Goal: Information Seeking & Learning: Learn about a topic

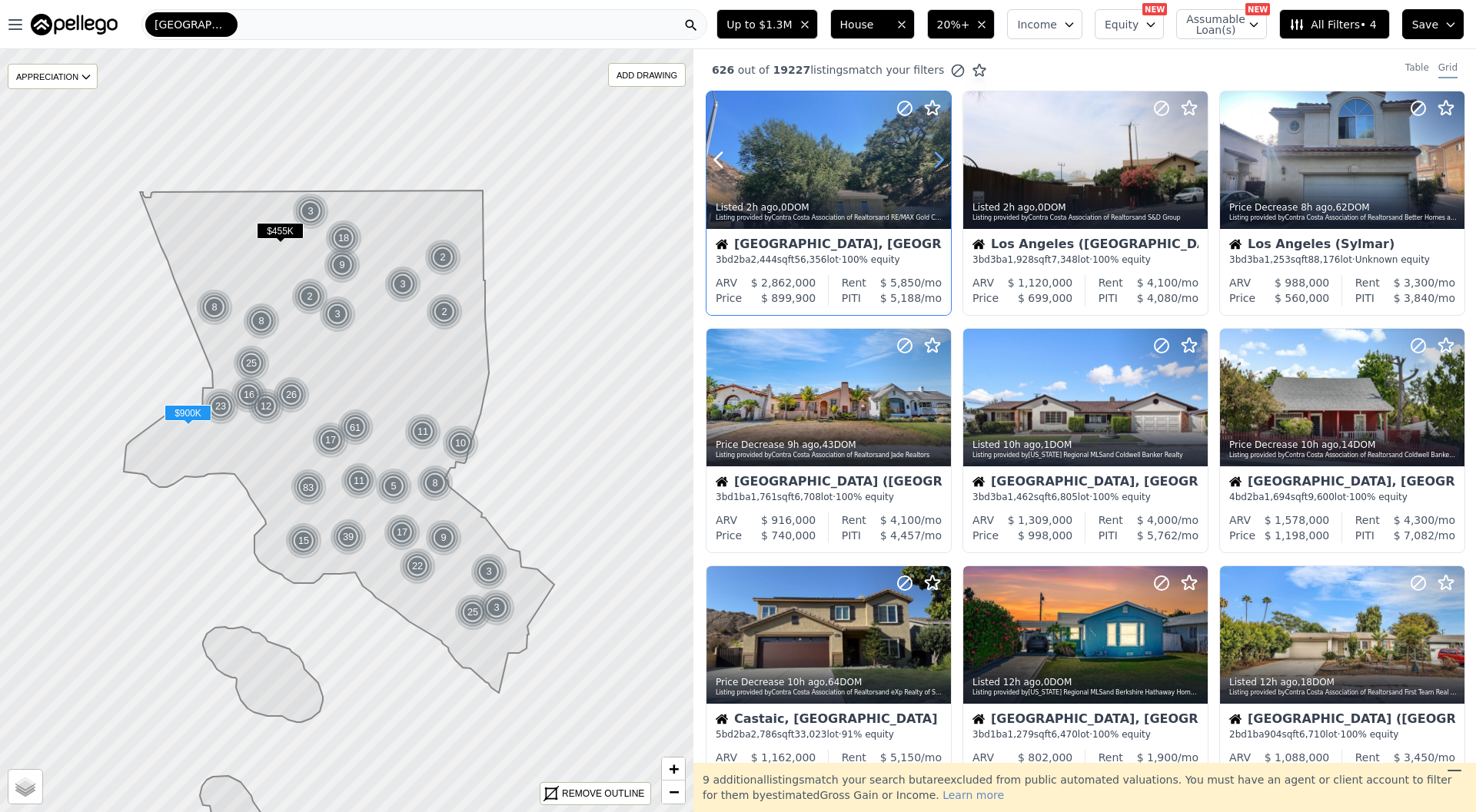
click at [945, 158] on icon at bounding box center [939, 160] width 24 height 24
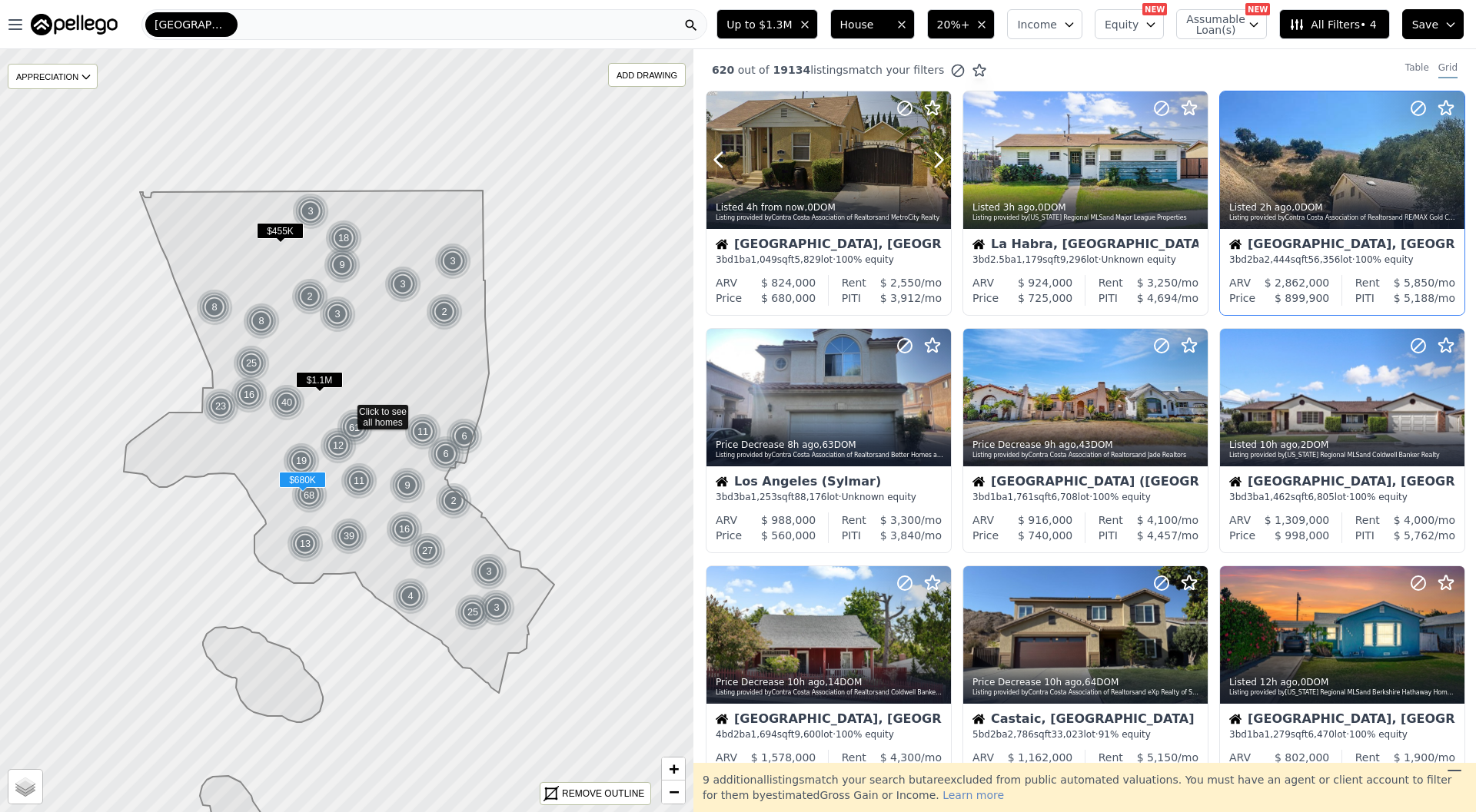
click at [945, 158] on icon at bounding box center [939, 160] width 24 height 24
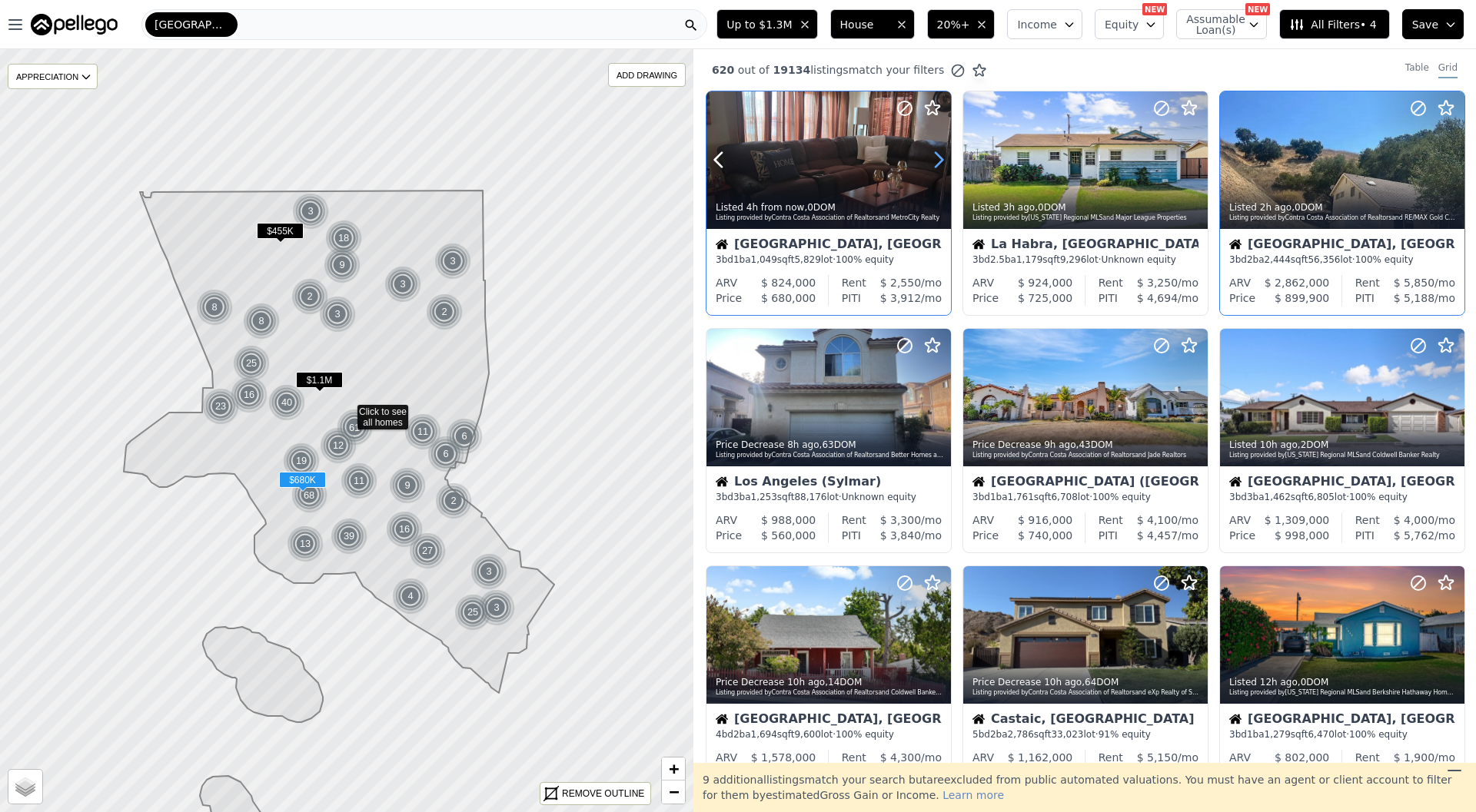
click at [941, 161] on icon at bounding box center [939, 161] width 7 height 15
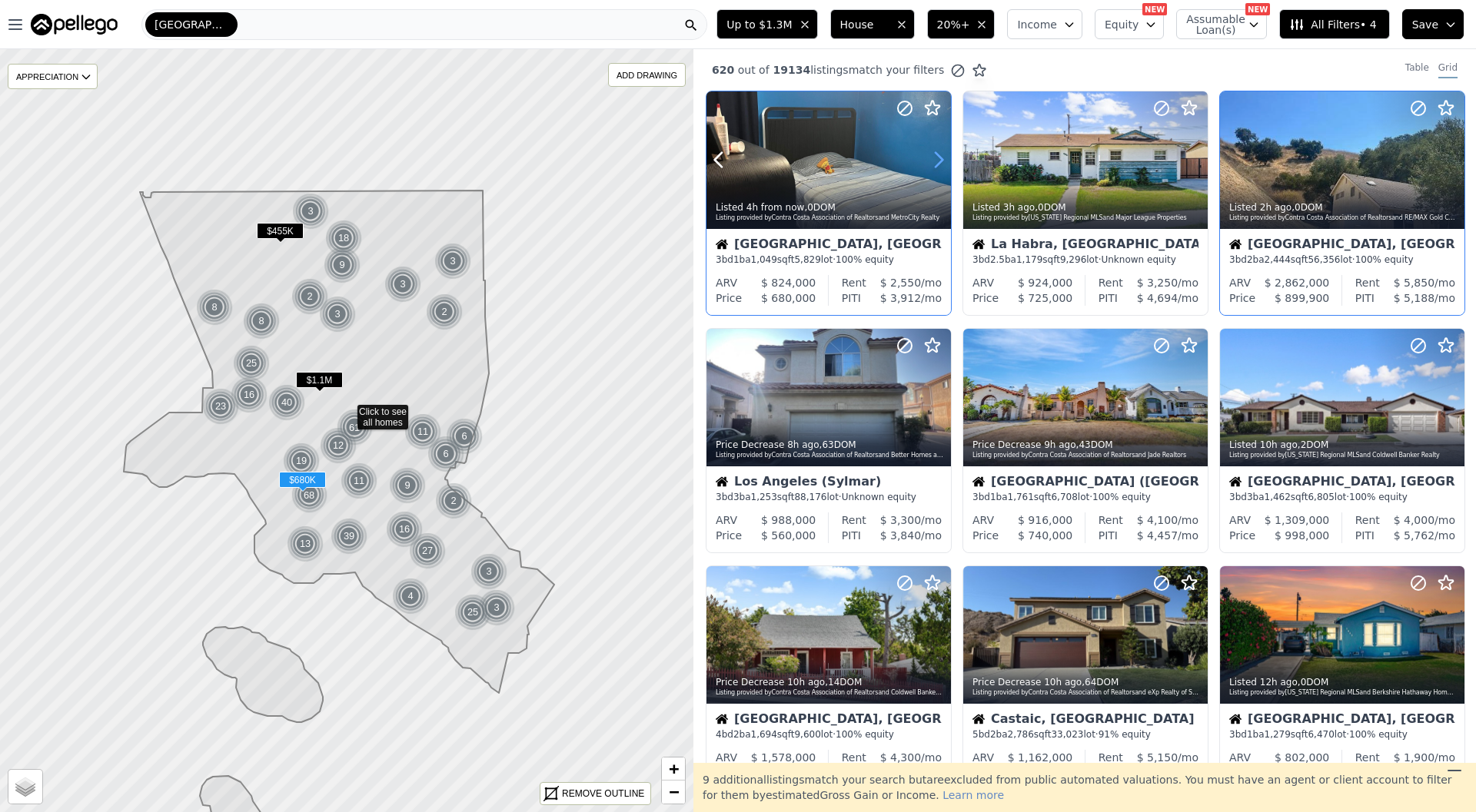
click at [941, 161] on icon at bounding box center [939, 161] width 7 height 15
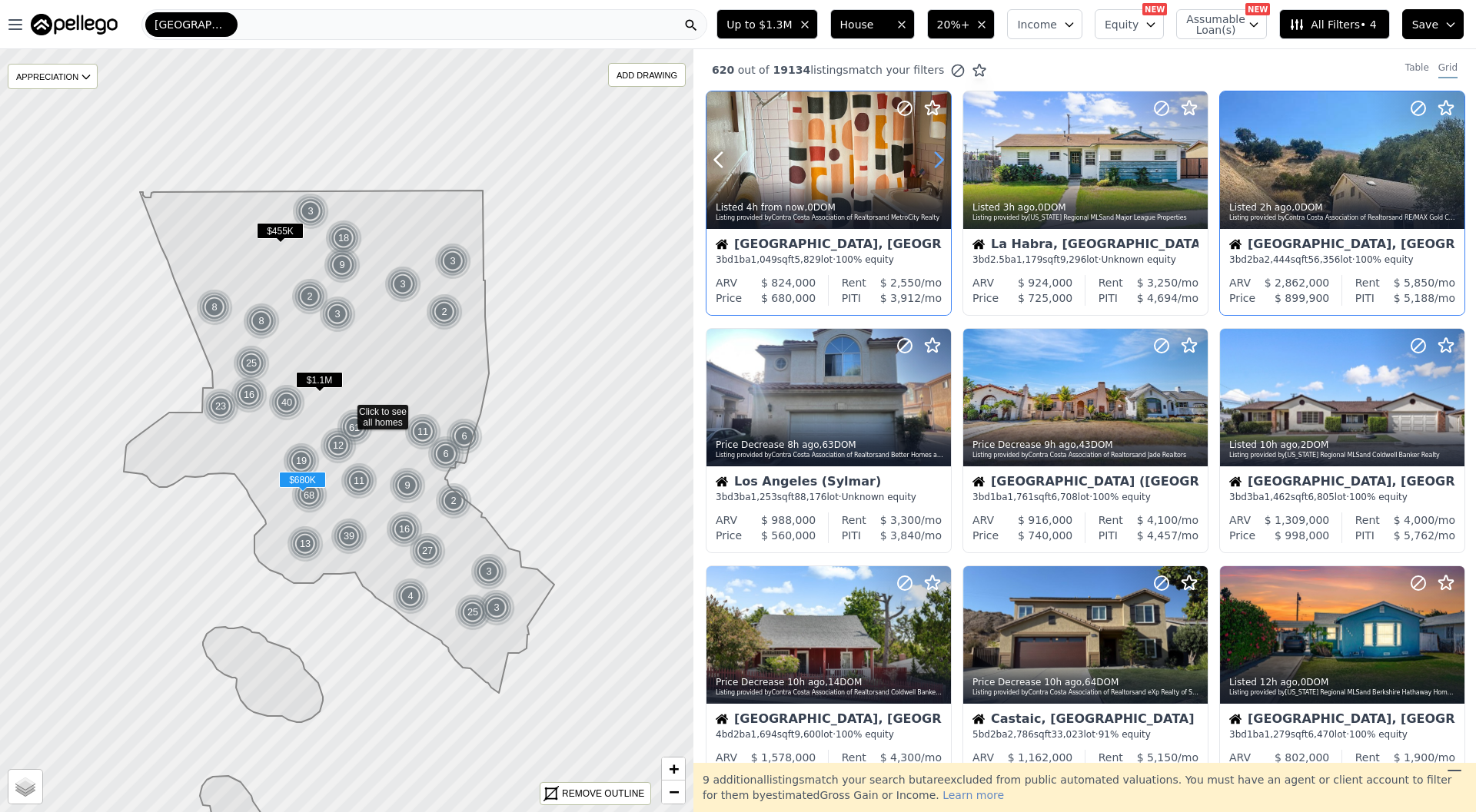
click at [941, 161] on icon at bounding box center [939, 161] width 7 height 15
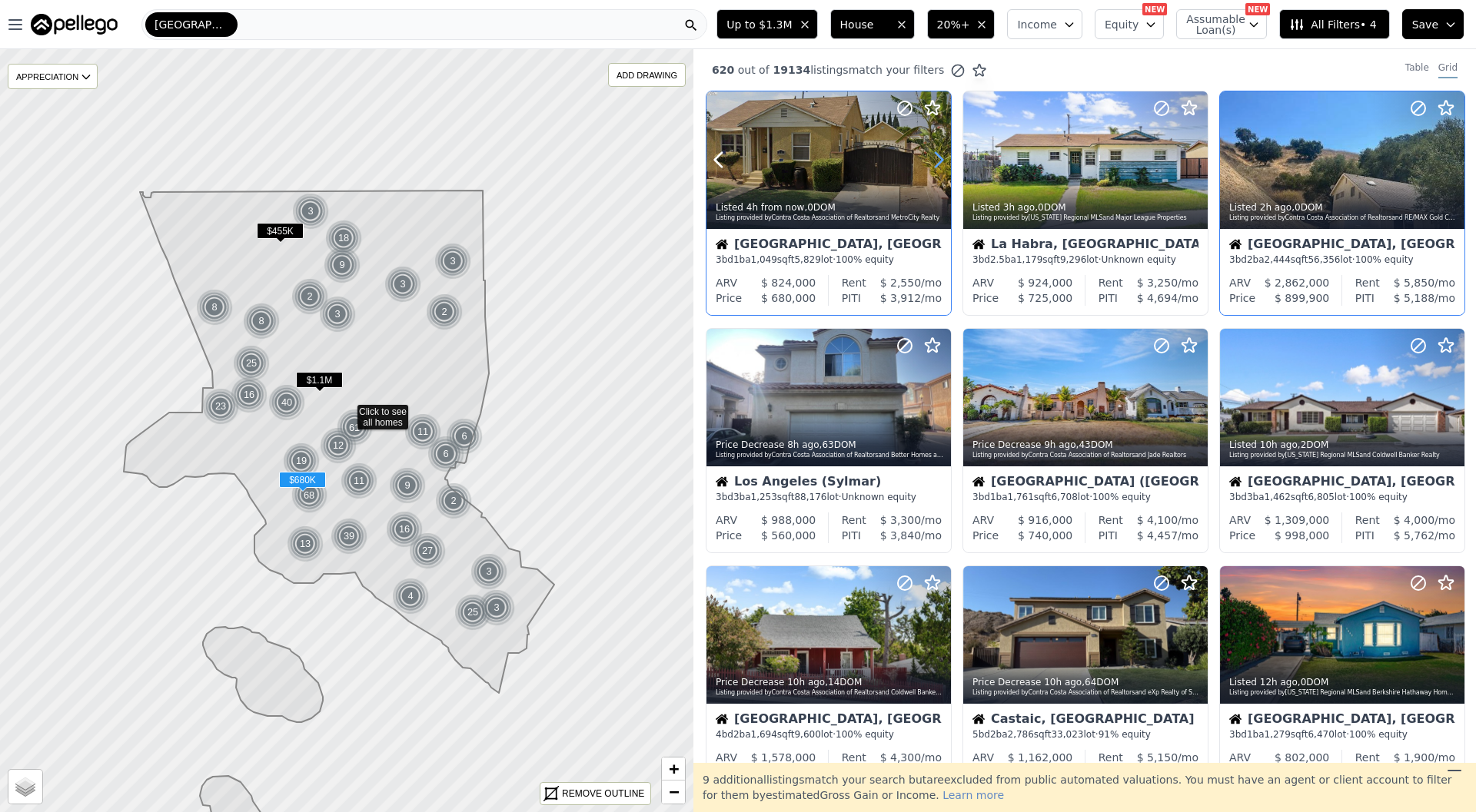
click at [941, 161] on icon at bounding box center [939, 161] width 7 height 15
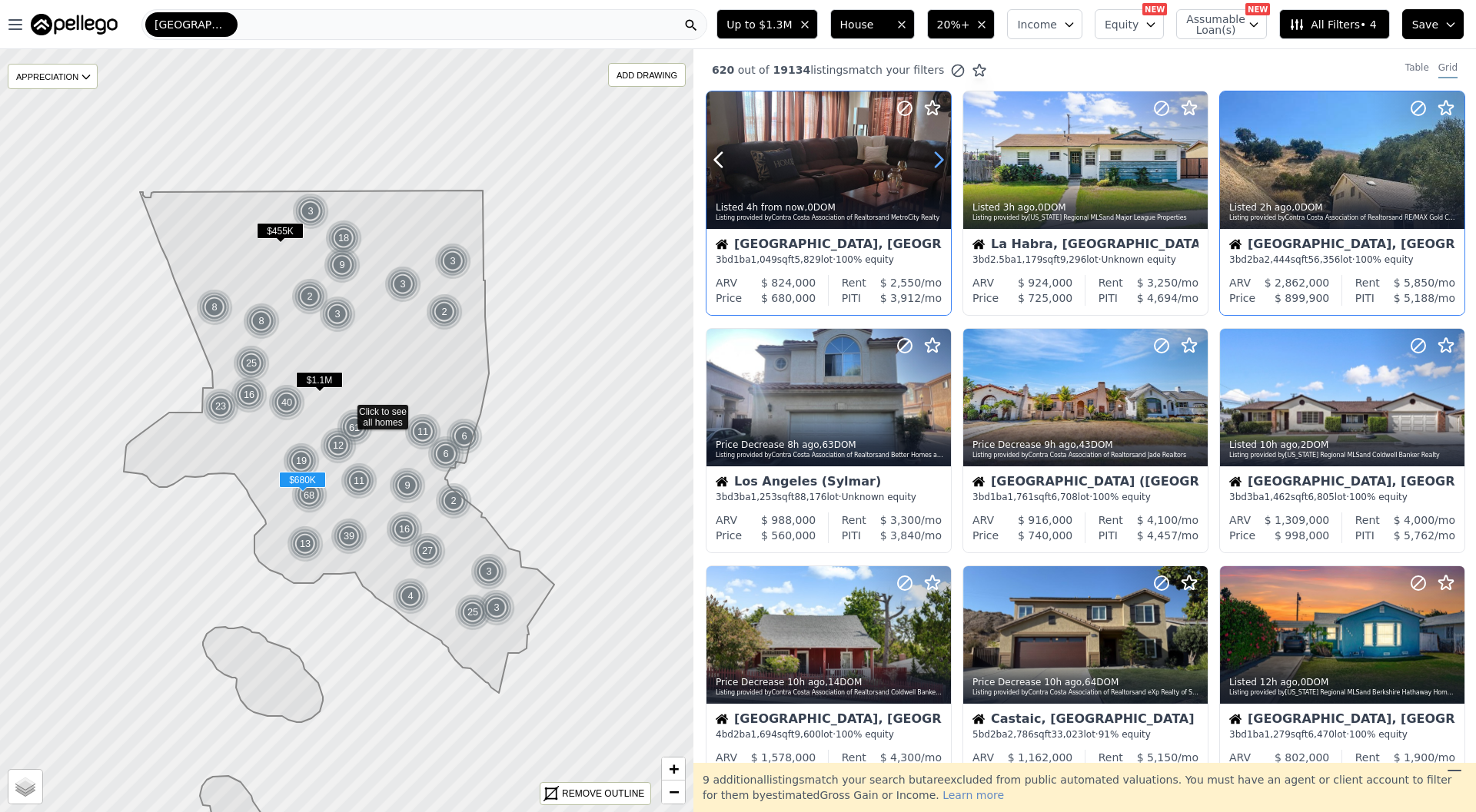
click at [941, 161] on icon at bounding box center [939, 161] width 7 height 15
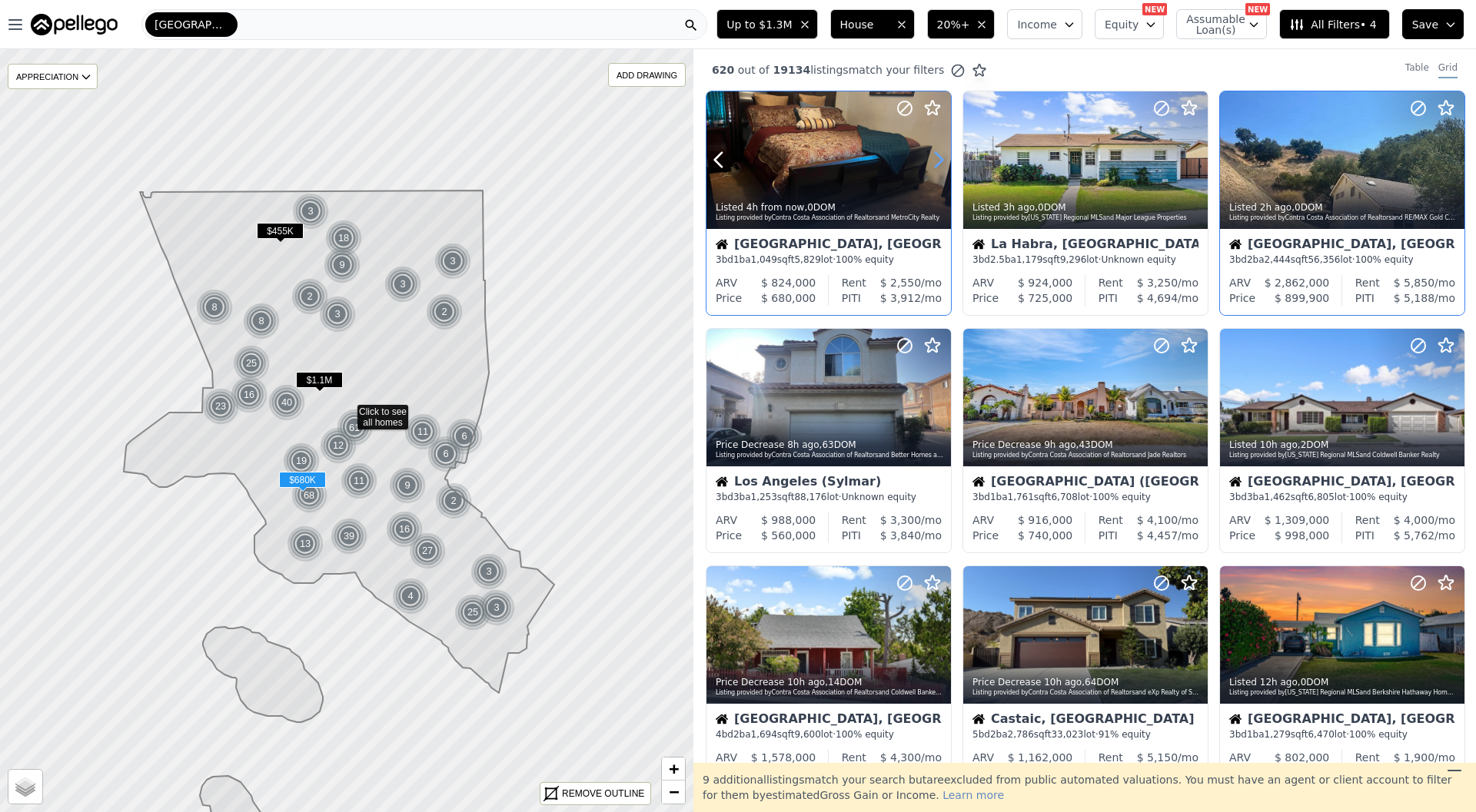
click at [941, 161] on icon at bounding box center [939, 161] width 7 height 15
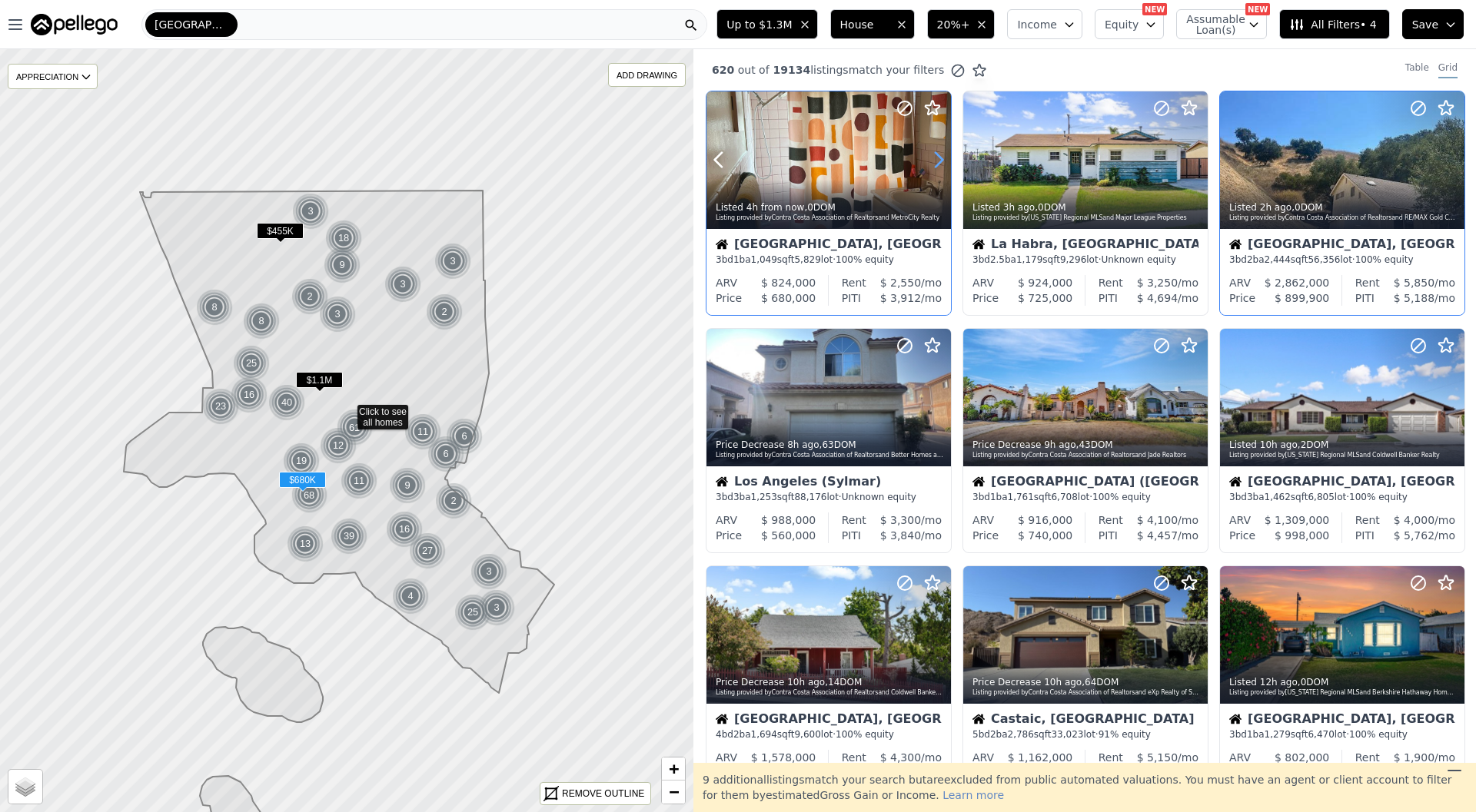
click at [941, 161] on icon at bounding box center [939, 161] width 7 height 15
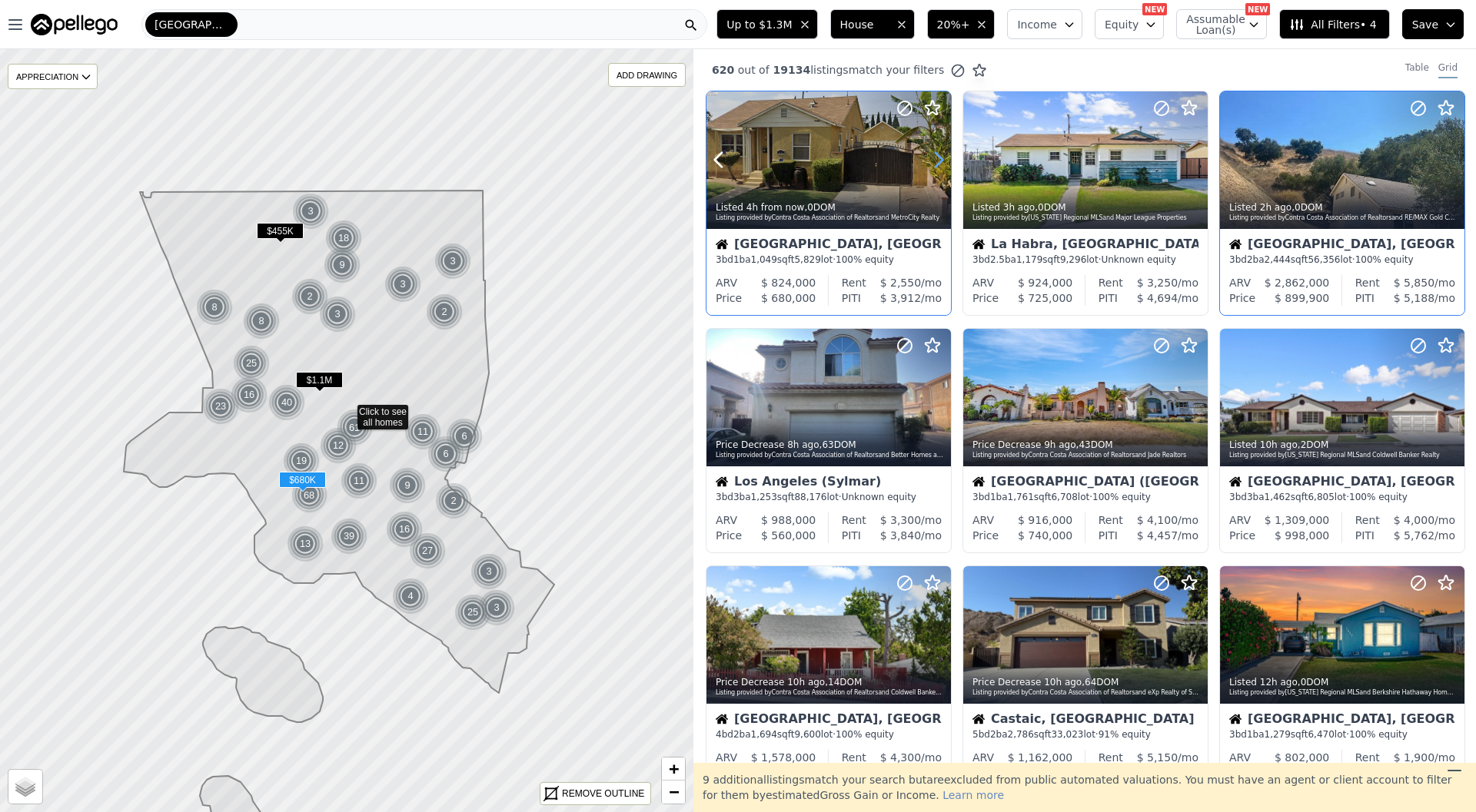
click at [941, 161] on icon at bounding box center [939, 161] width 7 height 15
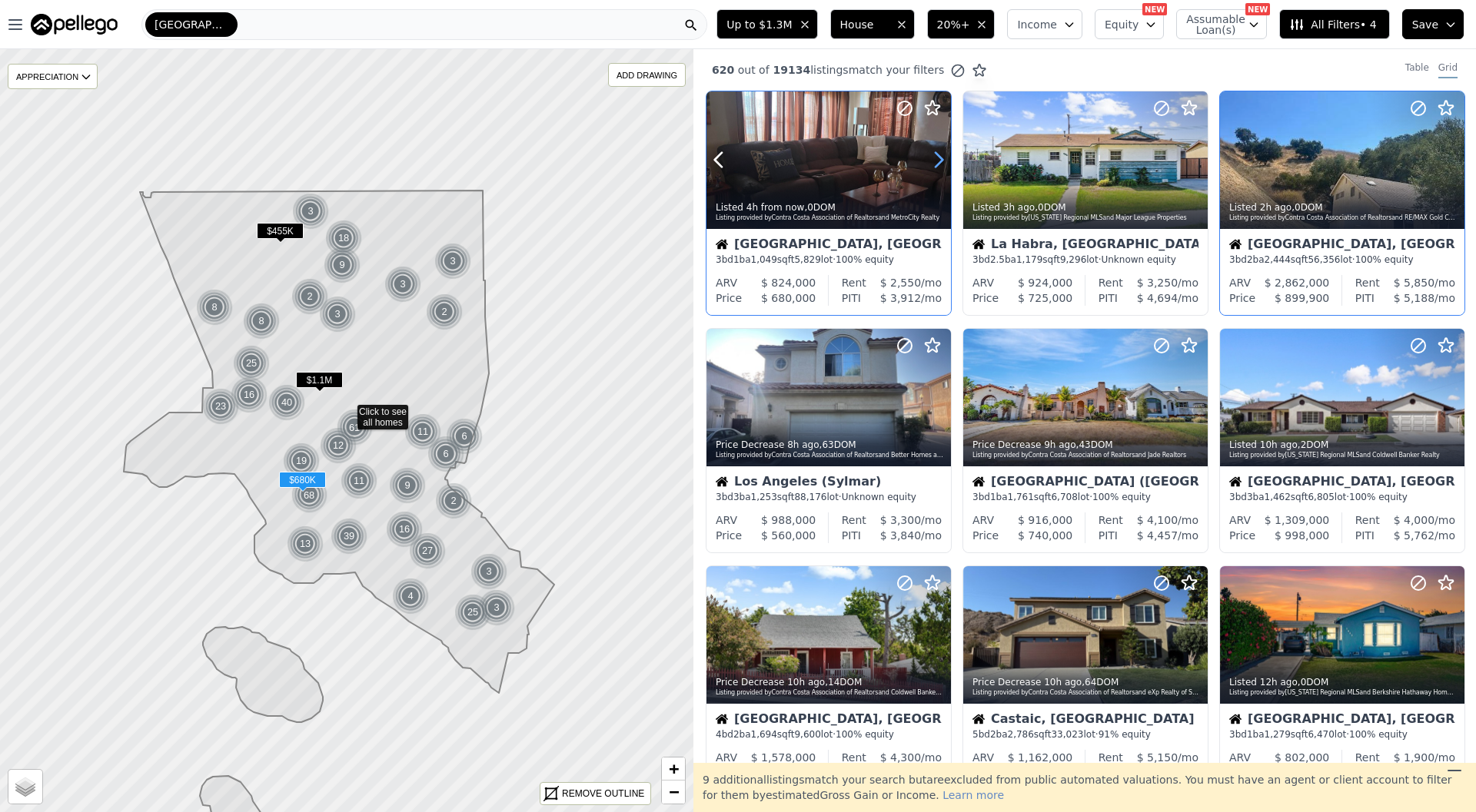
click at [941, 161] on icon at bounding box center [939, 161] width 7 height 15
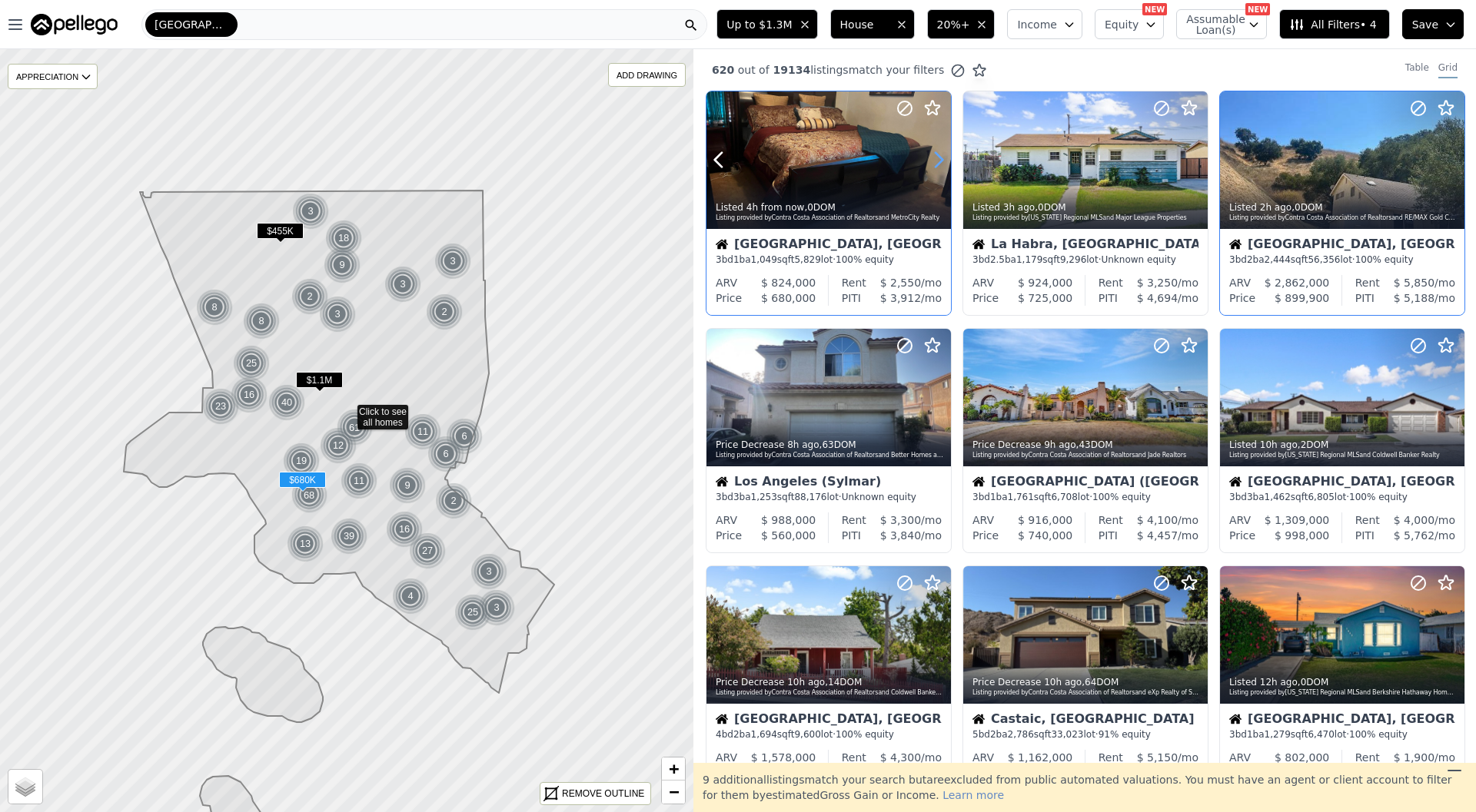
click at [941, 161] on icon at bounding box center [939, 161] width 7 height 15
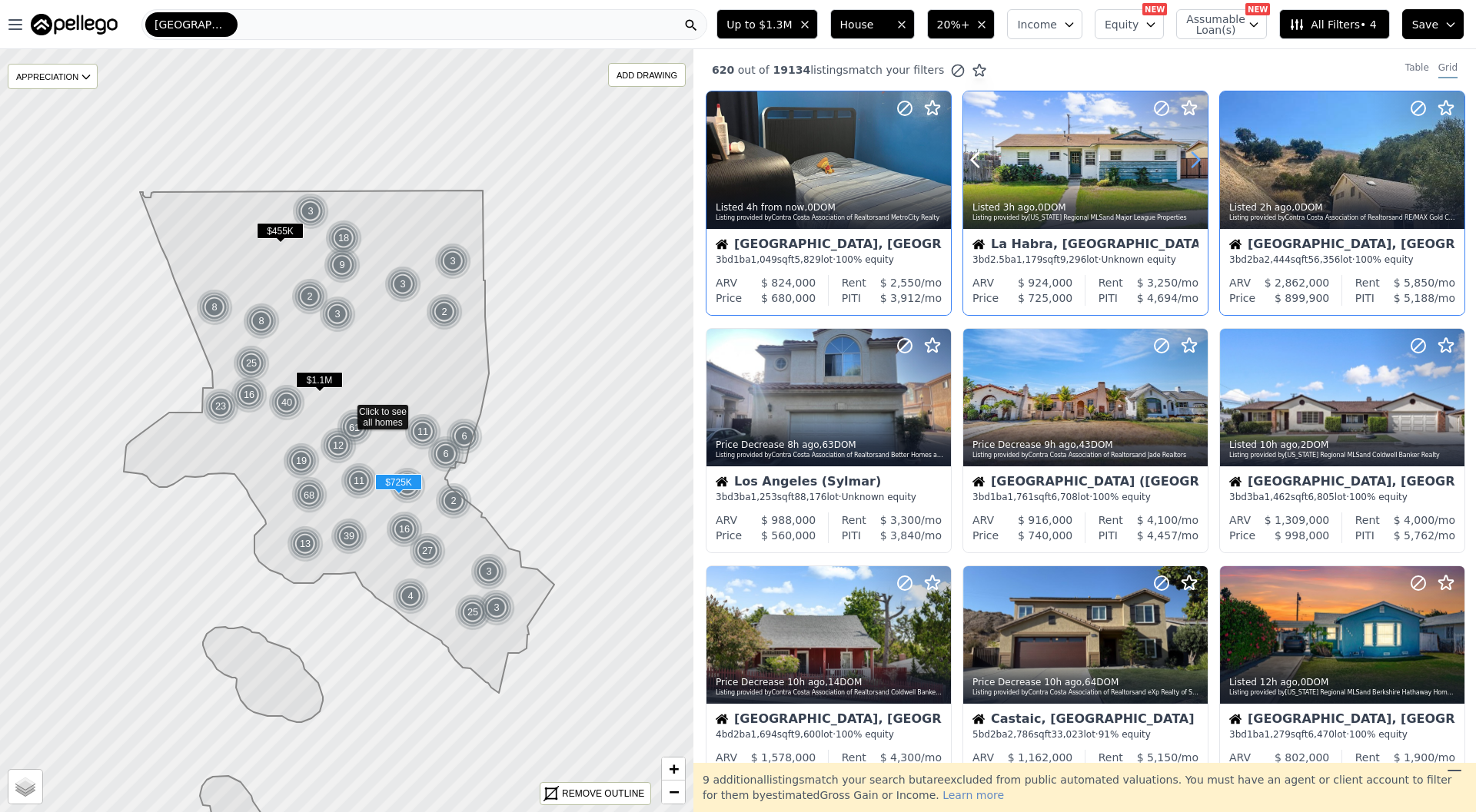
click at [1202, 166] on icon at bounding box center [1195, 160] width 24 height 24
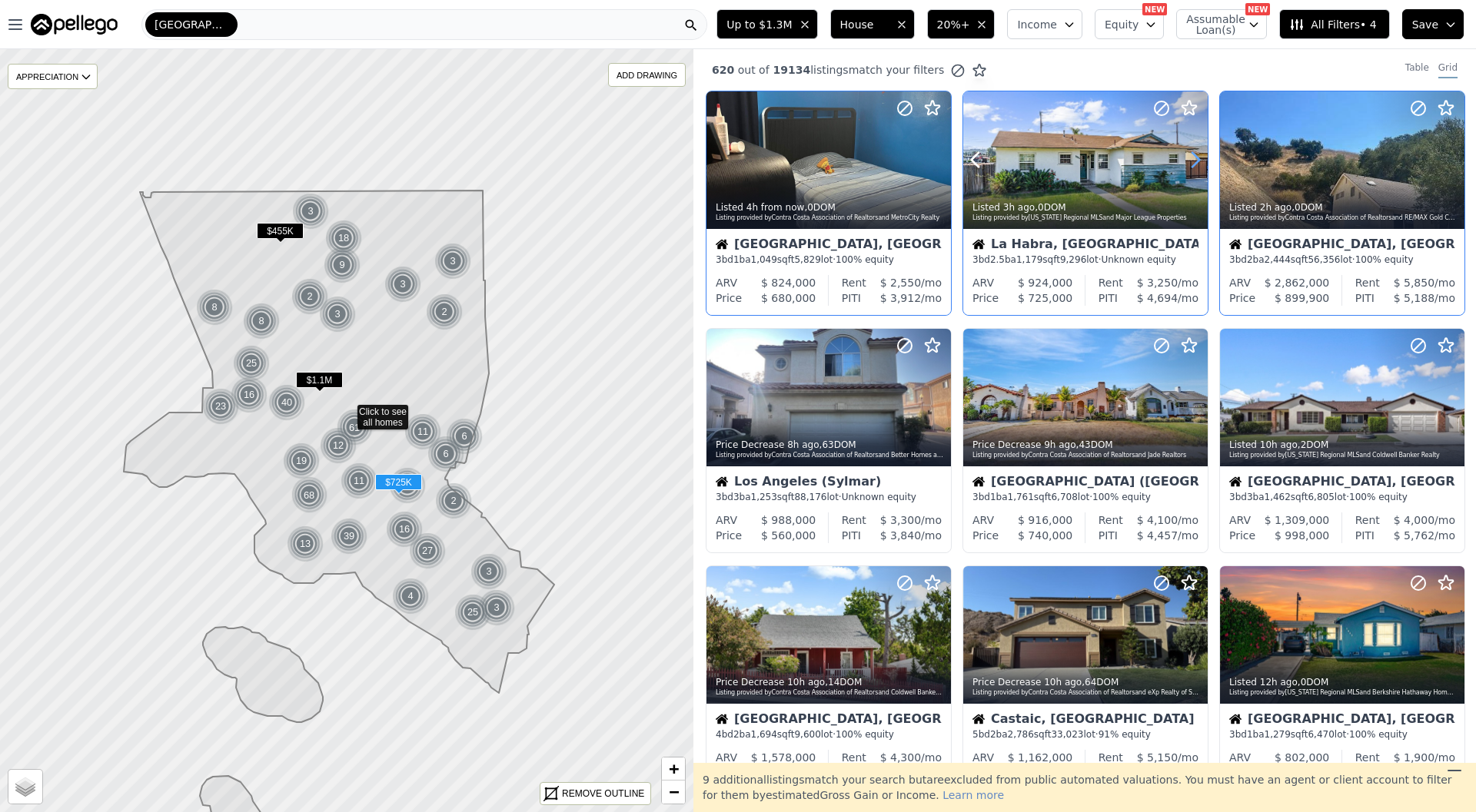
click at [1202, 166] on icon at bounding box center [1195, 160] width 24 height 24
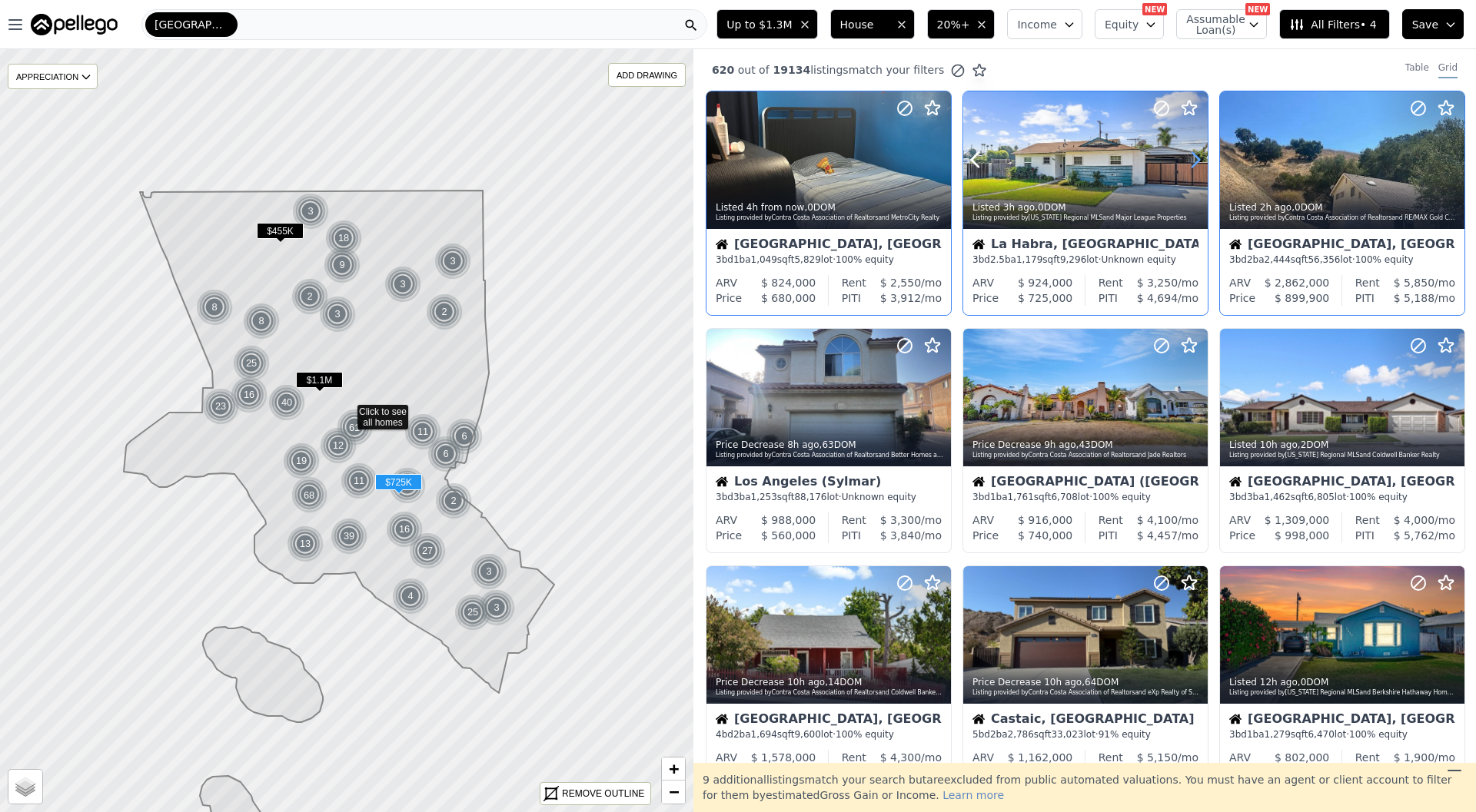
click at [1202, 166] on icon at bounding box center [1195, 160] width 24 height 24
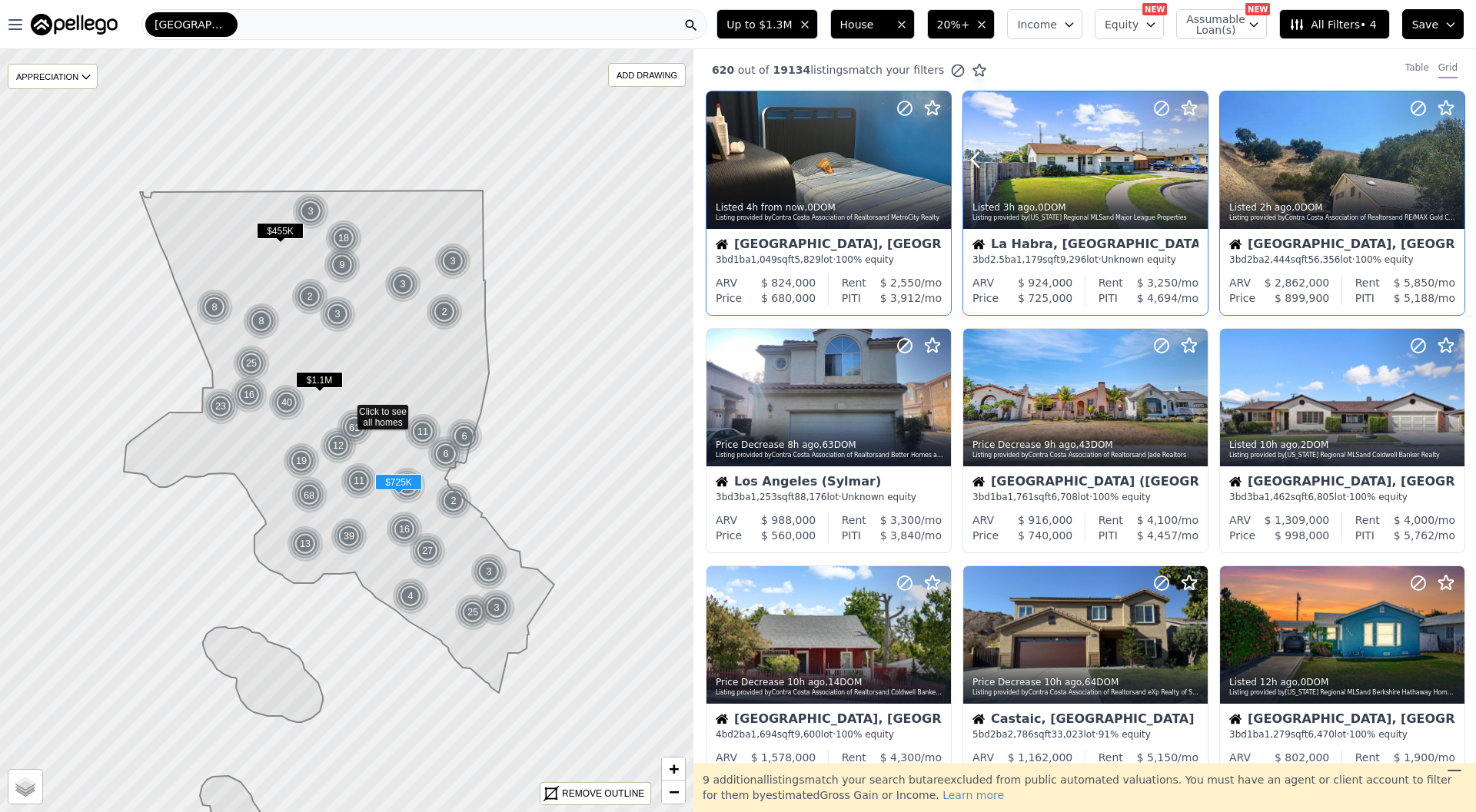
click at [1202, 166] on icon at bounding box center [1195, 160] width 24 height 24
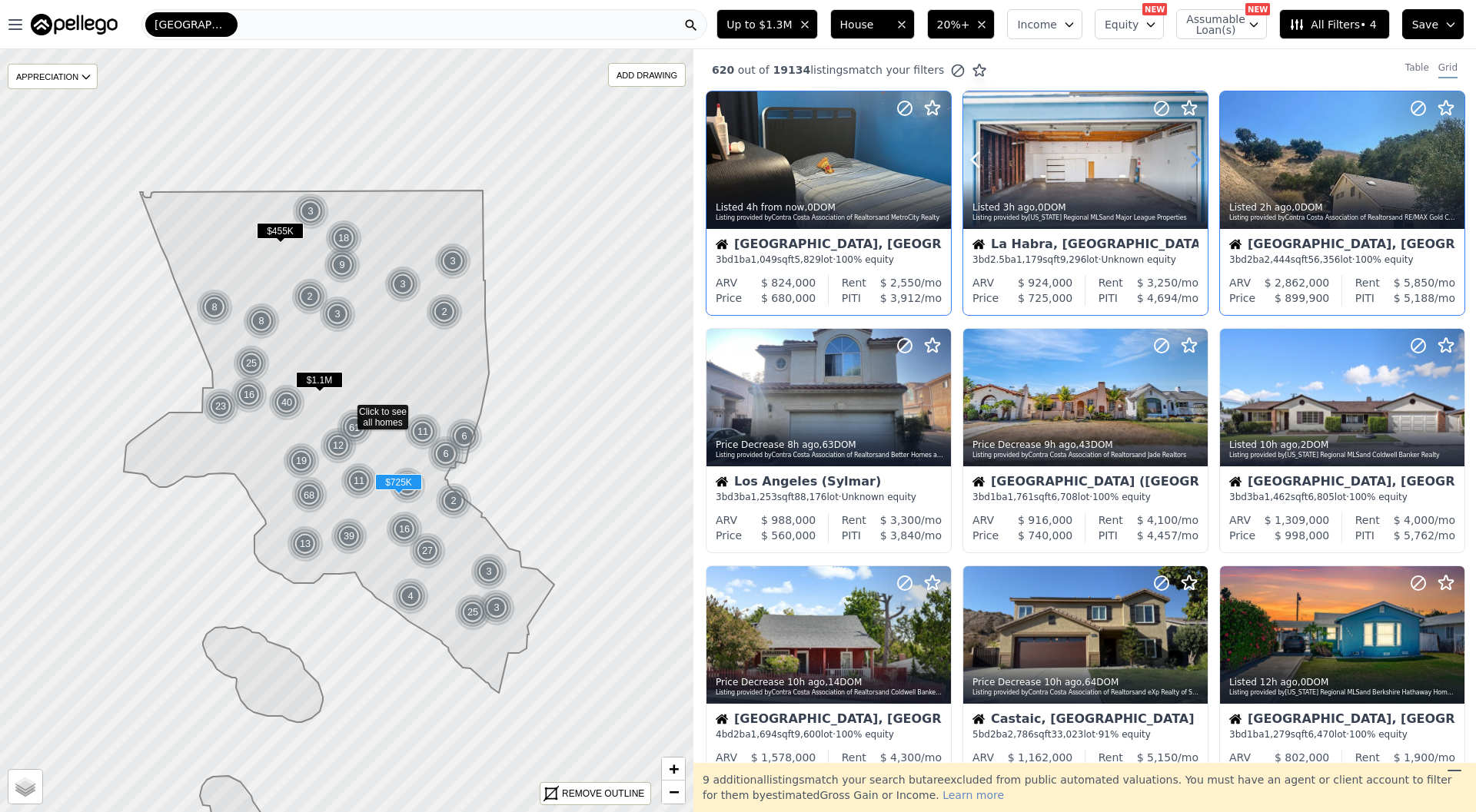
click at [1202, 166] on icon at bounding box center [1195, 160] width 24 height 24
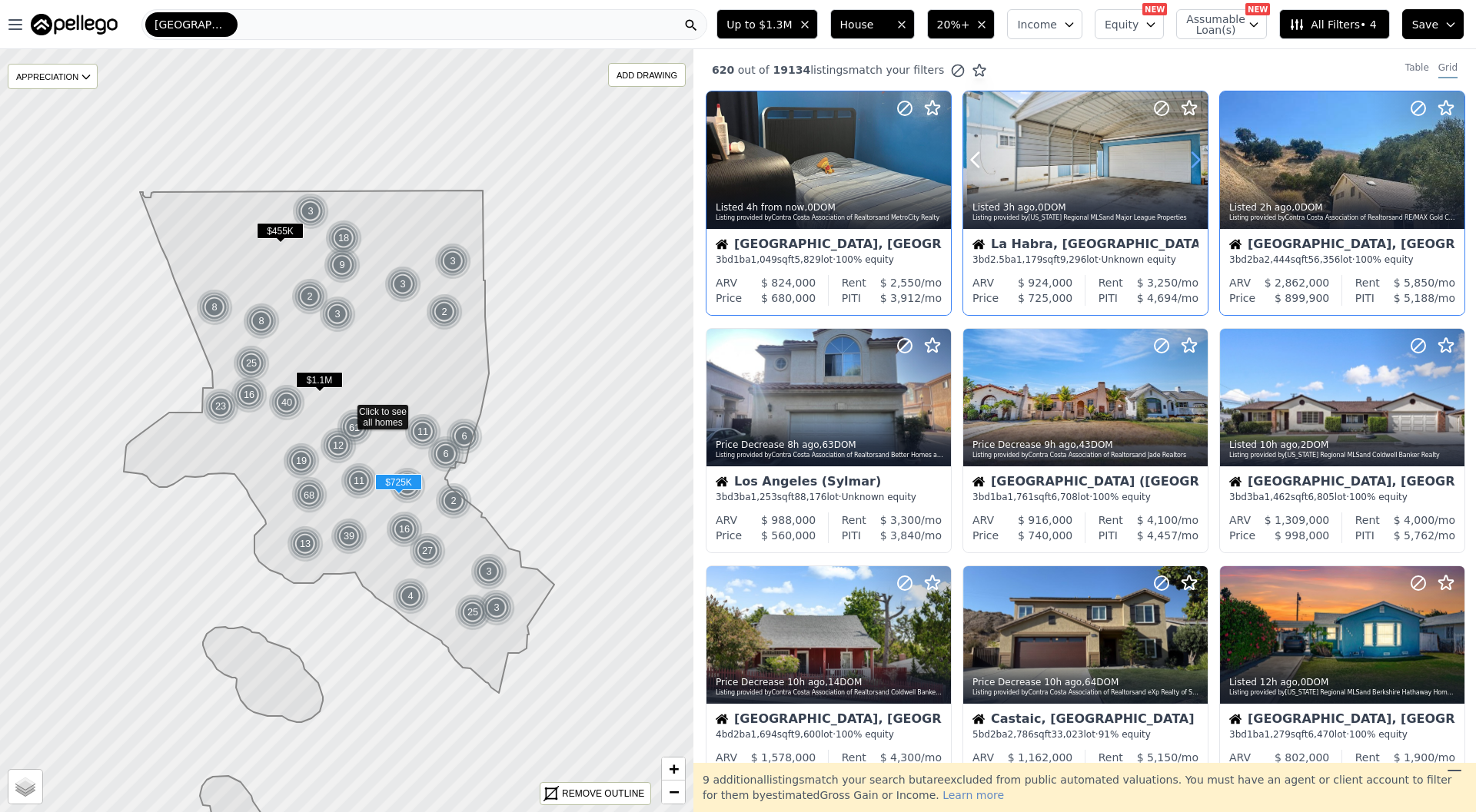
click at [1191, 160] on icon at bounding box center [1195, 160] width 24 height 24
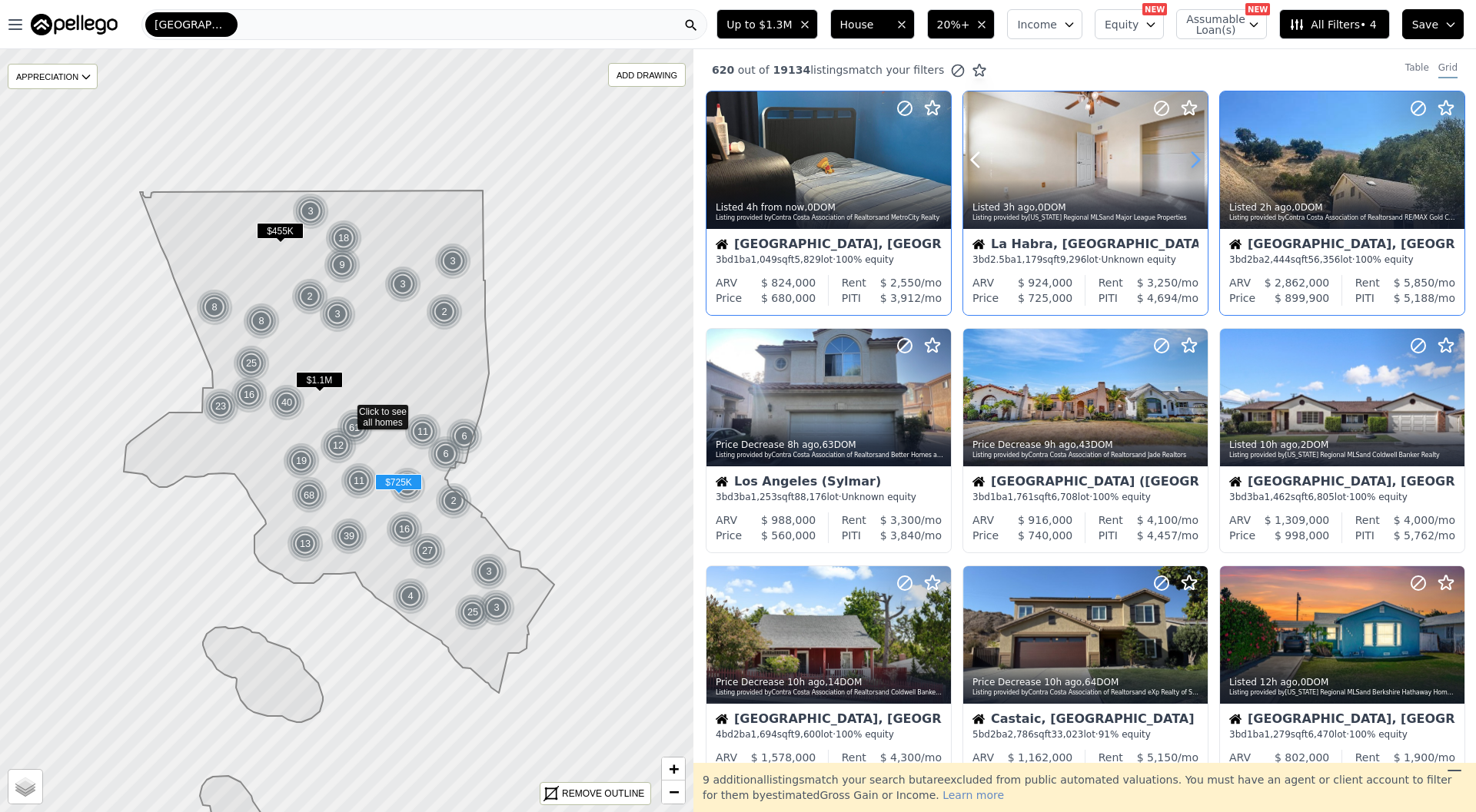
click at [1191, 160] on icon at bounding box center [1195, 160] width 24 height 24
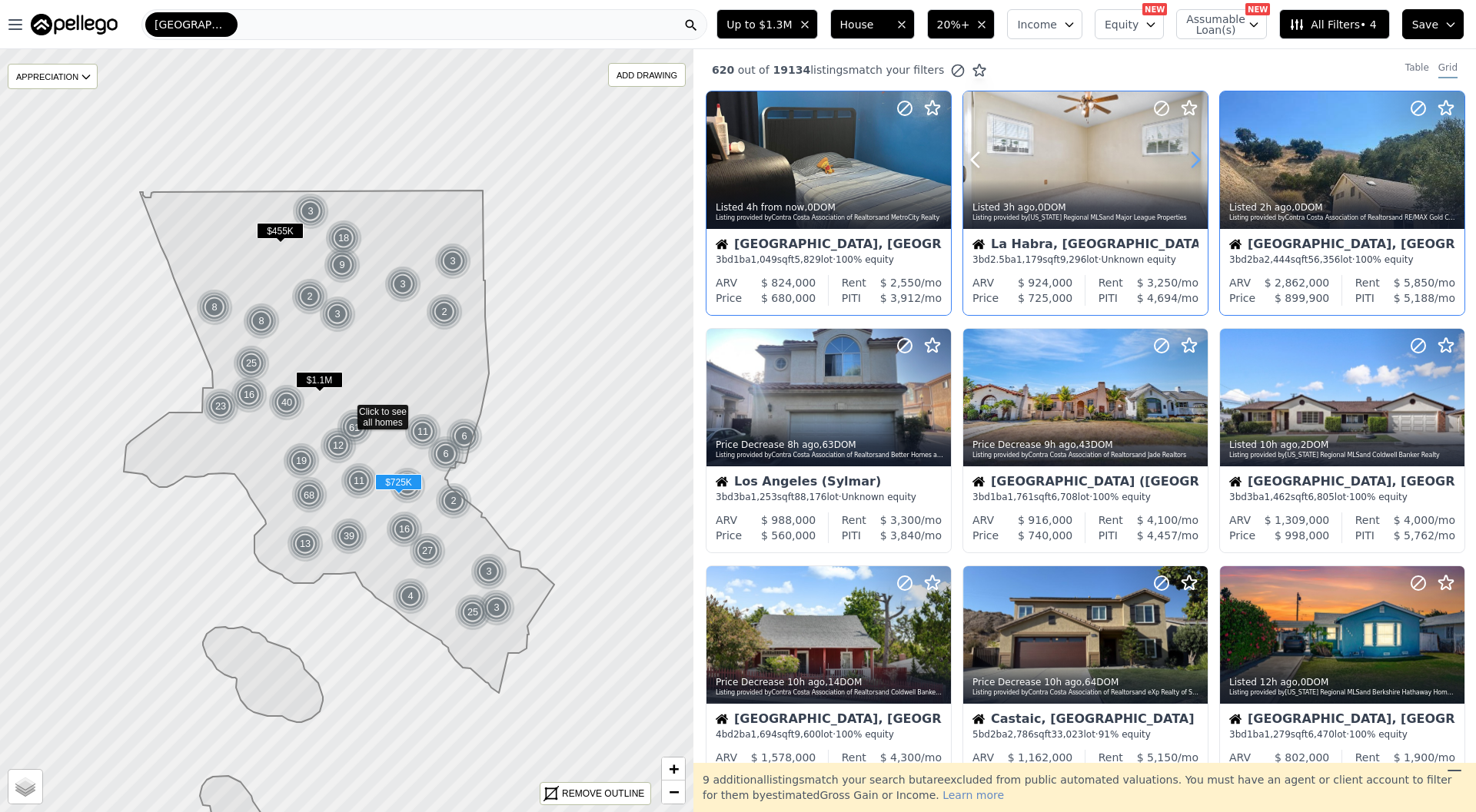
click at [1191, 160] on icon at bounding box center [1195, 160] width 24 height 24
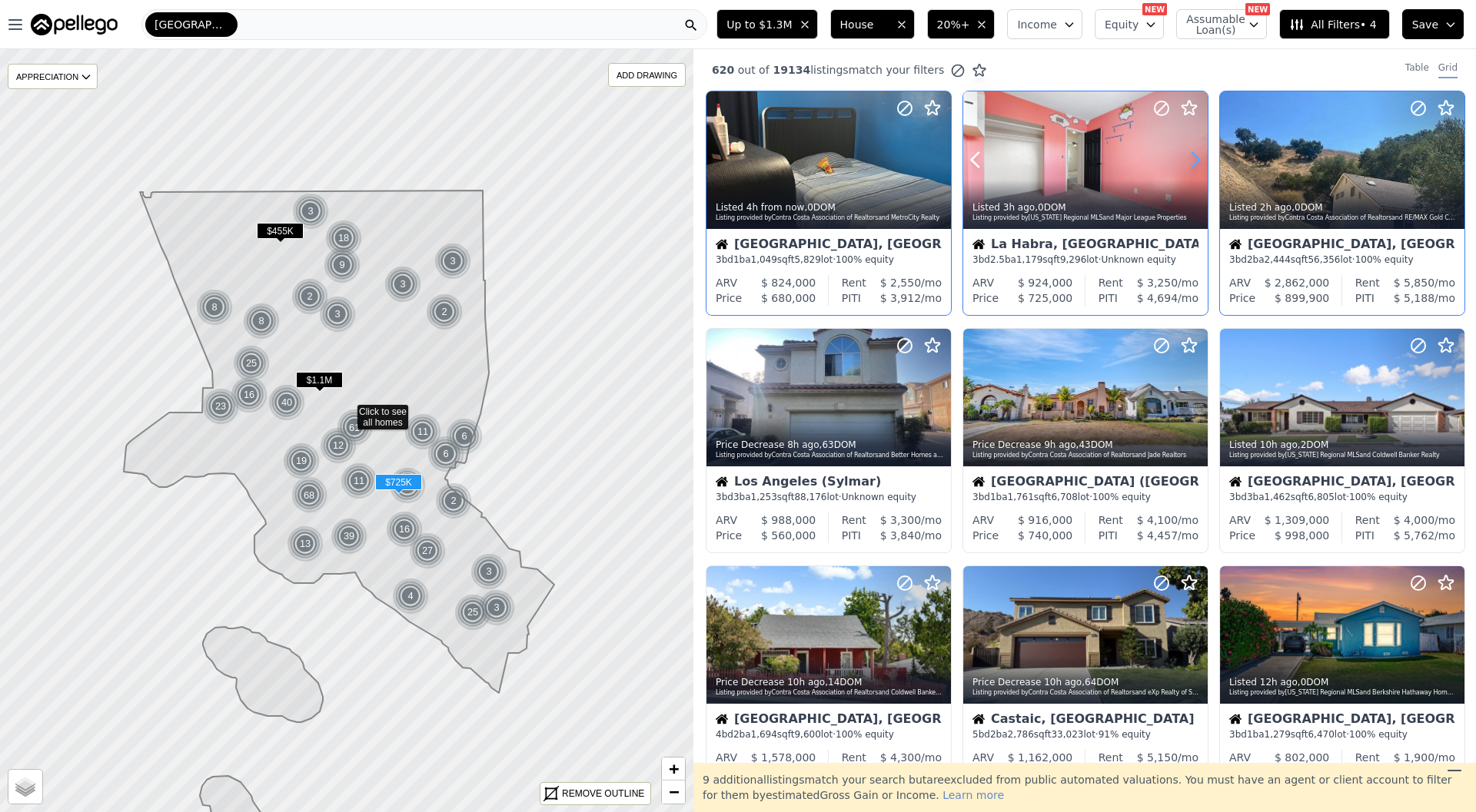
click at [1191, 160] on icon at bounding box center [1195, 160] width 24 height 24
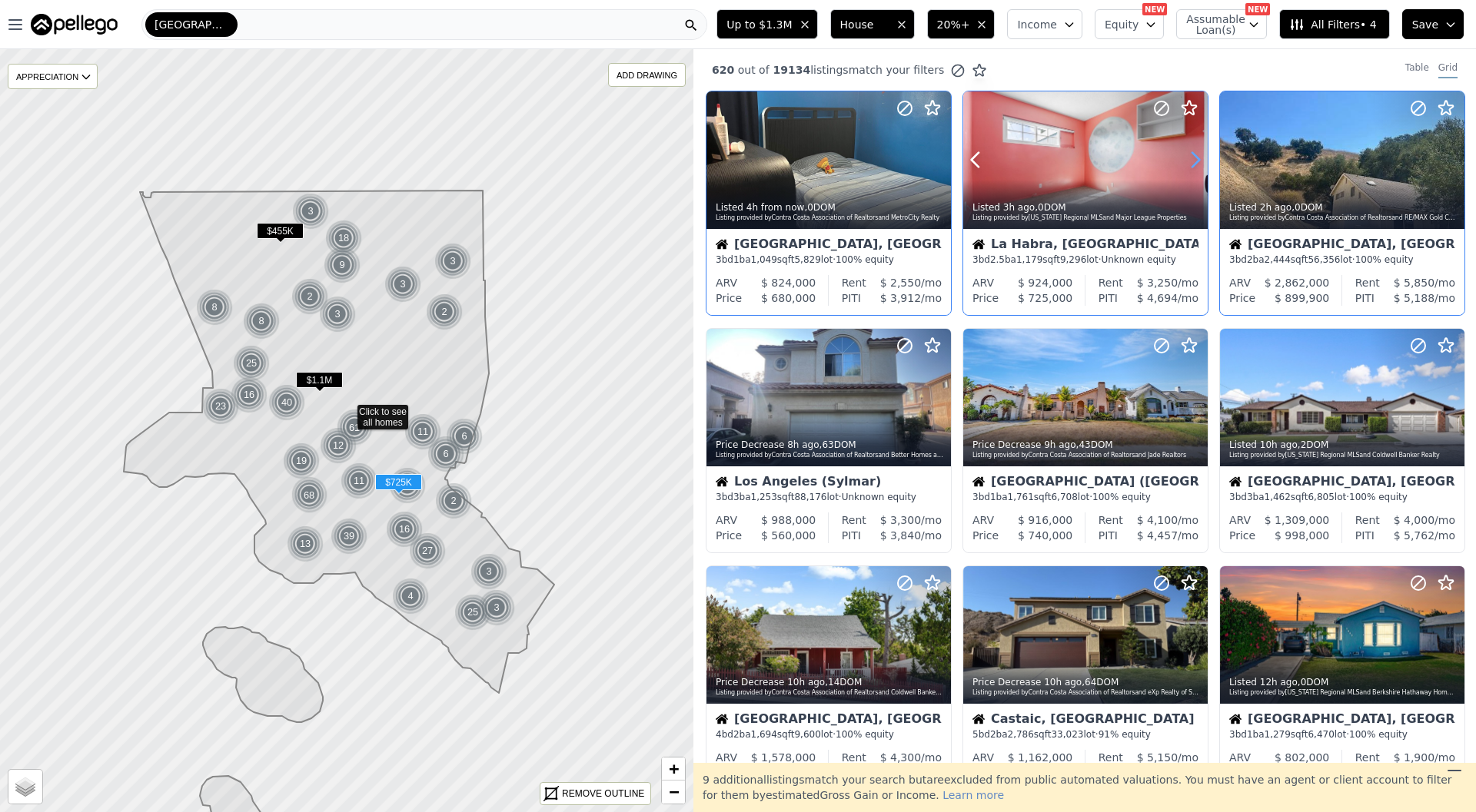
click at [1191, 160] on icon at bounding box center [1195, 160] width 24 height 24
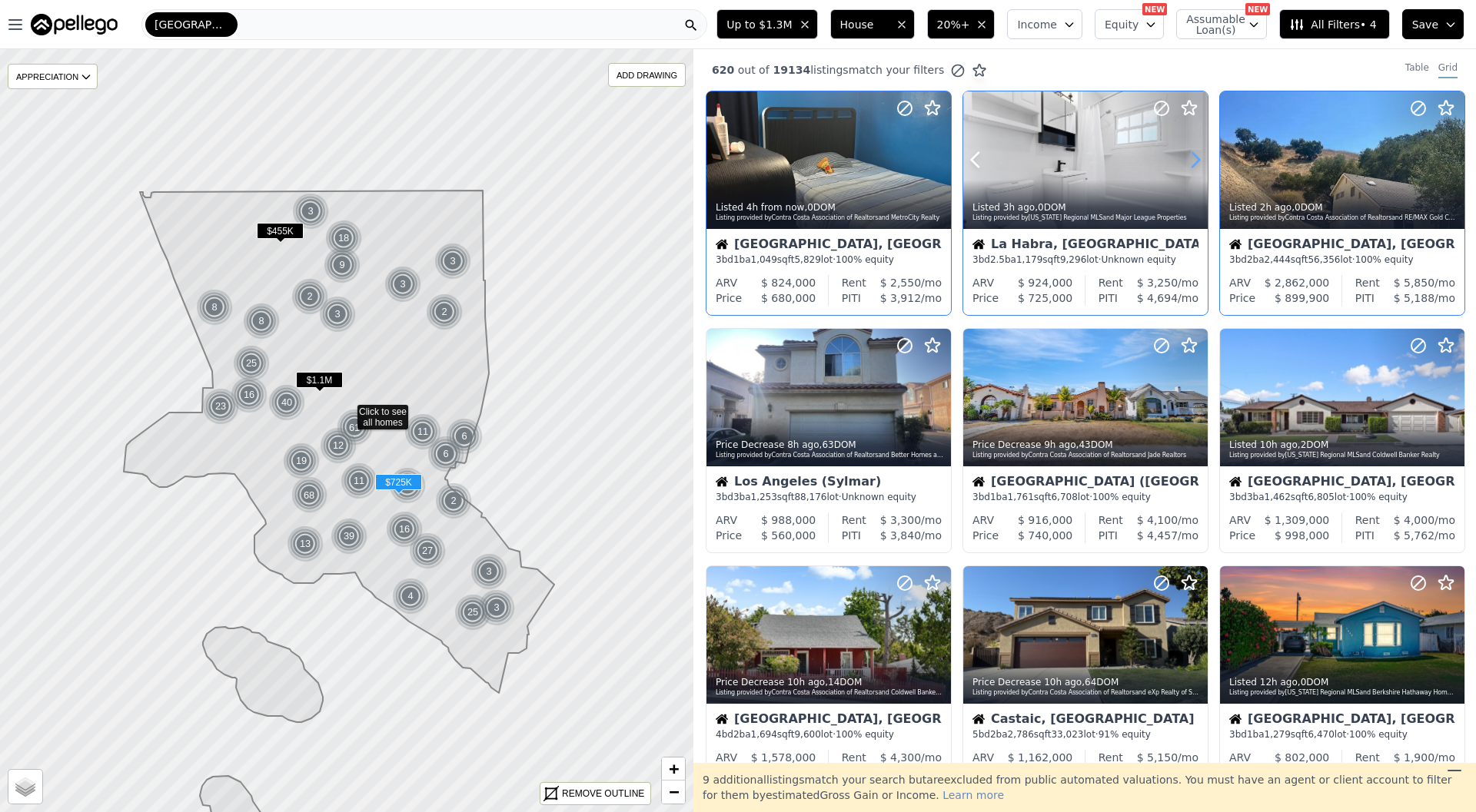
click at [1191, 160] on icon at bounding box center [1195, 160] width 24 height 24
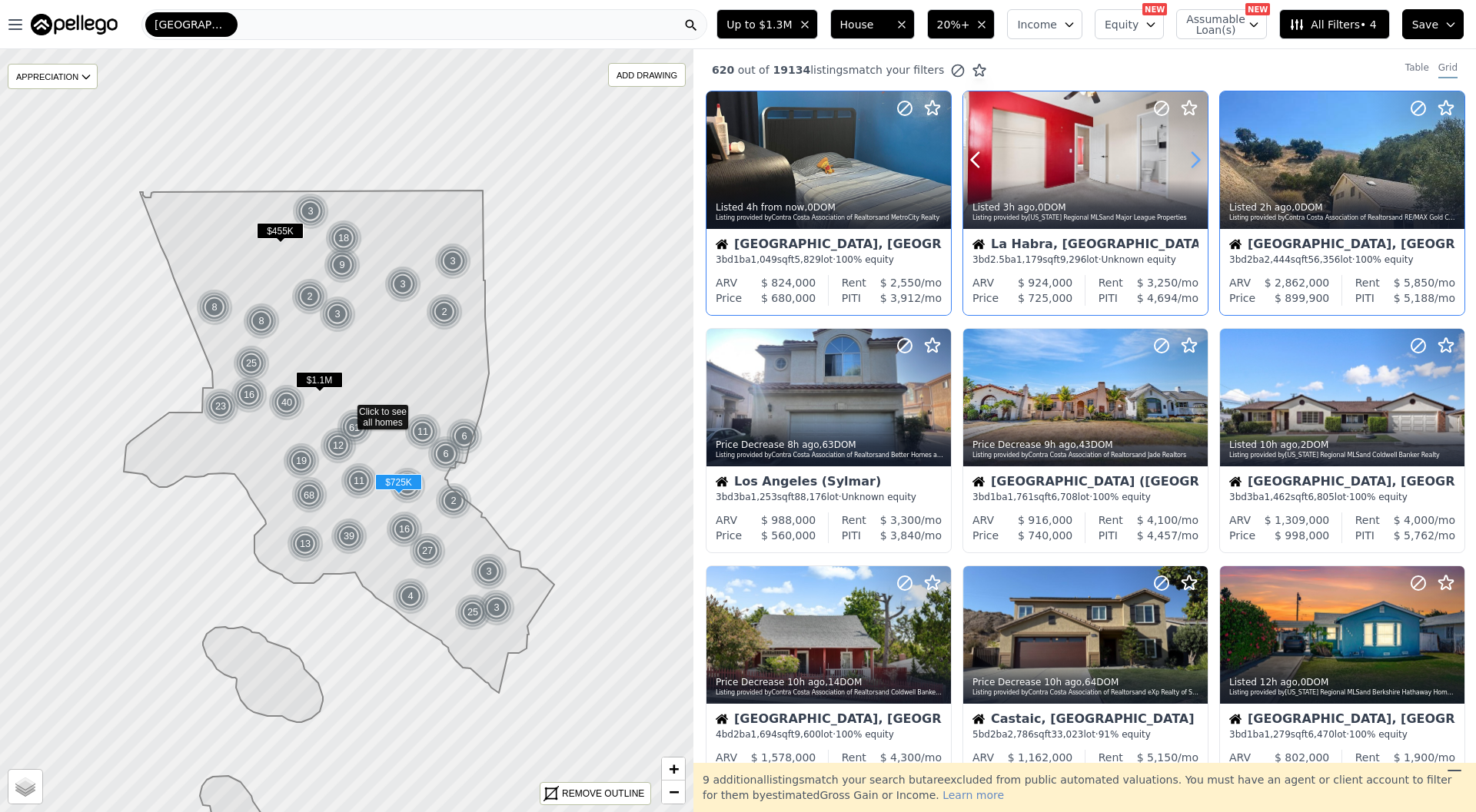
click at [1187, 165] on icon at bounding box center [1195, 160] width 24 height 24
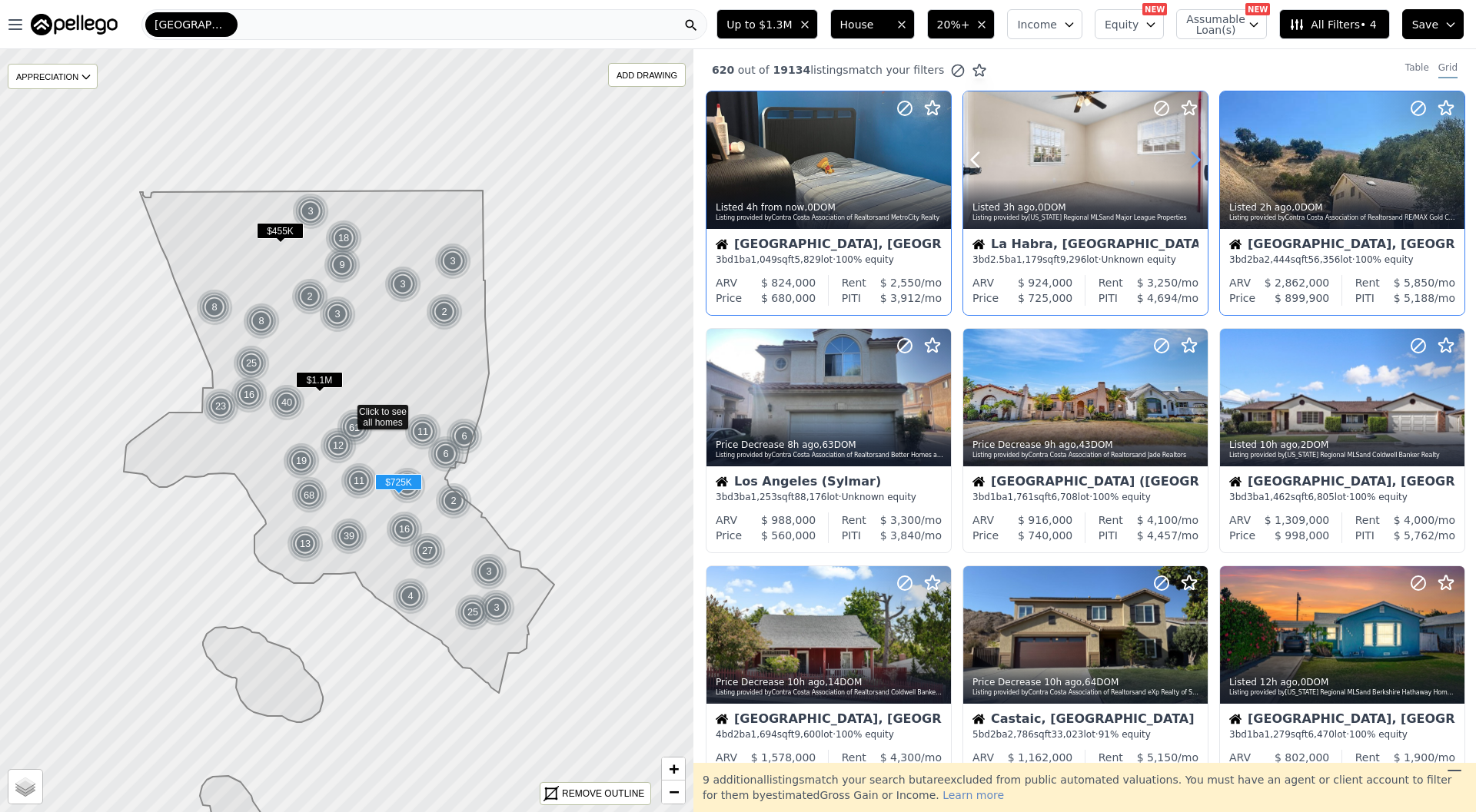
click at [1188, 166] on icon at bounding box center [1195, 160] width 24 height 24
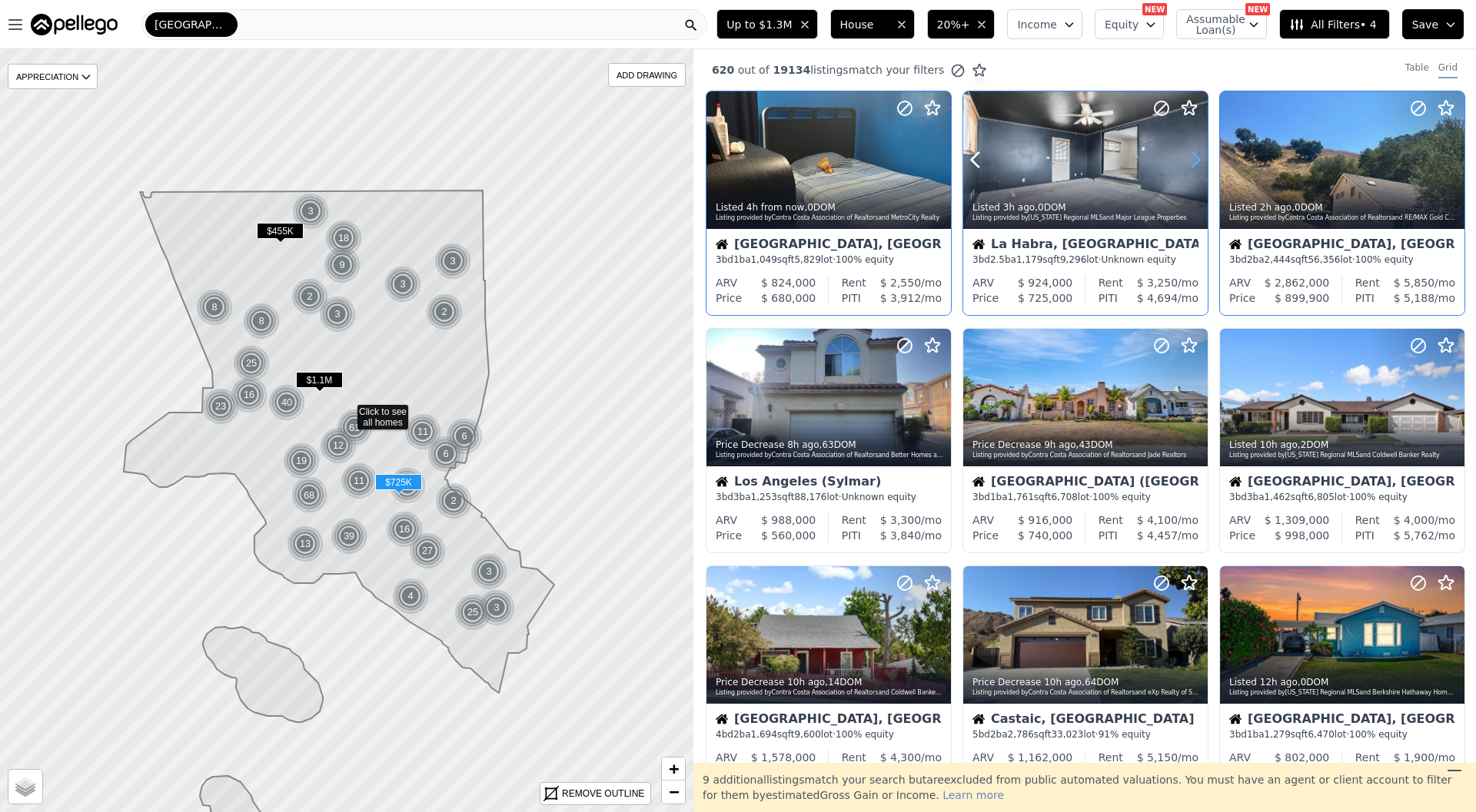
click at [1188, 166] on icon at bounding box center [1195, 160] width 24 height 24
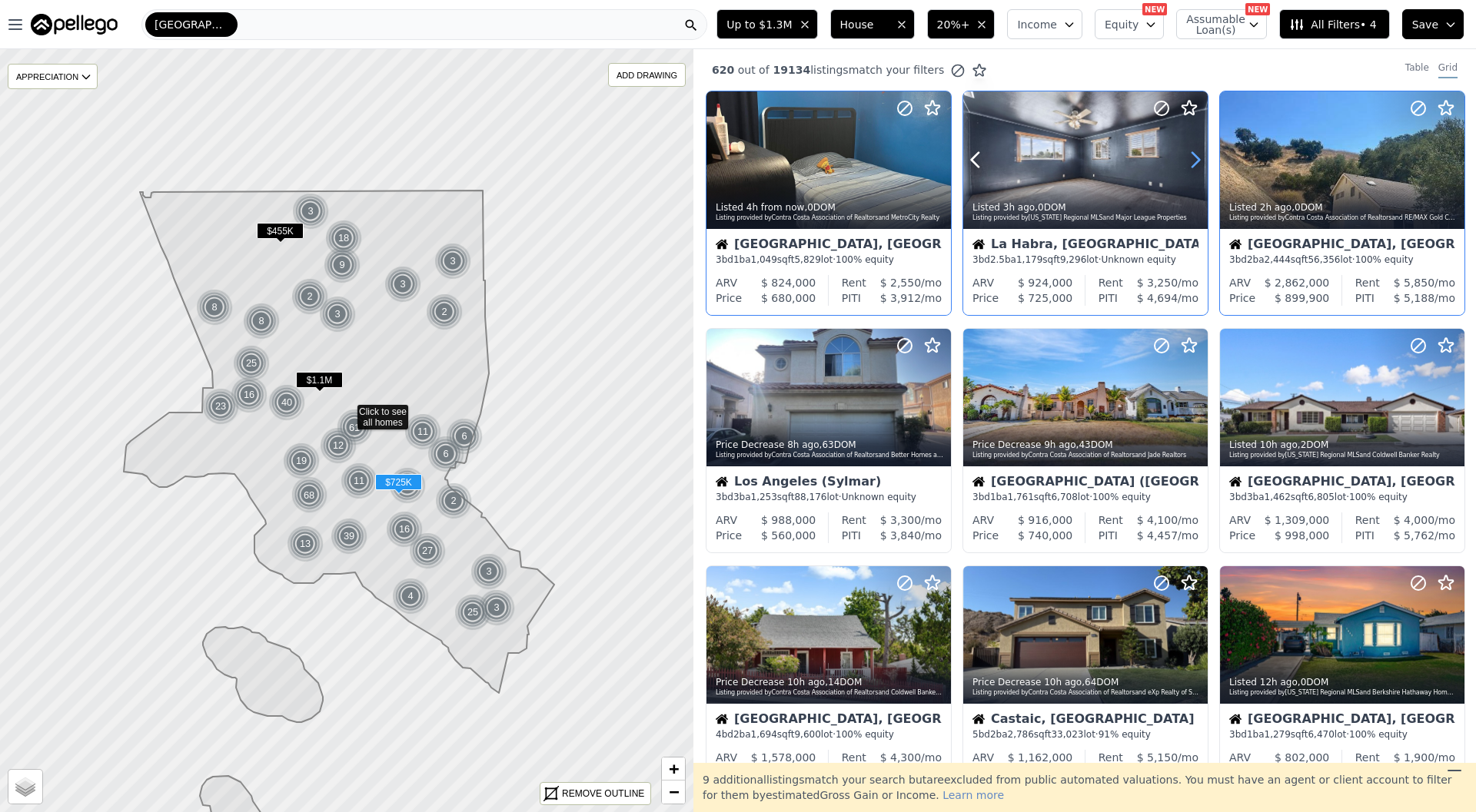
click at [1188, 166] on icon at bounding box center [1195, 160] width 24 height 24
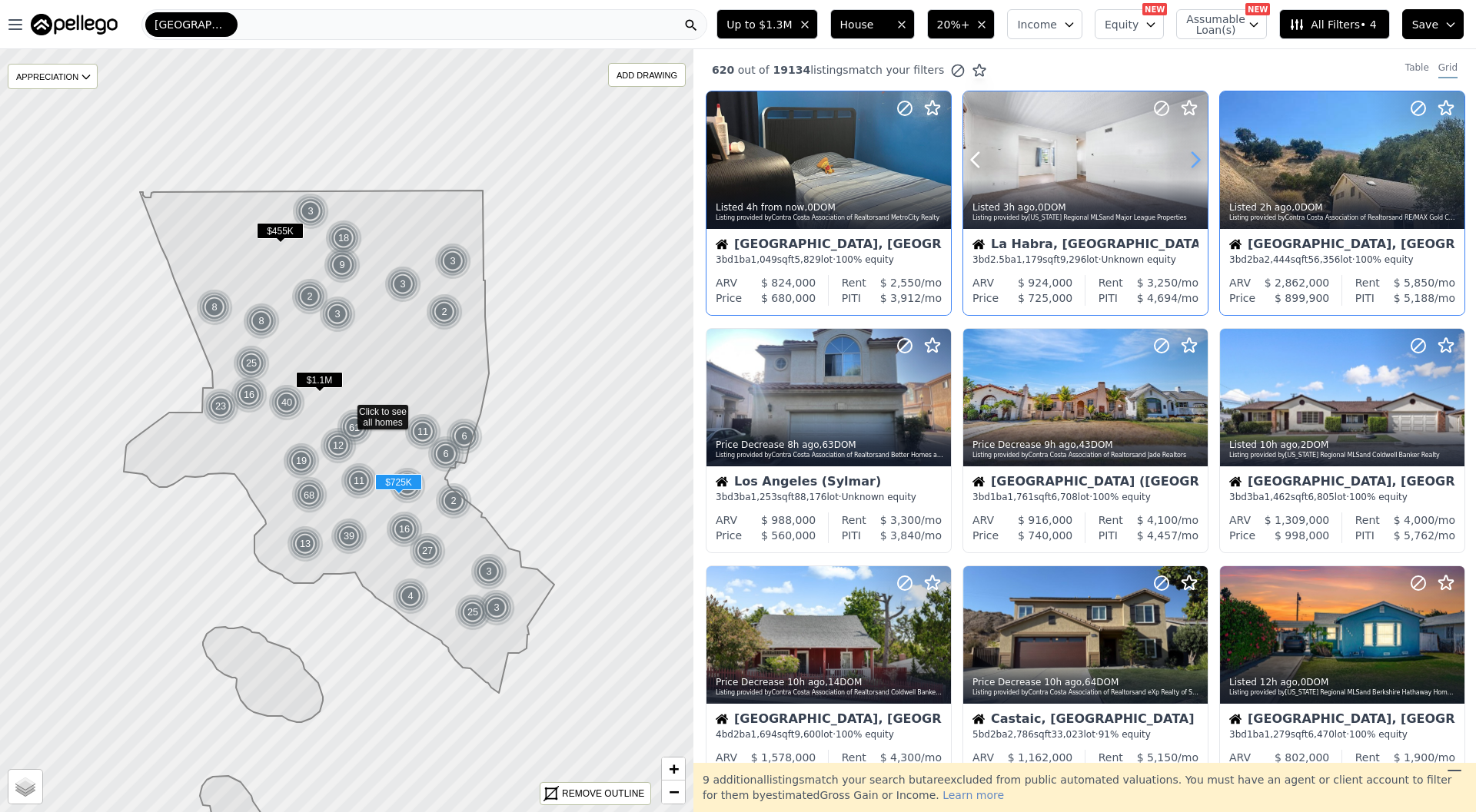
click at [1188, 166] on icon at bounding box center [1195, 160] width 24 height 24
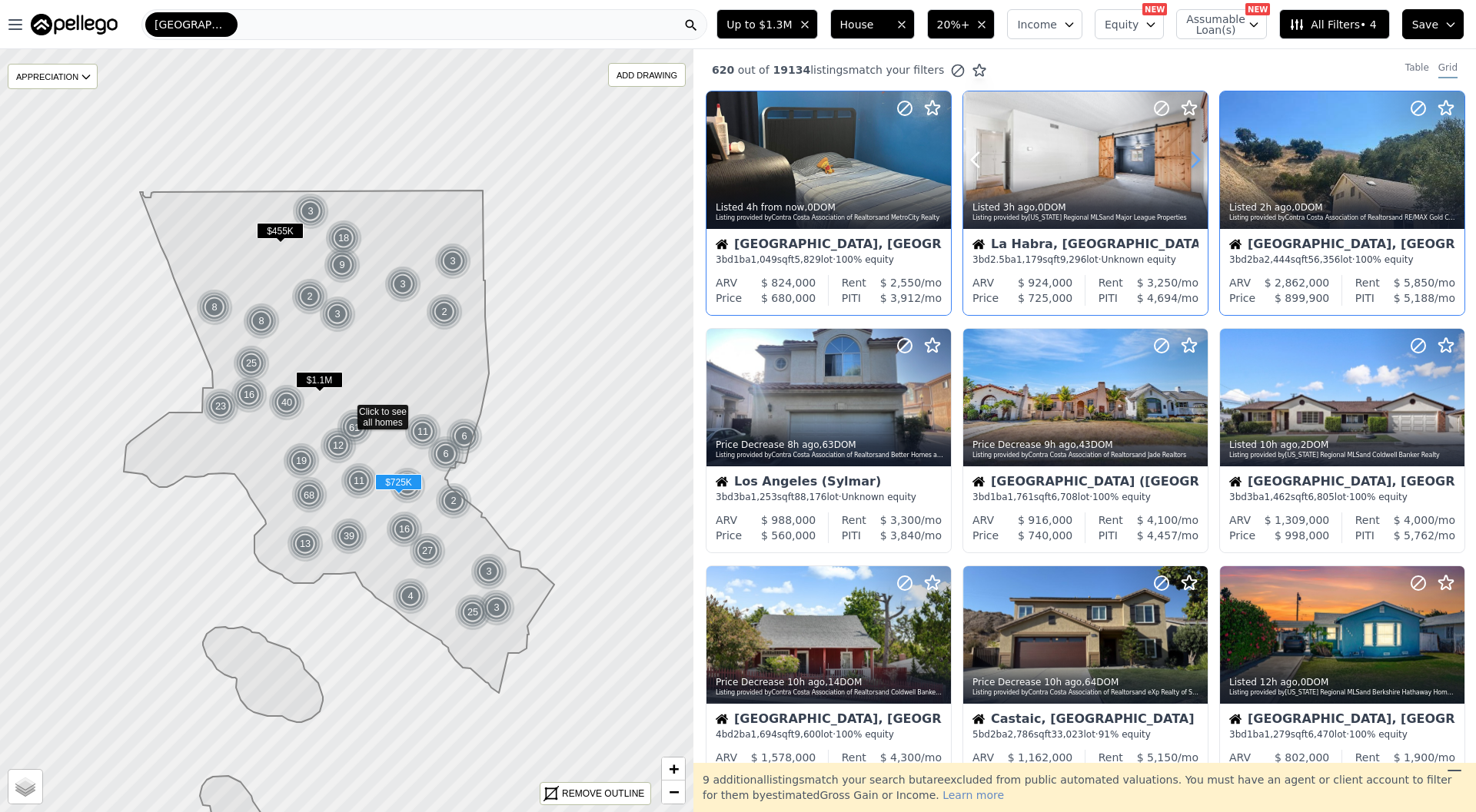
click at [1188, 166] on icon at bounding box center [1195, 160] width 24 height 24
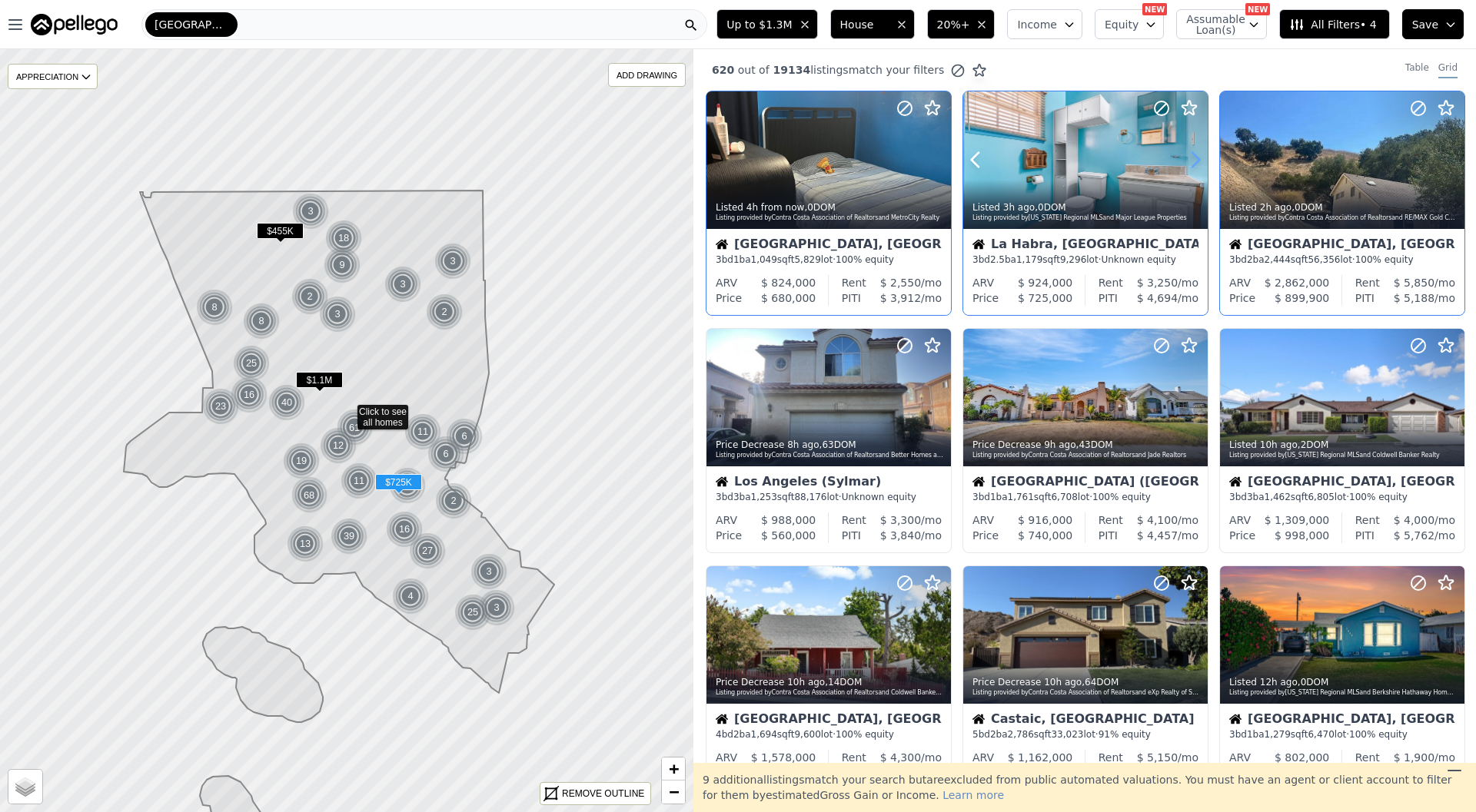
click at [1188, 166] on icon at bounding box center [1195, 160] width 24 height 24
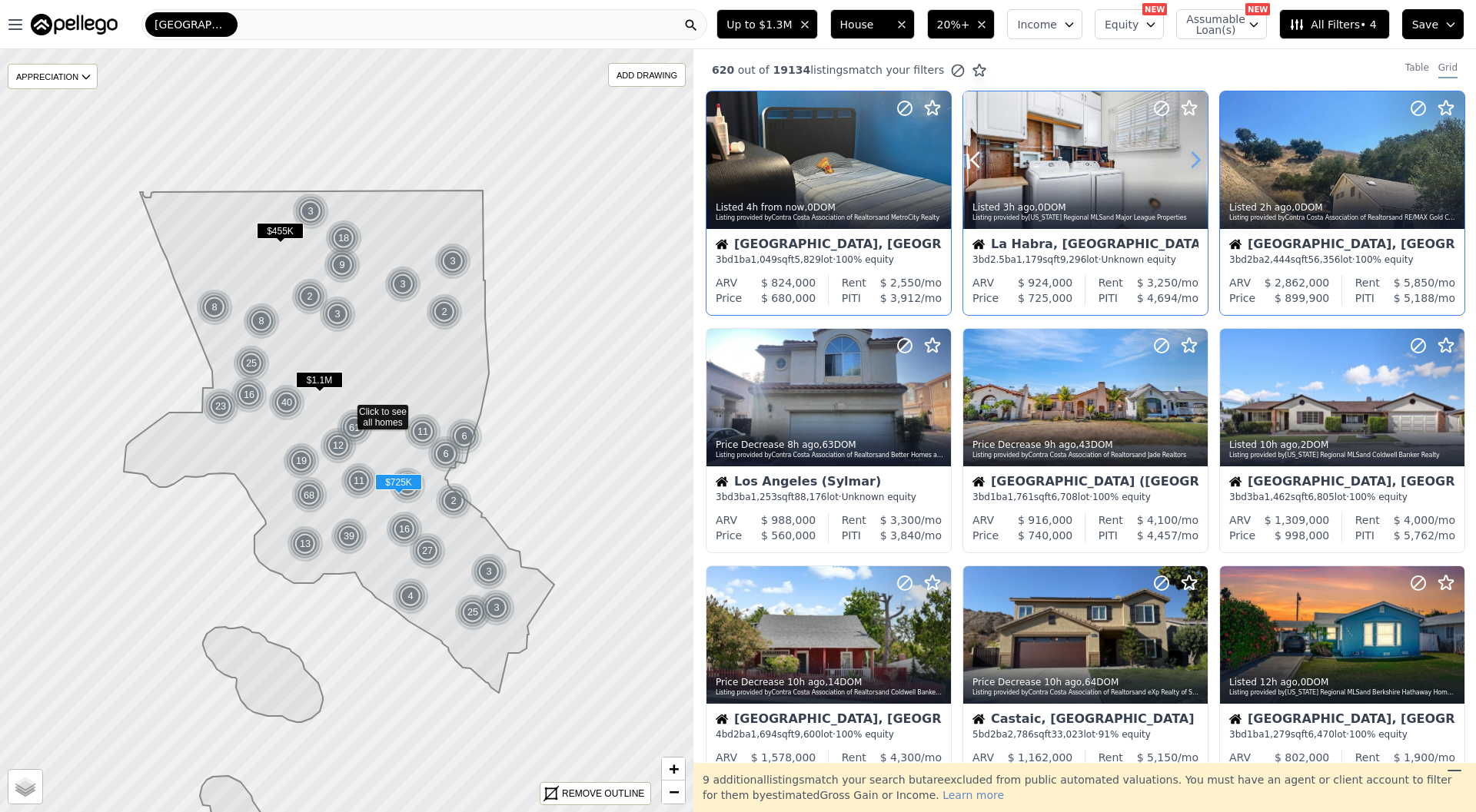
click at [1188, 166] on icon at bounding box center [1195, 160] width 24 height 24
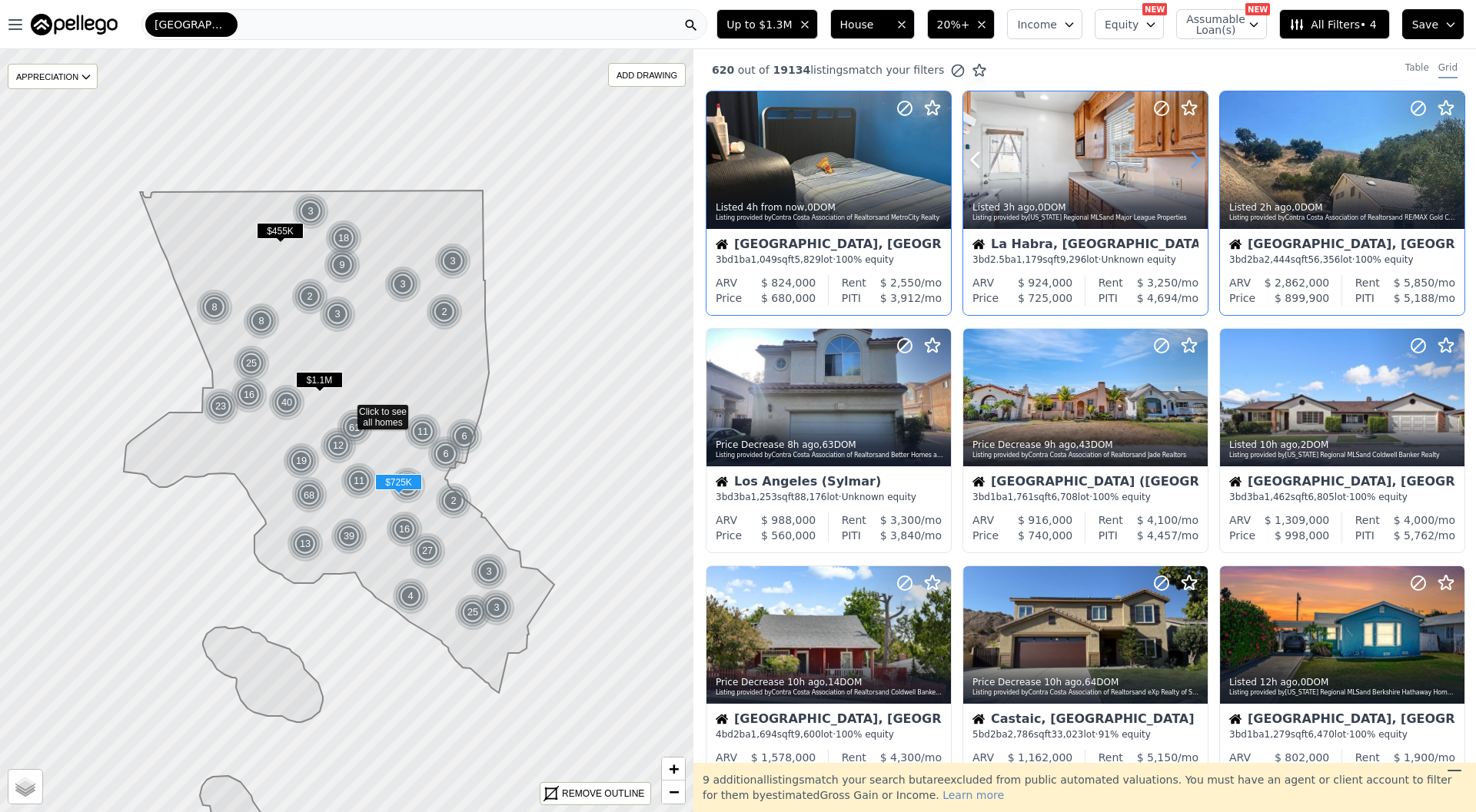
click at [1188, 166] on icon at bounding box center [1195, 160] width 24 height 24
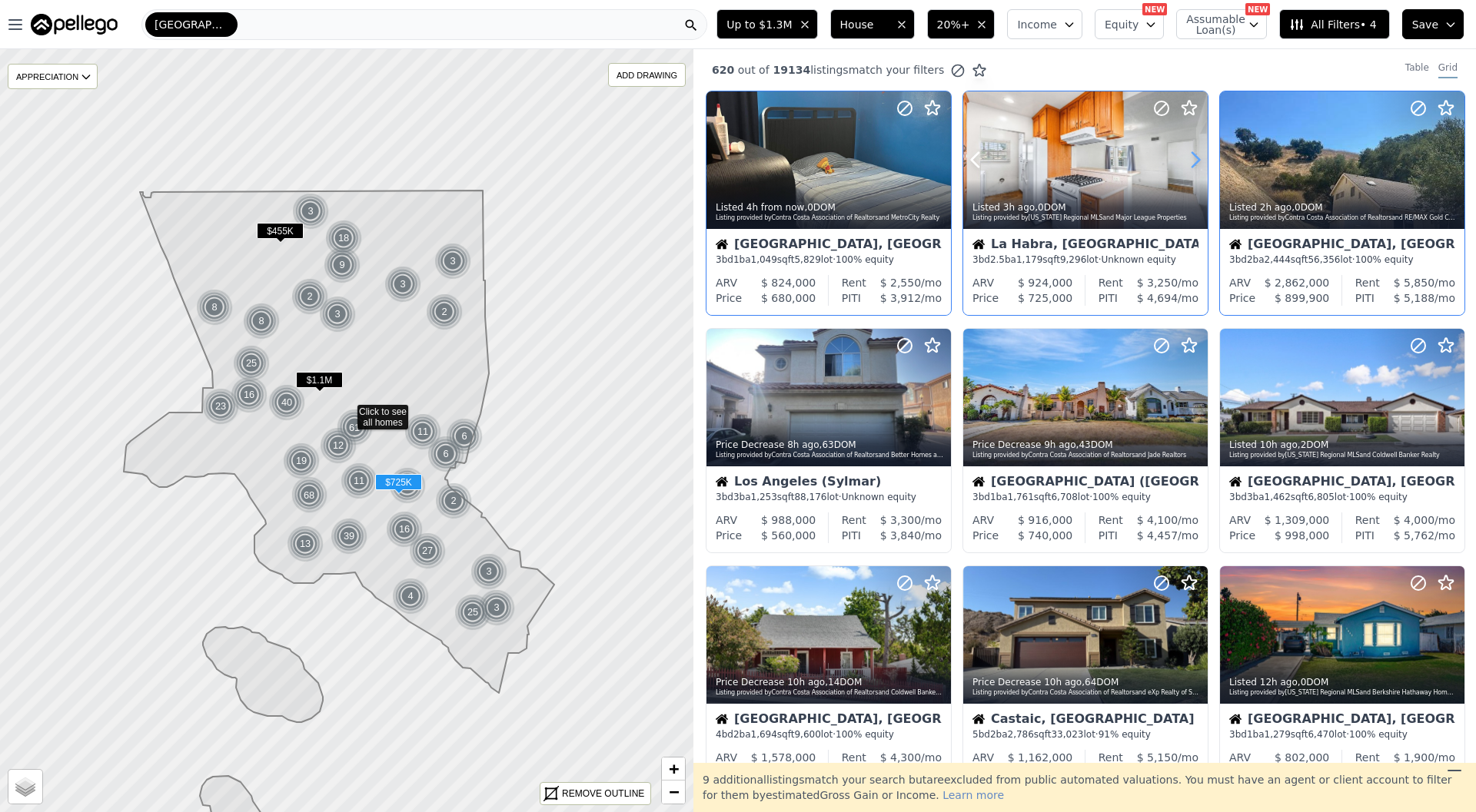
click at [1188, 166] on icon at bounding box center [1195, 160] width 24 height 24
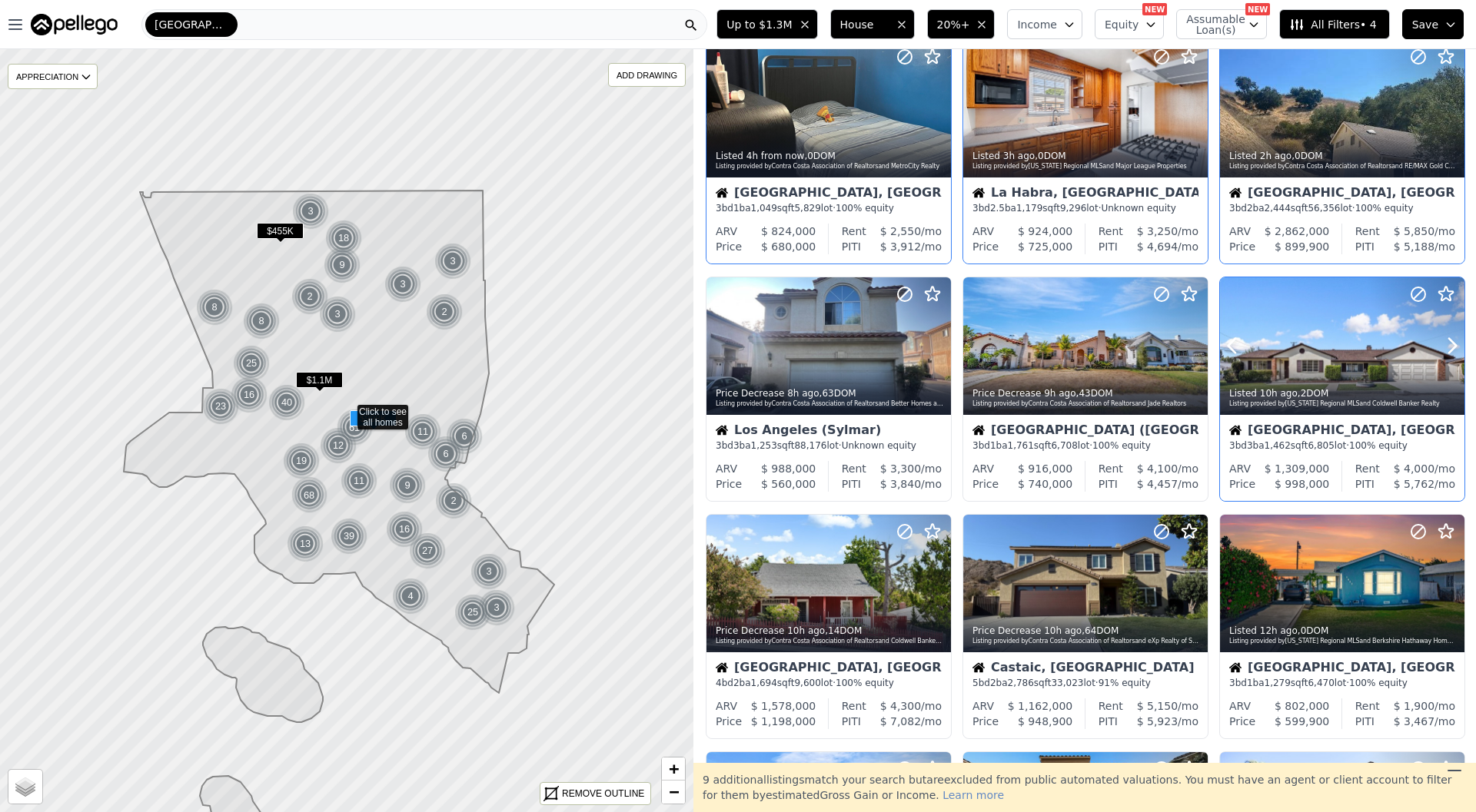
scroll to position [56, 0]
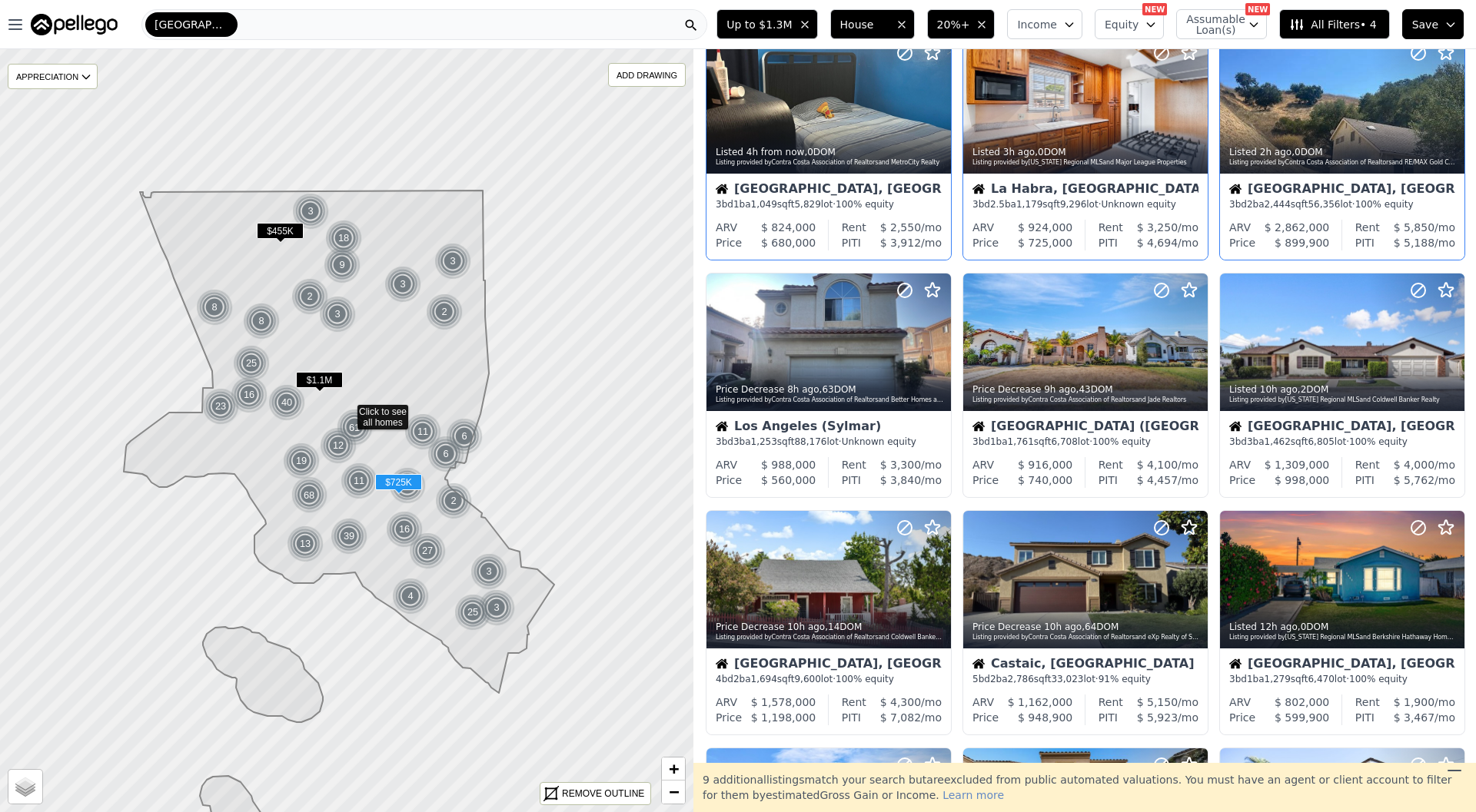
click at [1098, 189] on div "La Habra, CA" at bounding box center [1085, 190] width 226 height 15
click at [1191, 342] on icon at bounding box center [1195, 342] width 24 height 24
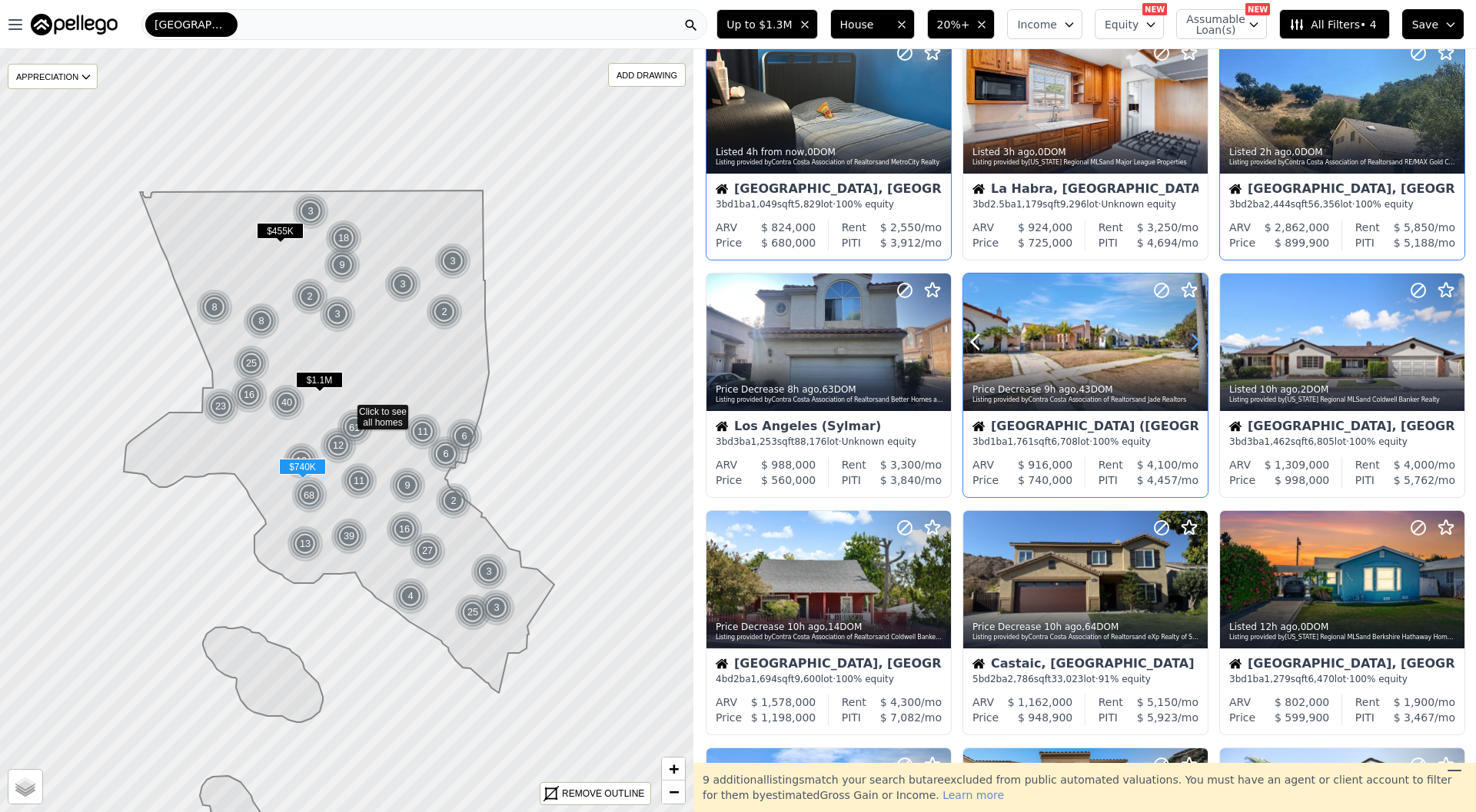
click at [1191, 342] on icon at bounding box center [1195, 342] width 24 height 24
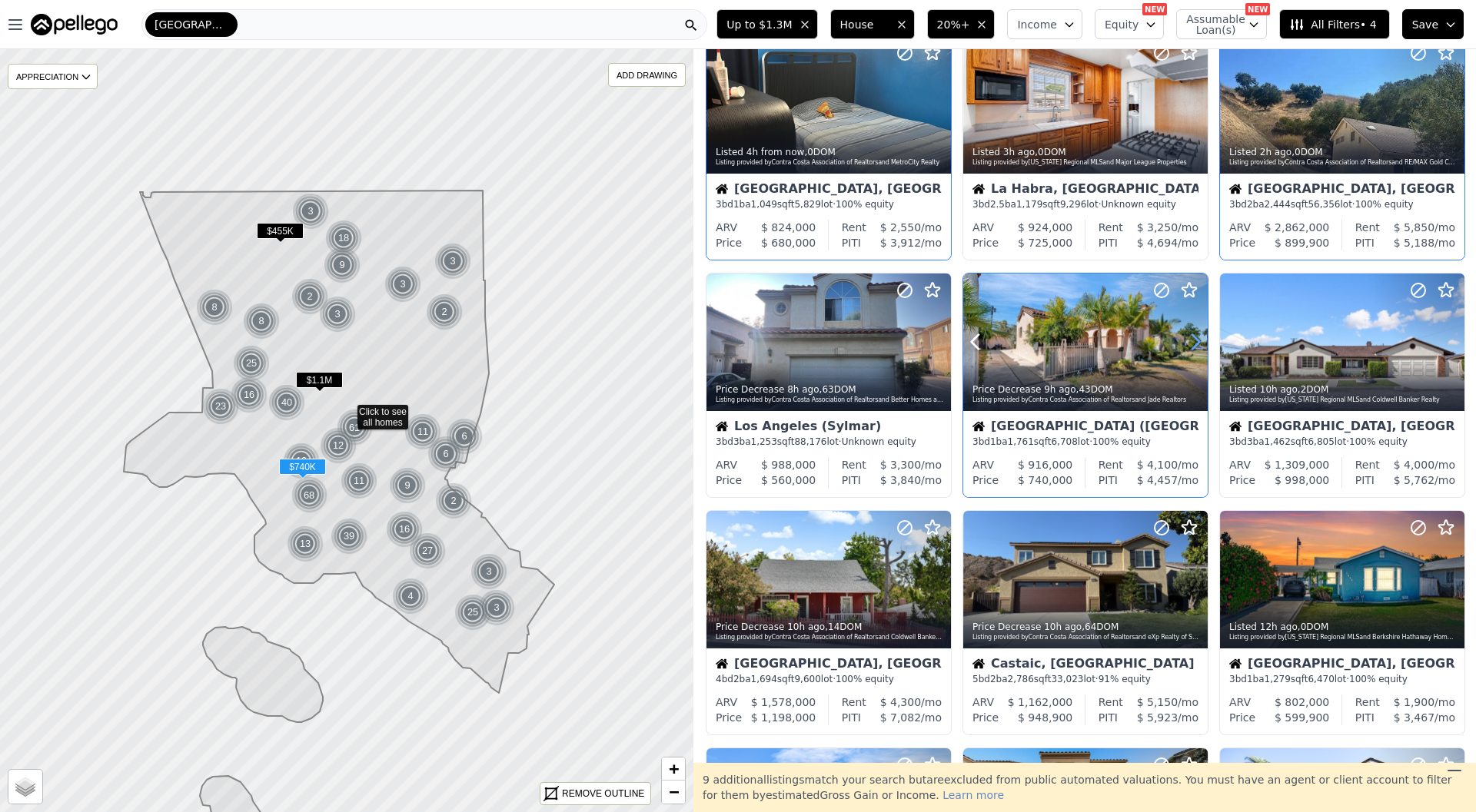
click at [1191, 342] on icon at bounding box center [1195, 342] width 24 height 24
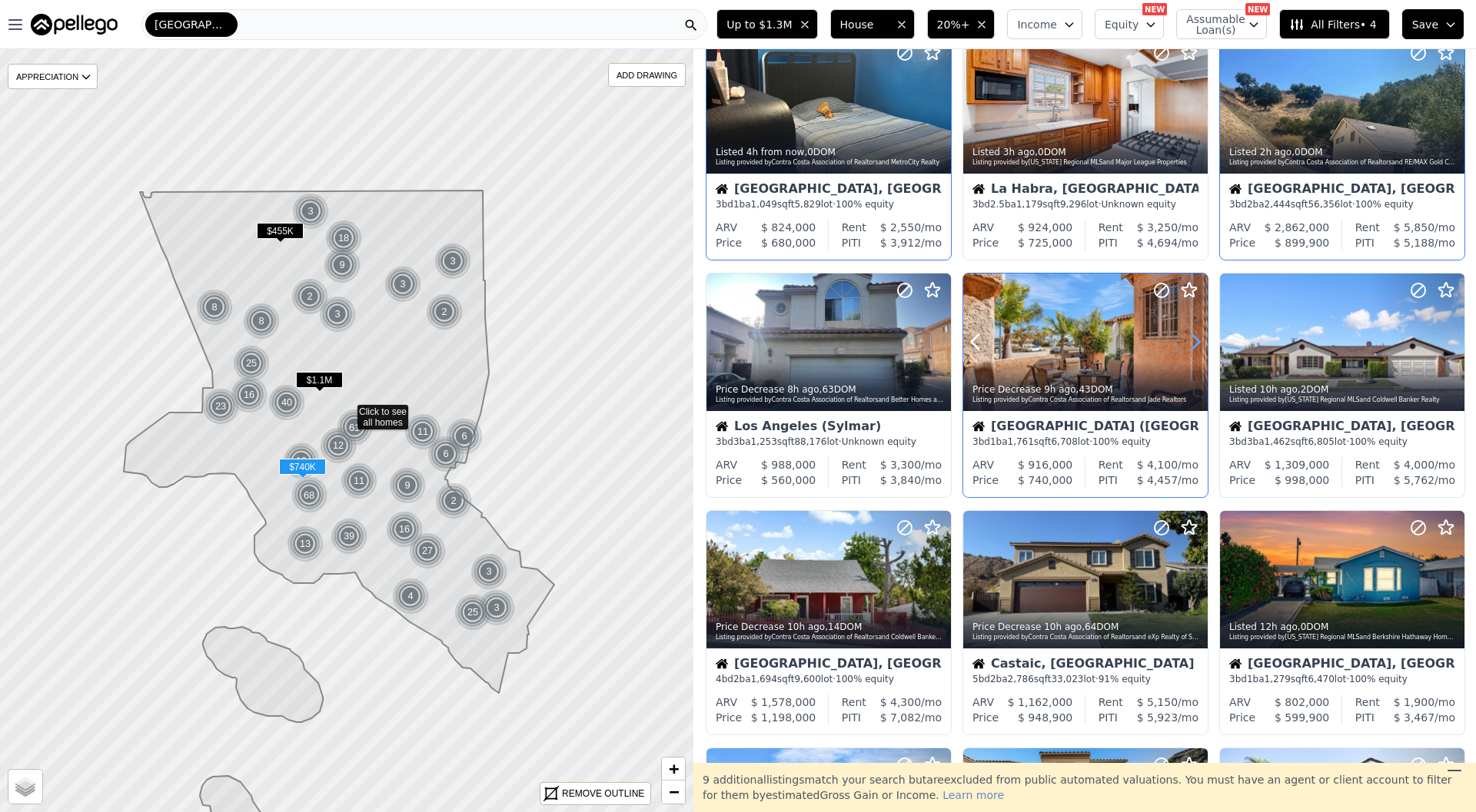
click at [1191, 342] on icon at bounding box center [1195, 342] width 24 height 24
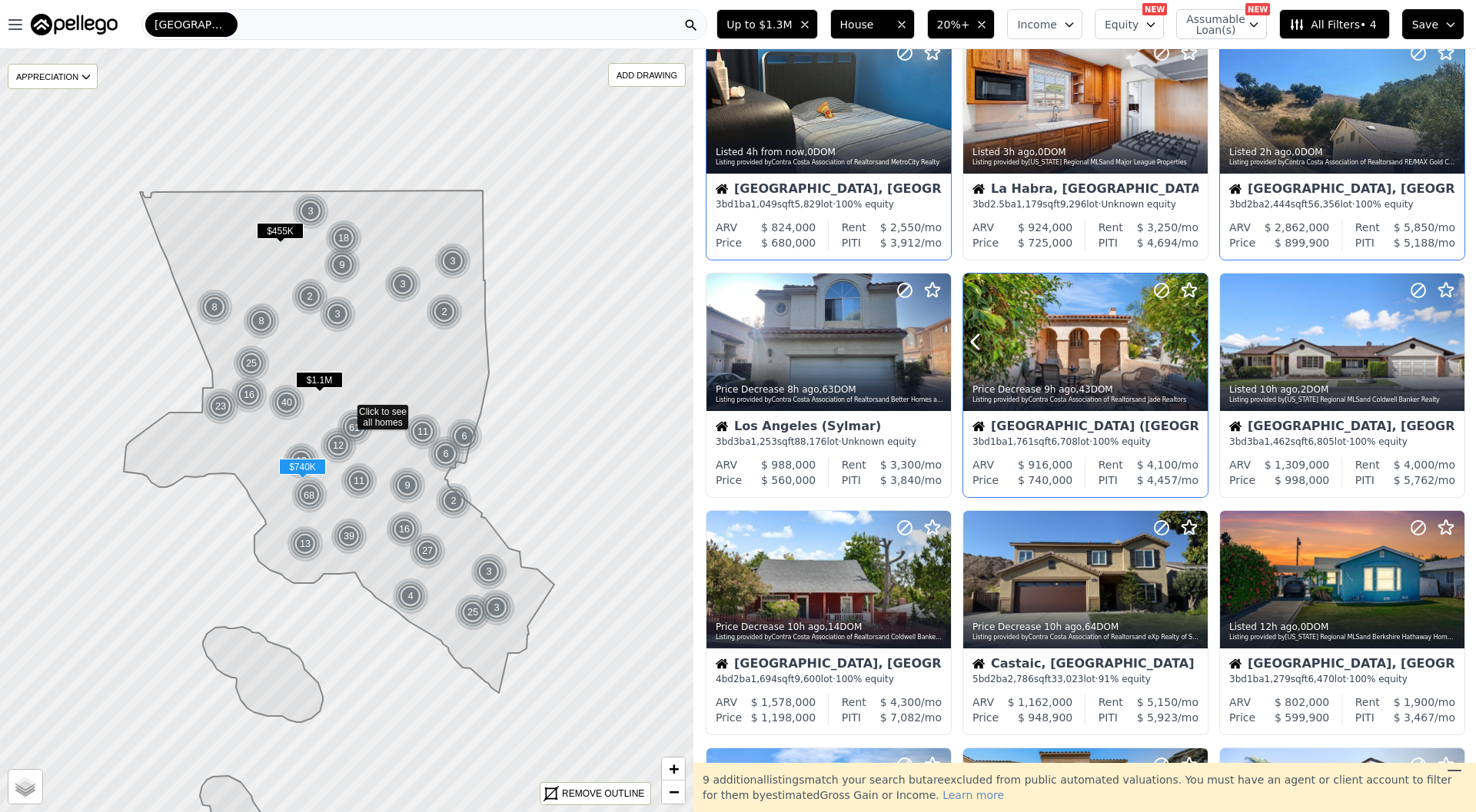
click at [1191, 342] on icon at bounding box center [1195, 342] width 24 height 24
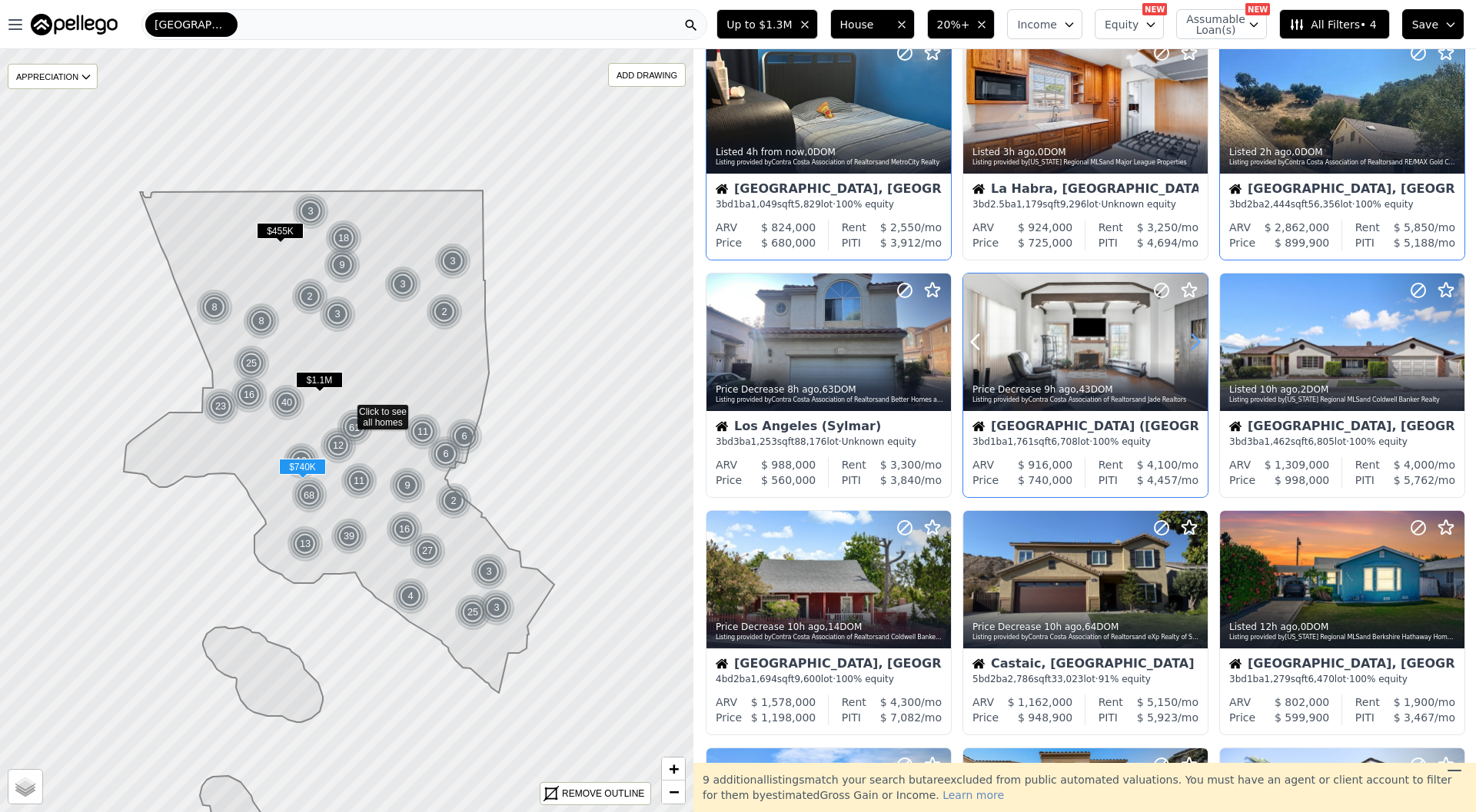
click at [1191, 342] on icon at bounding box center [1195, 342] width 24 height 24
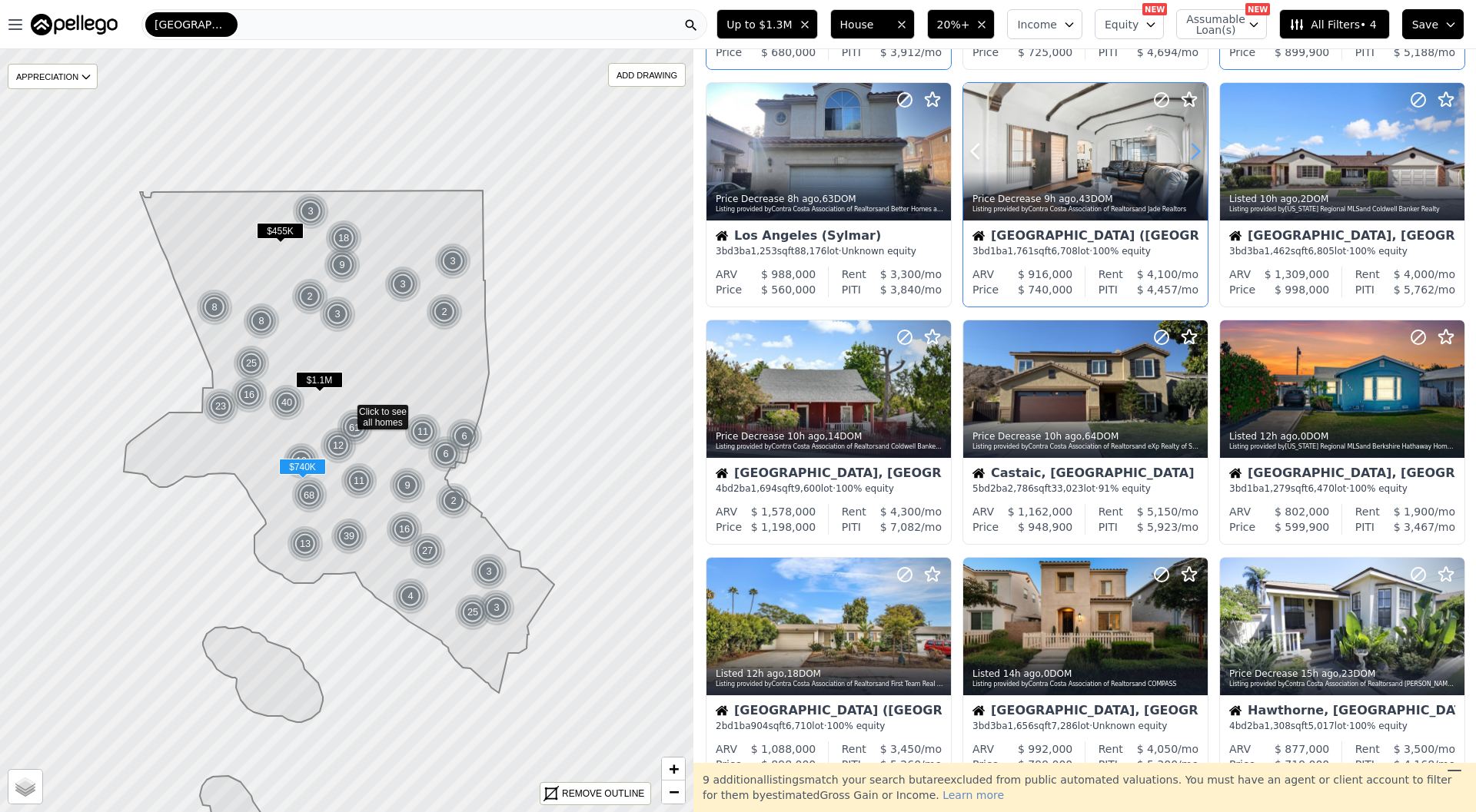
scroll to position [362, 0]
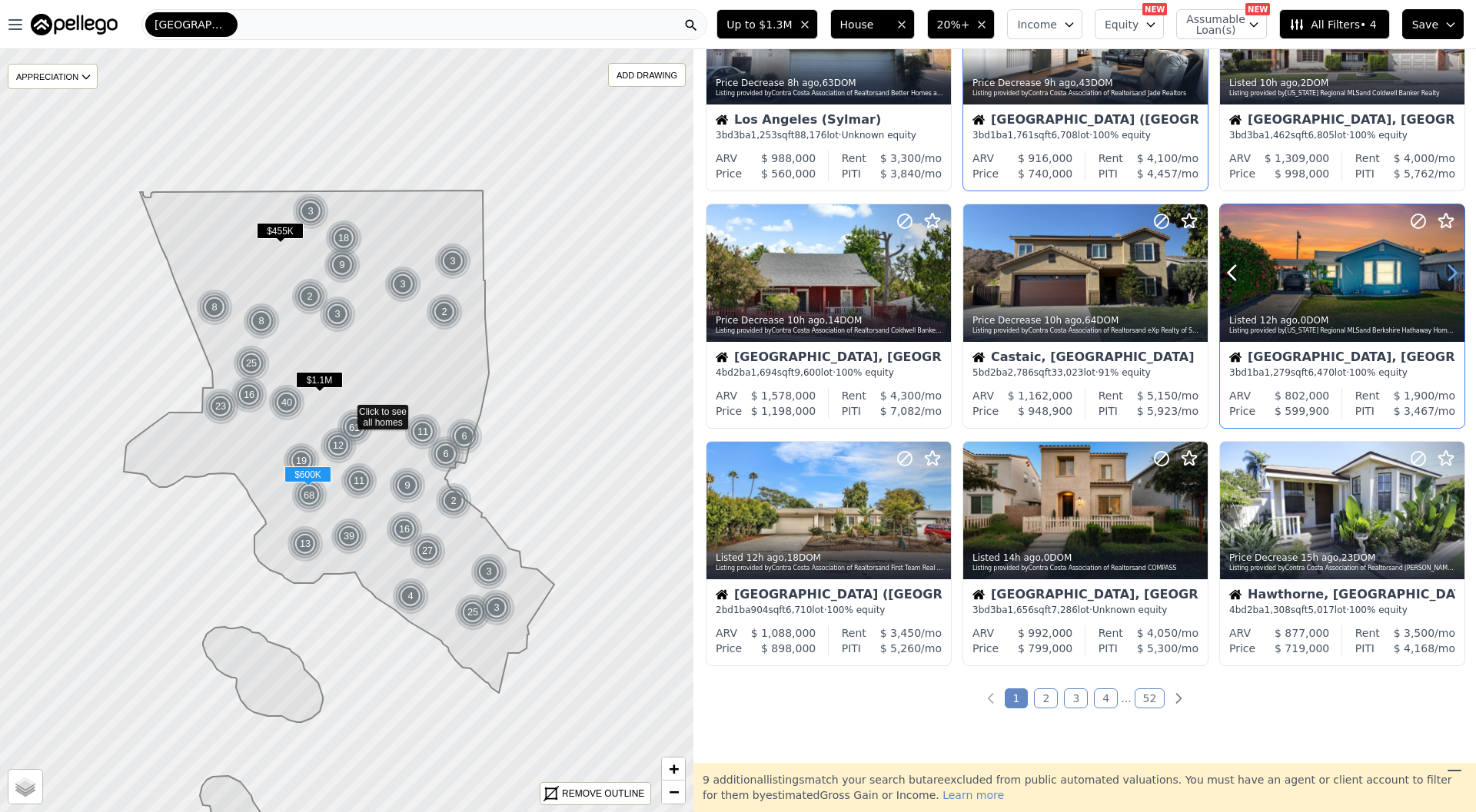
click at [1449, 275] on icon at bounding box center [1452, 273] width 24 height 24
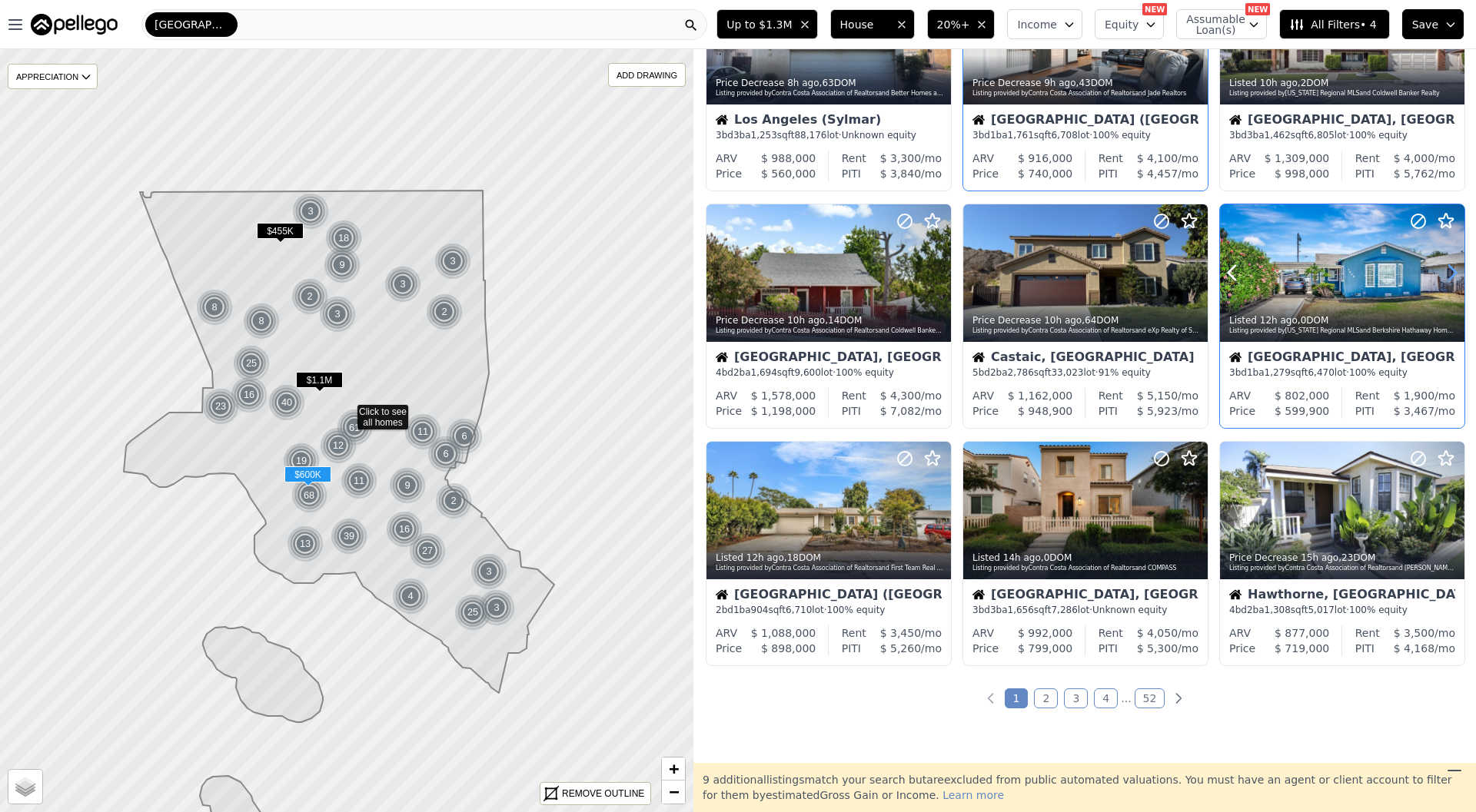
click at [1449, 275] on icon at bounding box center [1452, 273] width 24 height 24
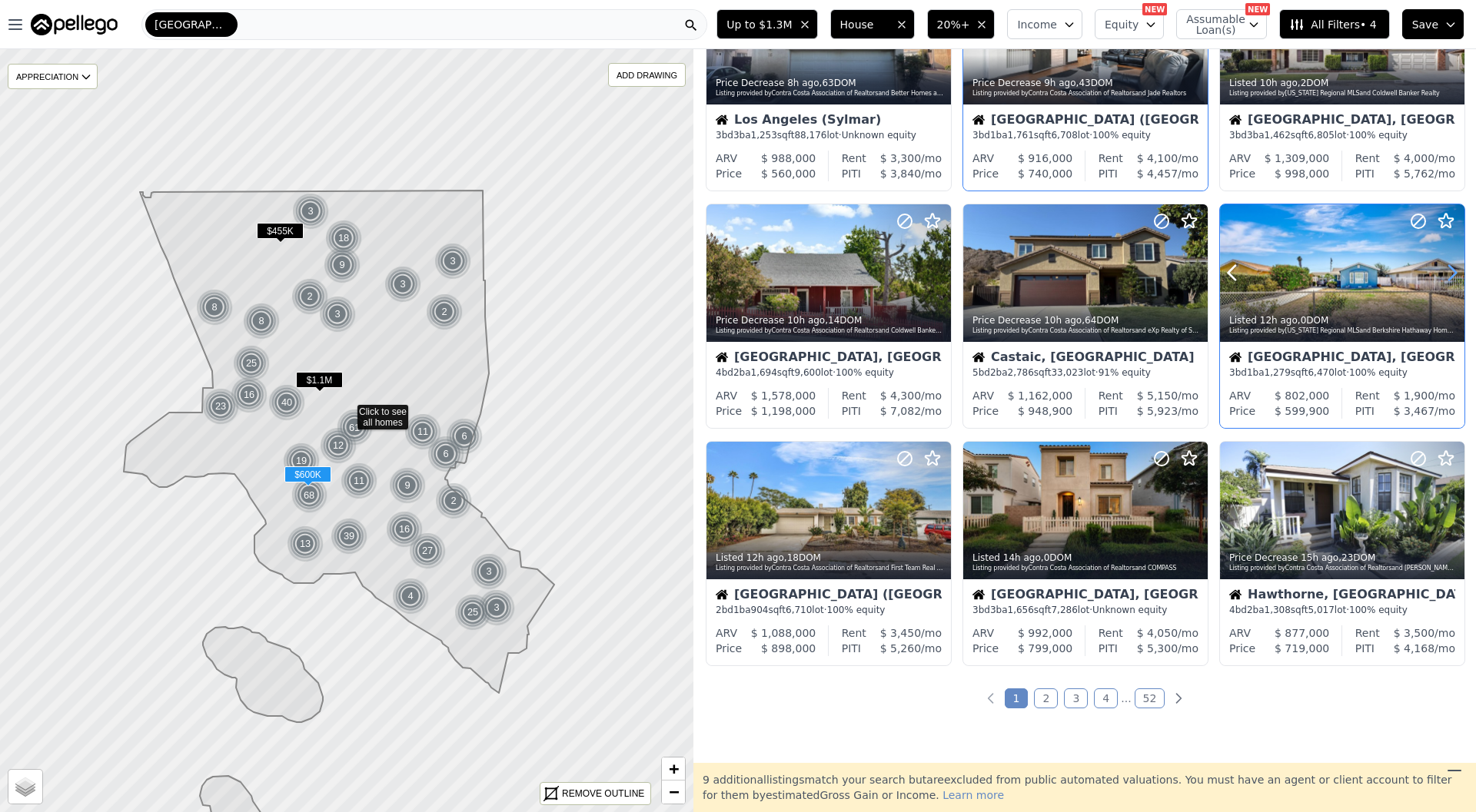
click at [1449, 275] on icon at bounding box center [1452, 273] width 24 height 24
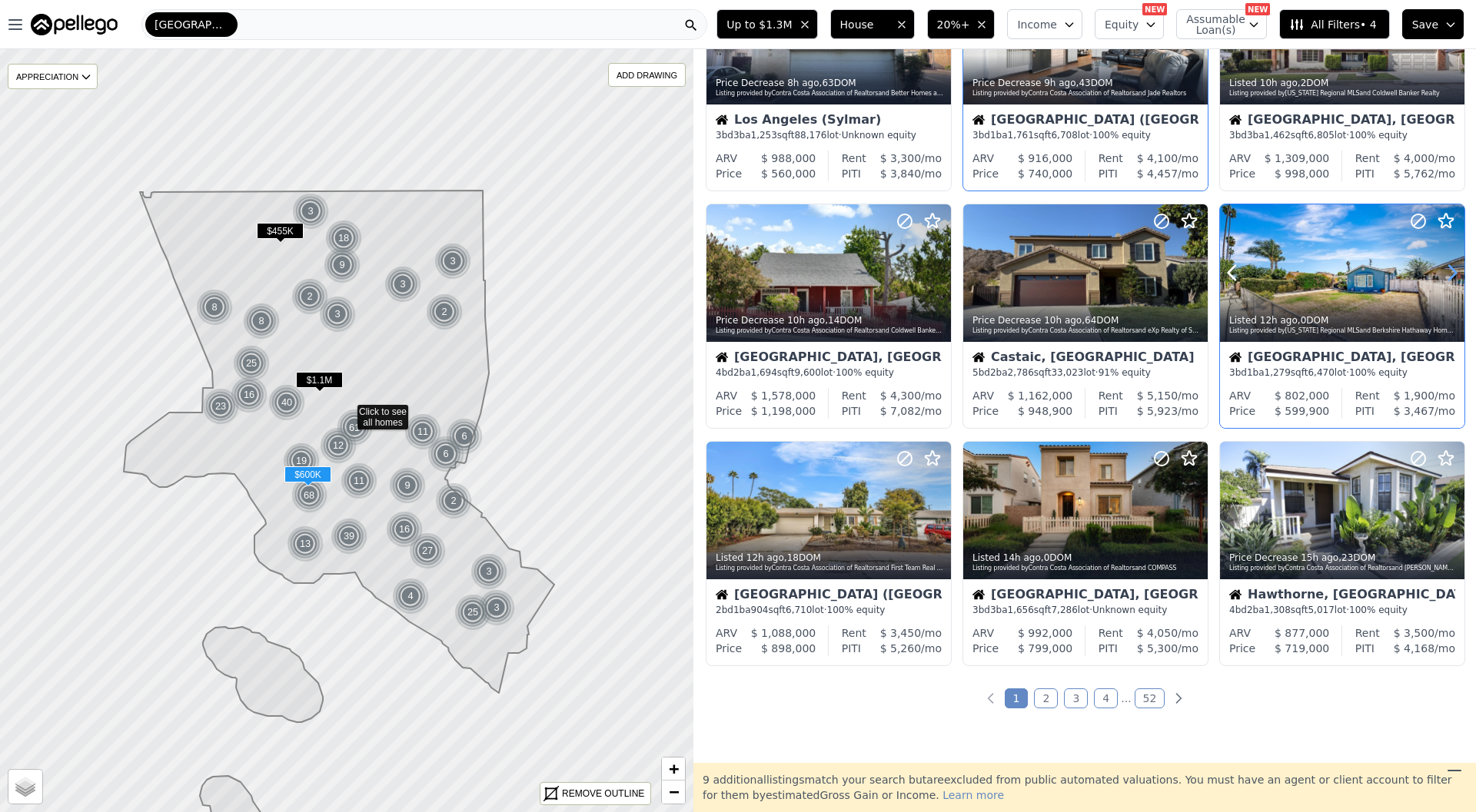
click at [1449, 275] on icon at bounding box center [1452, 273] width 24 height 24
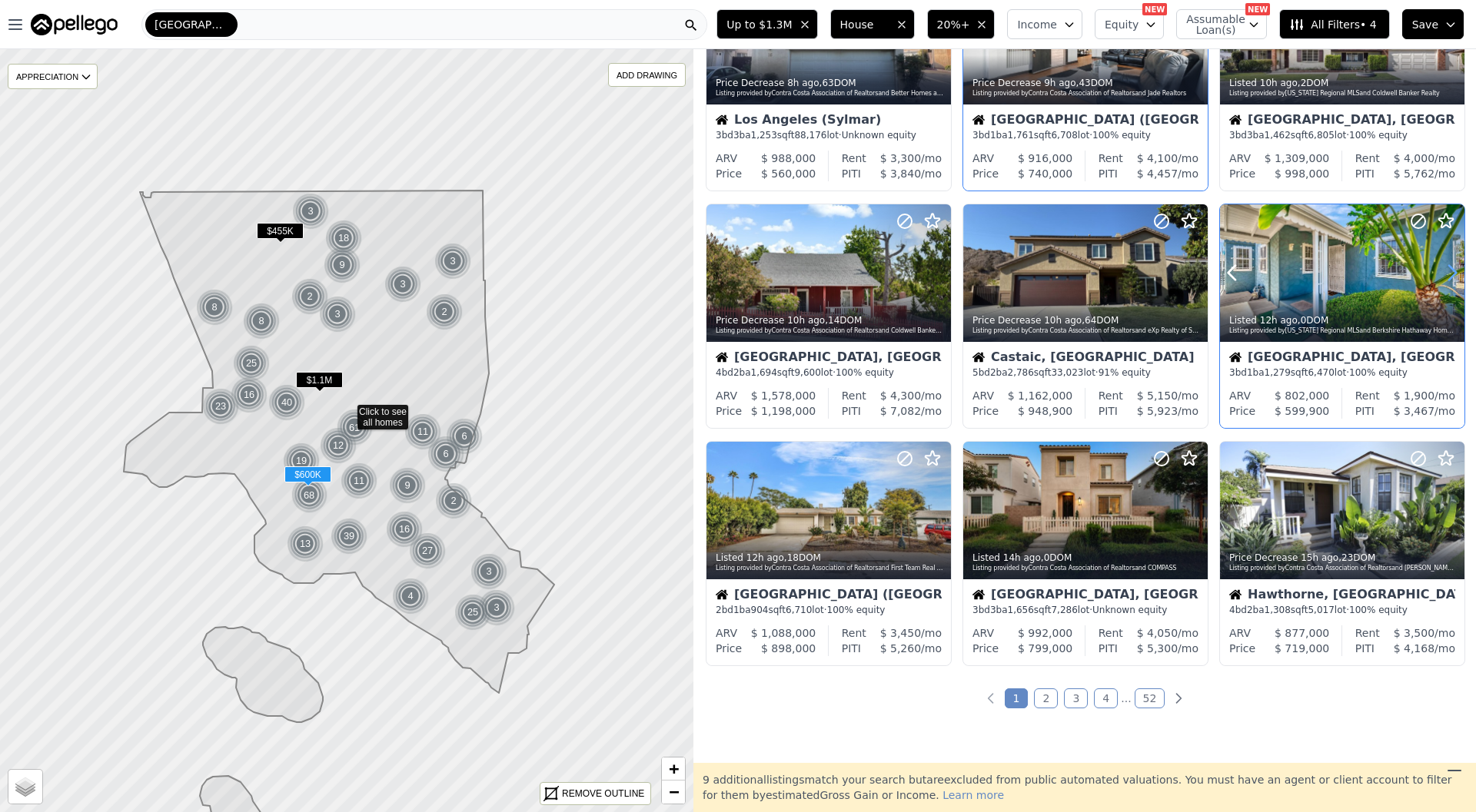
click at [1449, 275] on icon at bounding box center [1452, 273] width 24 height 24
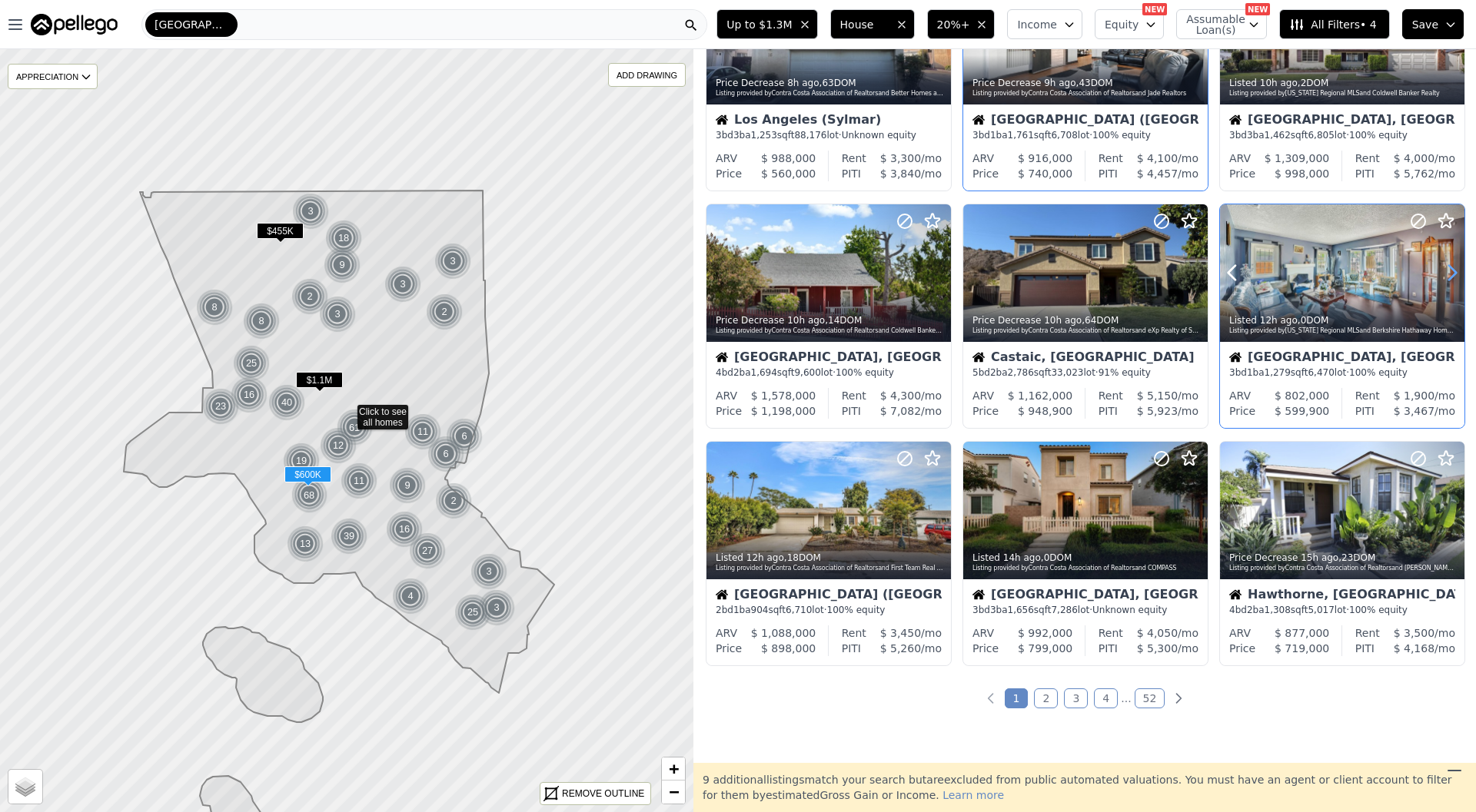
click at [1449, 275] on icon at bounding box center [1452, 273] width 24 height 24
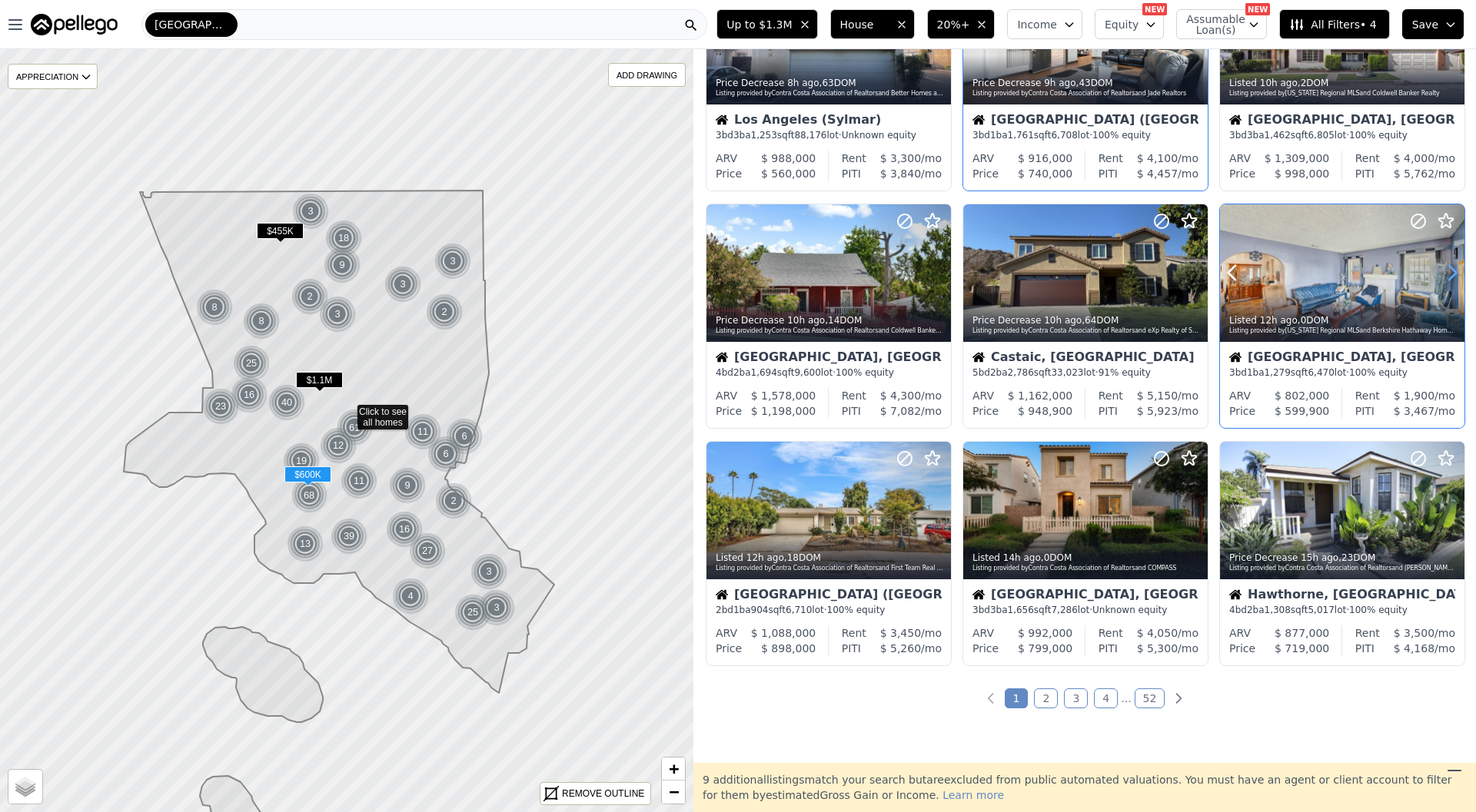
click at [1449, 275] on icon at bounding box center [1452, 273] width 24 height 24
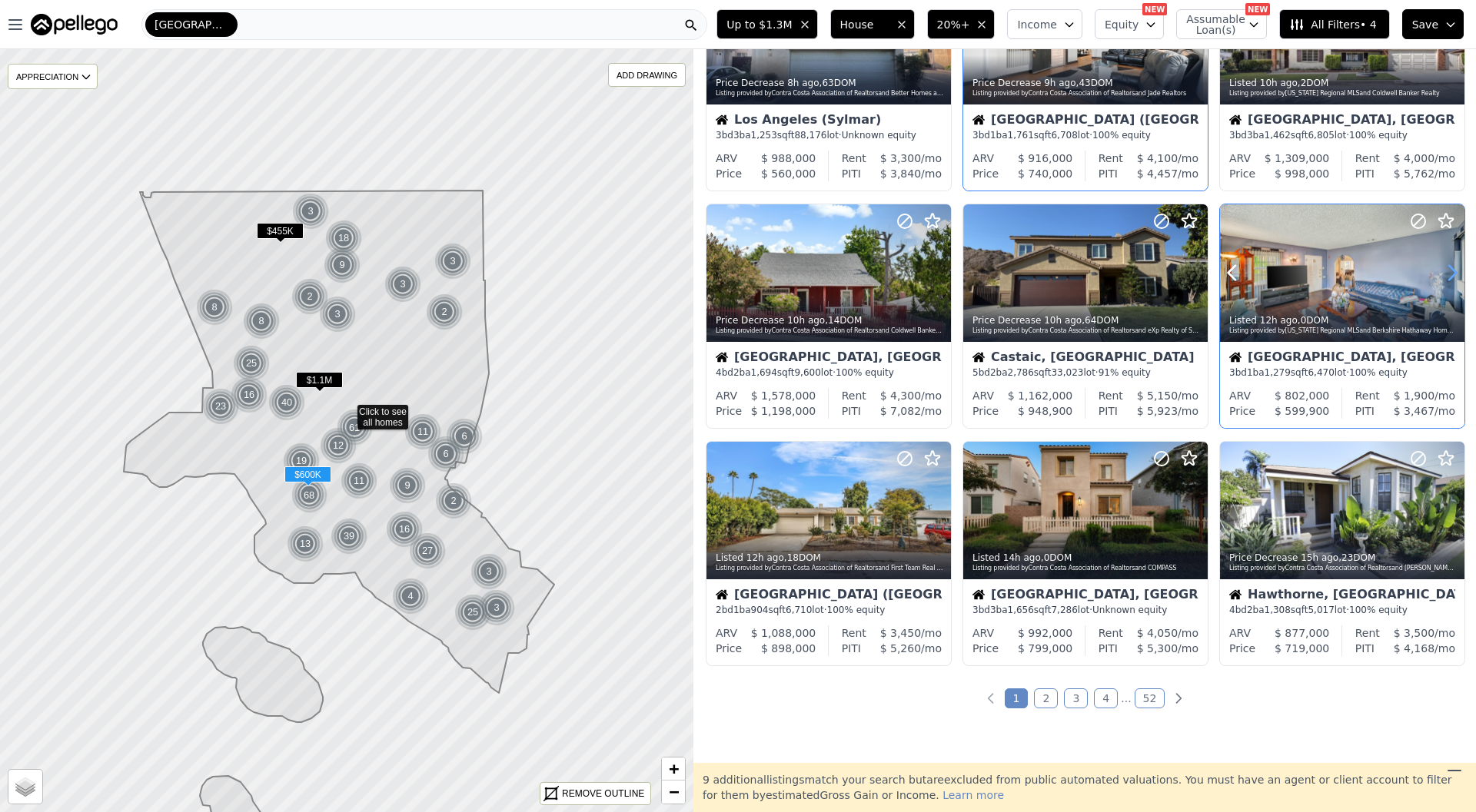
click at [1449, 275] on icon at bounding box center [1452, 273] width 24 height 24
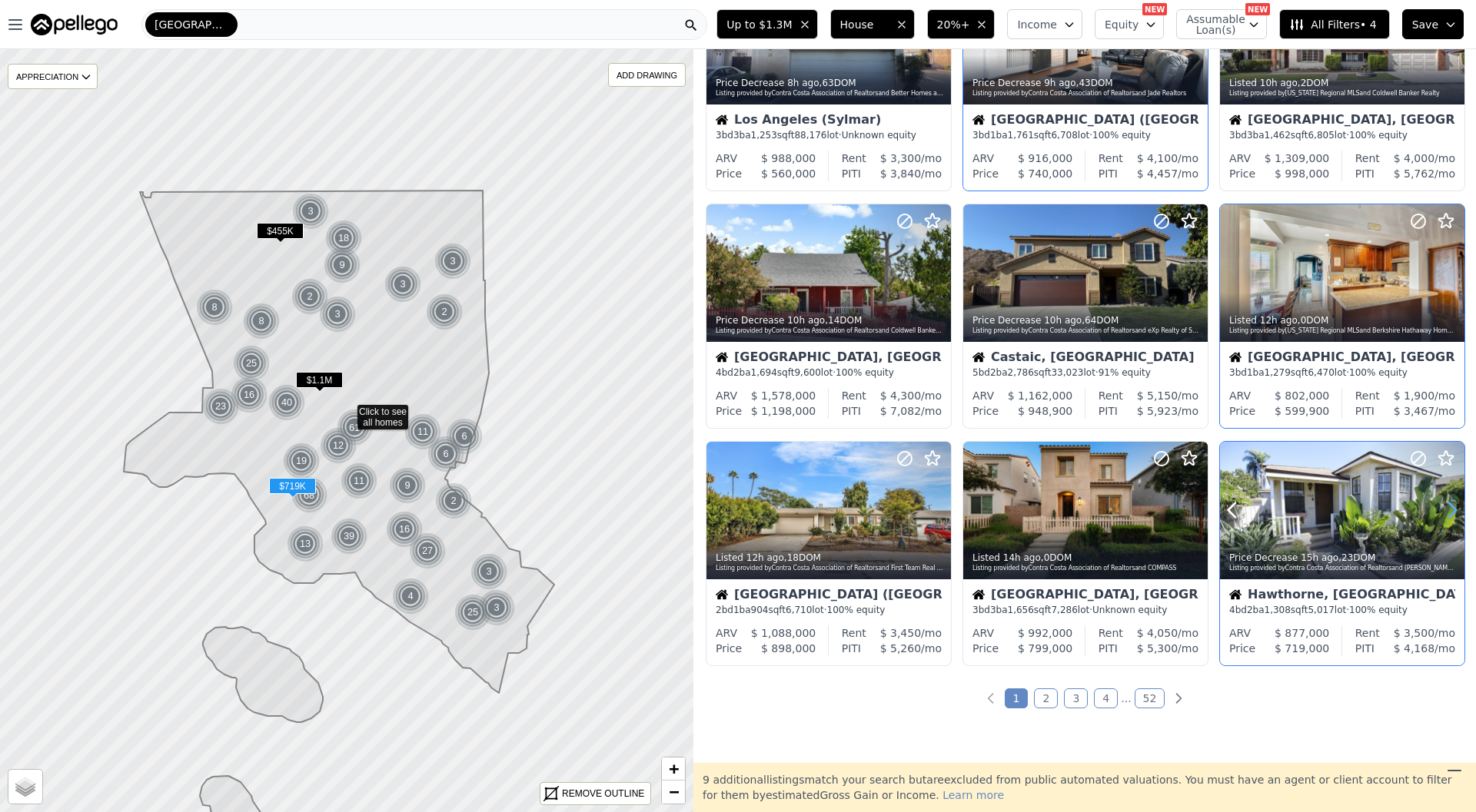
click at [1455, 503] on icon at bounding box center [1452, 510] width 24 height 24
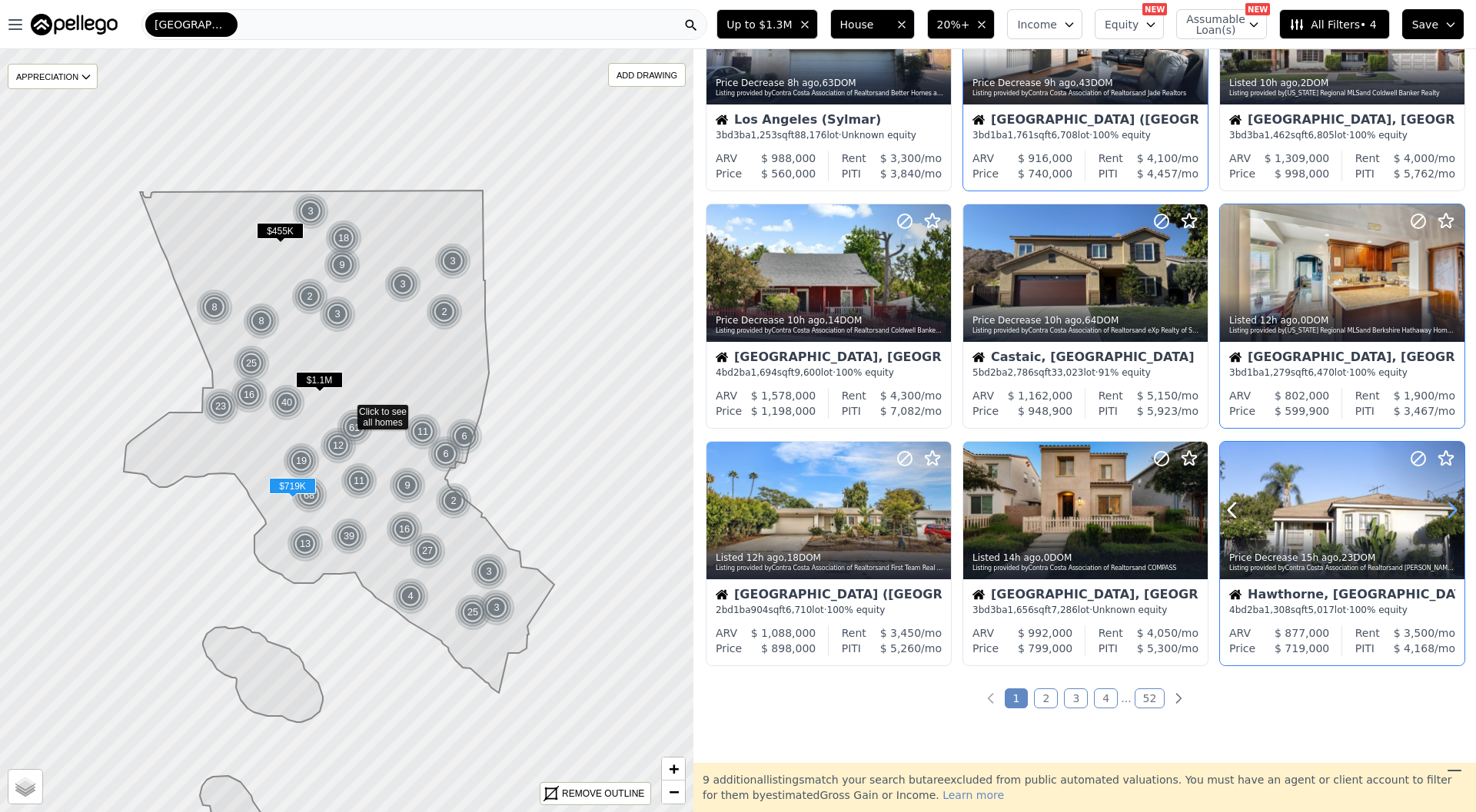
click at [1456, 503] on icon at bounding box center [1452, 510] width 24 height 24
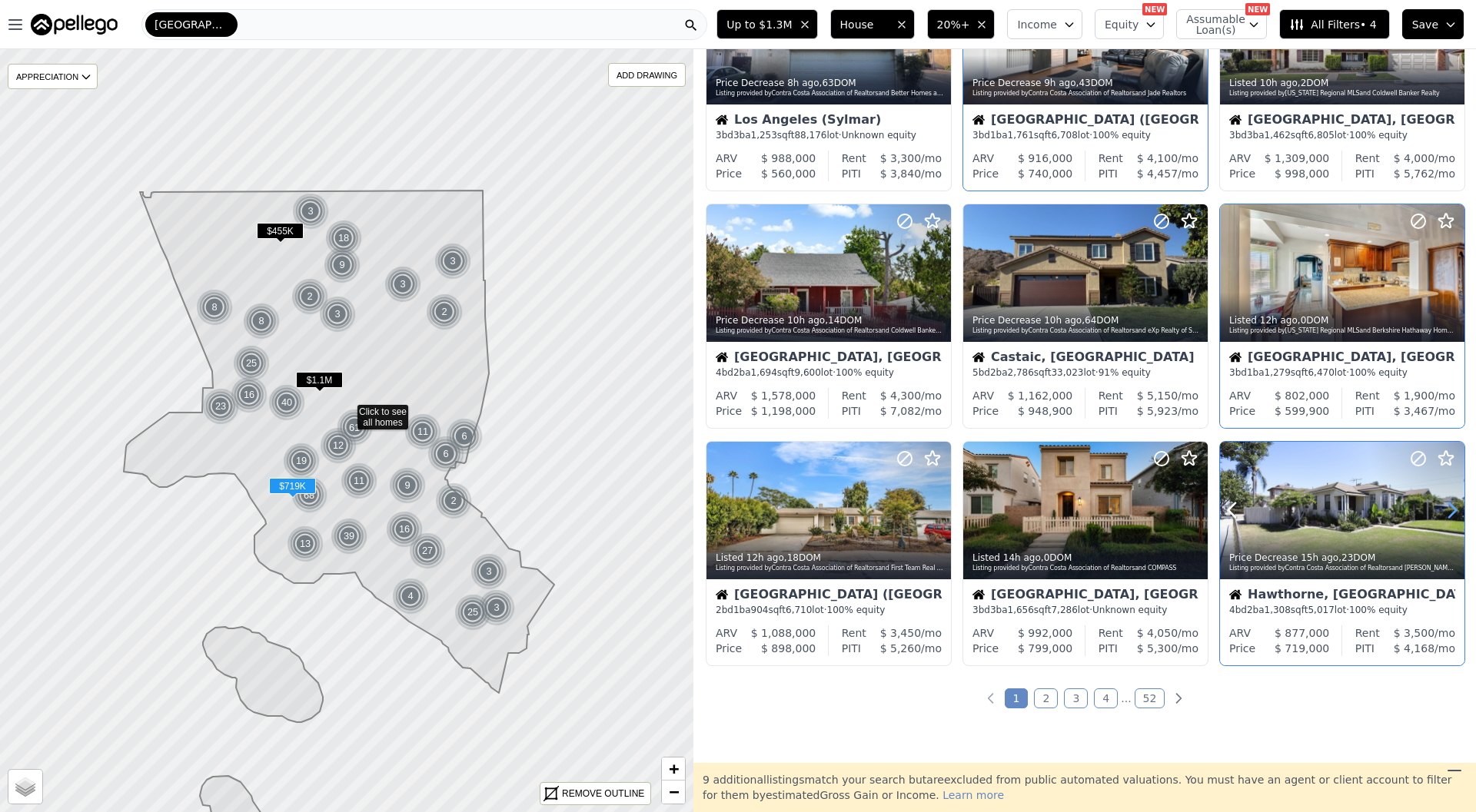
click at [1456, 503] on icon at bounding box center [1452, 510] width 24 height 24
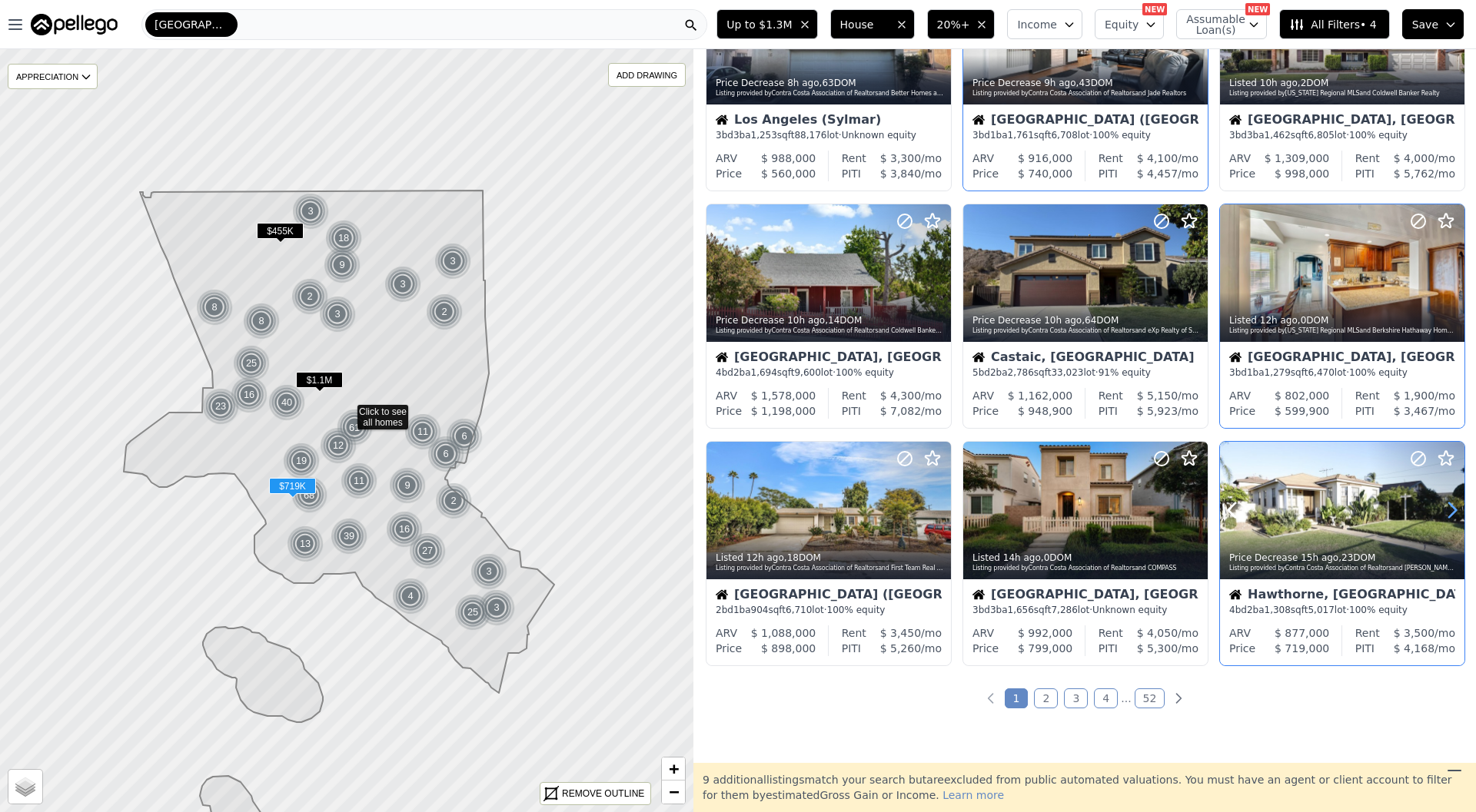
click at [1456, 503] on icon at bounding box center [1452, 510] width 24 height 24
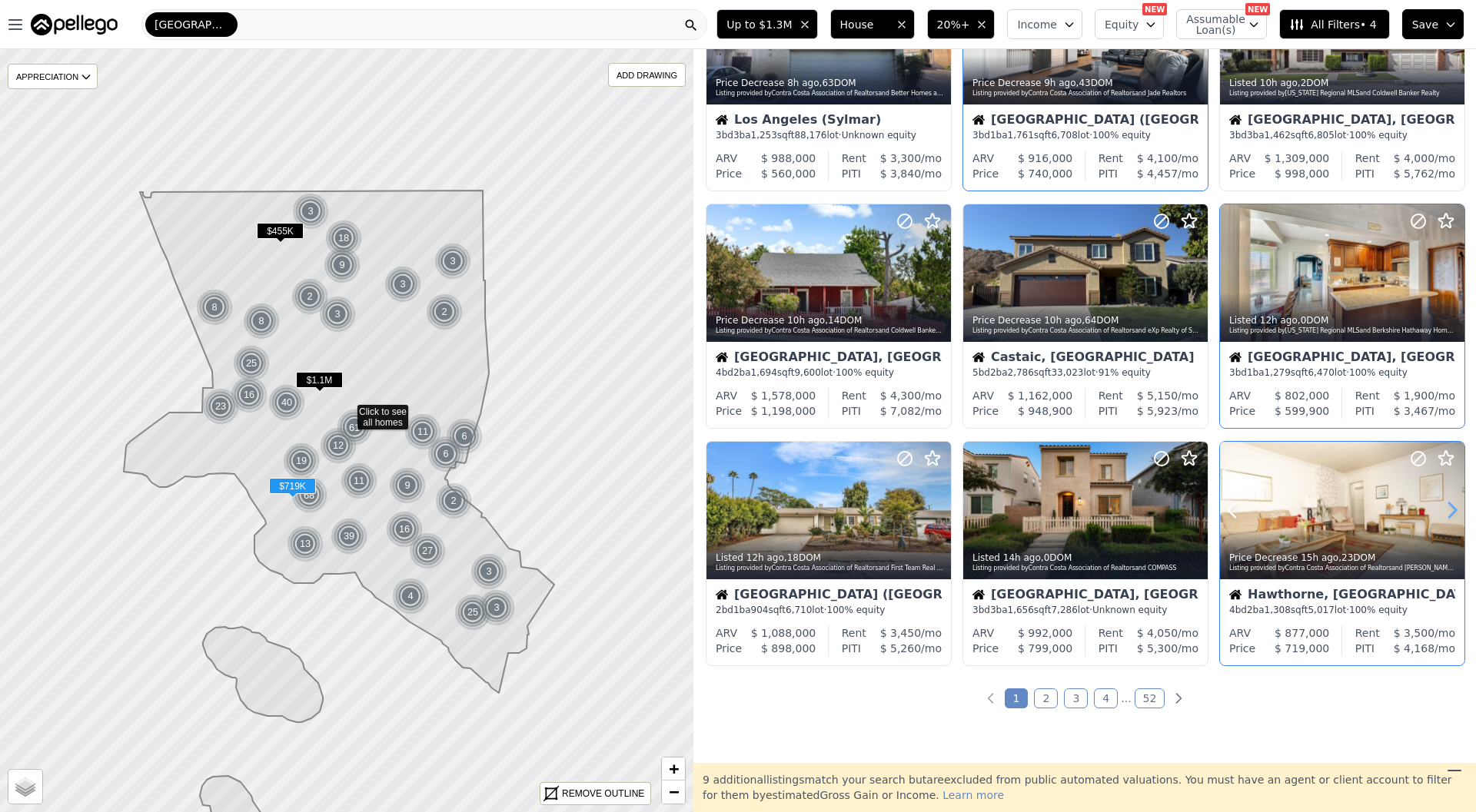
click at [1455, 503] on icon at bounding box center [1452, 510] width 24 height 24
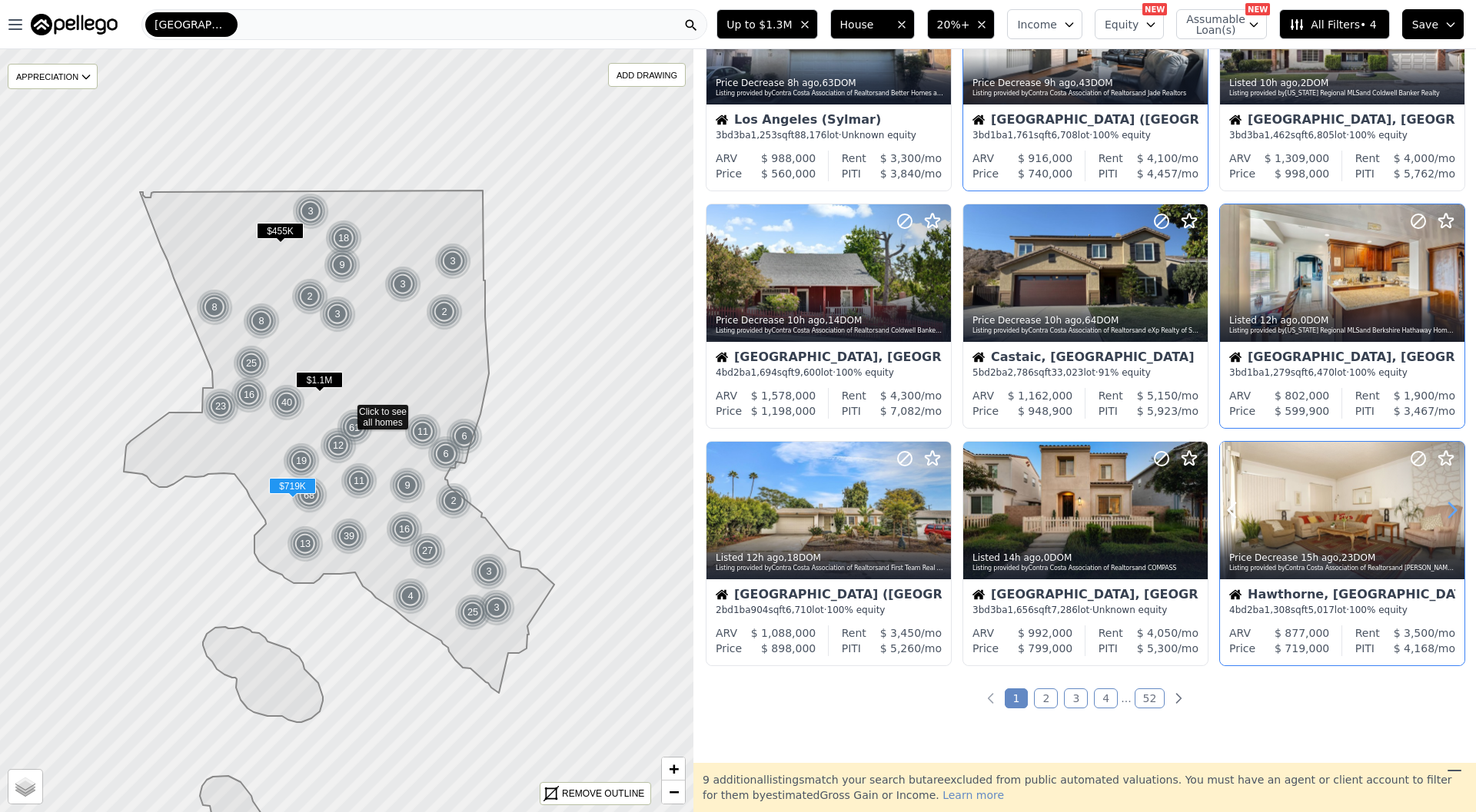
click at [1455, 503] on icon at bounding box center [1452, 510] width 24 height 24
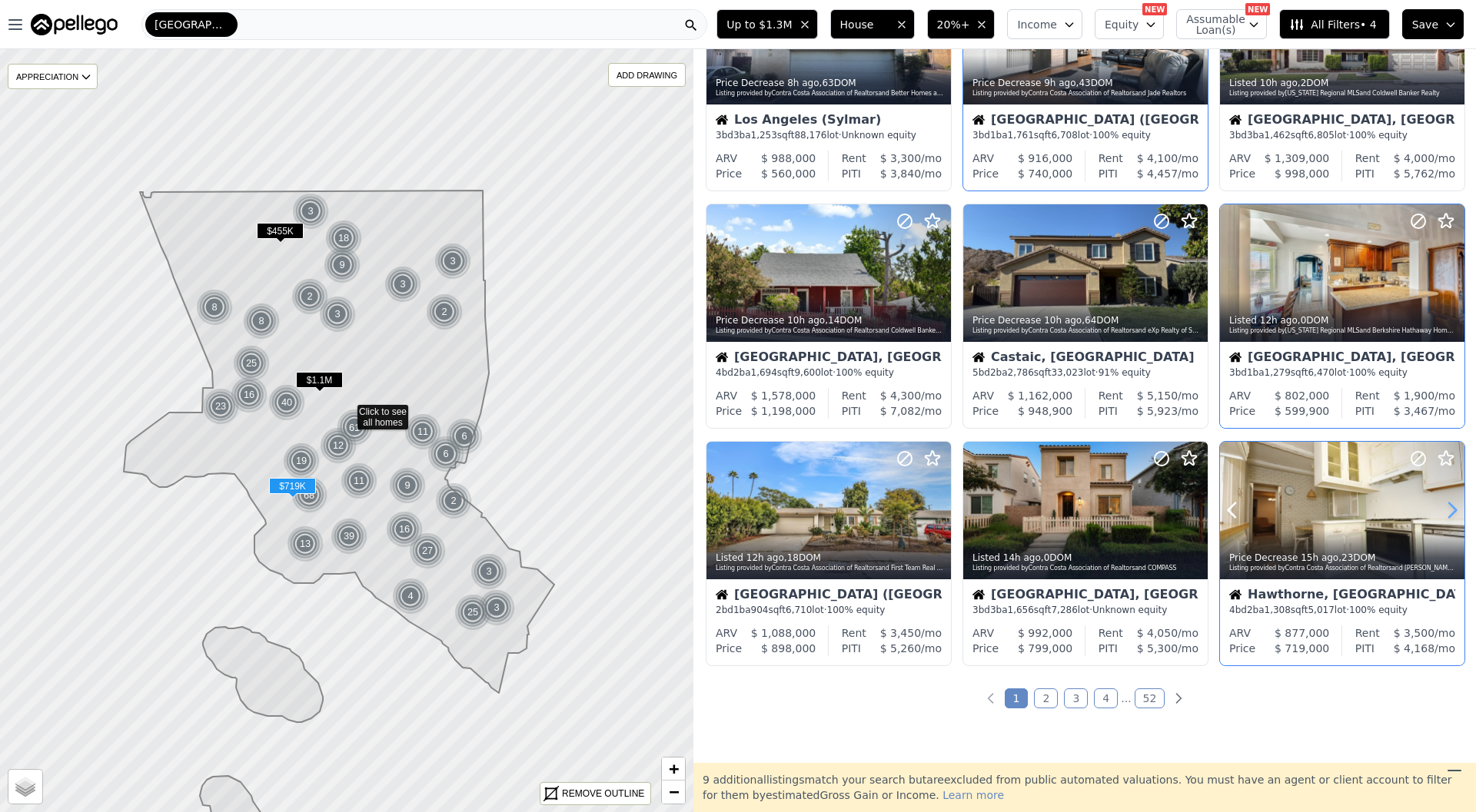
click at [1455, 503] on icon at bounding box center [1452, 510] width 24 height 24
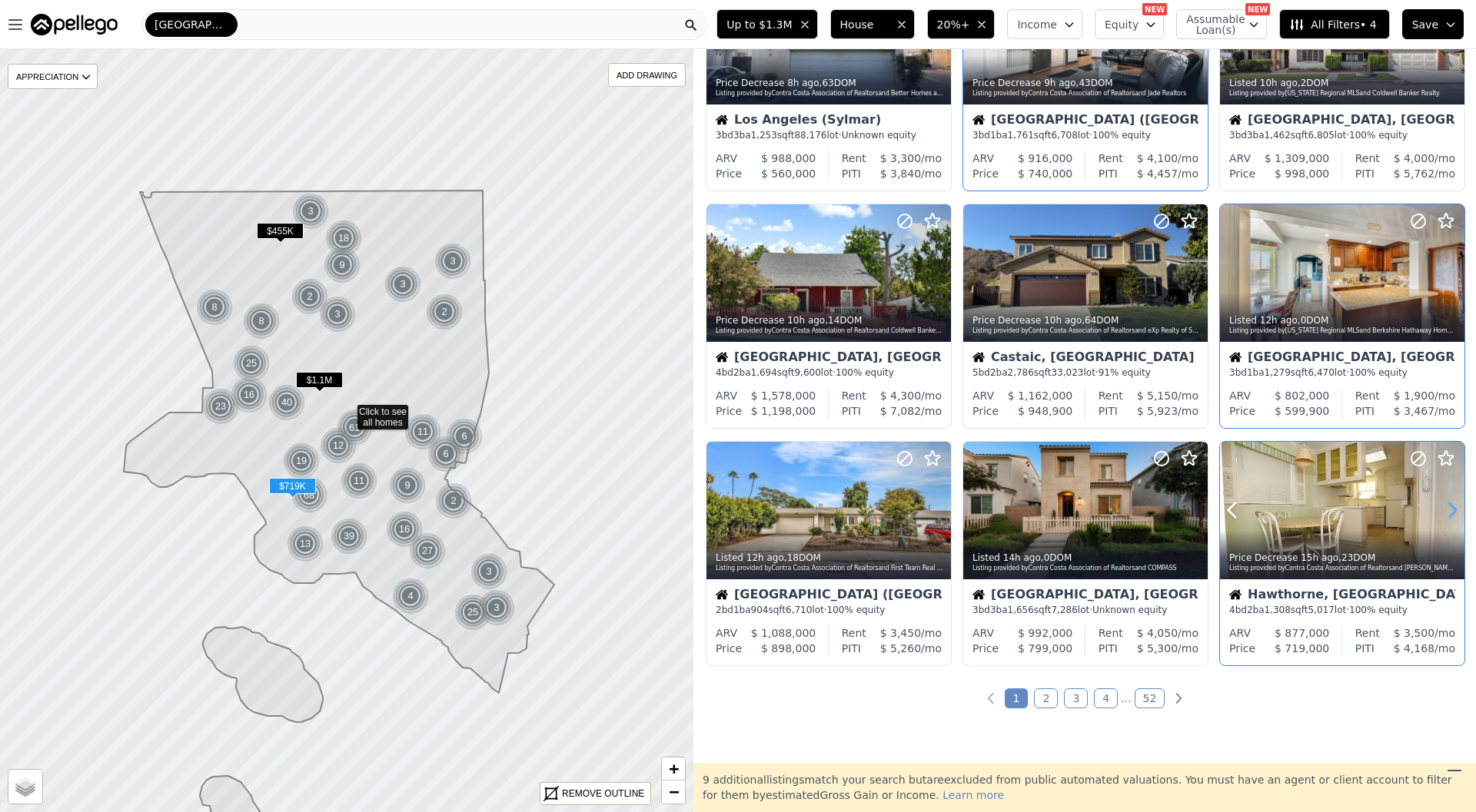
click at [1455, 503] on icon at bounding box center [1452, 510] width 24 height 24
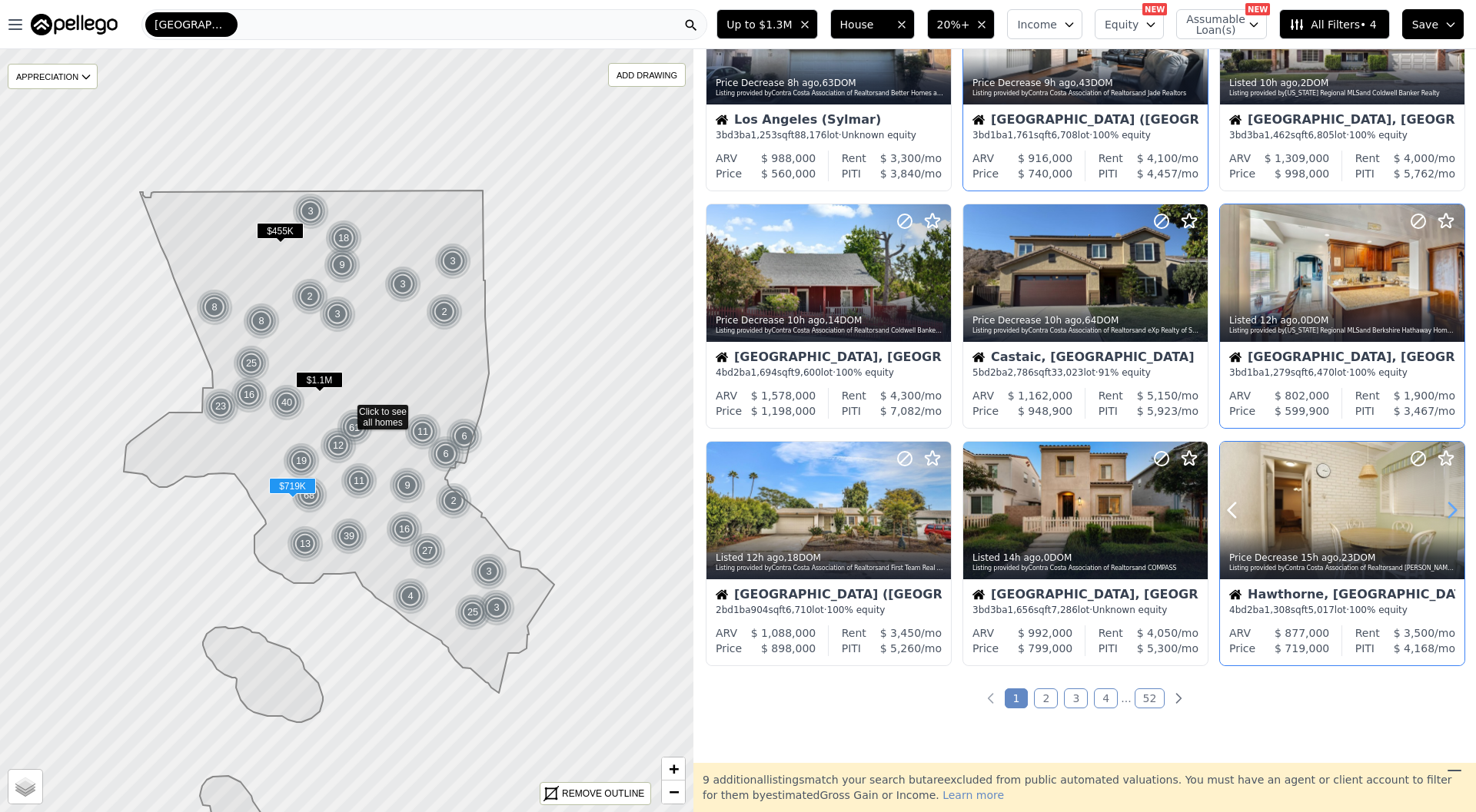
click at [1455, 503] on icon at bounding box center [1452, 510] width 24 height 24
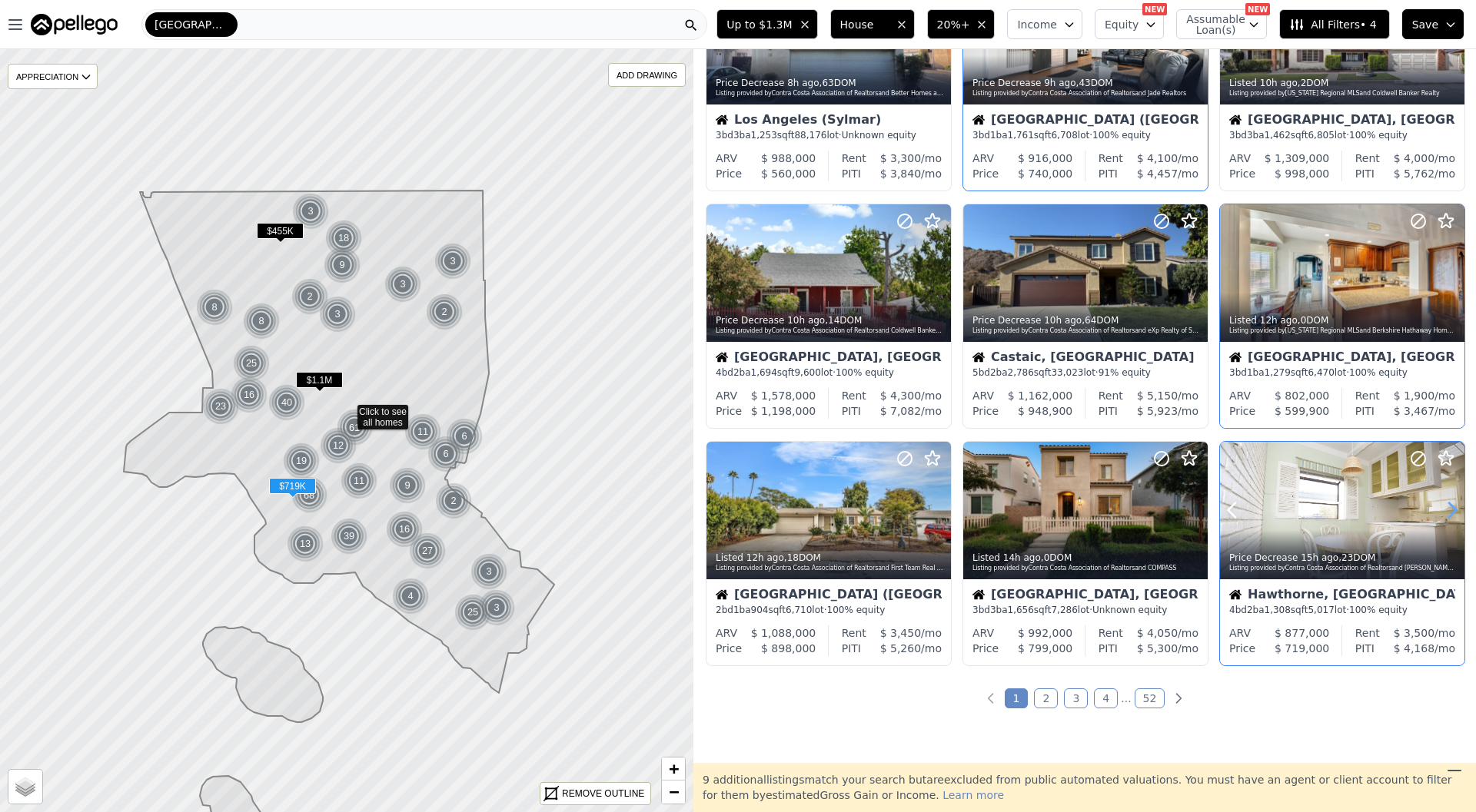
click at [1455, 503] on icon at bounding box center [1452, 510] width 24 height 24
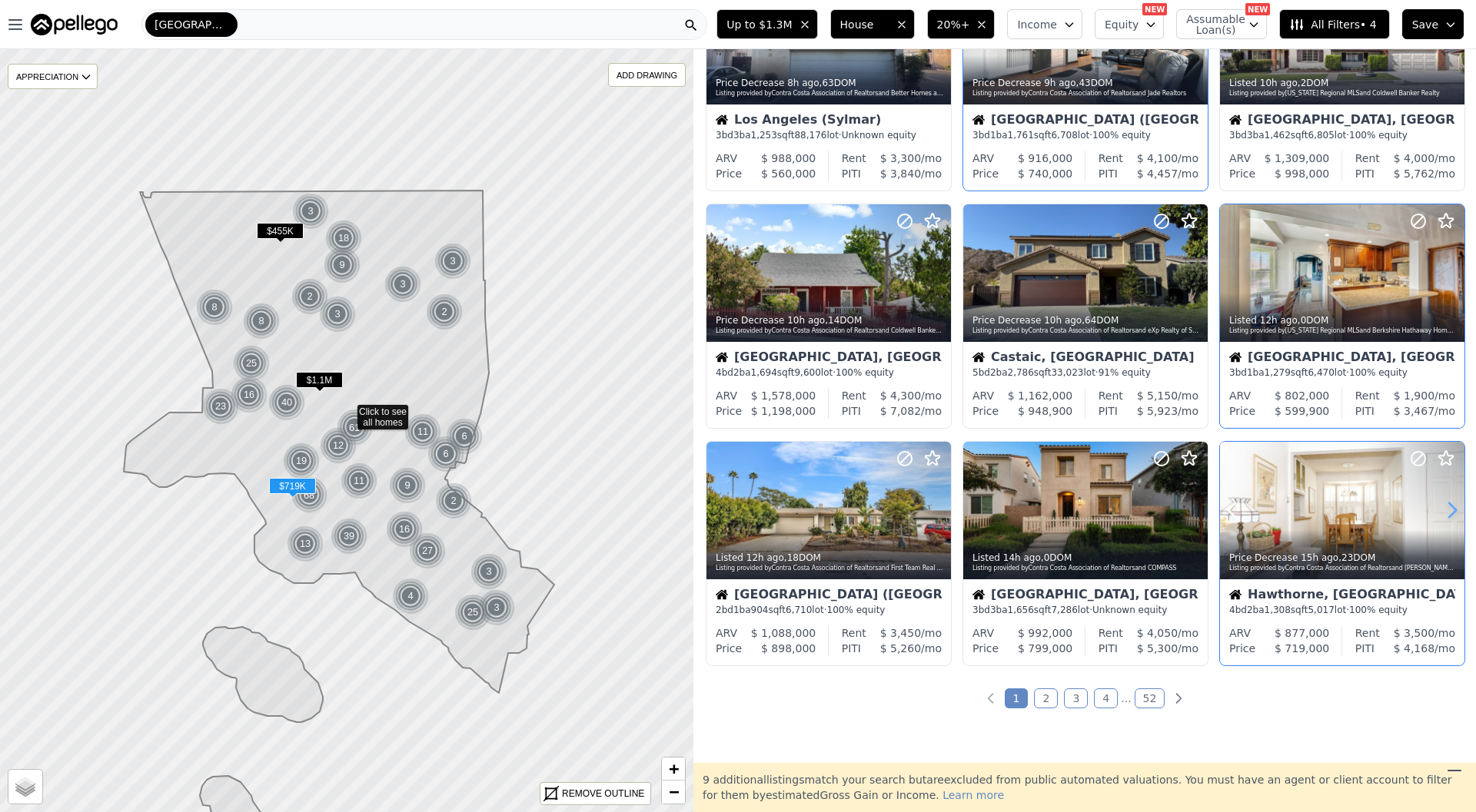
click at [1455, 503] on icon at bounding box center [1452, 510] width 24 height 24
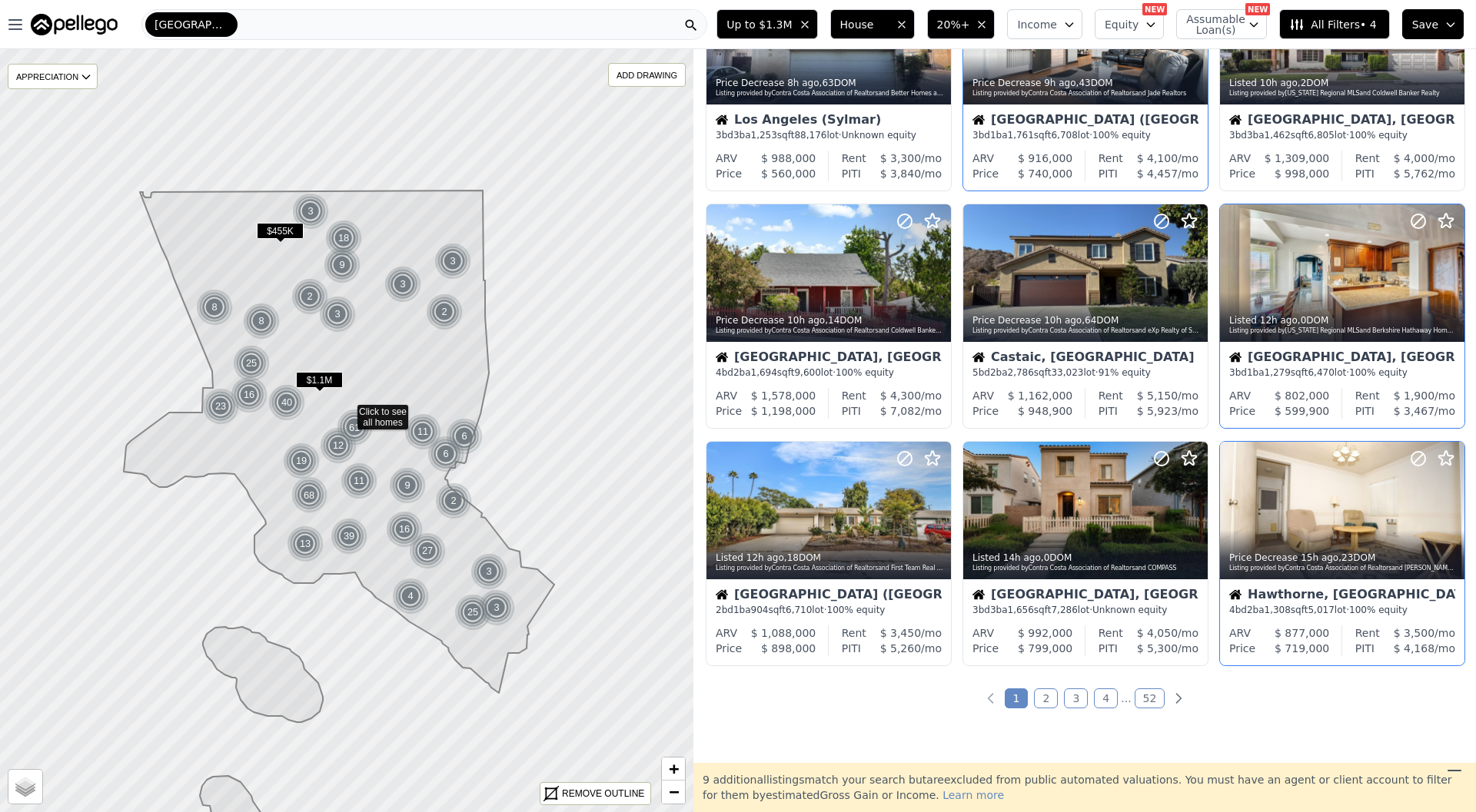
click at [1049, 692] on link "2" at bounding box center [1046, 698] width 24 height 20
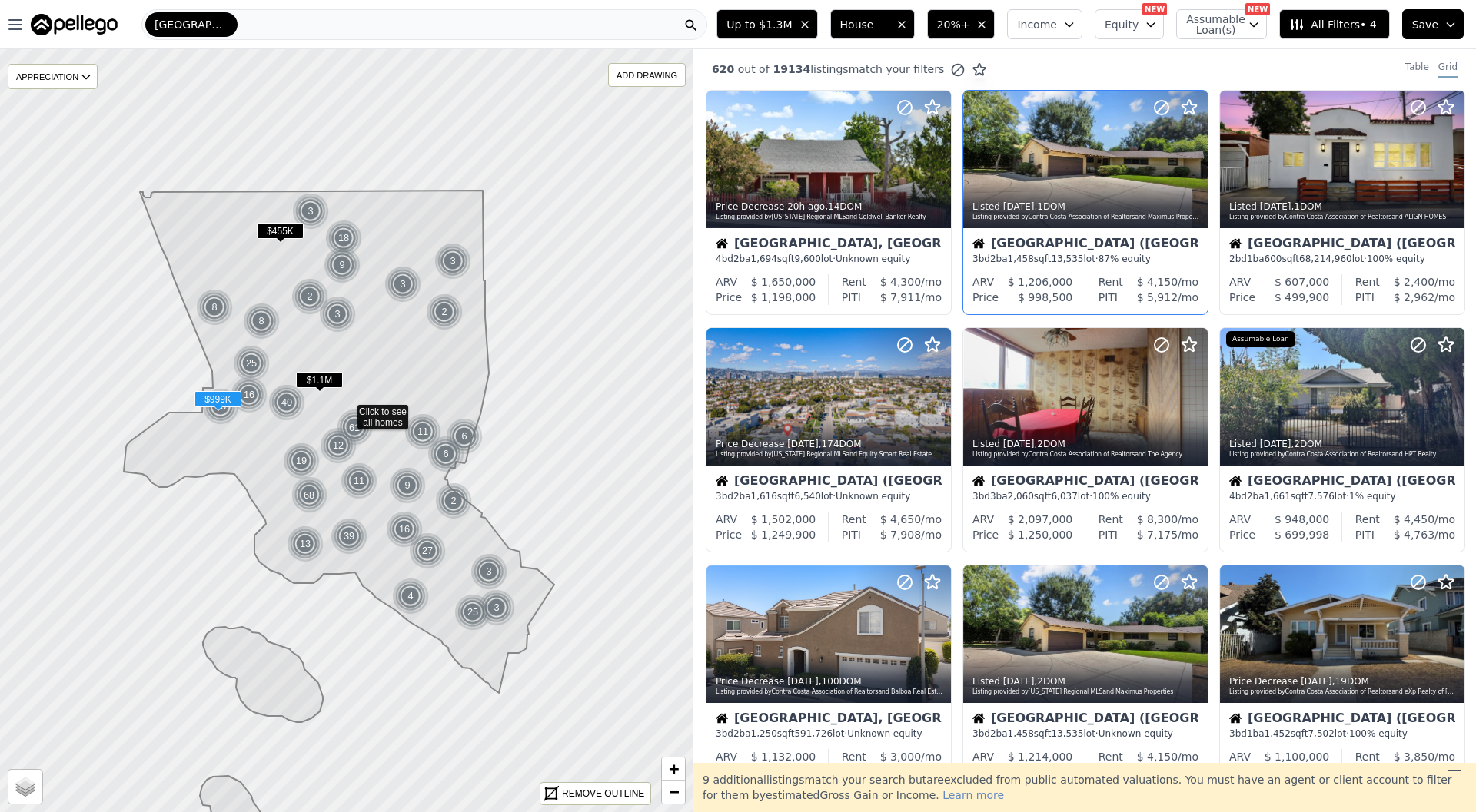
scroll to position [0, 0]
click at [939, 162] on icon at bounding box center [939, 160] width 24 height 24
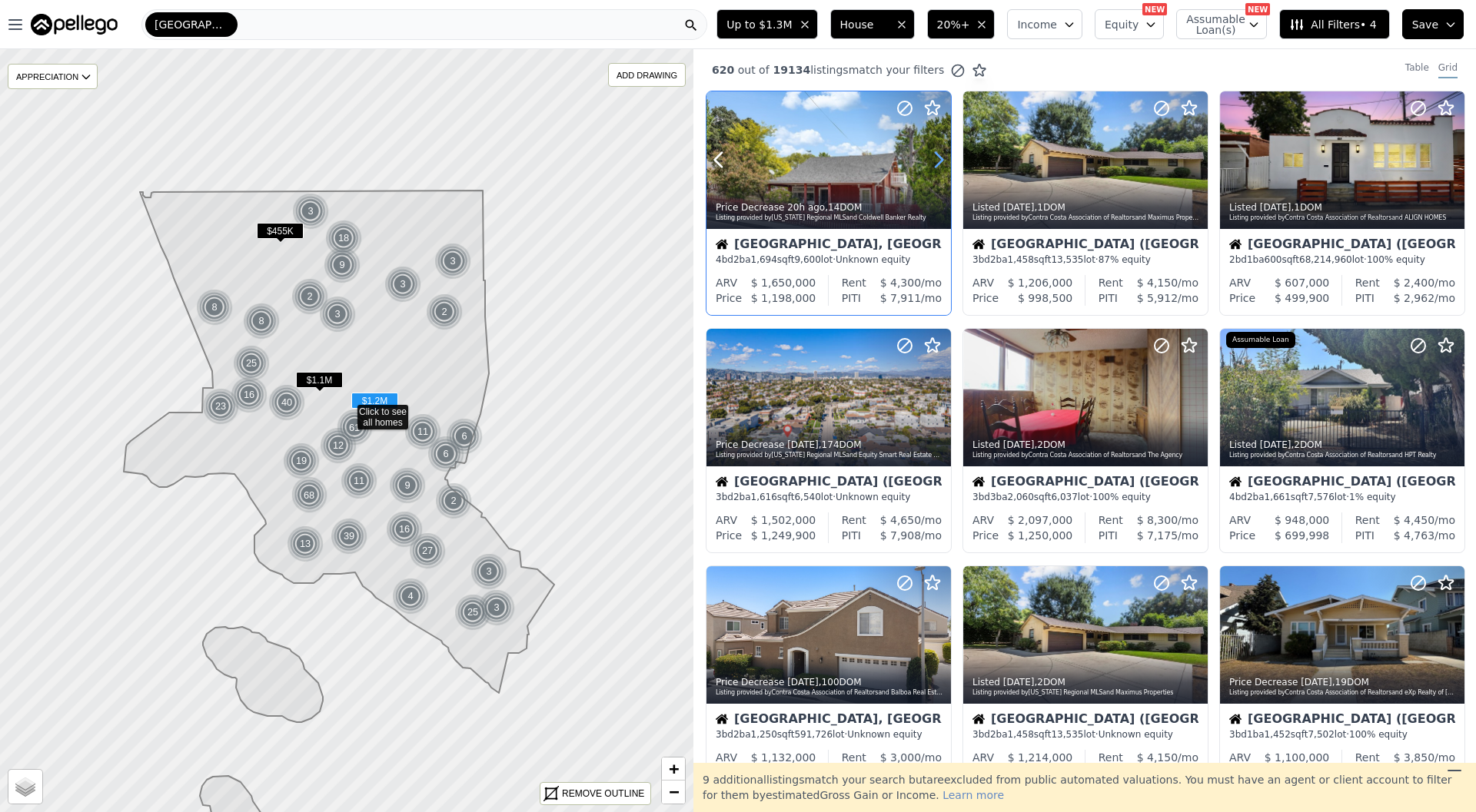
click at [939, 162] on icon at bounding box center [939, 160] width 24 height 24
click at [939, 163] on icon at bounding box center [939, 161] width 7 height 15
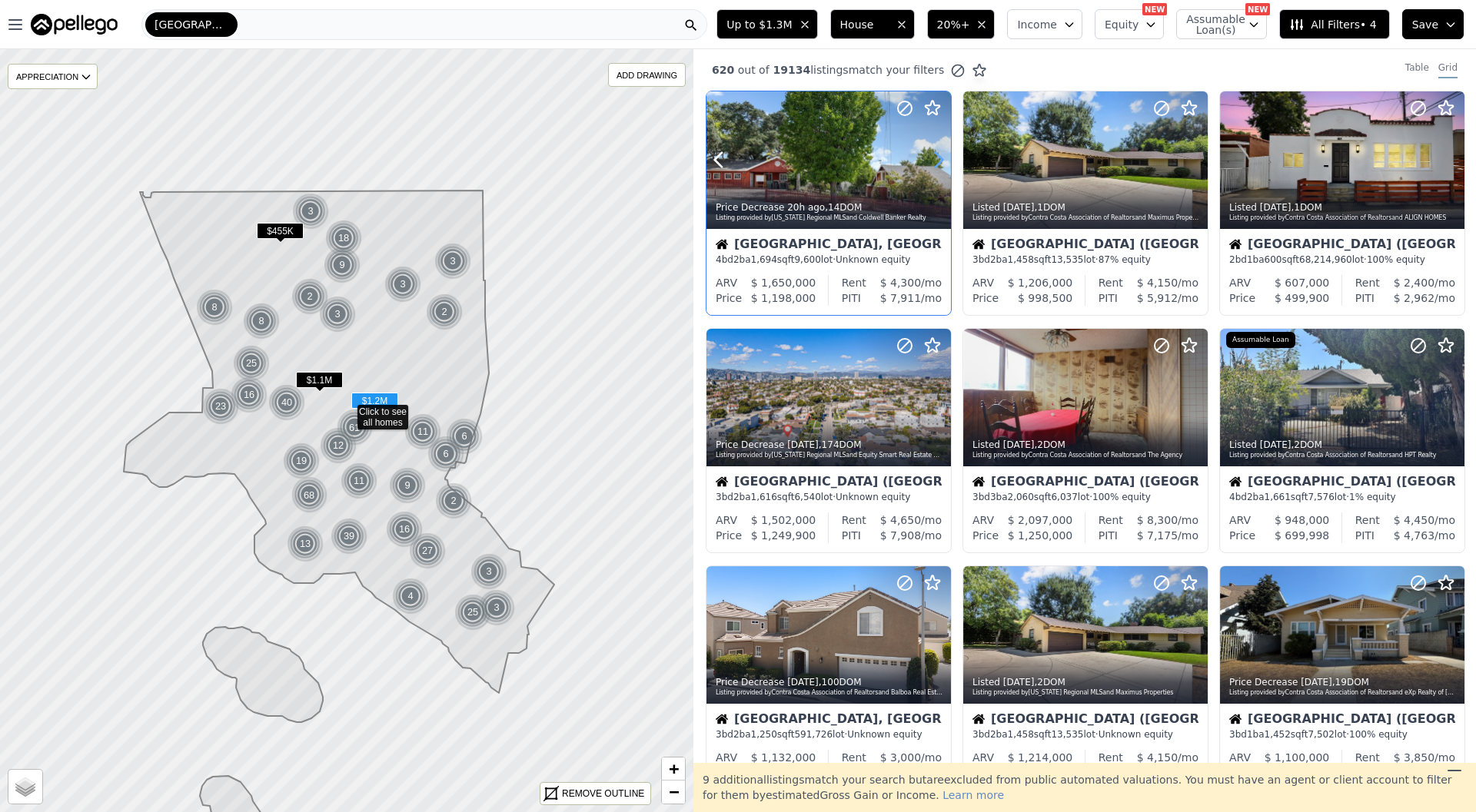
click at [939, 163] on icon at bounding box center [939, 161] width 7 height 15
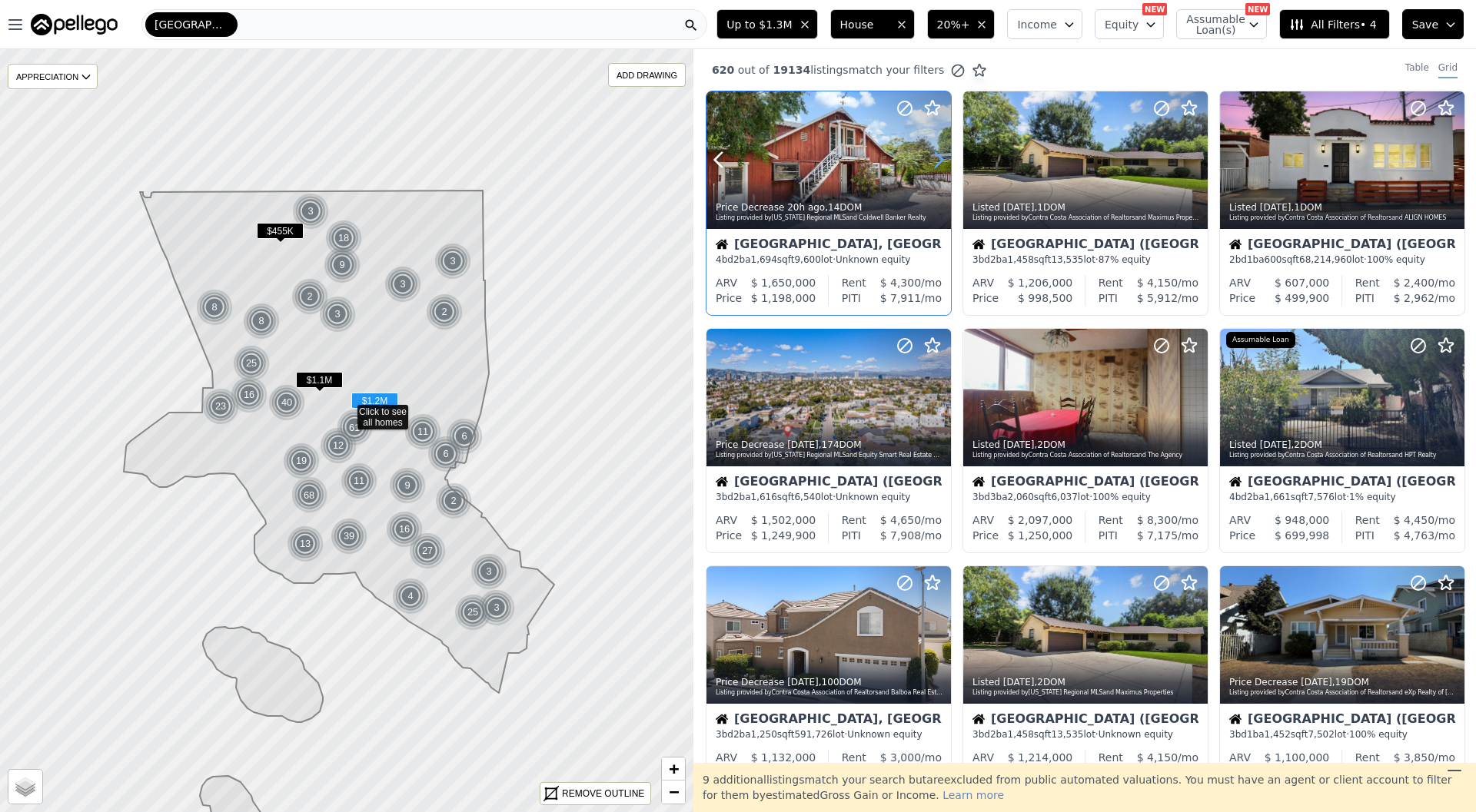
click at [939, 163] on icon at bounding box center [939, 161] width 7 height 15
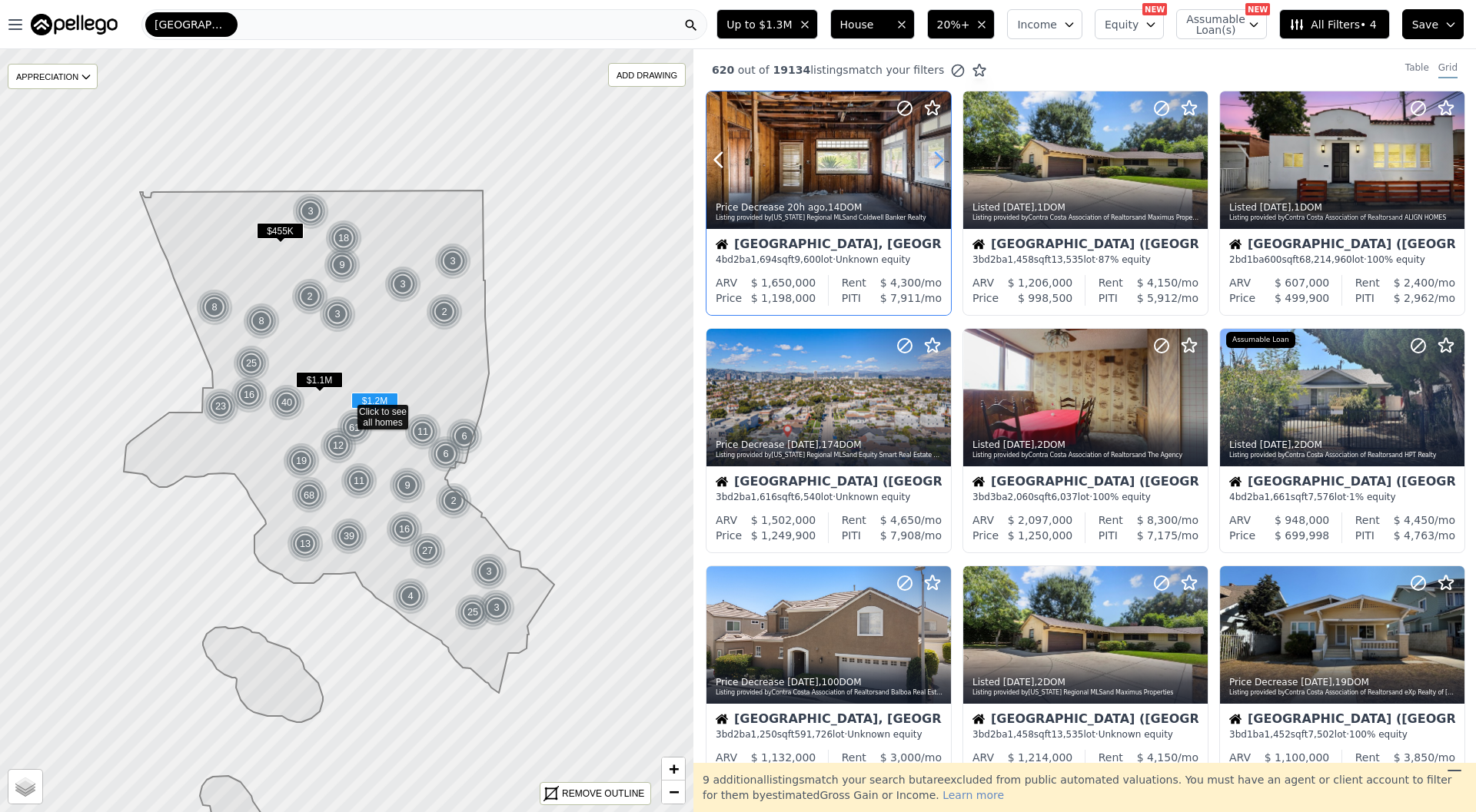
click at [939, 163] on icon at bounding box center [939, 161] width 7 height 15
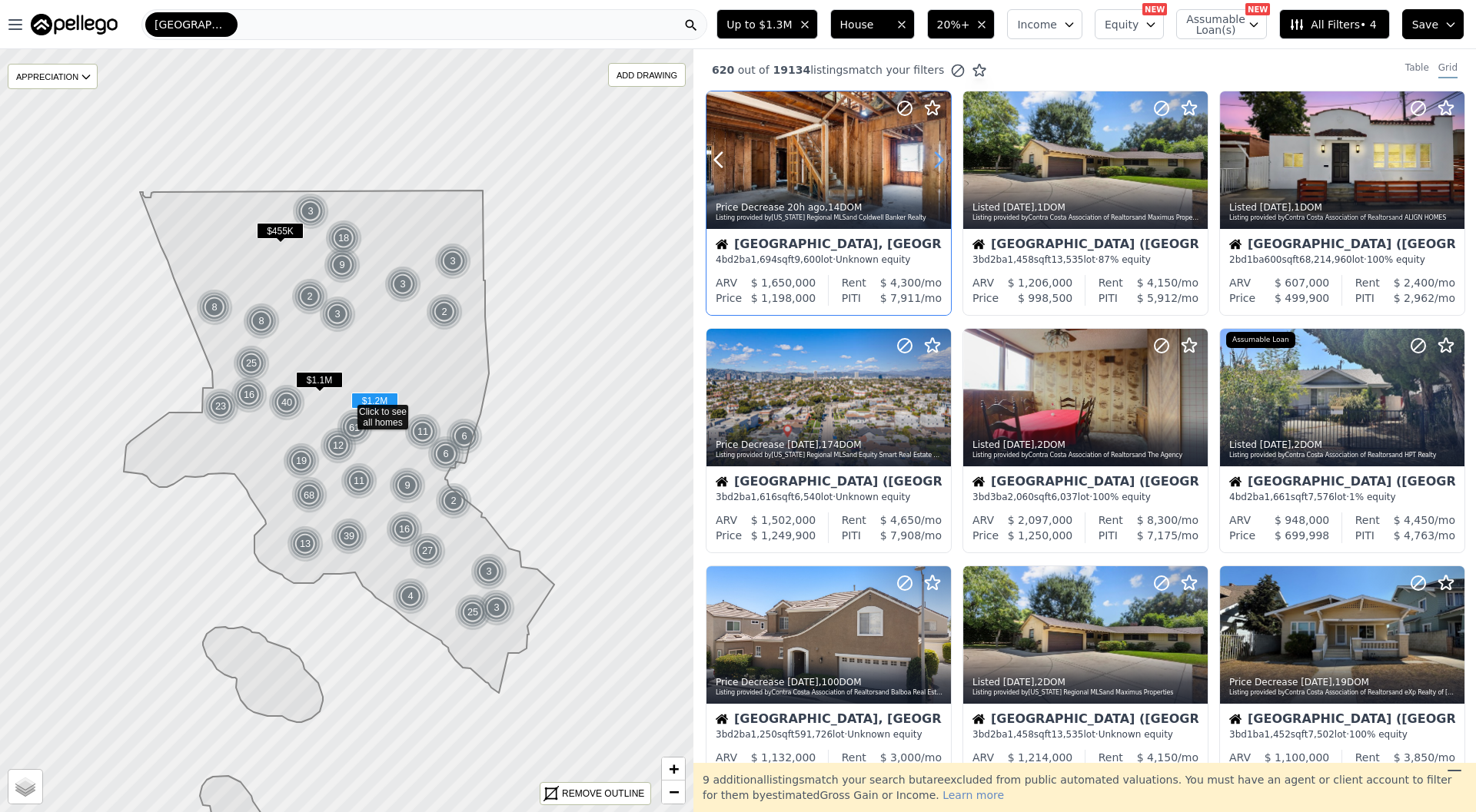
click at [939, 163] on icon at bounding box center [939, 161] width 7 height 15
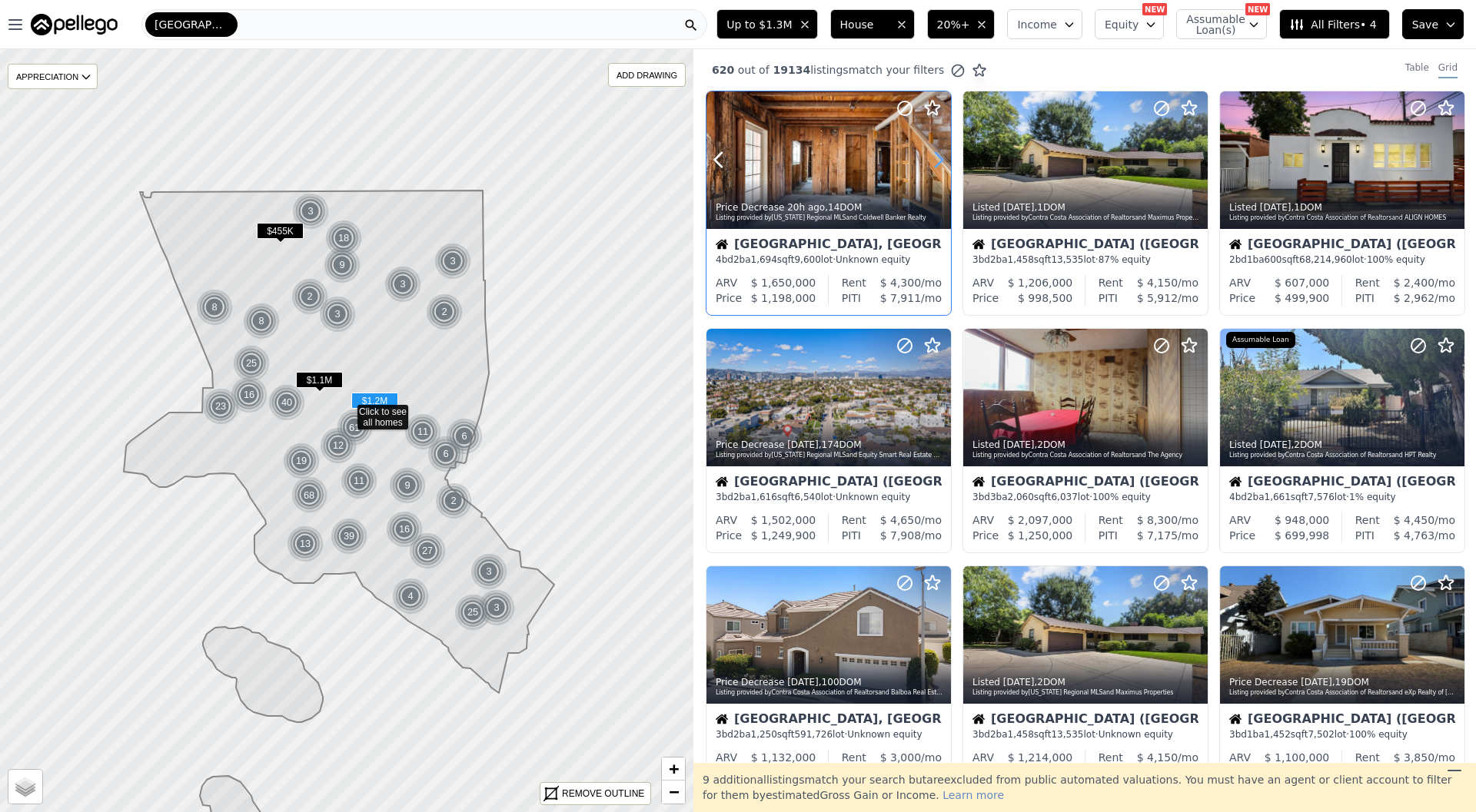
click at [939, 163] on icon at bounding box center [939, 161] width 7 height 15
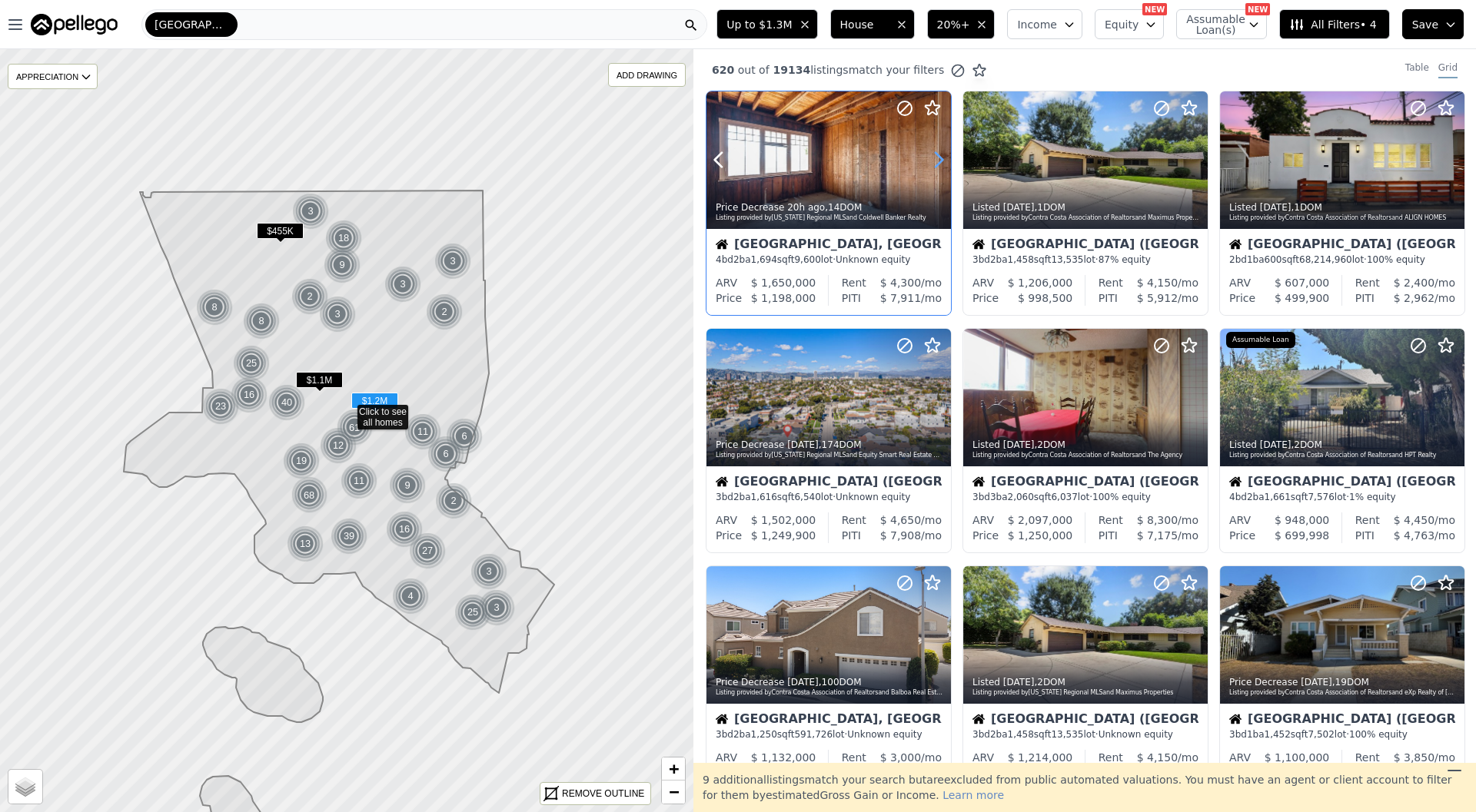
click at [939, 163] on icon at bounding box center [939, 161] width 7 height 15
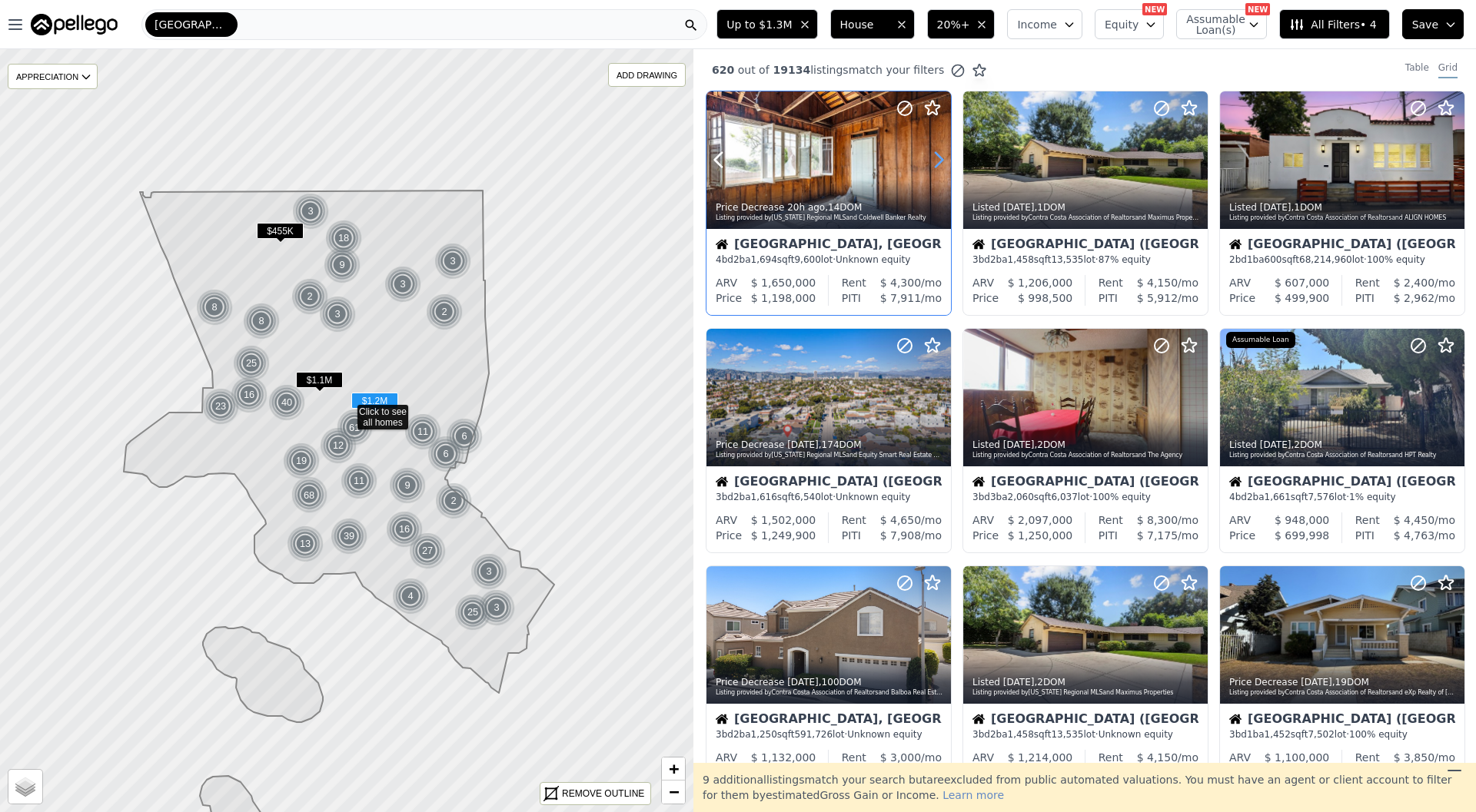
click at [939, 163] on icon at bounding box center [939, 161] width 7 height 15
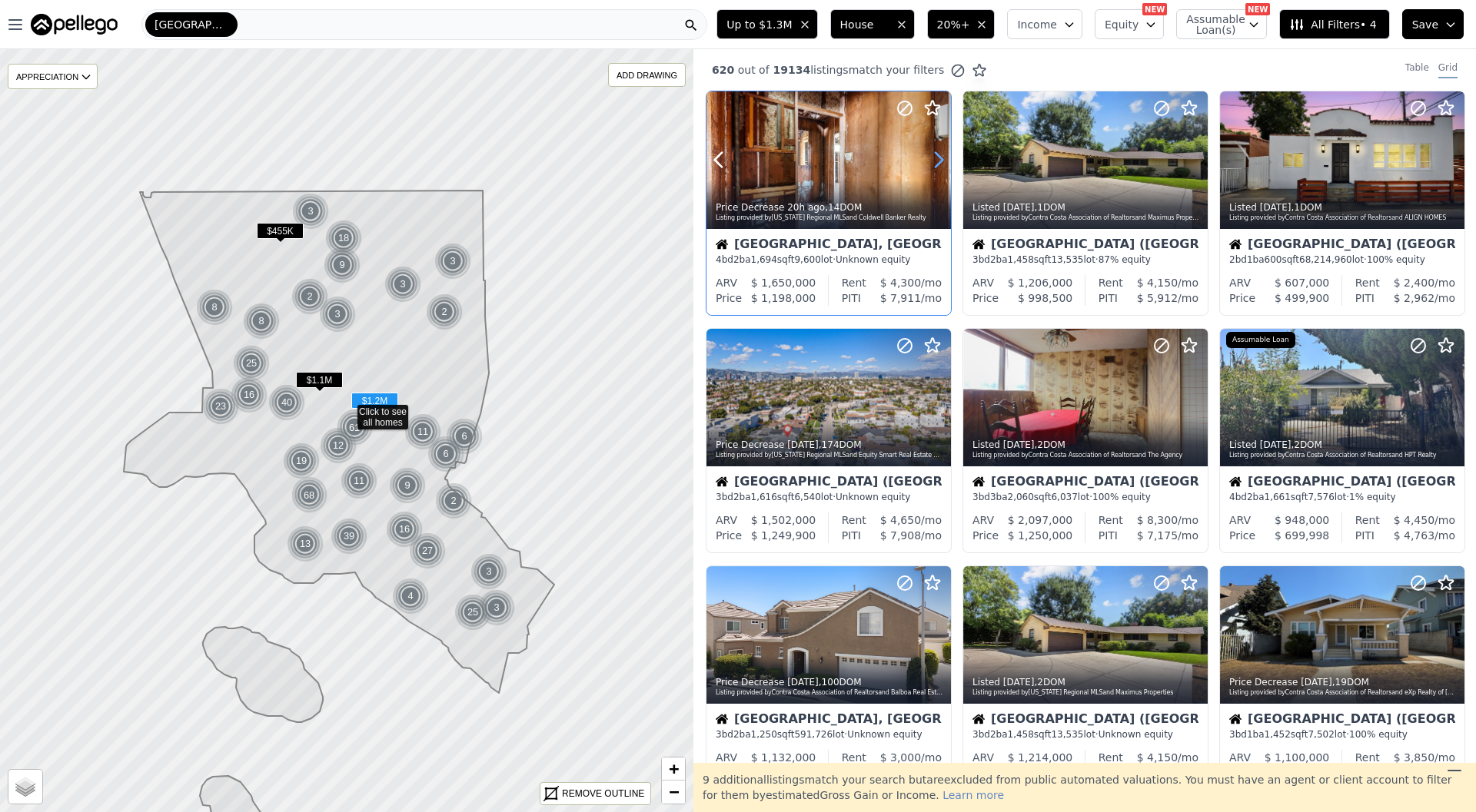
click at [939, 163] on icon at bounding box center [939, 161] width 7 height 15
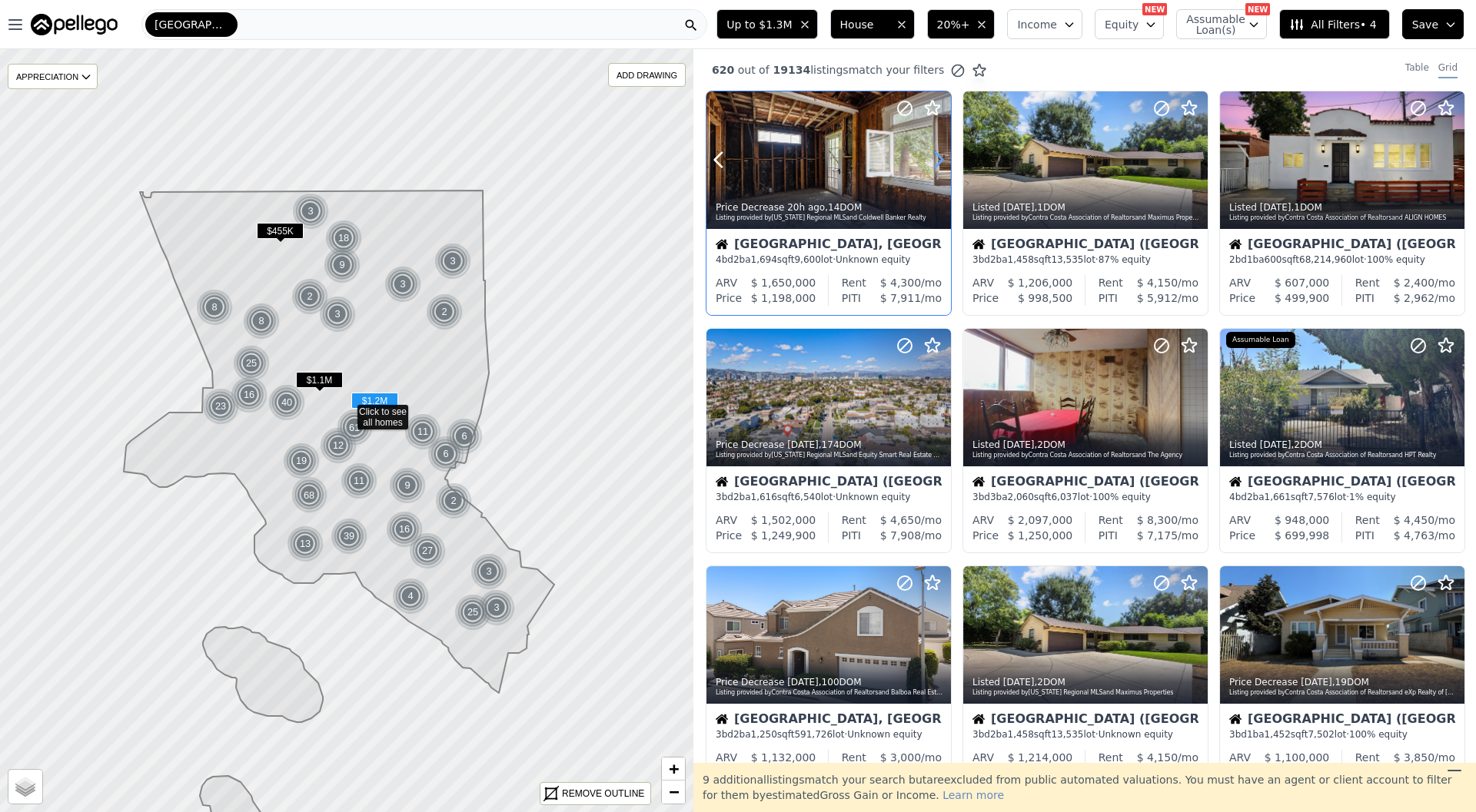
click at [939, 163] on icon at bounding box center [939, 161] width 7 height 15
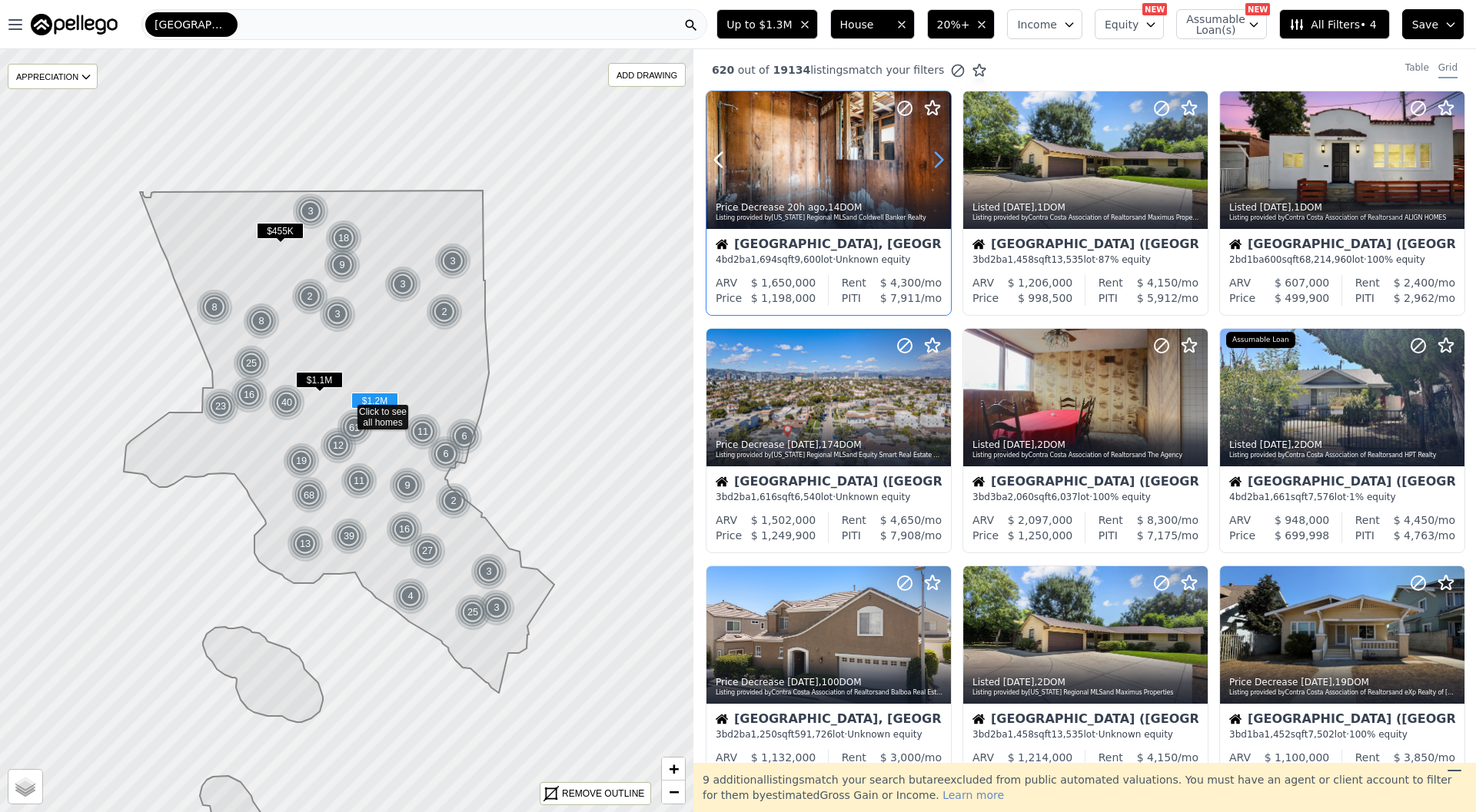
click at [939, 163] on icon at bounding box center [939, 161] width 7 height 15
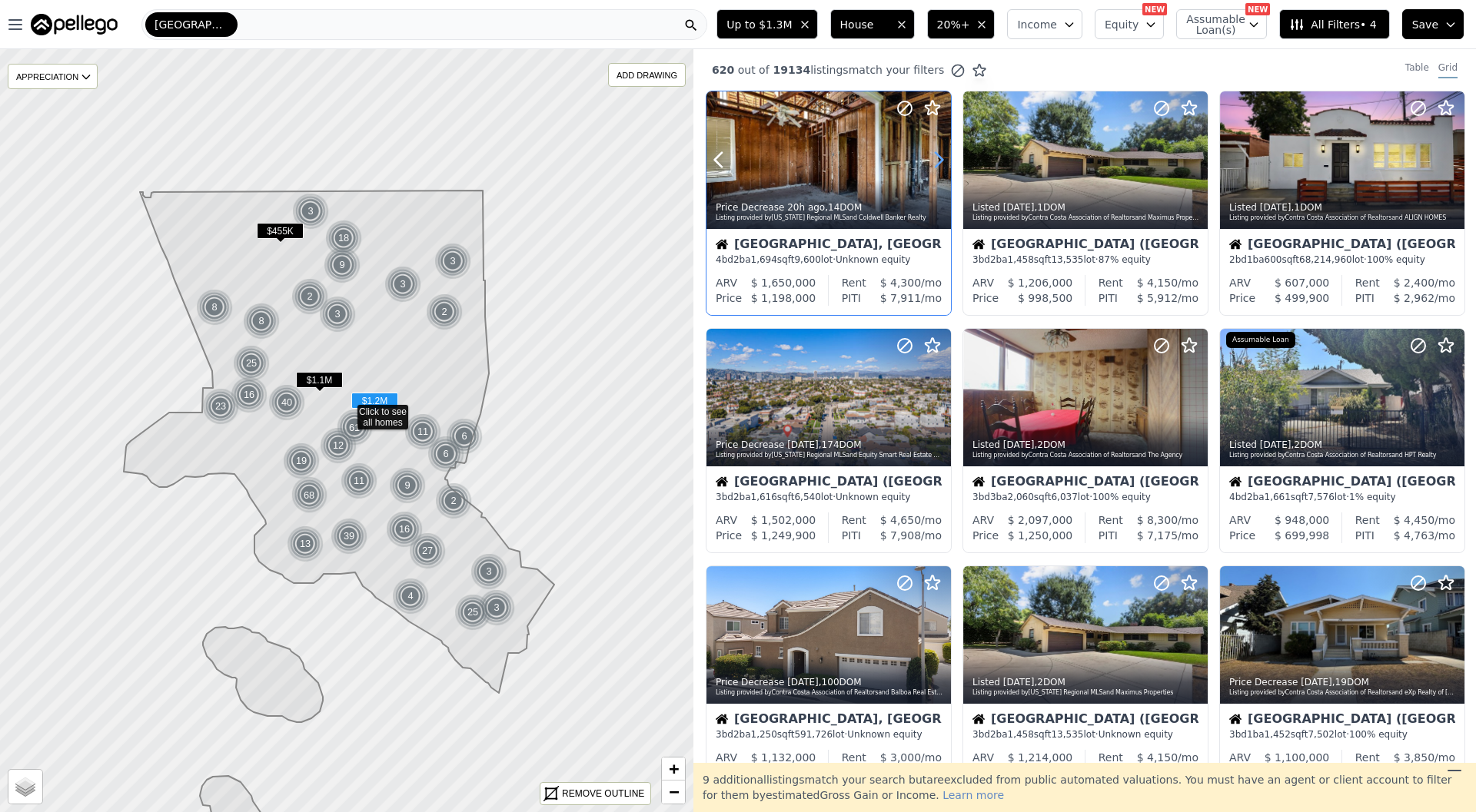
click at [939, 163] on icon at bounding box center [939, 161] width 7 height 15
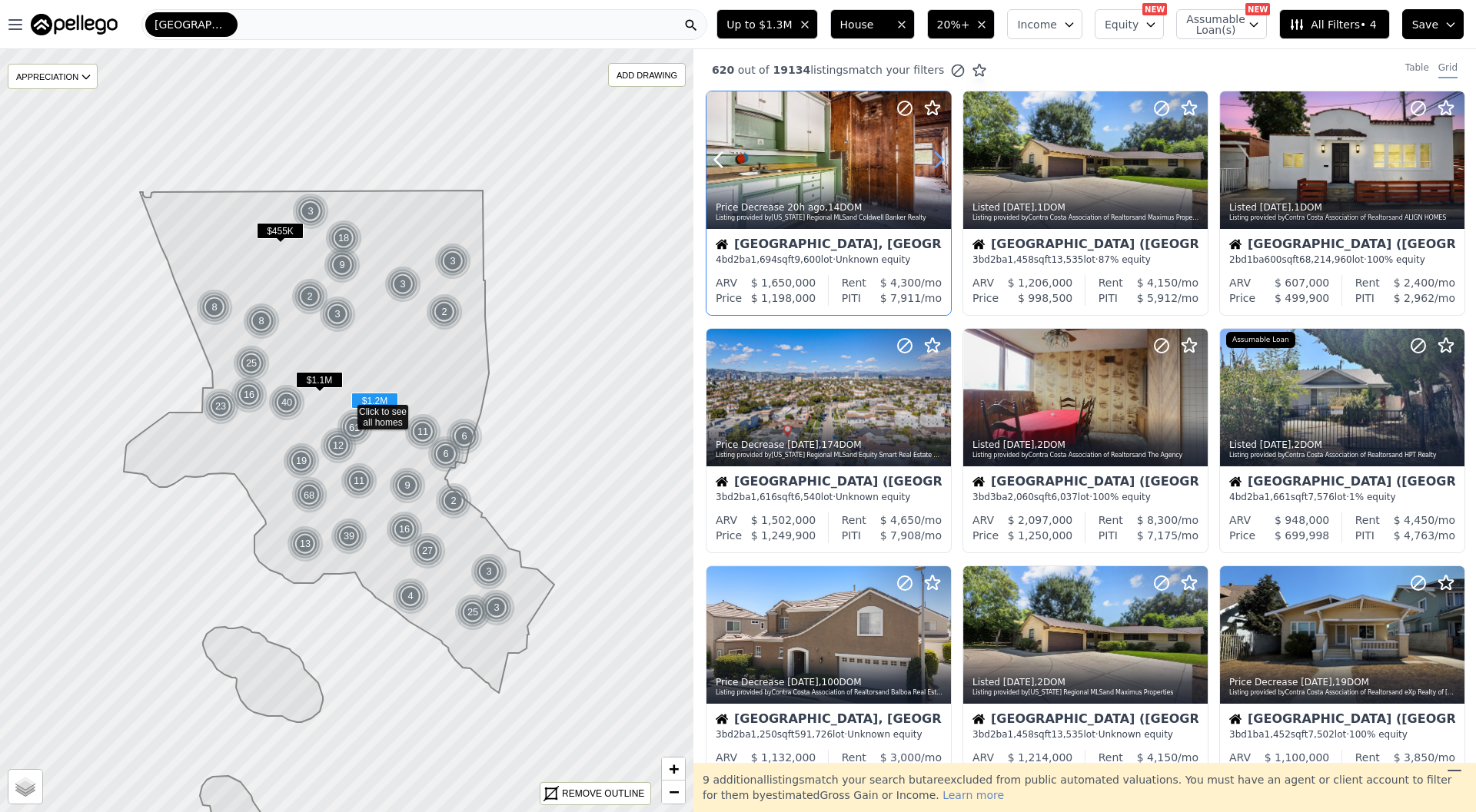
click at [939, 163] on icon at bounding box center [939, 161] width 7 height 15
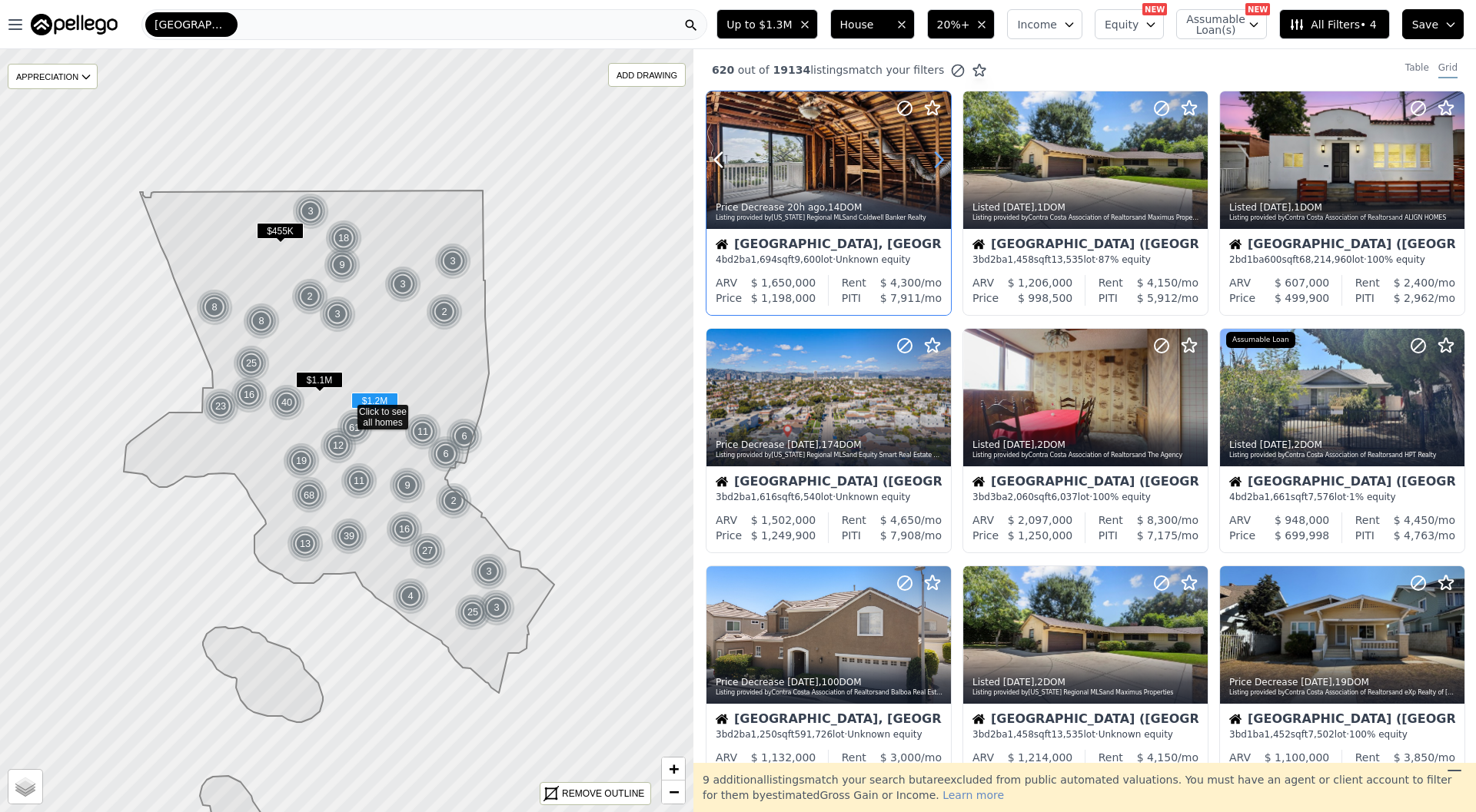
click at [939, 163] on icon at bounding box center [939, 161] width 7 height 15
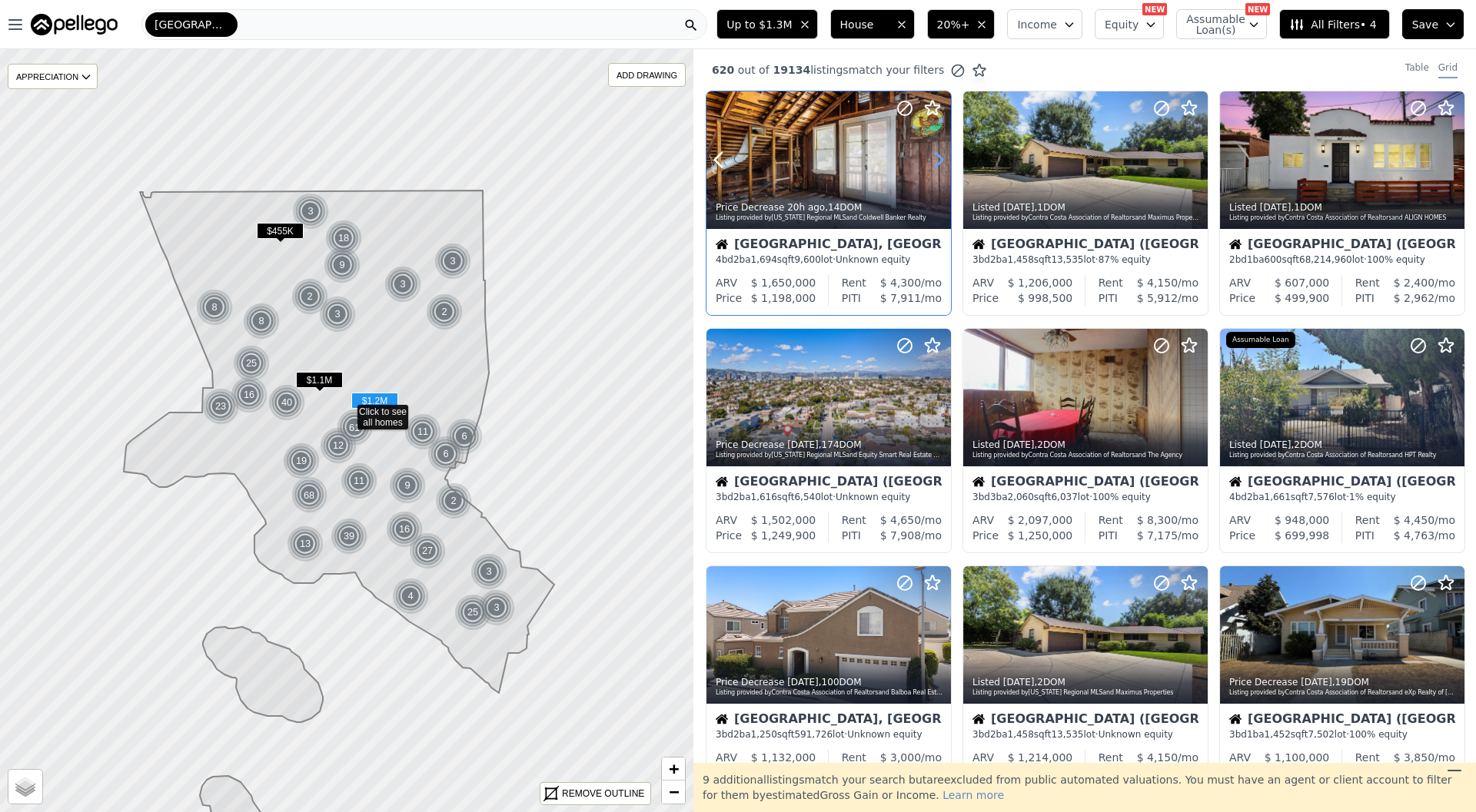
click at [939, 163] on icon at bounding box center [939, 161] width 7 height 15
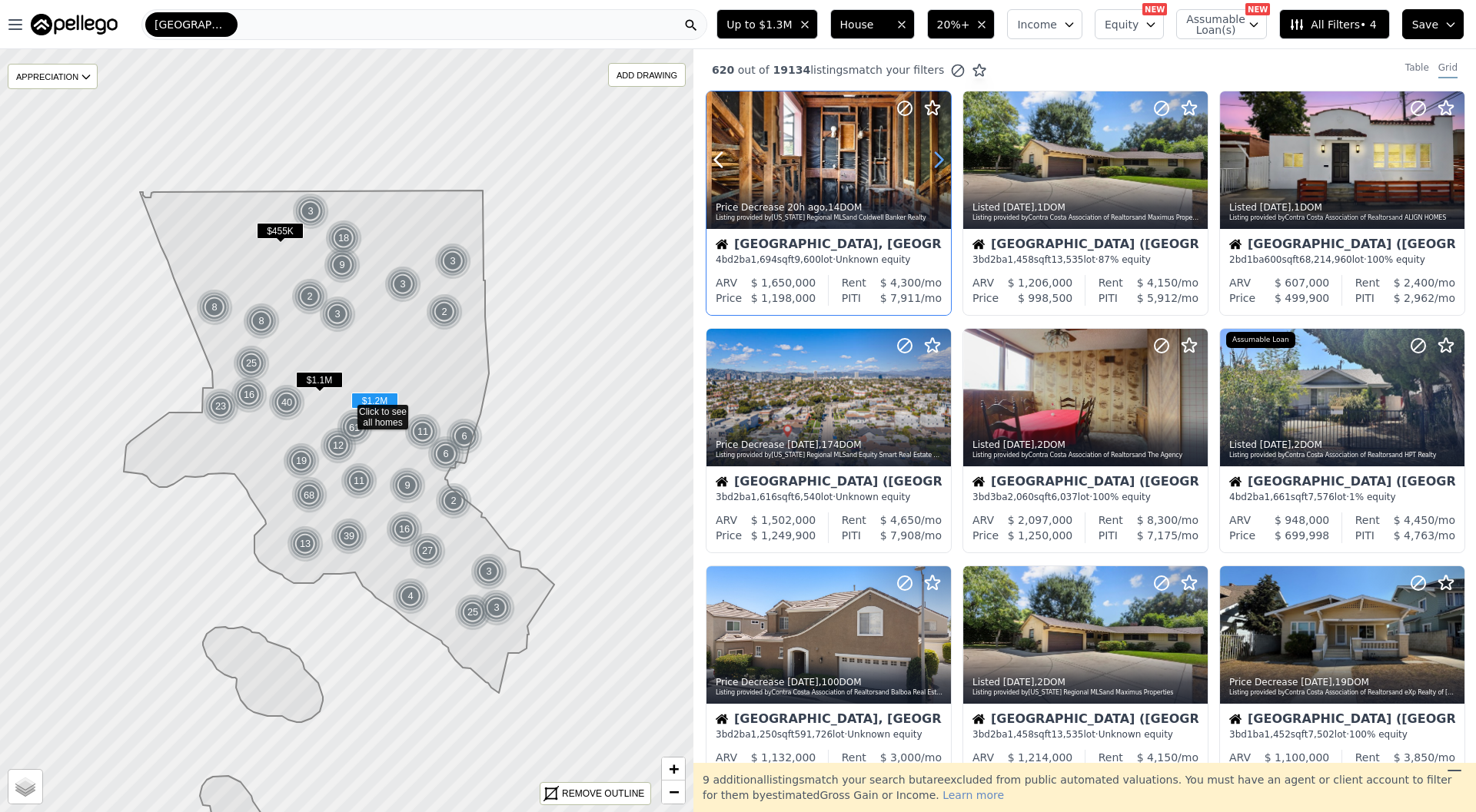
click at [939, 163] on icon at bounding box center [939, 161] width 7 height 15
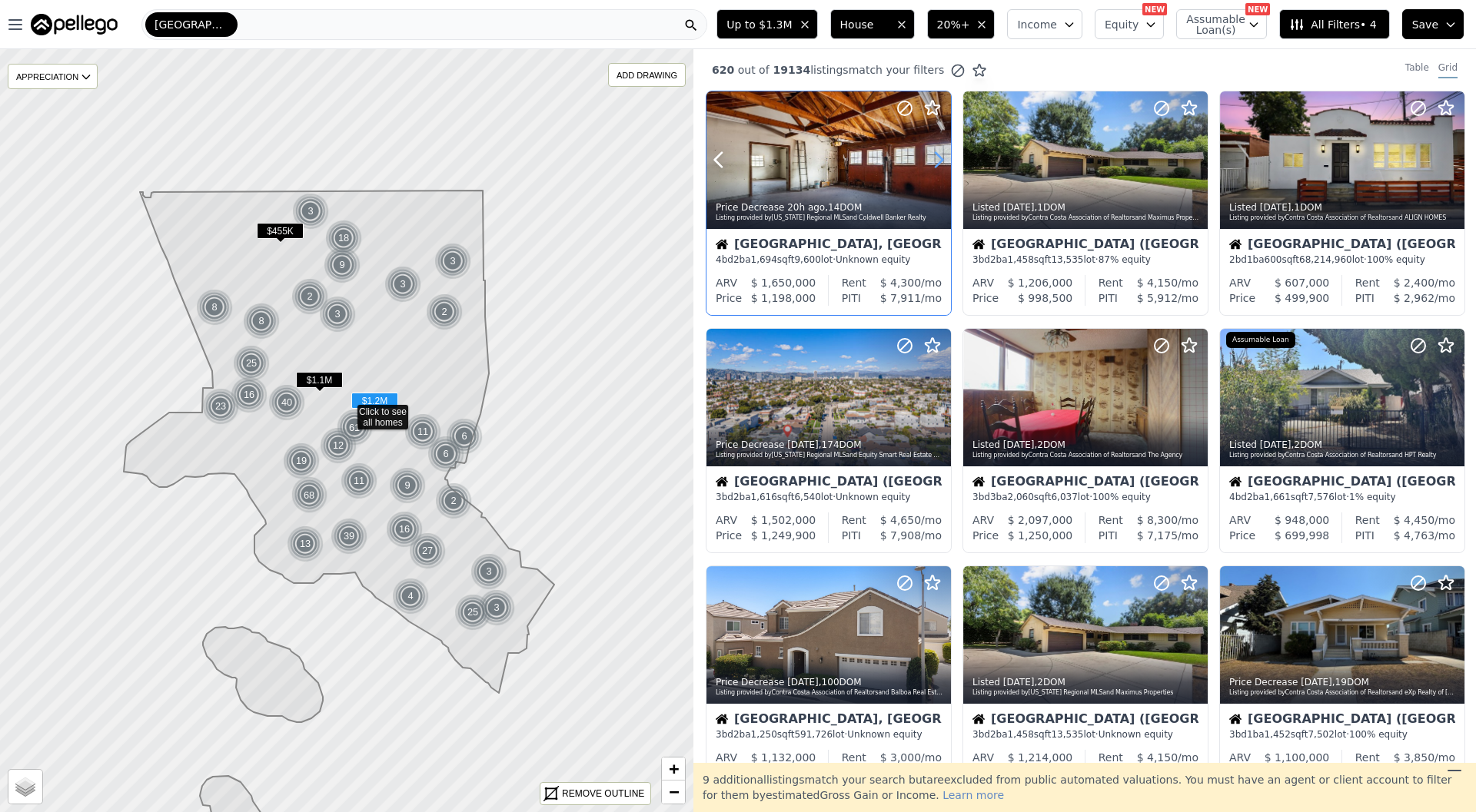
click at [939, 163] on icon at bounding box center [939, 161] width 7 height 15
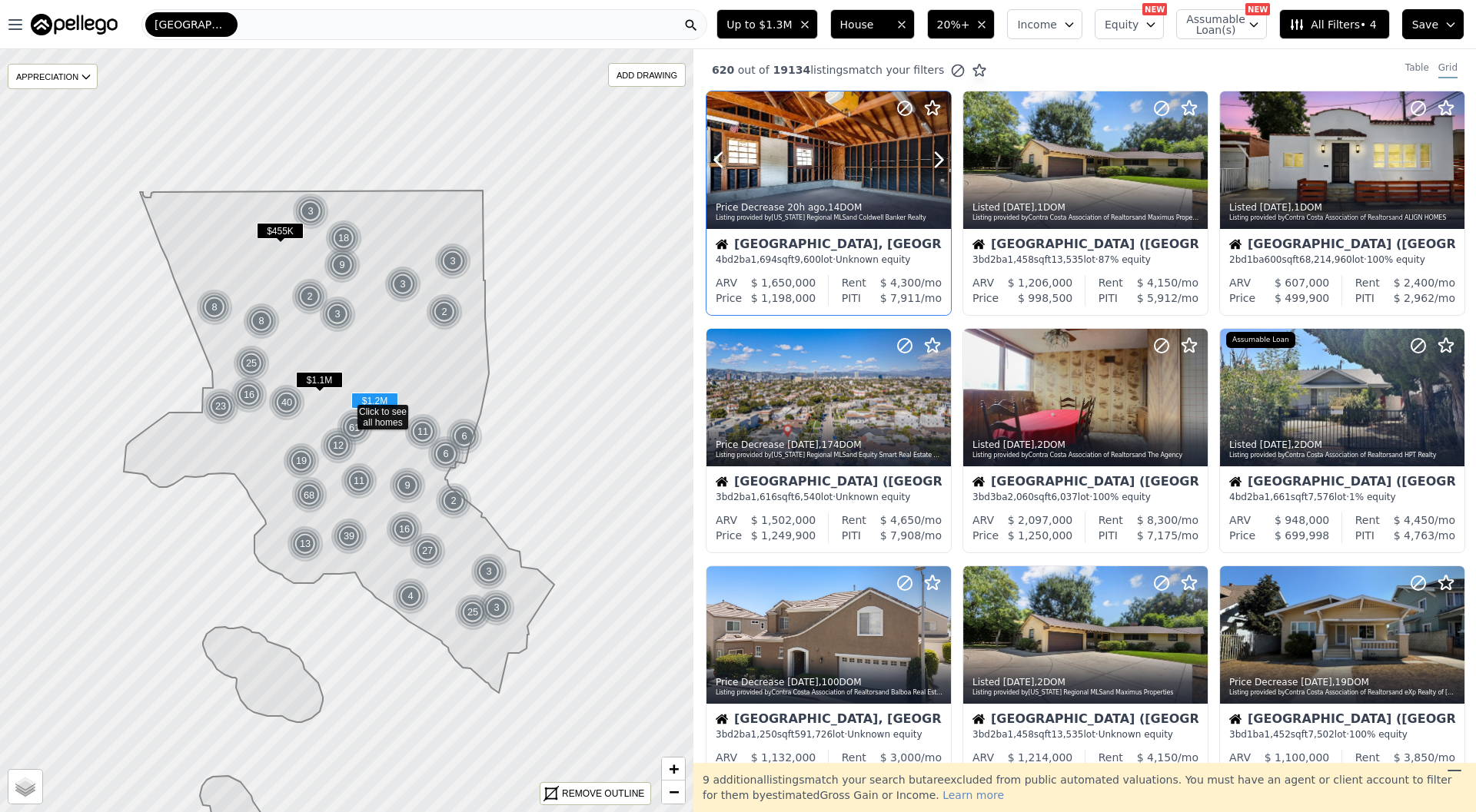
click at [901, 207] on div "Price Decrease 20h ago , 14 DOM" at bounding box center [830, 207] width 228 height 12
click at [1201, 158] on icon at bounding box center [1195, 160] width 24 height 24
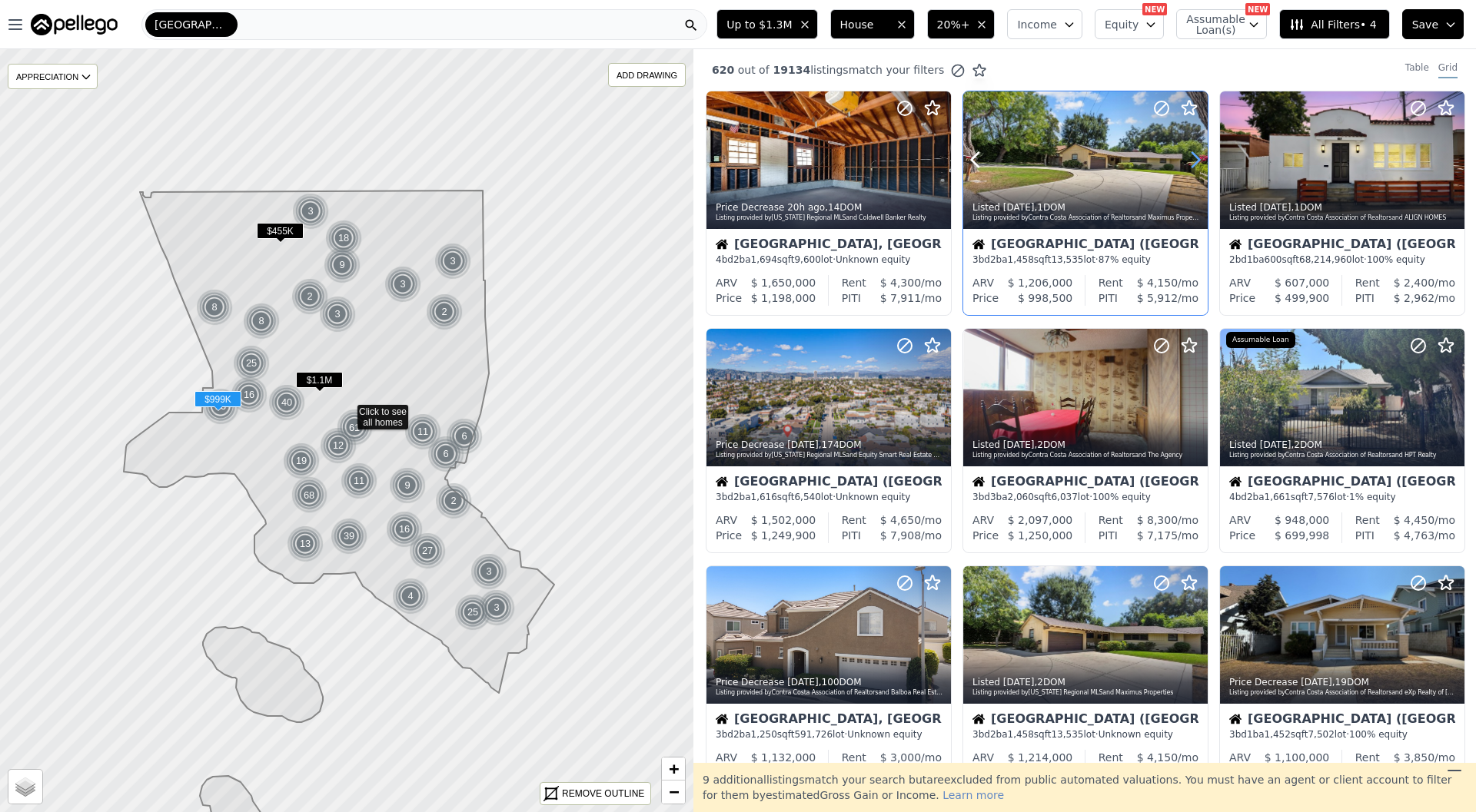
click at [1201, 158] on icon at bounding box center [1195, 160] width 24 height 24
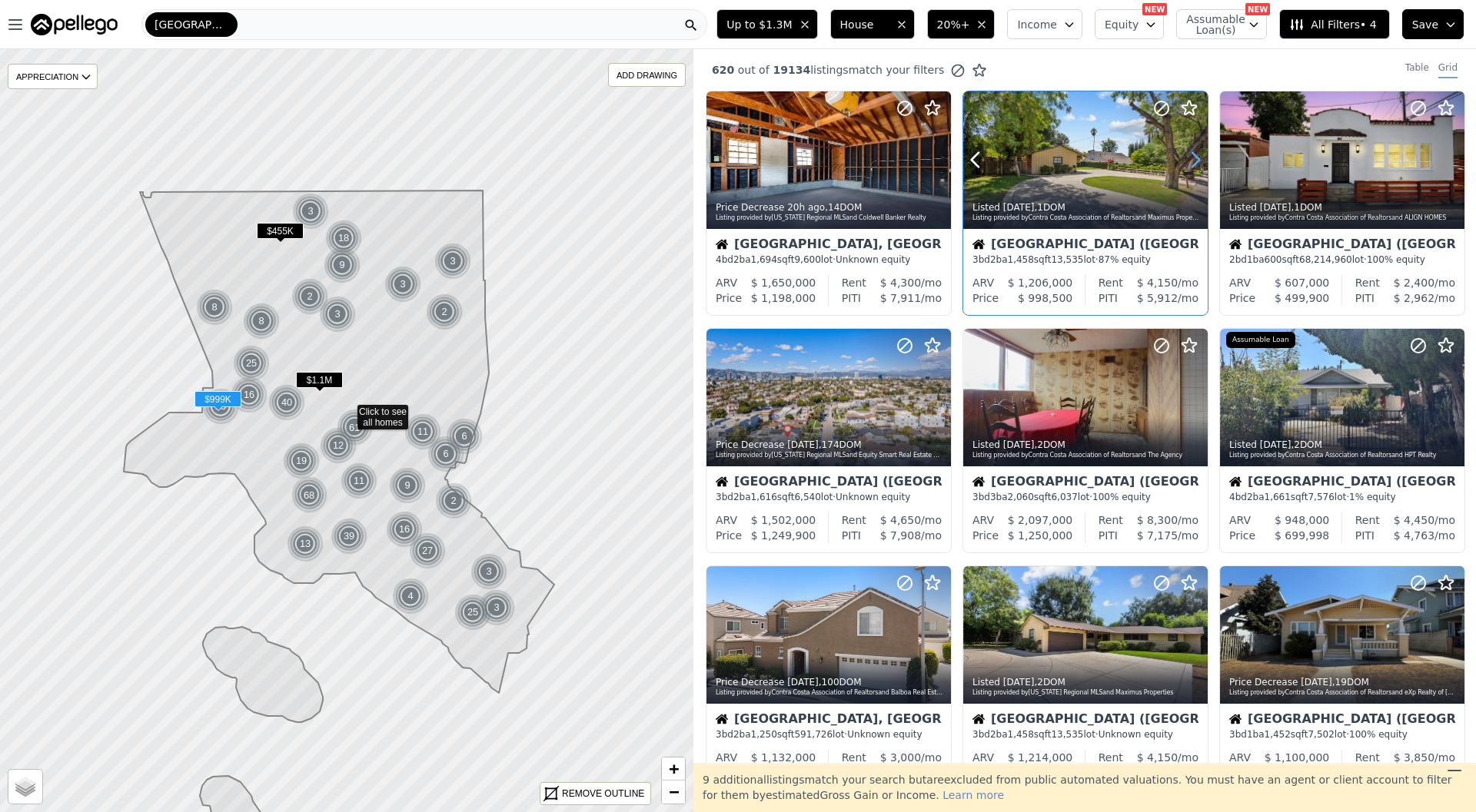
click at [1201, 158] on icon at bounding box center [1195, 160] width 24 height 24
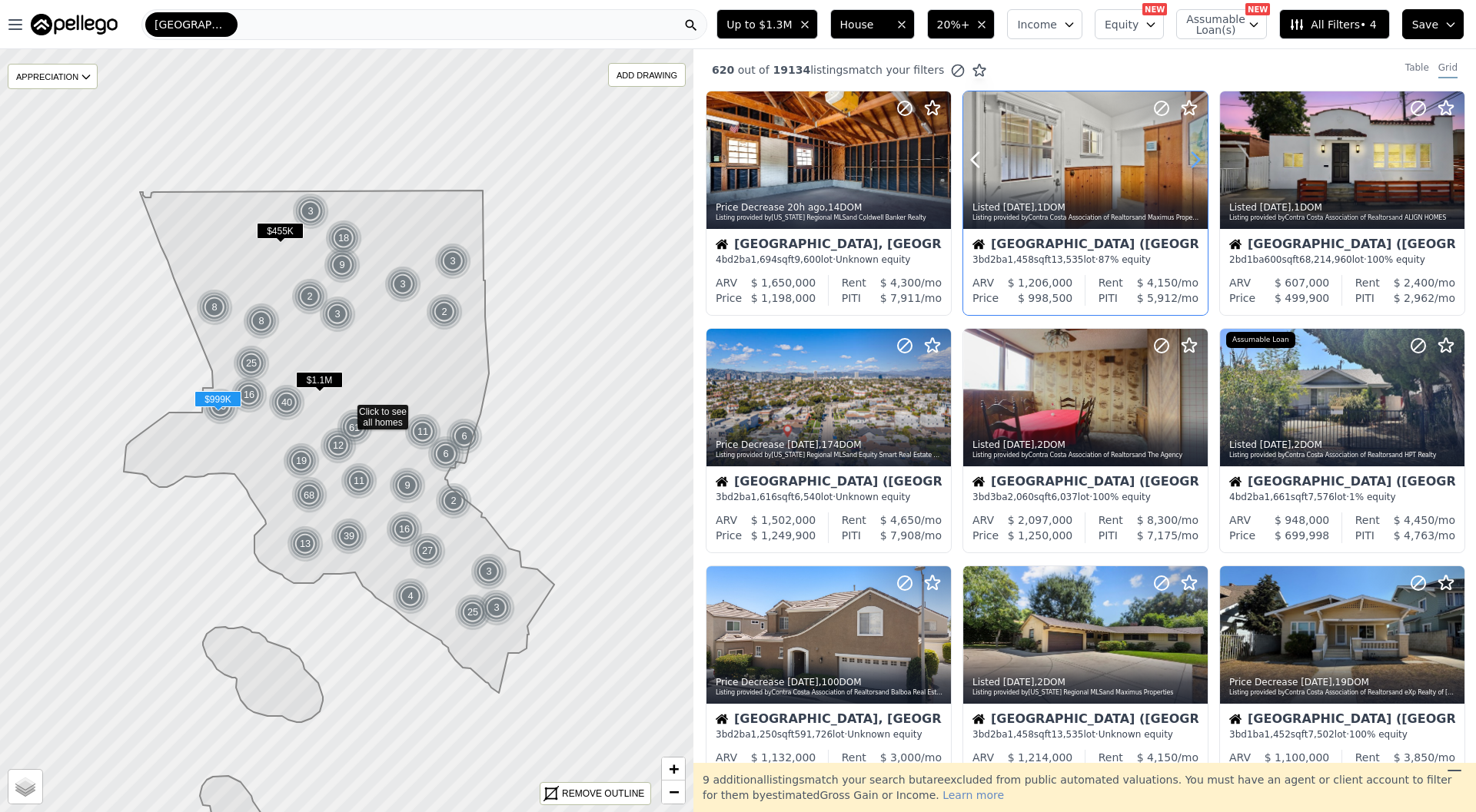
click at [1201, 158] on icon at bounding box center [1195, 160] width 24 height 24
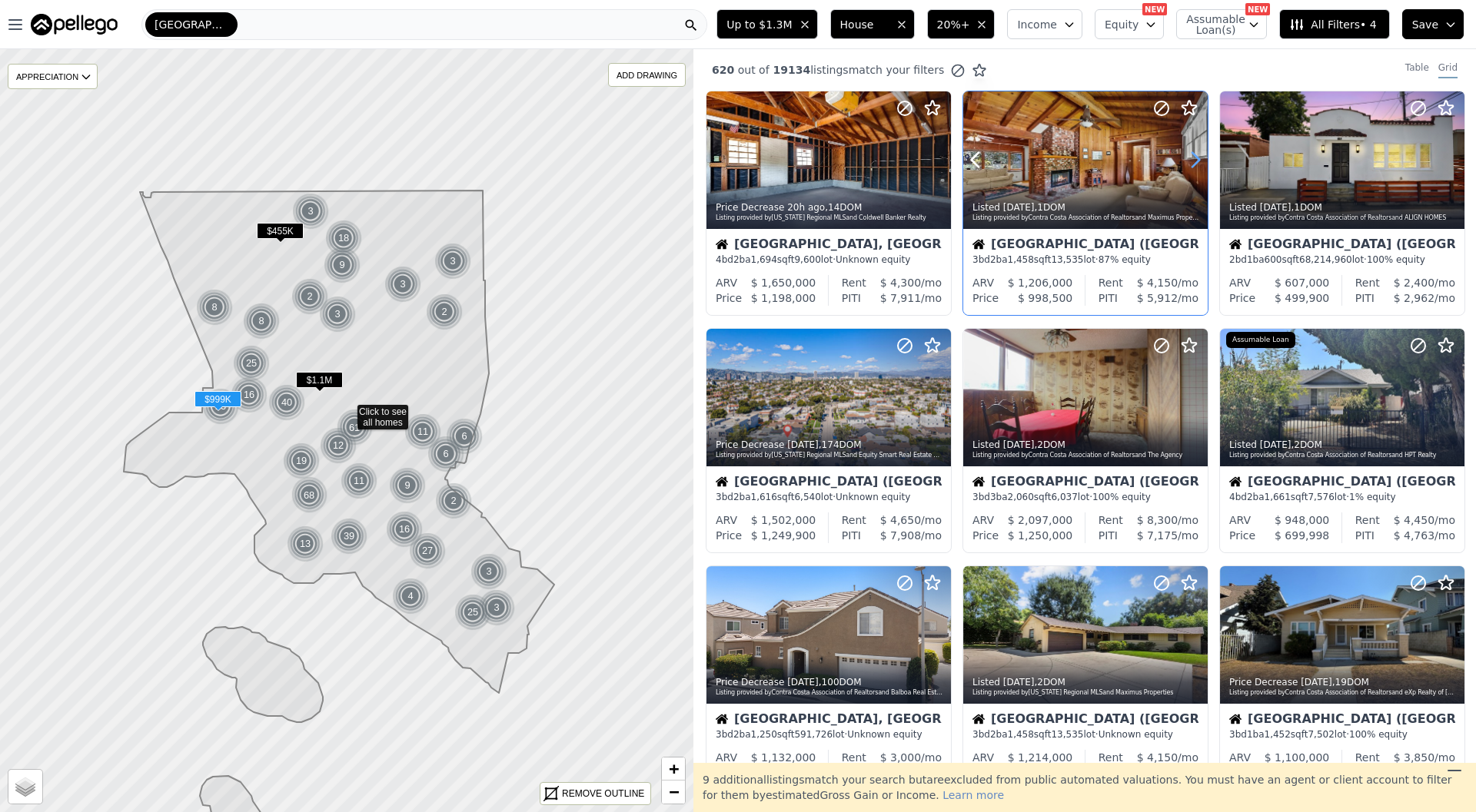
click at [1201, 158] on icon at bounding box center [1195, 160] width 24 height 24
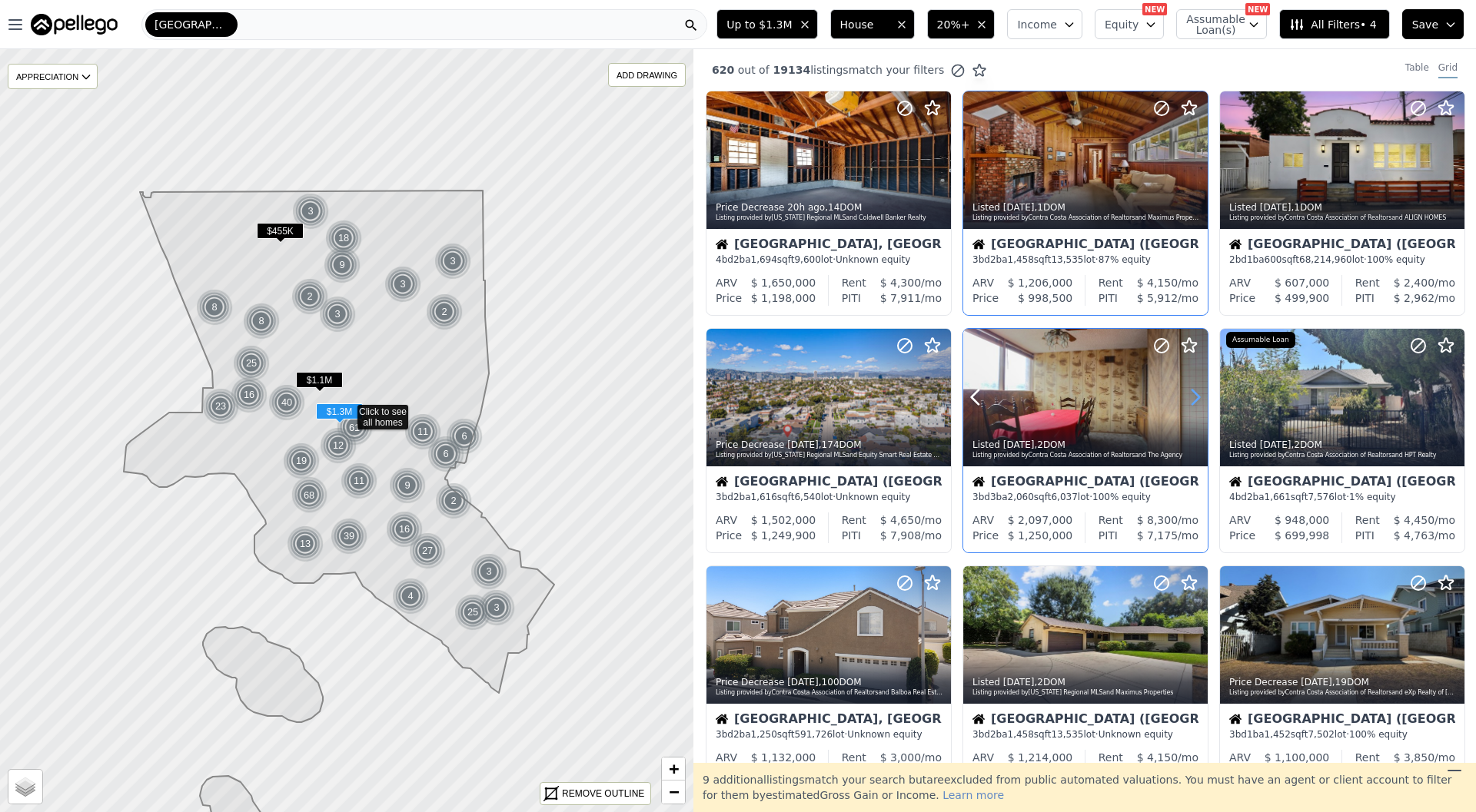
click at [1187, 398] on icon at bounding box center [1195, 397] width 24 height 24
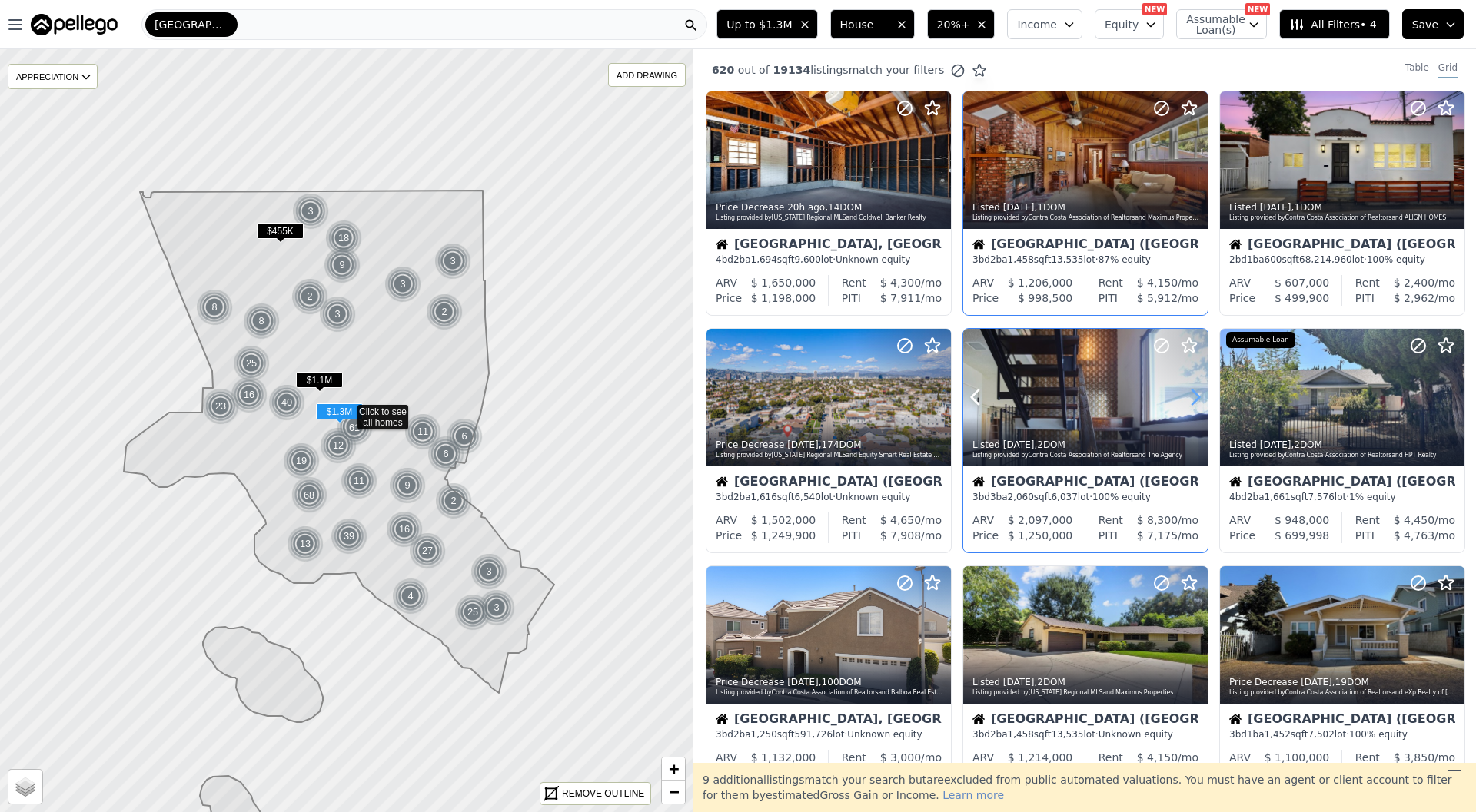
click at [1187, 398] on icon at bounding box center [1195, 397] width 24 height 24
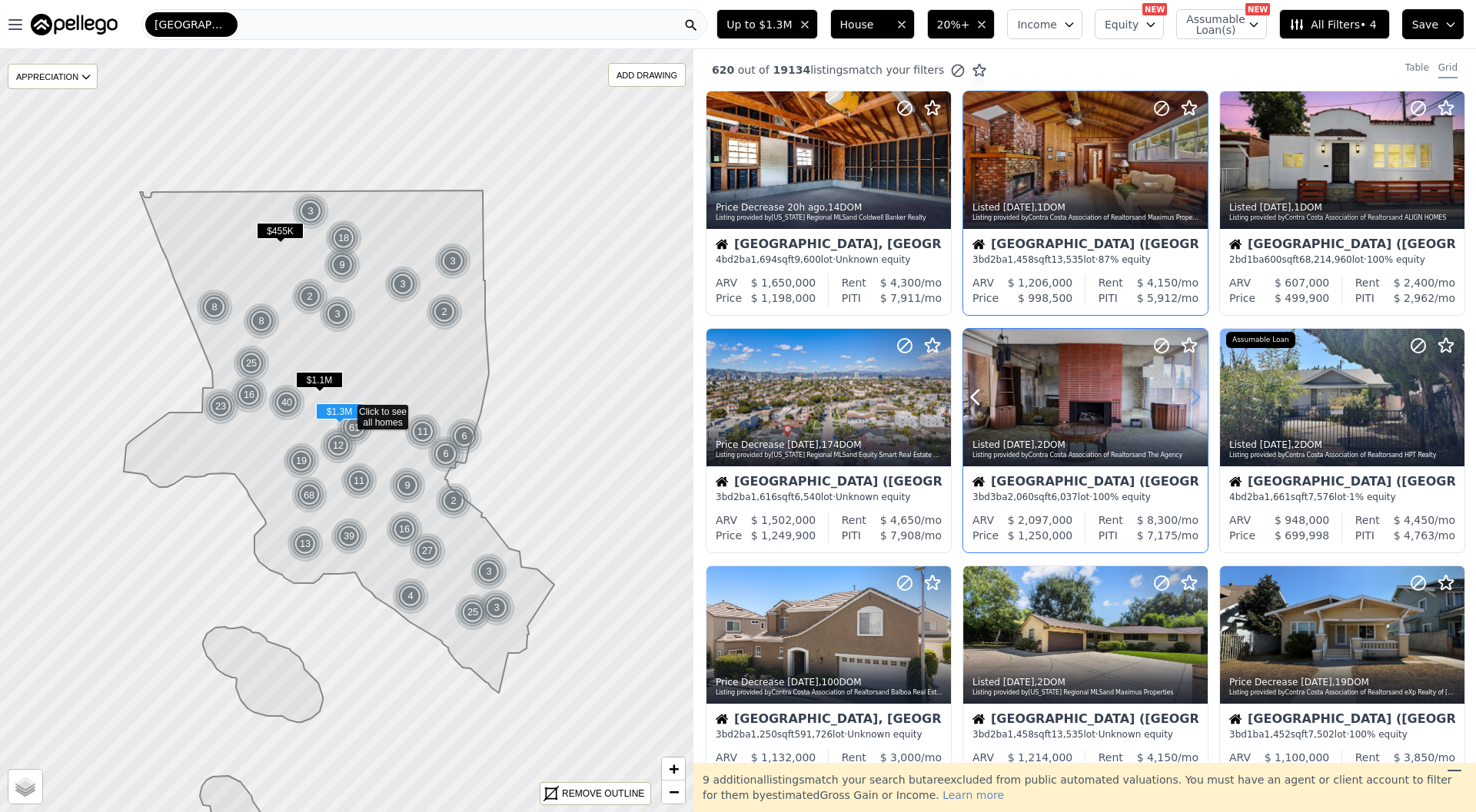
click at [1187, 398] on icon at bounding box center [1195, 397] width 24 height 24
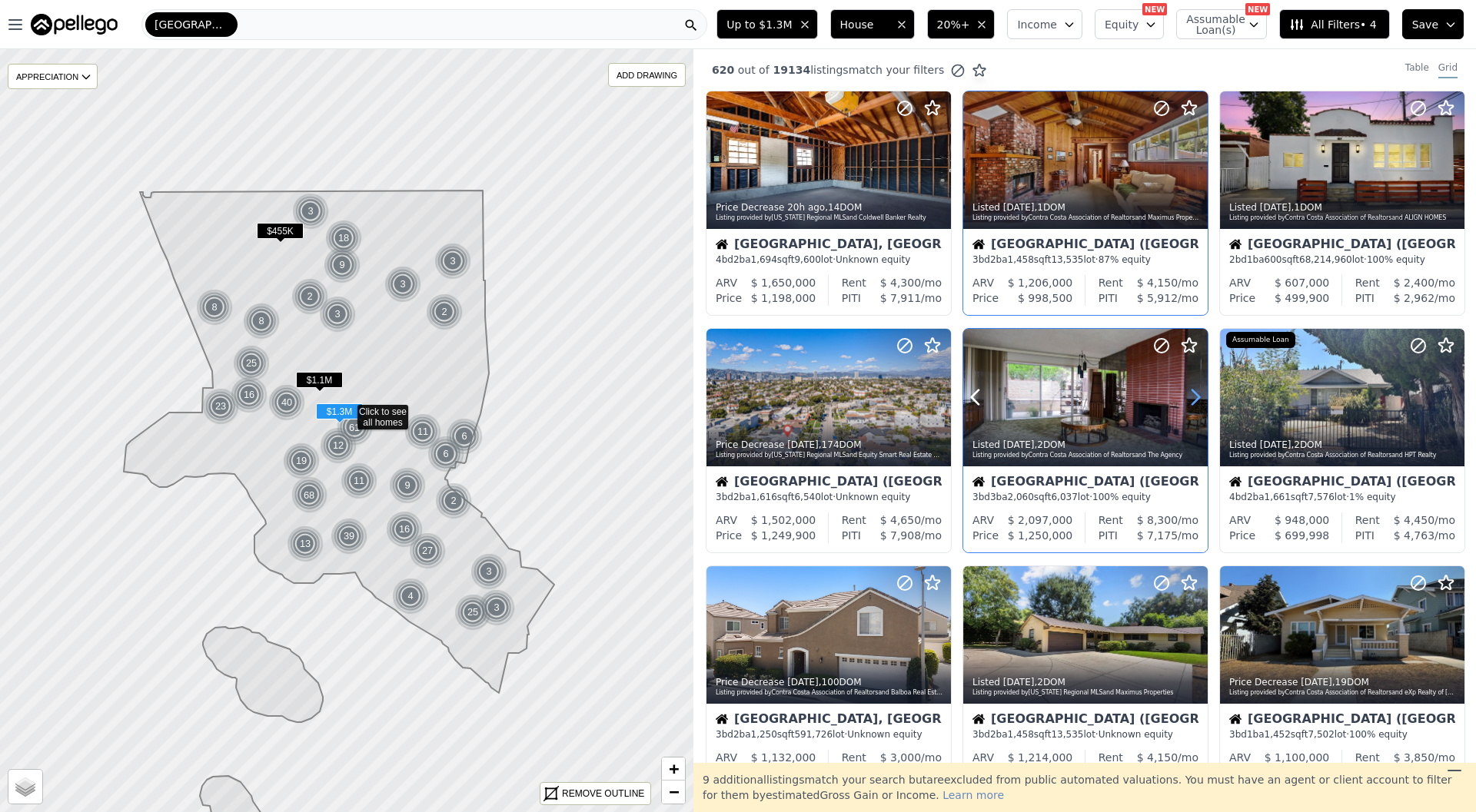
click at [1187, 398] on icon at bounding box center [1195, 397] width 24 height 24
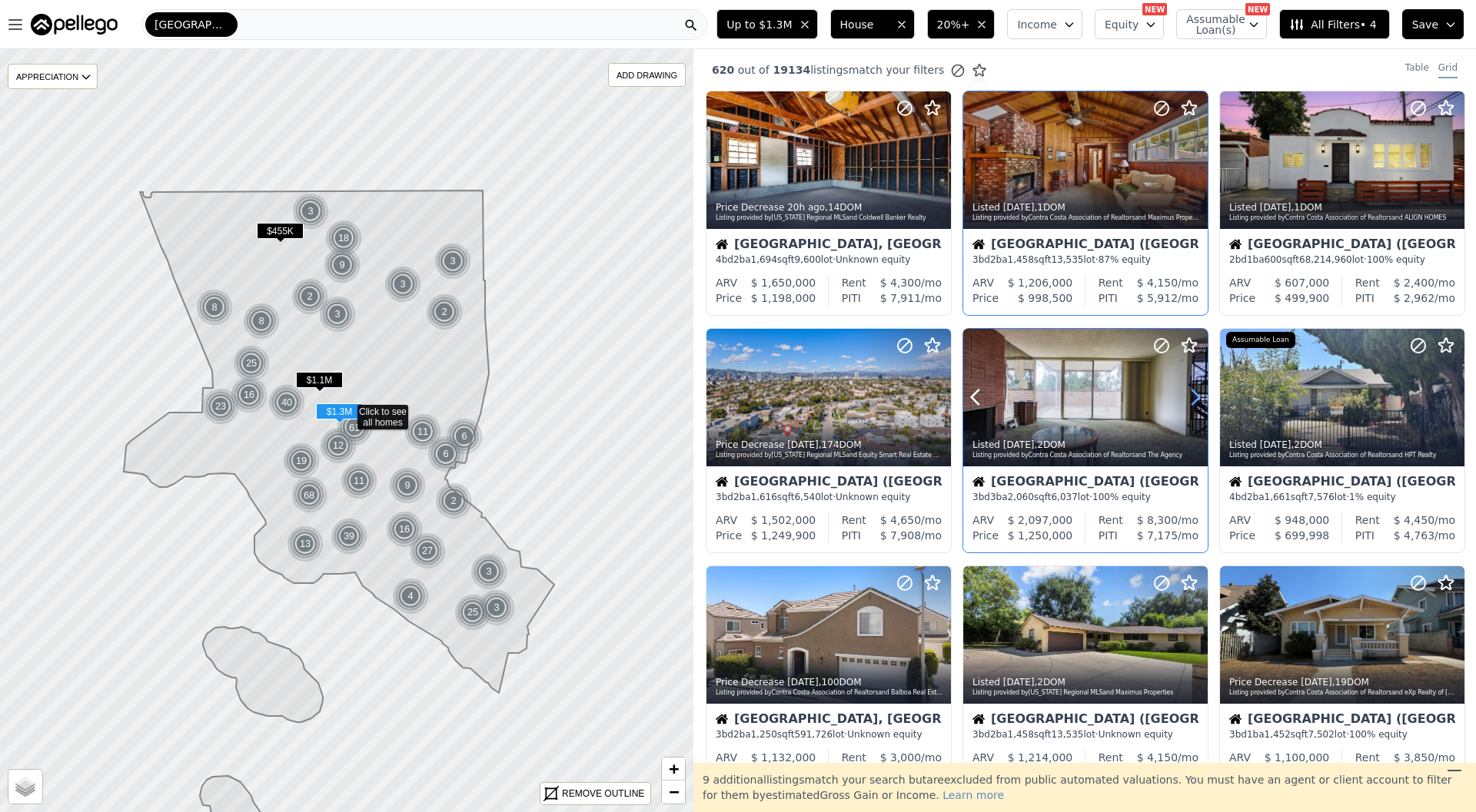
click at [1187, 398] on icon at bounding box center [1195, 397] width 24 height 24
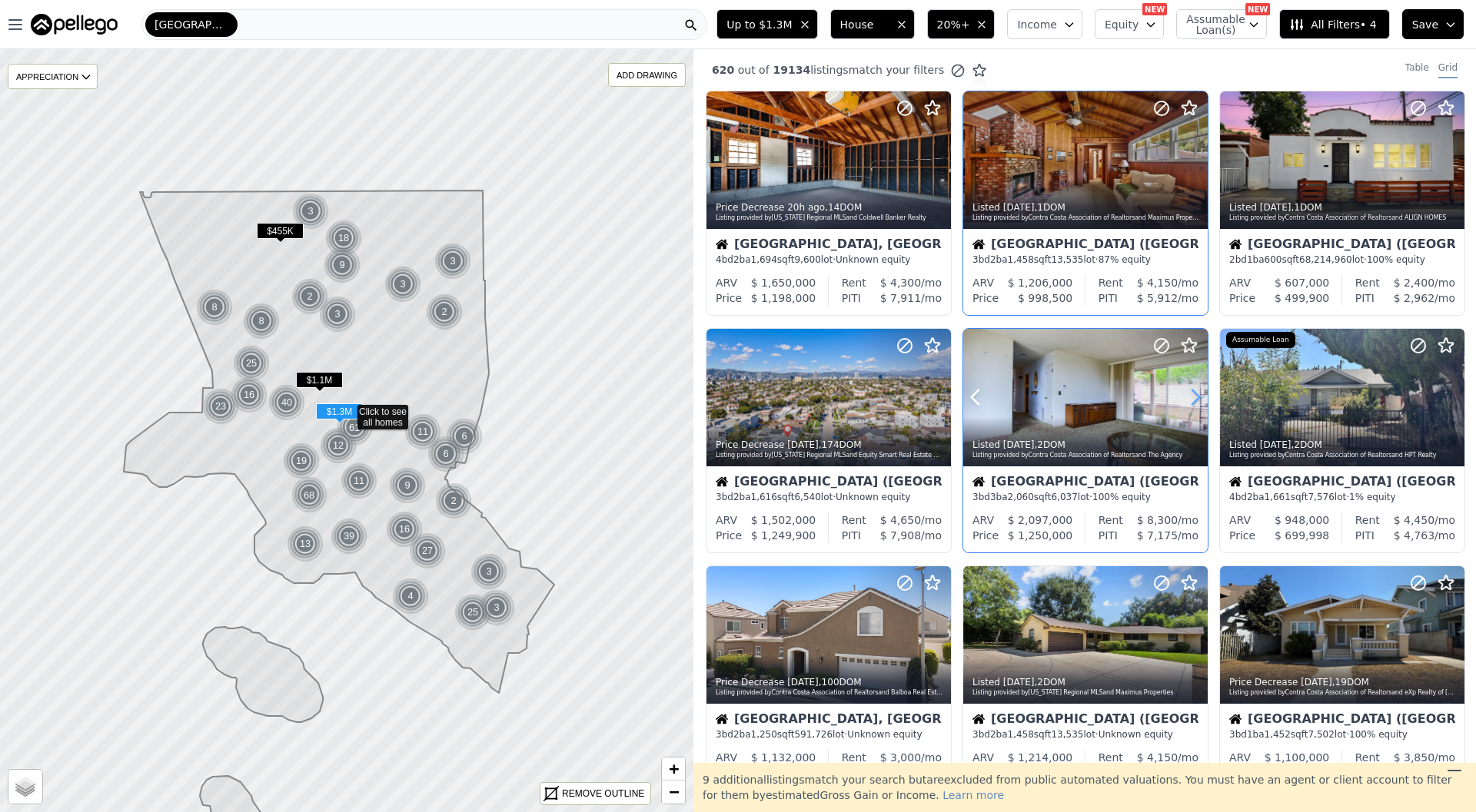
click at [1187, 398] on icon at bounding box center [1195, 397] width 24 height 24
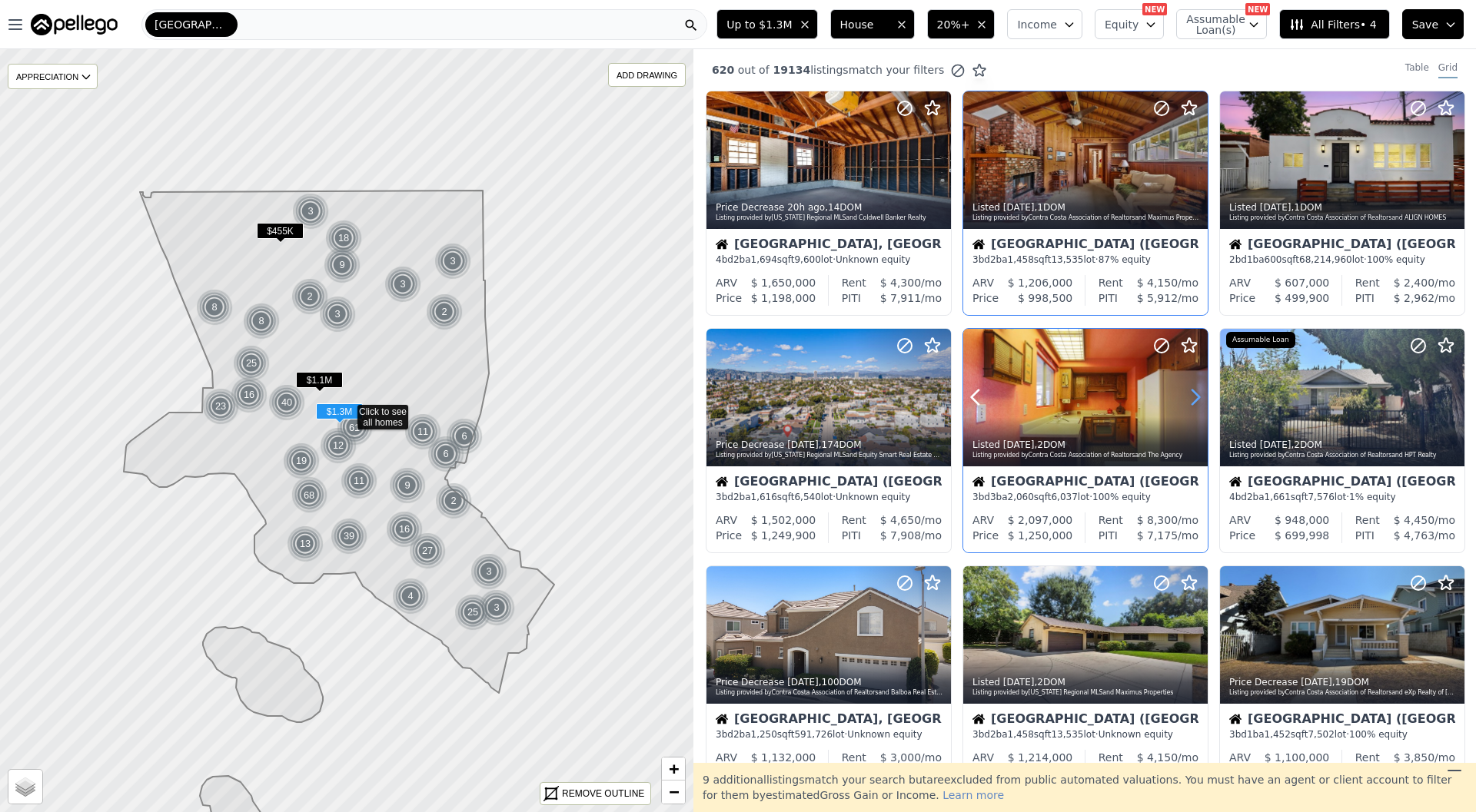
click at [1187, 398] on icon at bounding box center [1195, 397] width 24 height 24
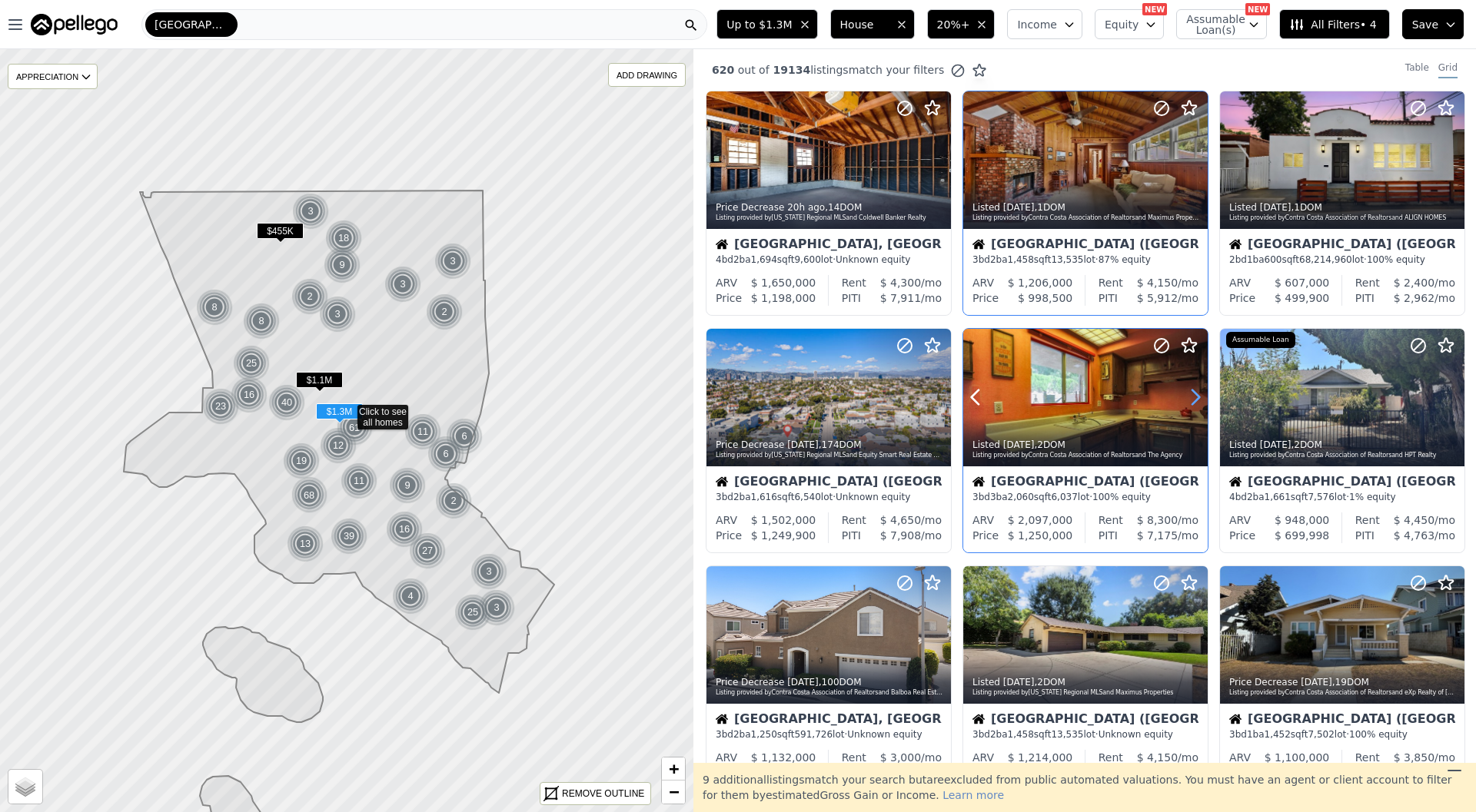
click at [1187, 398] on icon at bounding box center [1195, 397] width 24 height 24
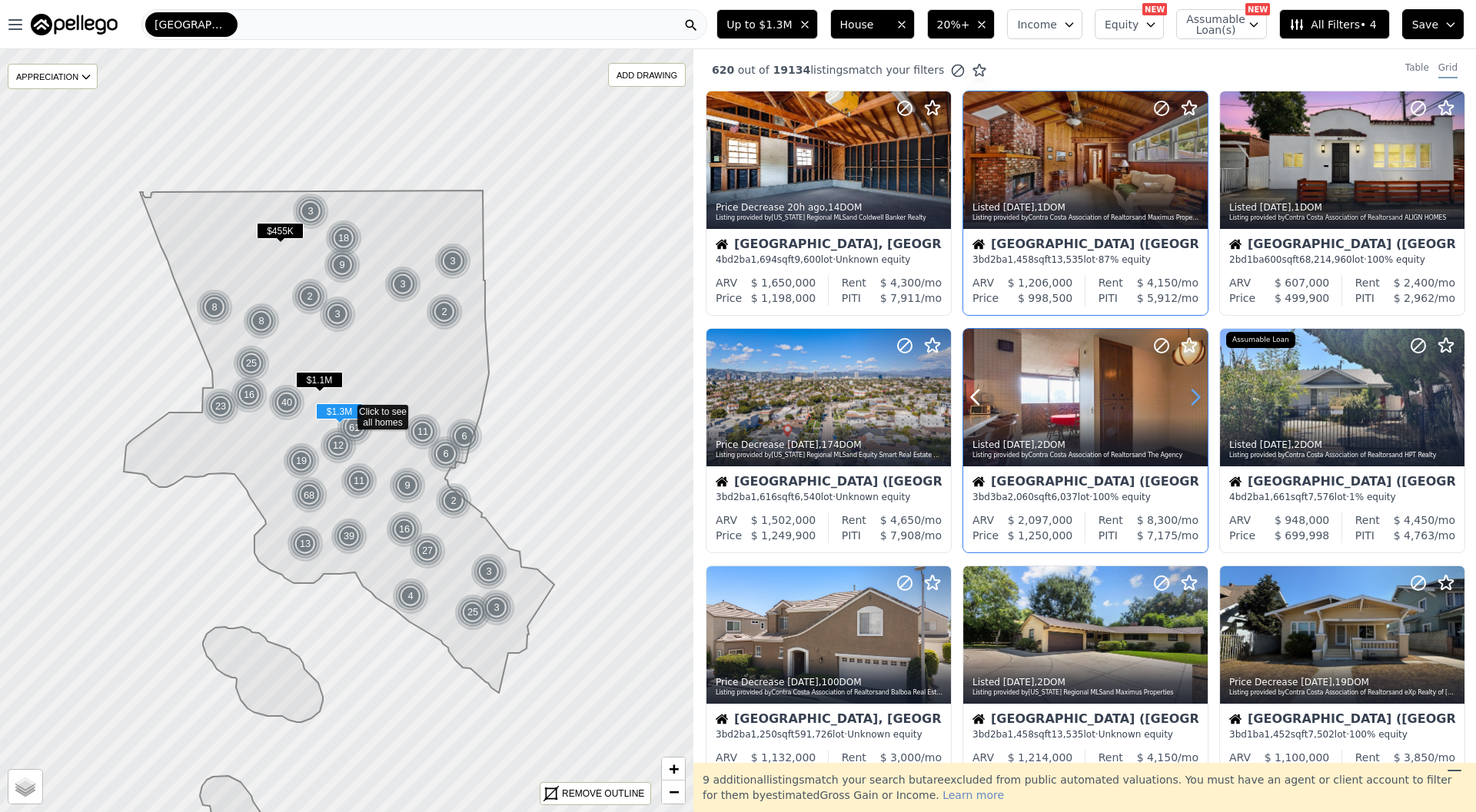
click at [1187, 398] on icon at bounding box center [1195, 397] width 24 height 24
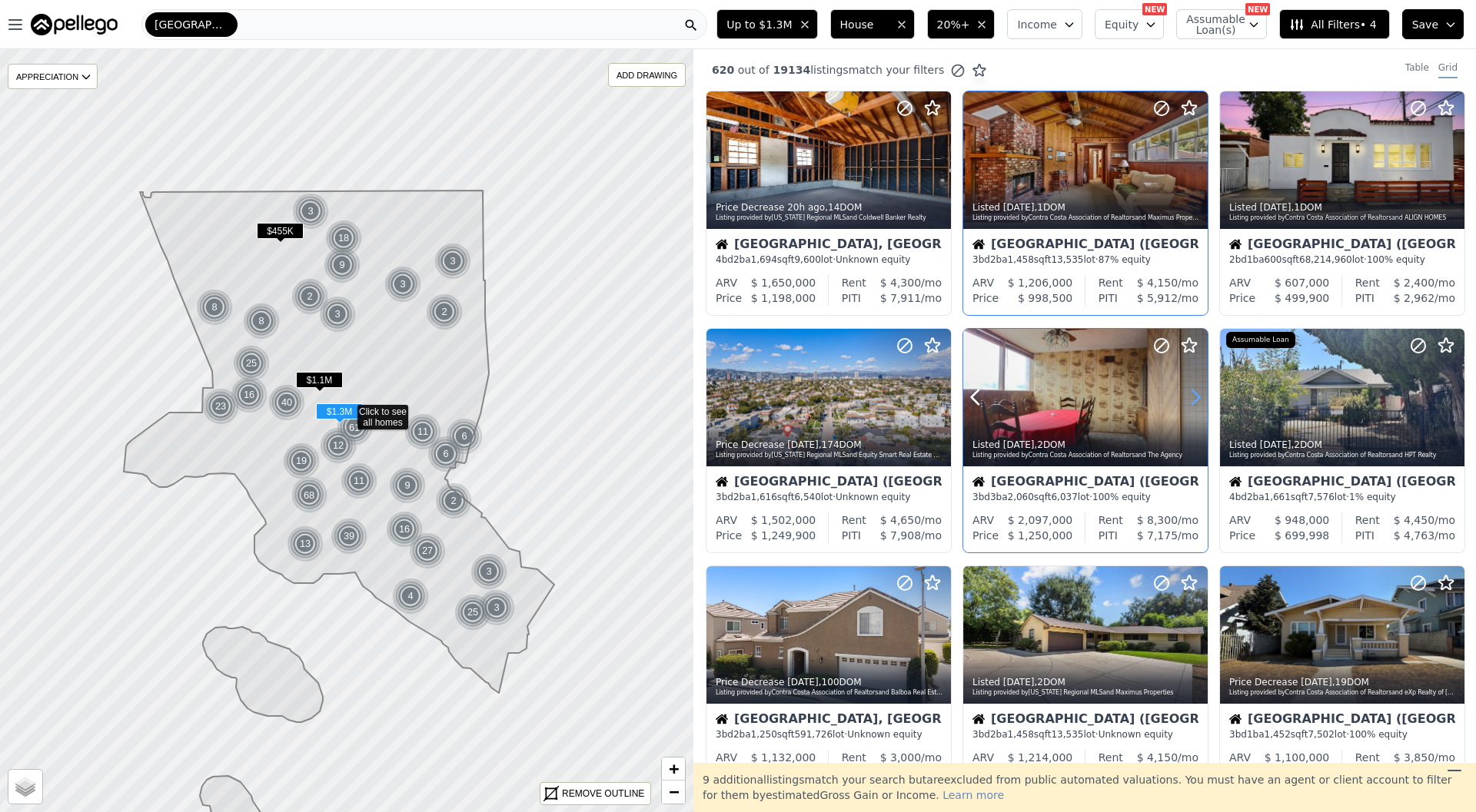
click at [1187, 398] on icon at bounding box center [1195, 397] width 24 height 24
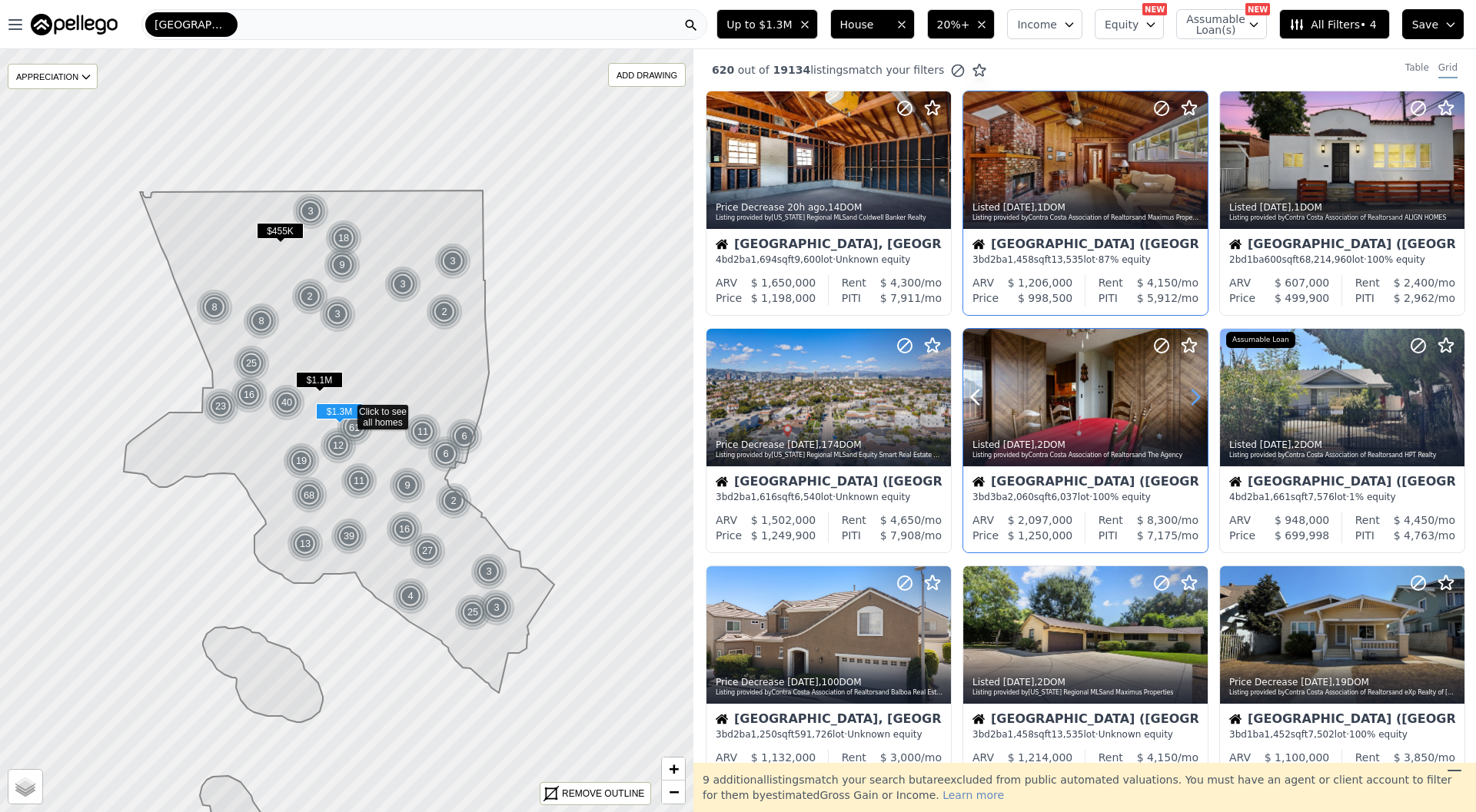
click at [1187, 398] on icon at bounding box center [1195, 397] width 24 height 24
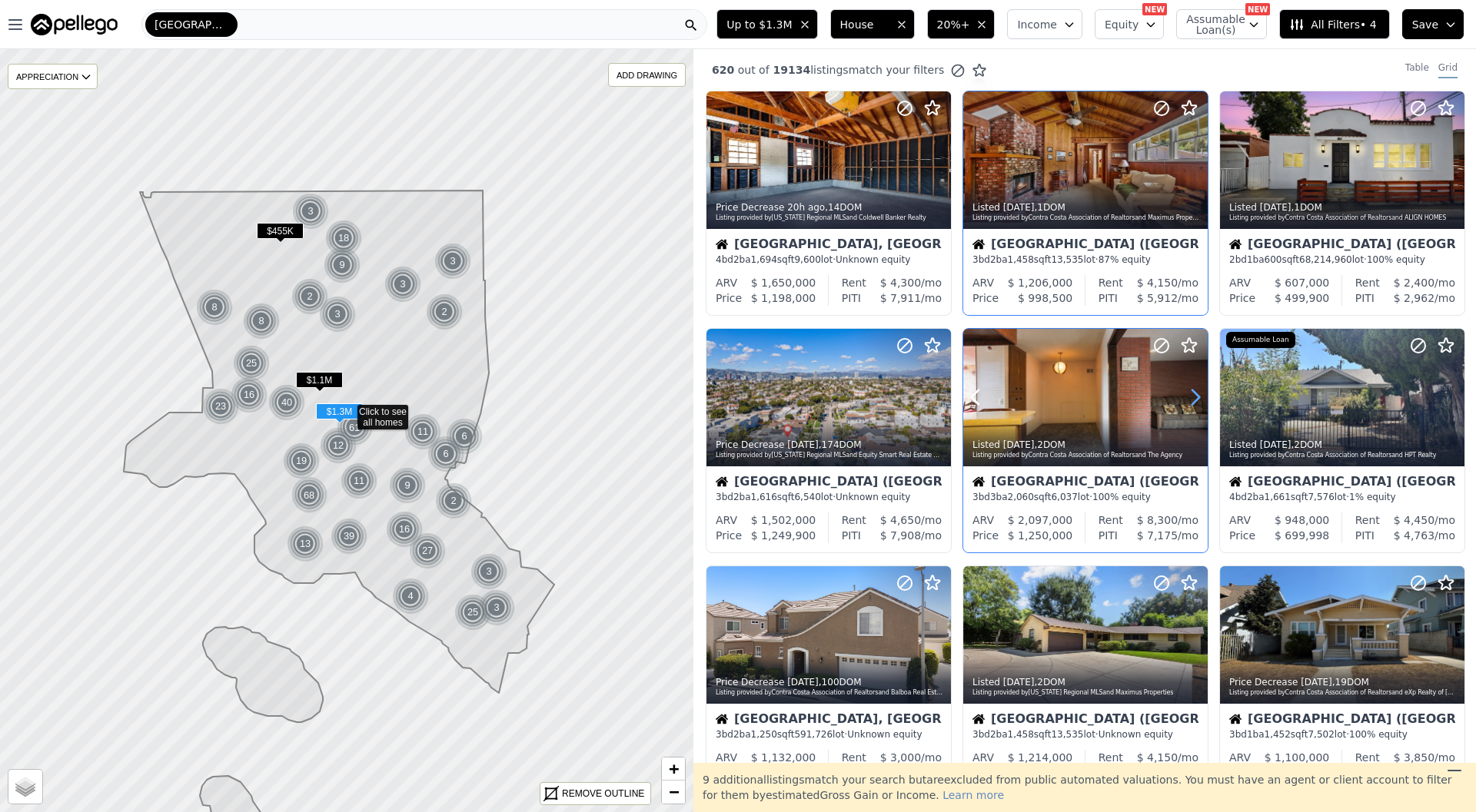
click at [1187, 398] on icon at bounding box center [1195, 397] width 24 height 24
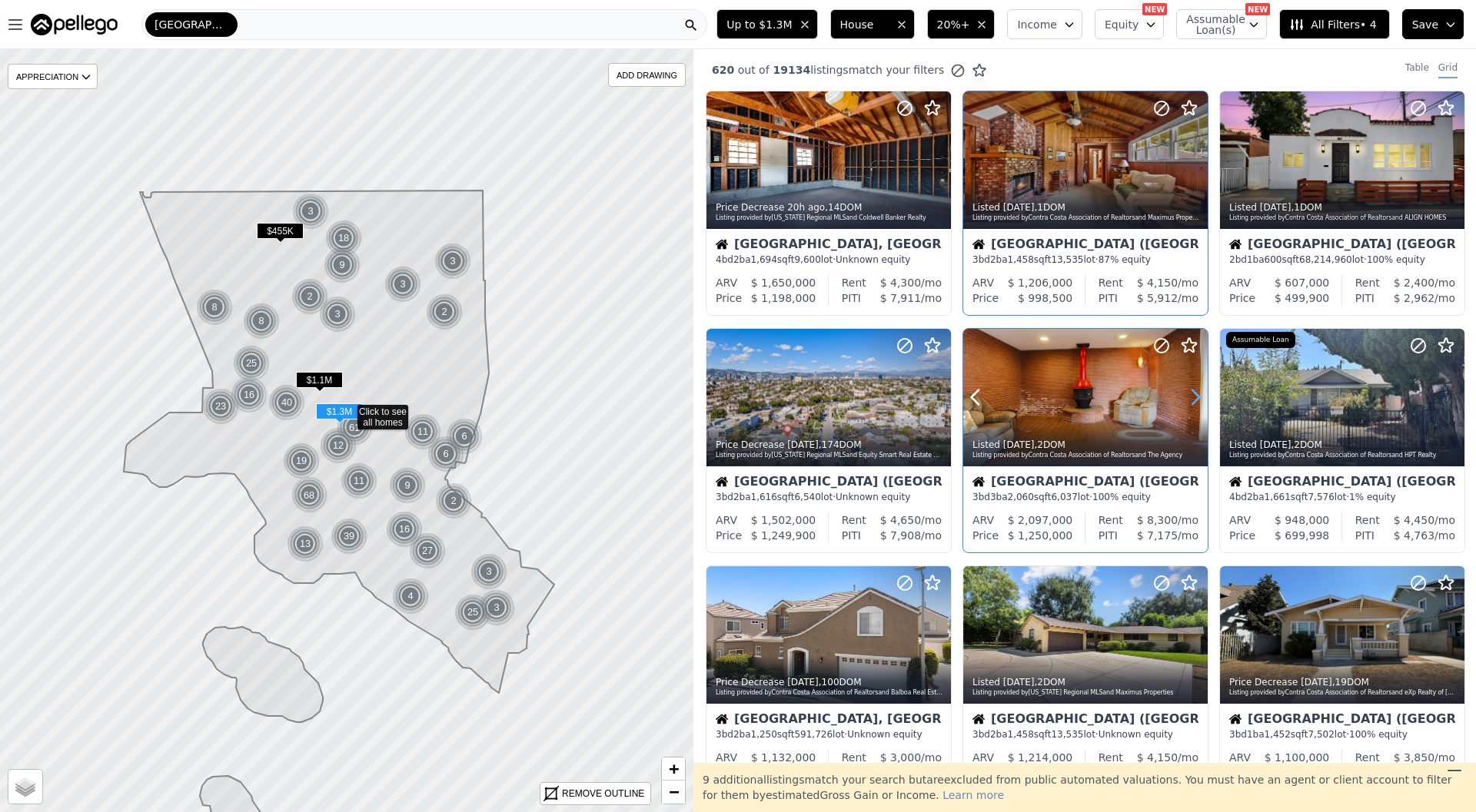
click at [1187, 398] on icon at bounding box center [1195, 397] width 24 height 24
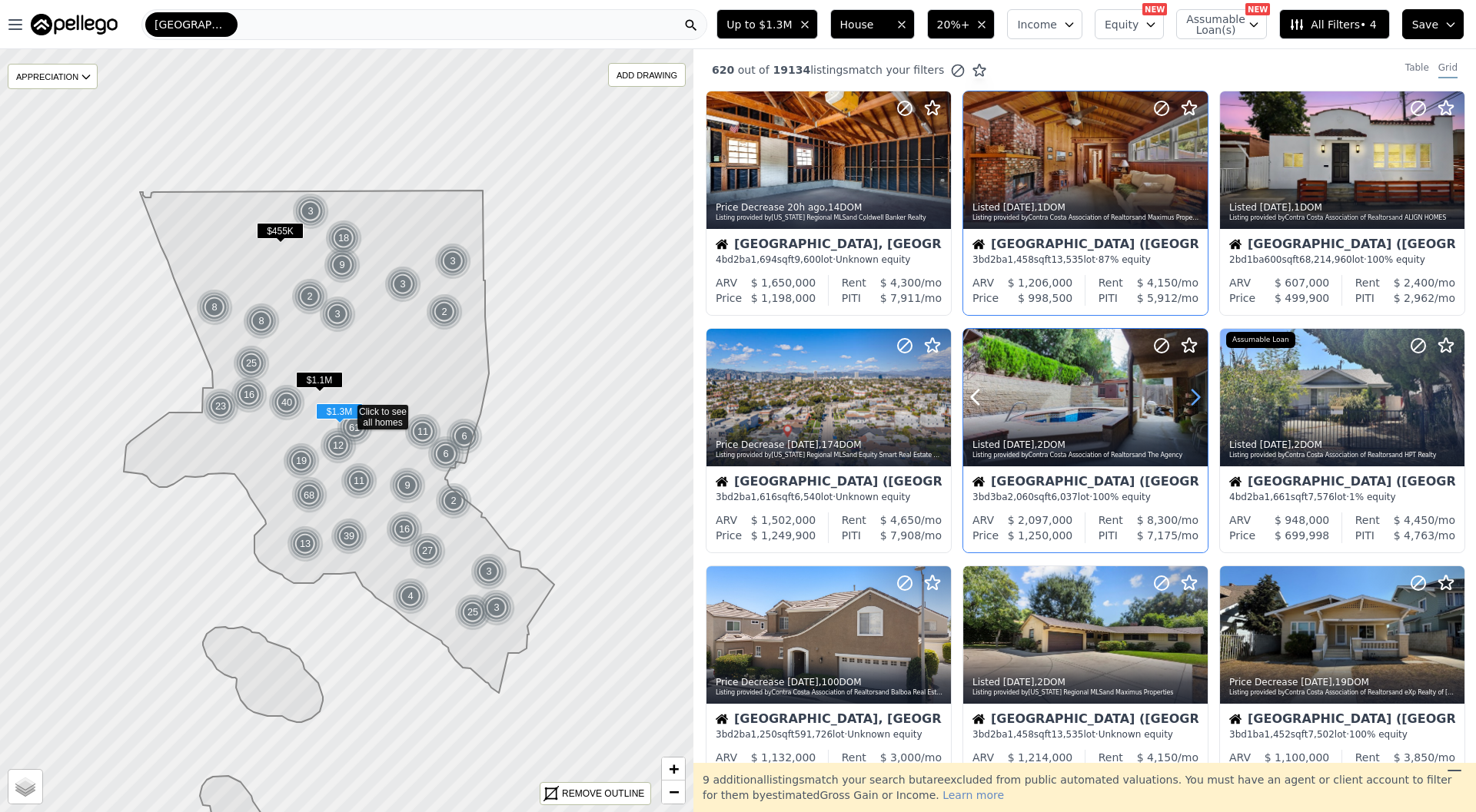
click at [1187, 398] on icon at bounding box center [1195, 397] width 24 height 24
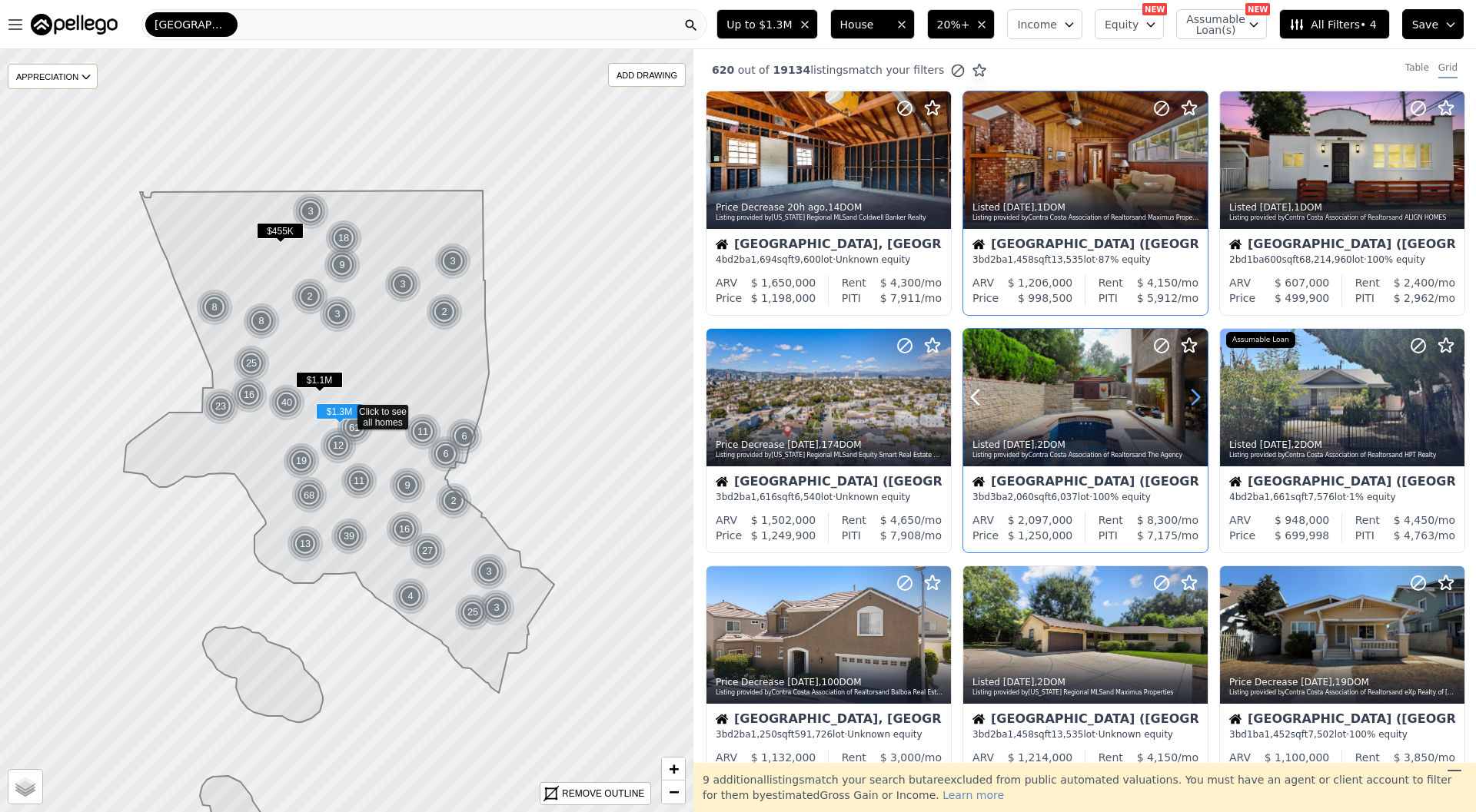
click at [1187, 398] on icon at bounding box center [1195, 397] width 24 height 24
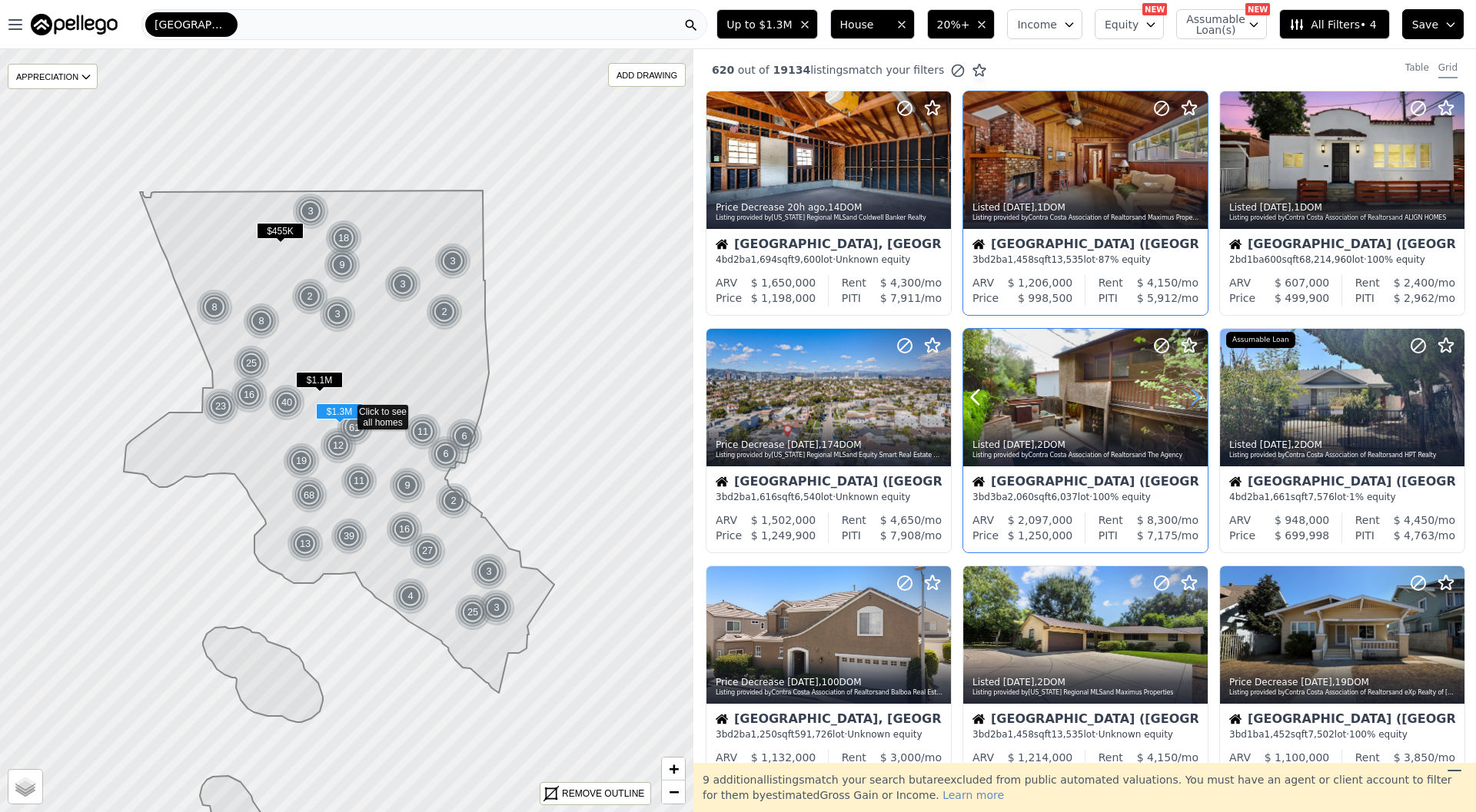
click at [1187, 398] on icon at bounding box center [1195, 397] width 24 height 24
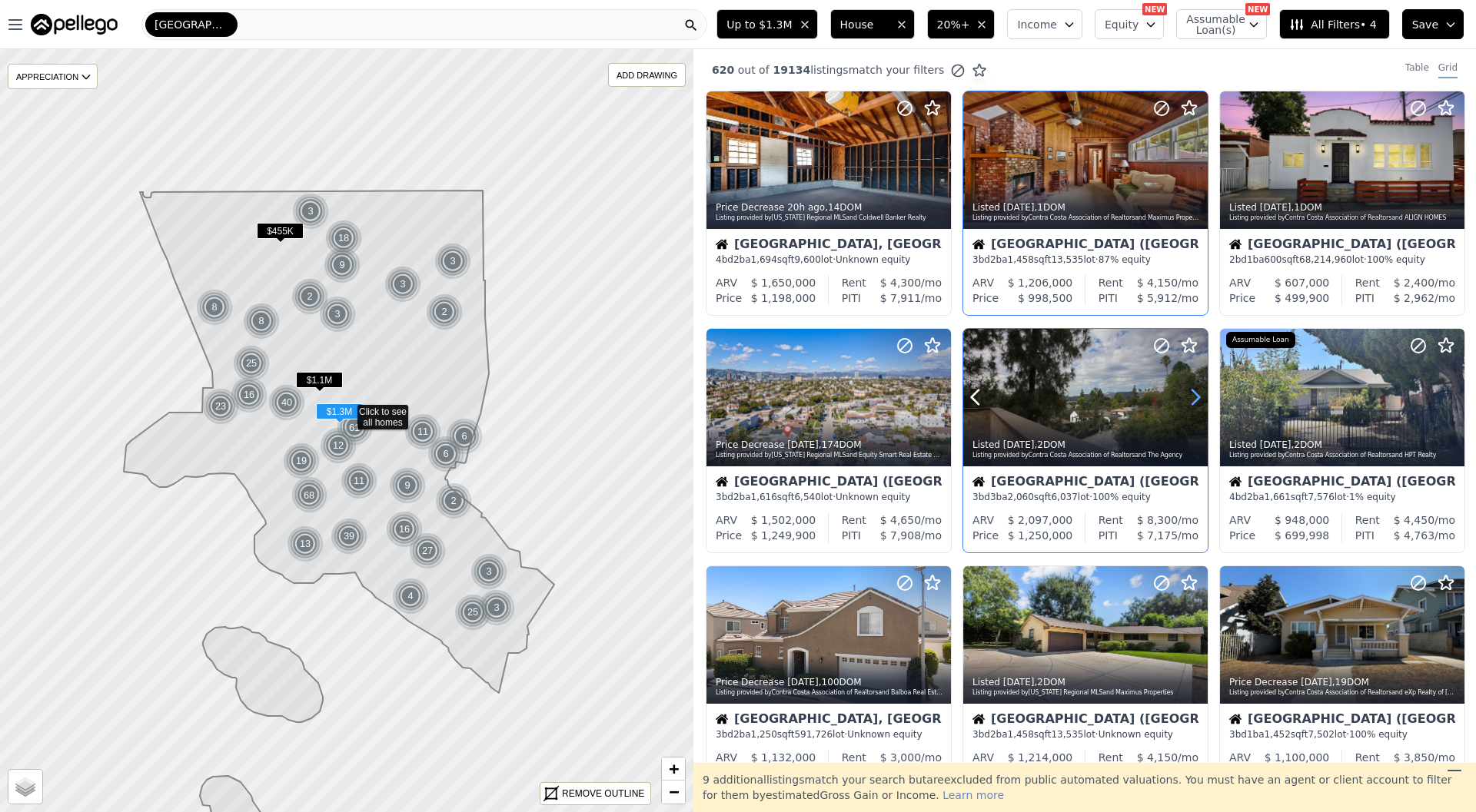
click at [1187, 398] on icon at bounding box center [1195, 397] width 24 height 24
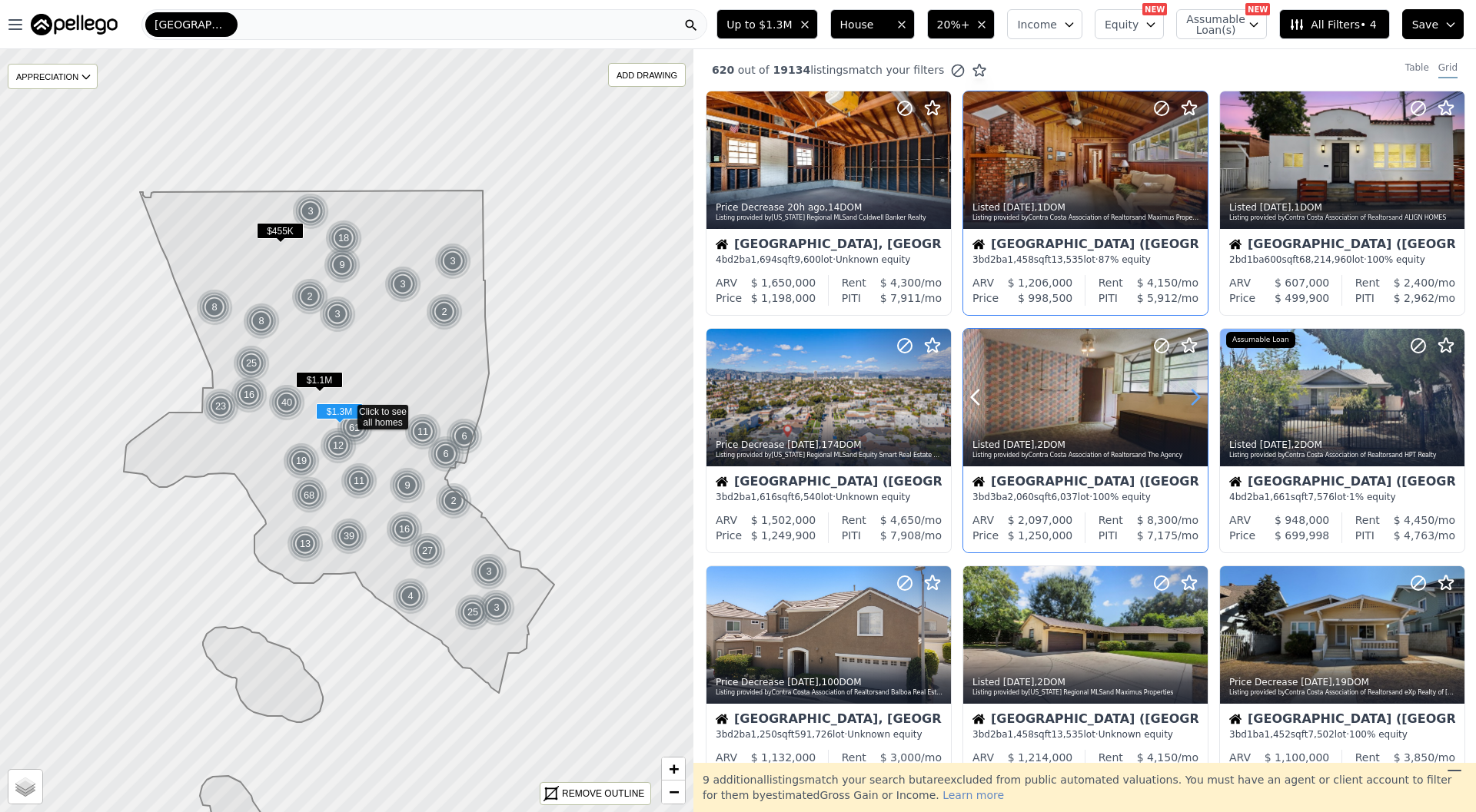
click at [1187, 398] on icon at bounding box center [1195, 397] width 24 height 24
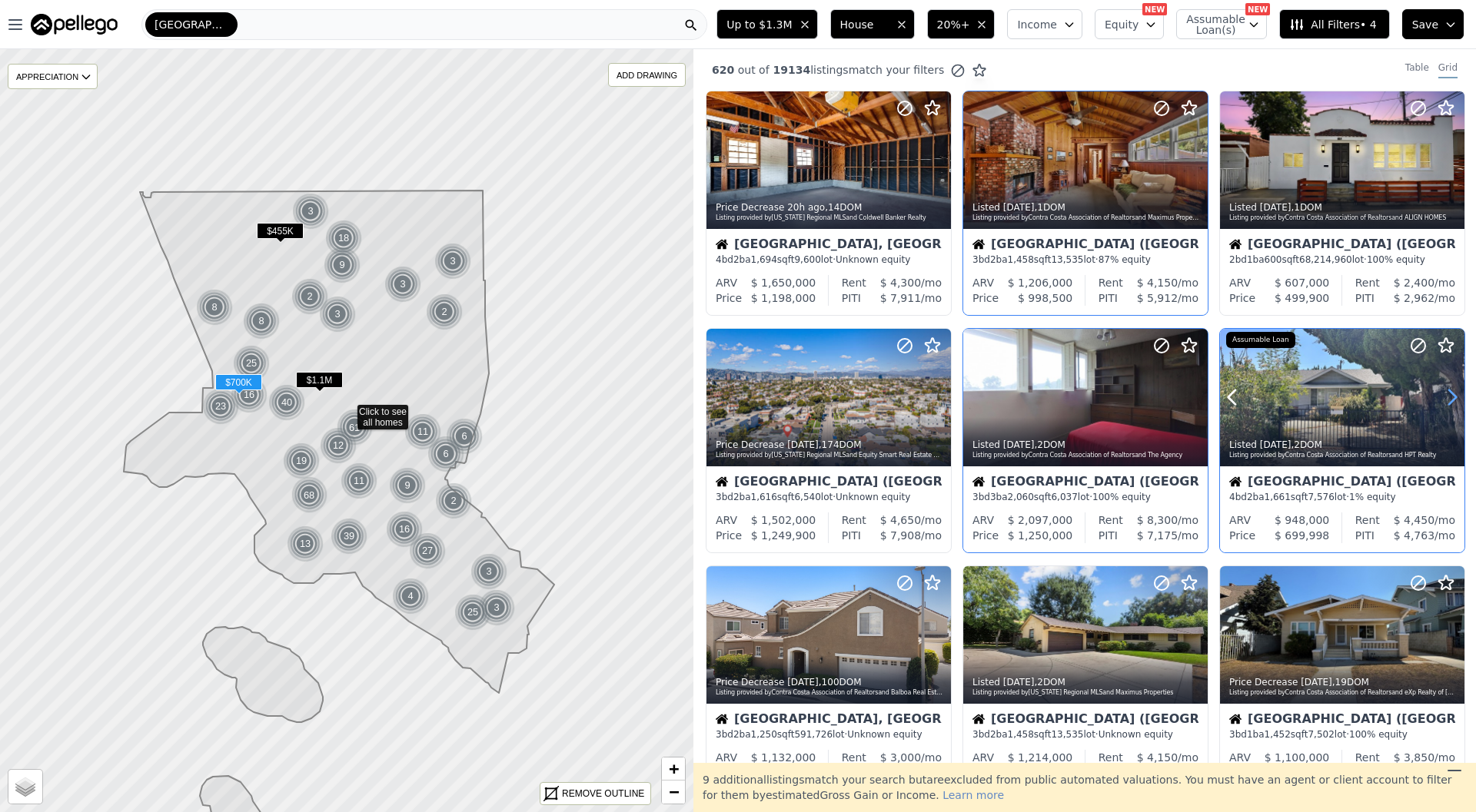
click at [1451, 397] on icon at bounding box center [1452, 397] width 24 height 24
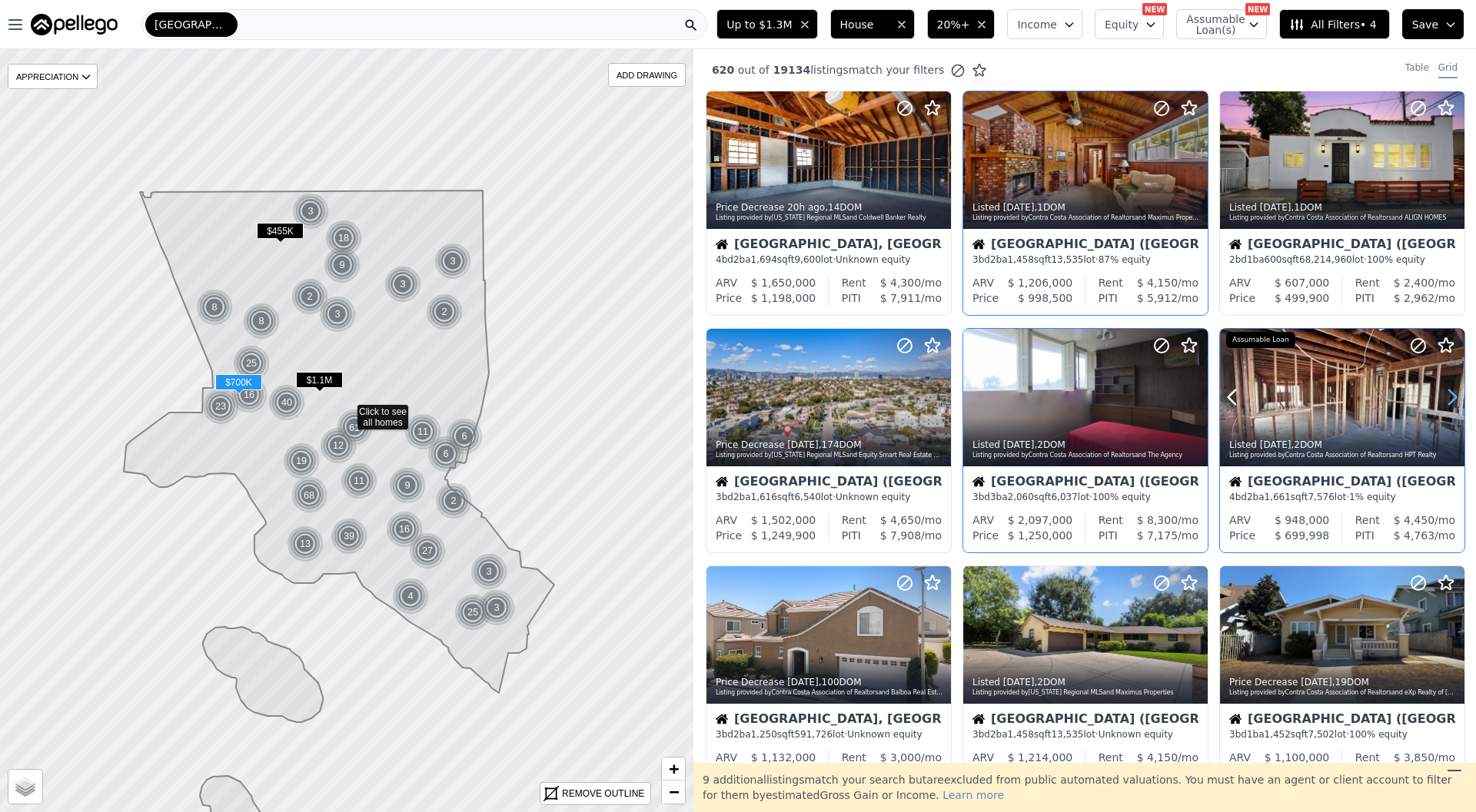
click at [1451, 397] on icon at bounding box center [1452, 397] width 24 height 24
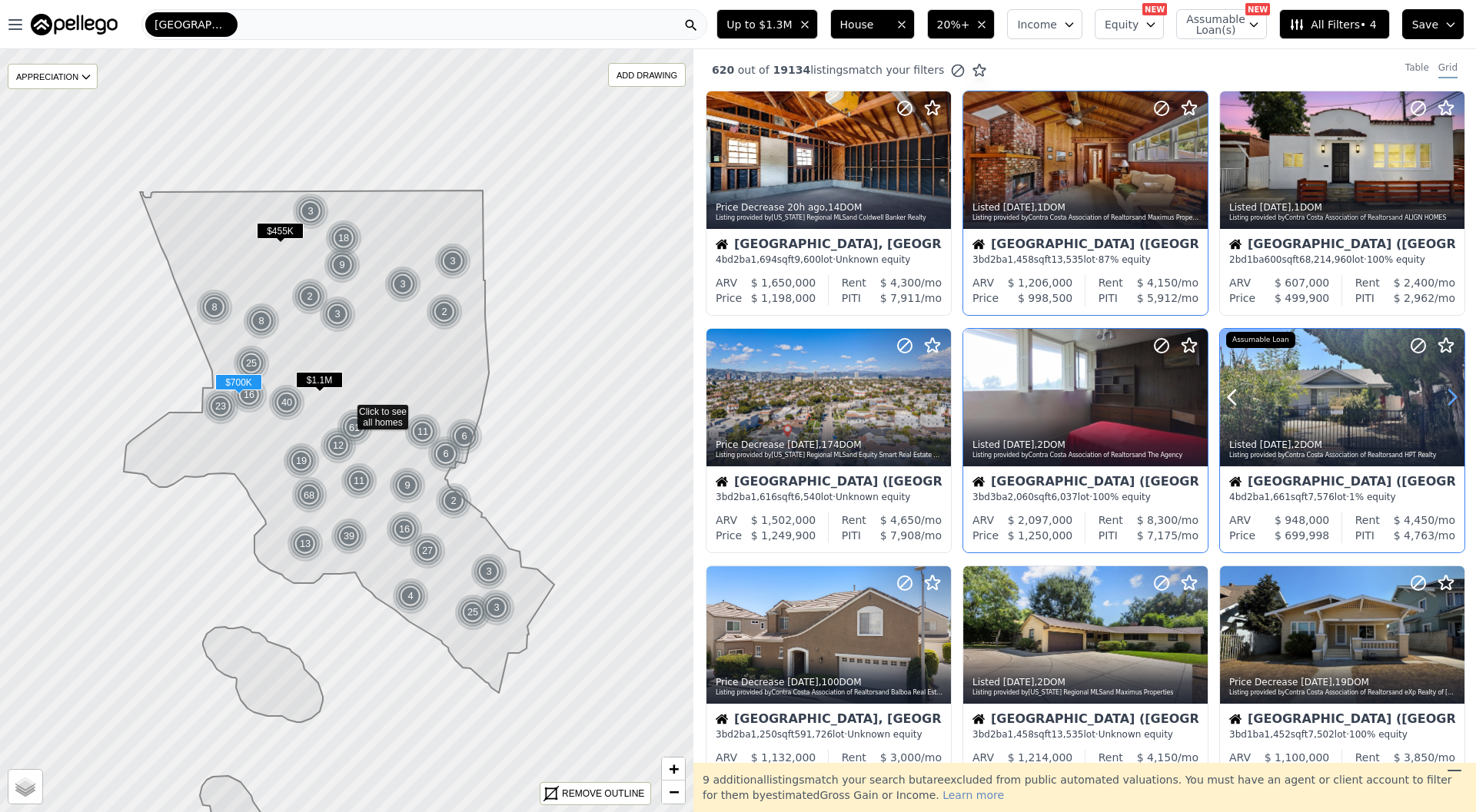
click at [1451, 397] on icon at bounding box center [1452, 397] width 24 height 24
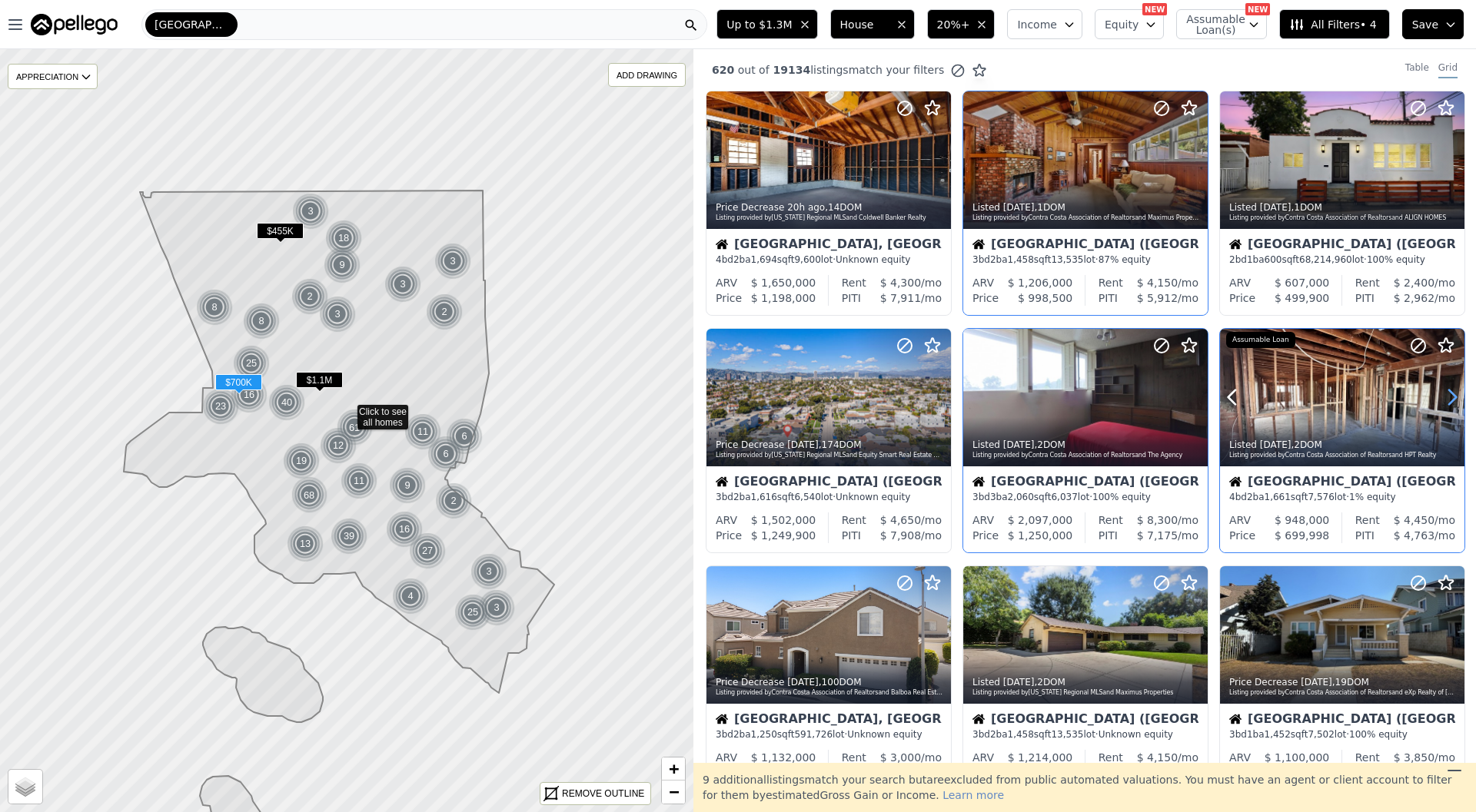
click at [1451, 397] on icon at bounding box center [1452, 397] width 24 height 24
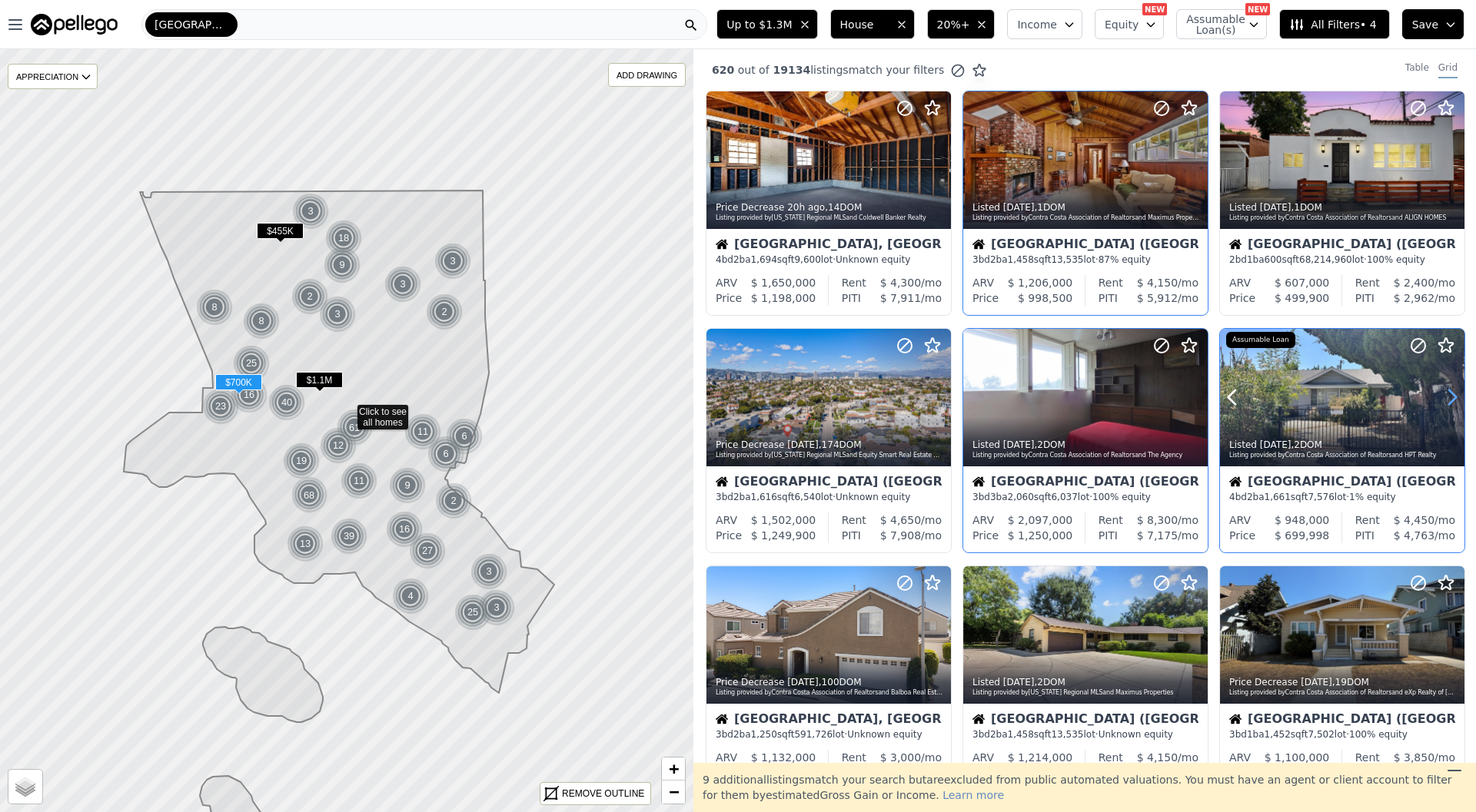
click at [1451, 397] on icon at bounding box center [1452, 397] width 24 height 24
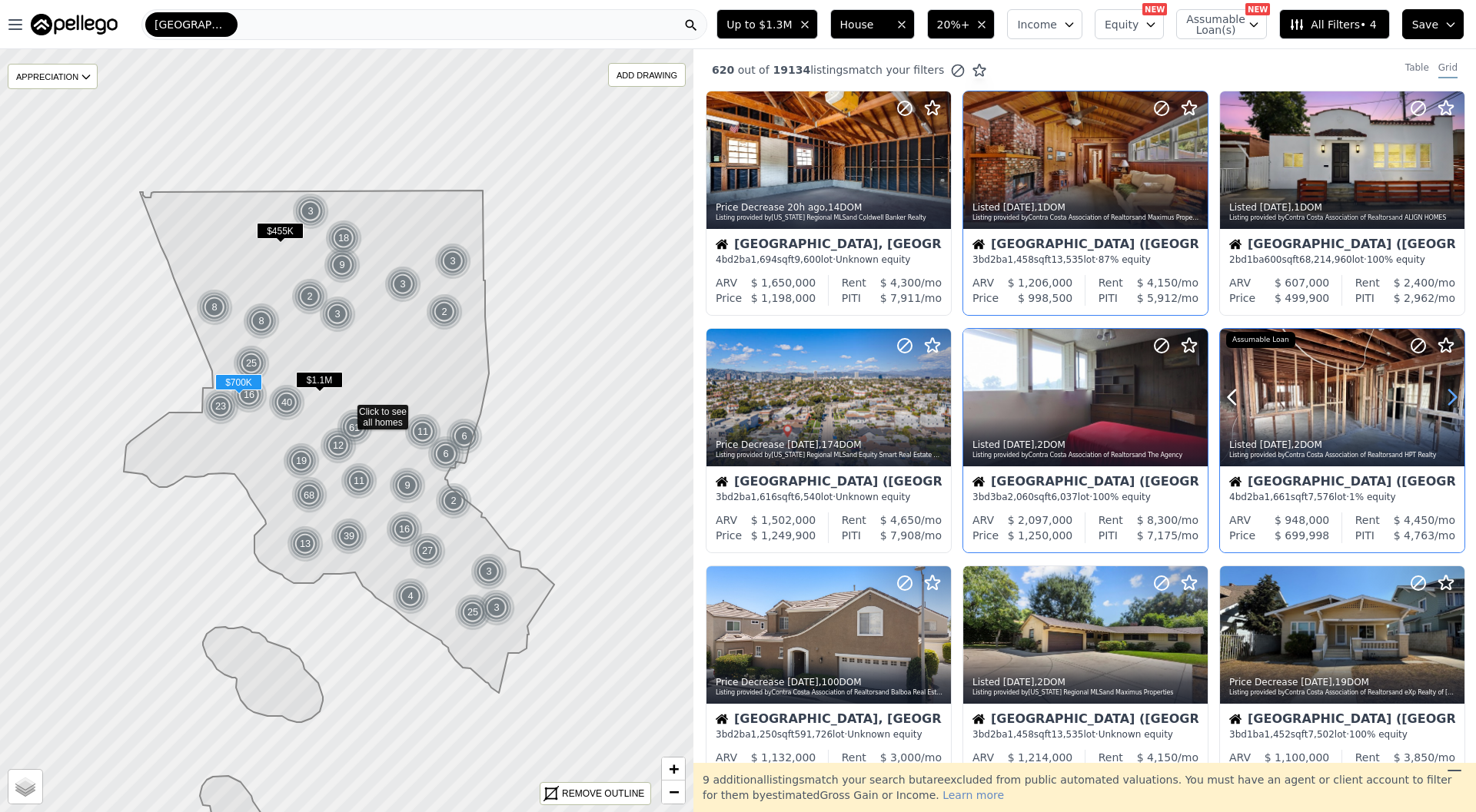
click at [1451, 397] on icon at bounding box center [1452, 397] width 24 height 24
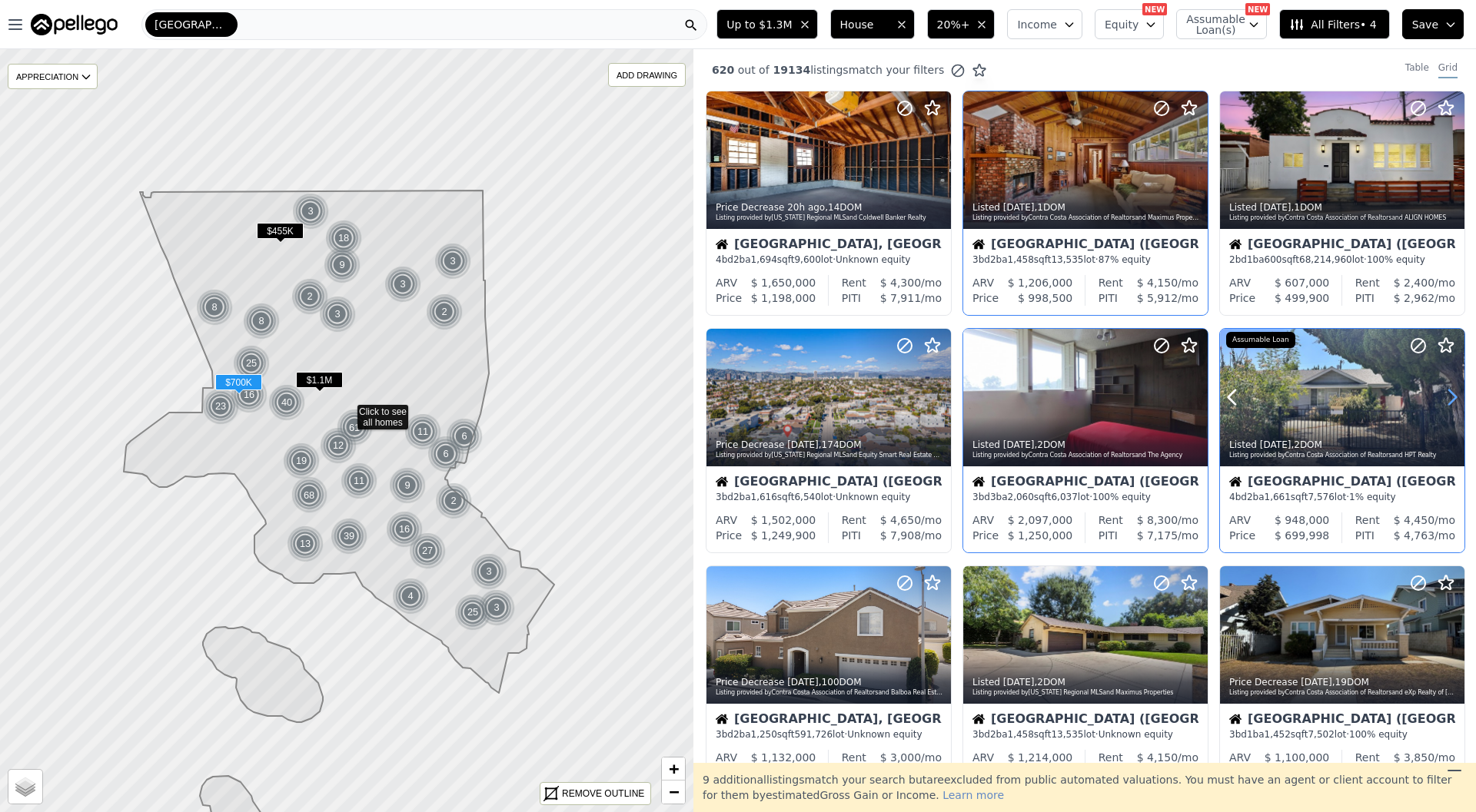
click at [1451, 397] on icon at bounding box center [1452, 397] width 24 height 24
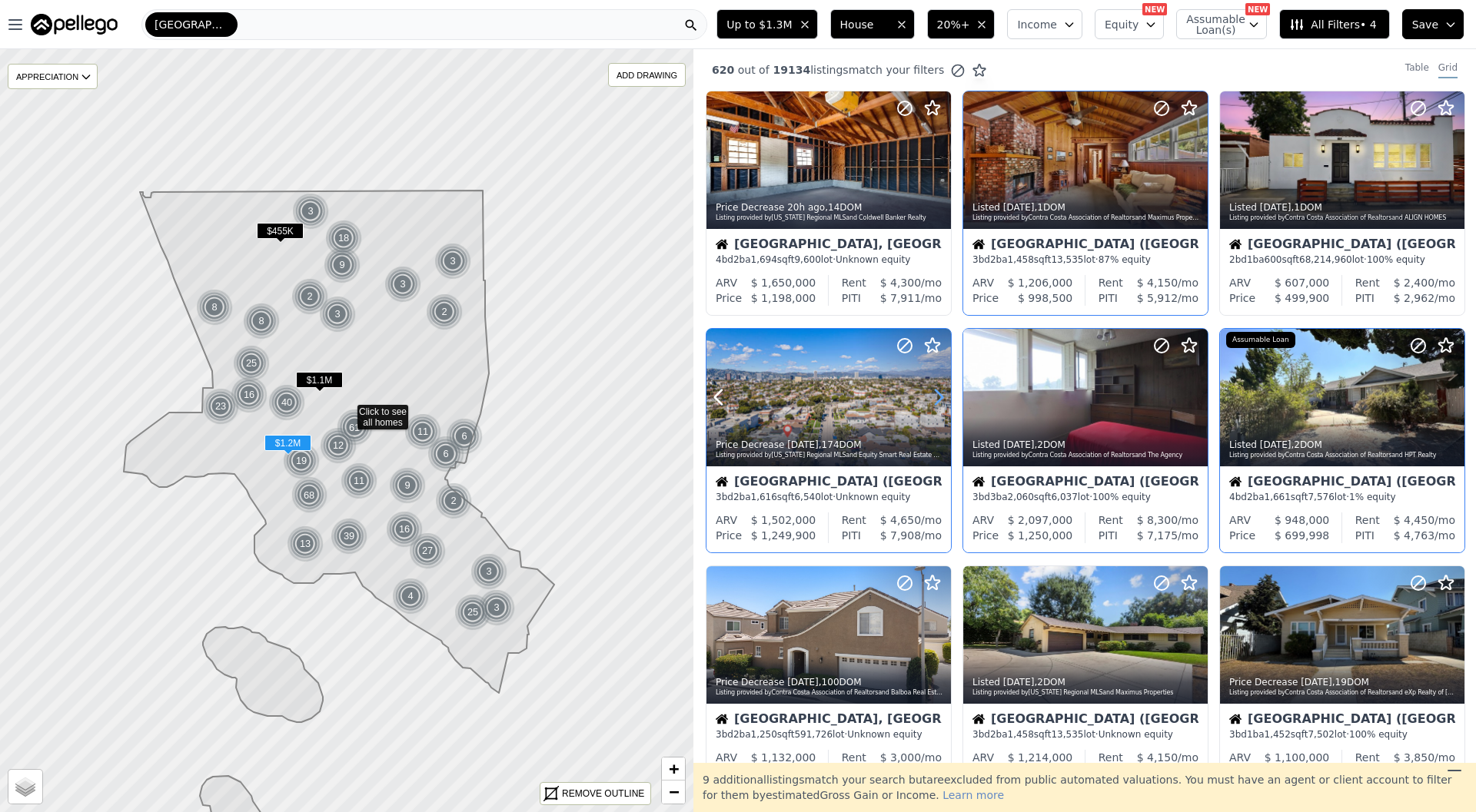
click at [936, 393] on icon at bounding box center [939, 397] width 24 height 24
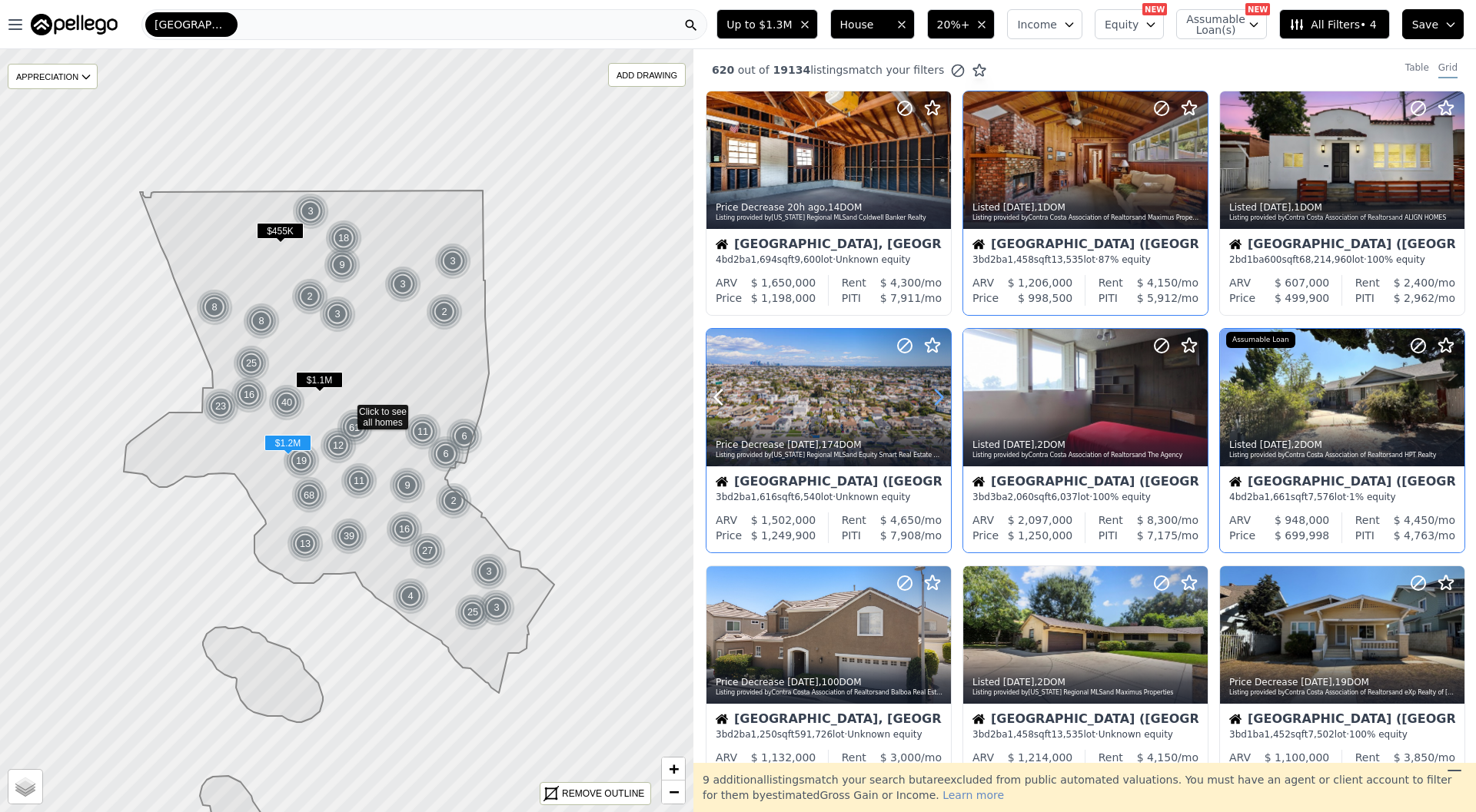
click at [936, 392] on icon at bounding box center [939, 397] width 24 height 24
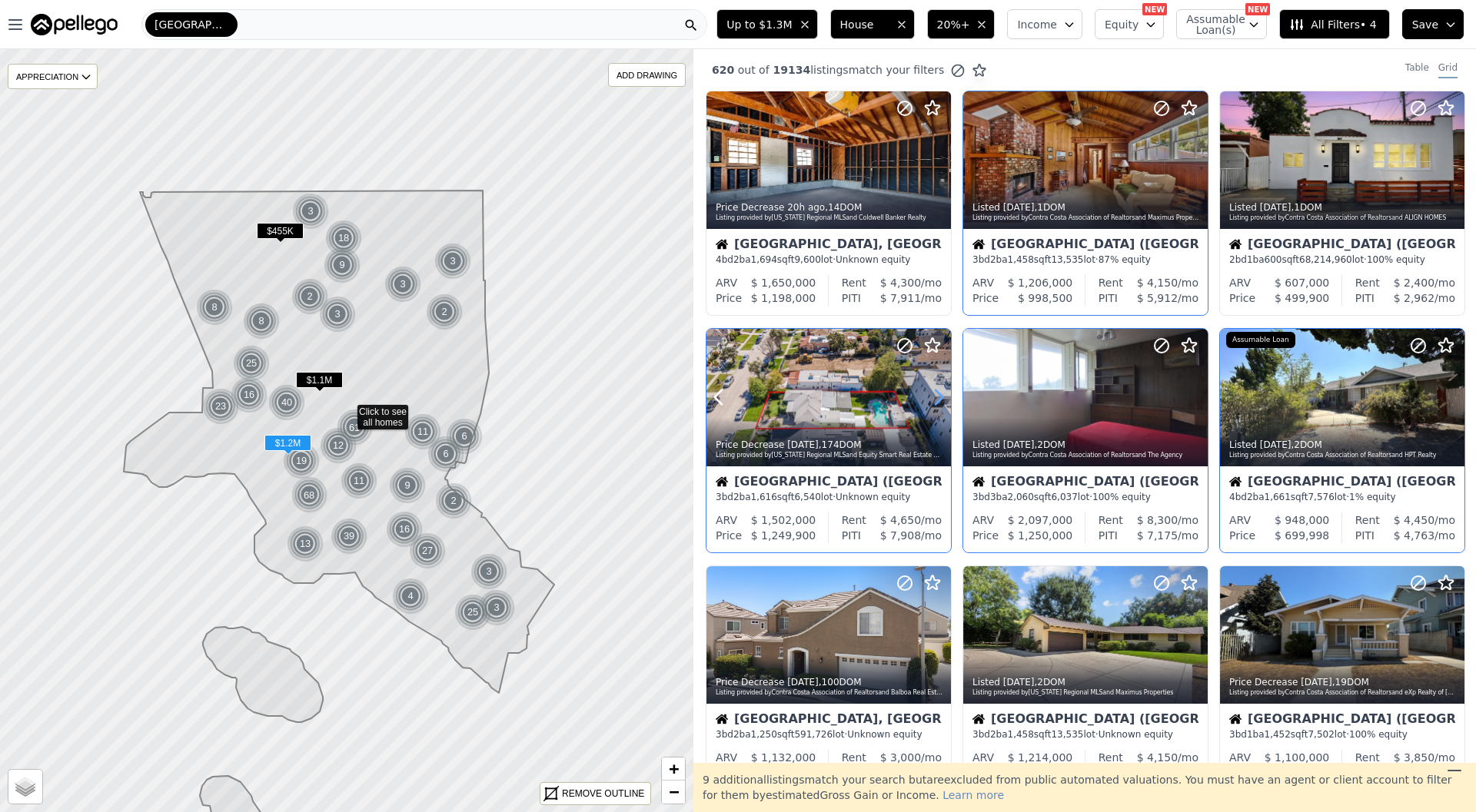
click at [936, 392] on icon at bounding box center [939, 397] width 24 height 24
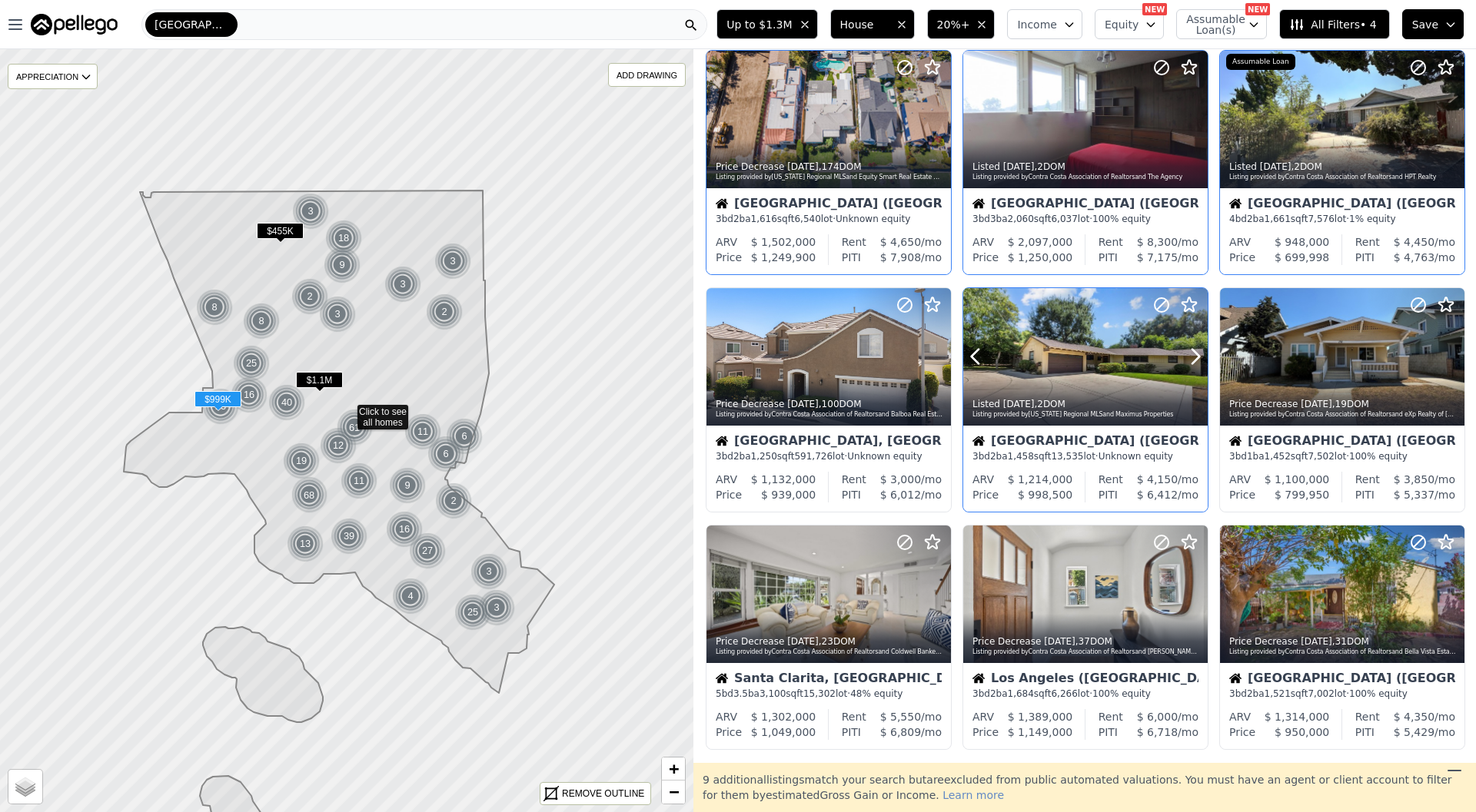
scroll to position [329, 0]
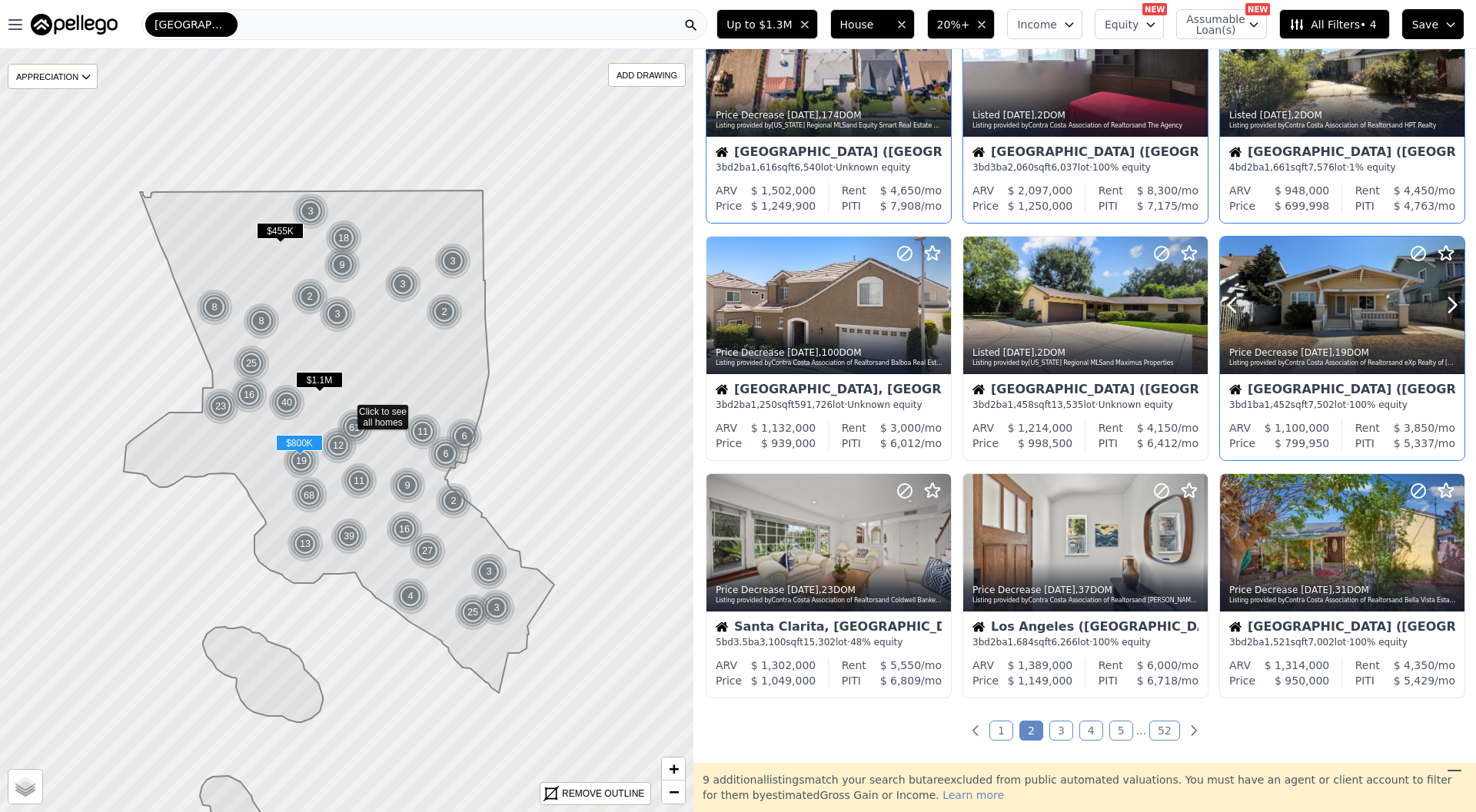
click at [1446, 319] on div at bounding box center [1416, 286] width 99 height 99
click at [1459, 306] on icon at bounding box center [1452, 305] width 24 height 24
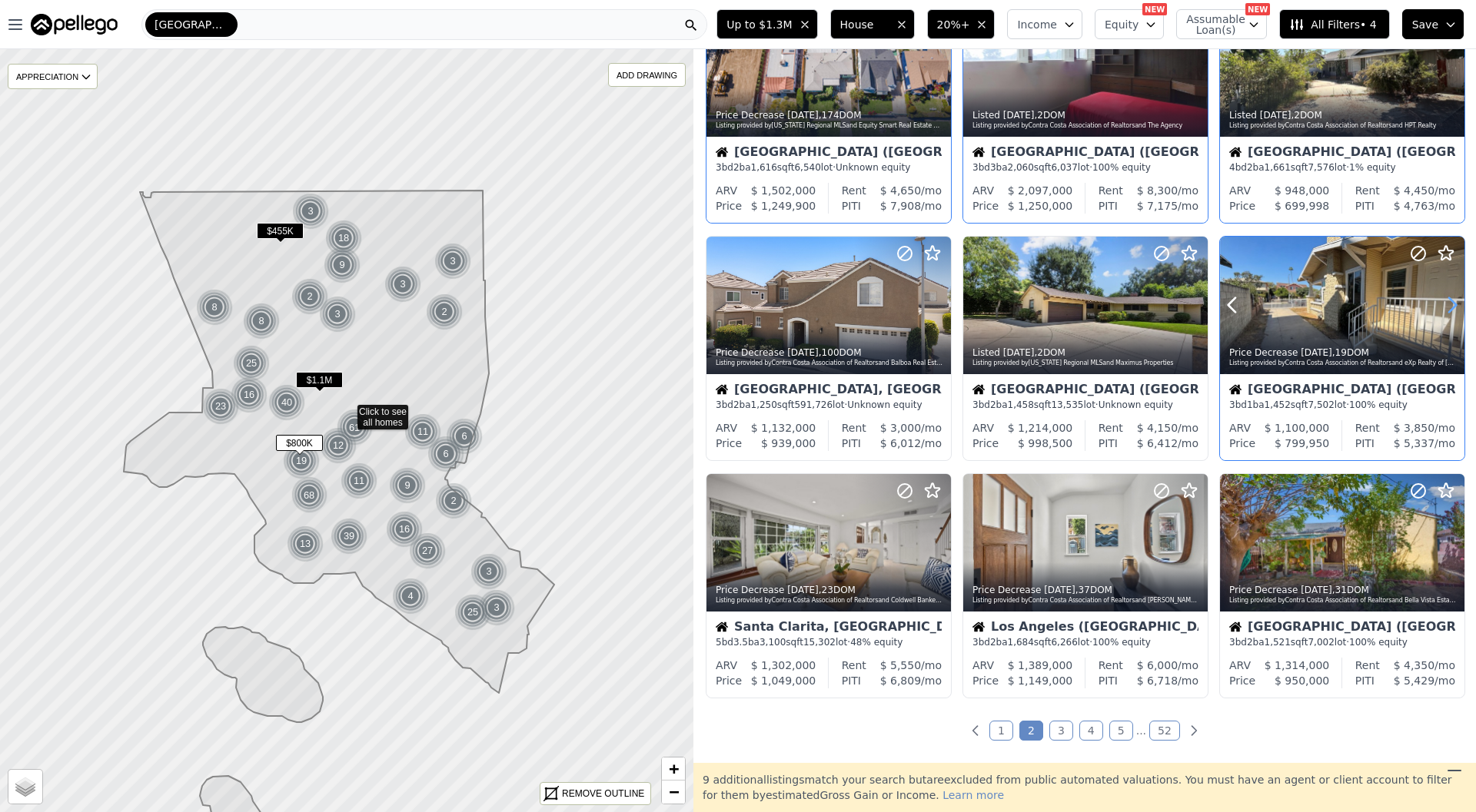
click at [1459, 306] on icon at bounding box center [1452, 305] width 24 height 24
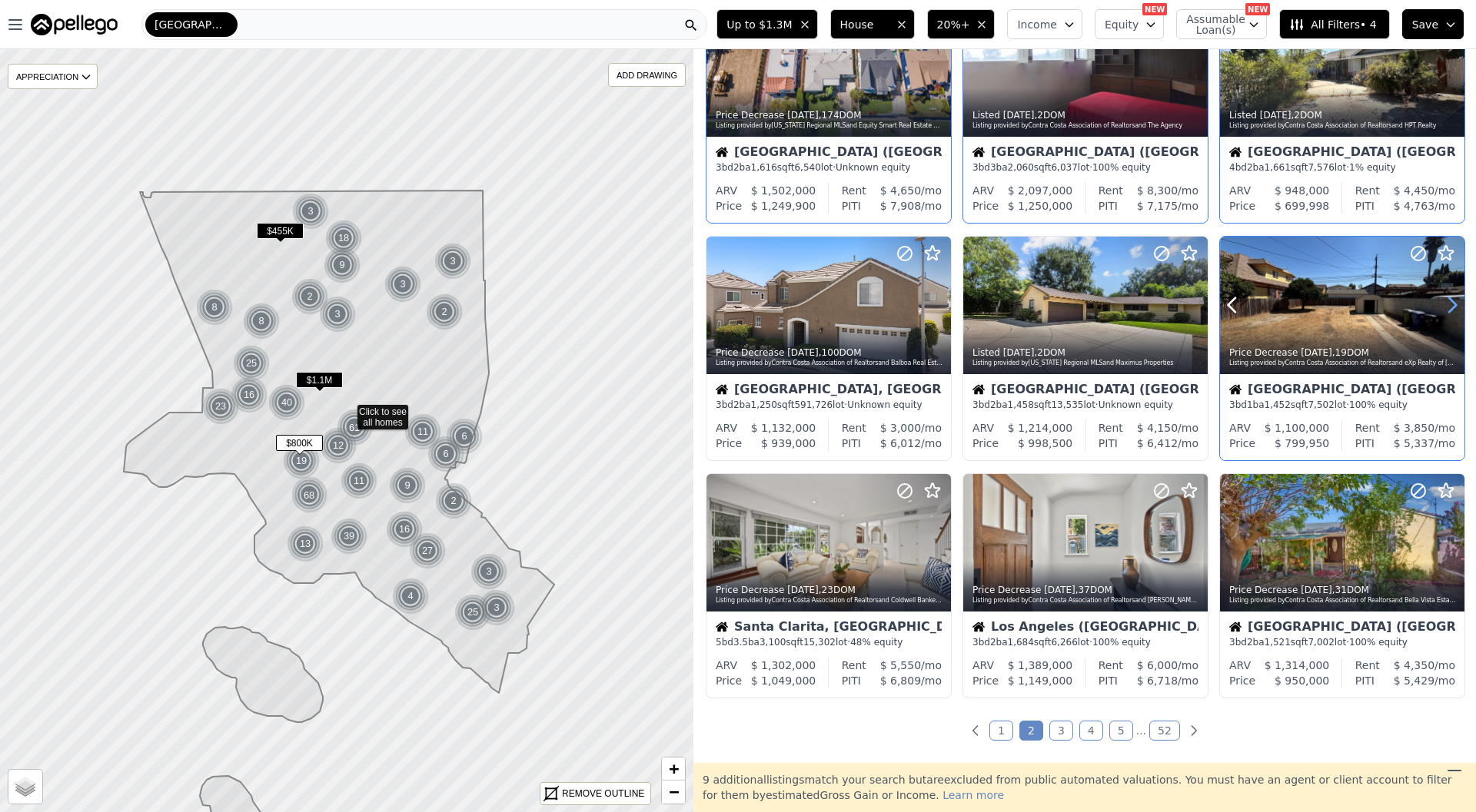
click at [1459, 306] on icon at bounding box center [1452, 305] width 24 height 24
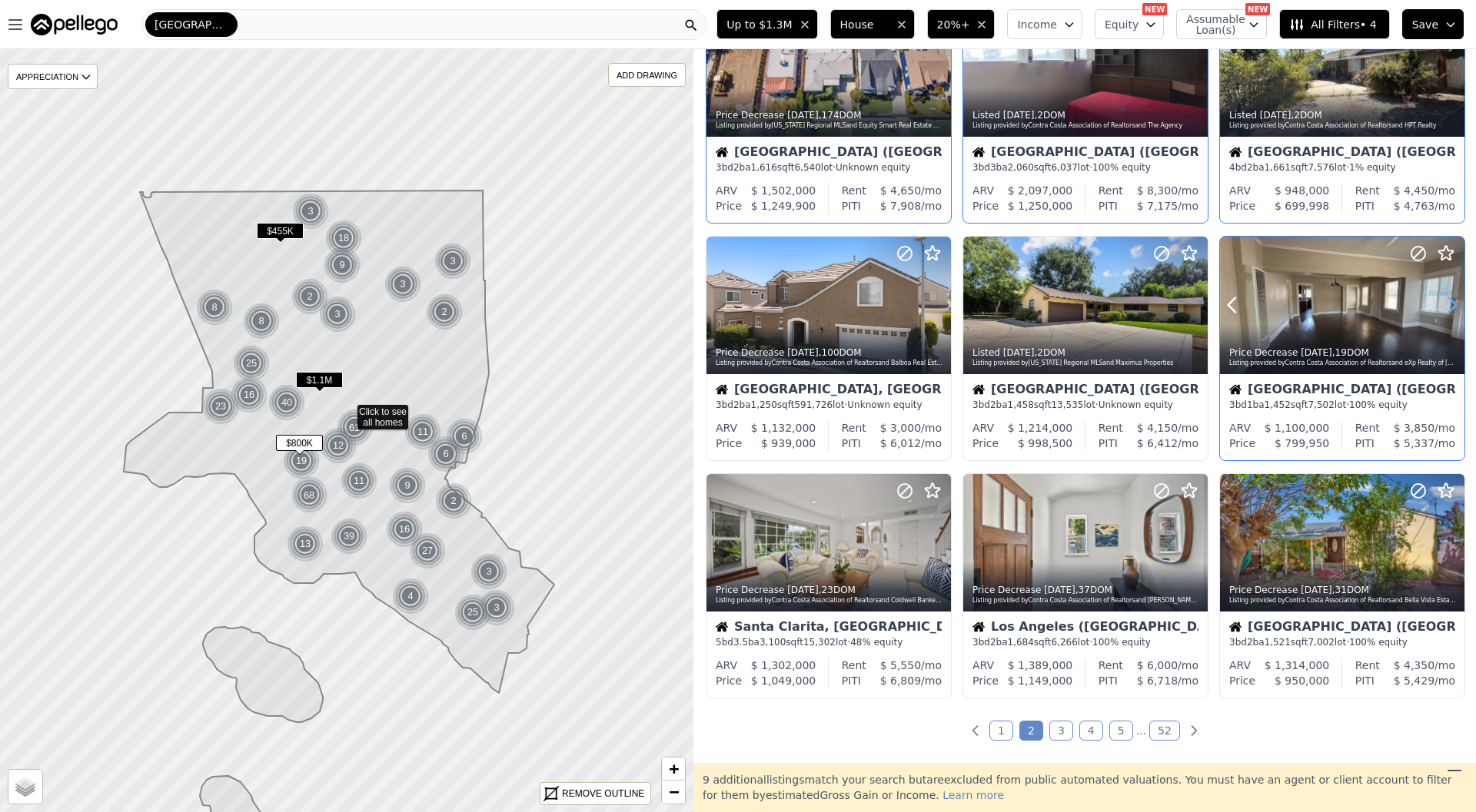
click at [1459, 306] on icon at bounding box center [1452, 305] width 24 height 24
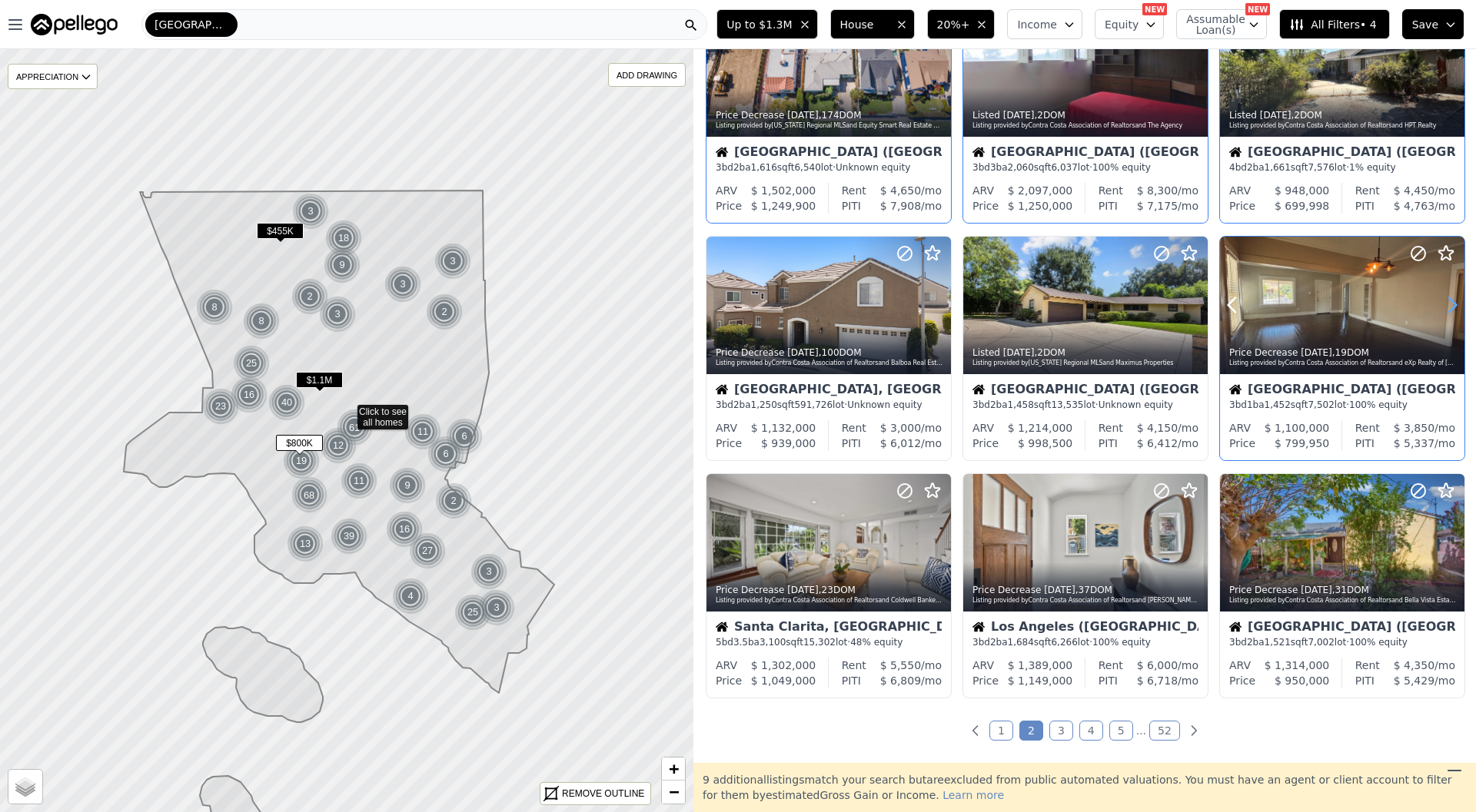
click at [1459, 306] on icon at bounding box center [1452, 305] width 24 height 24
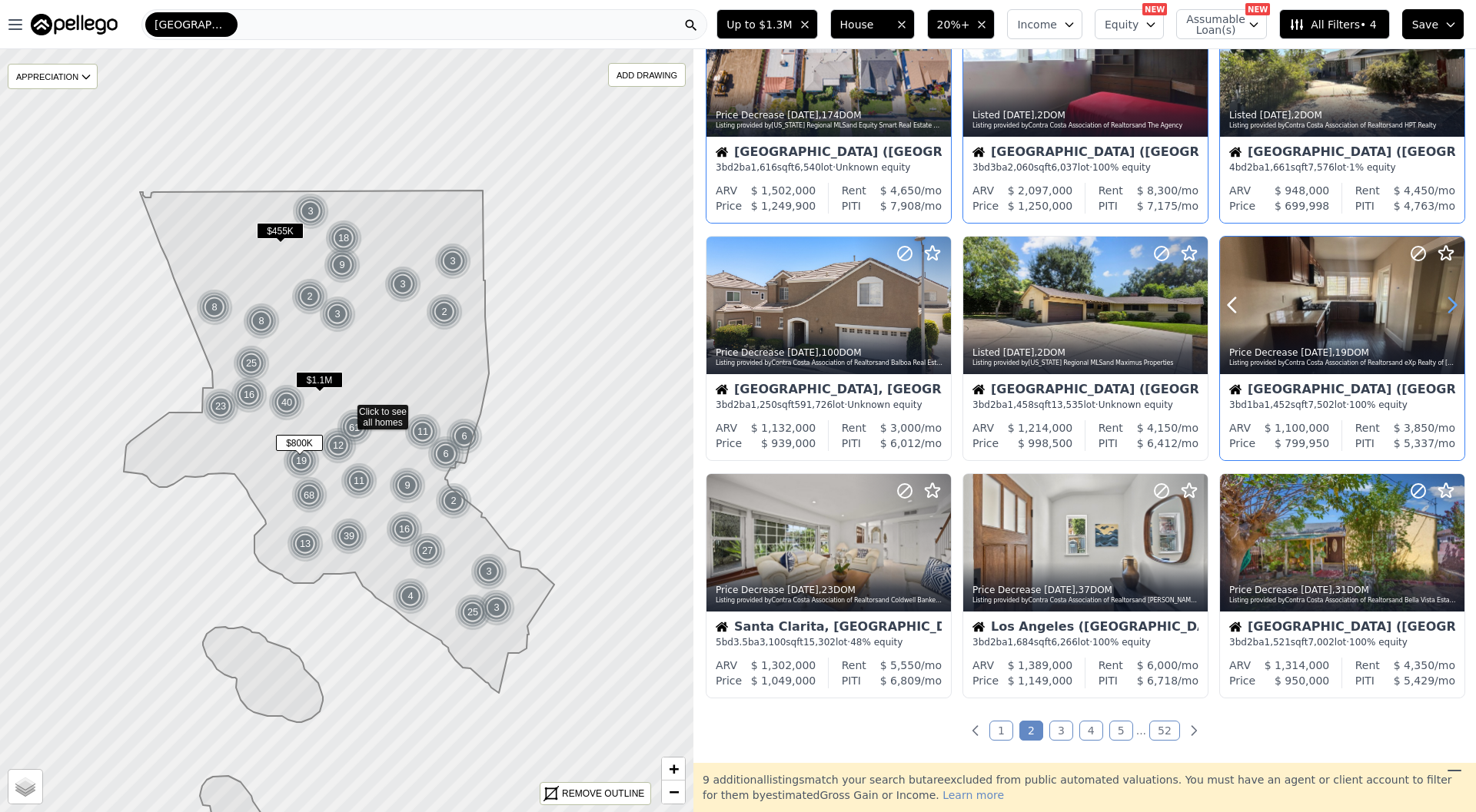
click at [1459, 306] on icon at bounding box center [1452, 305] width 24 height 24
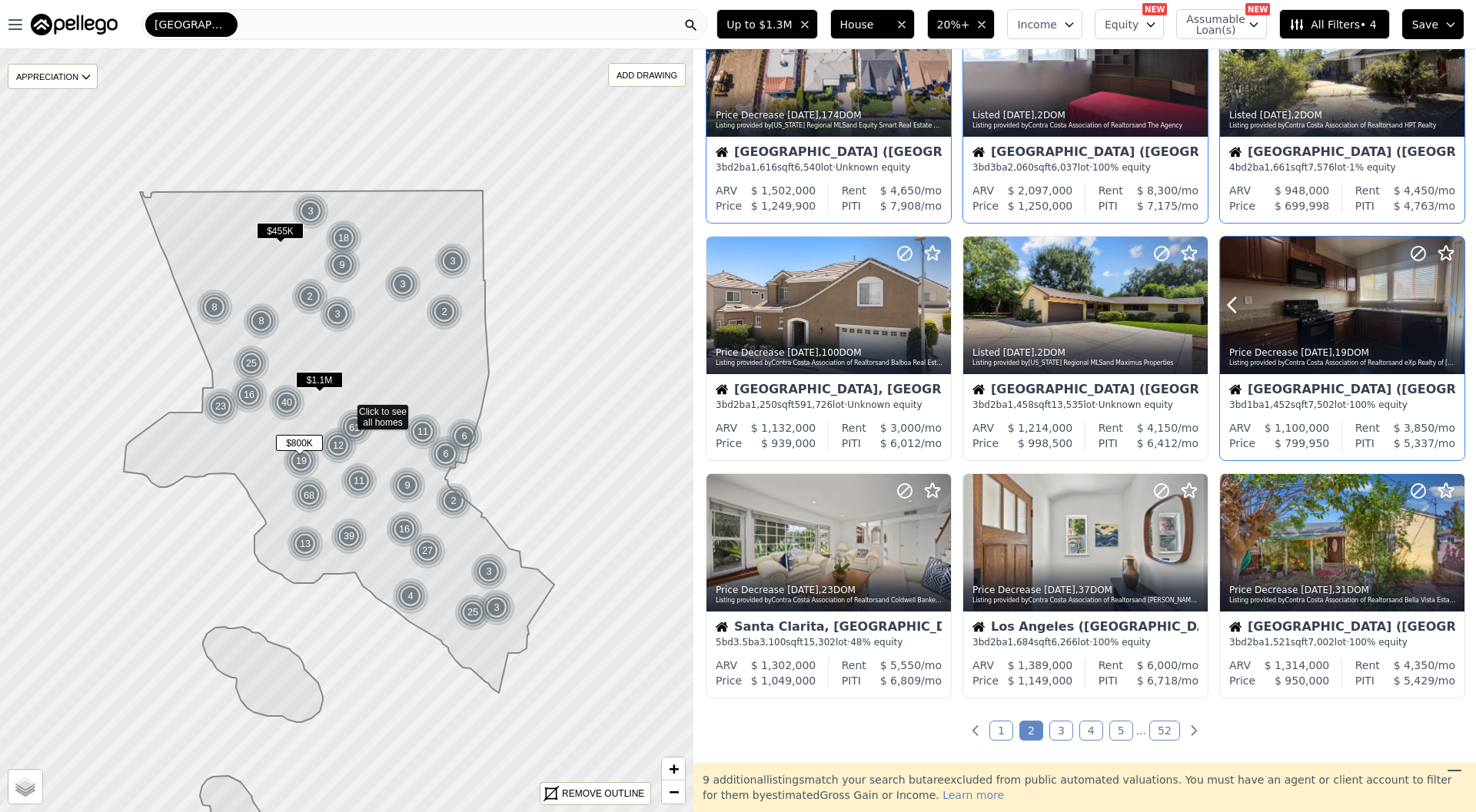
click at [1459, 306] on icon at bounding box center [1452, 305] width 24 height 24
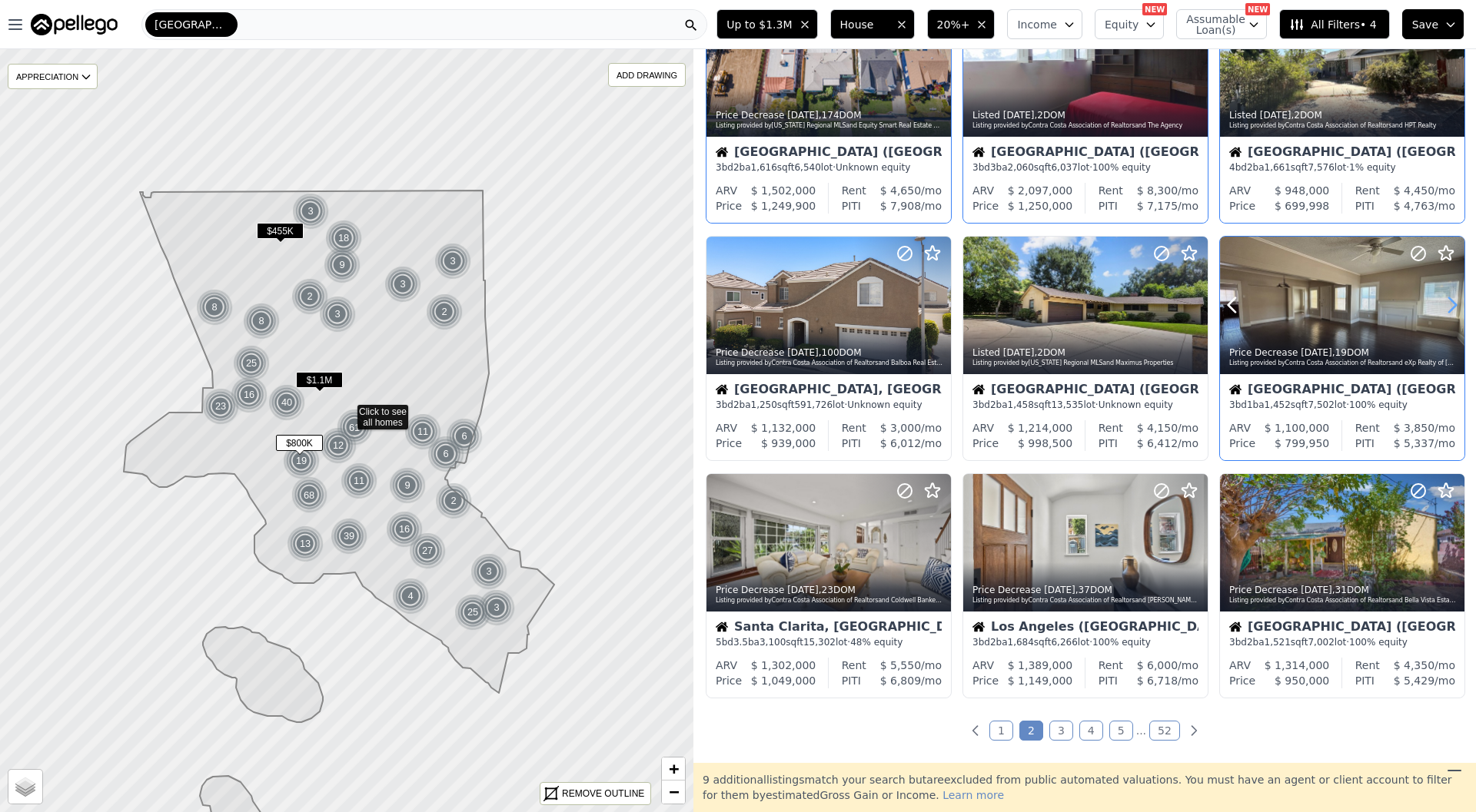
click at [1459, 306] on icon at bounding box center [1452, 305] width 24 height 24
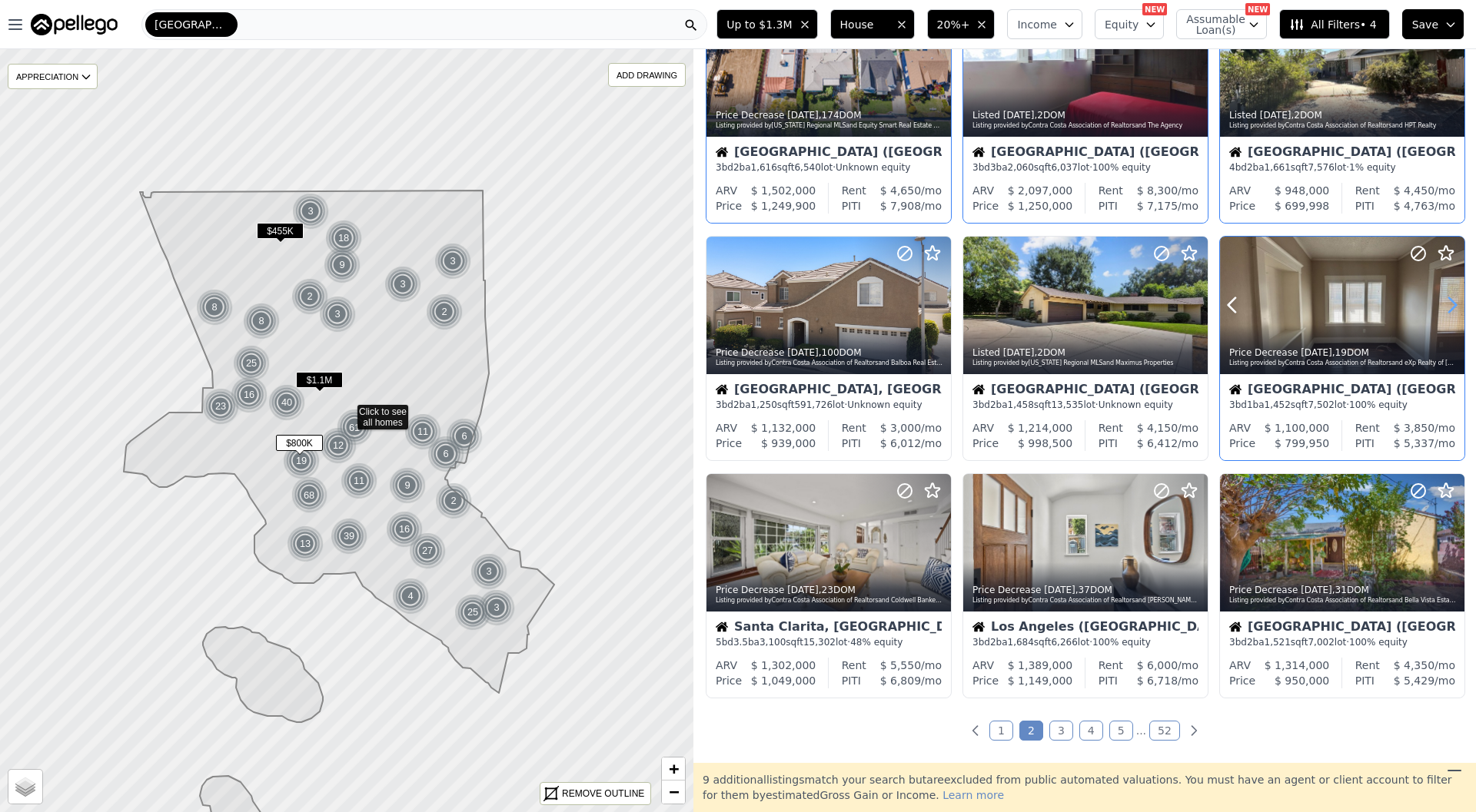
click at [1459, 306] on icon at bounding box center [1452, 305] width 24 height 24
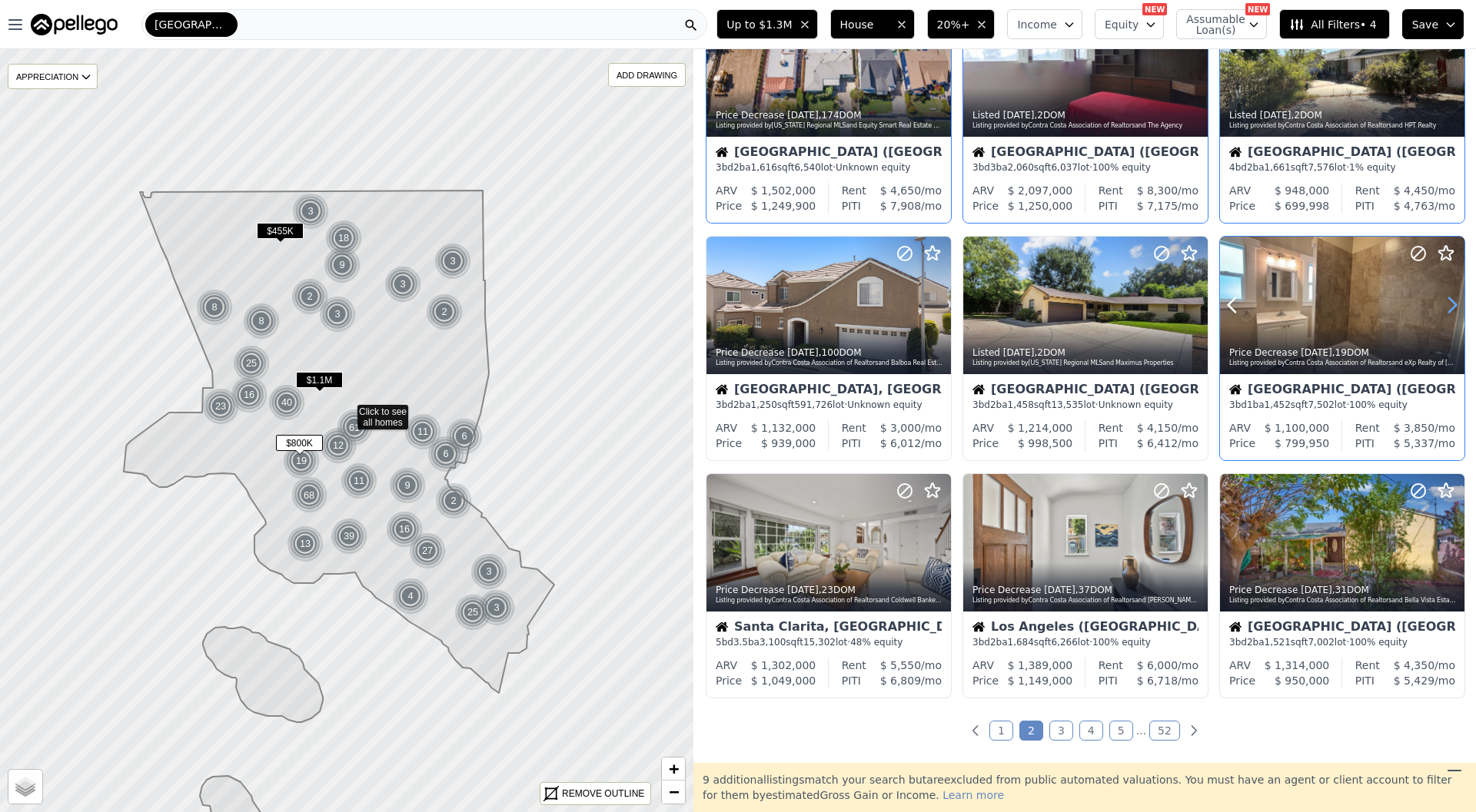
click at [1459, 306] on icon at bounding box center [1452, 305] width 24 height 24
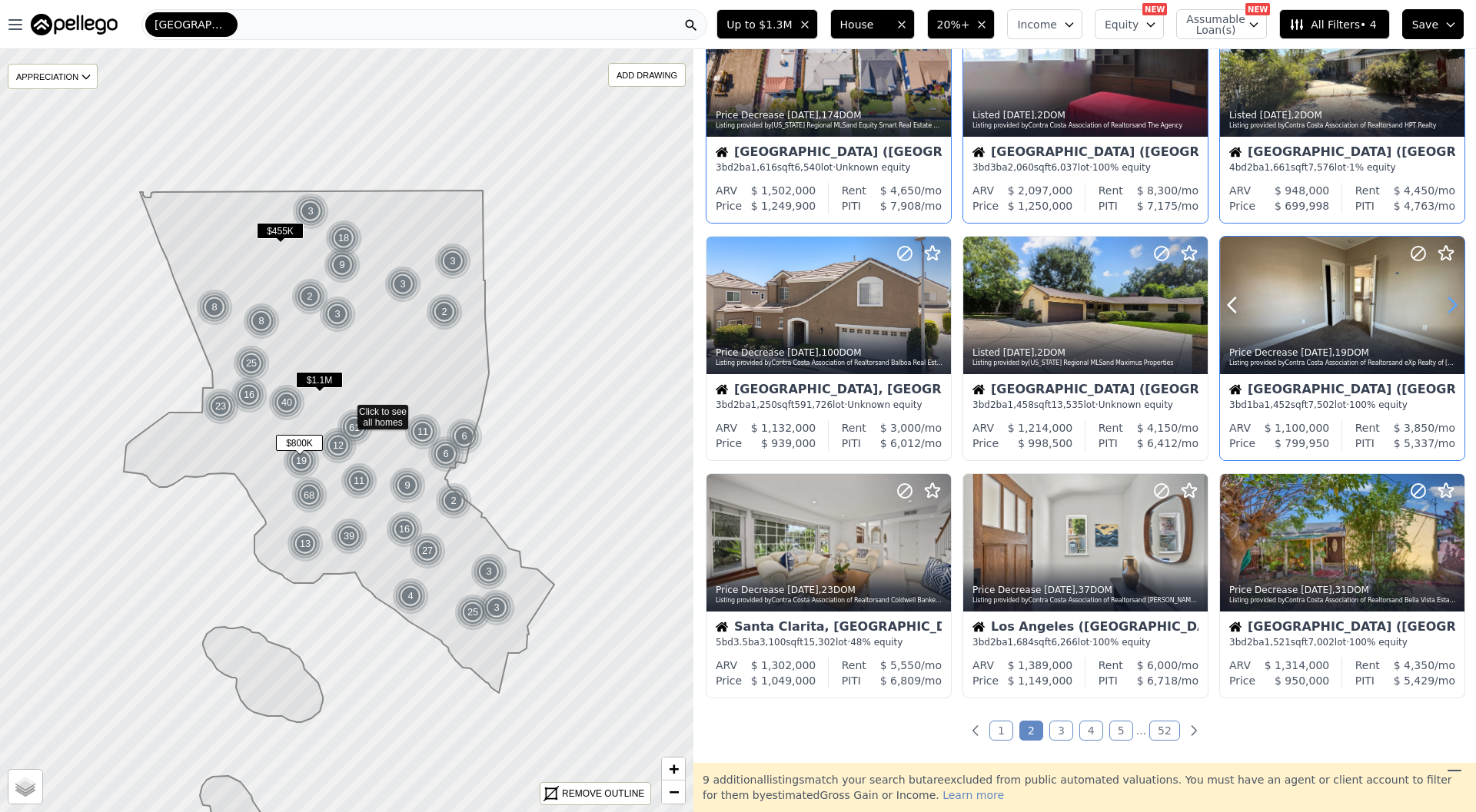
click at [1459, 306] on icon at bounding box center [1452, 305] width 24 height 24
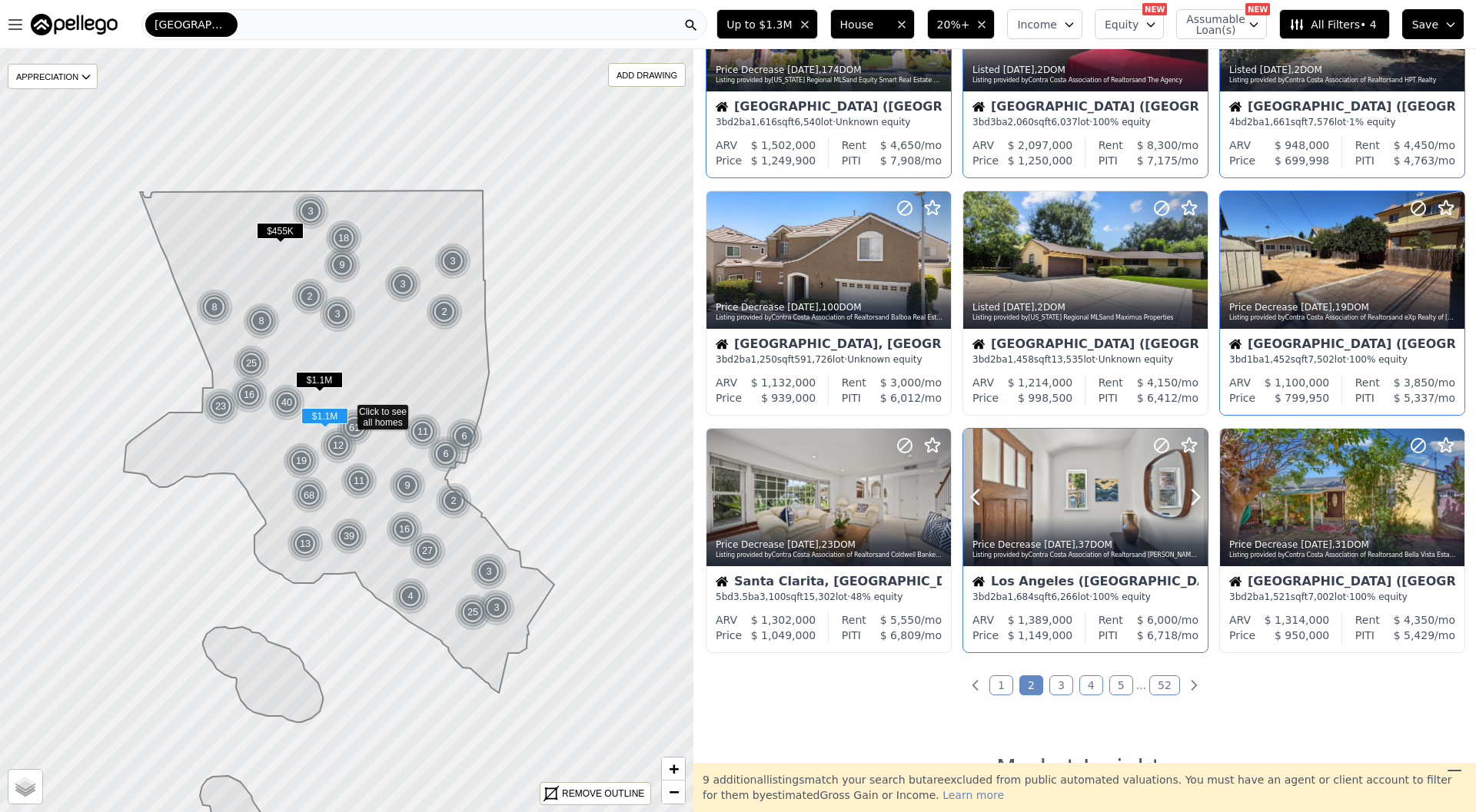
scroll to position [385, 0]
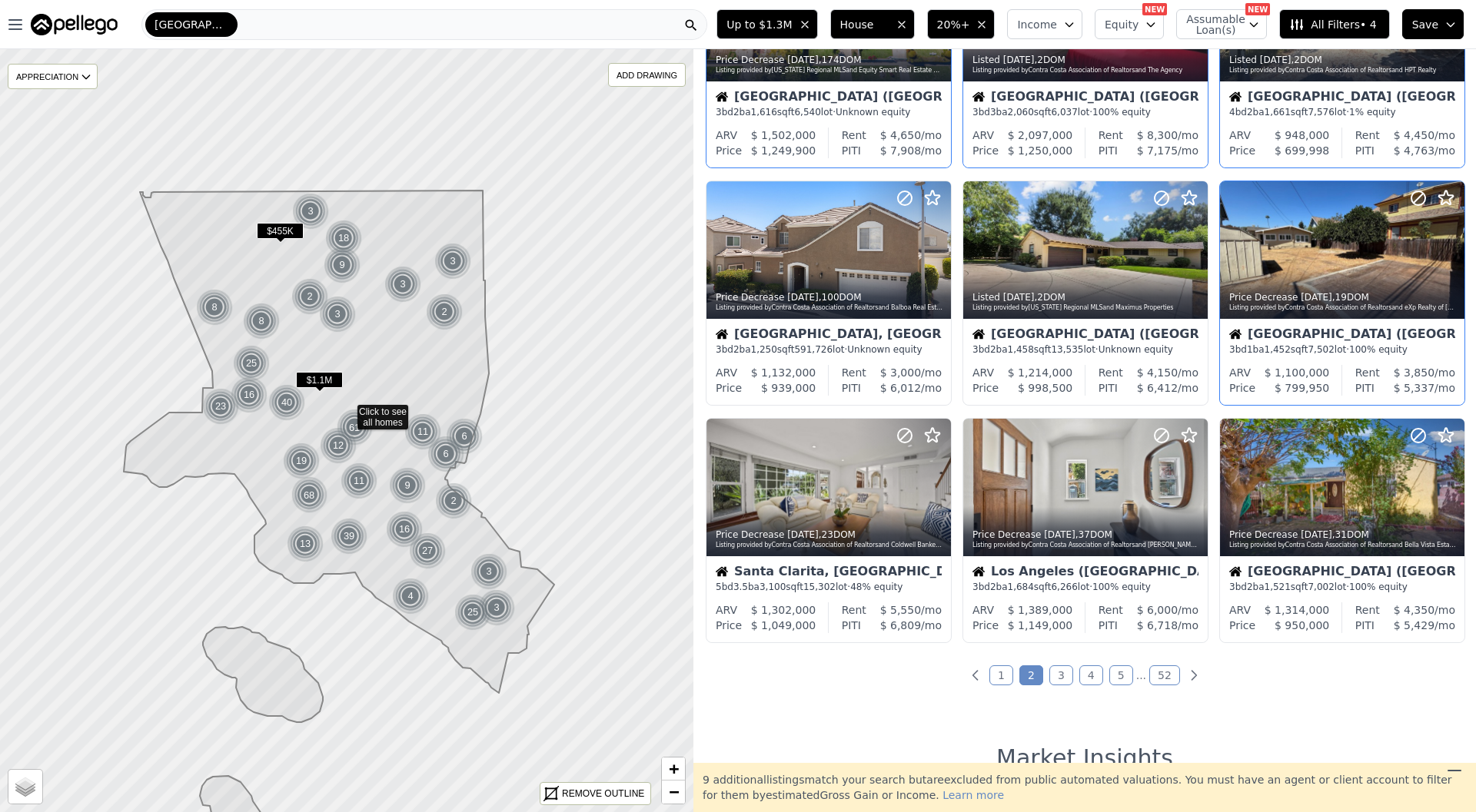
click at [1048, 677] on ul "1 2 3 4 5 ... 52" at bounding box center [1085, 676] width 783 height 15
click at [1062, 677] on link "3" at bounding box center [1061, 675] width 24 height 20
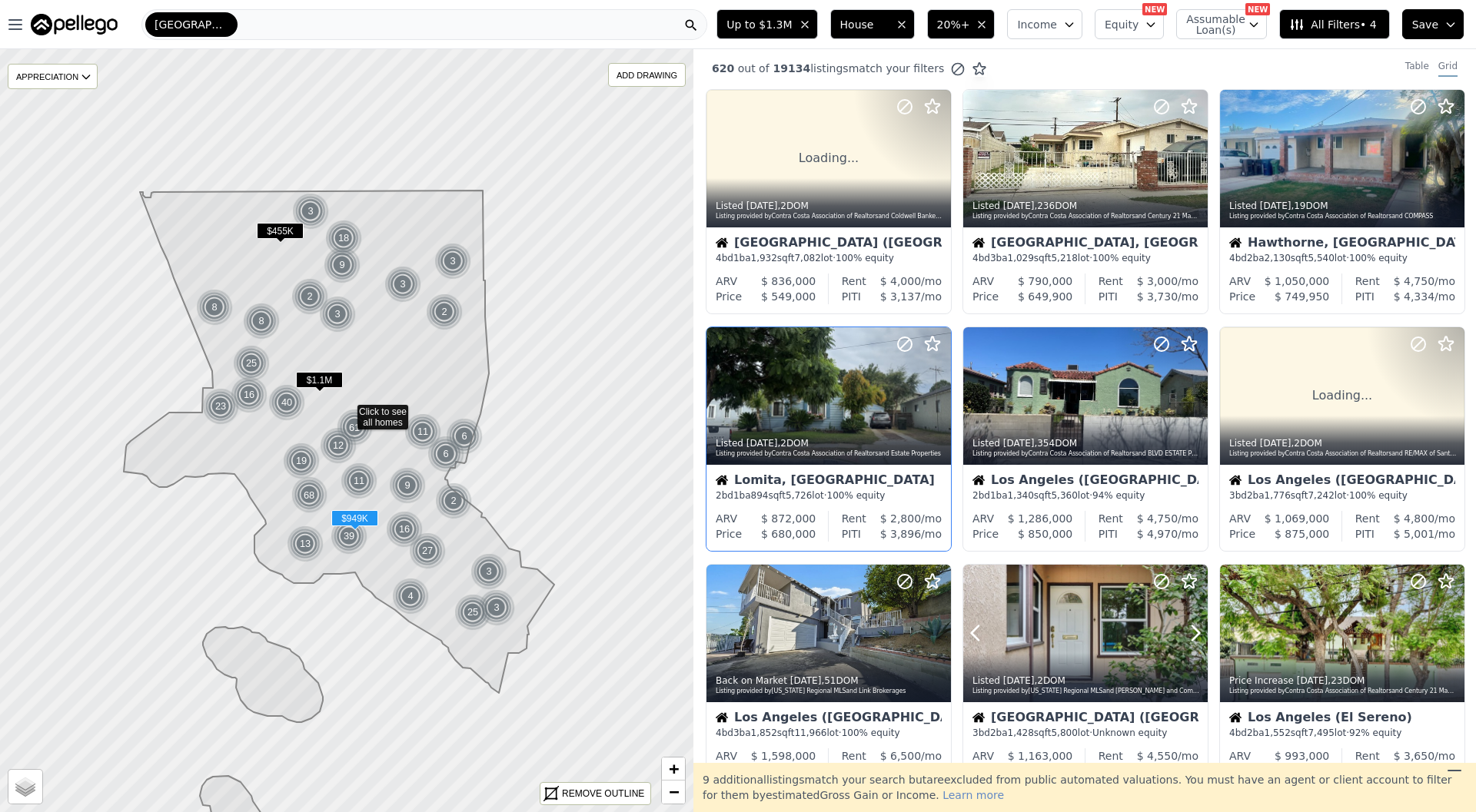
scroll to position [0, 0]
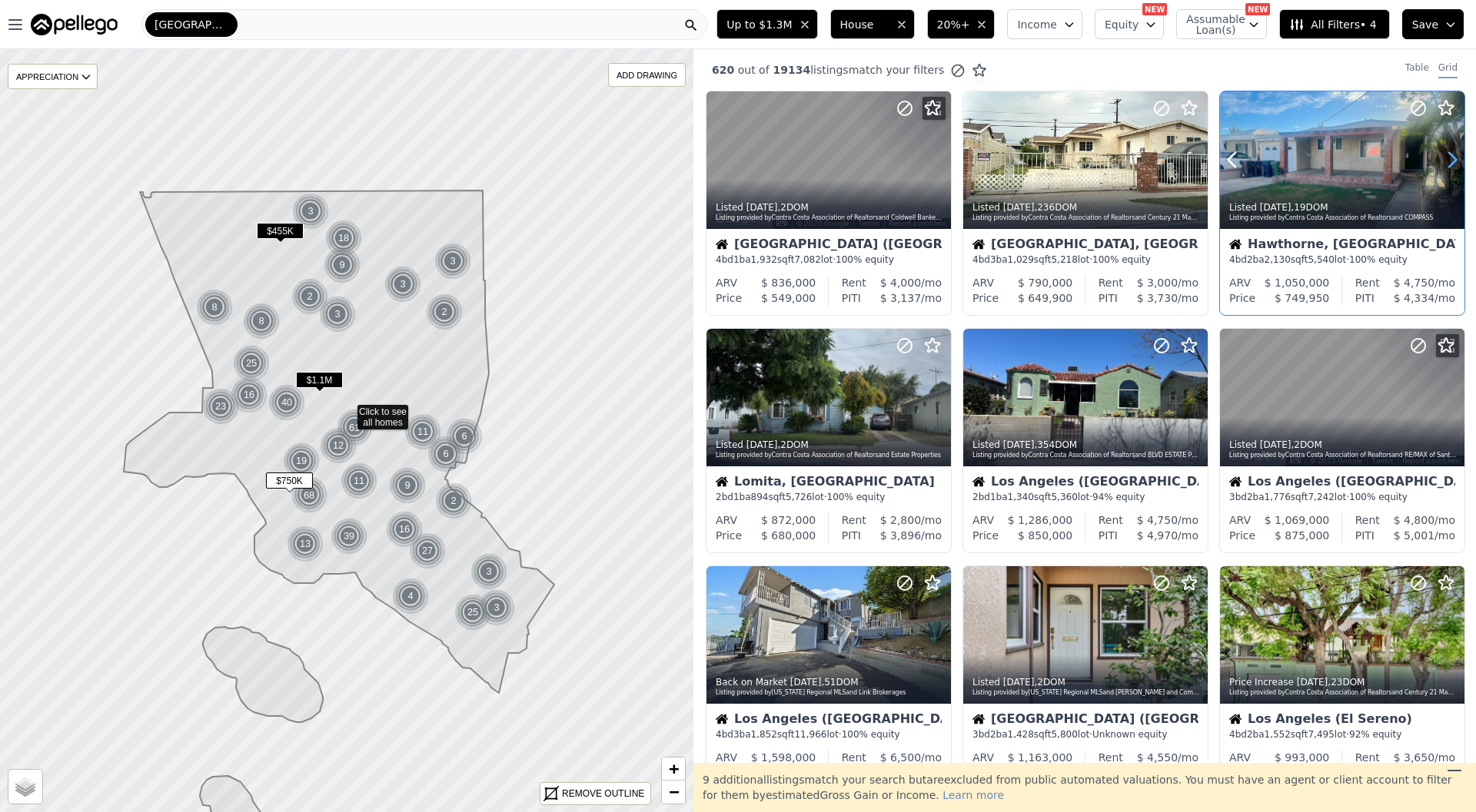
click at [1450, 159] on icon at bounding box center [1452, 160] width 24 height 24
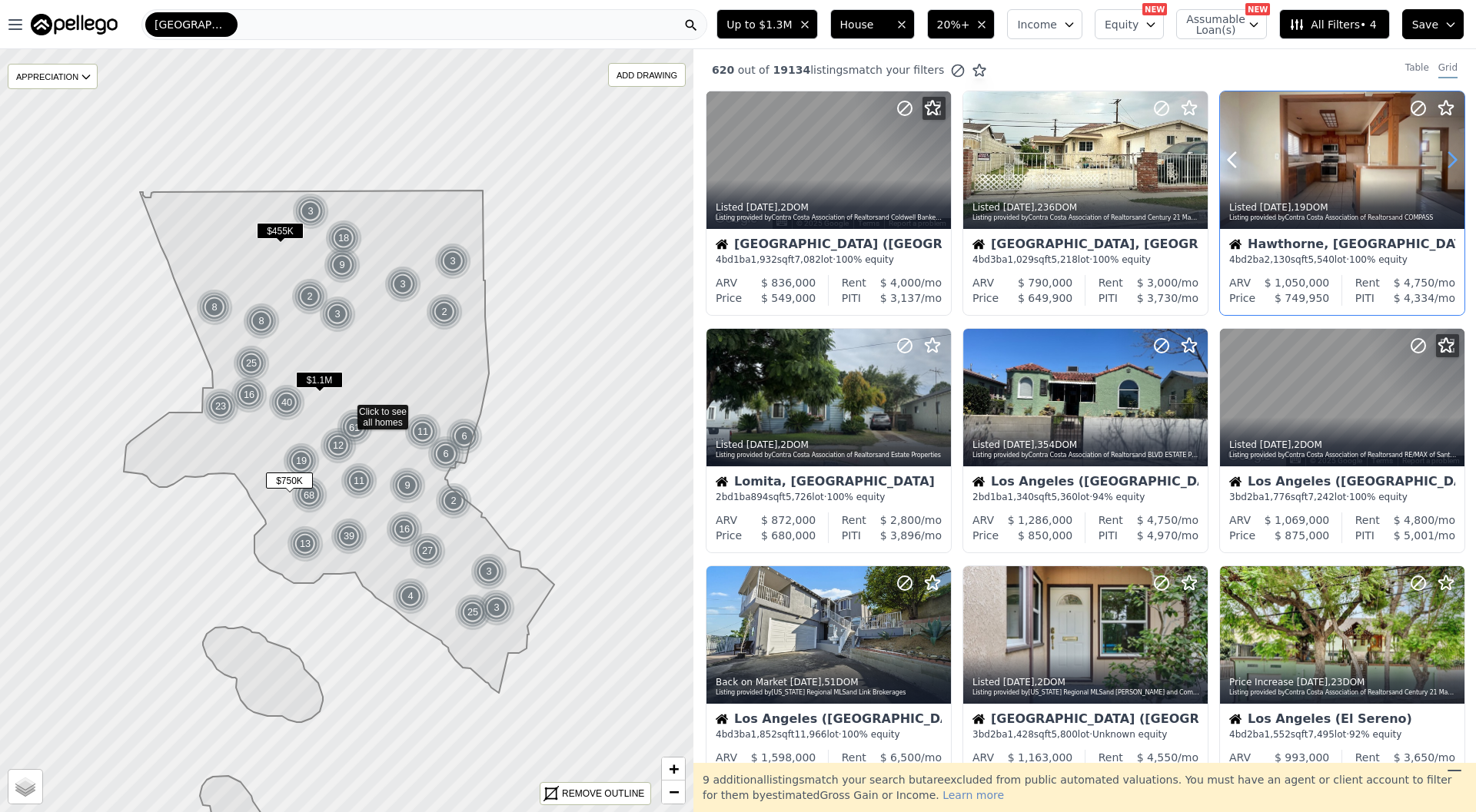
click at [1450, 159] on icon at bounding box center [1452, 160] width 24 height 24
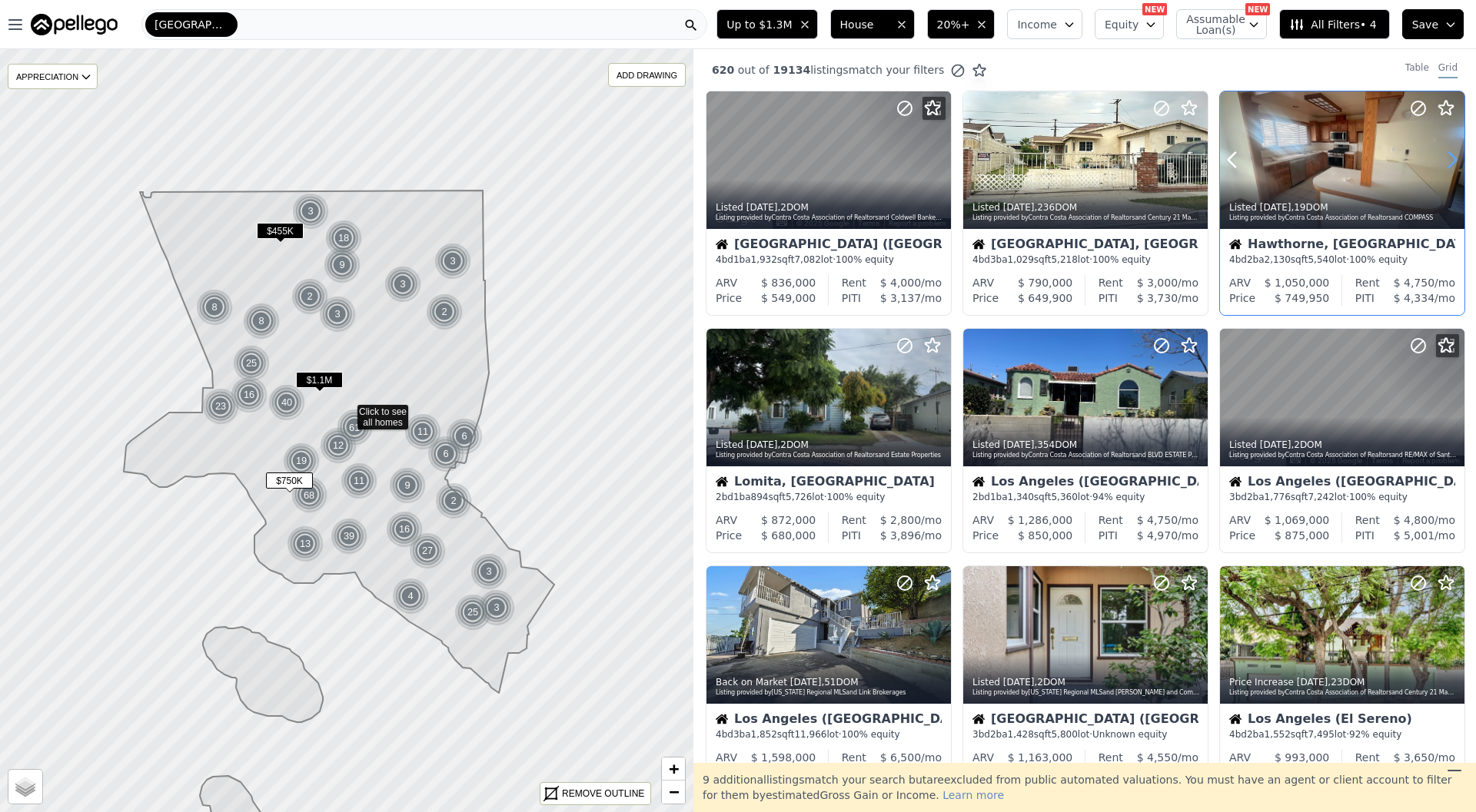
click at [1450, 159] on icon at bounding box center [1452, 160] width 24 height 24
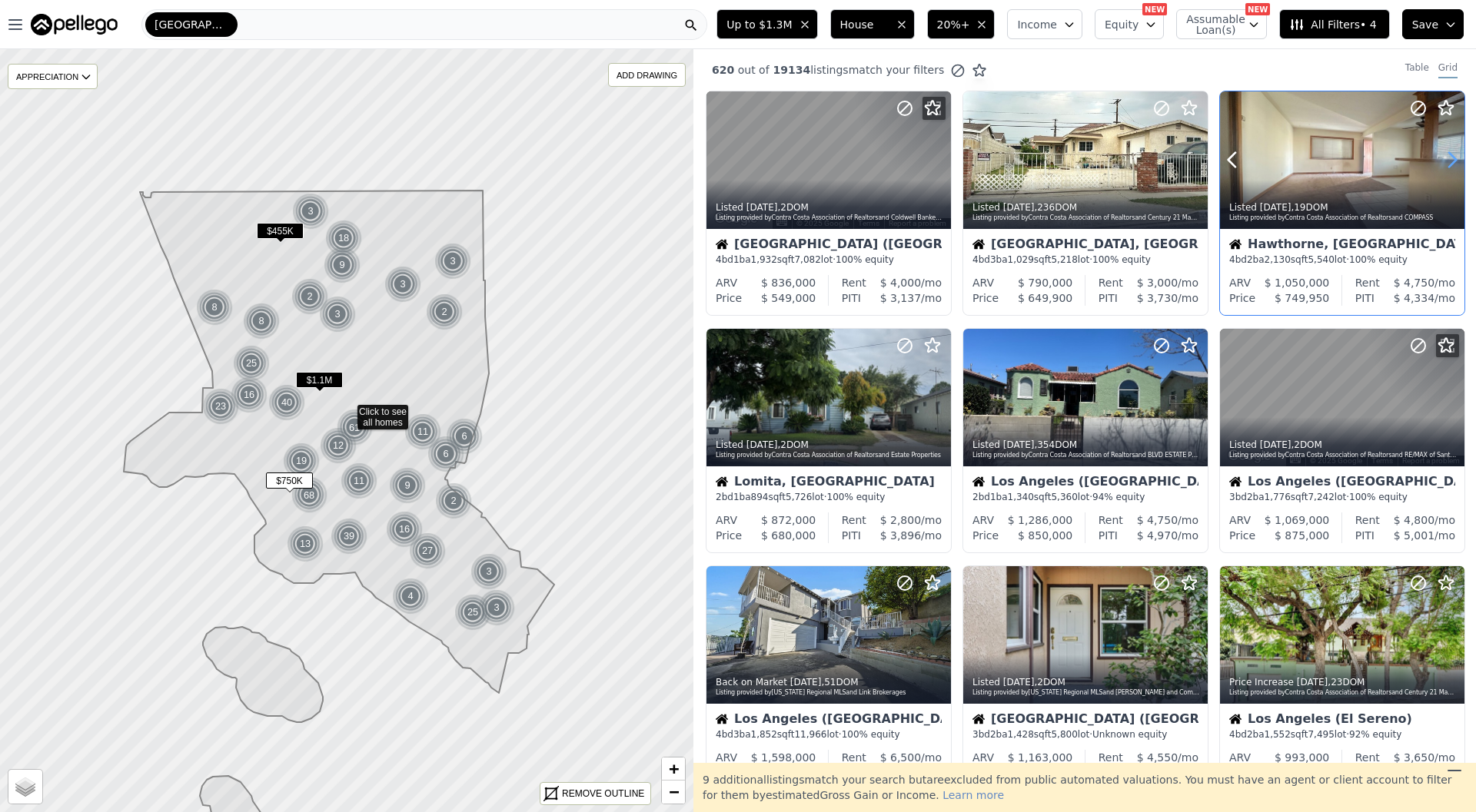
click at [1450, 159] on icon at bounding box center [1452, 160] width 24 height 24
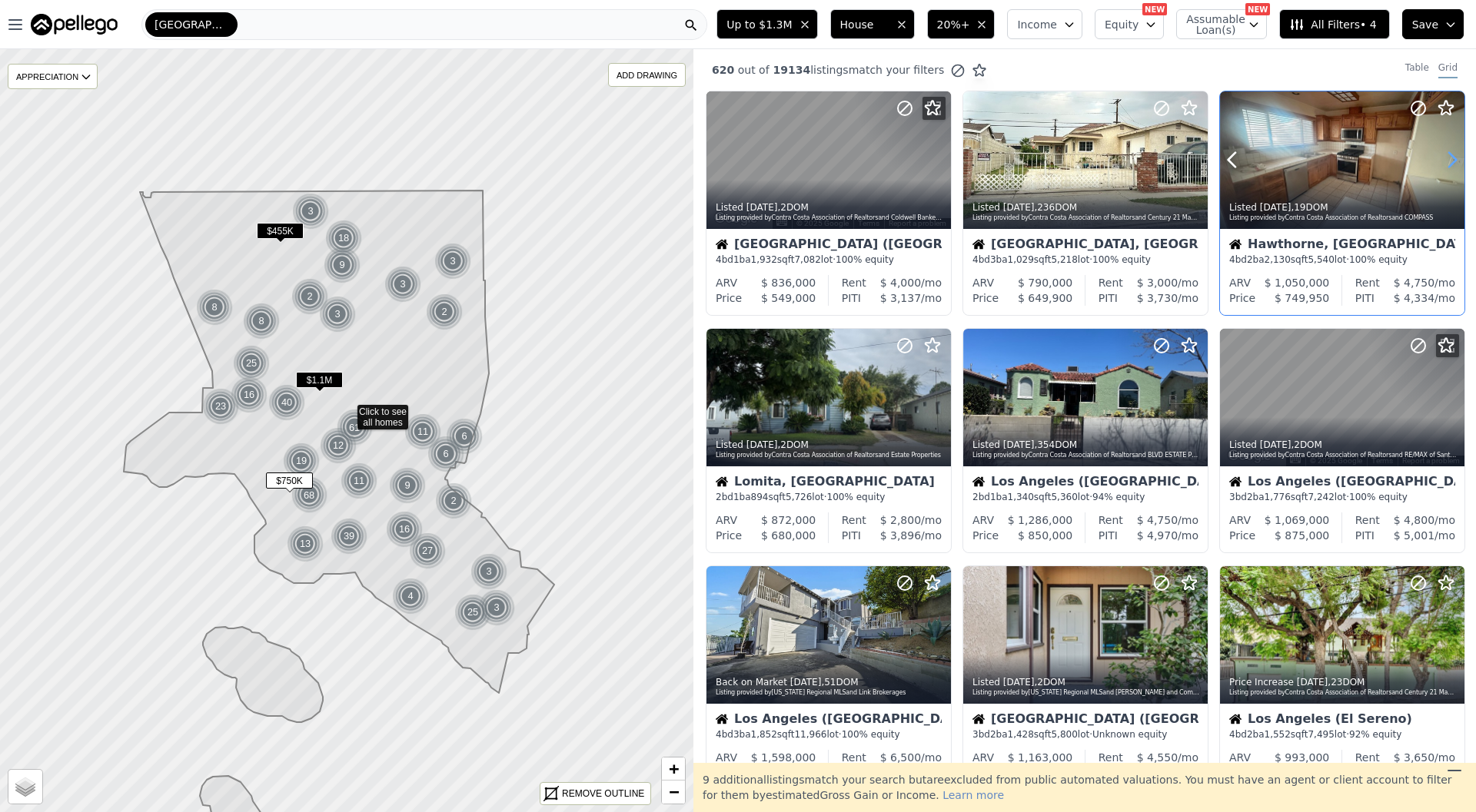
click at [1450, 159] on icon at bounding box center [1452, 160] width 24 height 24
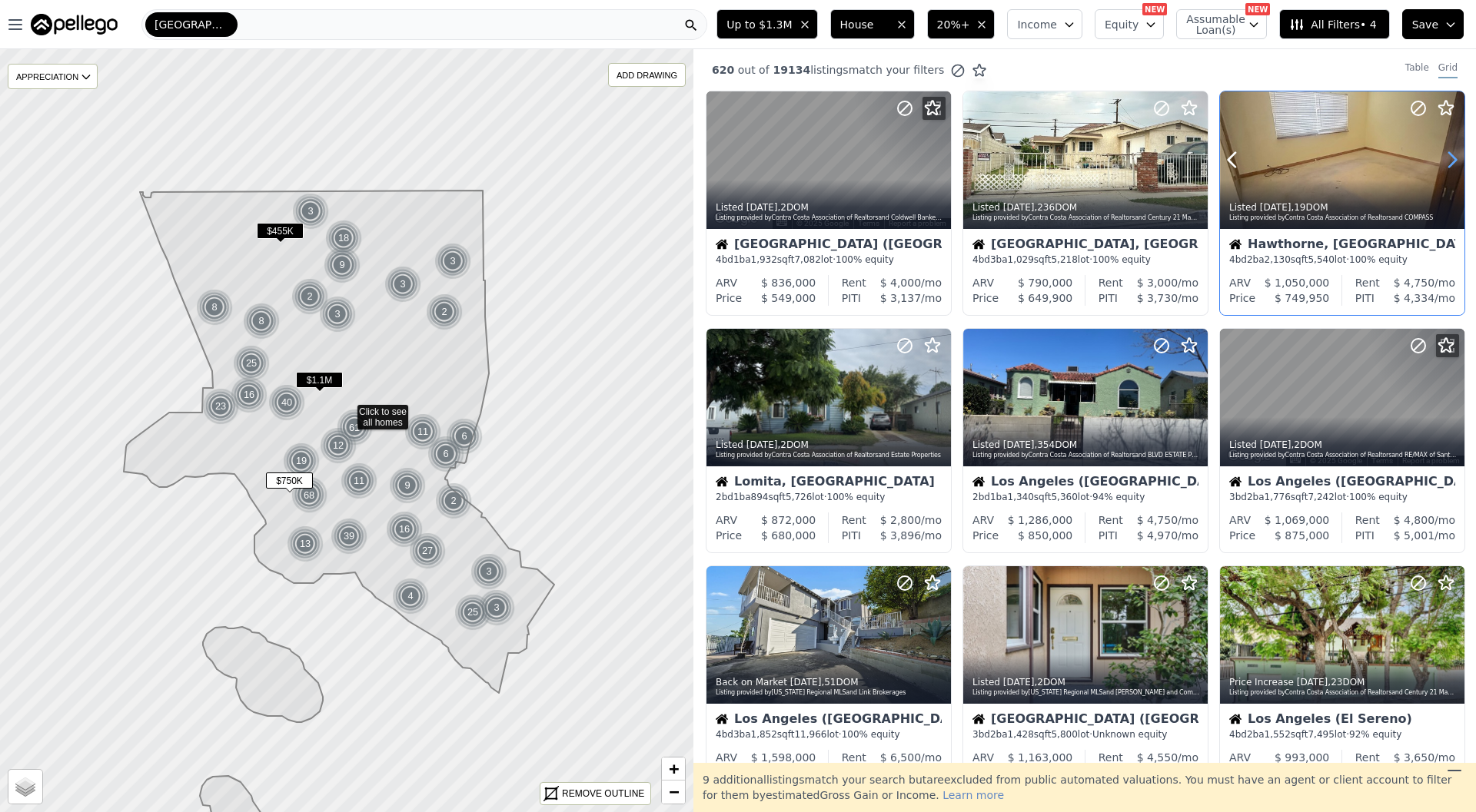
click at [1450, 159] on icon at bounding box center [1452, 160] width 24 height 24
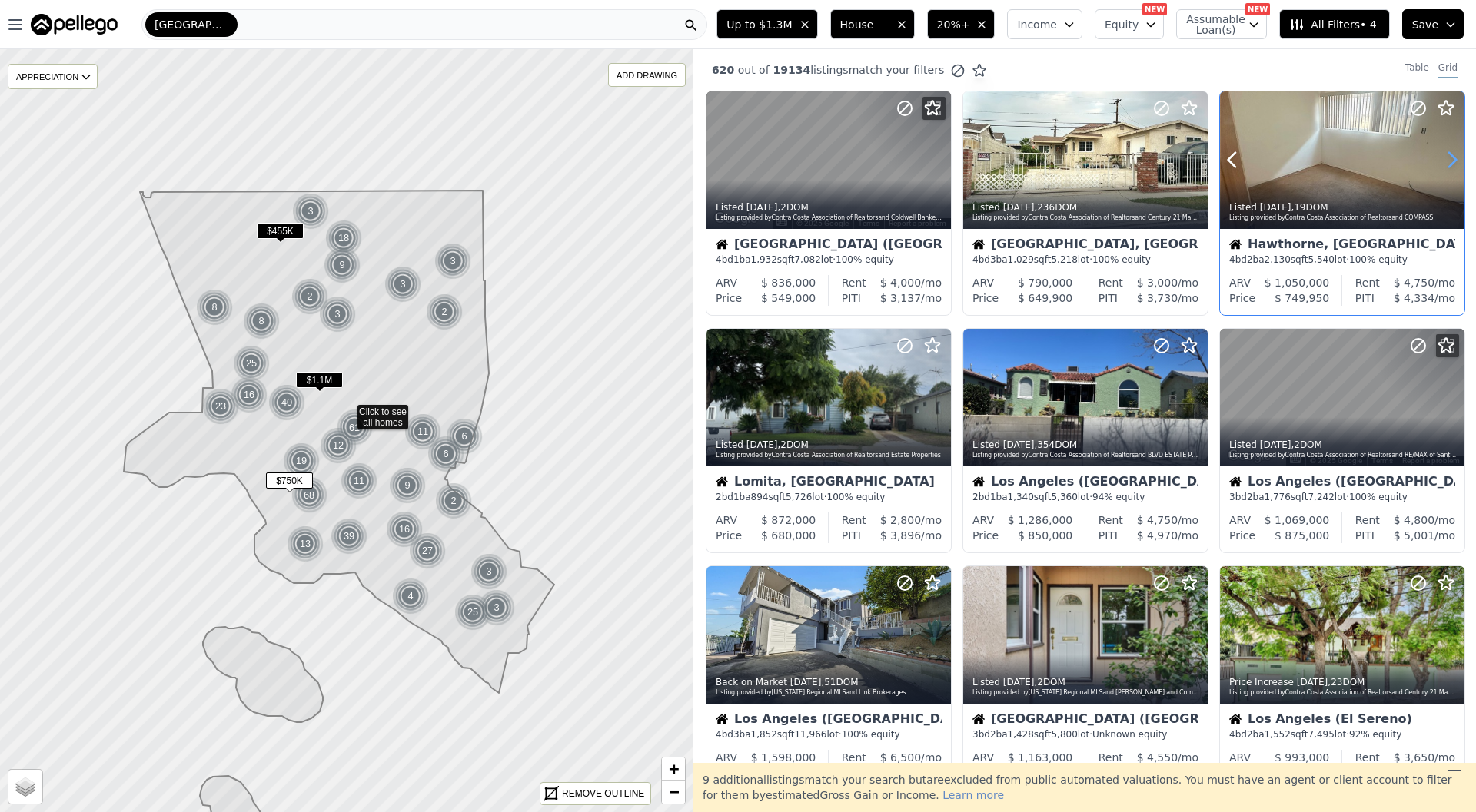
click at [1450, 159] on icon at bounding box center [1452, 160] width 24 height 24
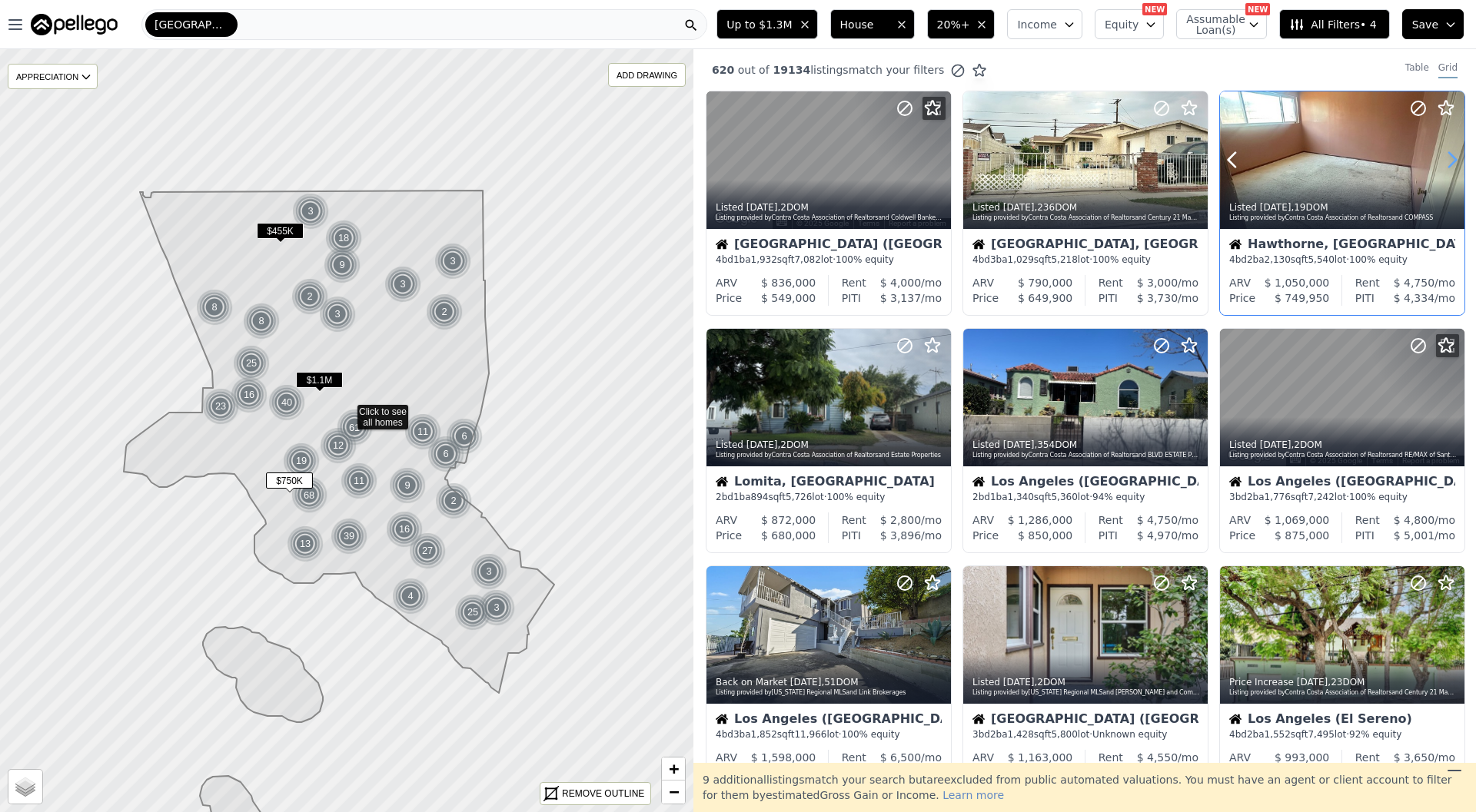
click at [1450, 159] on icon at bounding box center [1452, 160] width 24 height 24
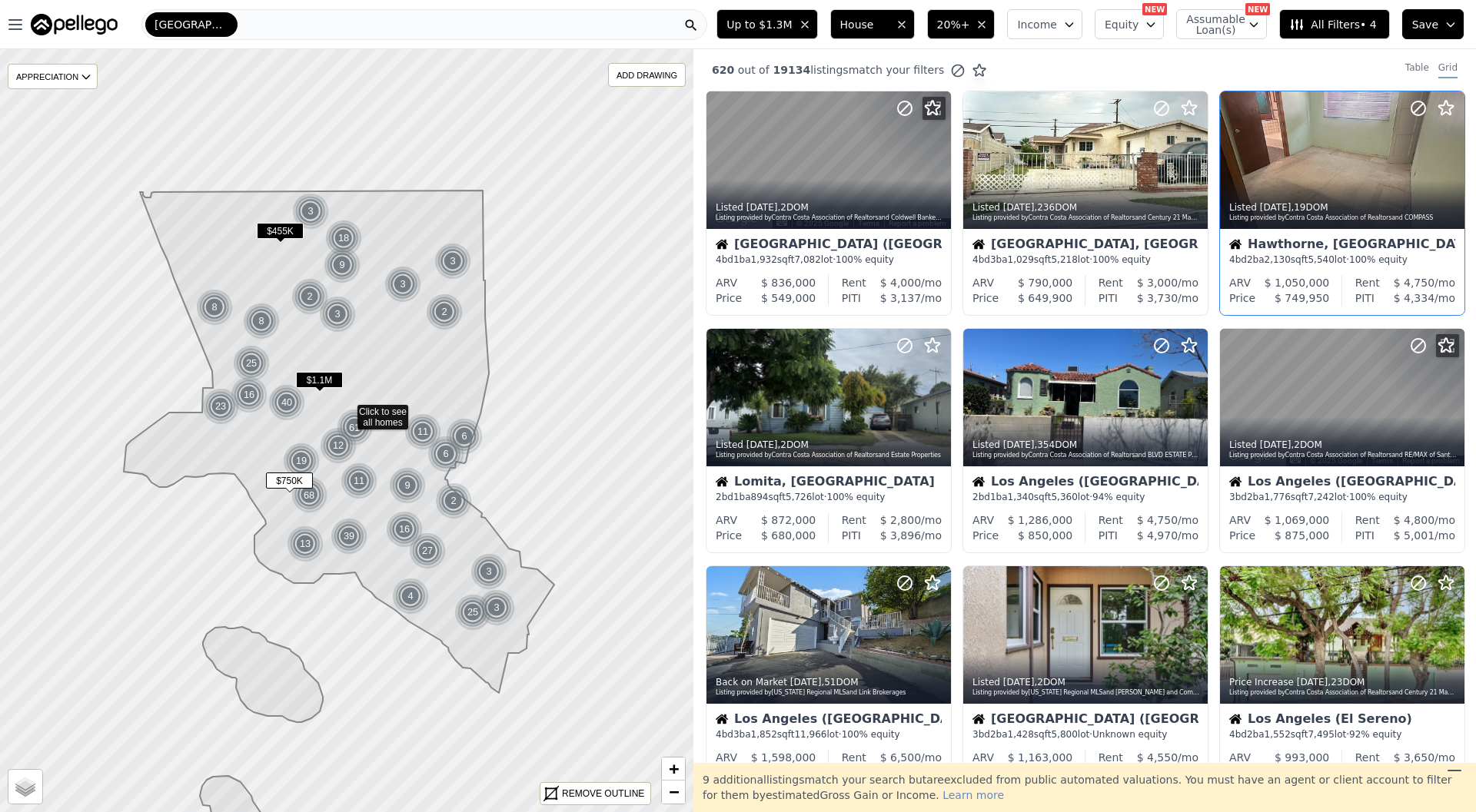
click at [1356, 231] on div "Hawthorne, CA 4 bd 2 ba 2,130 sqft 5,540 lot · 100% equity" at bounding box center [1342, 251] width 245 height 46
click at [1195, 159] on icon at bounding box center [1195, 160] width 24 height 24
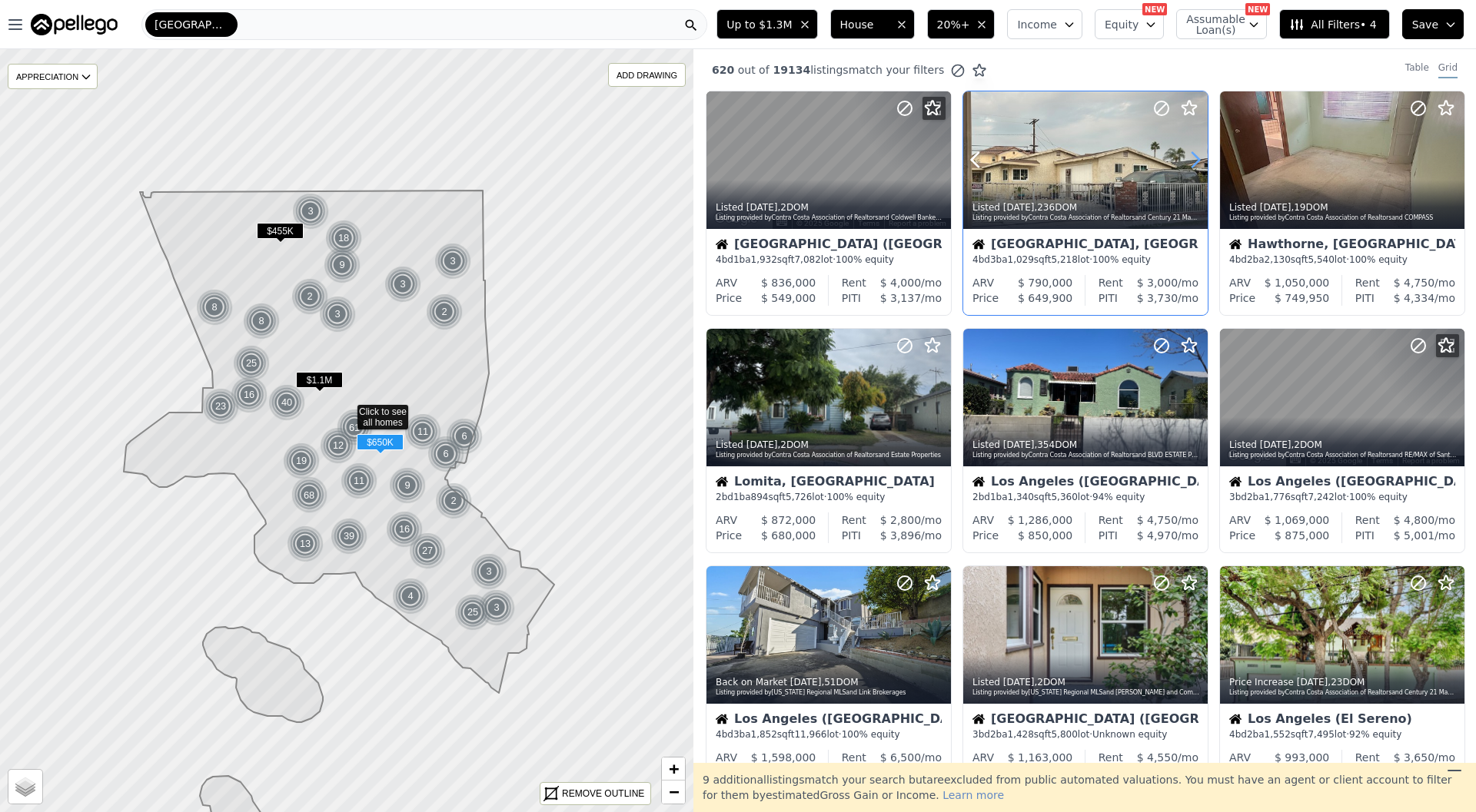
click at [1195, 159] on icon at bounding box center [1195, 160] width 24 height 24
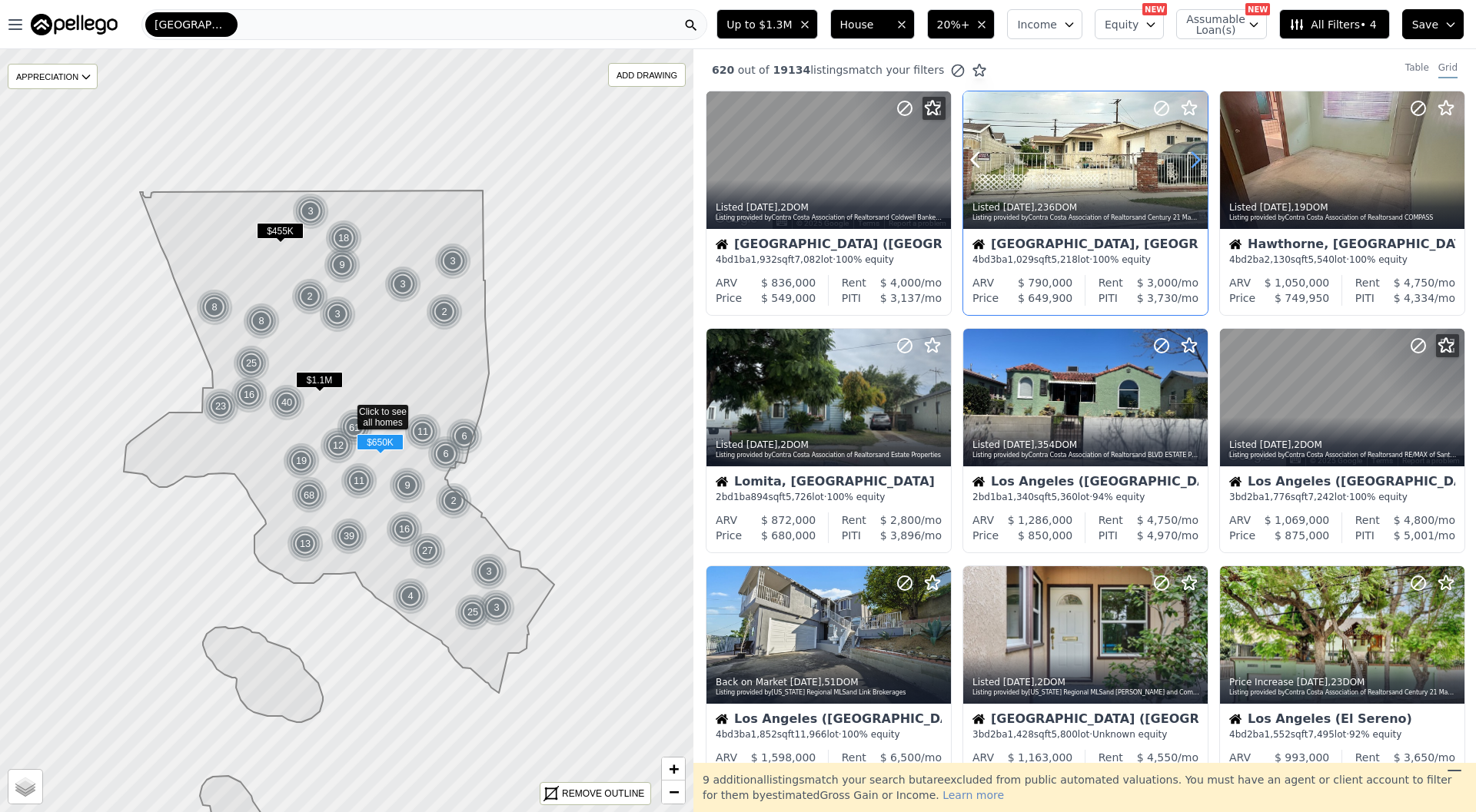
click at [1195, 159] on icon at bounding box center [1195, 160] width 24 height 24
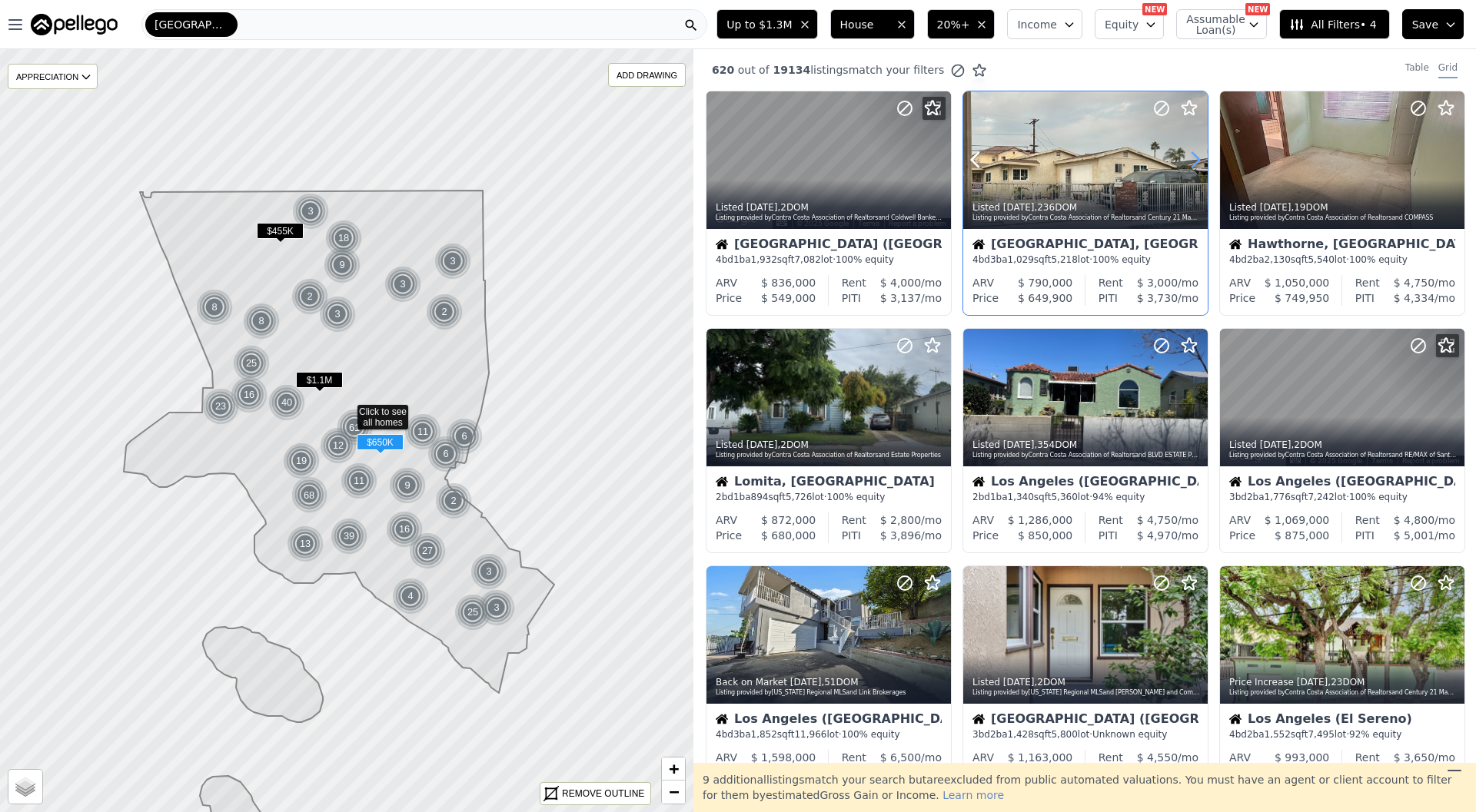
click at [1195, 159] on icon at bounding box center [1195, 160] width 24 height 24
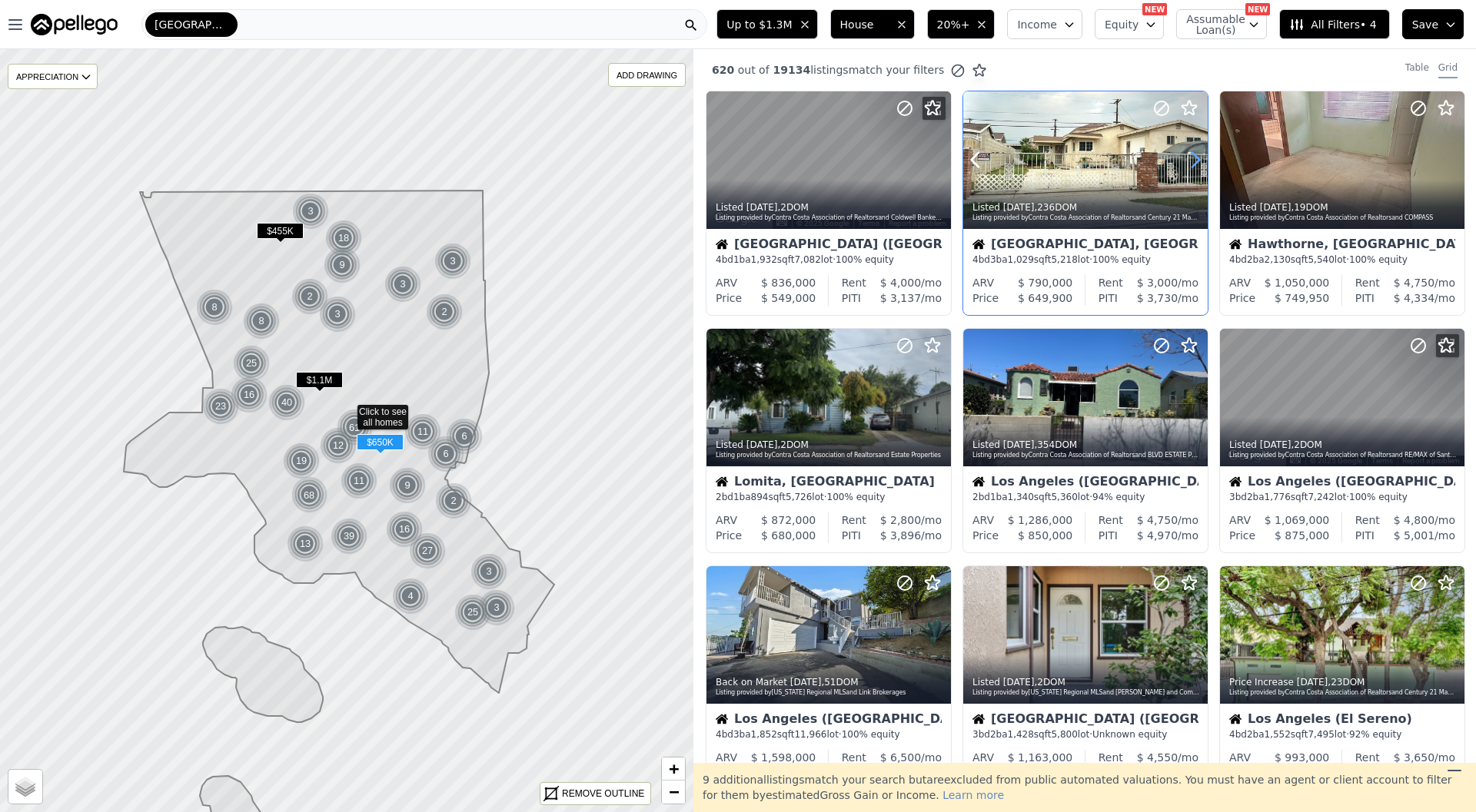
click at [1195, 159] on icon at bounding box center [1195, 160] width 24 height 24
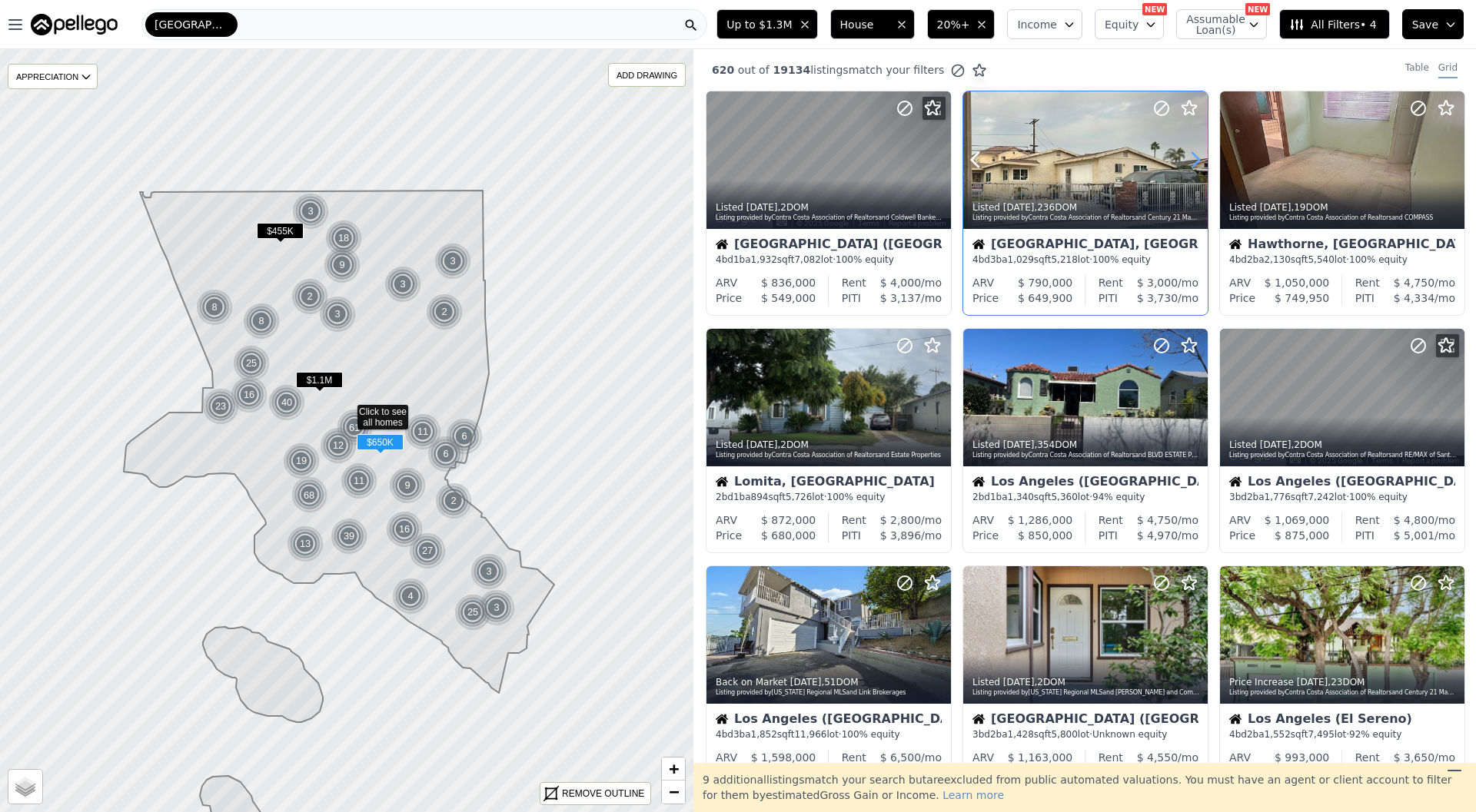
click at [1195, 159] on icon at bounding box center [1195, 160] width 24 height 24
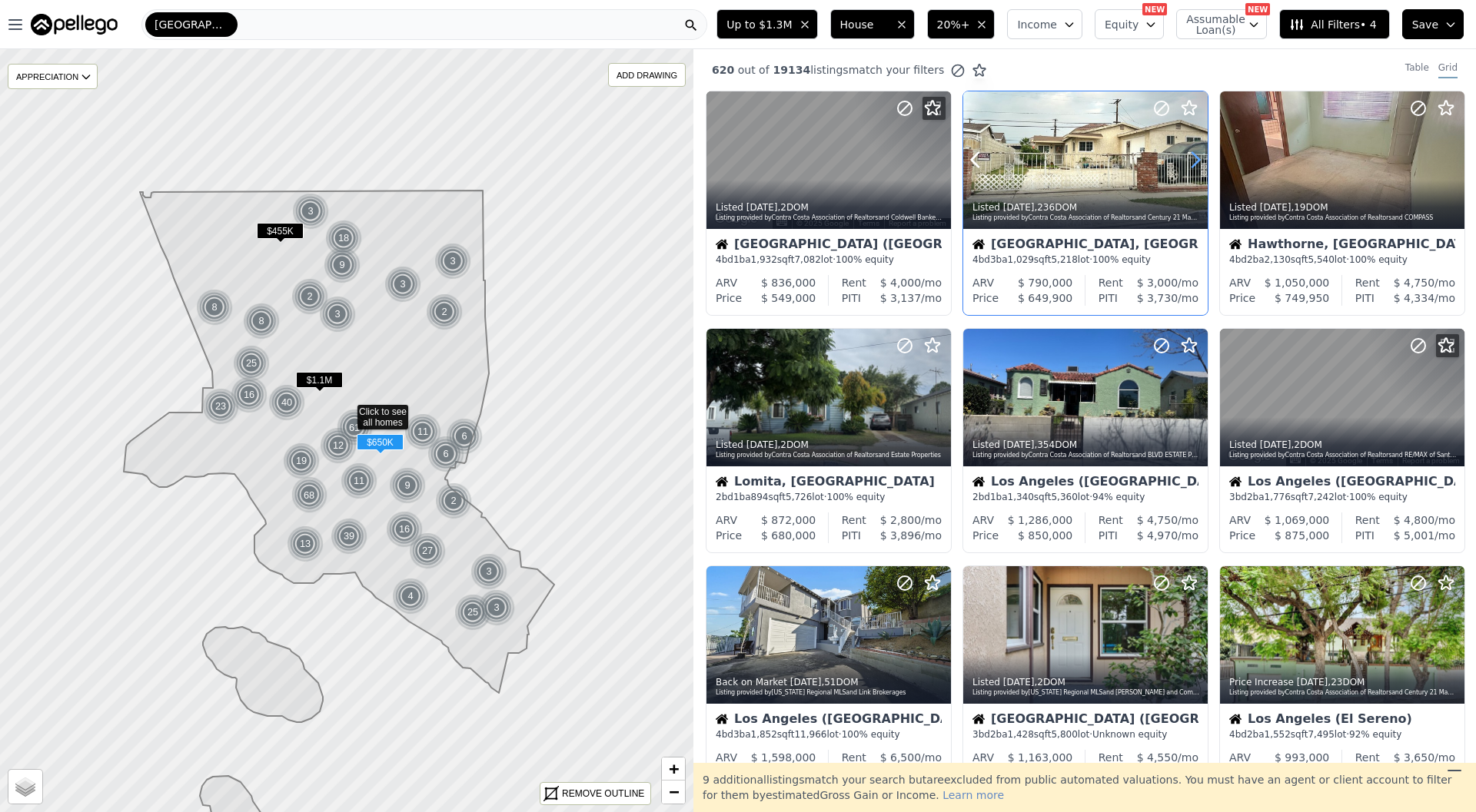
click at [1195, 159] on icon at bounding box center [1195, 160] width 24 height 24
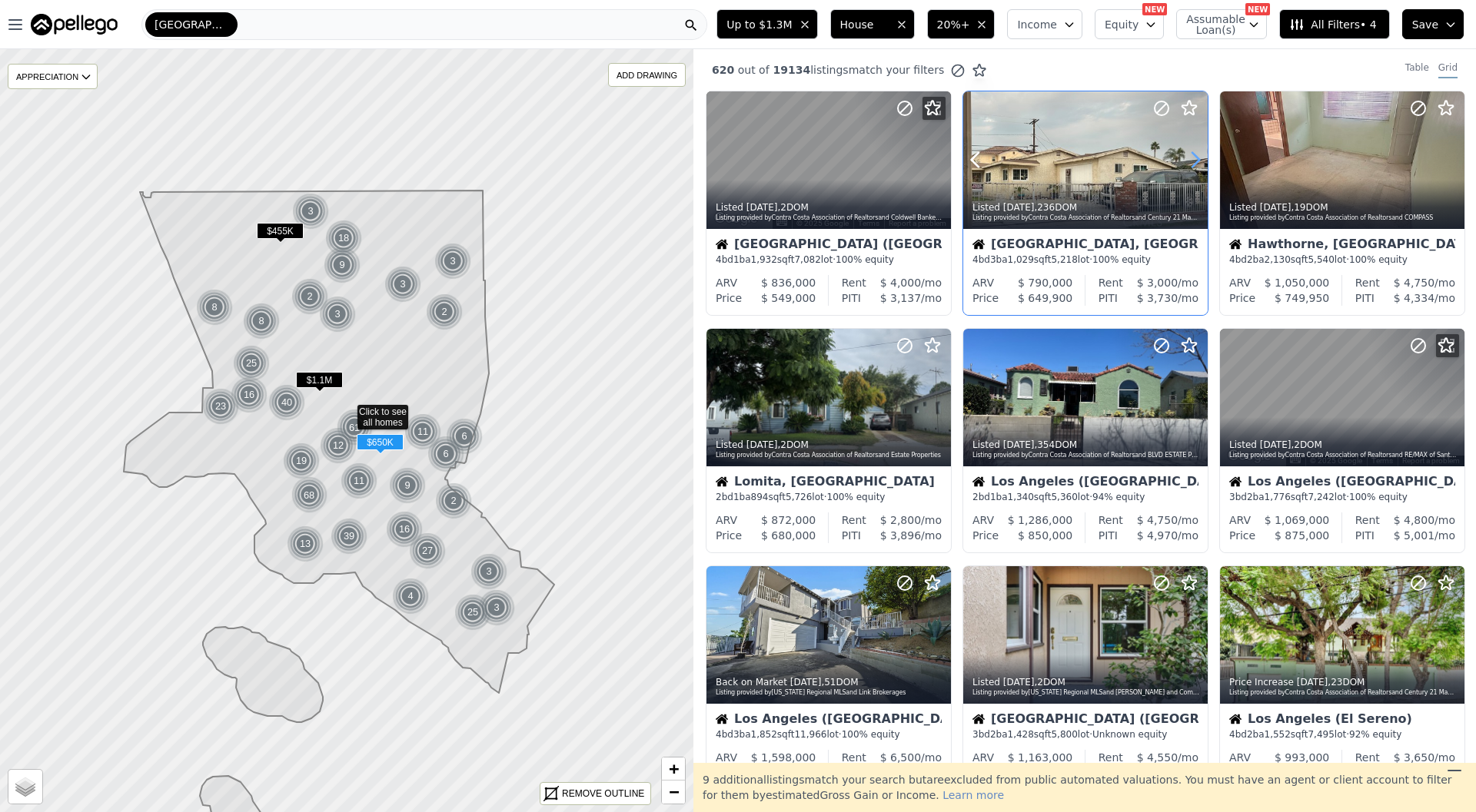
click at [1195, 159] on icon at bounding box center [1195, 160] width 24 height 24
click at [1451, 152] on icon at bounding box center [1452, 160] width 24 height 24
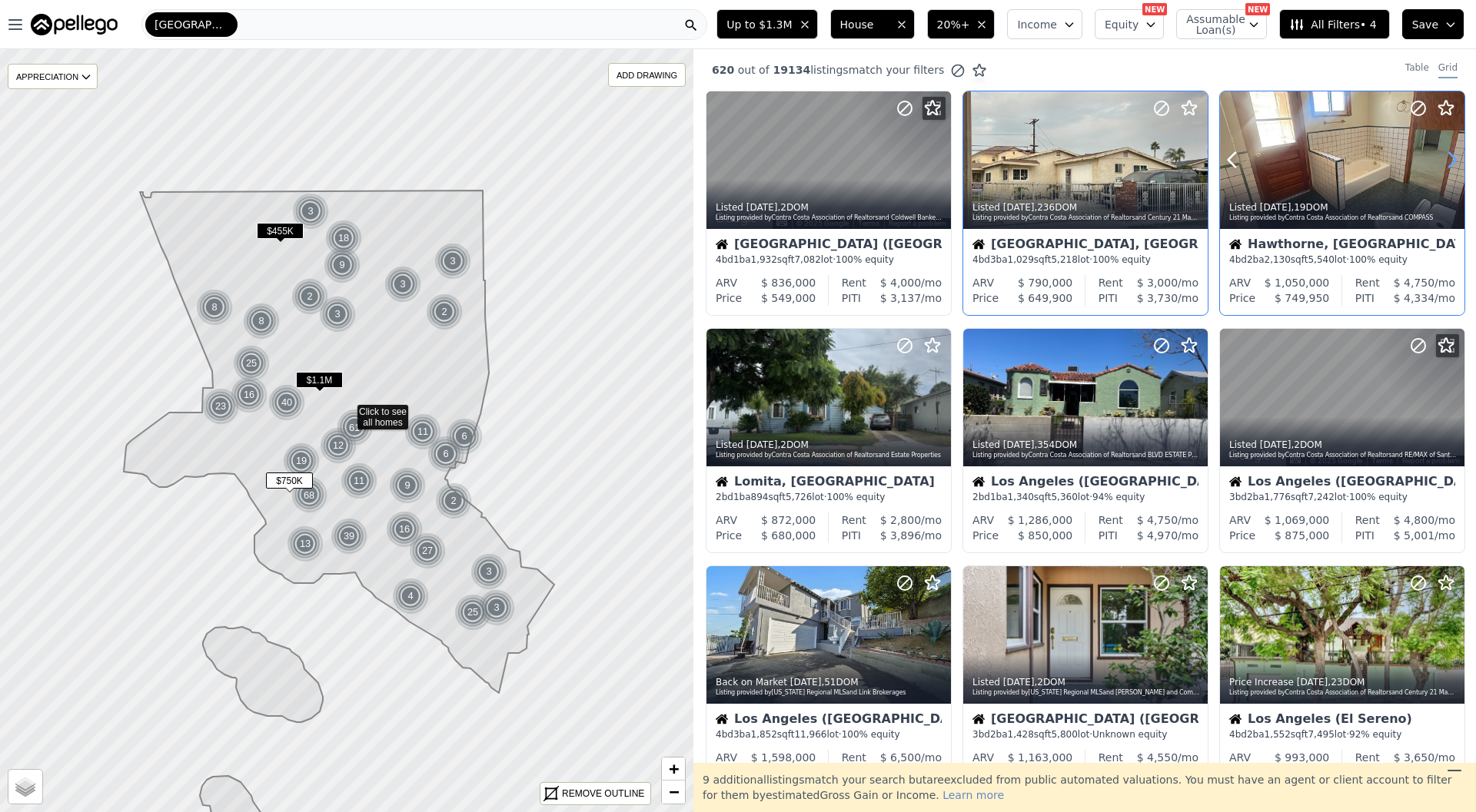
click at [1451, 152] on icon at bounding box center [1452, 160] width 24 height 24
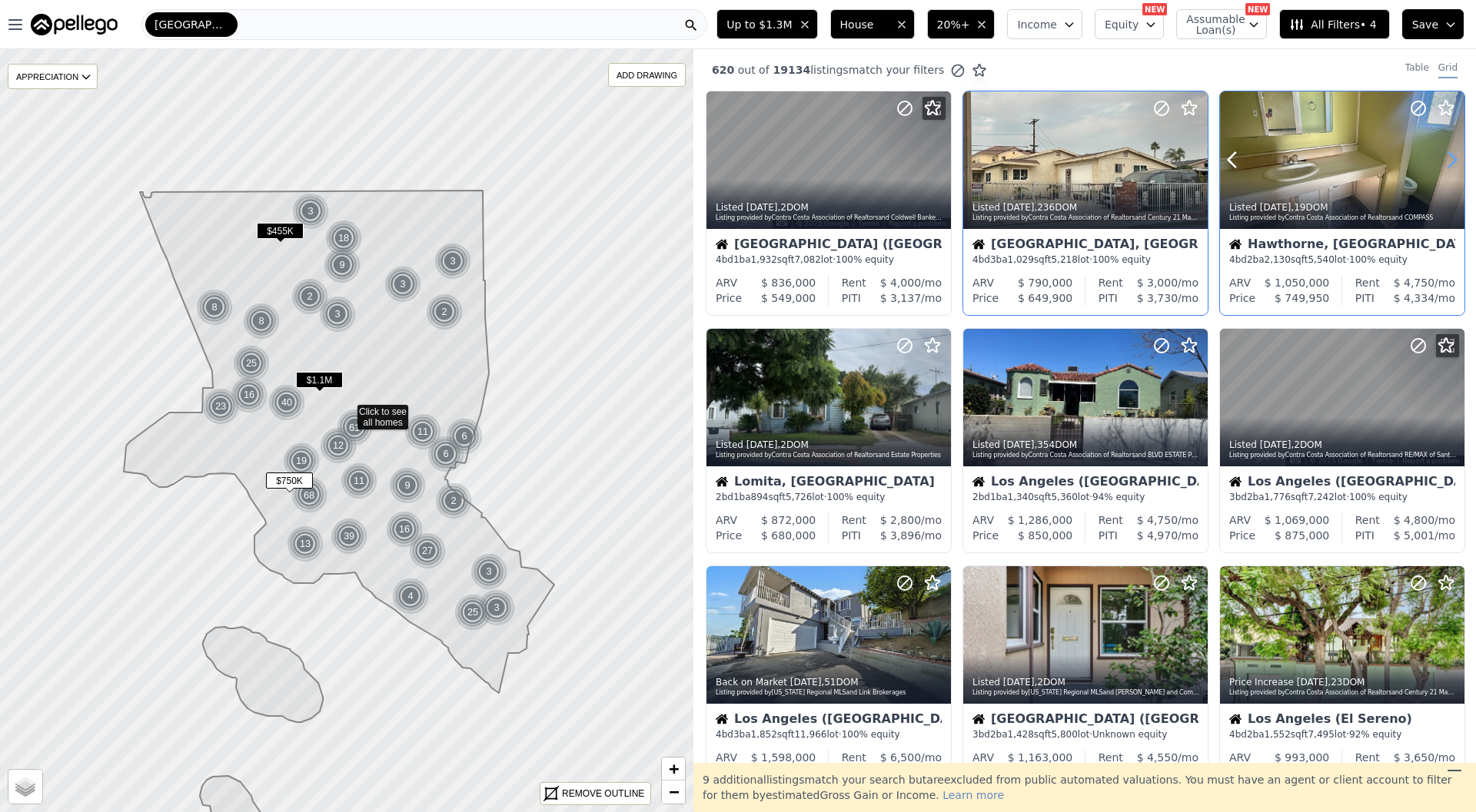
click at [1451, 152] on icon at bounding box center [1452, 160] width 24 height 24
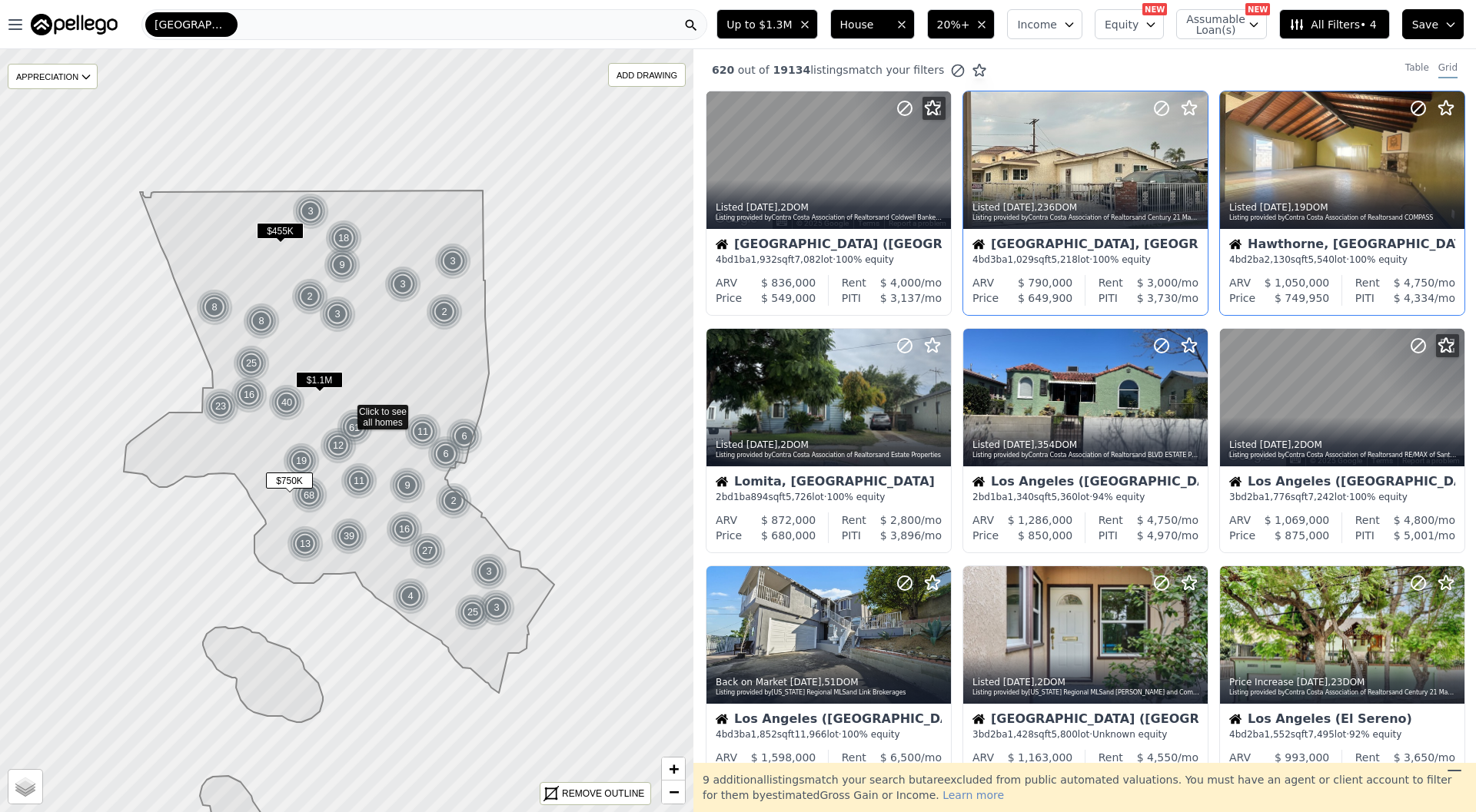
click at [1355, 248] on div "Hawthorne, CA" at bounding box center [1342, 246] width 226 height 15
click at [948, 399] on icon at bounding box center [939, 397] width 24 height 24
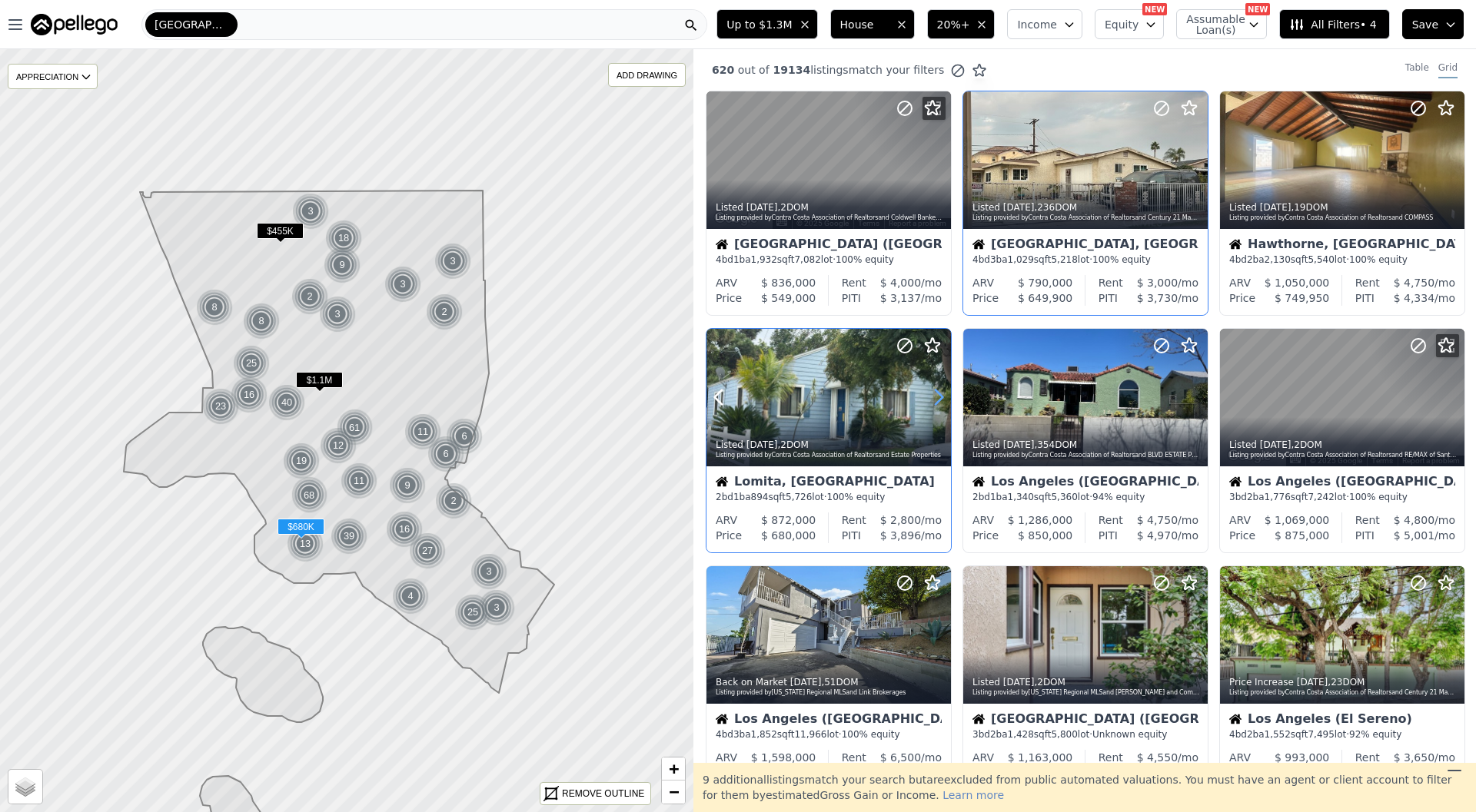
click at [948, 399] on icon at bounding box center [939, 397] width 24 height 24
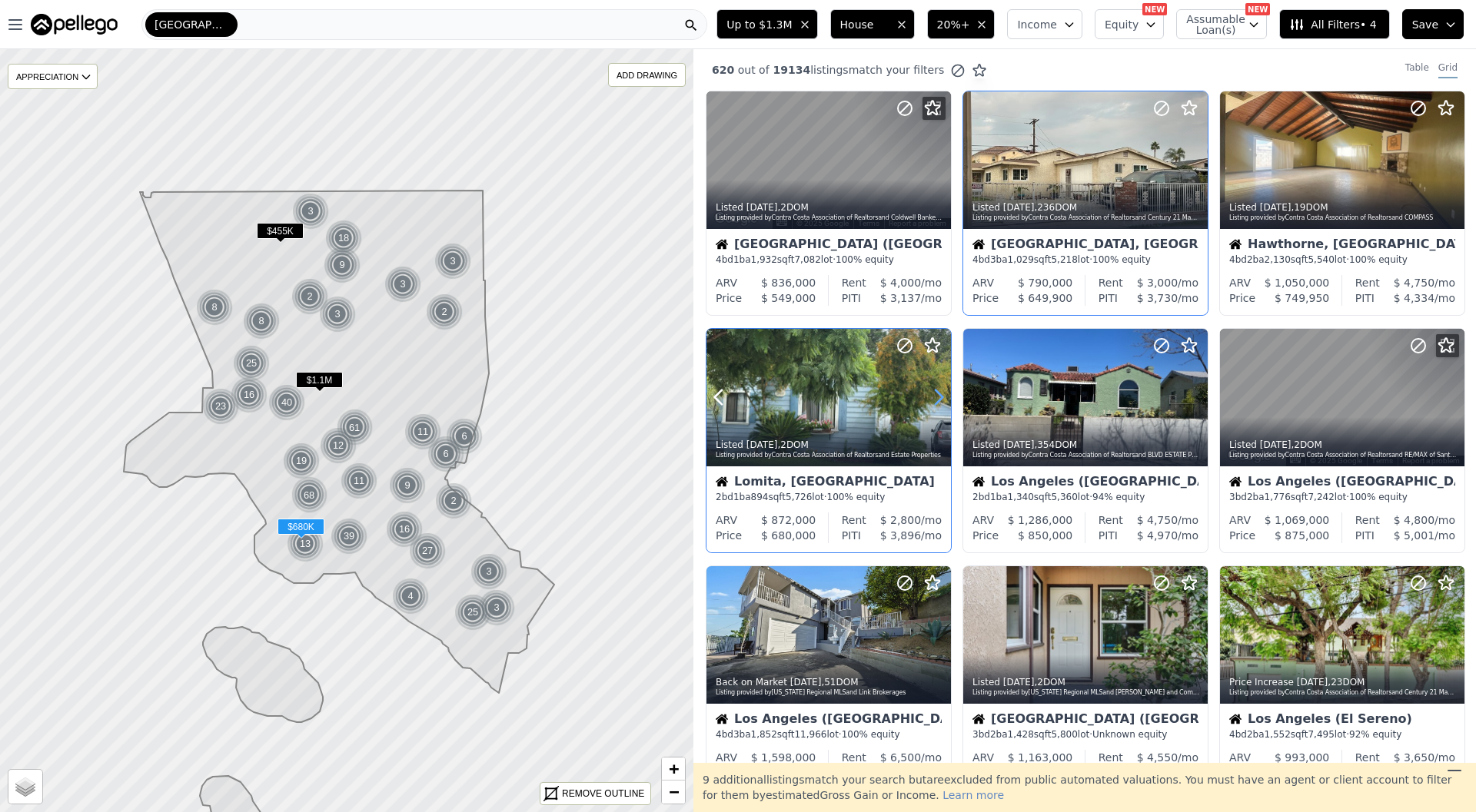
click at [948, 399] on icon at bounding box center [939, 397] width 24 height 24
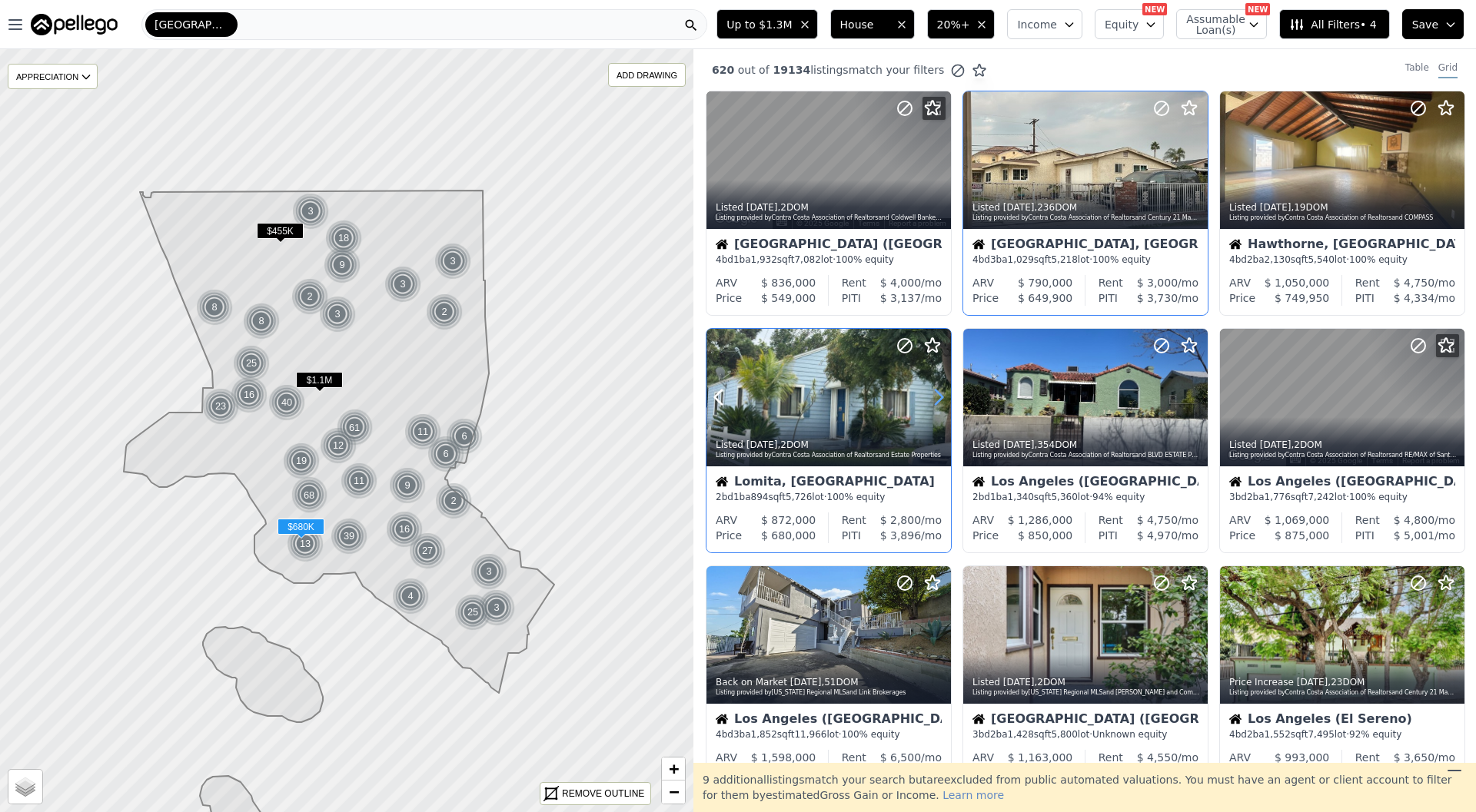
click at [948, 399] on icon at bounding box center [939, 397] width 24 height 24
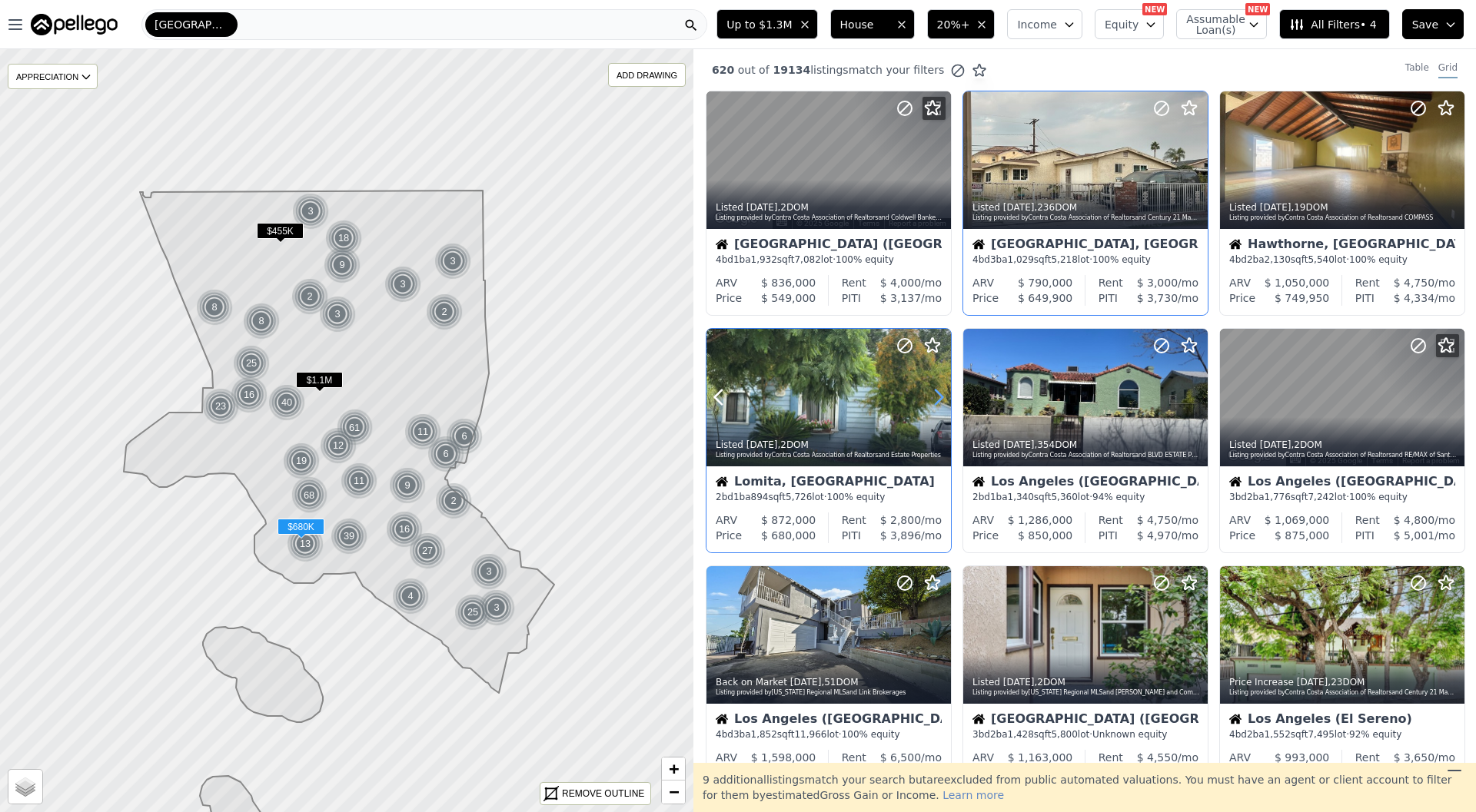
click at [948, 399] on icon at bounding box center [939, 397] width 24 height 24
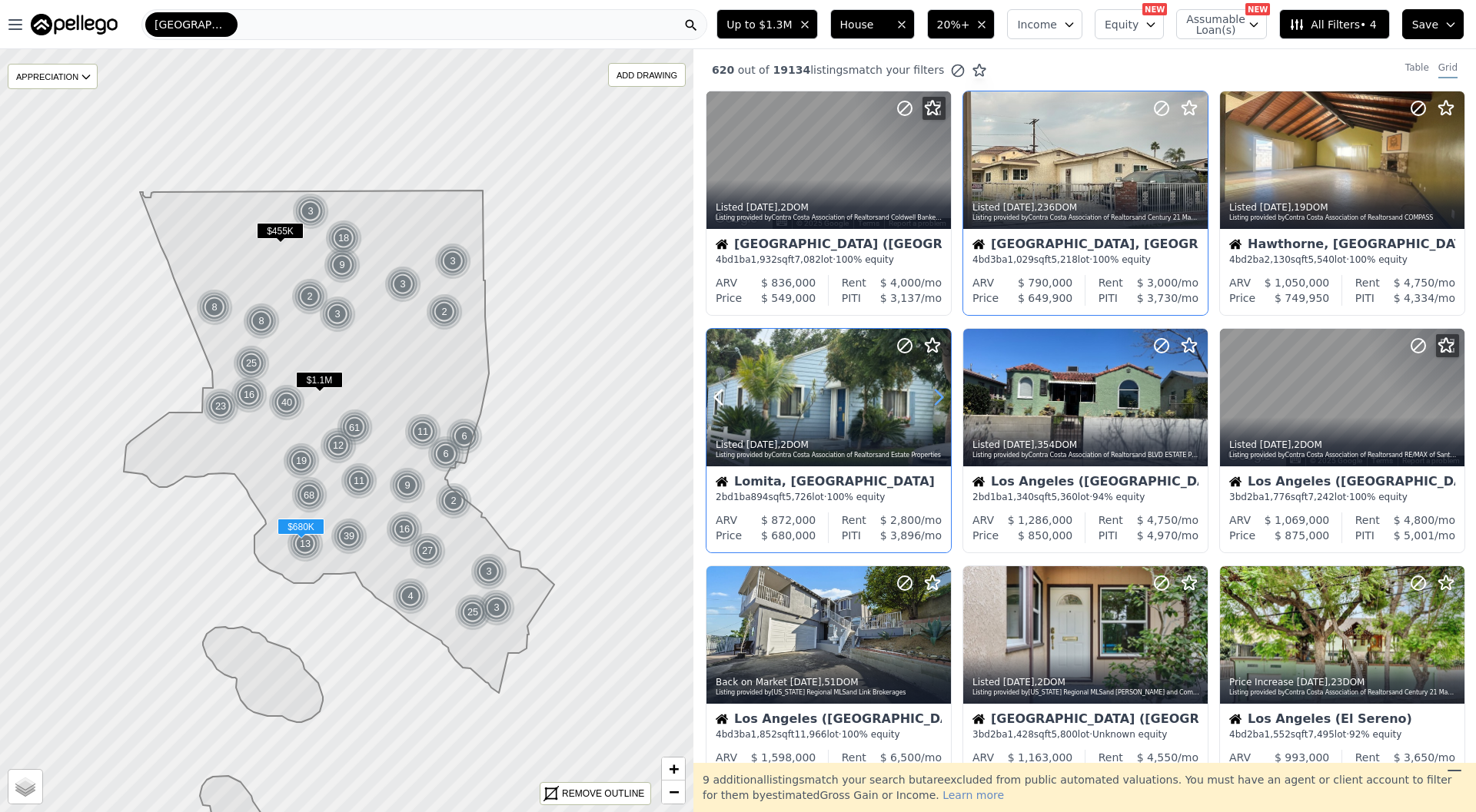
click at [948, 399] on icon at bounding box center [939, 397] width 24 height 24
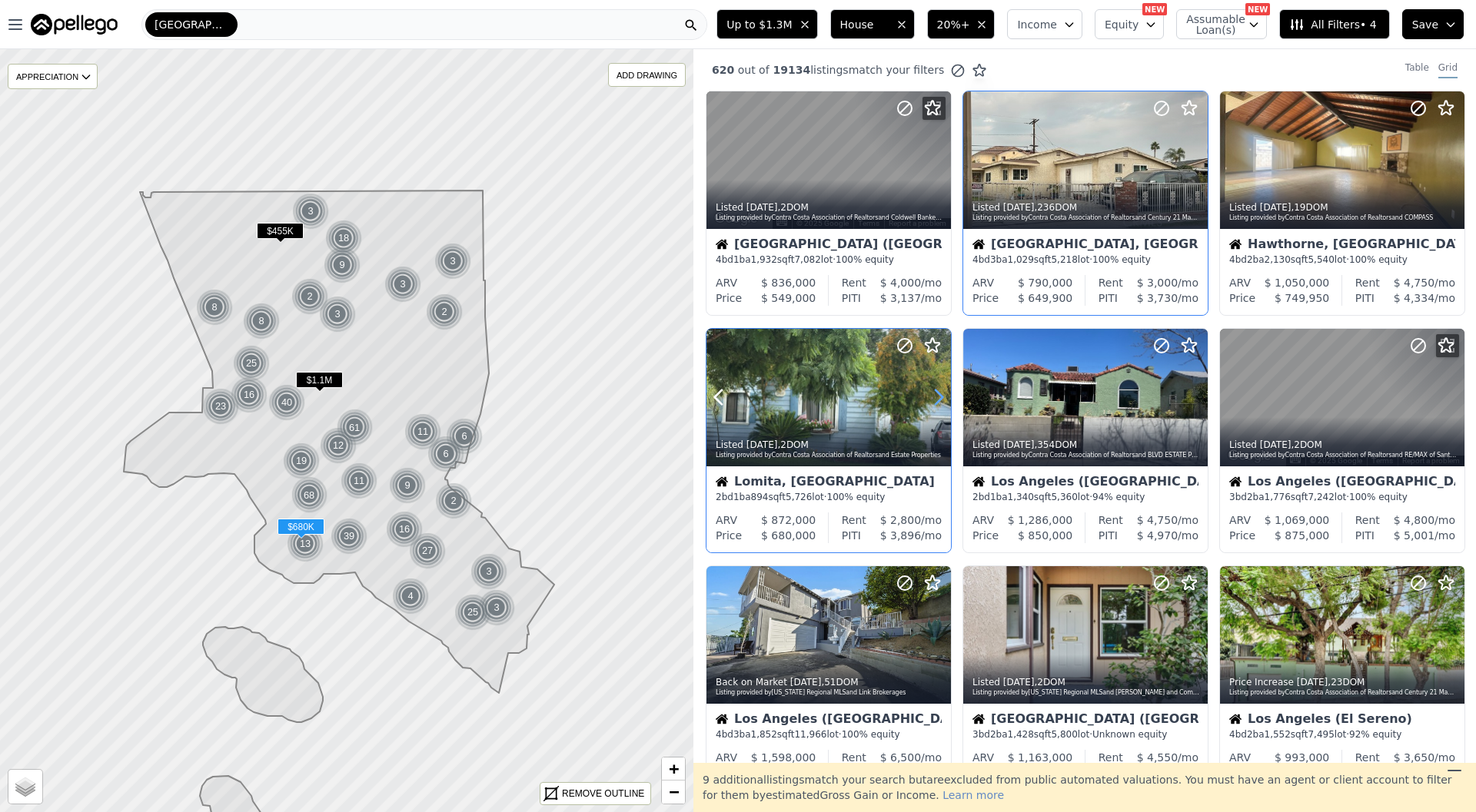
click at [948, 399] on icon at bounding box center [939, 397] width 24 height 24
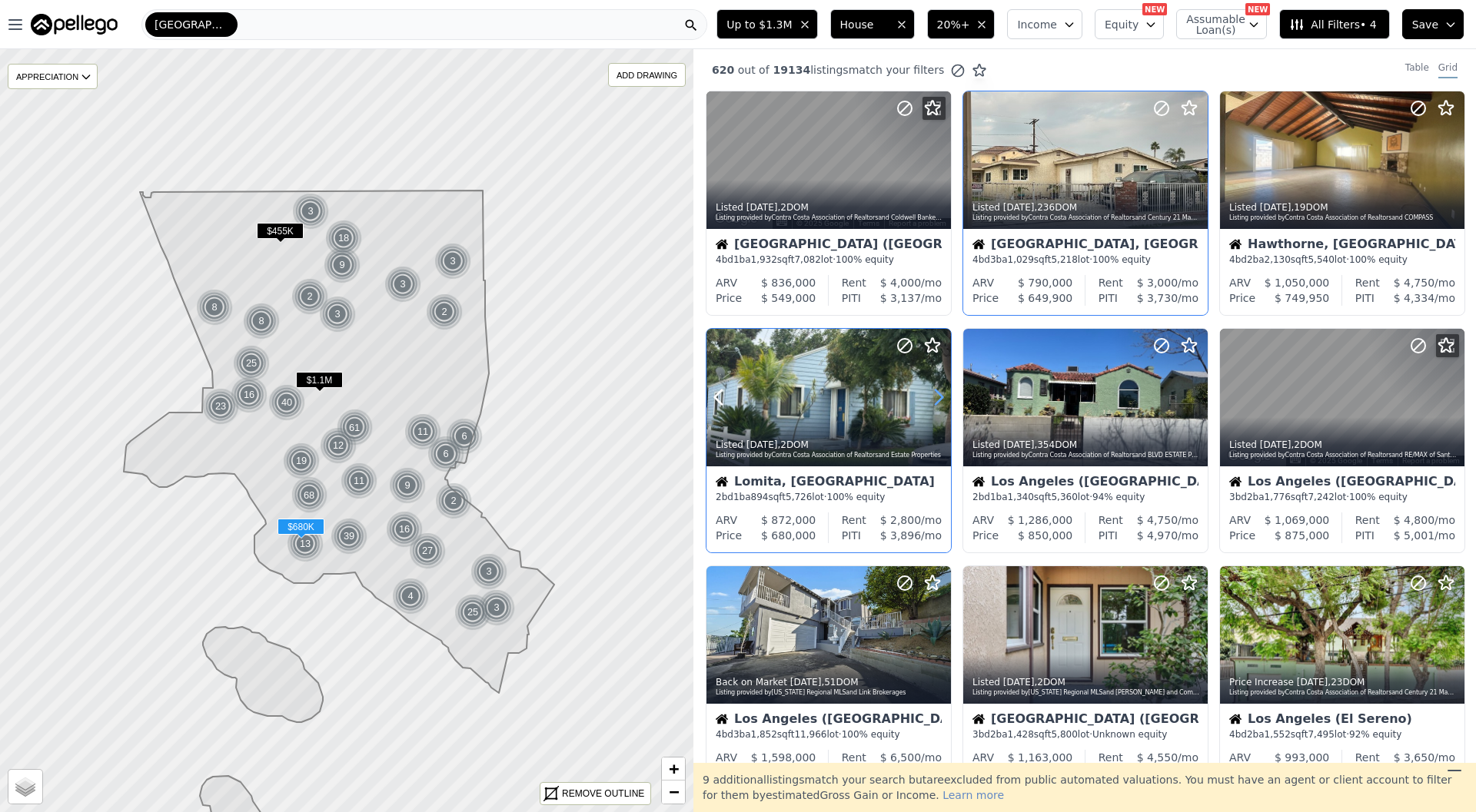
click at [948, 399] on icon at bounding box center [939, 397] width 24 height 24
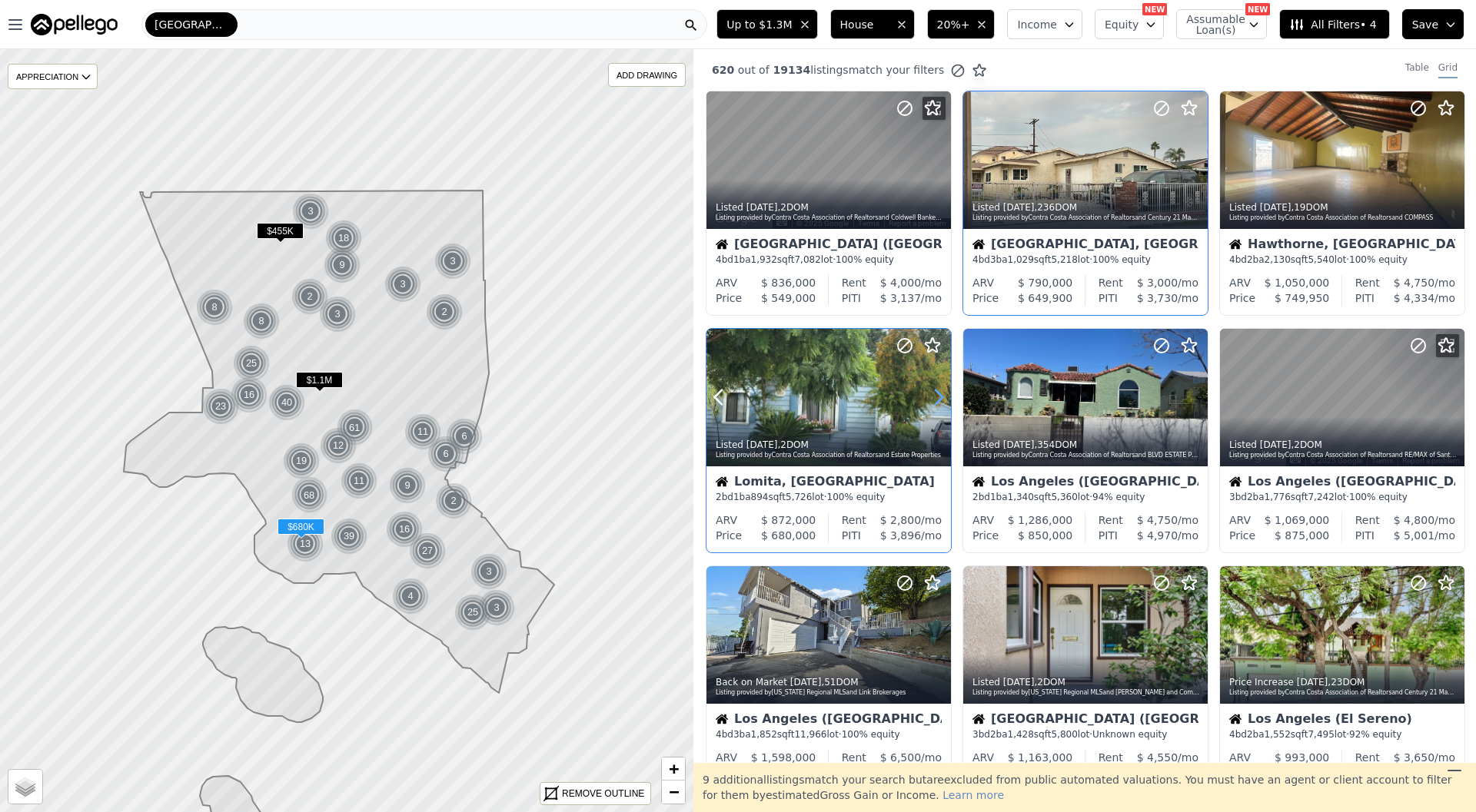
click at [948, 399] on icon at bounding box center [939, 397] width 24 height 24
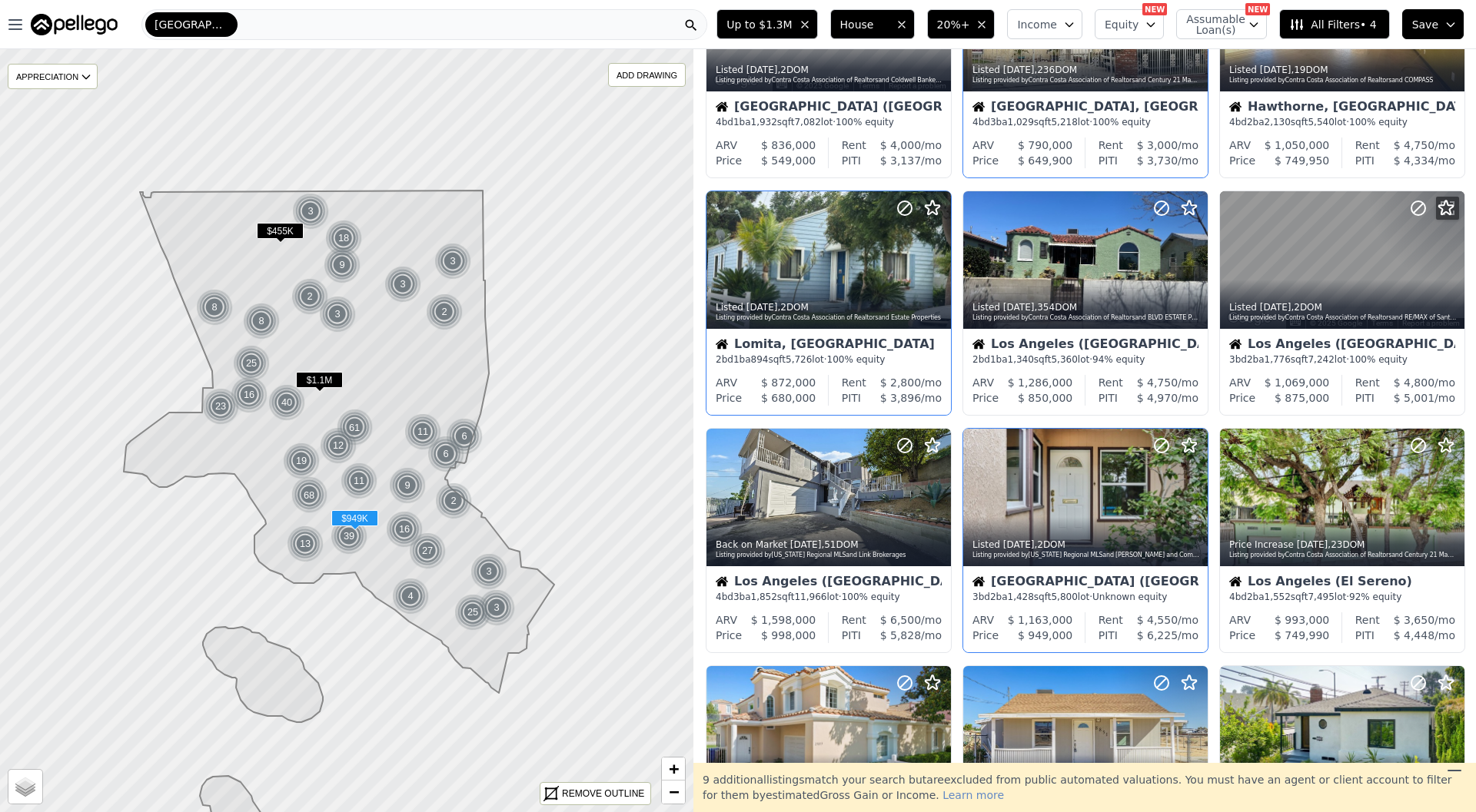
scroll to position [165, 0]
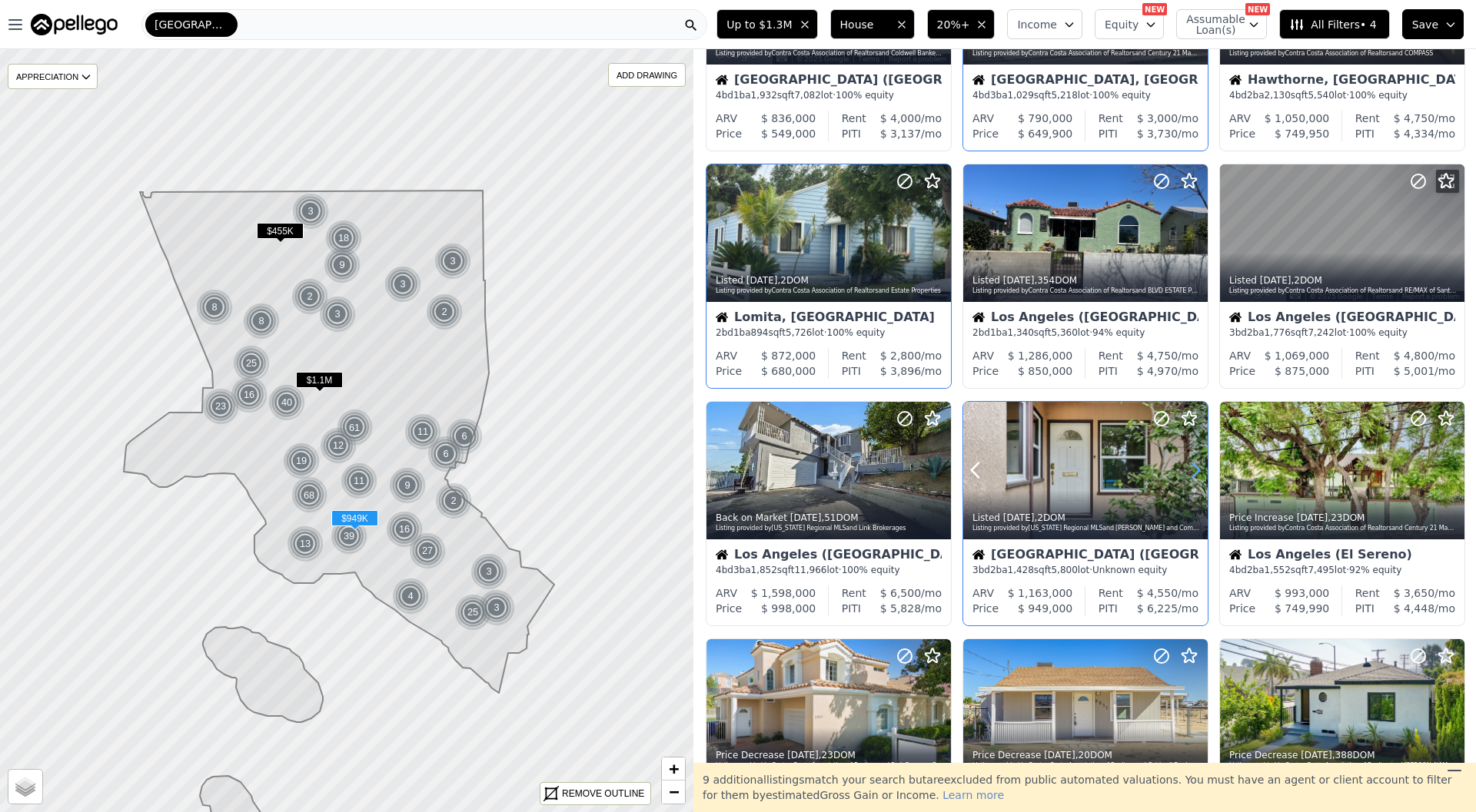
click at [1195, 478] on icon at bounding box center [1195, 470] width 24 height 24
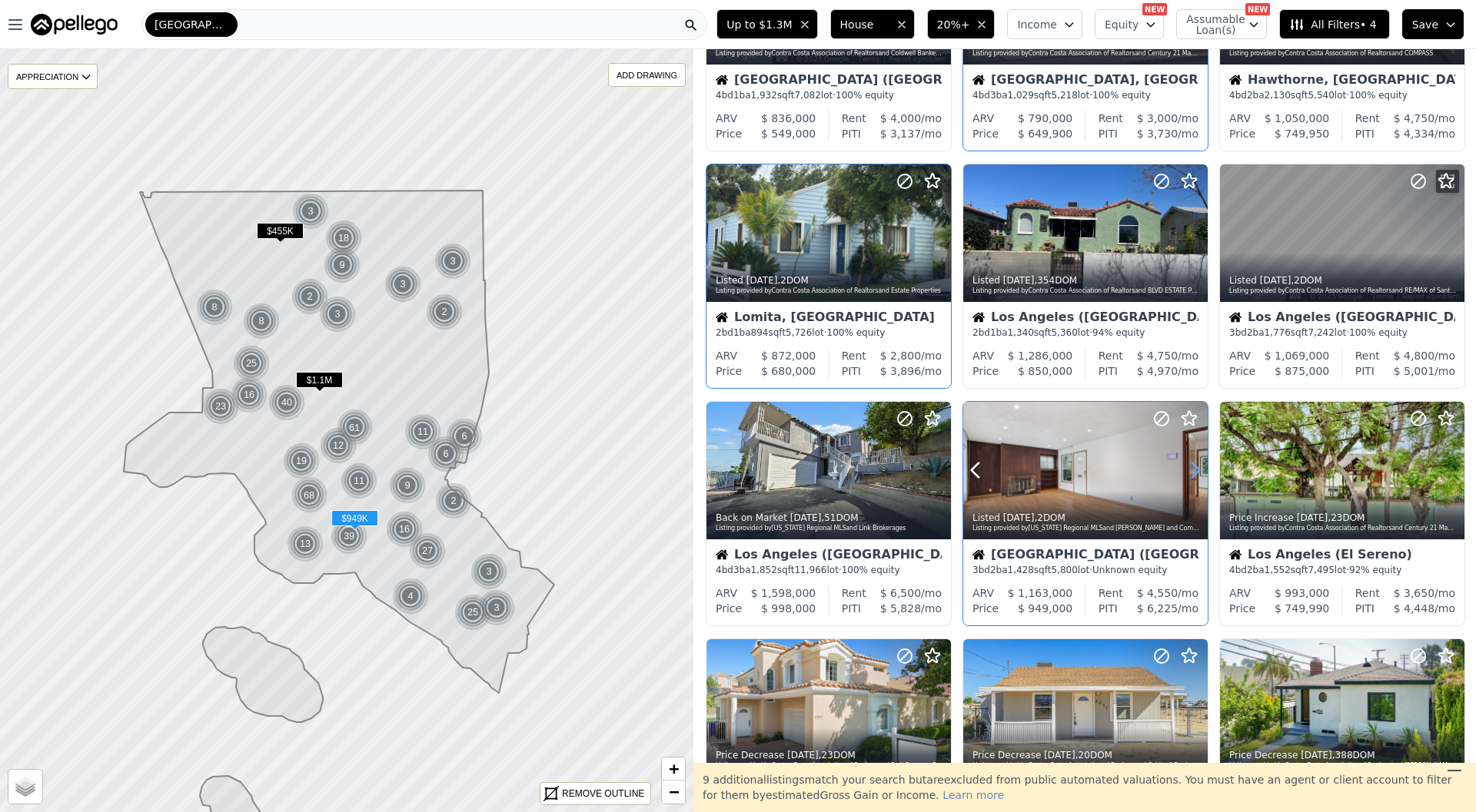
click at [1195, 478] on icon at bounding box center [1195, 470] width 24 height 24
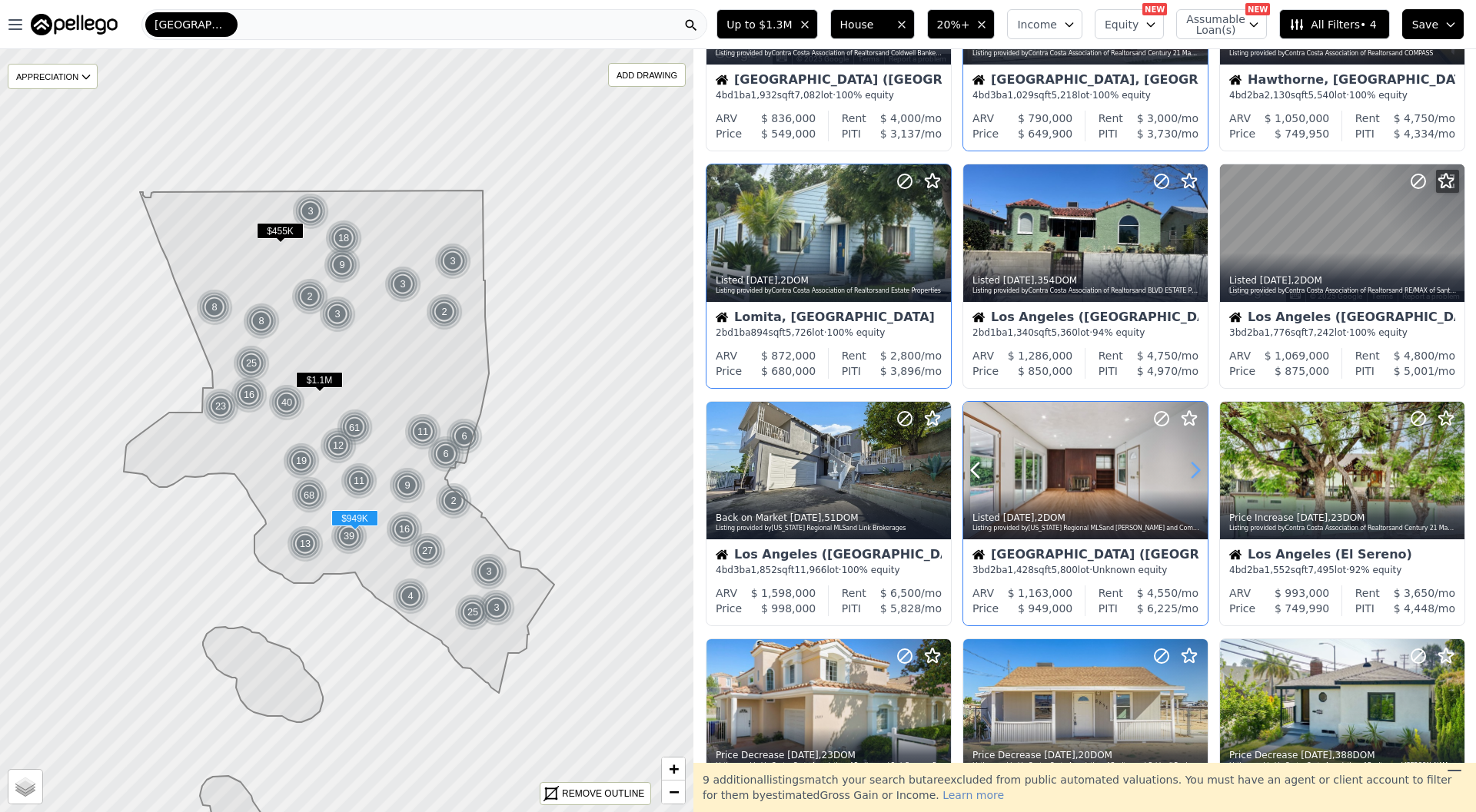
click at [1195, 478] on icon at bounding box center [1195, 470] width 24 height 24
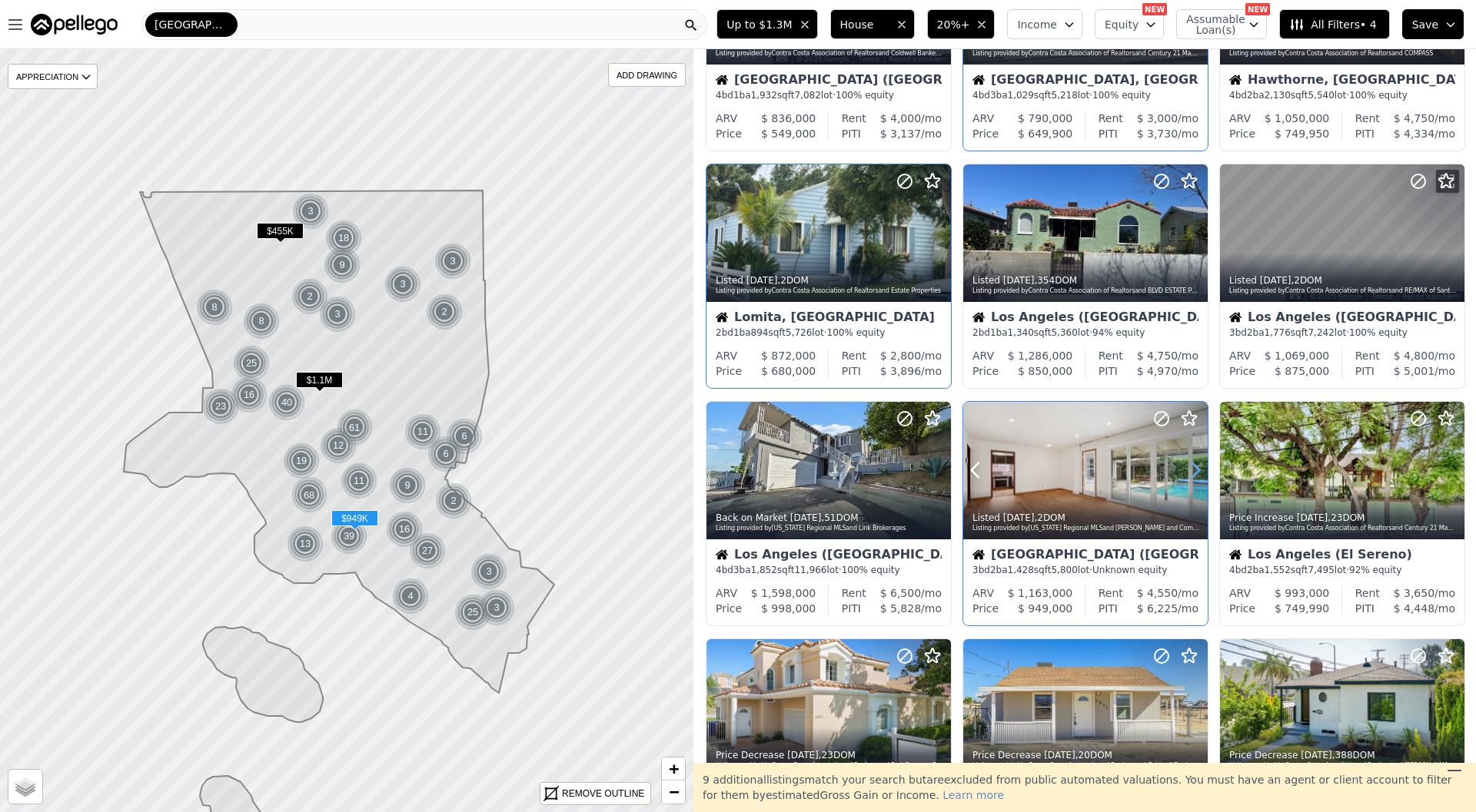
click at [1195, 478] on icon at bounding box center [1195, 470] width 24 height 24
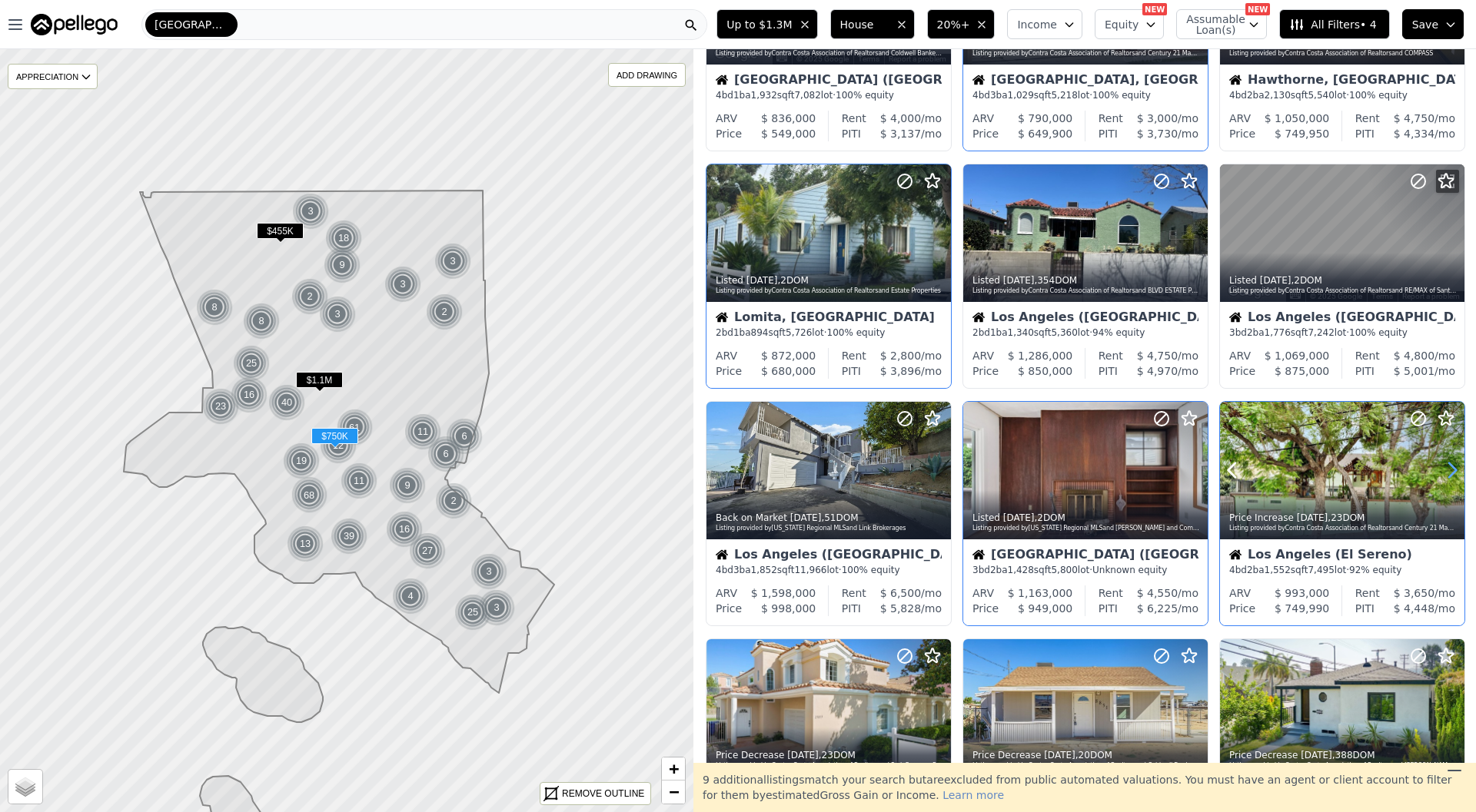
click at [1446, 465] on icon at bounding box center [1452, 470] width 24 height 24
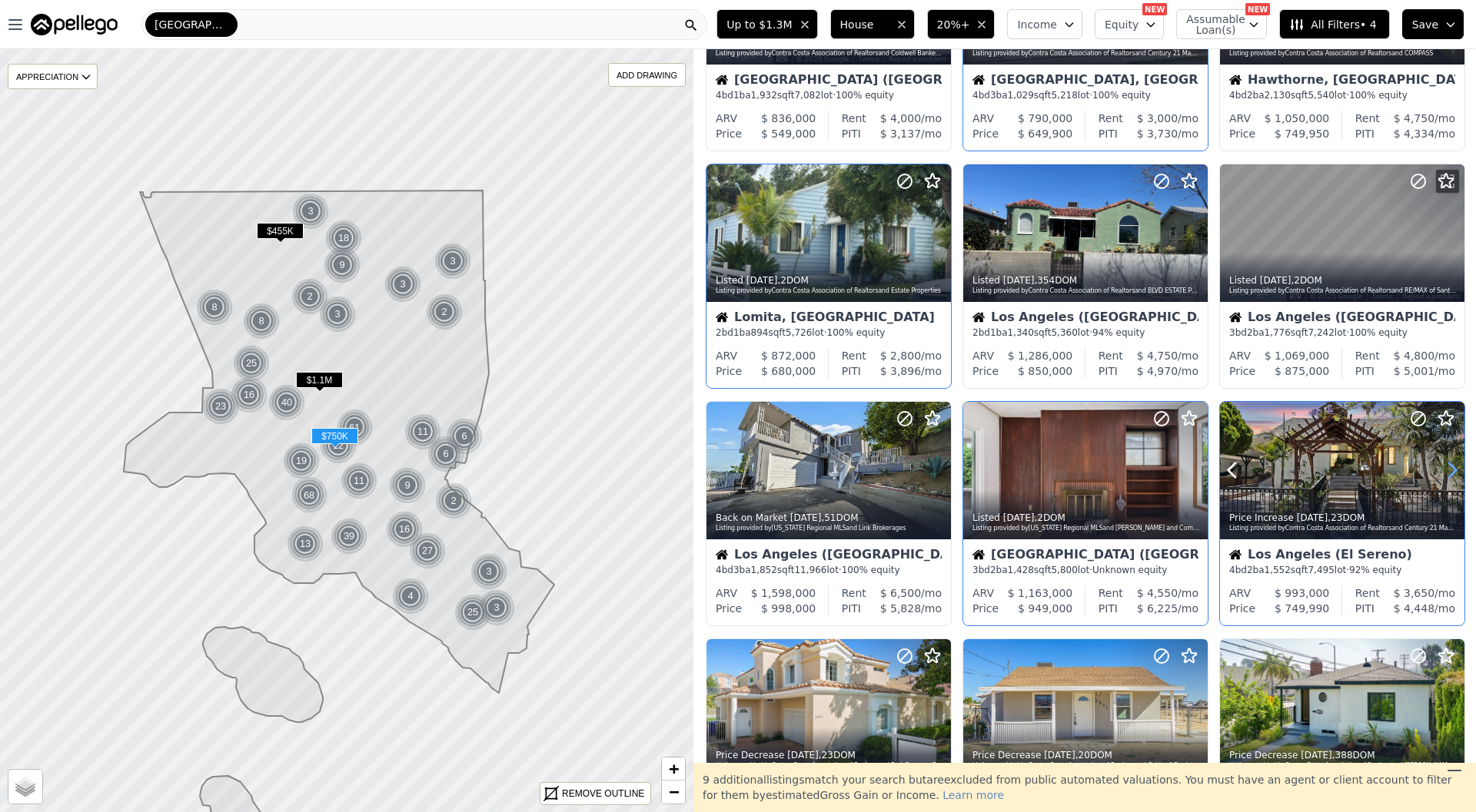
click at [1446, 465] on icon at bounding box center [1452, 470] width 24 height 24
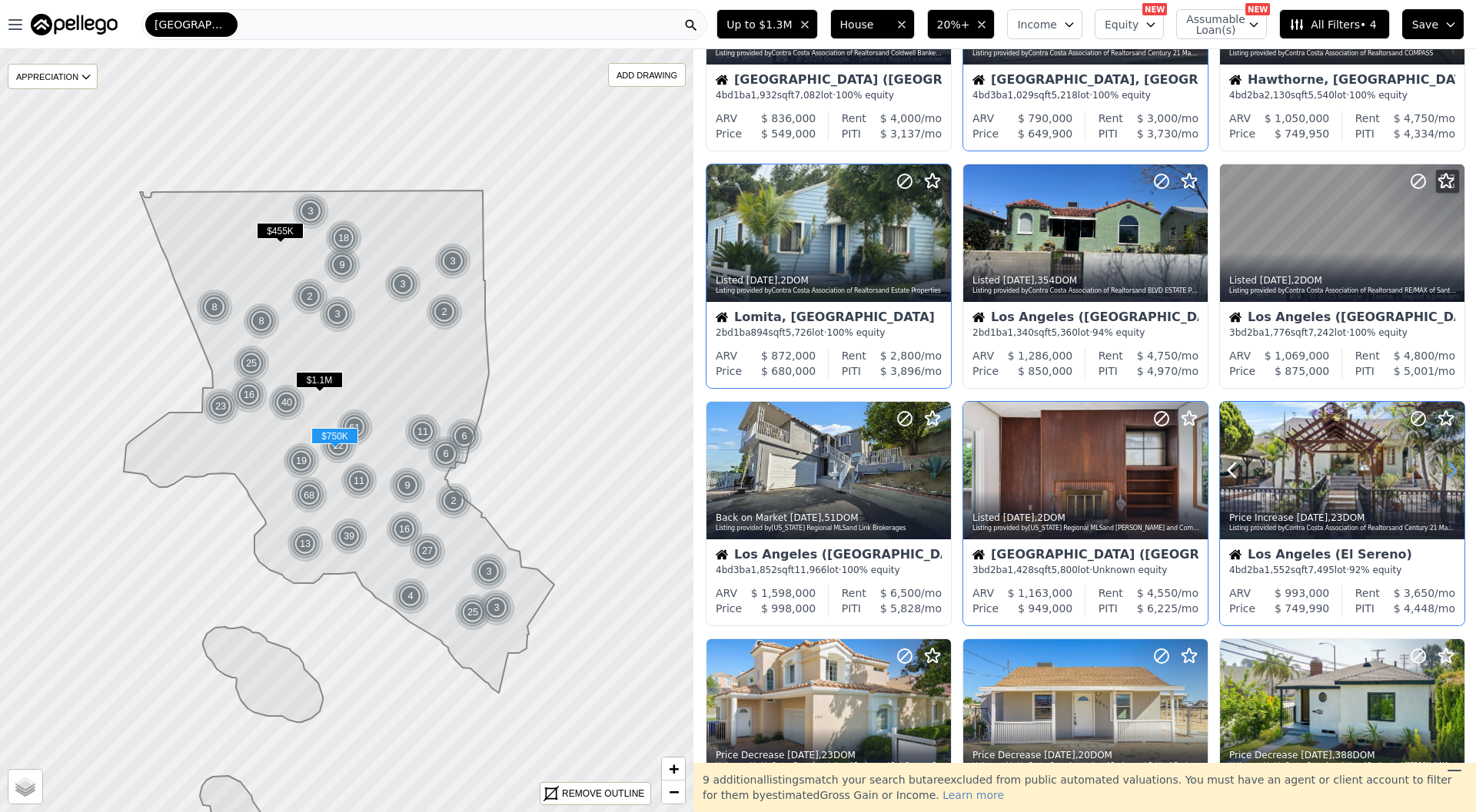
click at [1446, 465] on icon at bounding box center [1452, 470] width 24 height 24
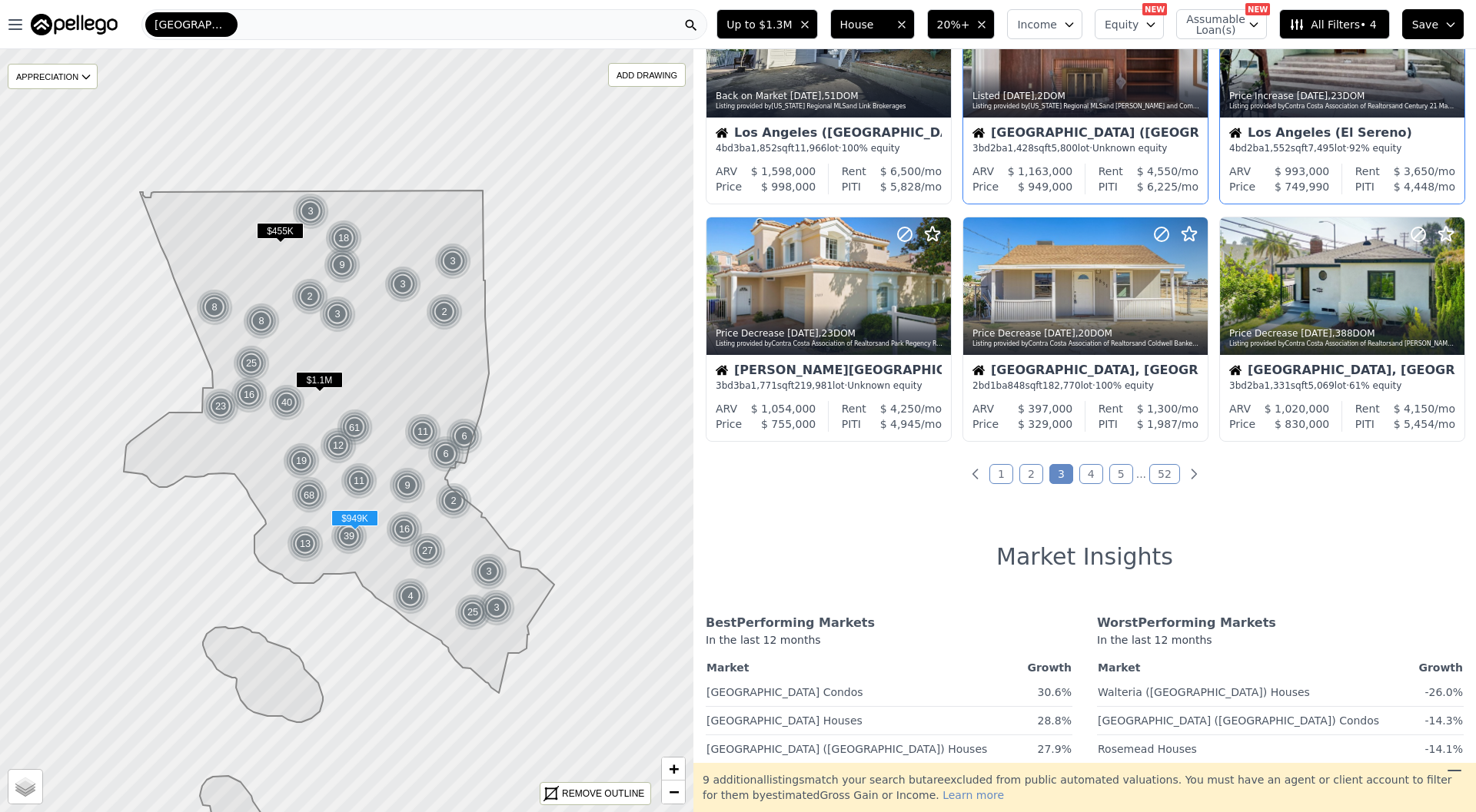
scroll to position [618, 0]
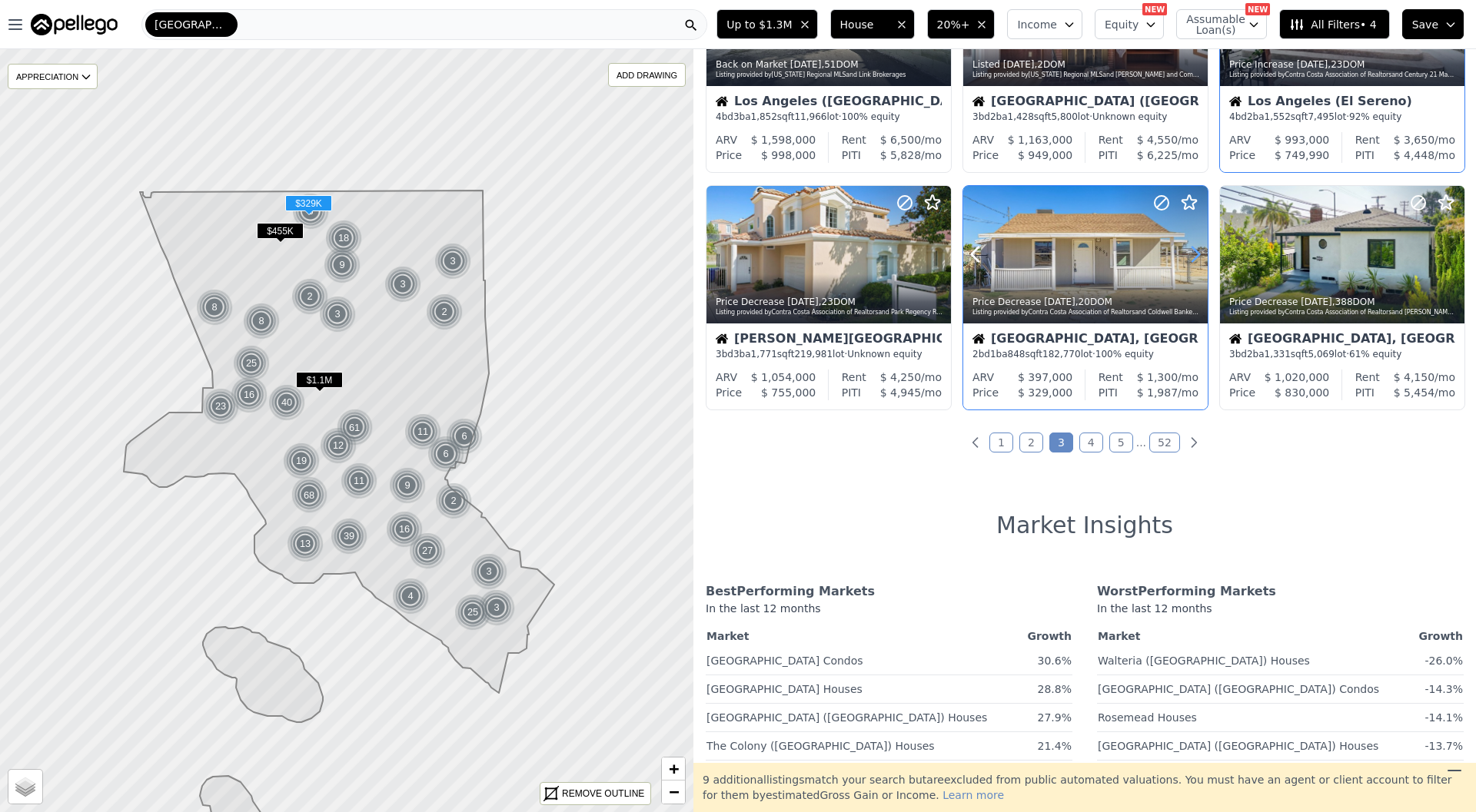
click at [1199, 251] on icon at bounding box center [1195, 254] width 24 height 24
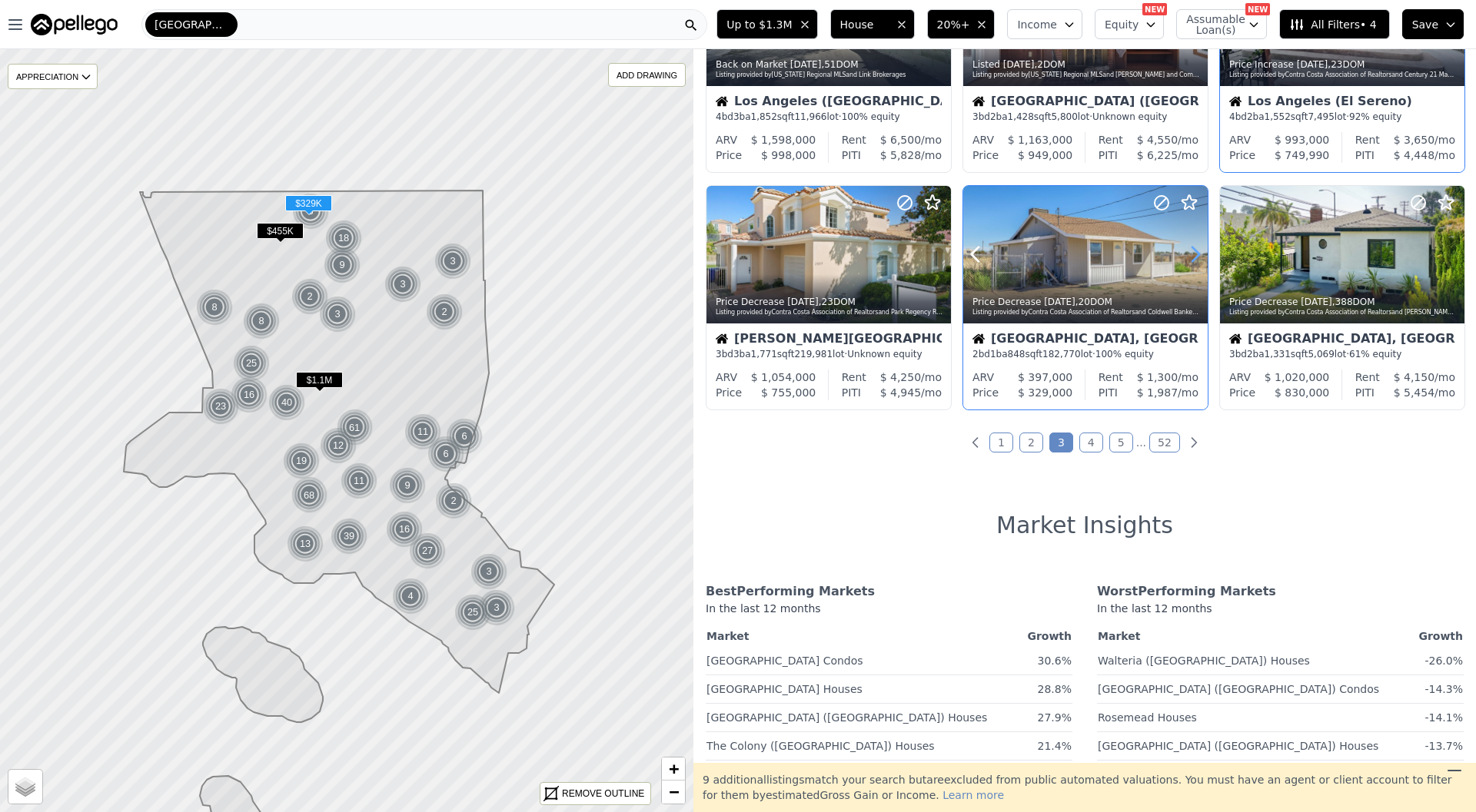
click at [1199, 251] on icon at bounding box center [1195, 254] width 24 height 24
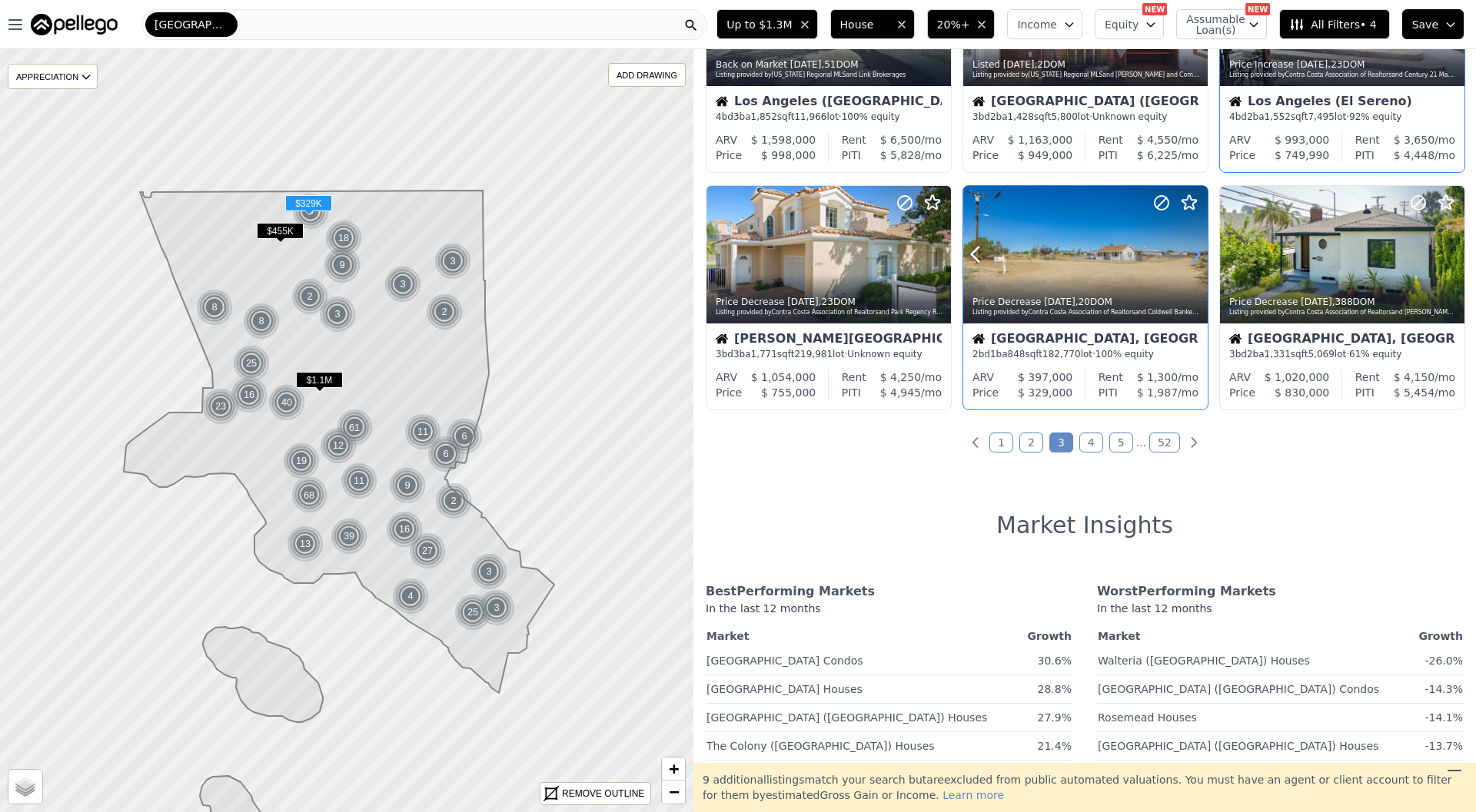
click at [1199, 251] on icon at bounding box center [1195, 254] width 24 height 24
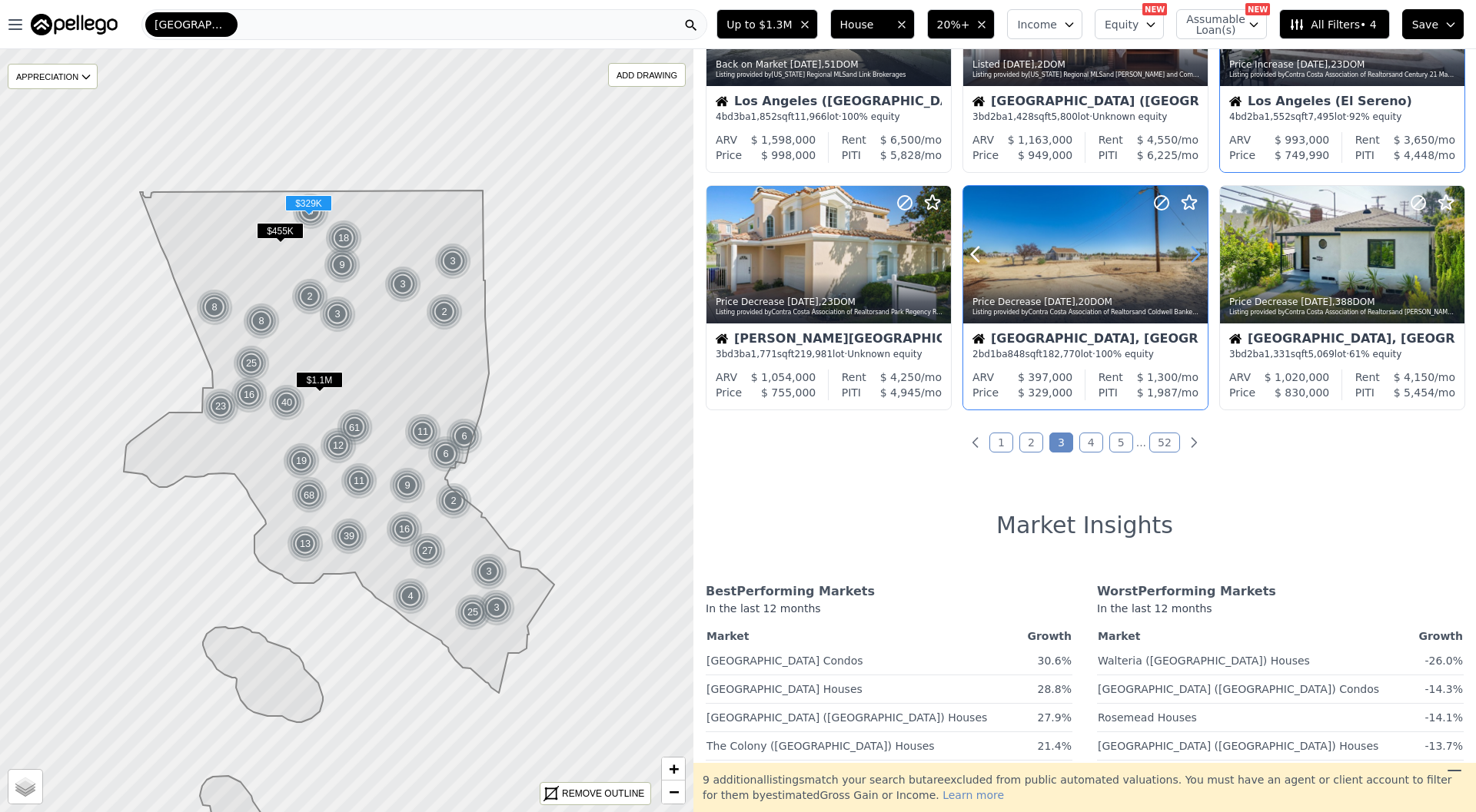
click at [1199, 251] on icon at bounding box center [1195, 254] width 24 height 24
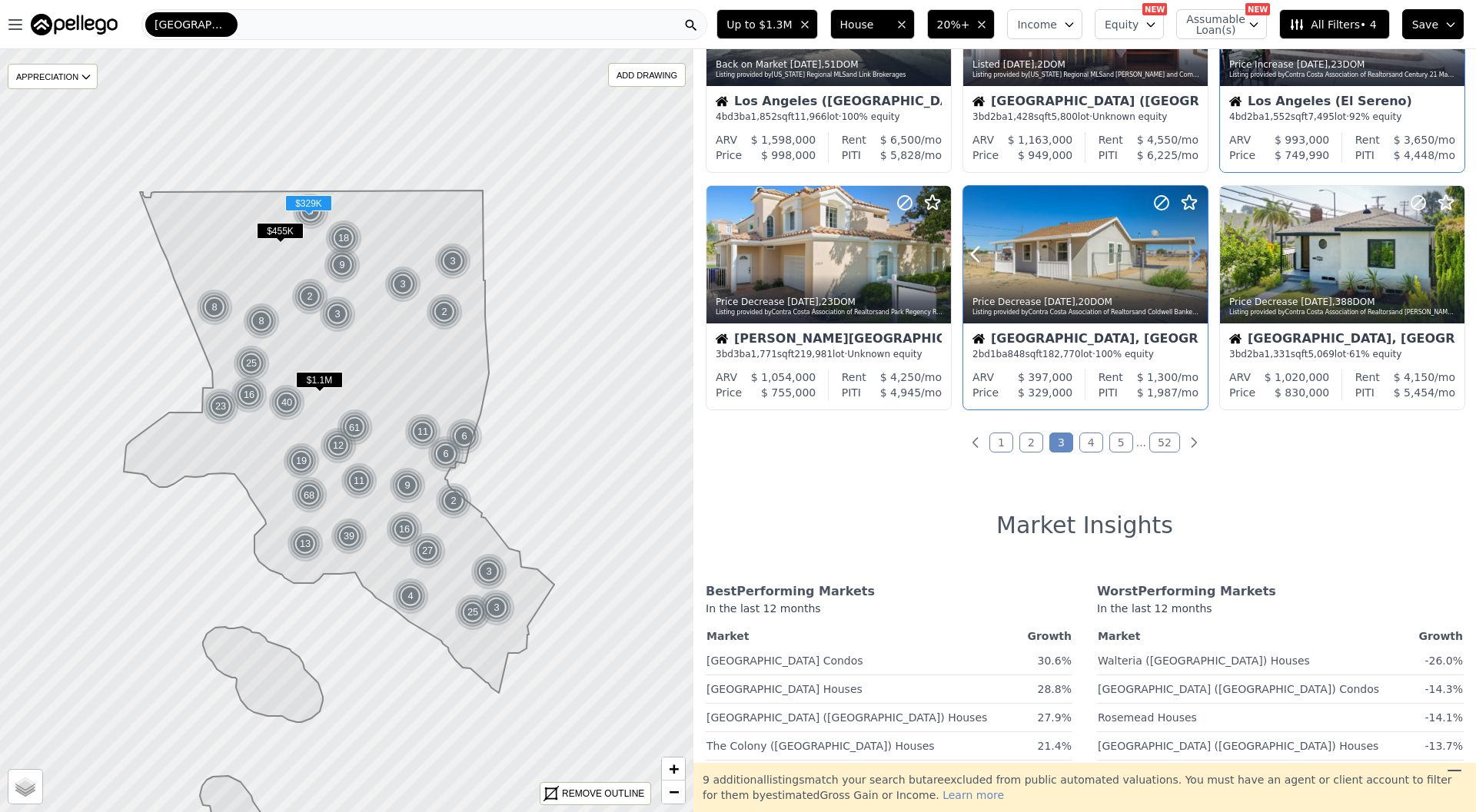
click at [1199, 251] on icon at bounding box center [1195, 254] width 24 height 24
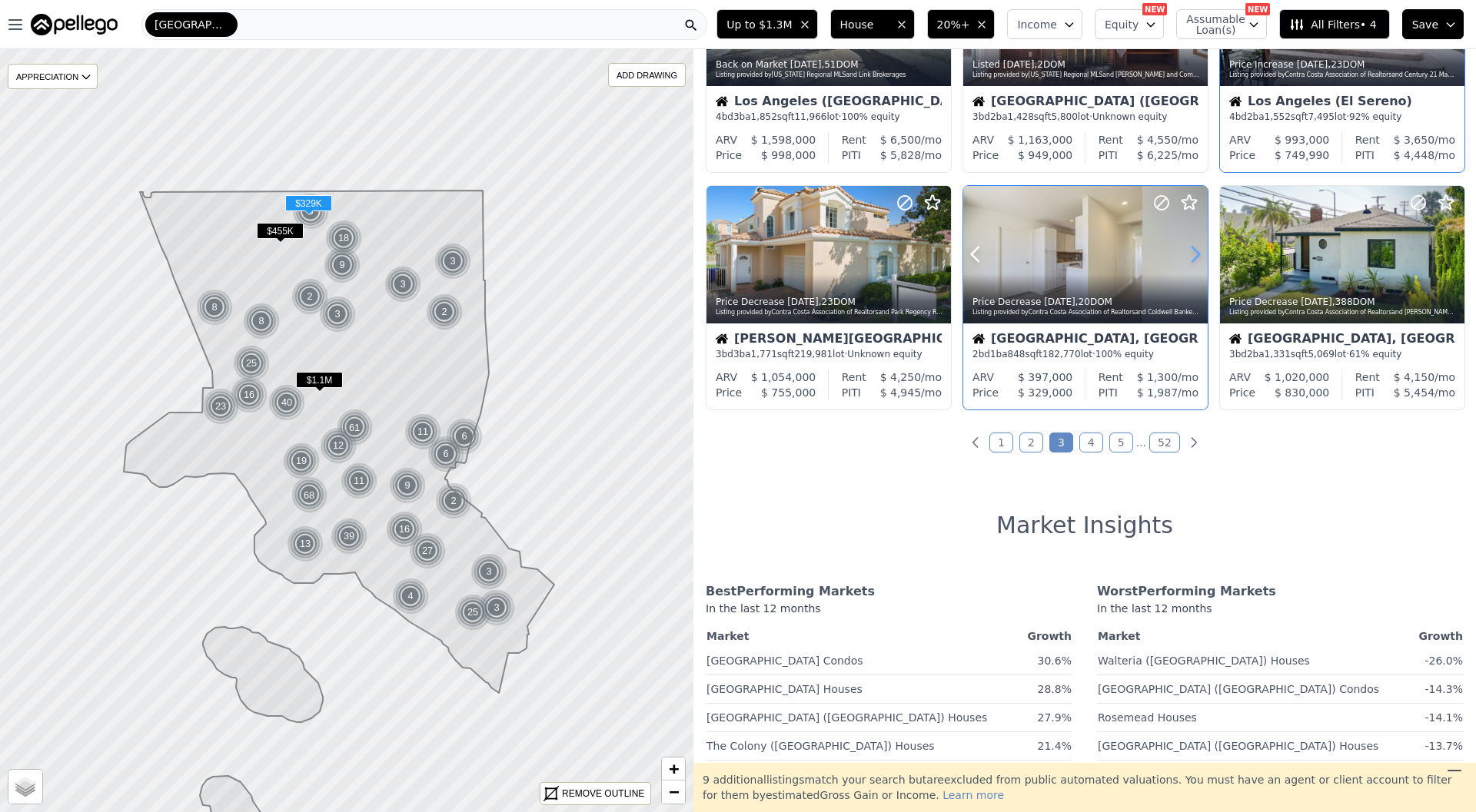
click at [1199, 251] on icon at bounding box center [1195, 254] width 24 height 24
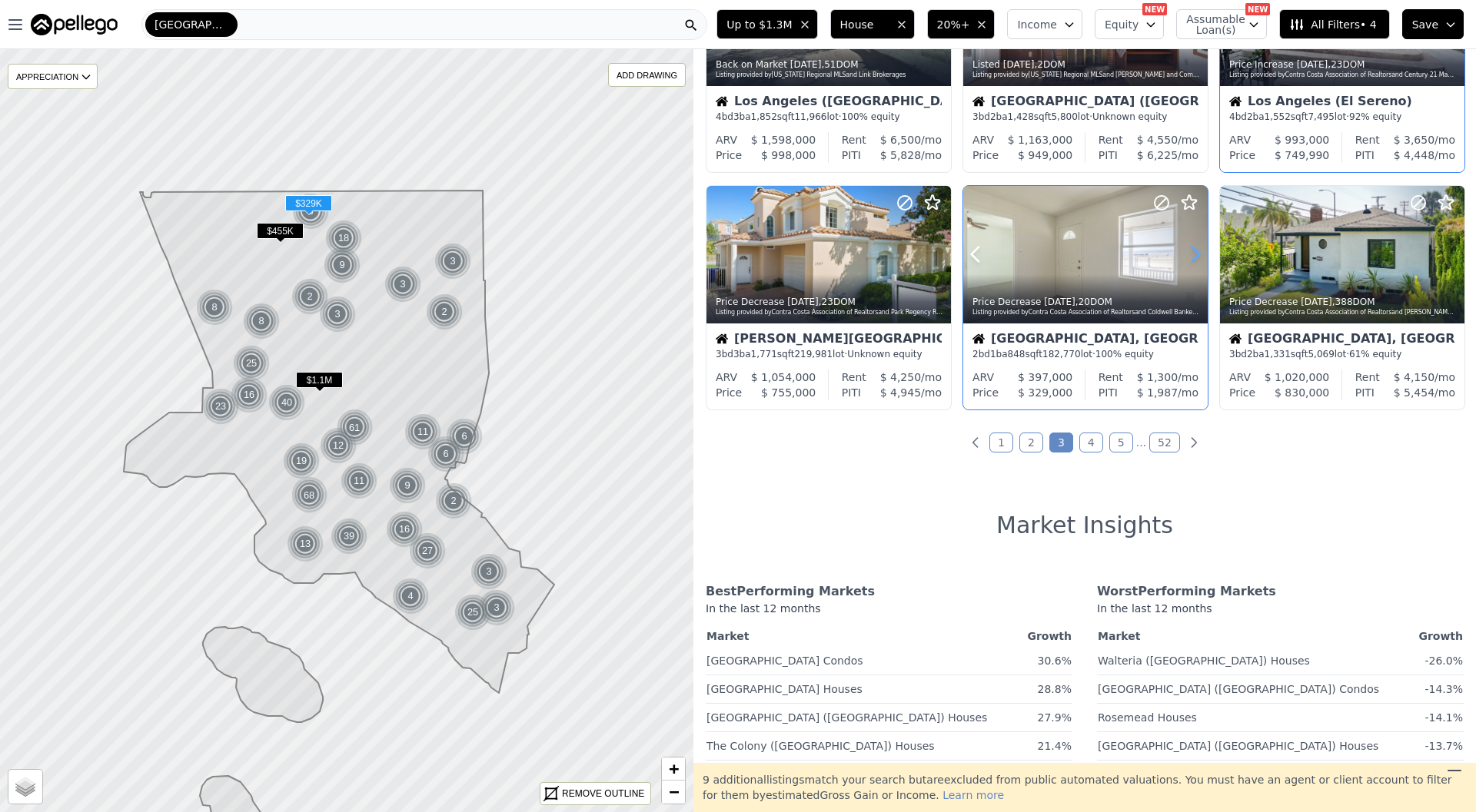
click at [1199, 251] on icon at bounding box center [1195, 254] width 24 height 24
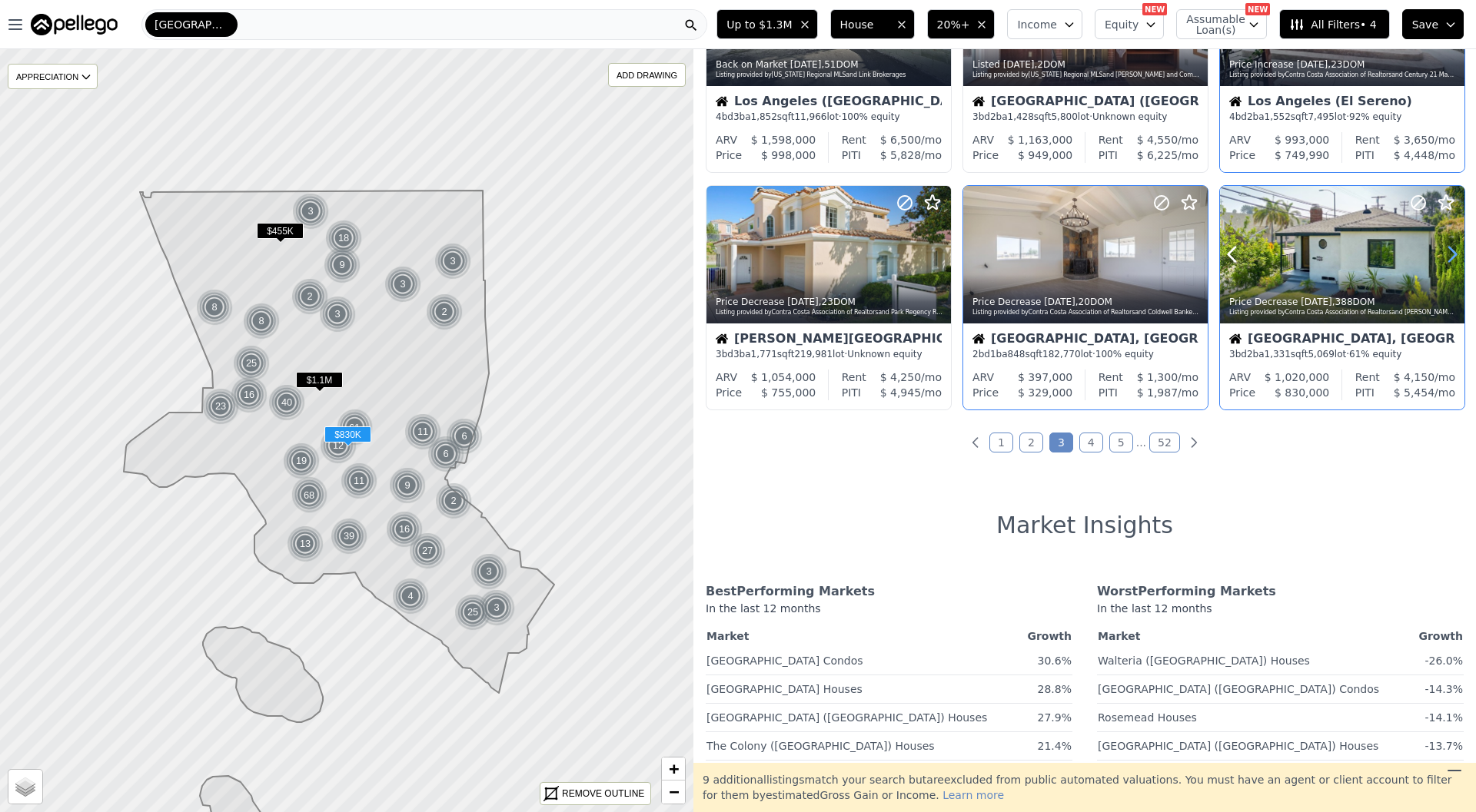
click at [1456, 257] on icon at bounding box center [1452, 254] width 24 height 24
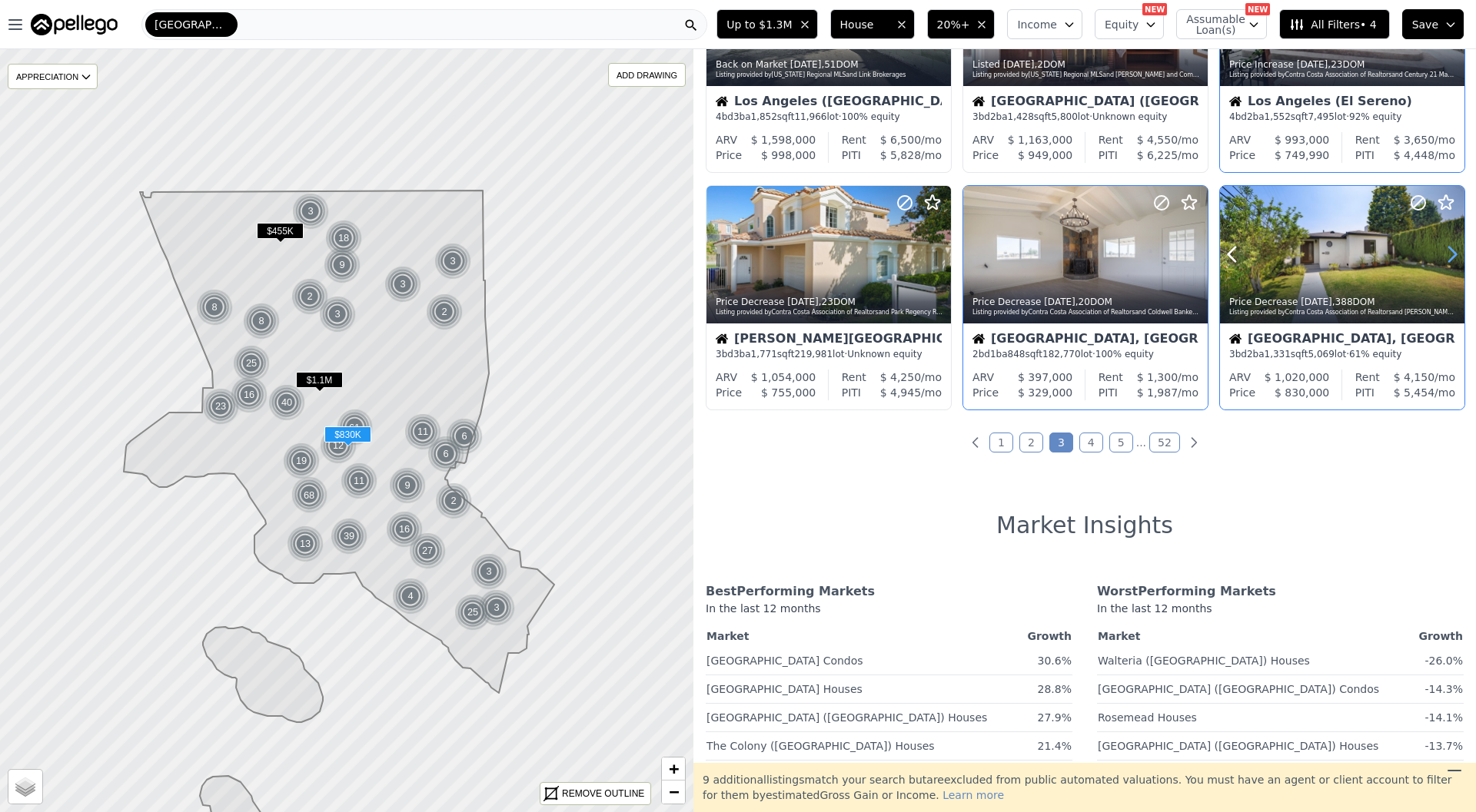
click at [1456, 257] on icon at bounding box center [1452, 254] width 24 height 24
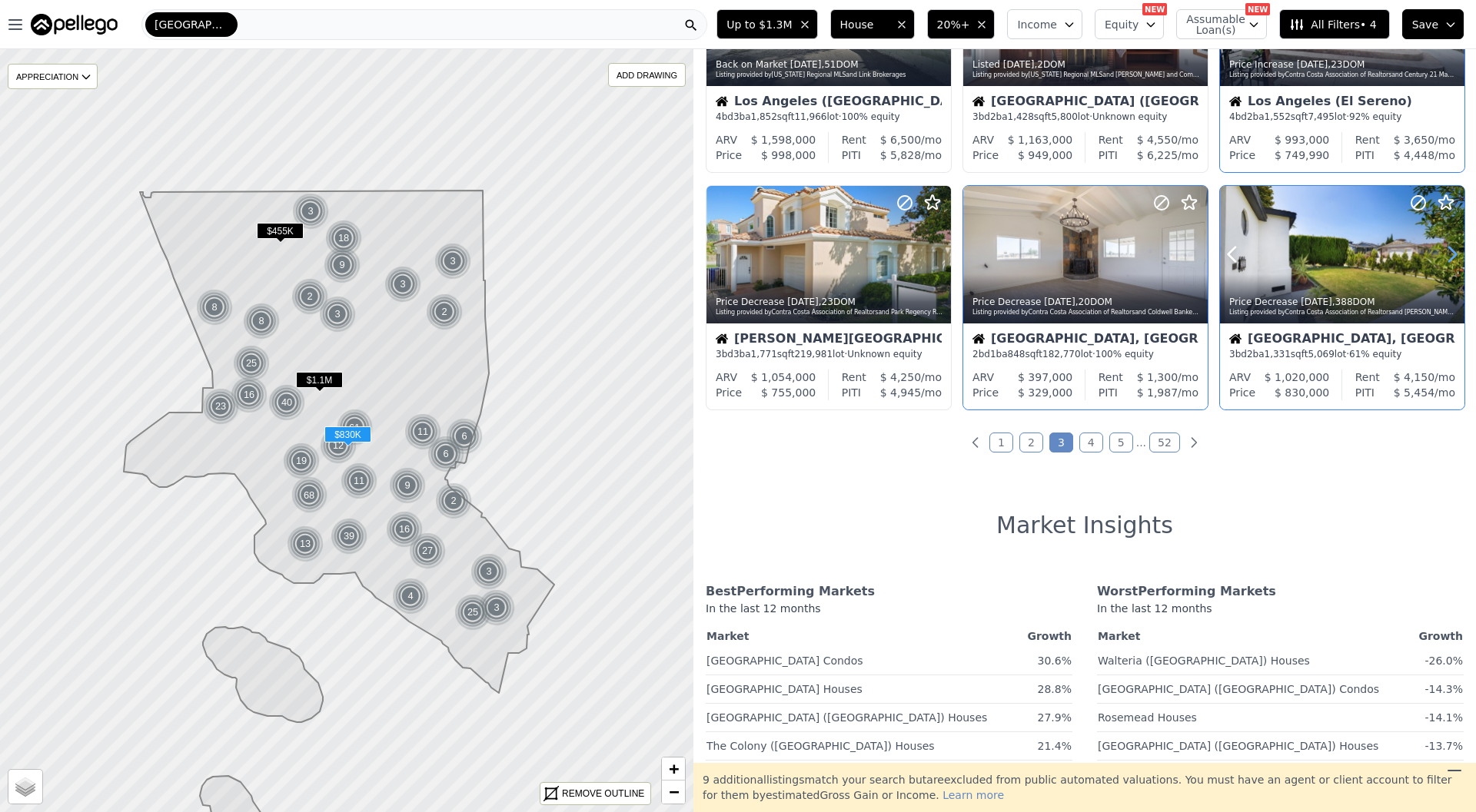
click at [1456, 257] on icon at bounding box center [1452, 254] width 24 height 24
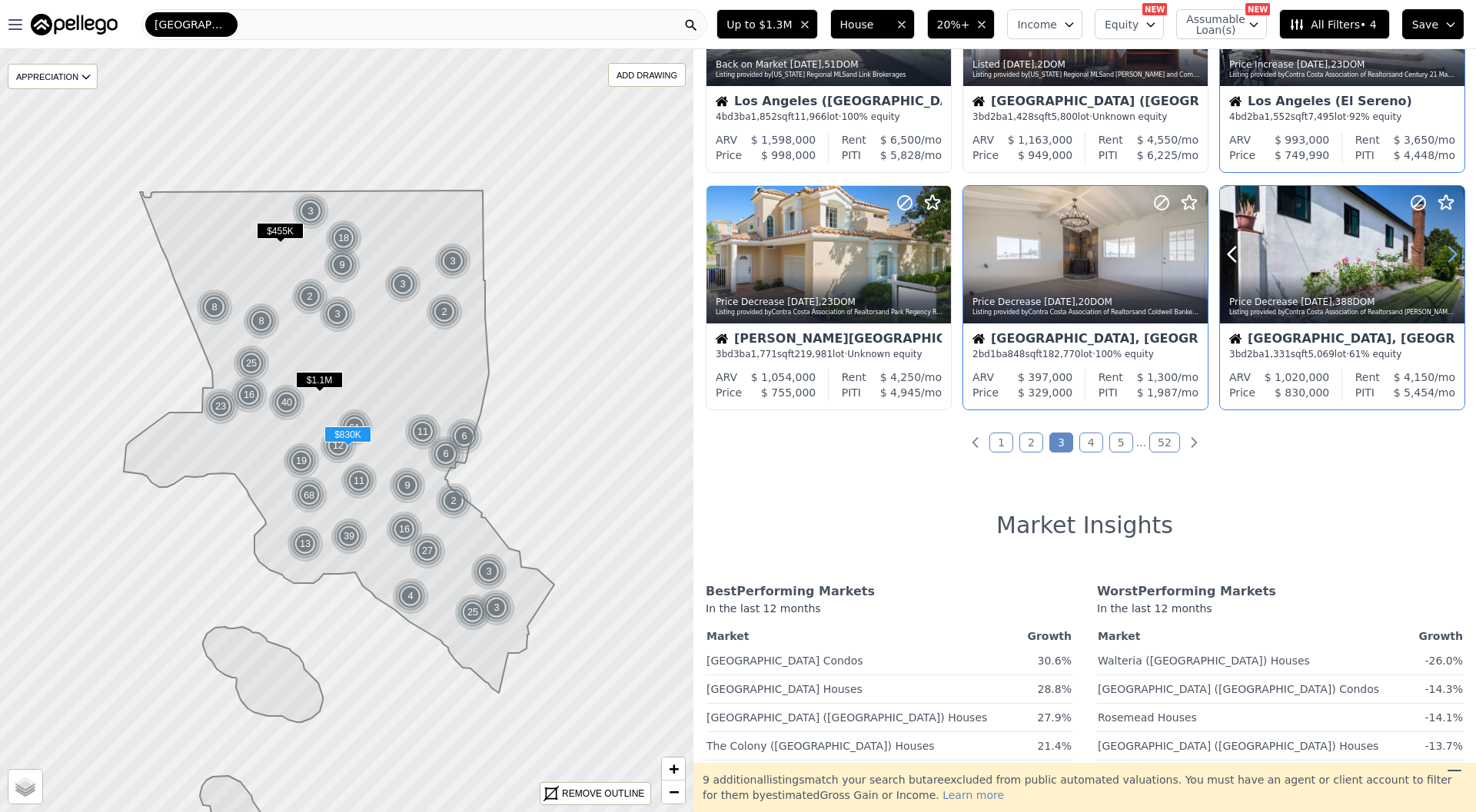
click at [1456, 257] on icon at bounding box center [1452, 254] width 24 height 24
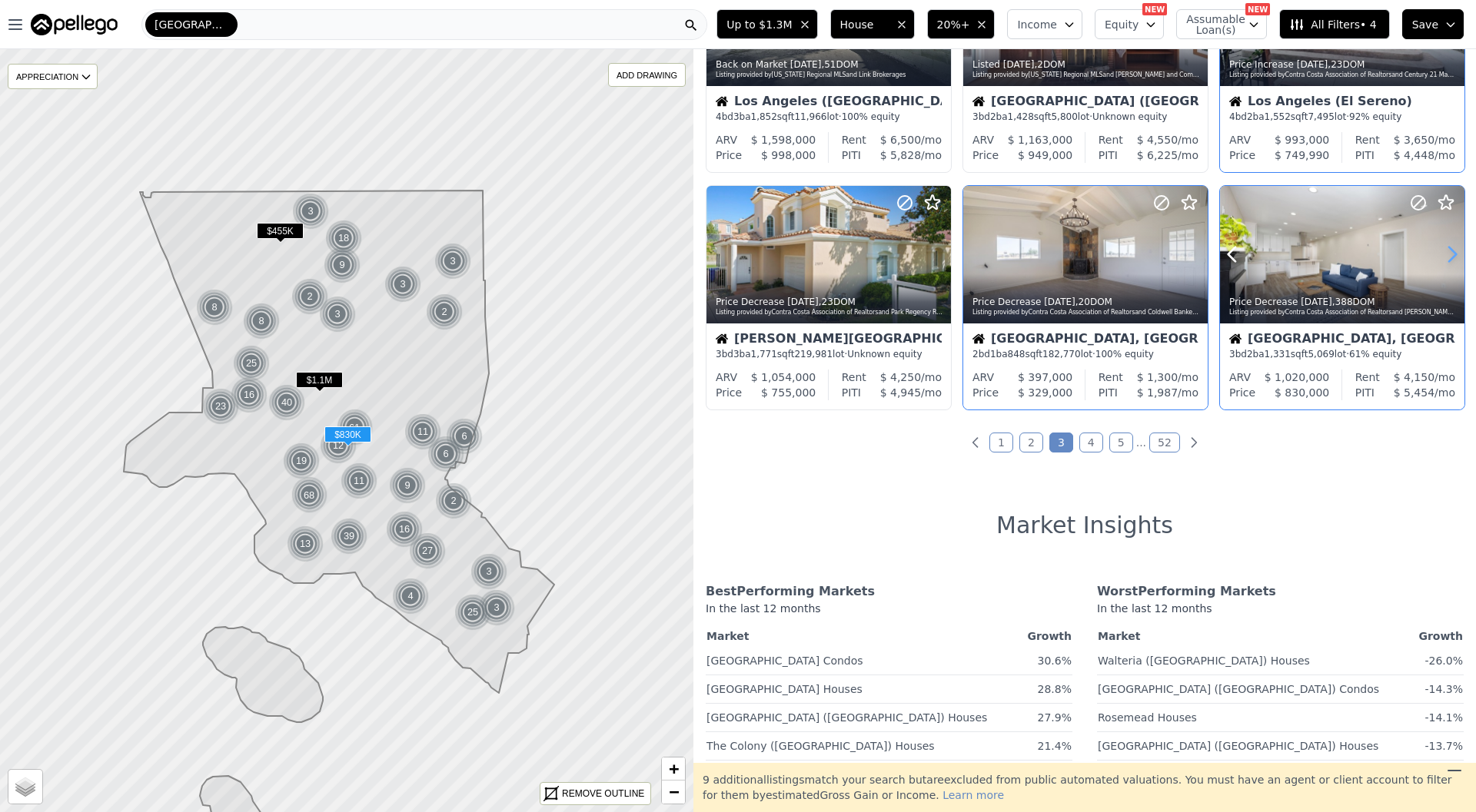
click at [1456, 257] on icon at bounding box center [1452, 254] width 24 height 24
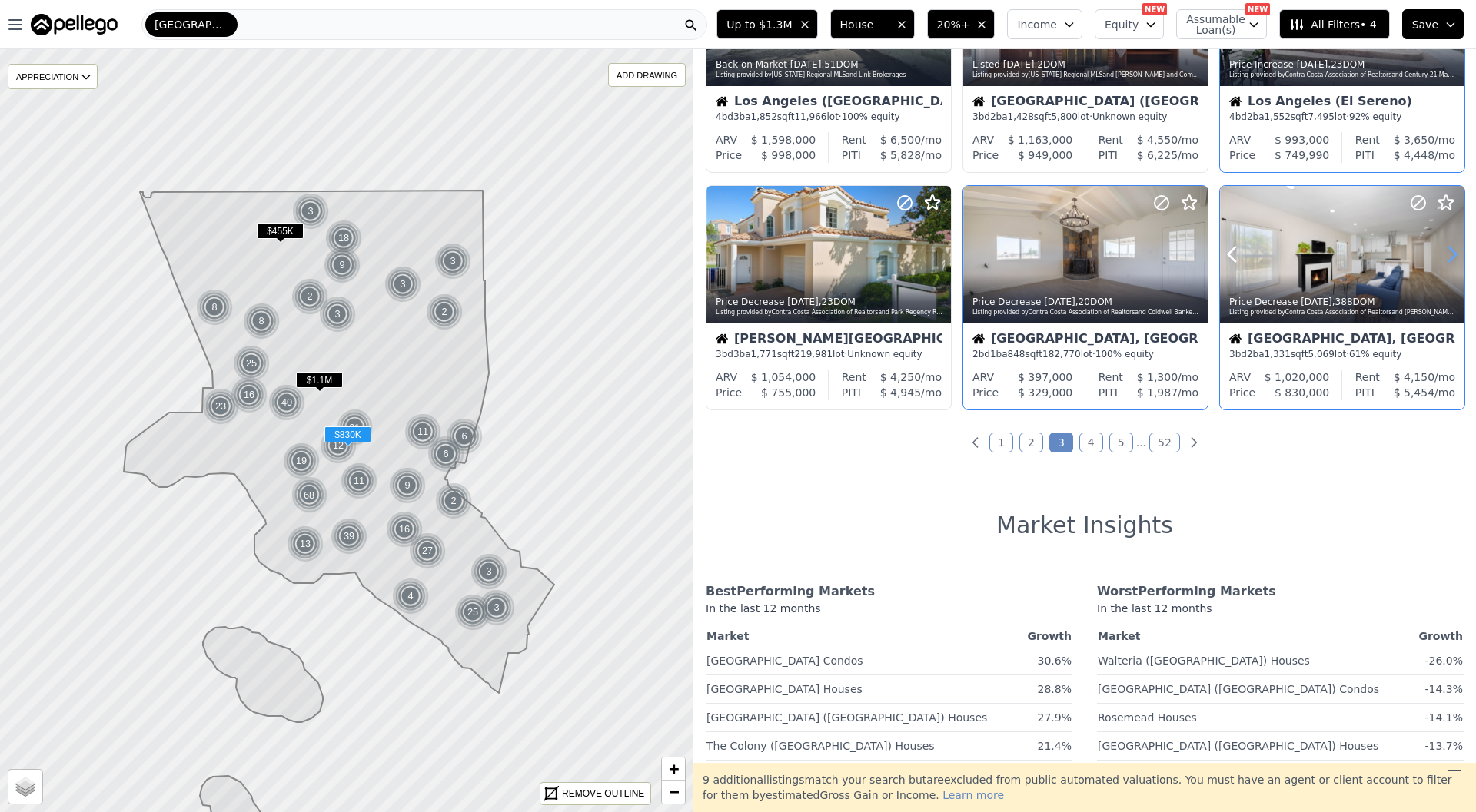
click at [1456, 257] on icon at bounding box center [1452, 254] width 24 height 24
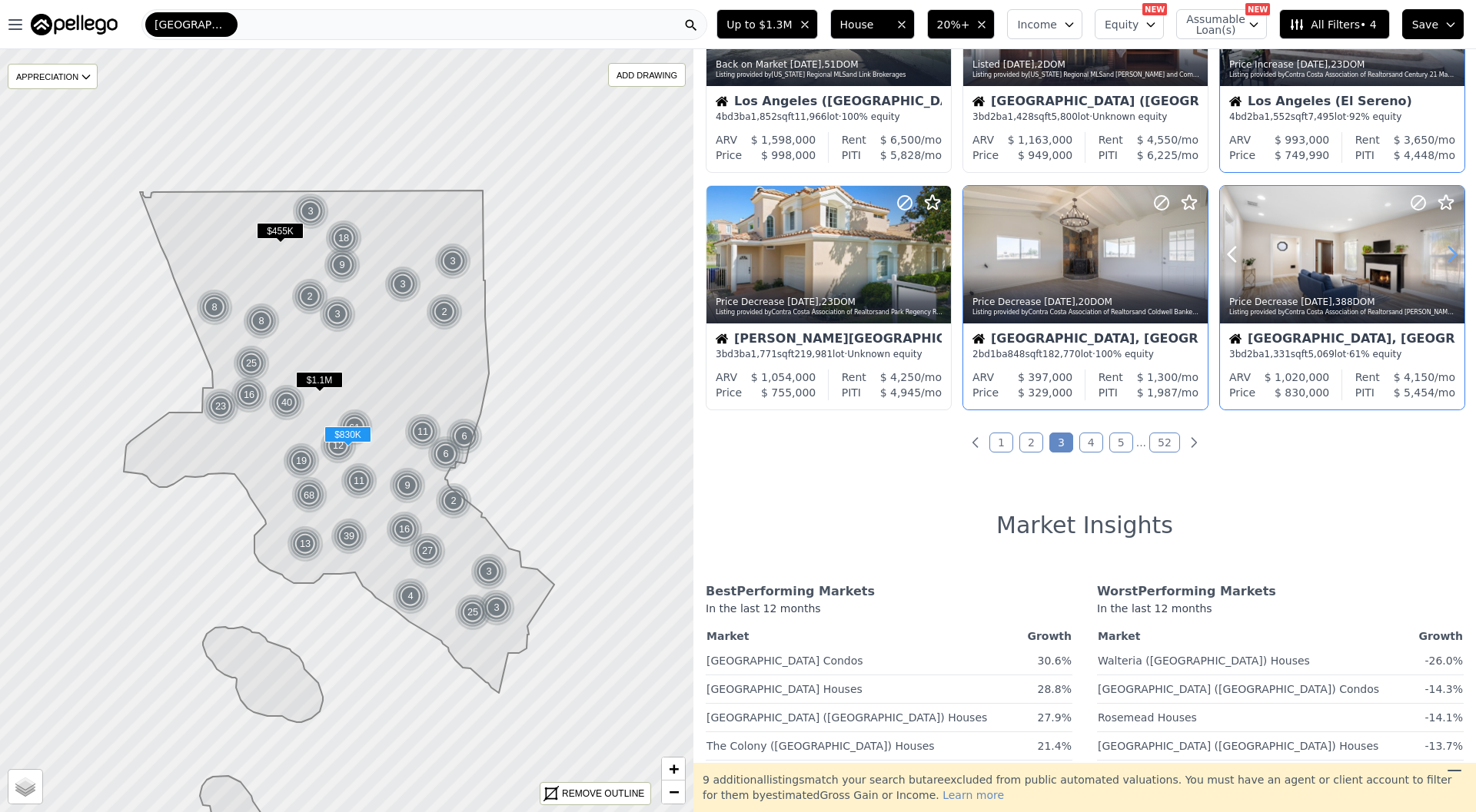
click at [1456, 257] on icon at bounding box center [1452, 254] width 24 height 24
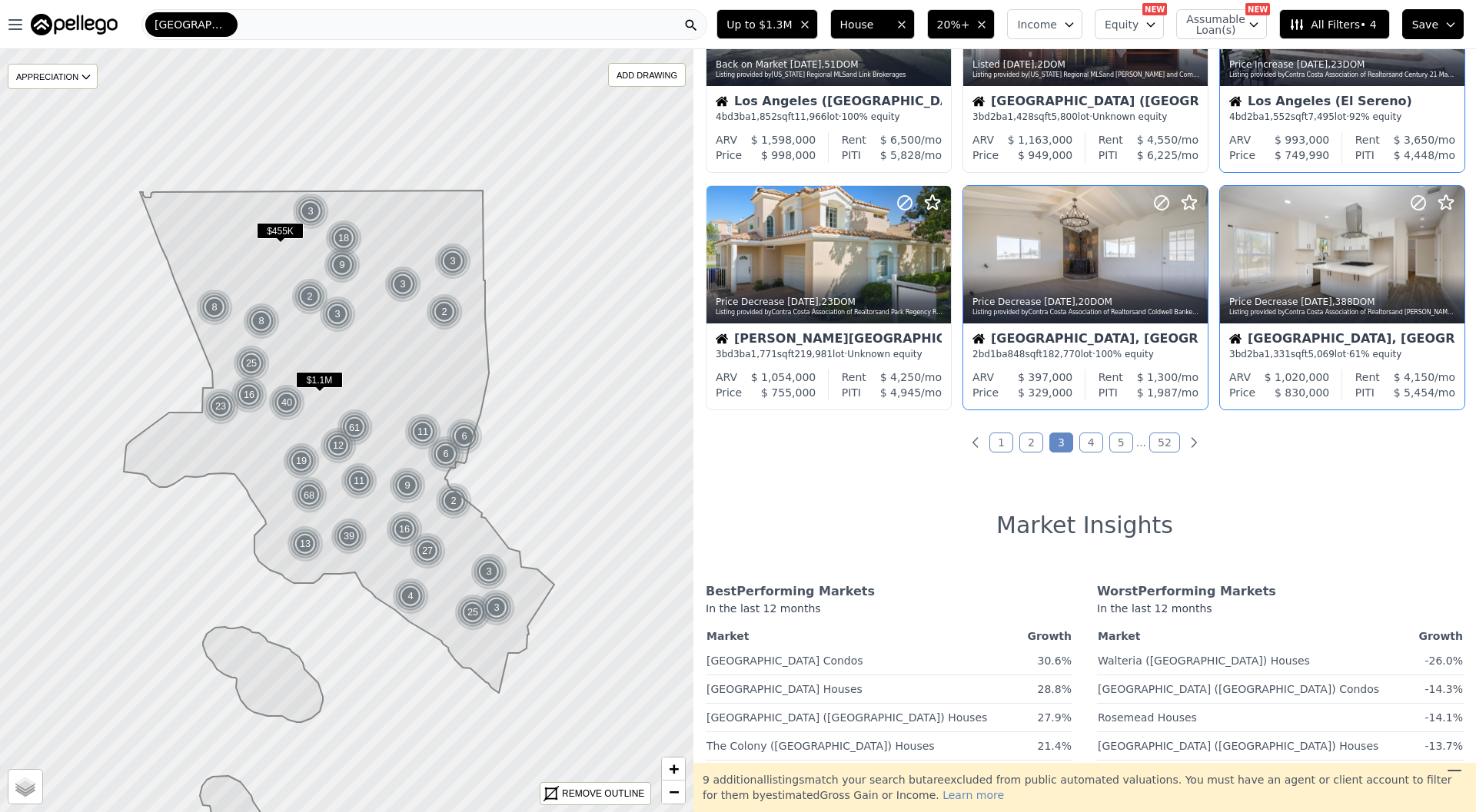
click at [1099, 430] on div "620 out of 19134 listings match your filters Table Grid ← Move left → Move righ…" at bounding box center [1085, 406] width 783 height 714
click at [1099, 433] on link "4" at bounding box center [1091, 442] width 24 height 20
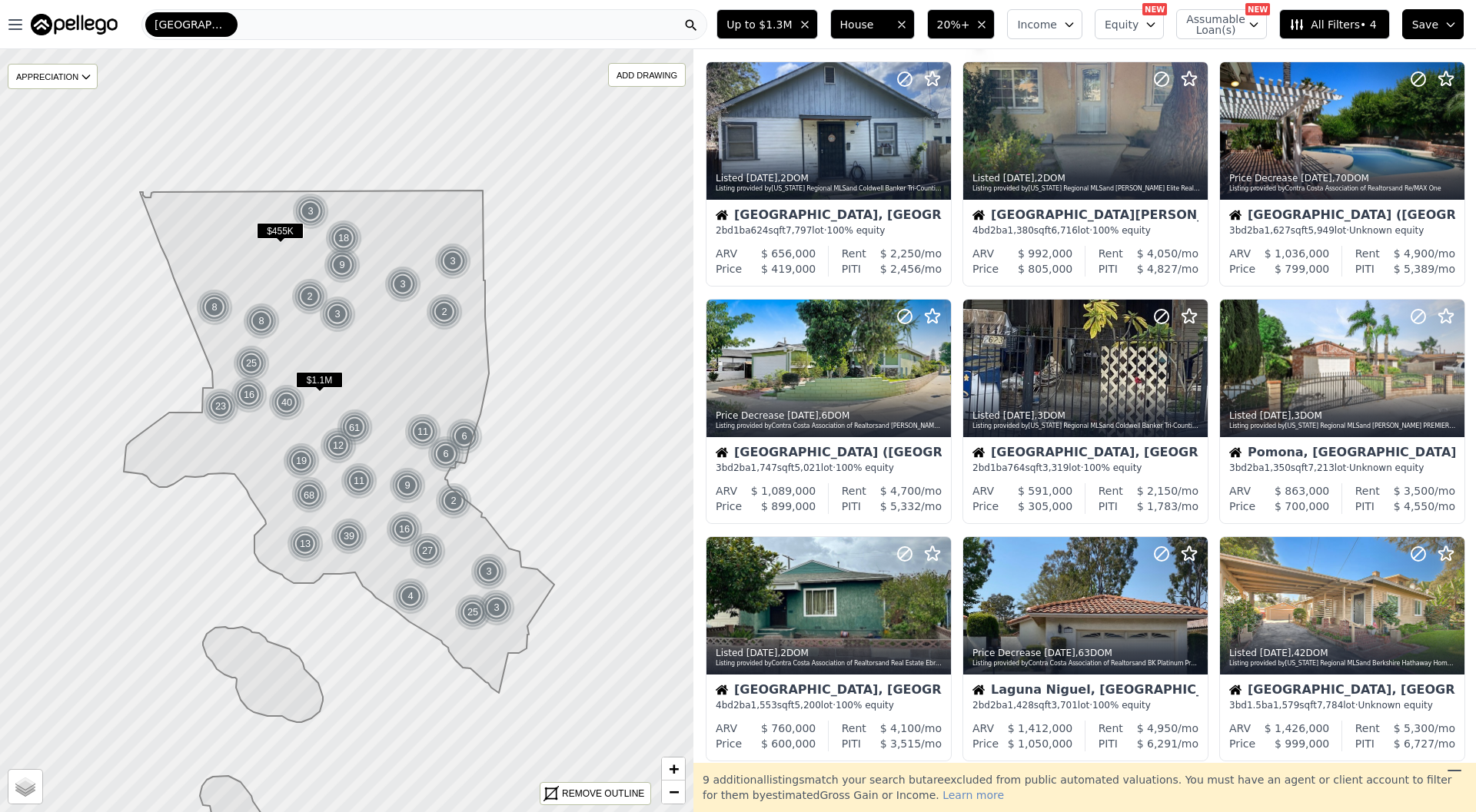
scroll to position [0, 0]
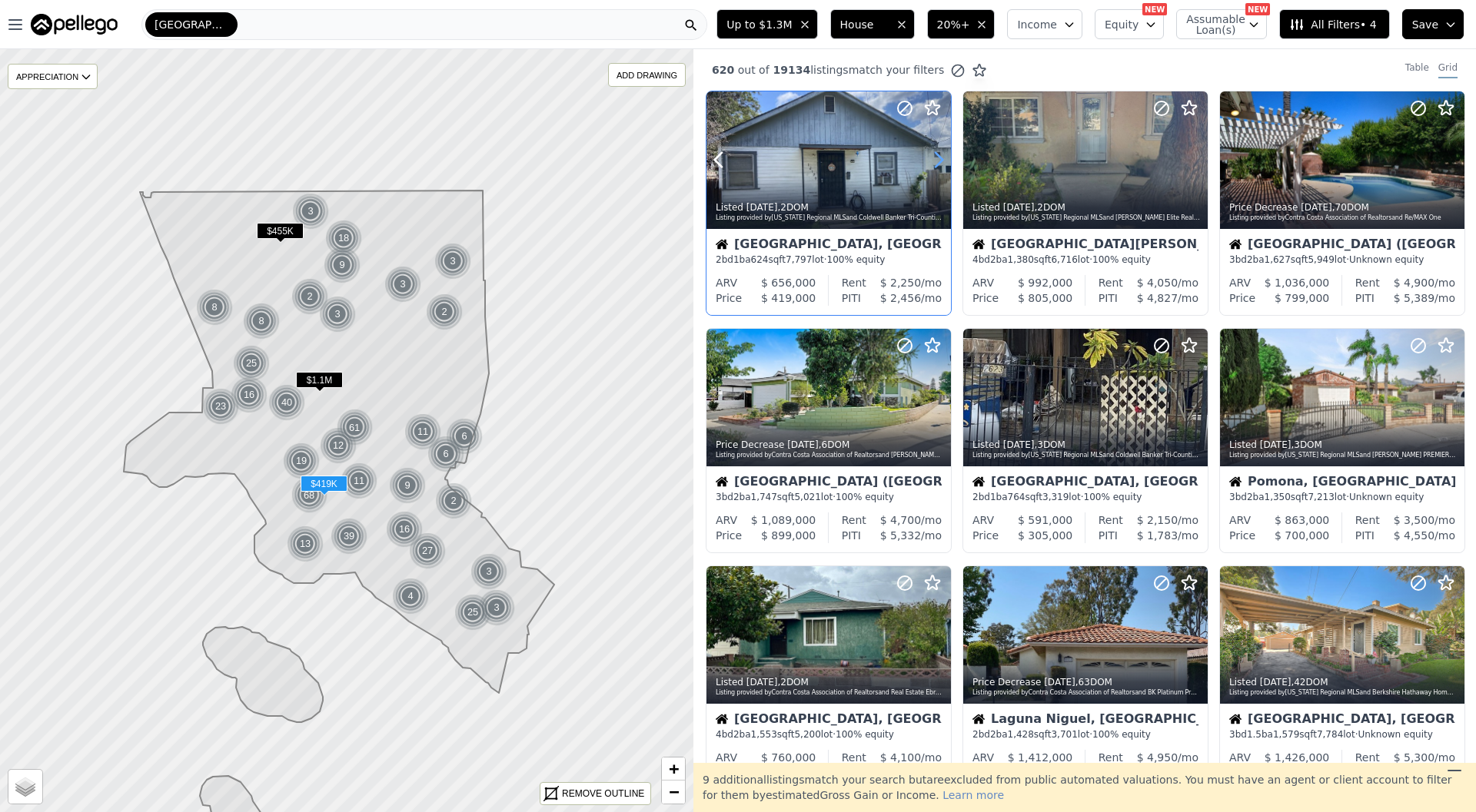
click at [939, 154] on icon at bounding box center [939, 160] width 24 height 24
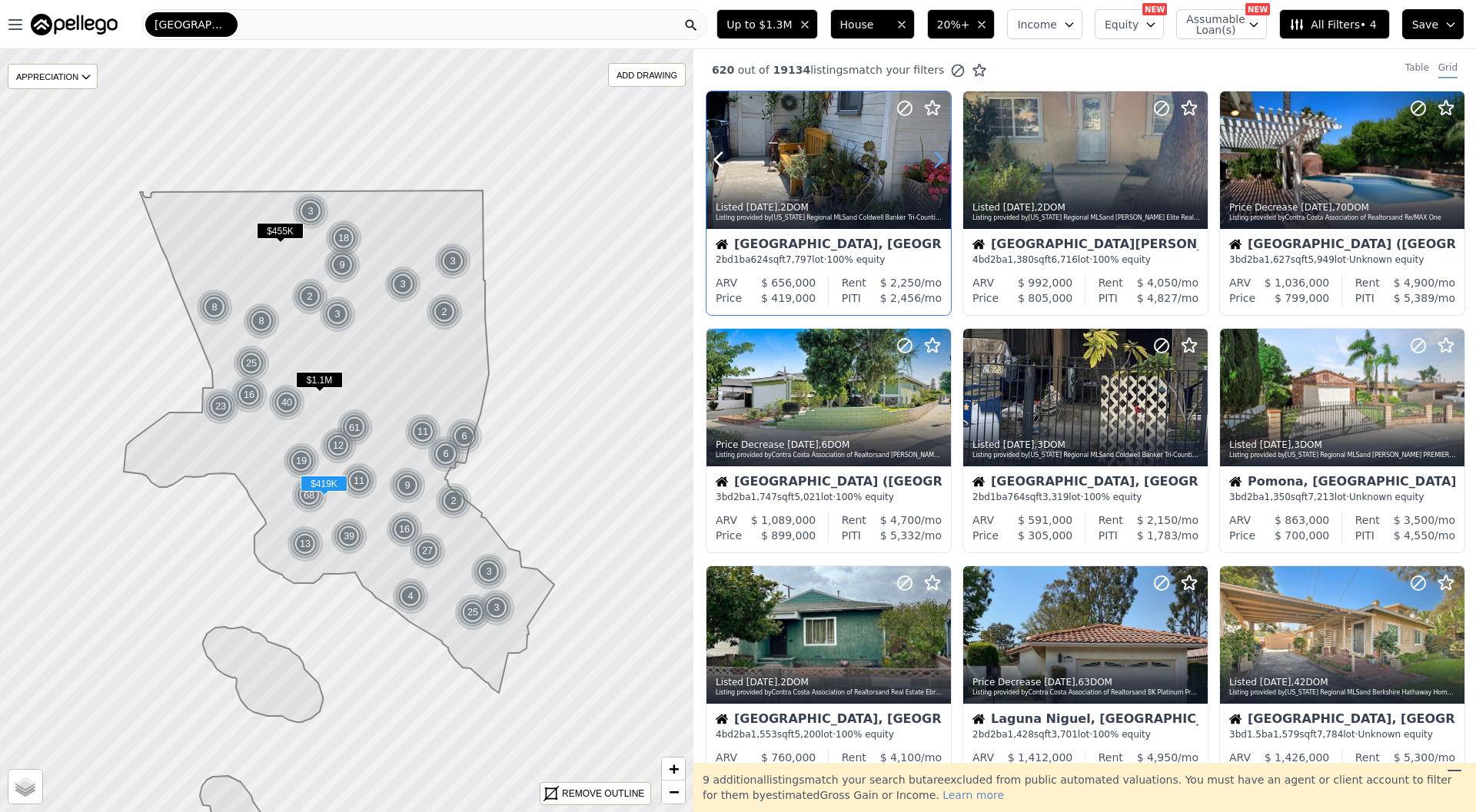
click at [939, 154] on icon at bounding box center [939, 160] width 24 height 24
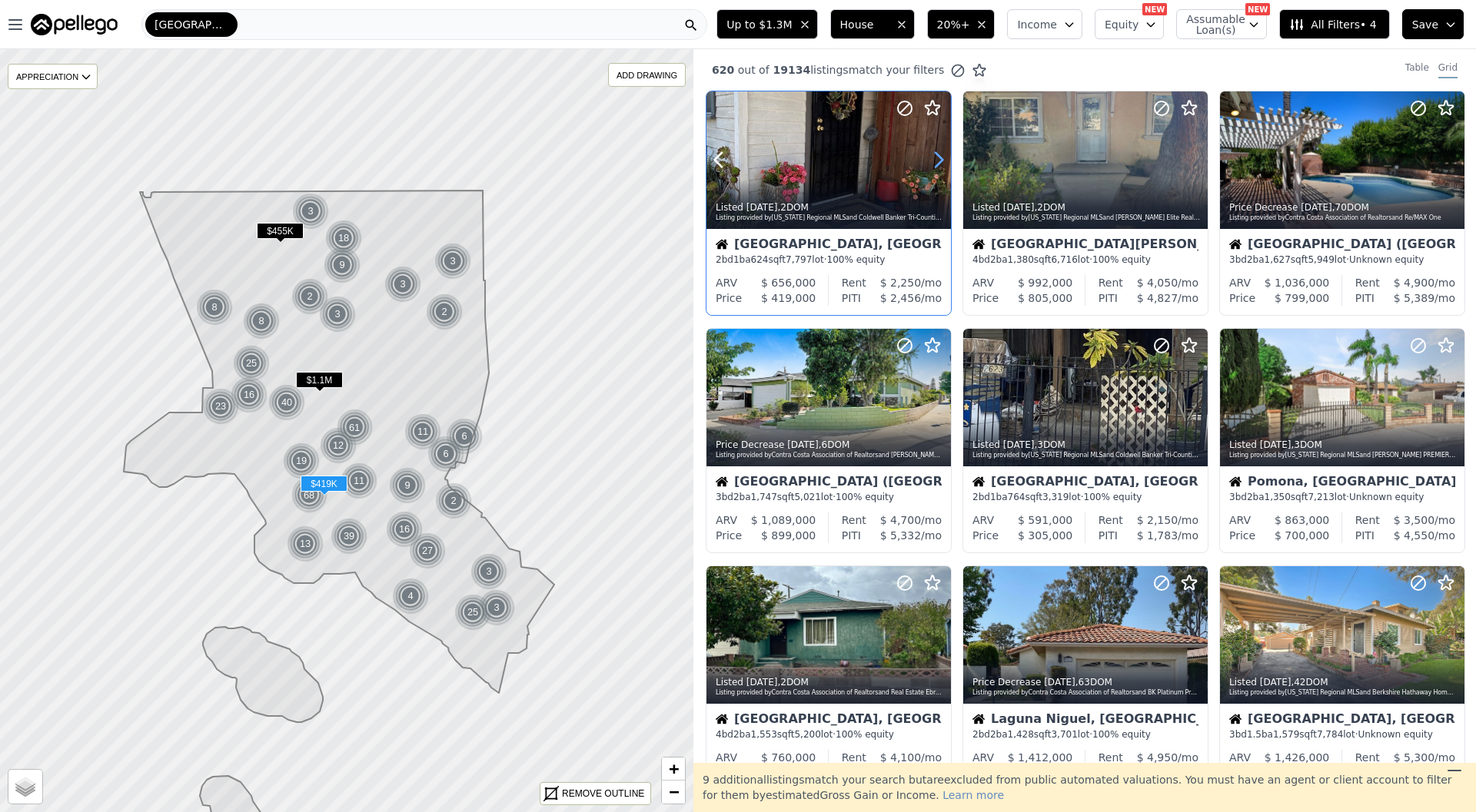
click at [939, 154] on icon at bounding box center [939, 160] width 24 height 24
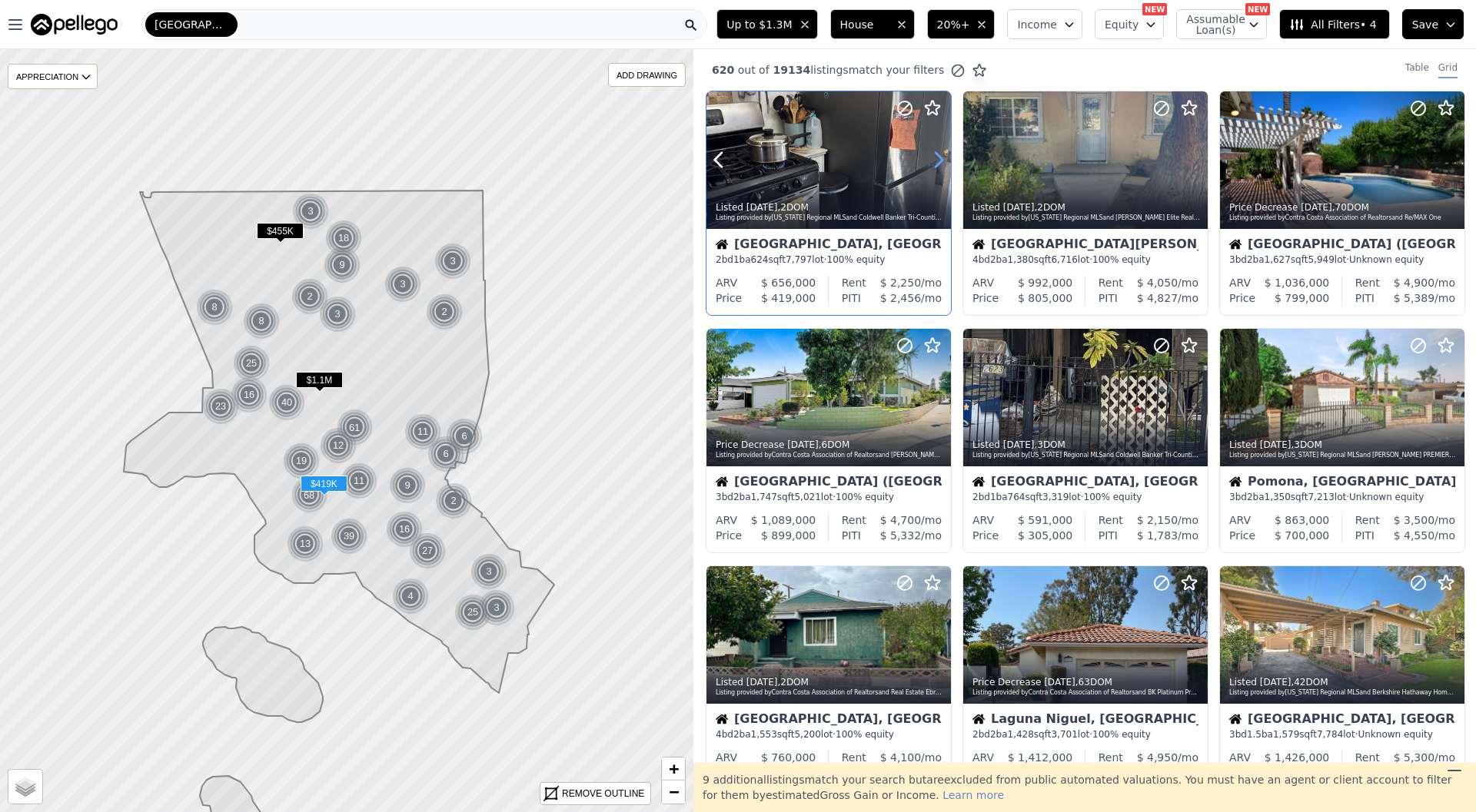
click at [939, 154] on icon at bounding box center [939, 160] width 24 height 24
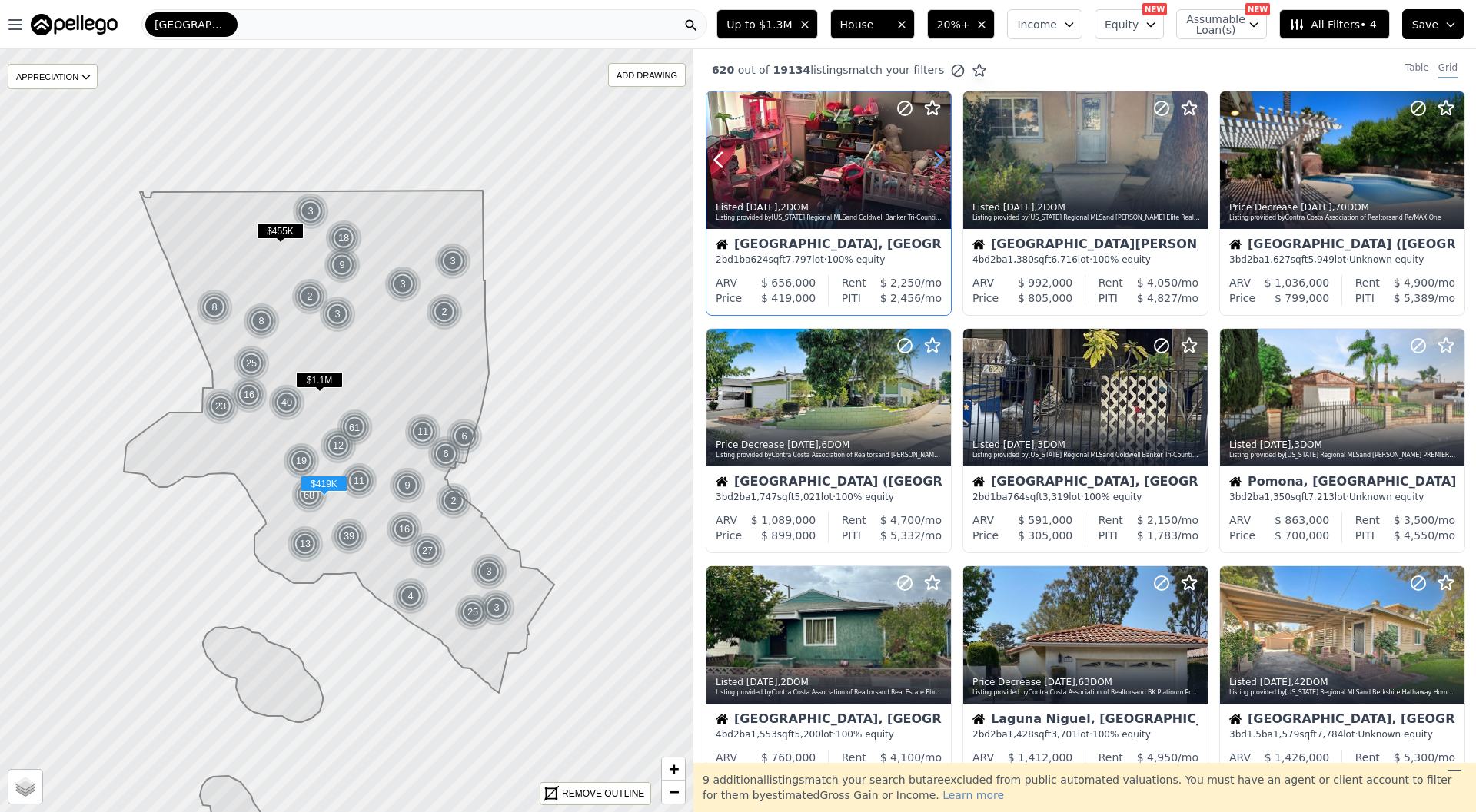
click at [939, 154] on icon at bounding box center [939, 160] width 24 height 24
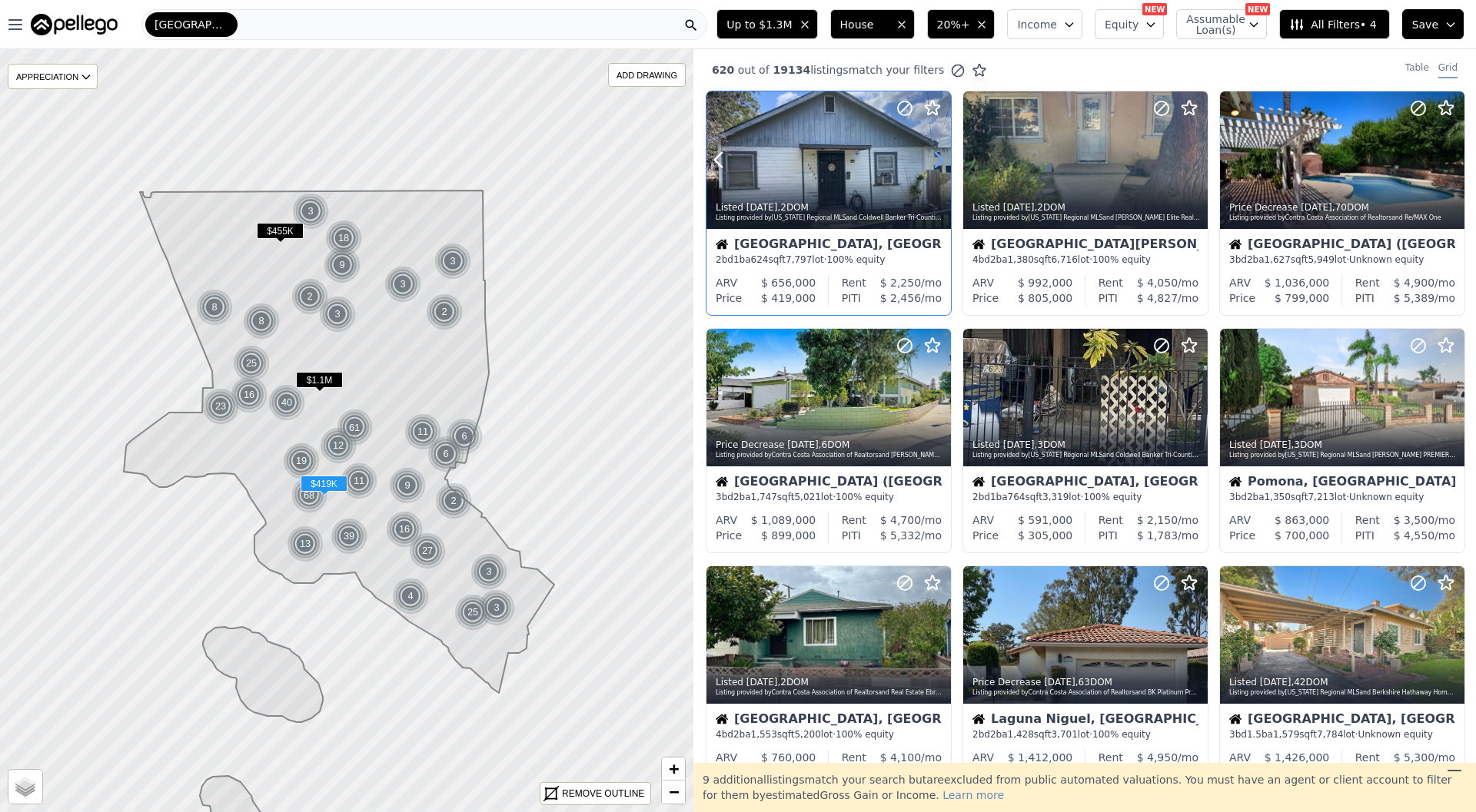
click at [939, 154] on icon at bounding box center [939, 160] width 24 height 24
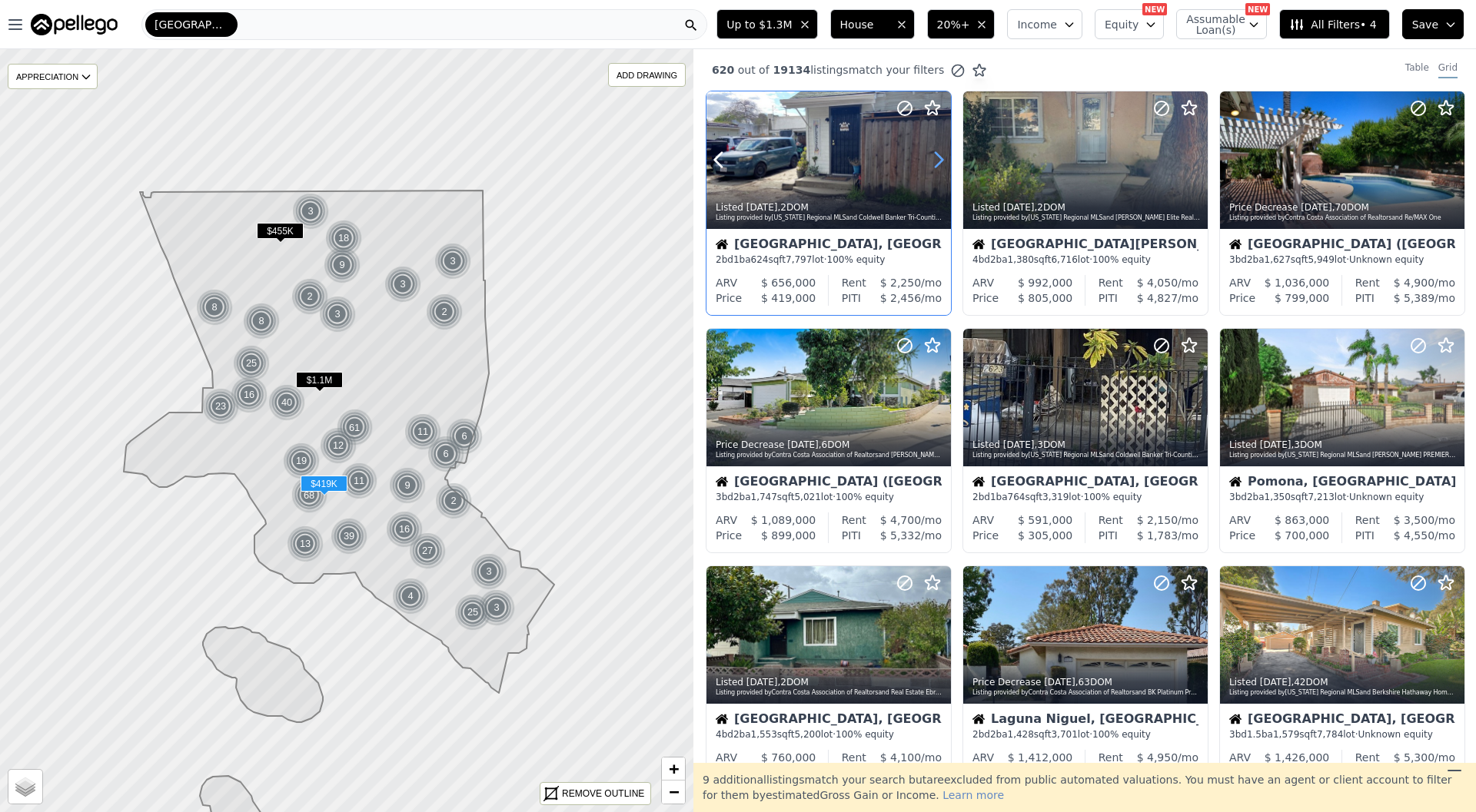
click at [939, 154] on icon at bounding box center [939, 160] width 24 height 24
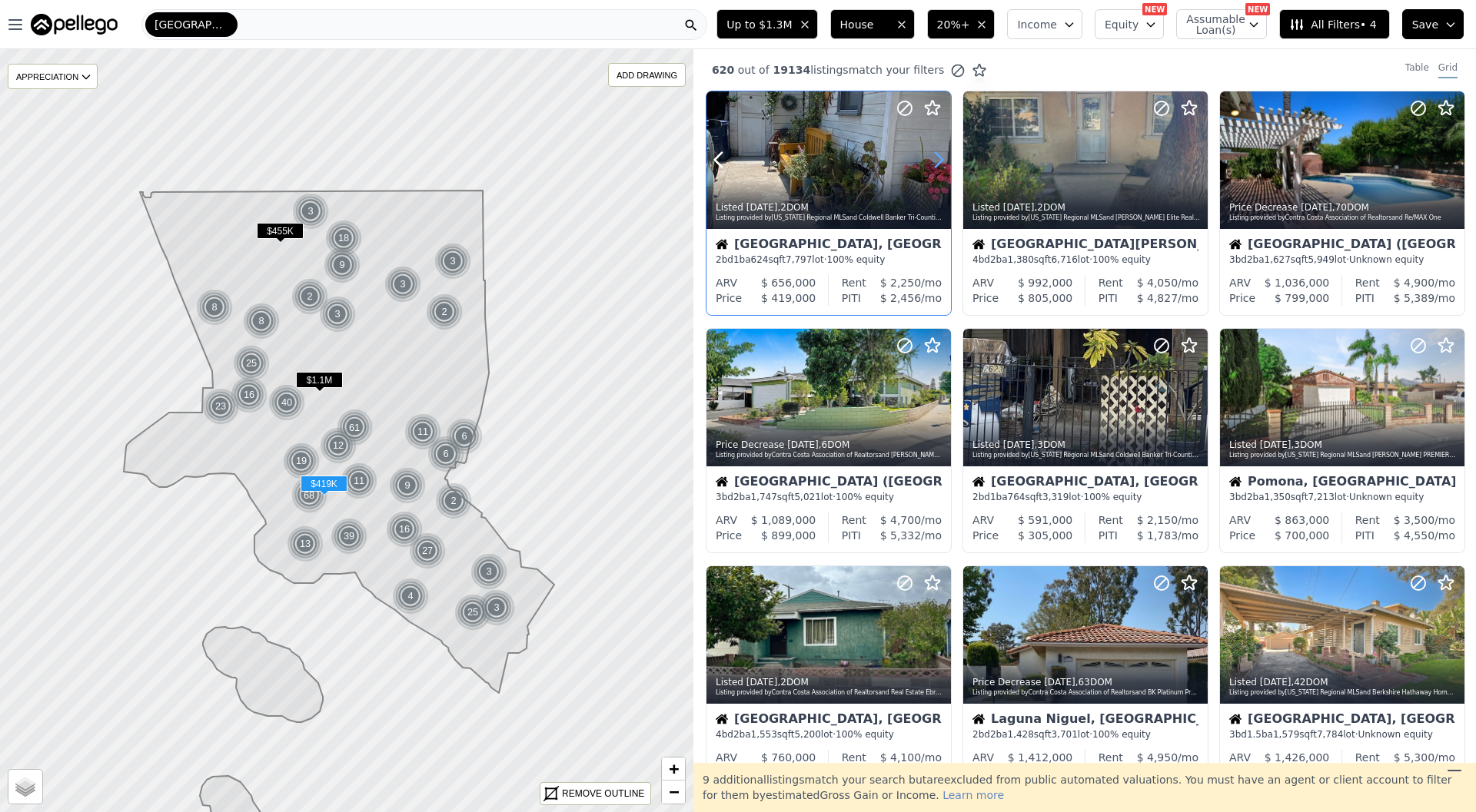
click at [939, 154] on icon at bounding box center [939, 160] width 24 height 24
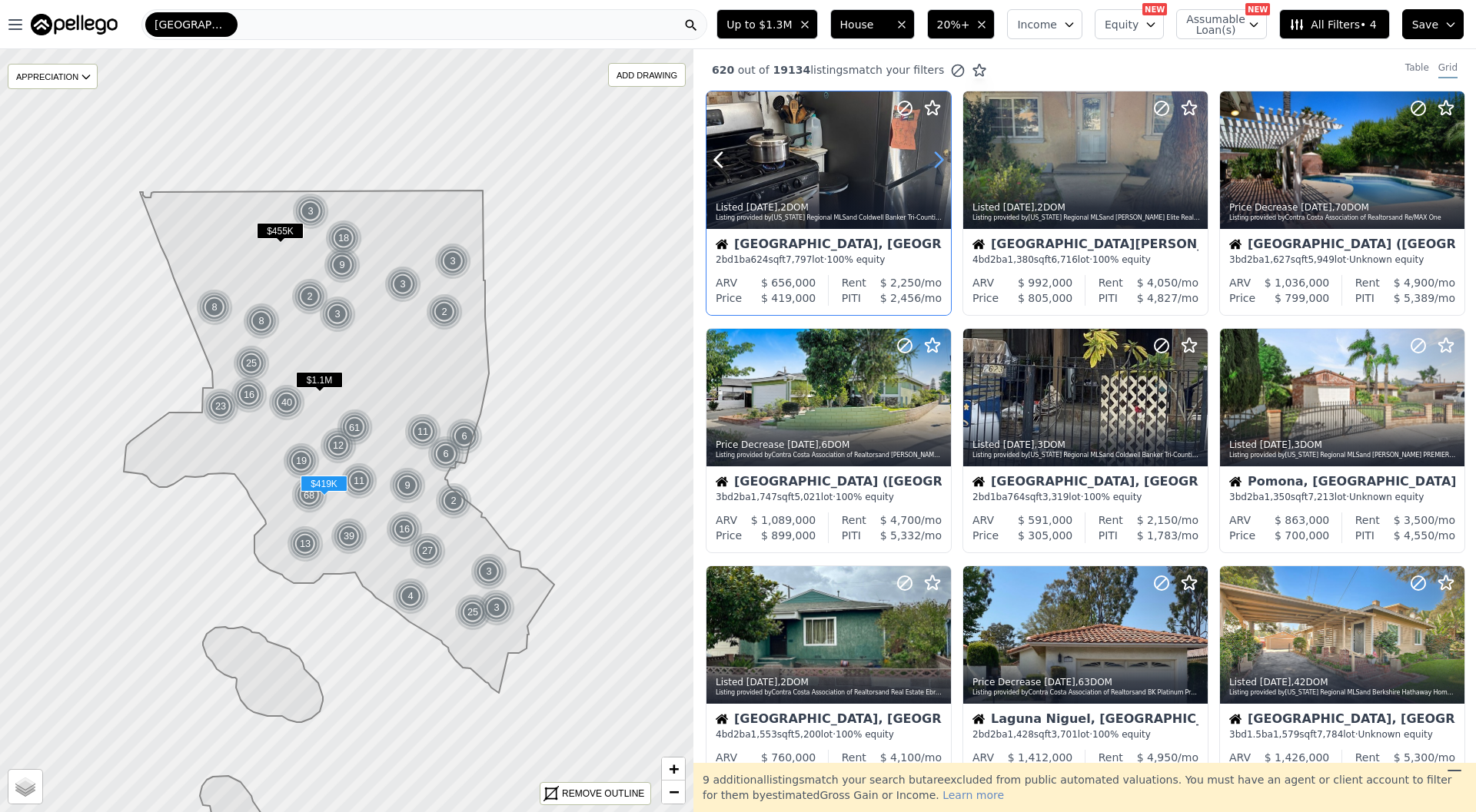
click at [939, 154] on icon at bounding box center [939, 160] width 24 height 24
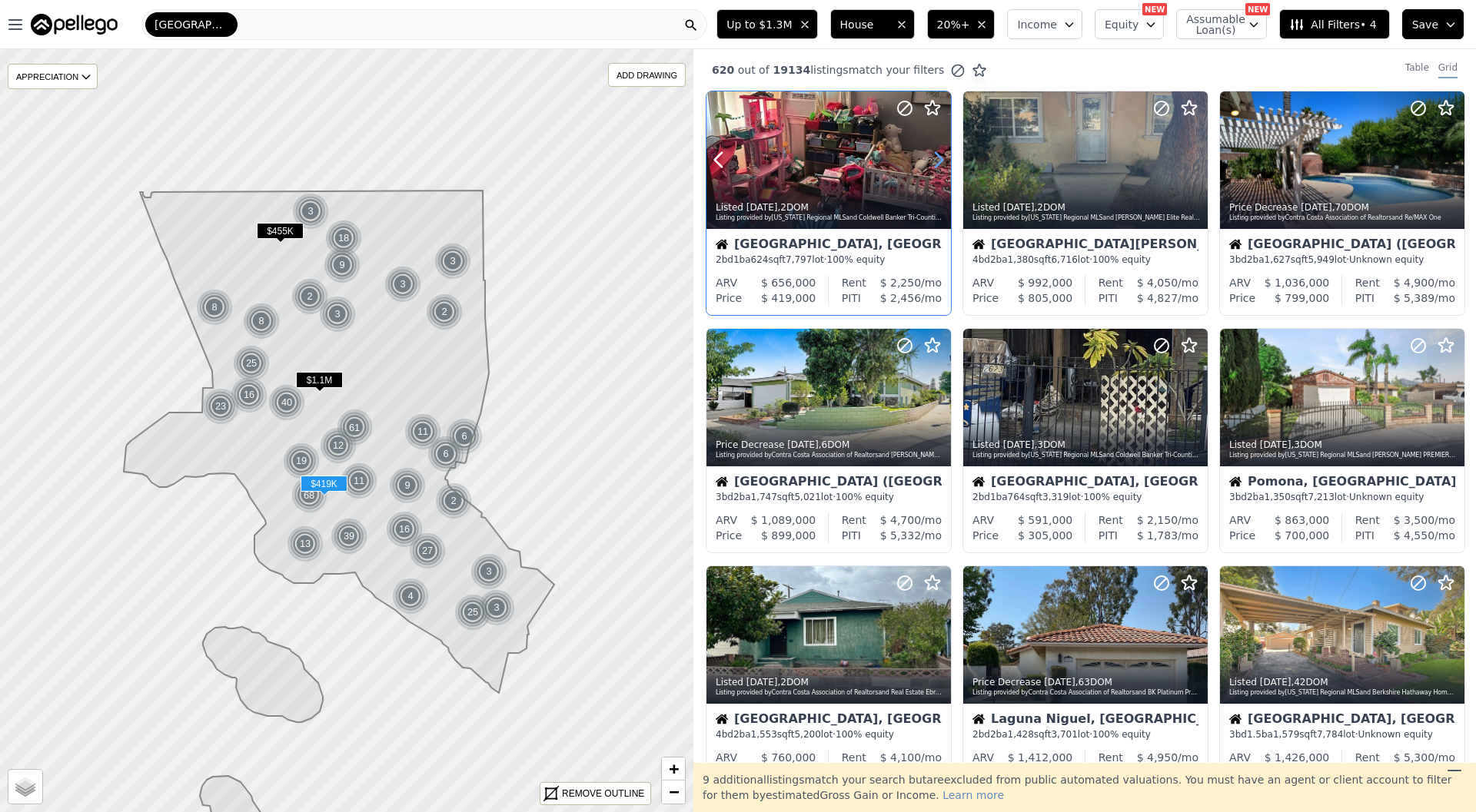
click at [939, 154] on icon at bounding box center [939, 160] width 24 height 24
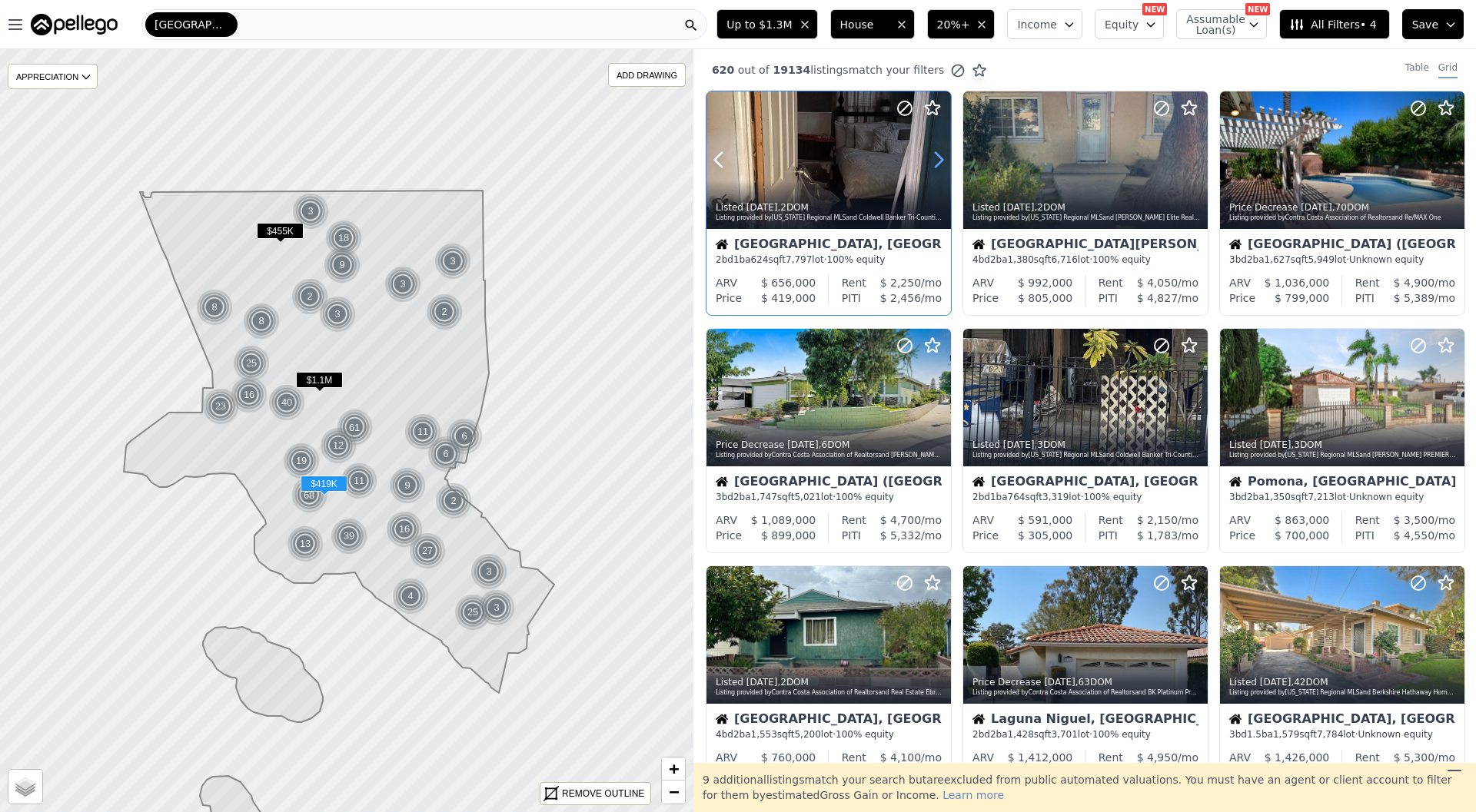
click at [939, 154] on icon at bounding box center [939, 160] width 24 height 24
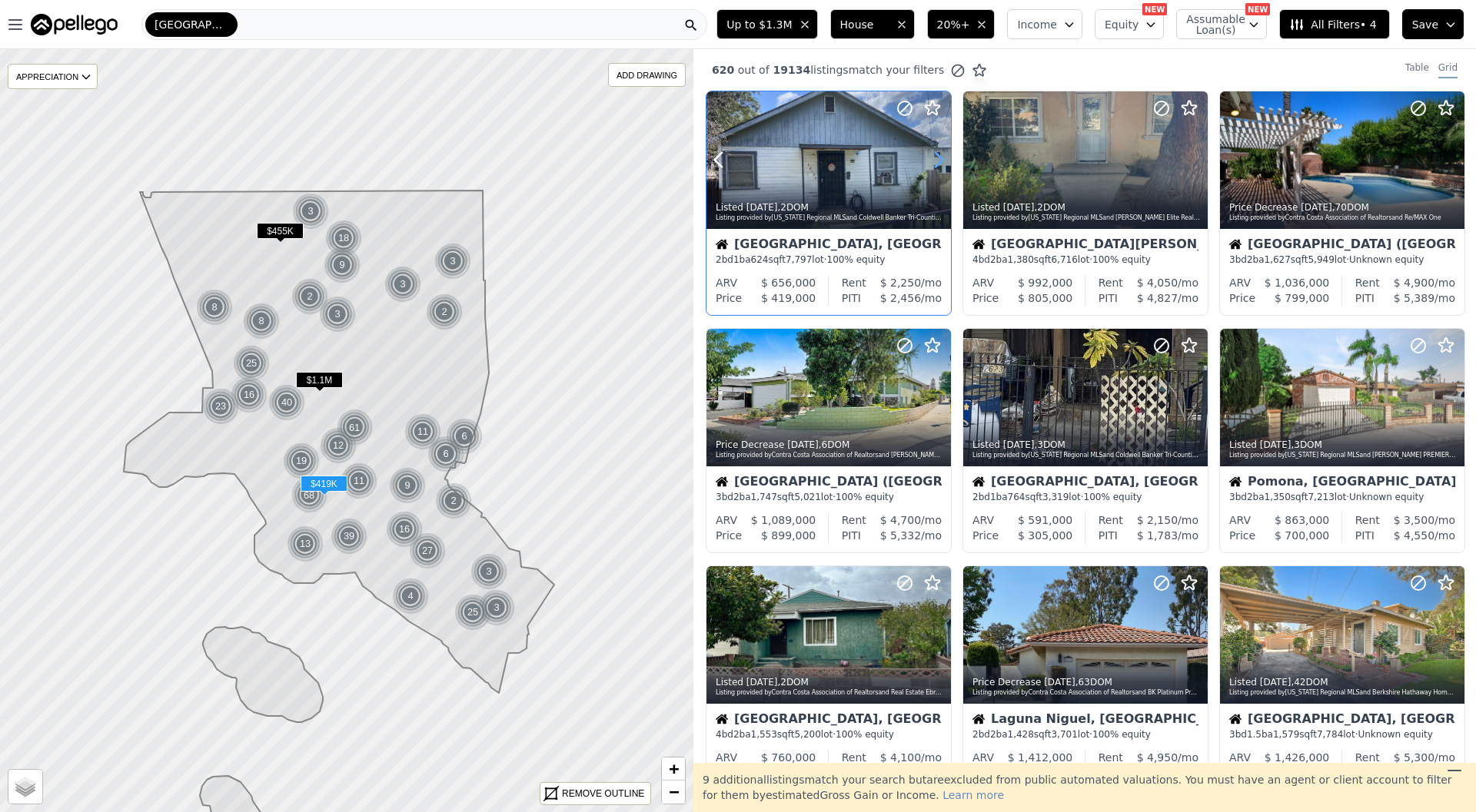
click at [939, 154] on icon at bounding box center [939, 160] width 24 height 24
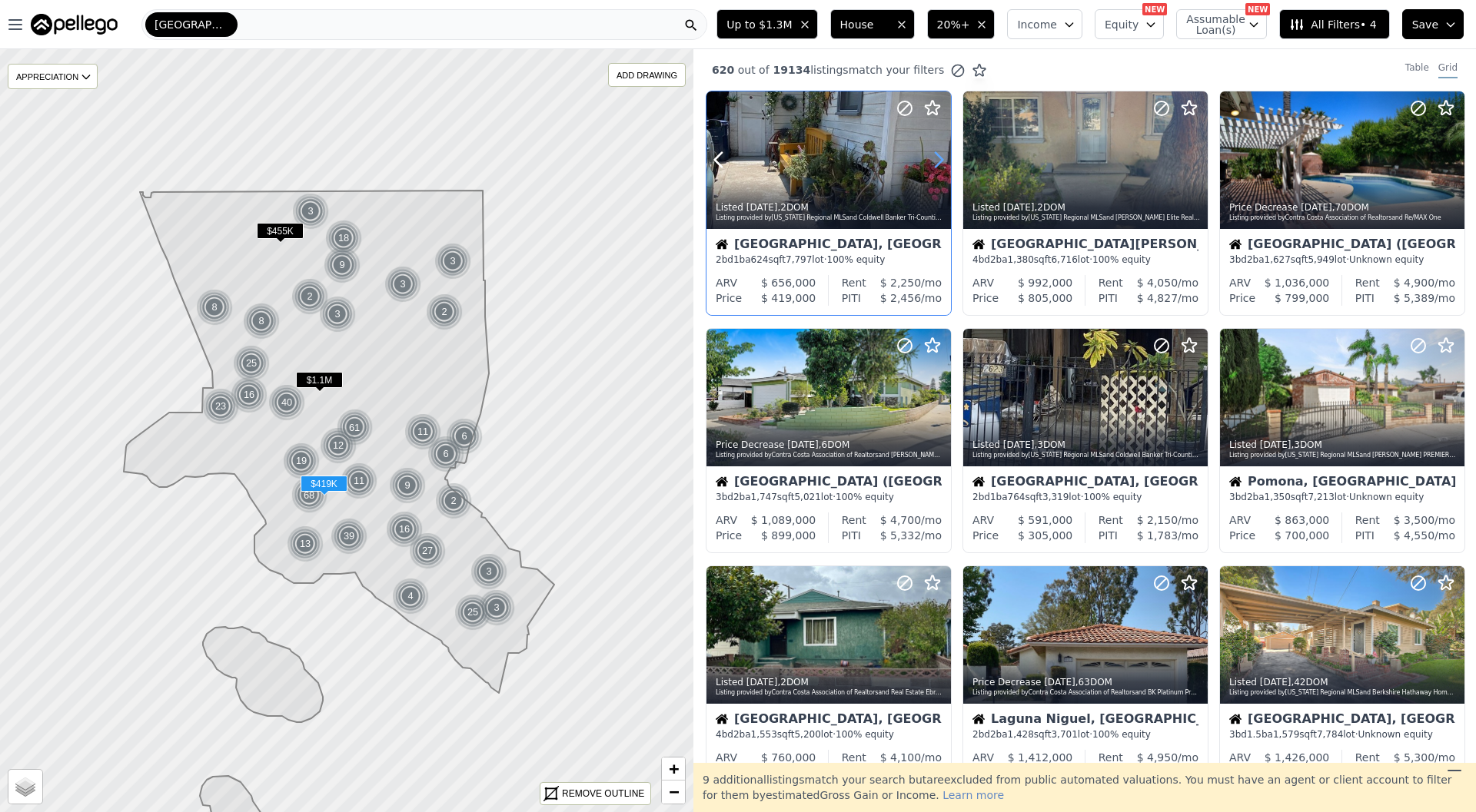
click at [939, 154] on icon at bounding box center [939, 160] width 24 height 24
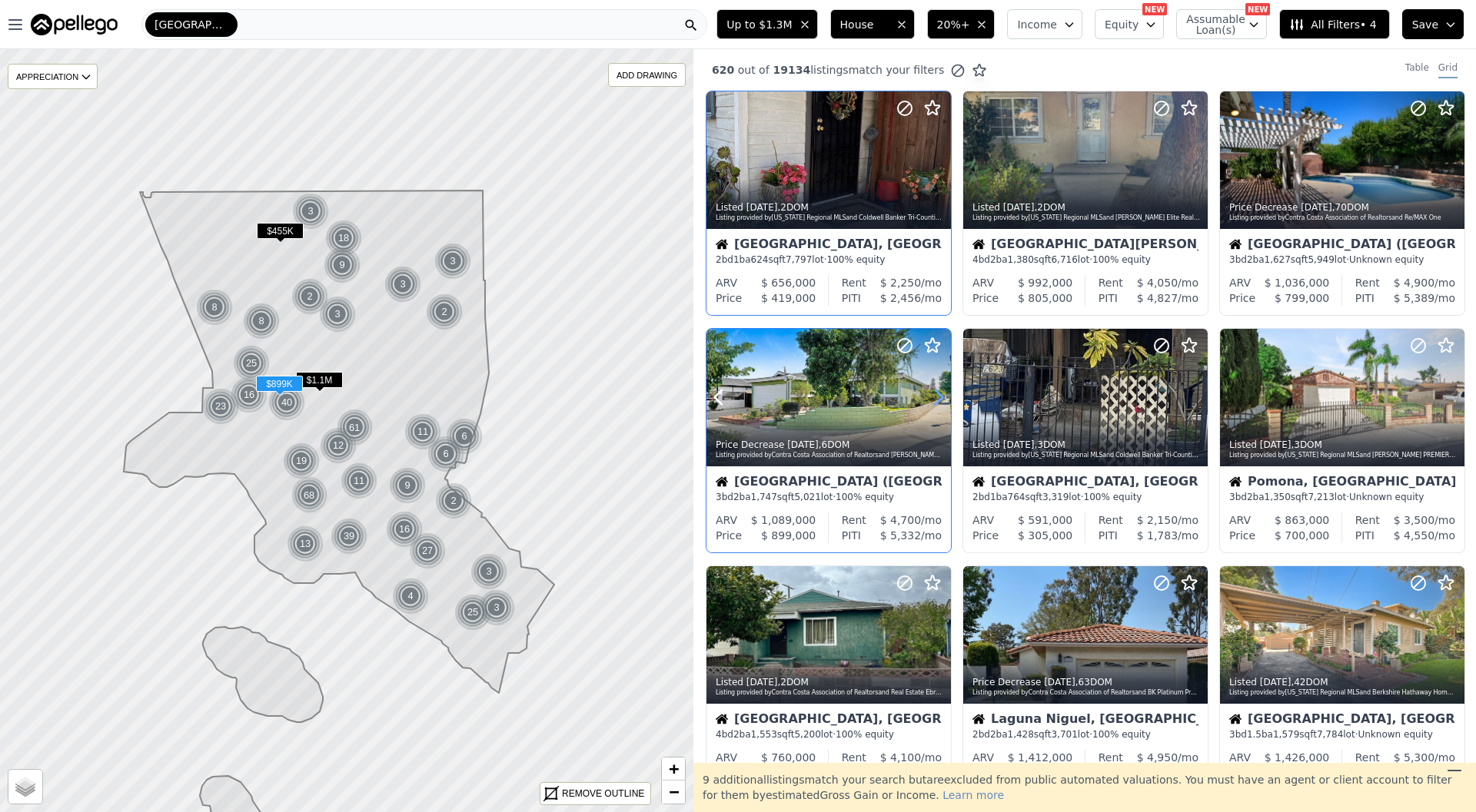
click at [933, 389] on icon at bounding box center [939, 397] width 24 height 24
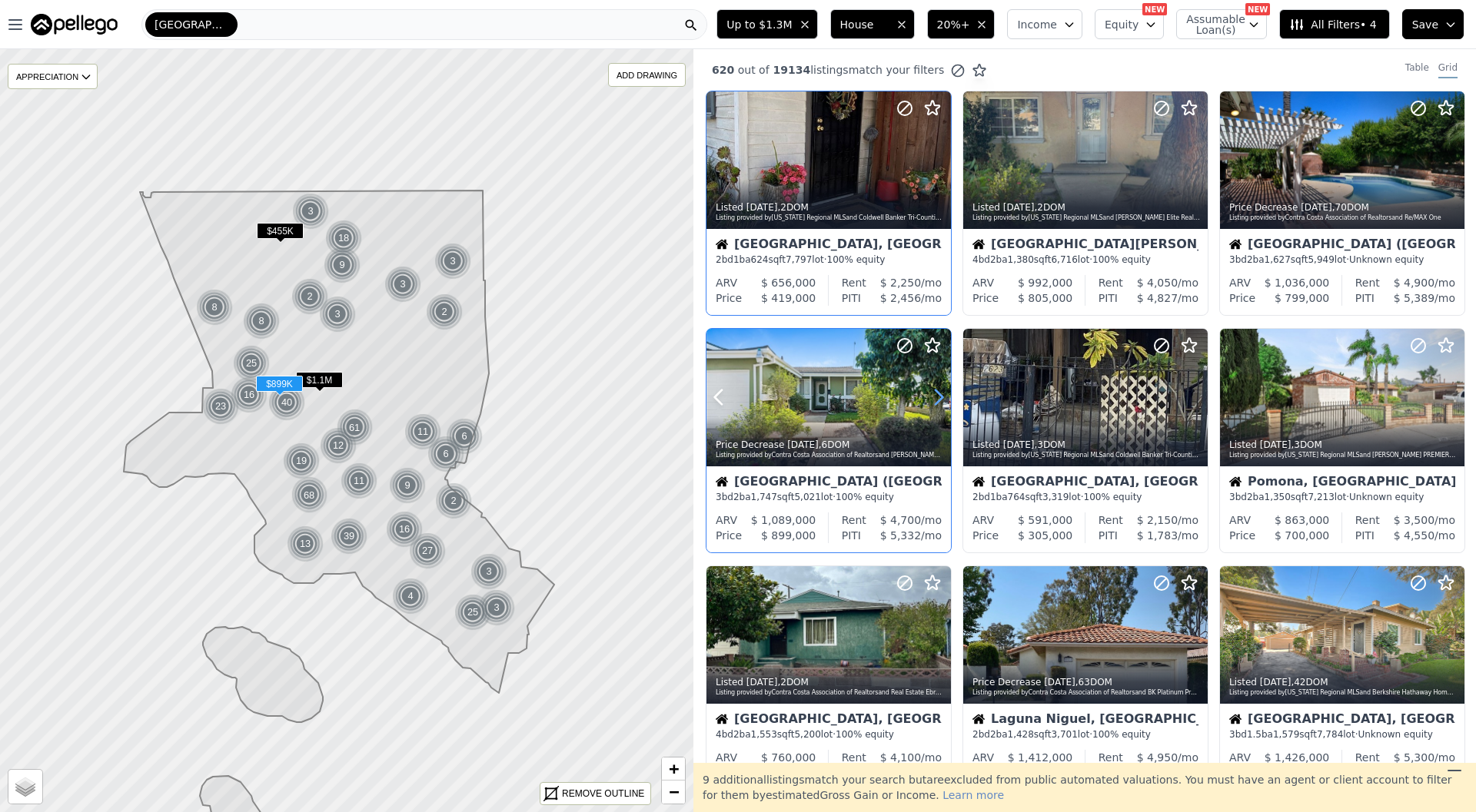
click at [933, 389] on icon at bounding box center [939, 397] width 24 height 24
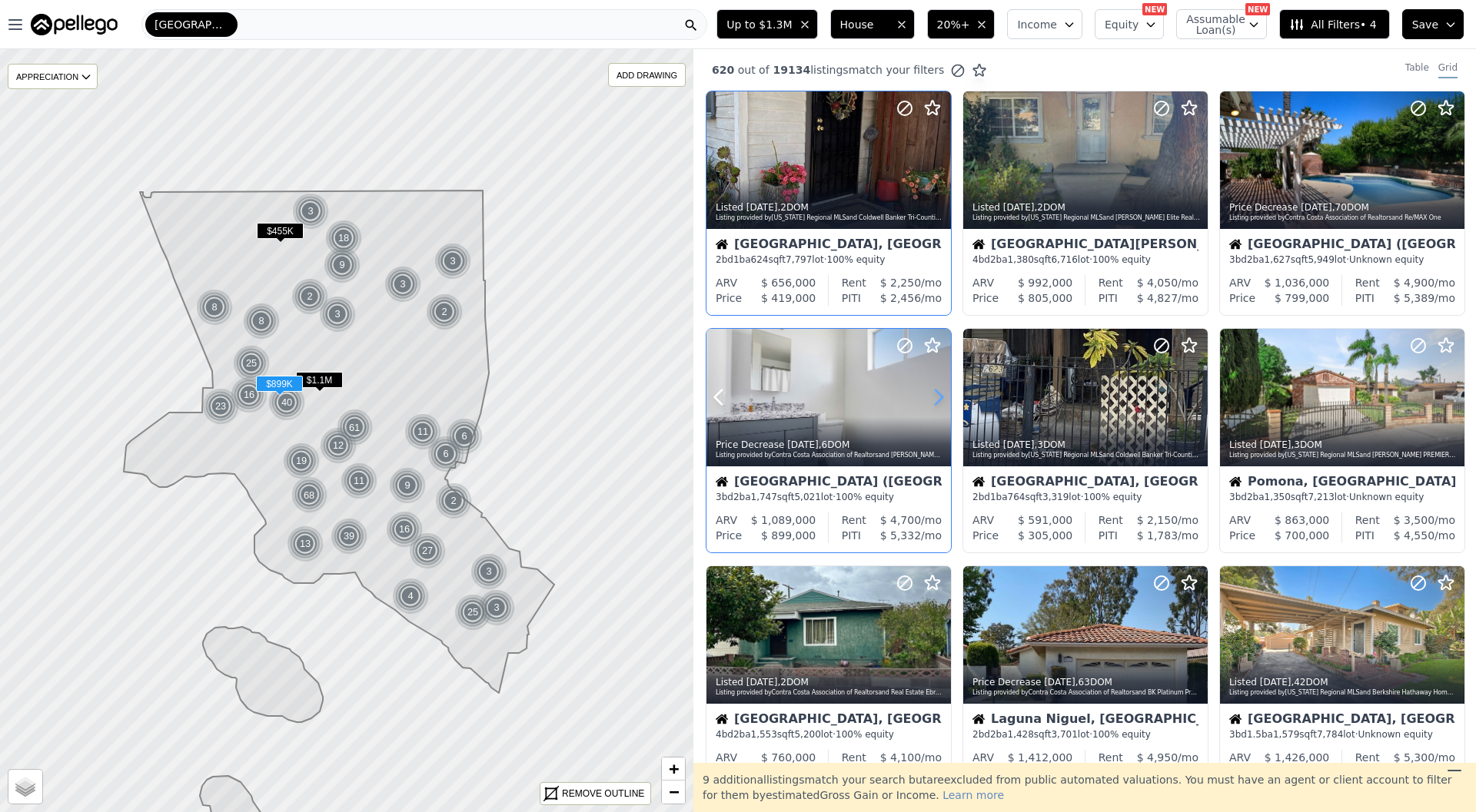
click at [933, 389] on icon at bounding box center [939, 397] width 24 height 24
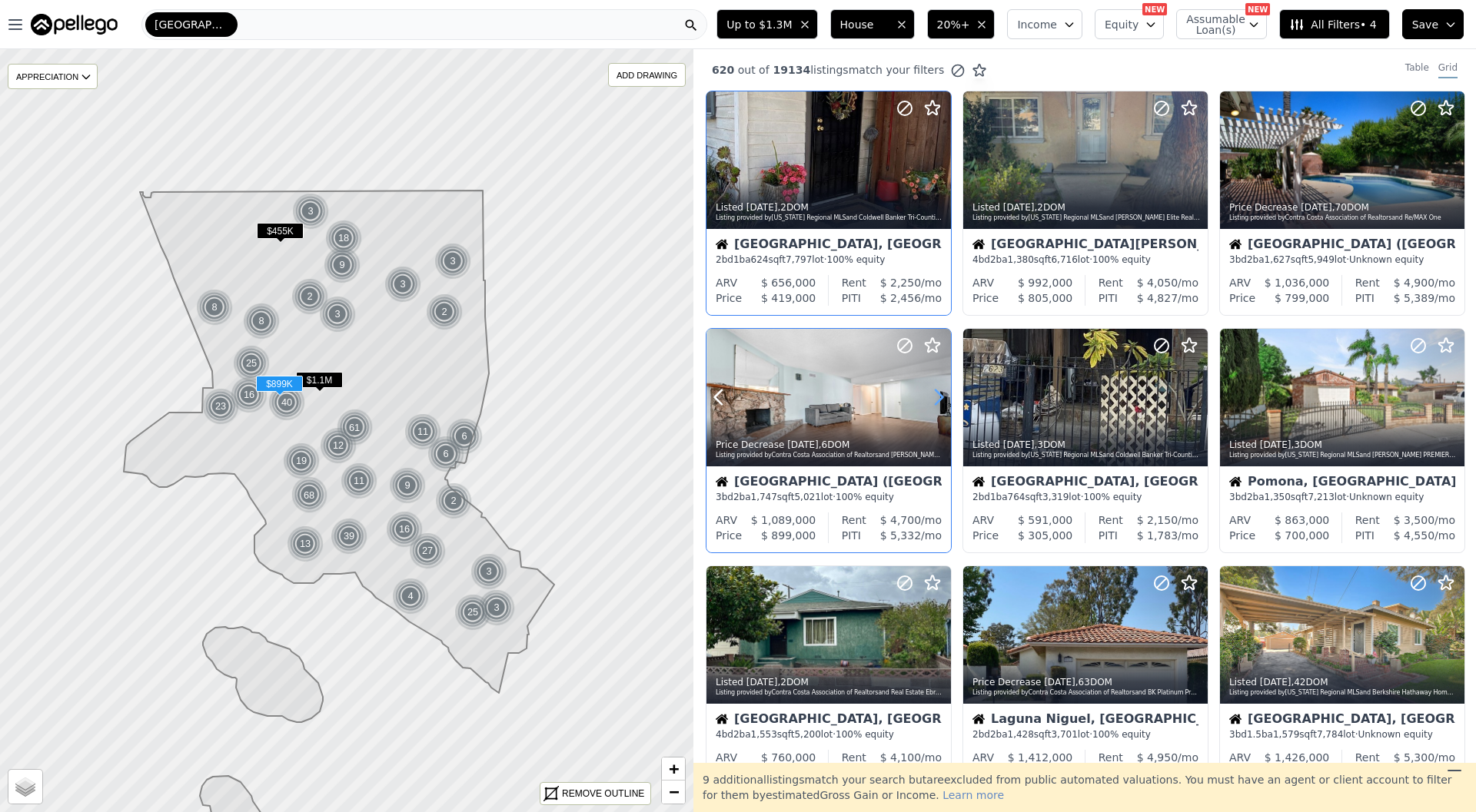
click at [933, 389] on icon at bounding box center [939, 397] width 24 height 24
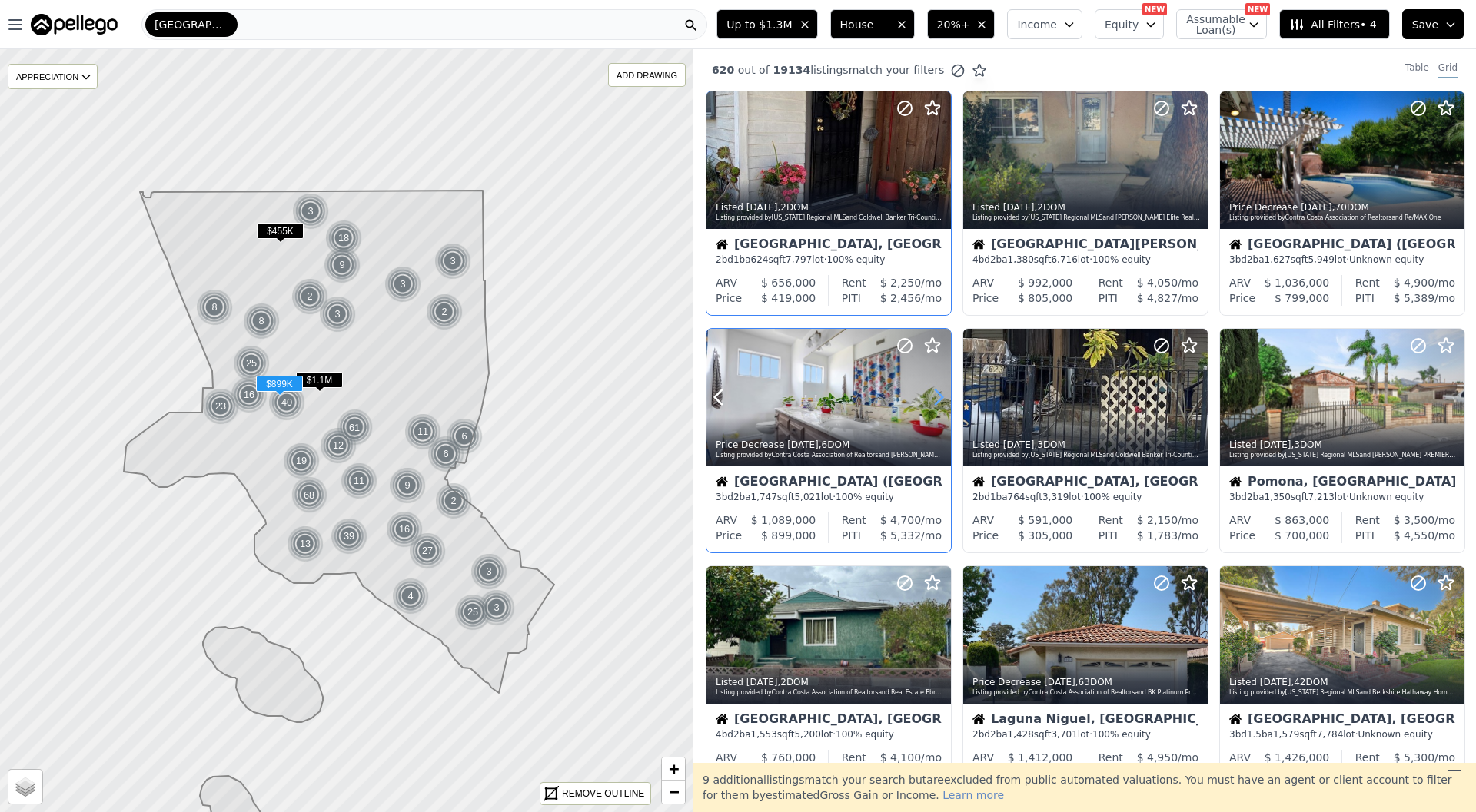
click at [933, 389] on icon at bounding box center [939, 397] width 24 height 24
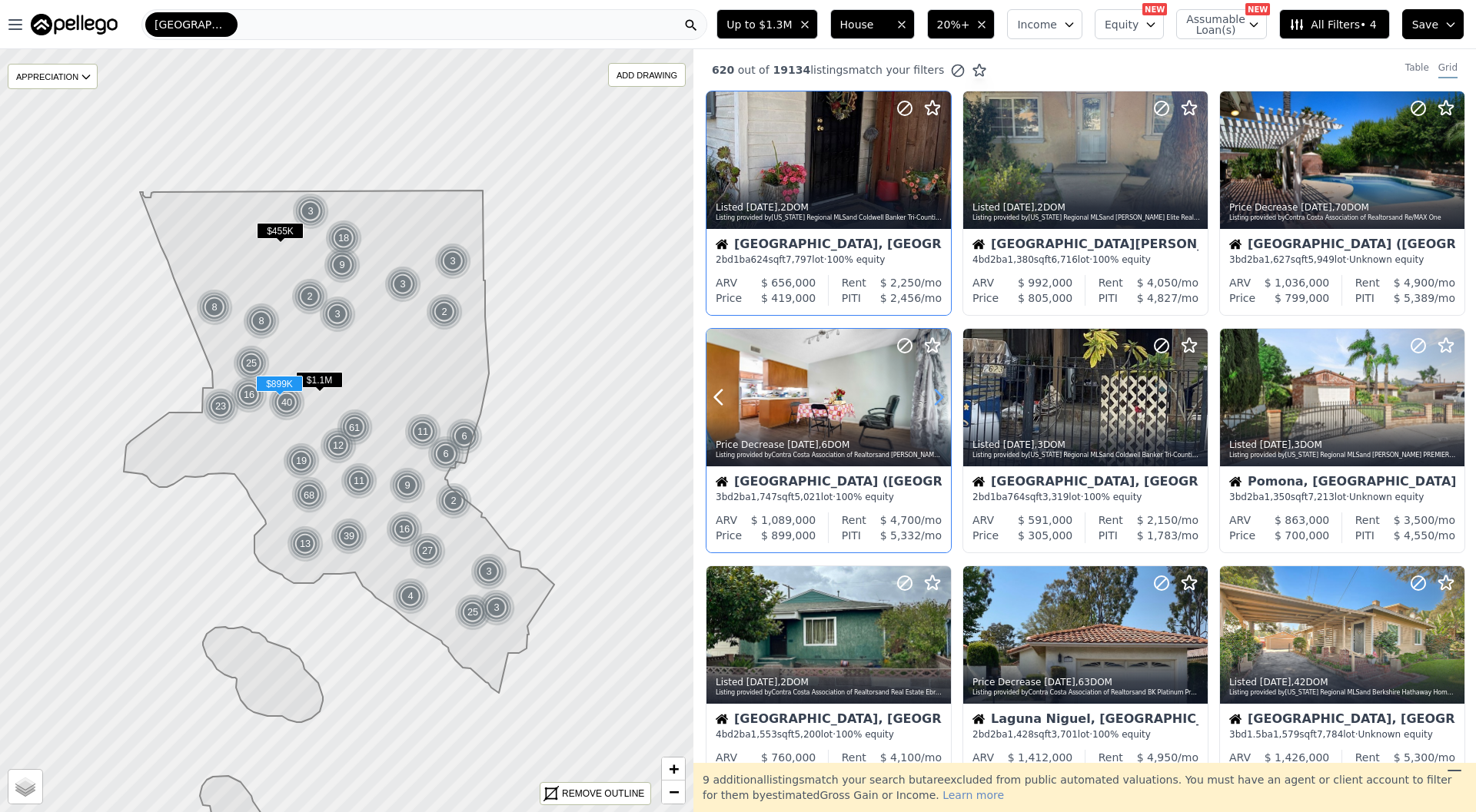
click at [933, 389] on icon at bounding box center [939, 397] width 24 height 24
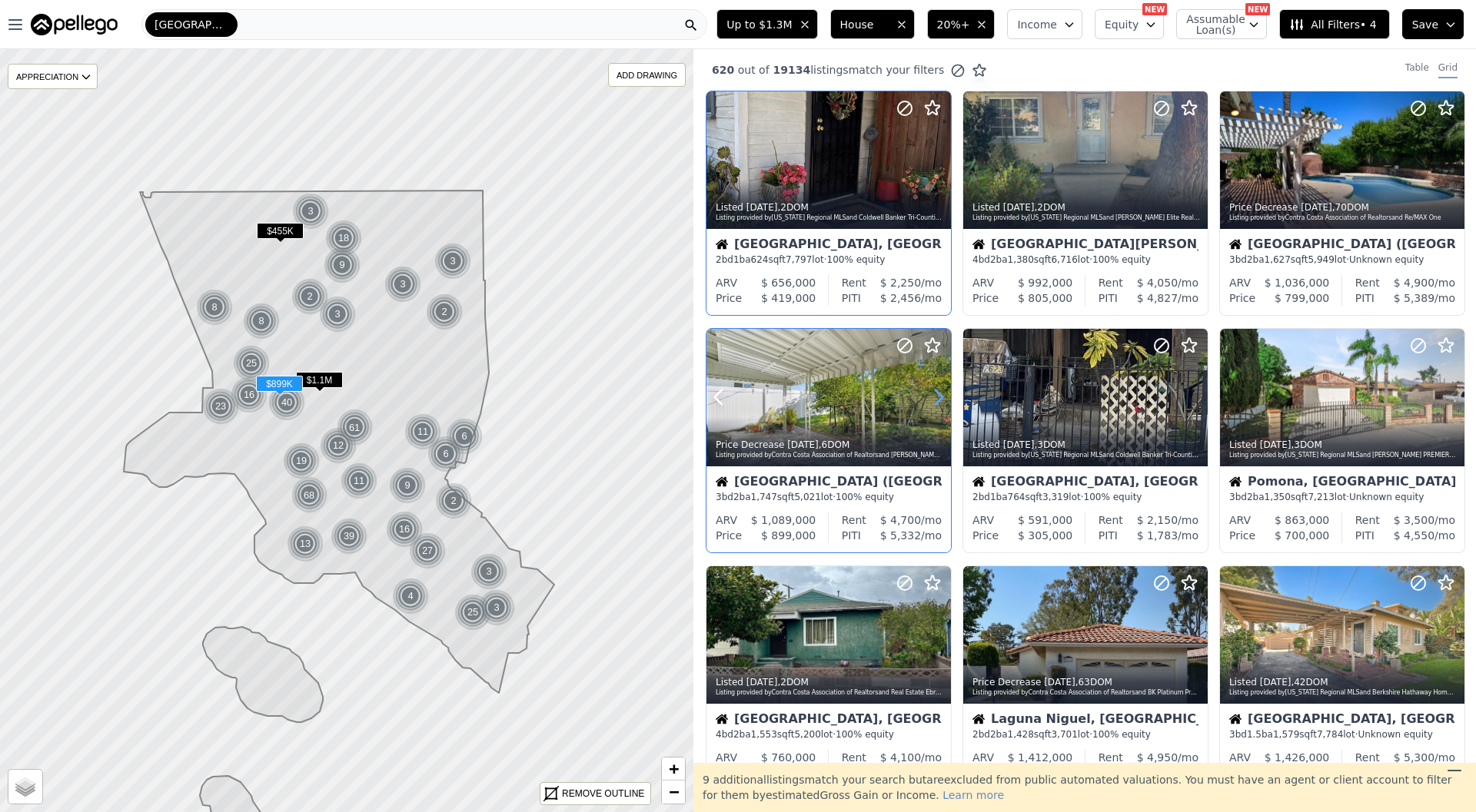
click at [933, 389] on icon at bounding box center [939, 397] width 24 height 24
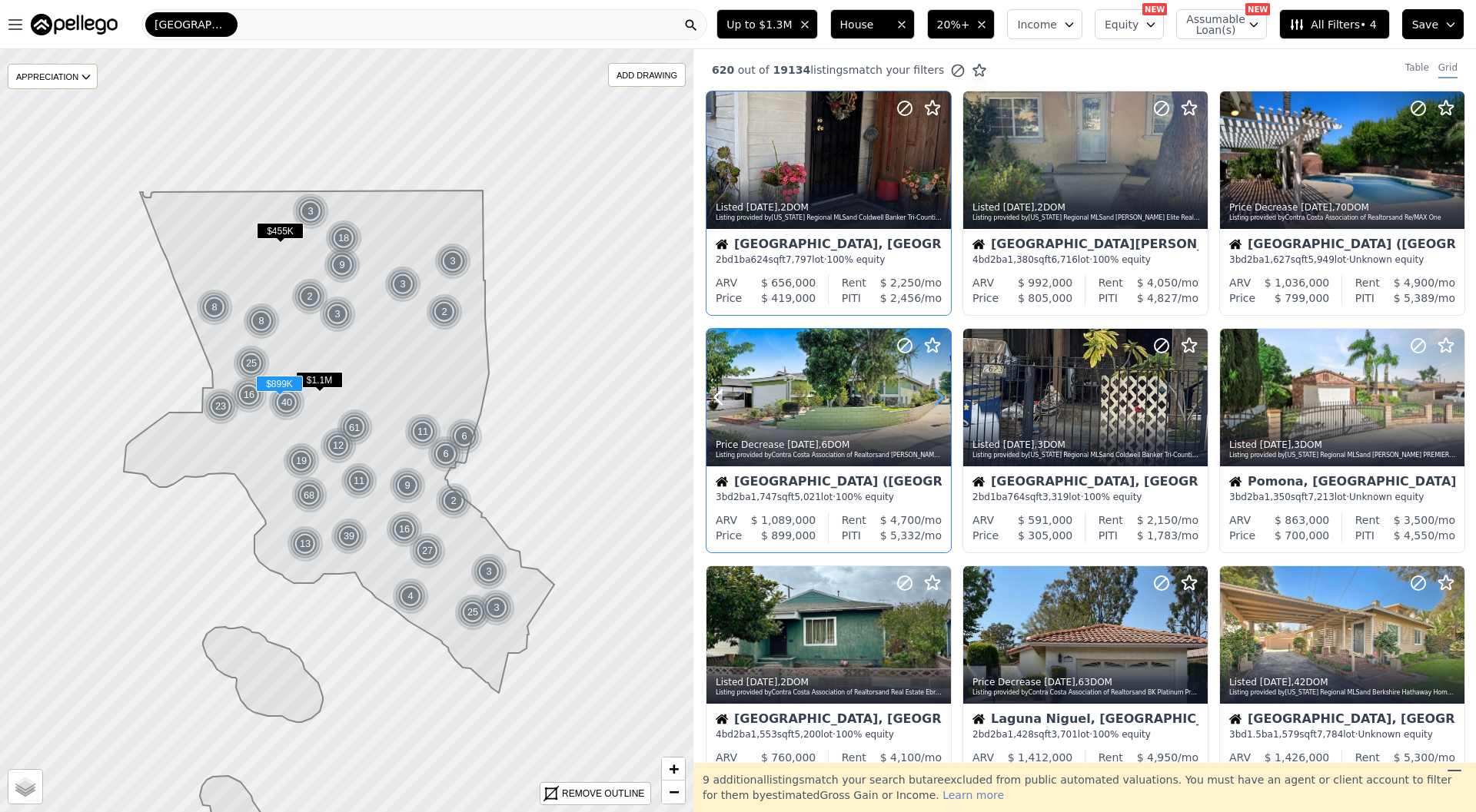
click at [933, 389] on icon at bounding box center [939, 397] width 24 height 24
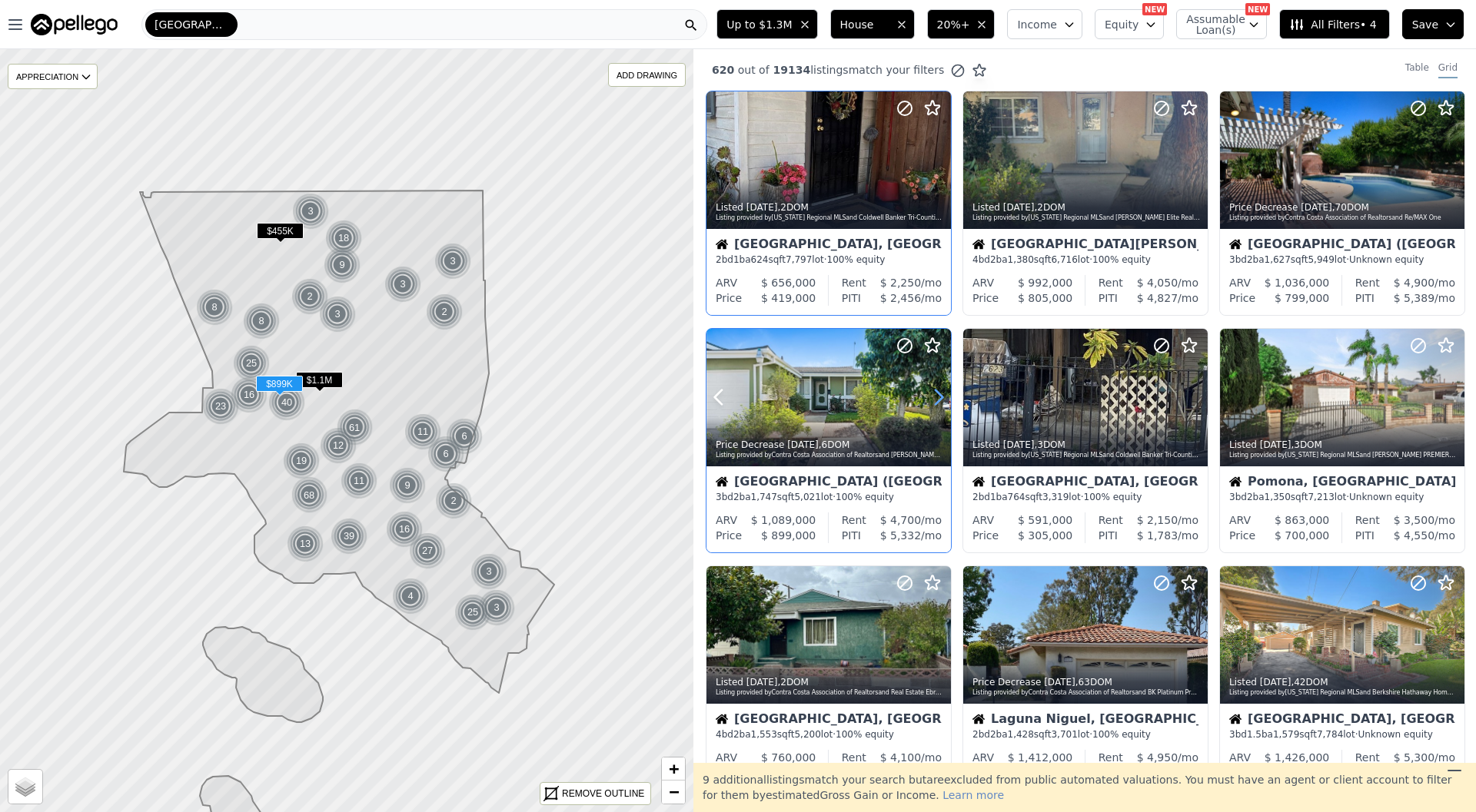
click at [933, 389] on icon at bounding box center [939, 397] width 24 height 24
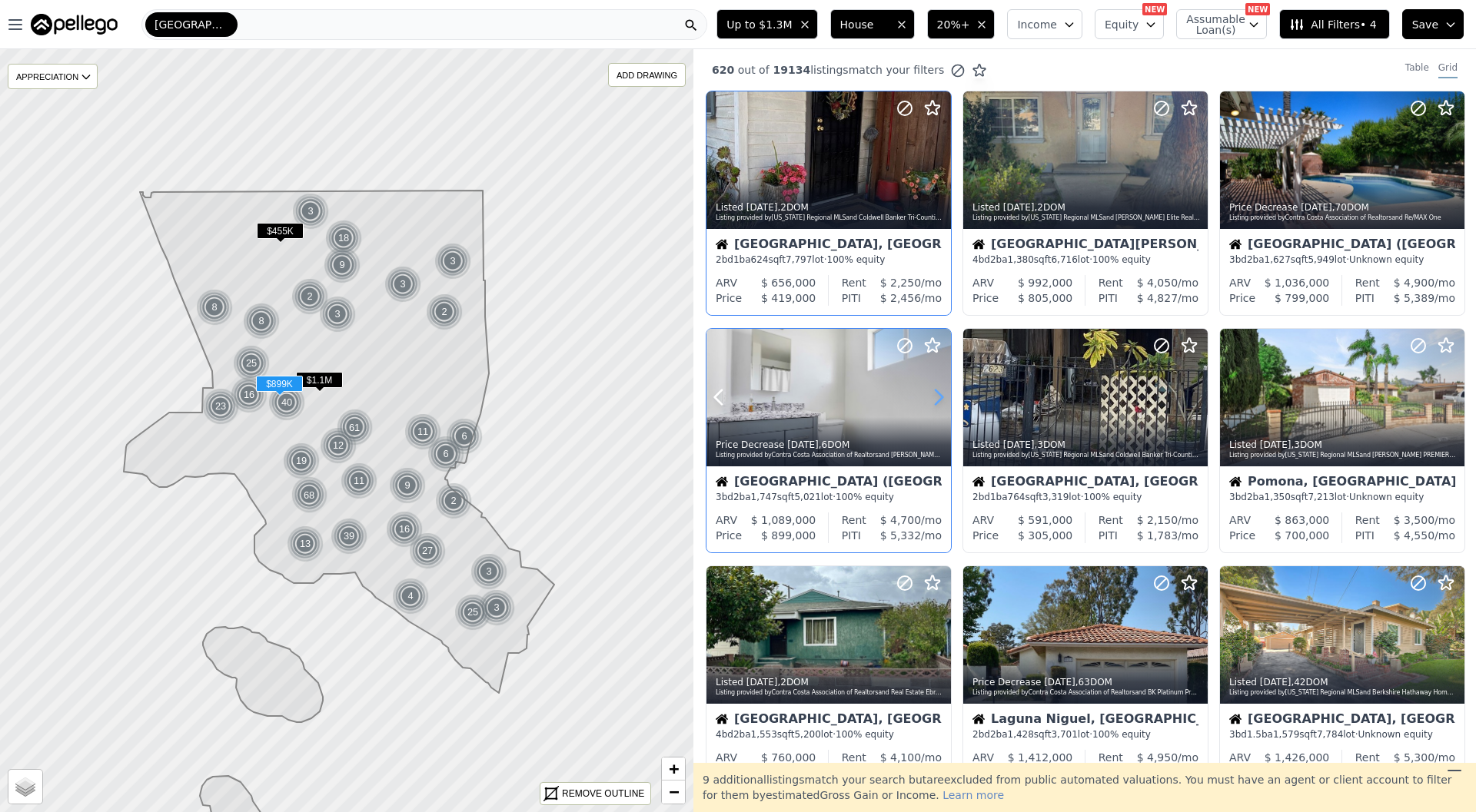
click at [933, 389] on icon at bounding box center [939, 397] width 24 height 24
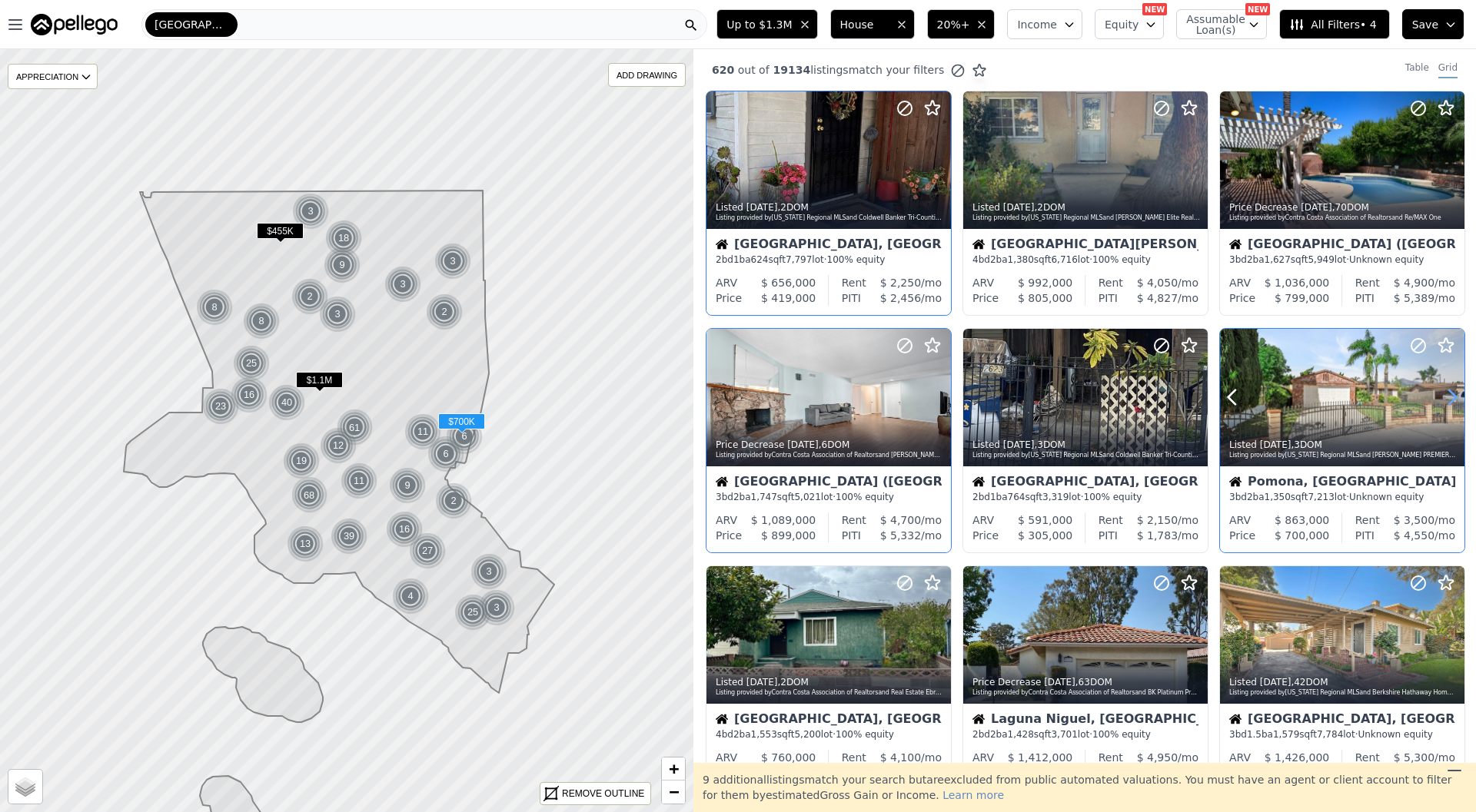
click at [1455, 400] on icon at bounding box center [1452, 397] width 24 height 24
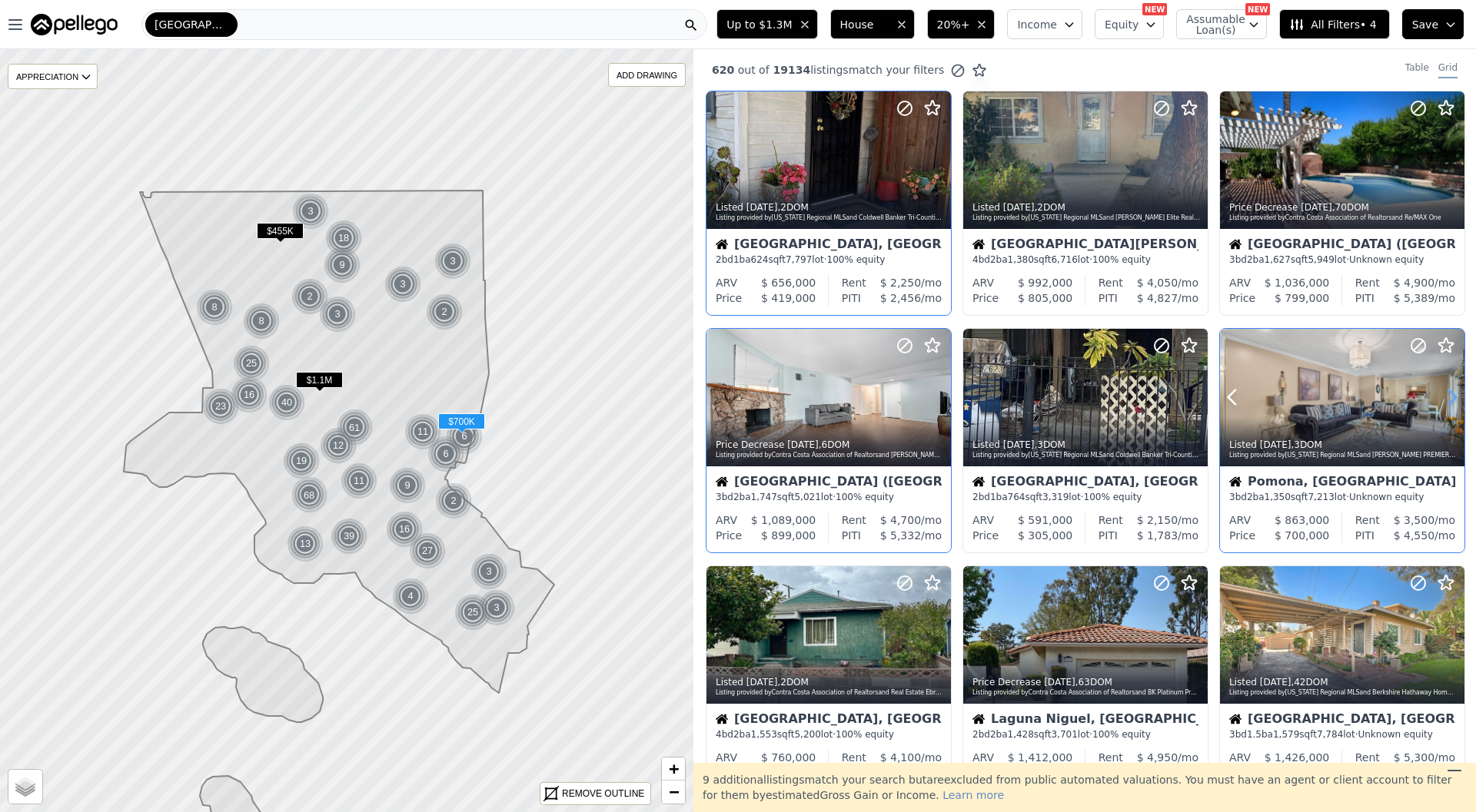
click at [1455, 400] on icon at bounding box center [1452, 397] width 24 height 24
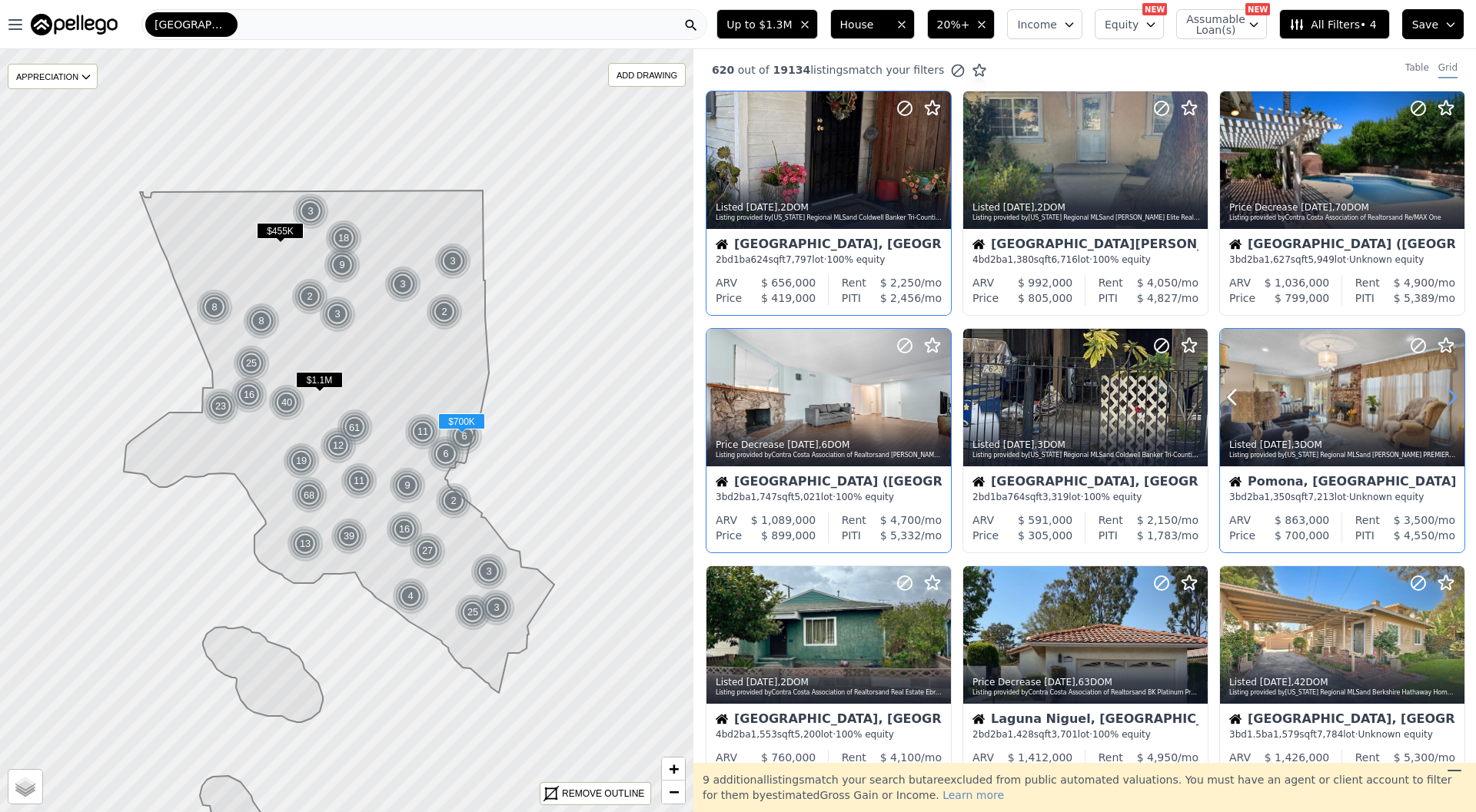
click at [1455, 400] on icon at bounding box center [1452, 397] width 24 height 24
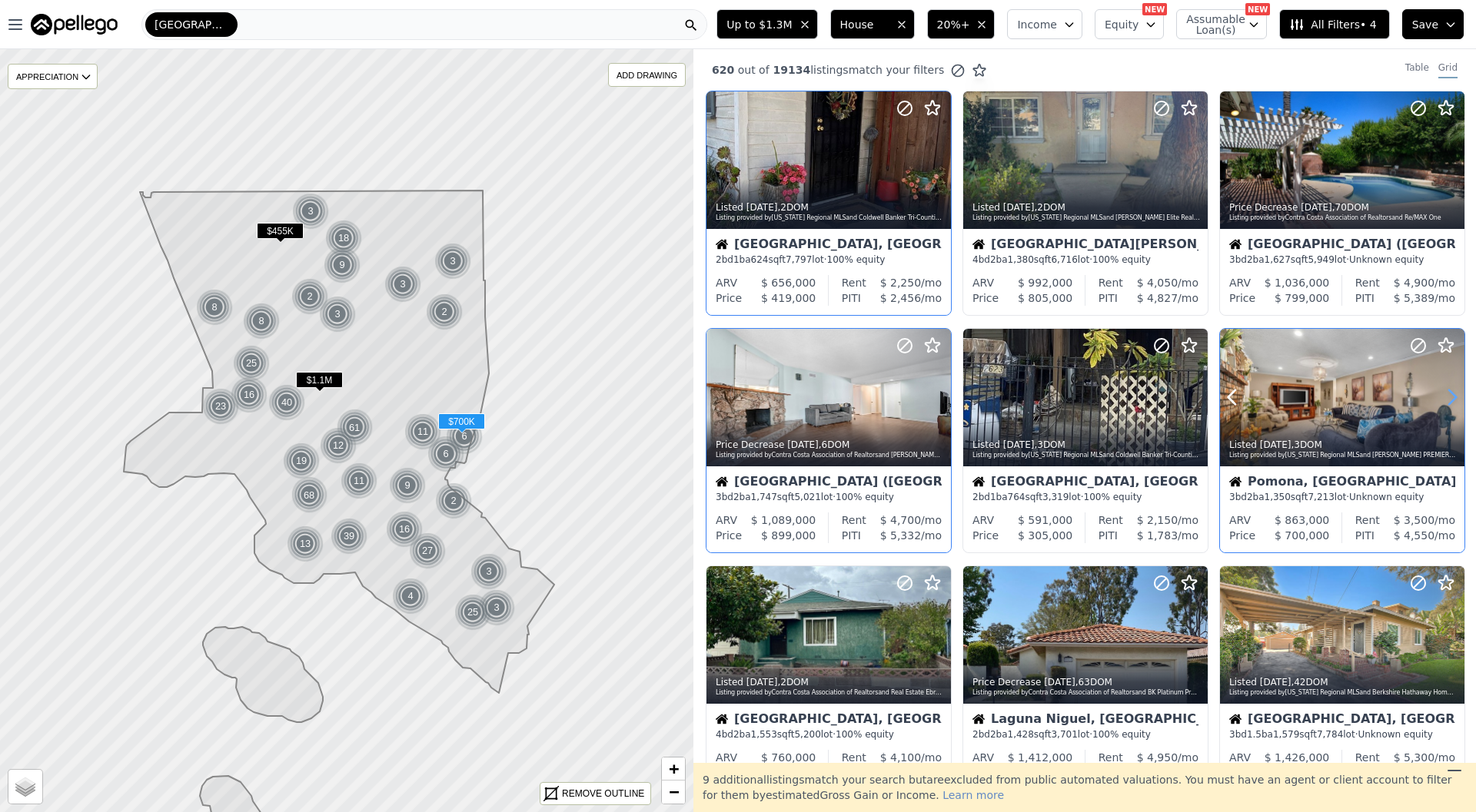
click at [1455, 400] on icon at bounding box center [1452, 397] width 24 height 24
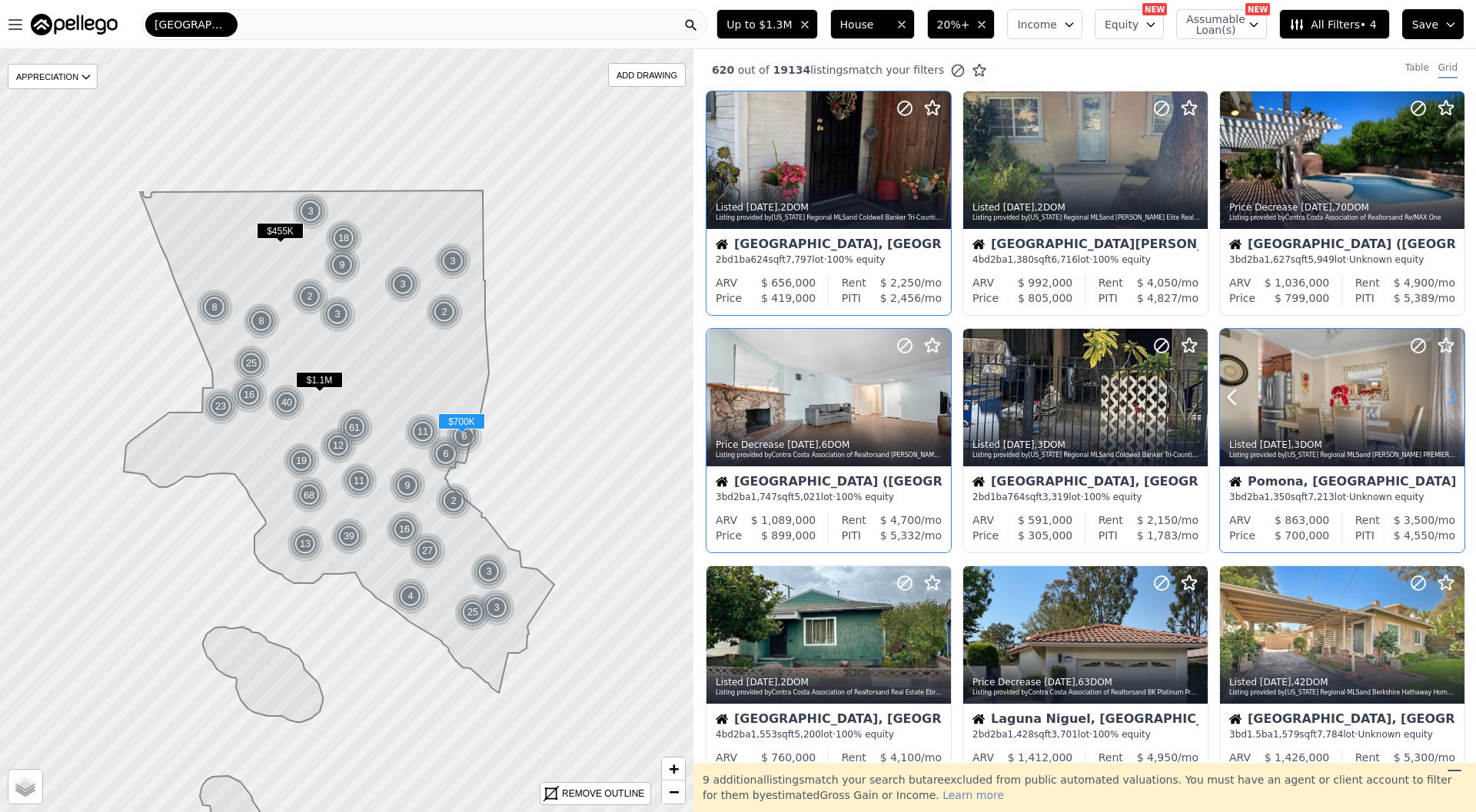
click at [1455, 400] on icon at bounding box center [1452, 397] width 24 height 24
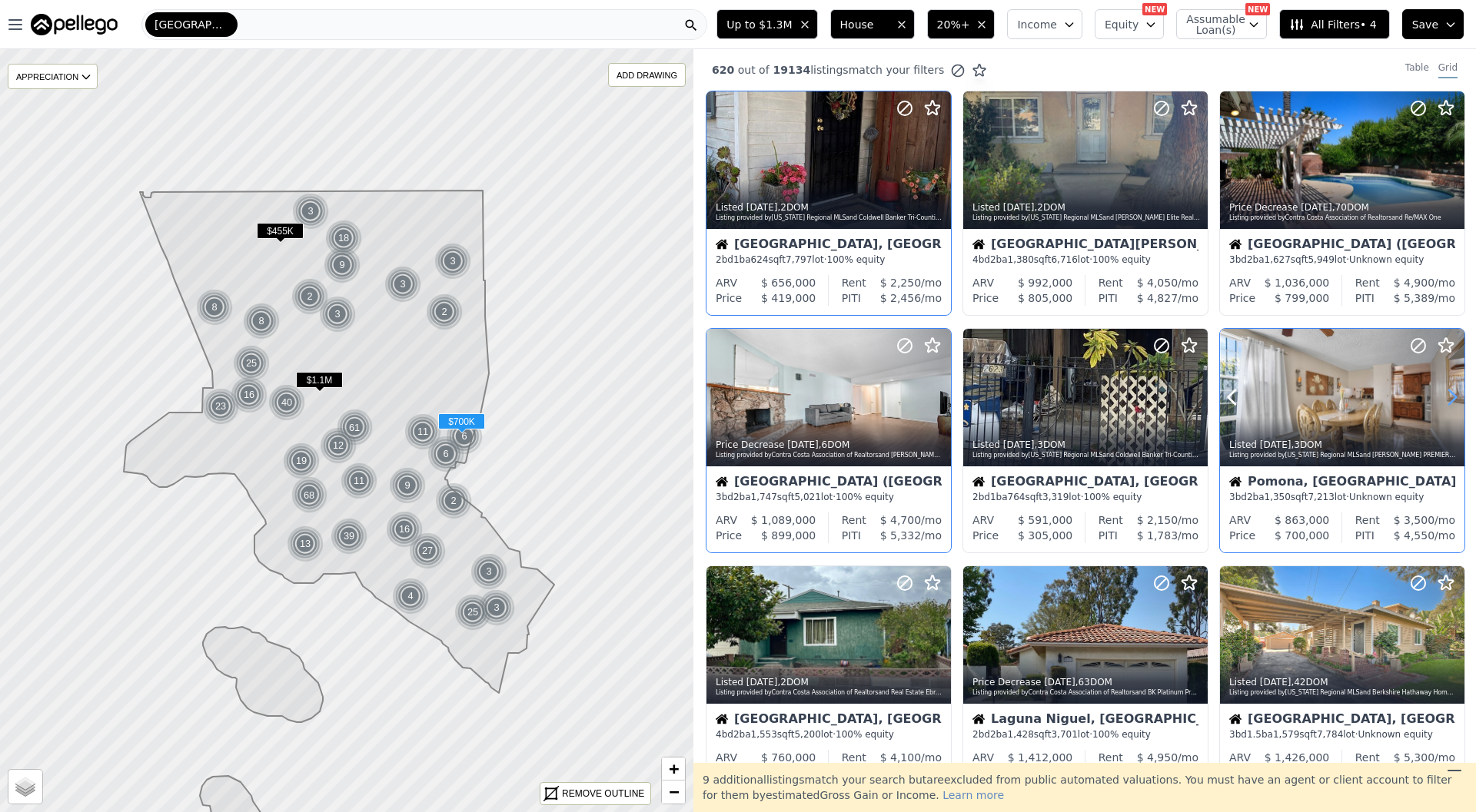
click at [1455, 400] on icon at bounding box center [1452, 397] width 24 height 24
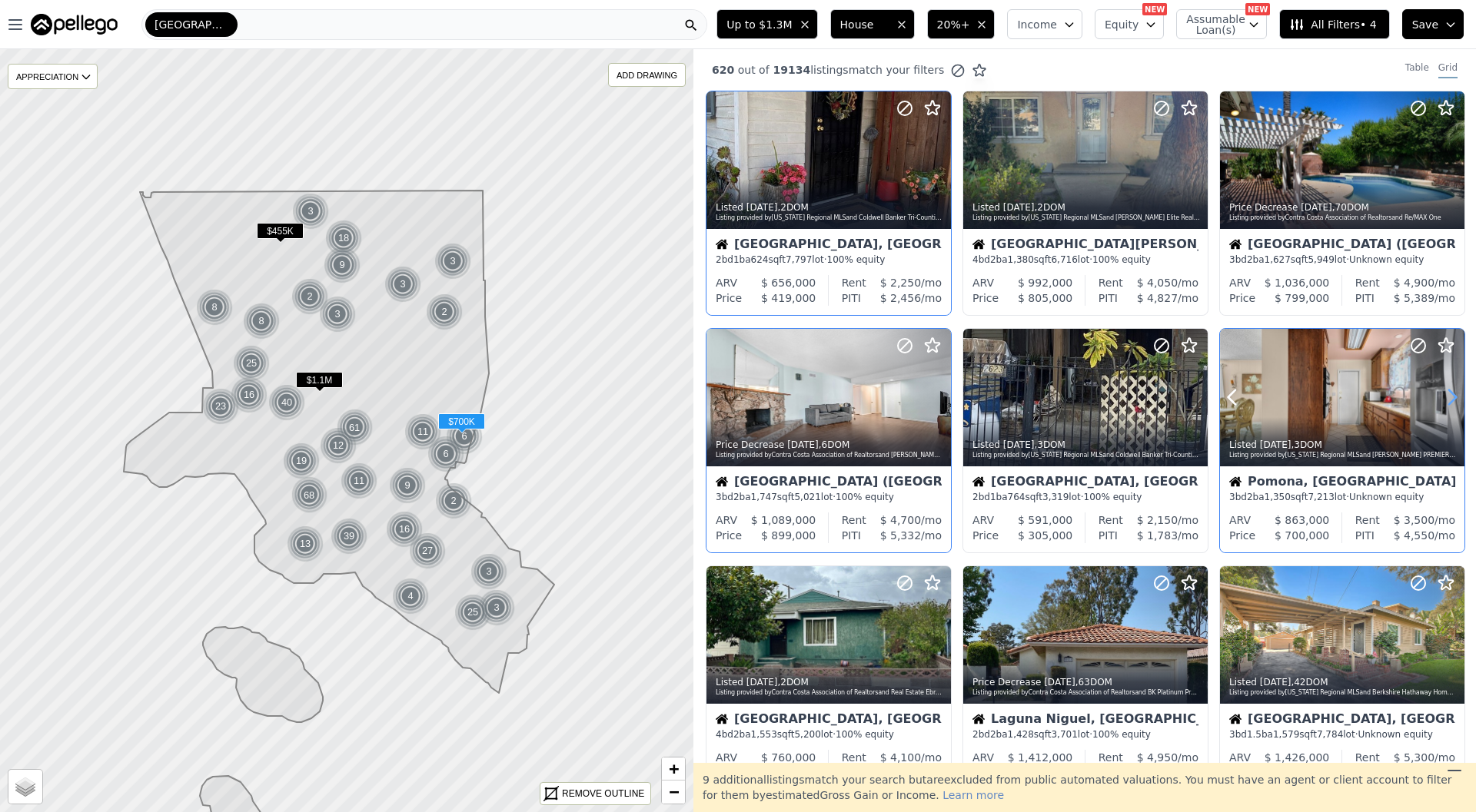
click at [1455, 400] on icon at bounding box center [1452, 397] width 24 height 24
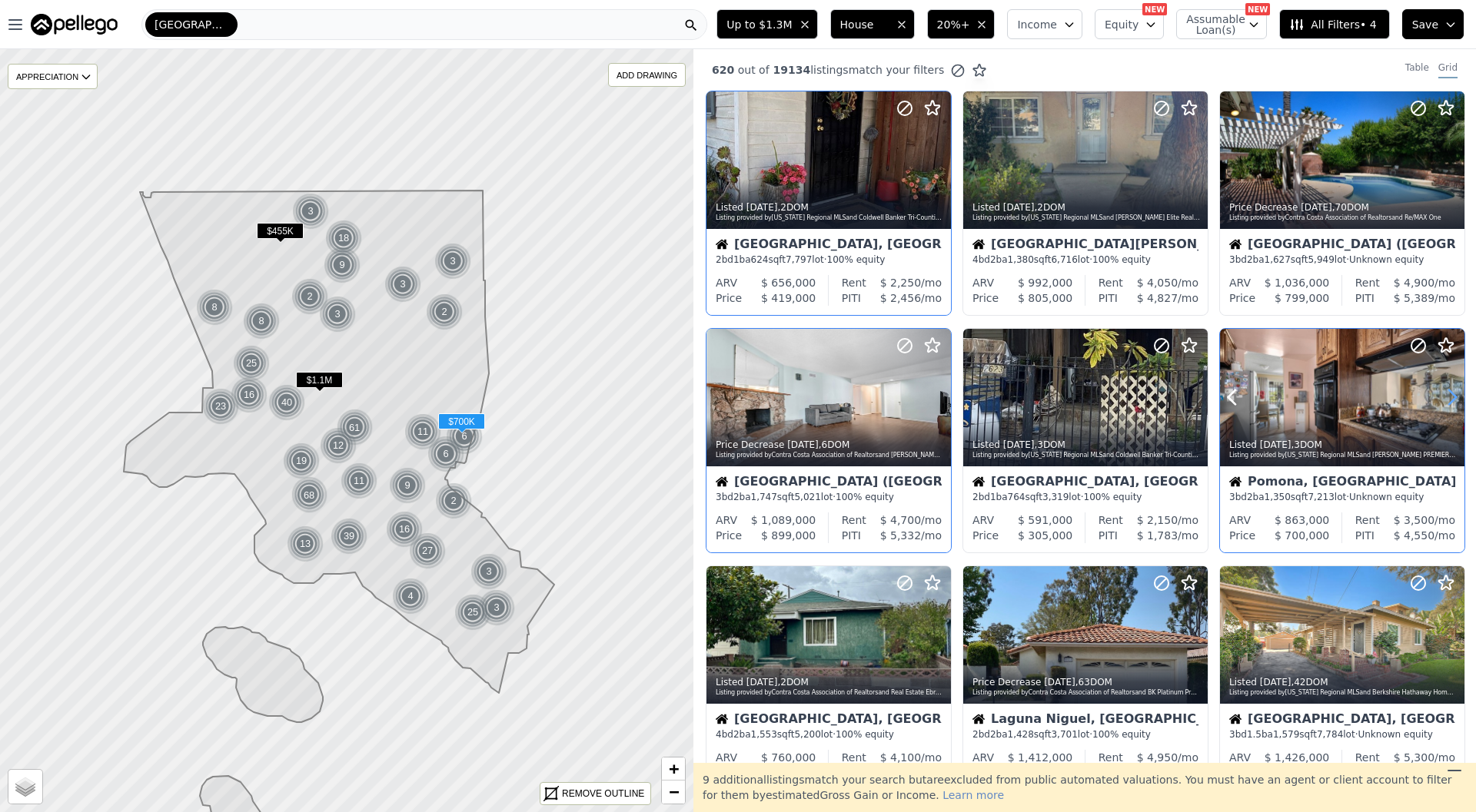
click at [1455, 400] on icon at bounding box center [1452, 397] width 24 height 24
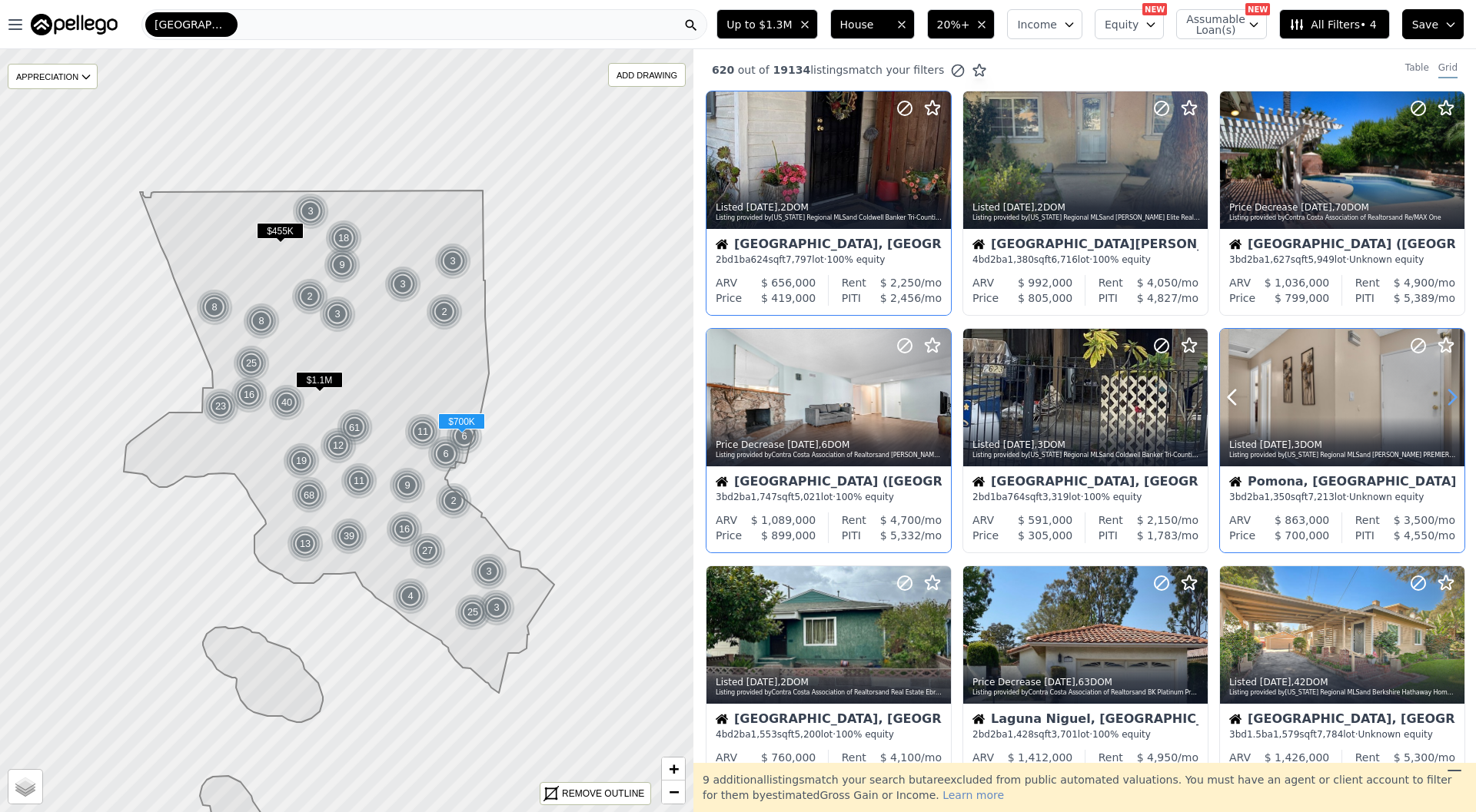
click at [1455, 400] on icon at bounding box center [1452, 397] width 24 height 24
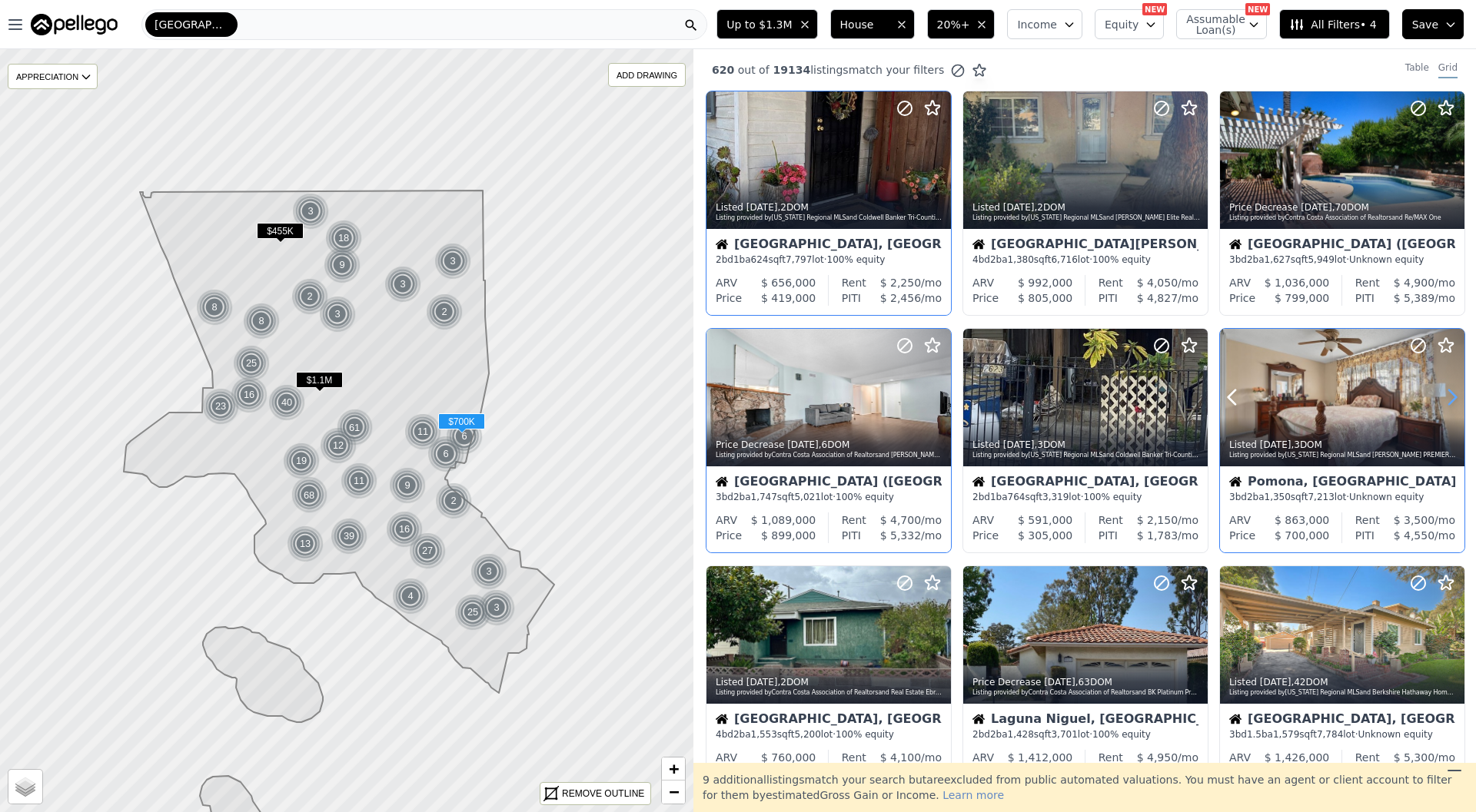
click at [1455, 400] on icon at bounding box center [1452, 397] width 24 height 24
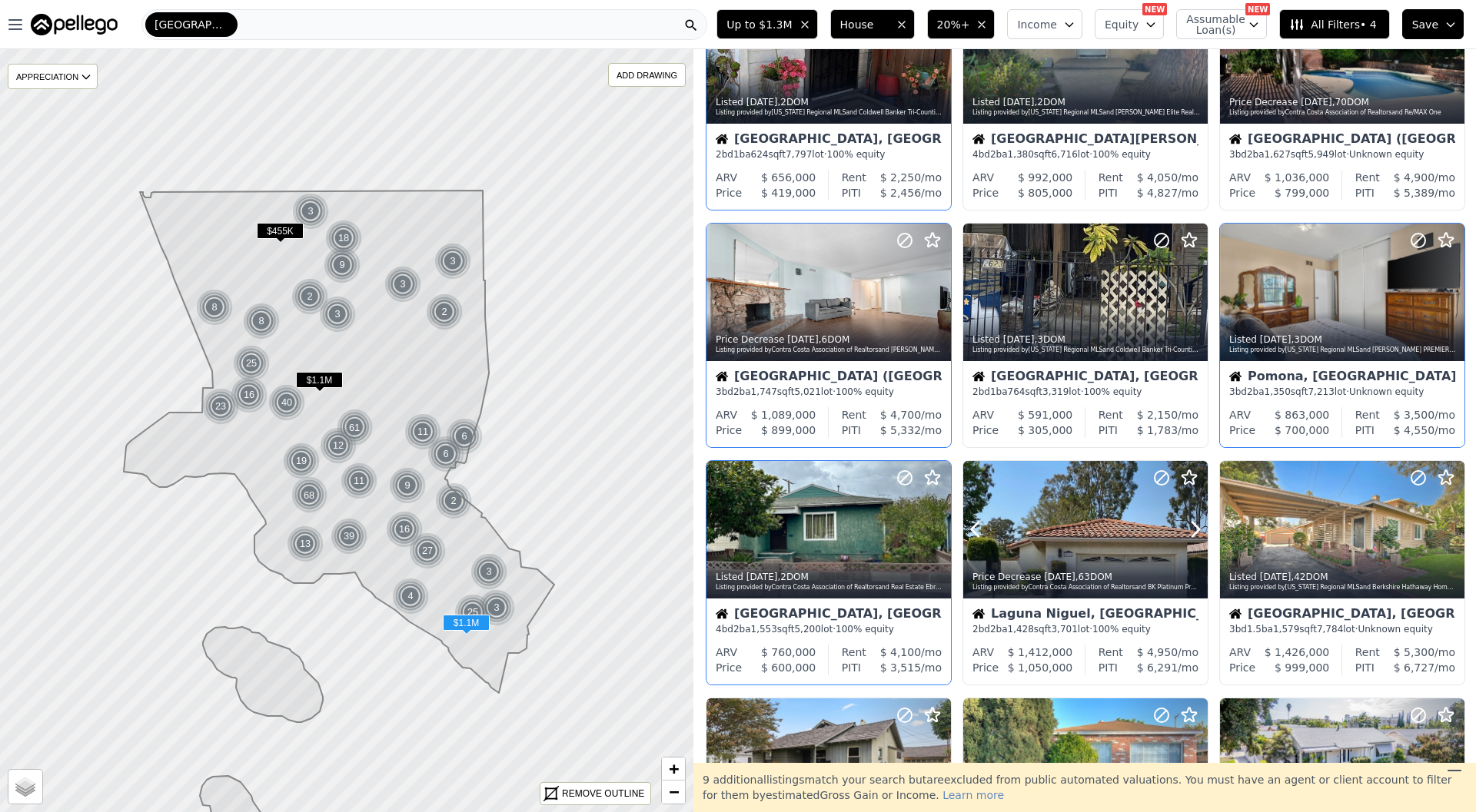
scroll to position [119, 0]
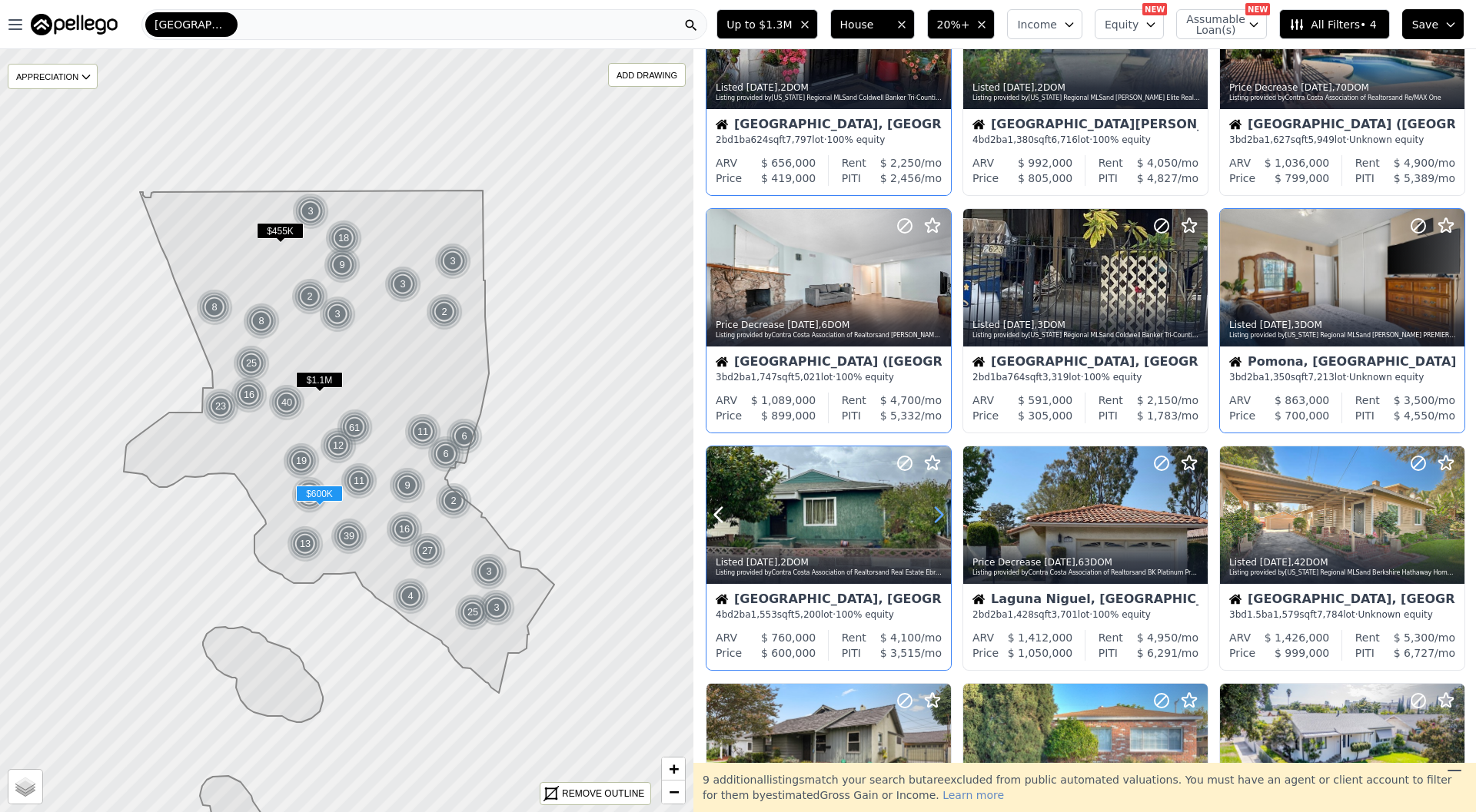
click at [933, 507] on icon at bounding box center [939, 515] width 24 height 24
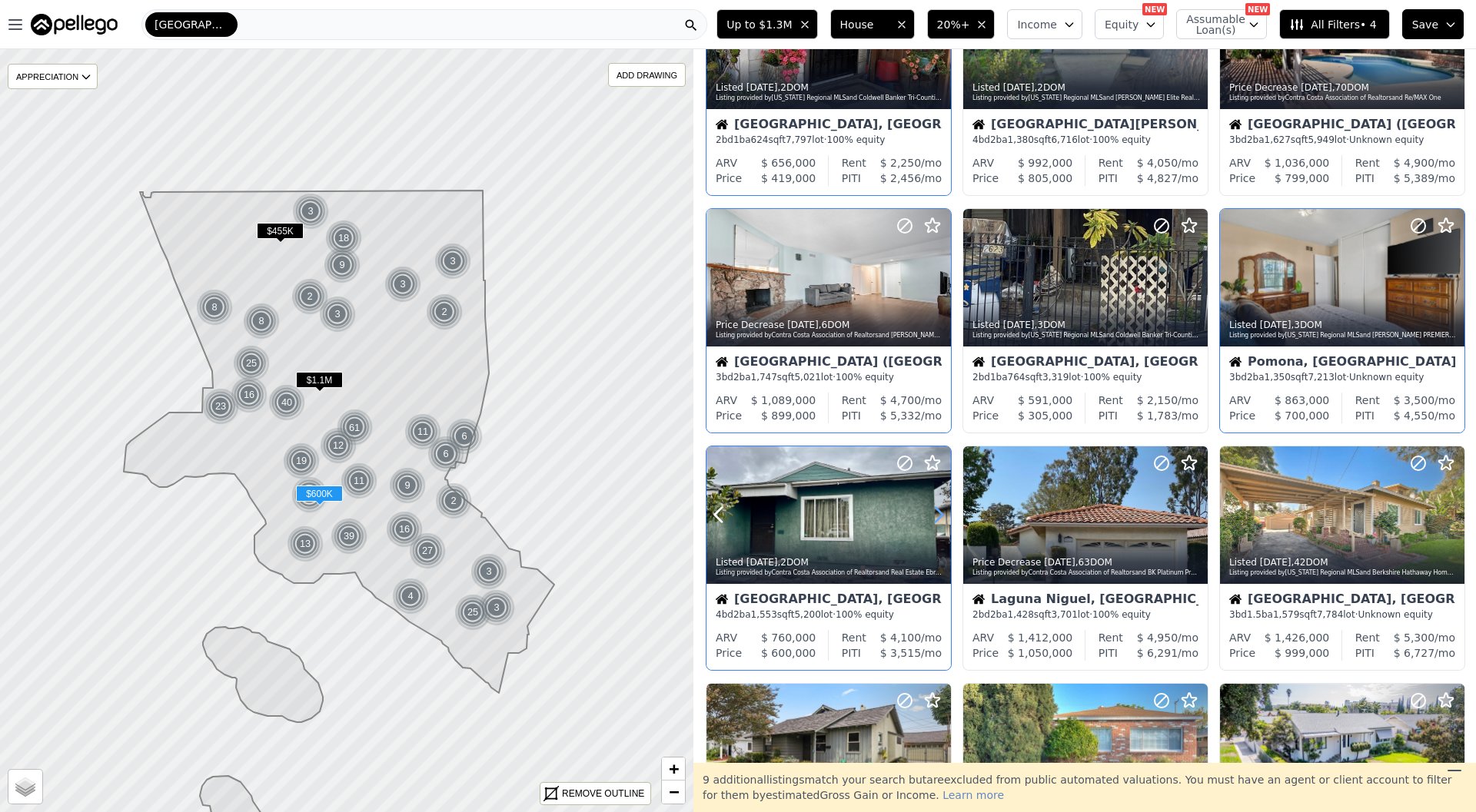
click at [933, 507] on icon at bounding box center [939, 515] width 24 height 24
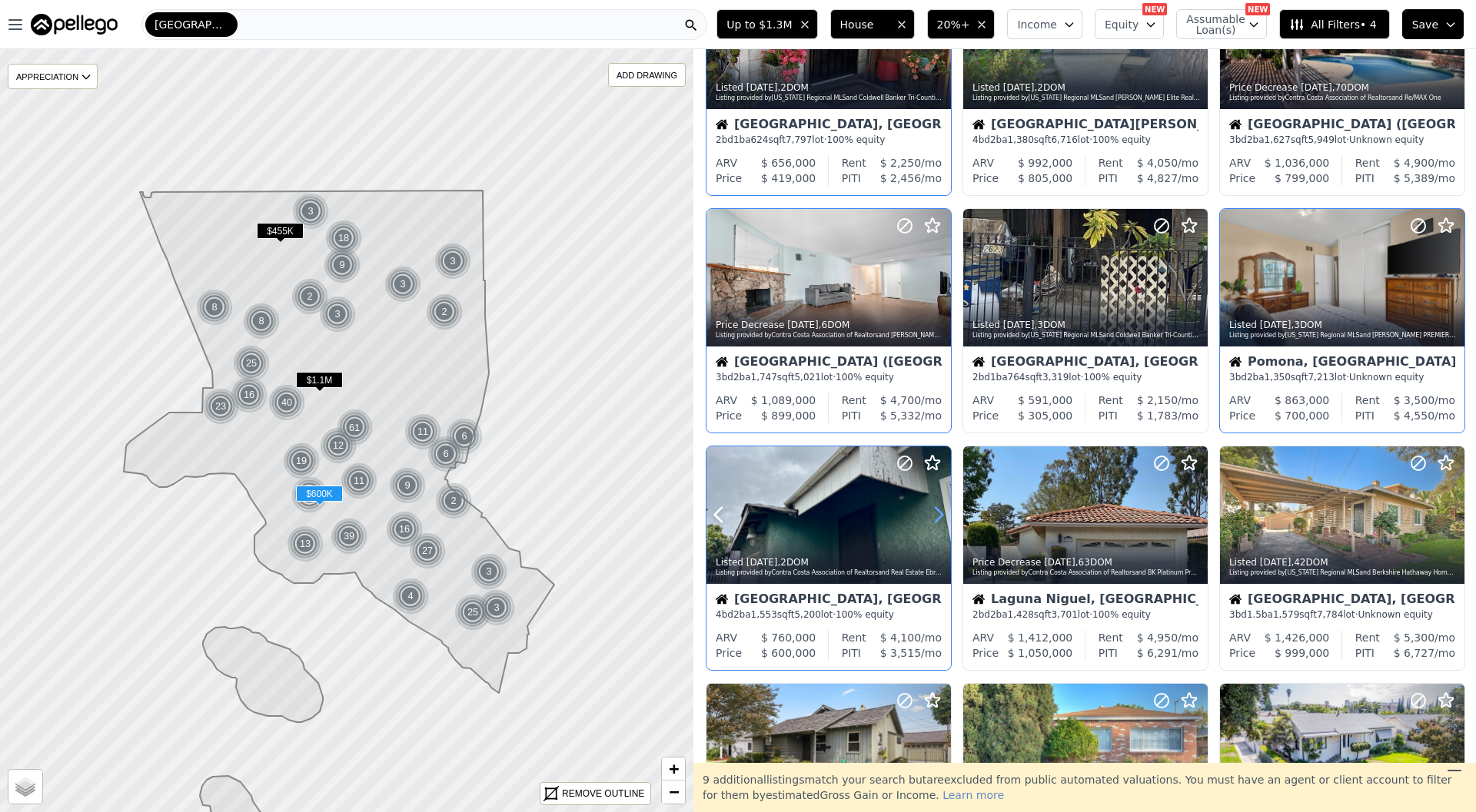
click at [933, 507] on icon at bounding box center [939, 515] width 24 height 24
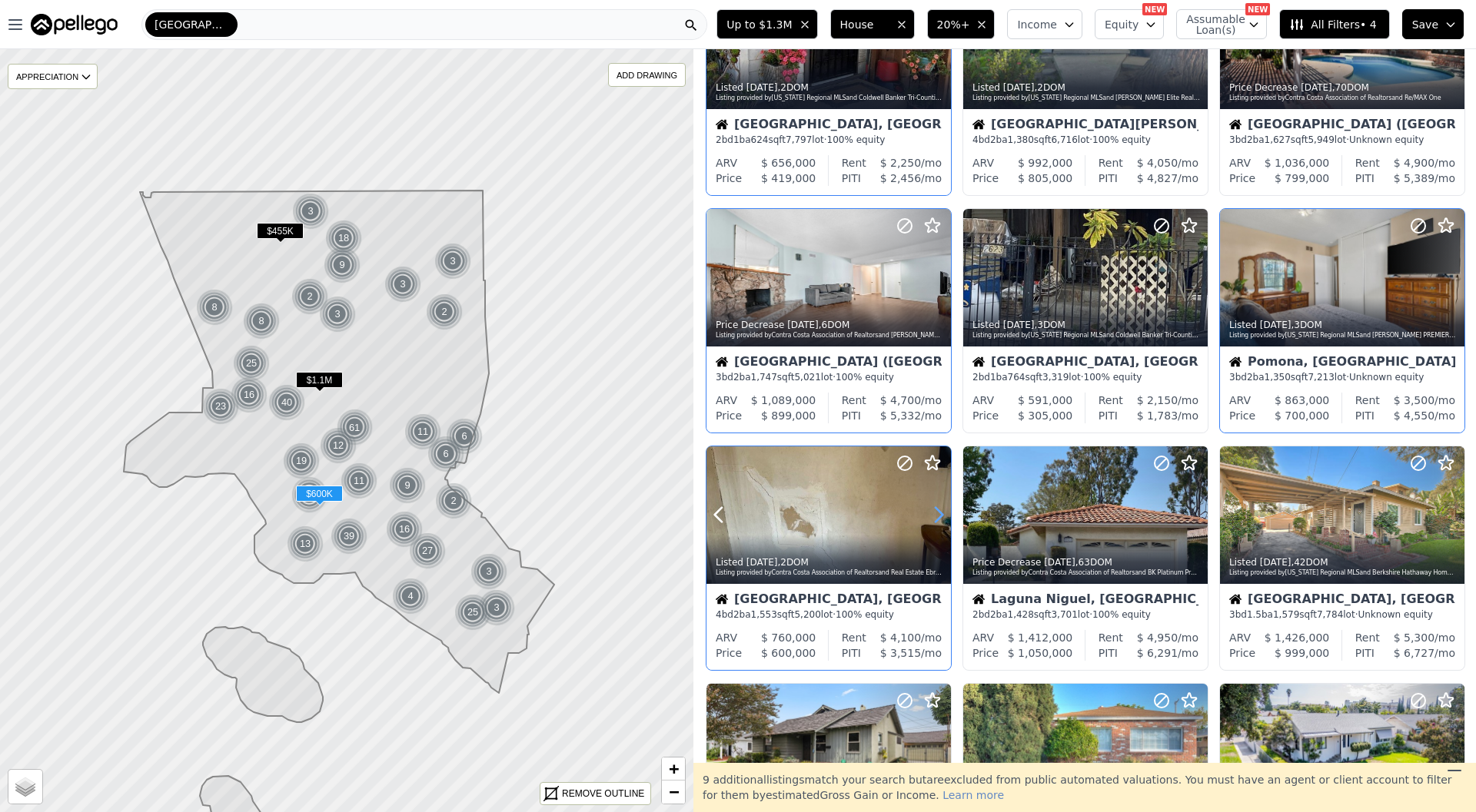
click at [933, 507] on icon at bounding box center [939, 515] width 24 height 24
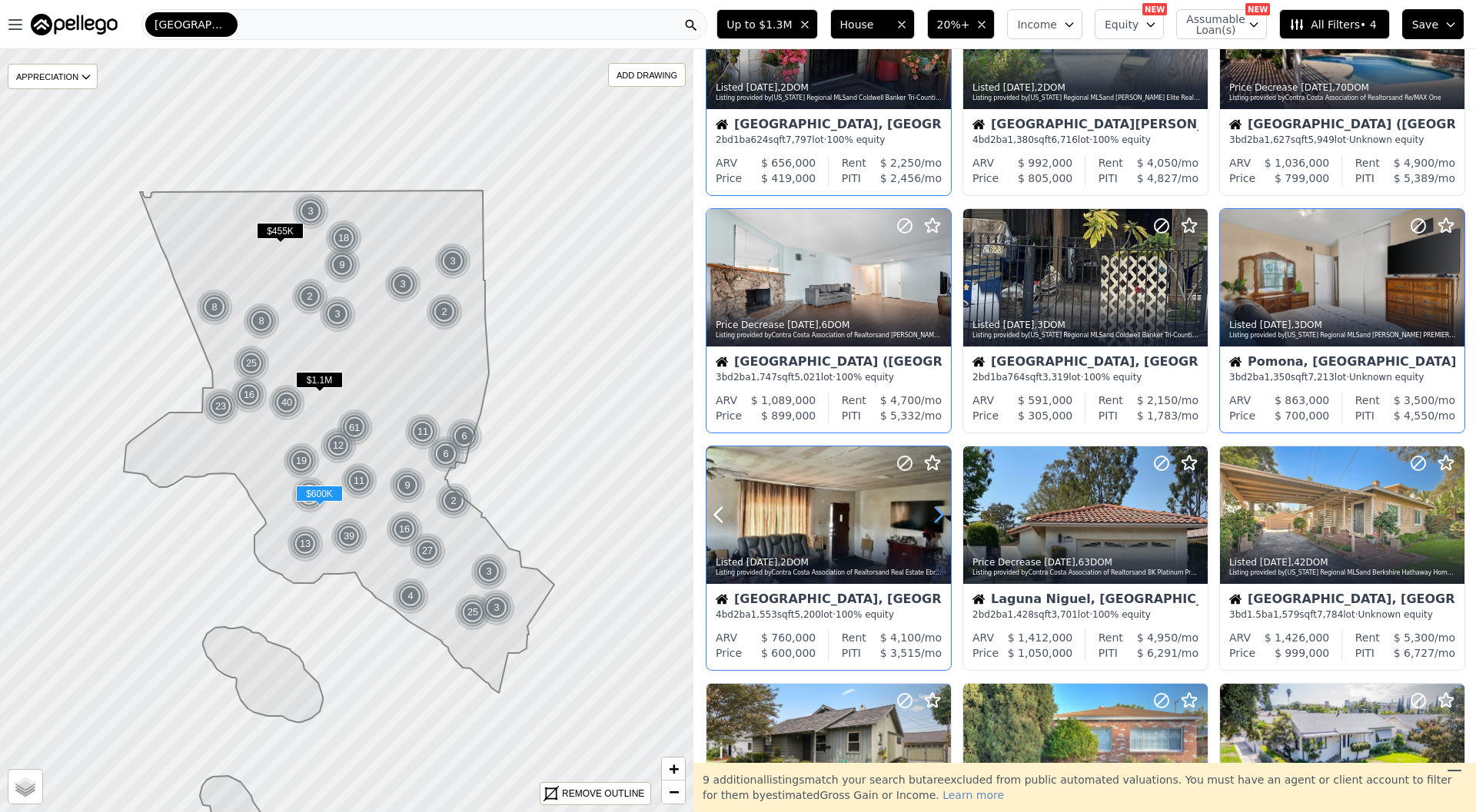
click at [933, 507] on icon at bounding box center [939, 515] width 24 height 24
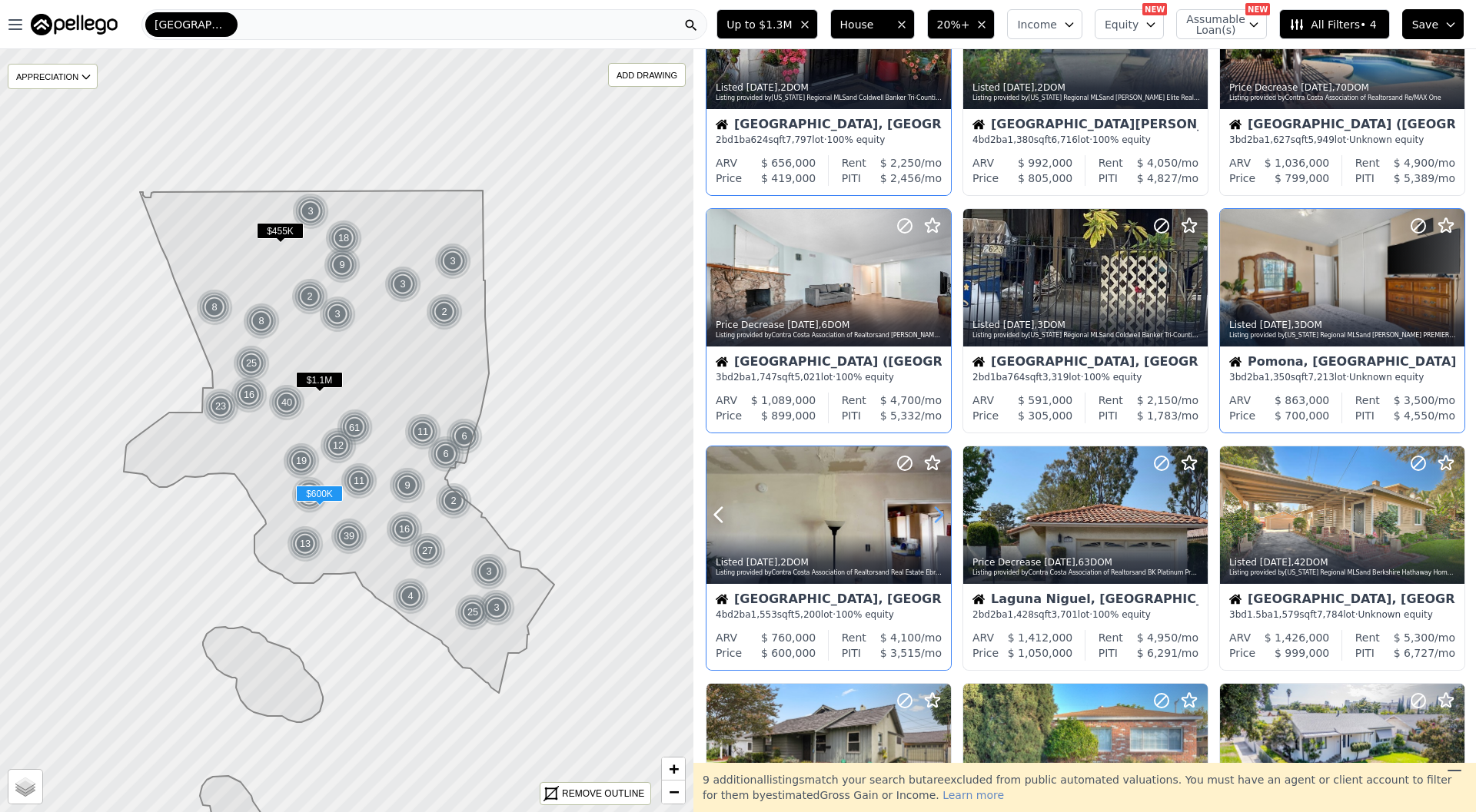
click at [933, 507] on icon at bounding box center [939, 515] width 24 height 24
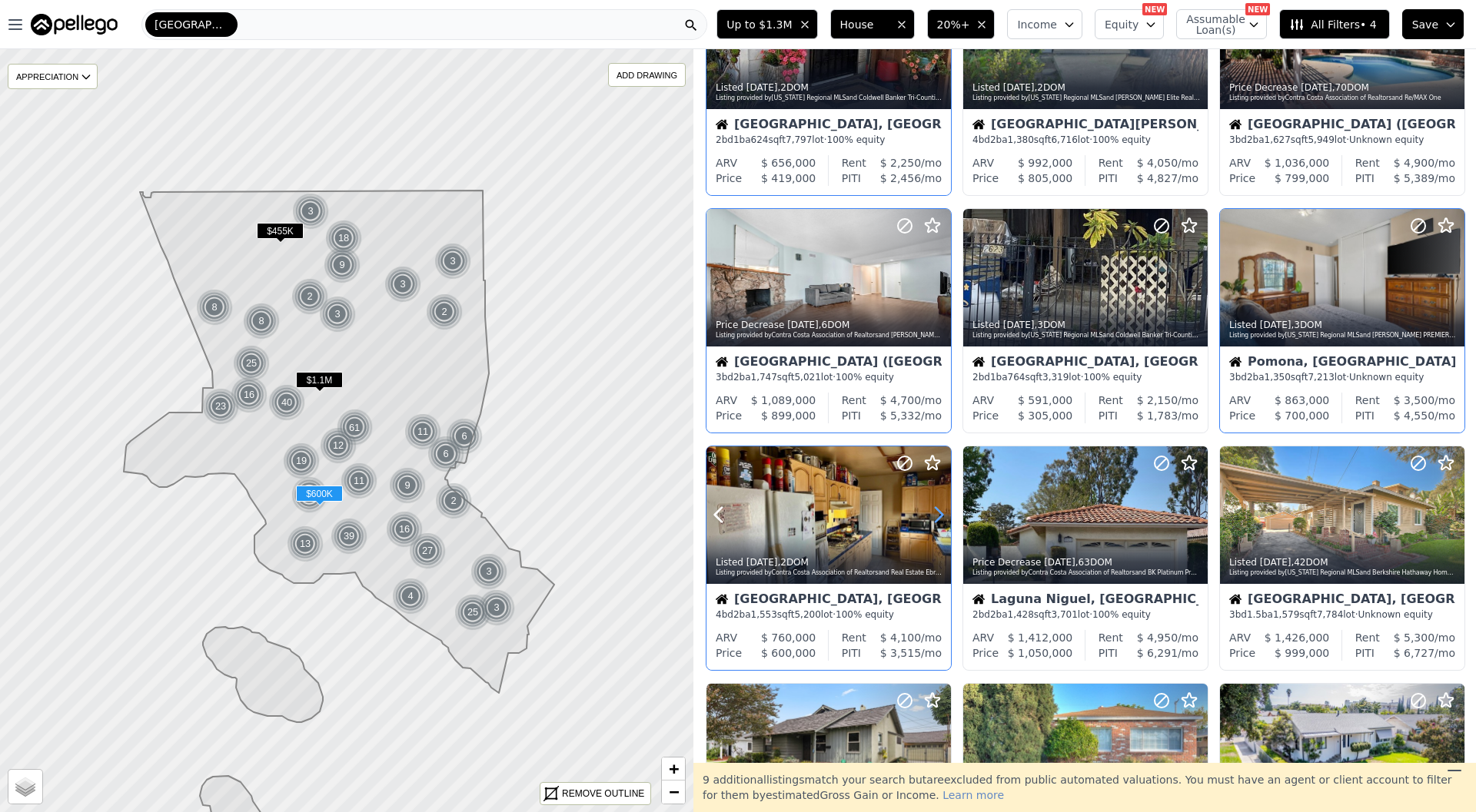
click at [933, 507] on icon at bounding box center [939, 515] width 24 height 24
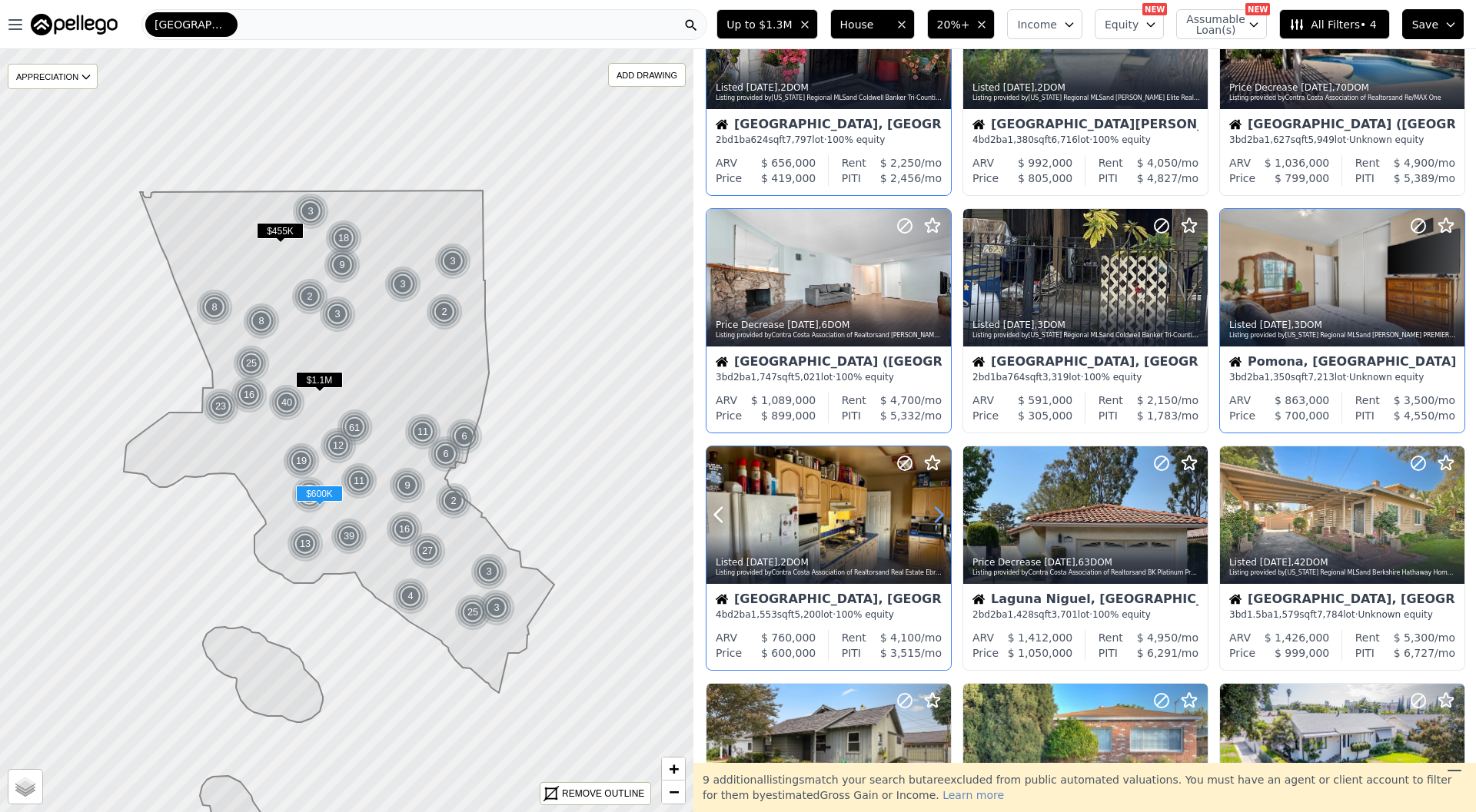
click at [933, 507] on icon at bounding box center [939, 515] width 24 height 24
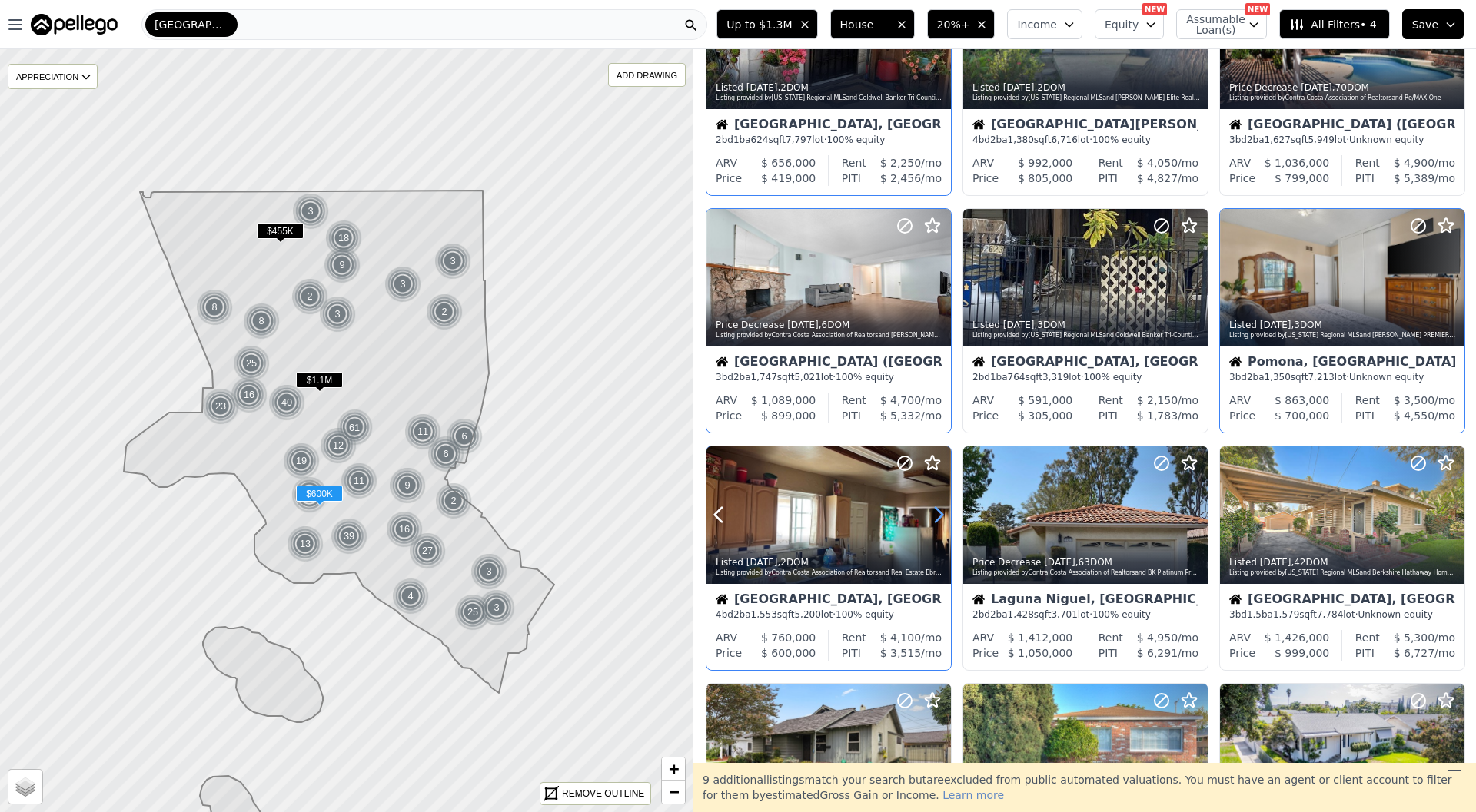
click at [933, 507] on icon at bounding box center [939, 515] width 24 height 24
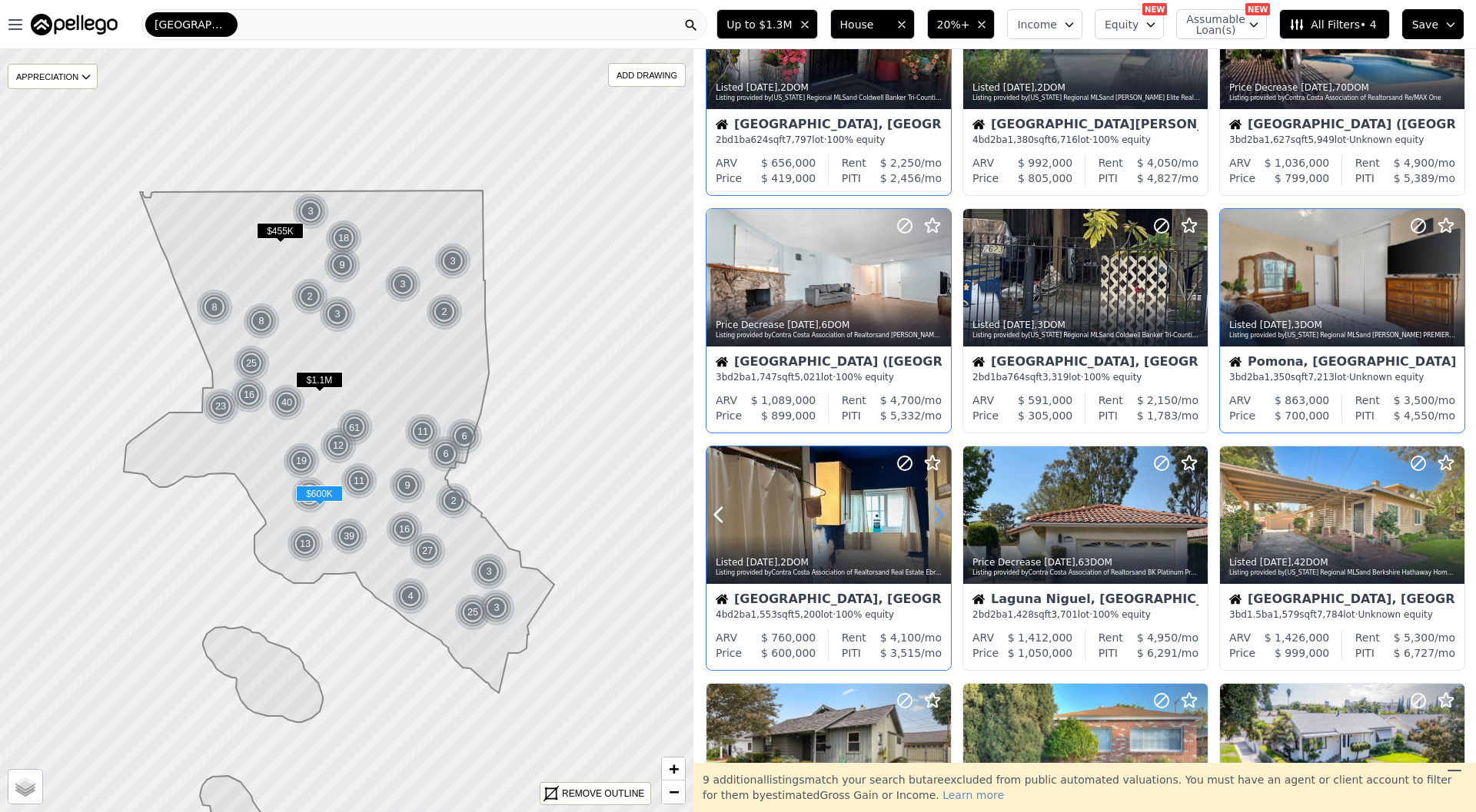
click at [933, 507] on icon at bounding box center [939, 515] width 24 height 24
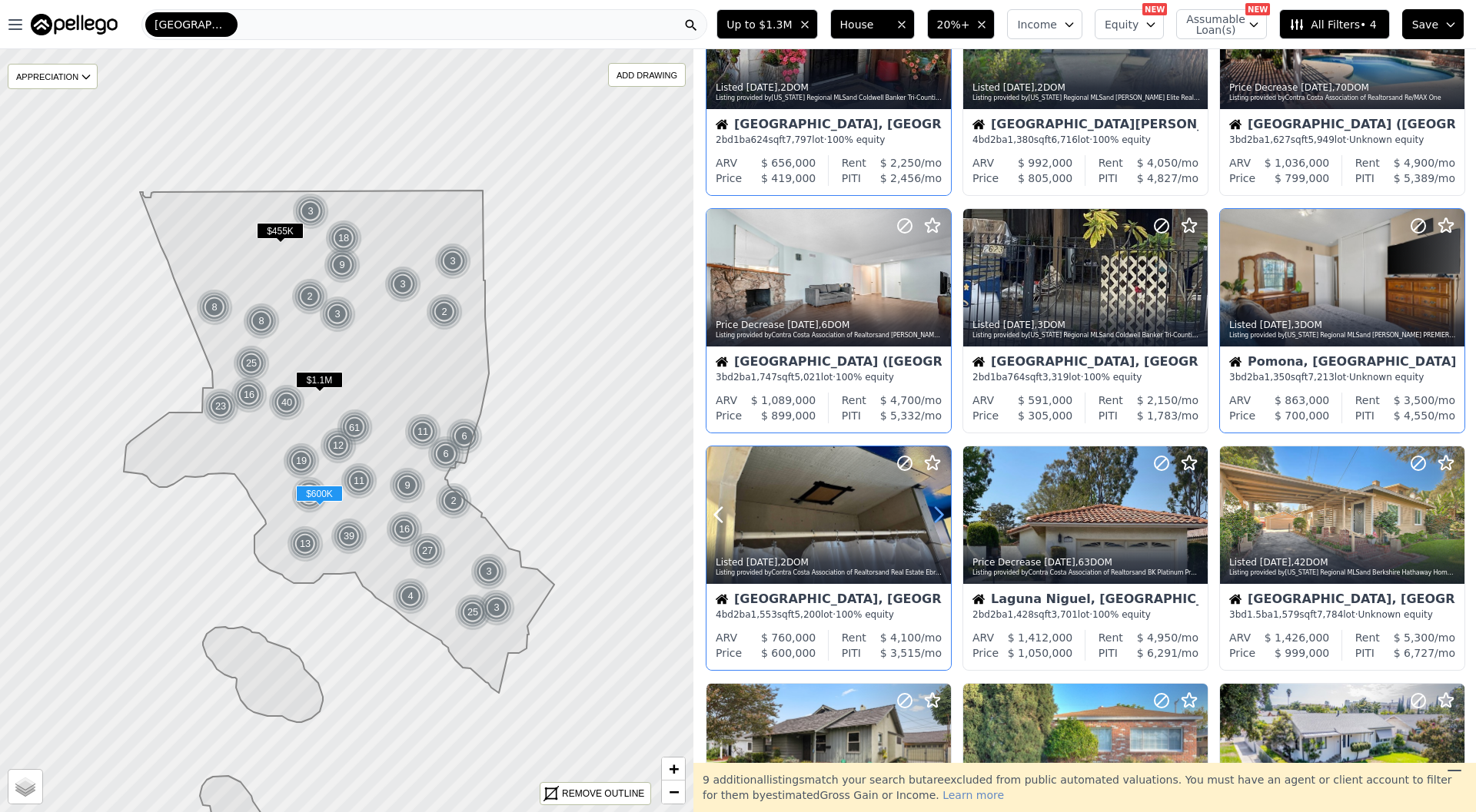
click at [933, 507] on icon at bounding box center [939, 515] width 24 height 24
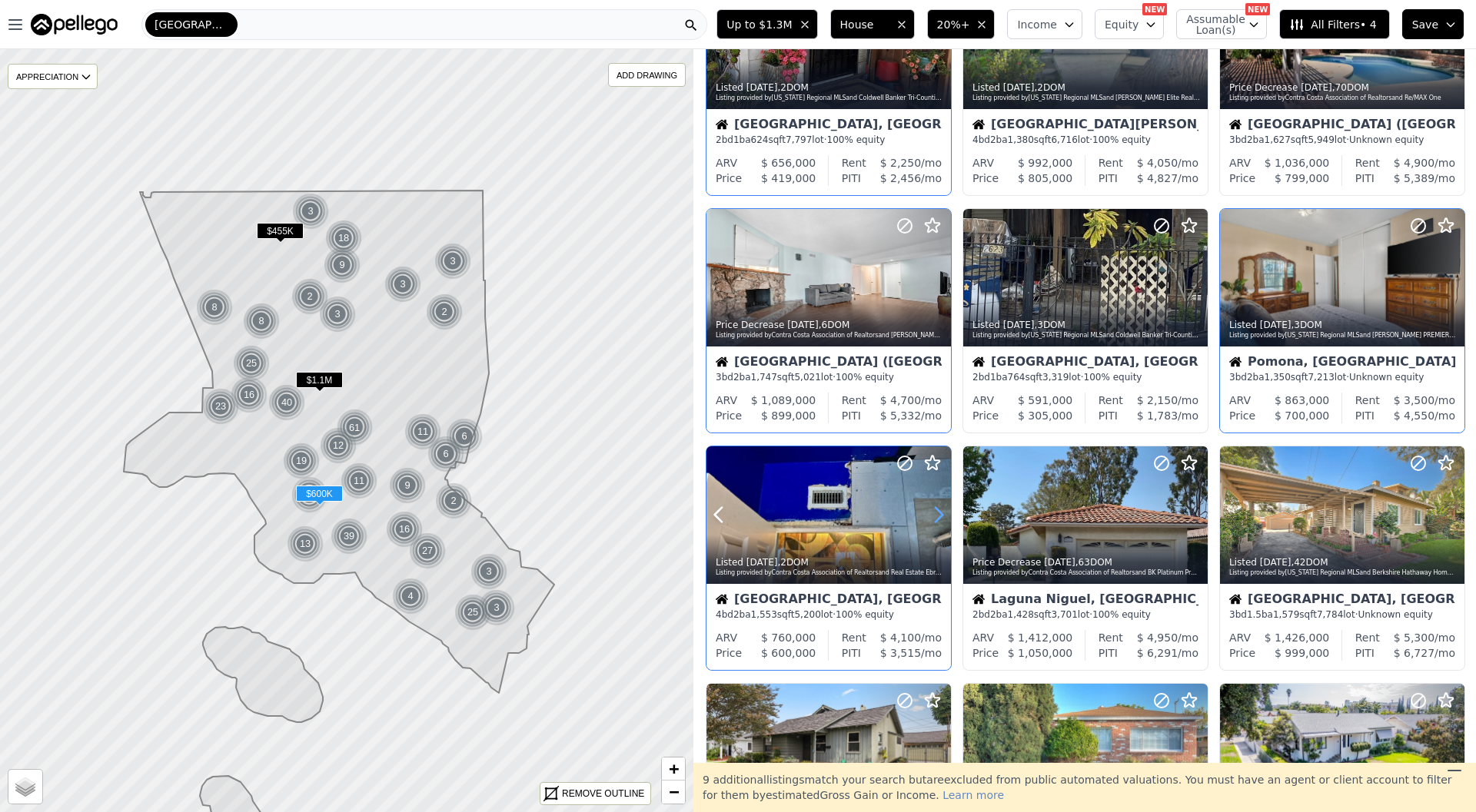
click at [933, 507] on icon at bounding box center [939, 515] width 24 height 24
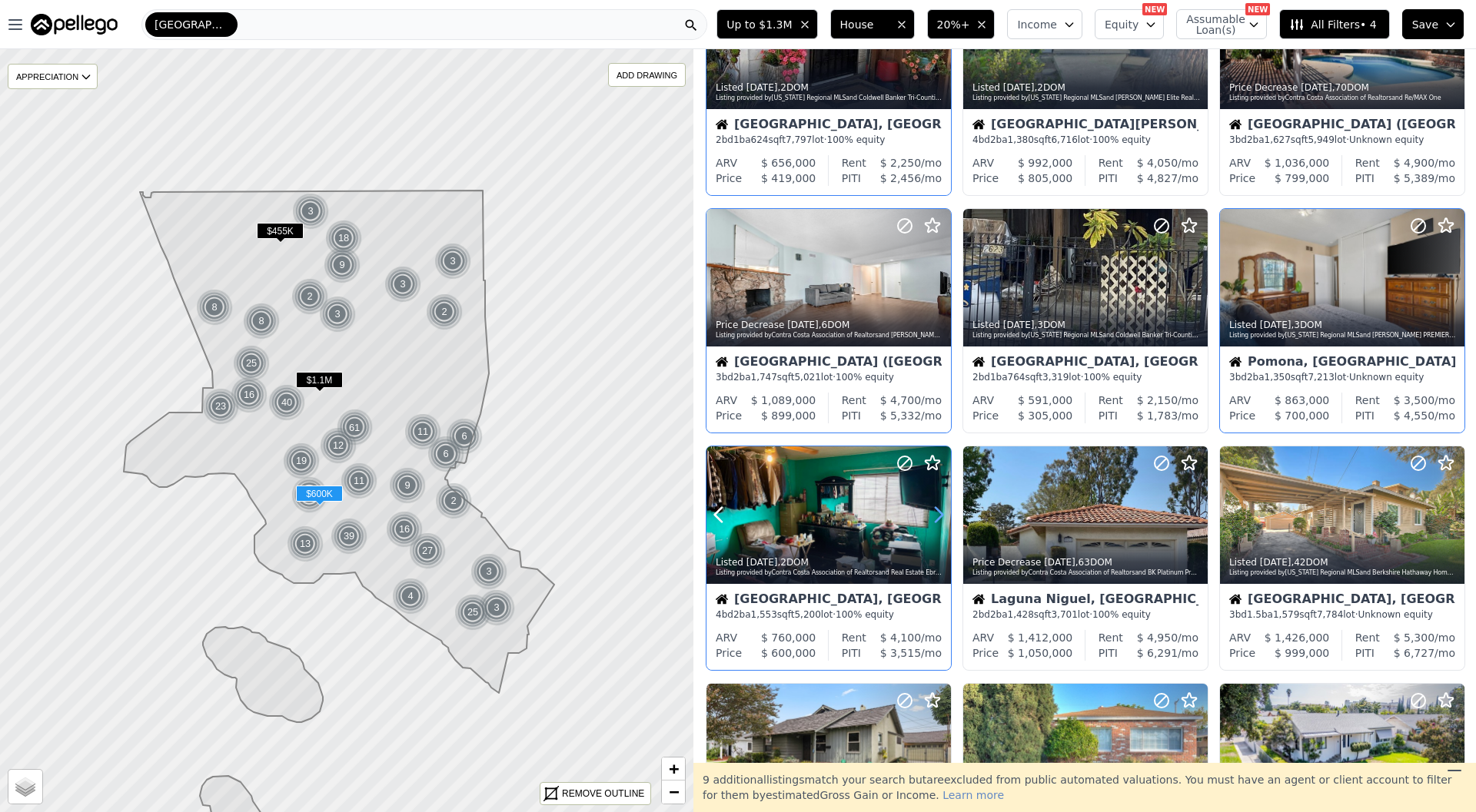
click at [933, 507] on icon at bounding box center [939, 515] width 24 height 24
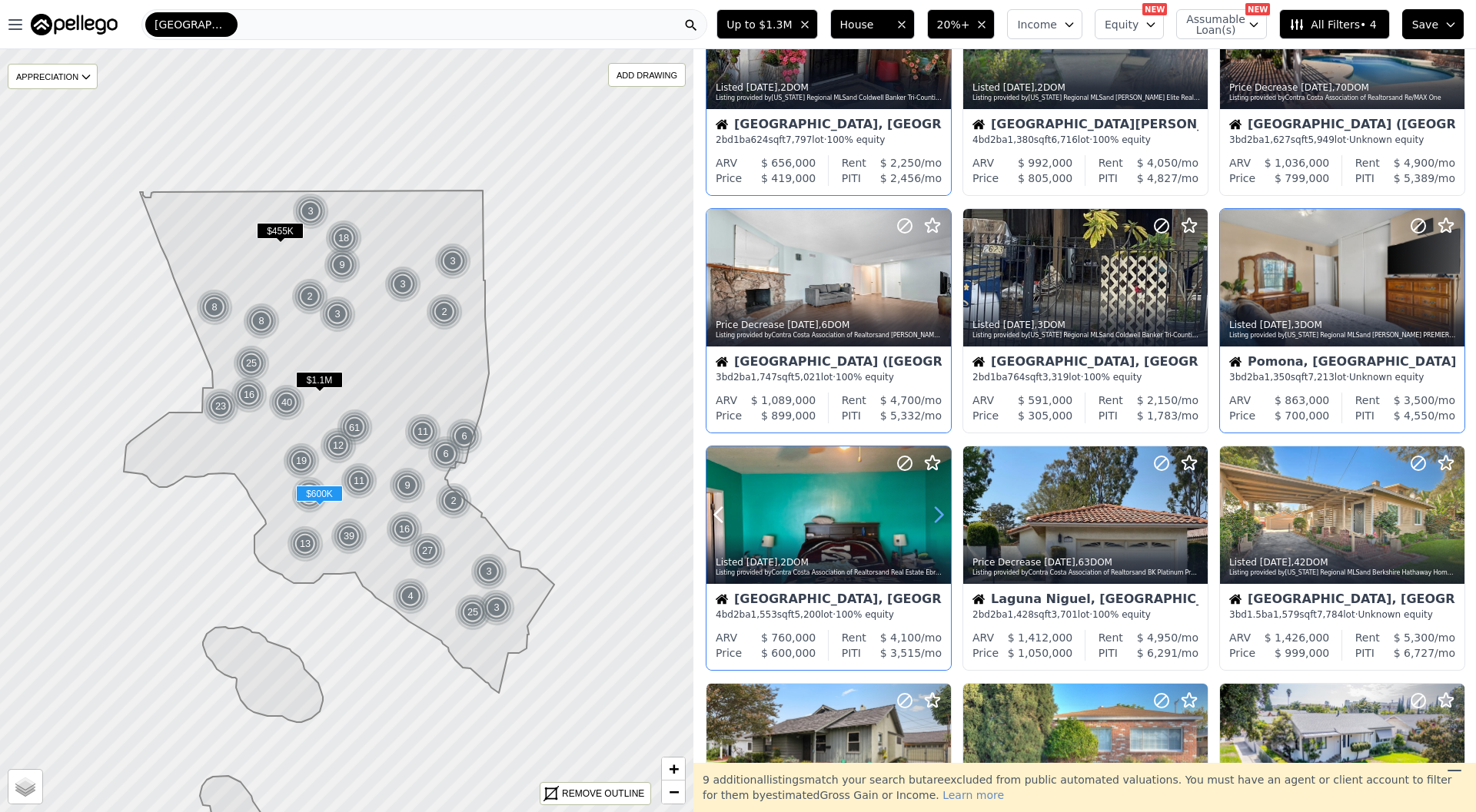
click at [933, 507] on icon at bounding box center [939, 515] width 24 height 24
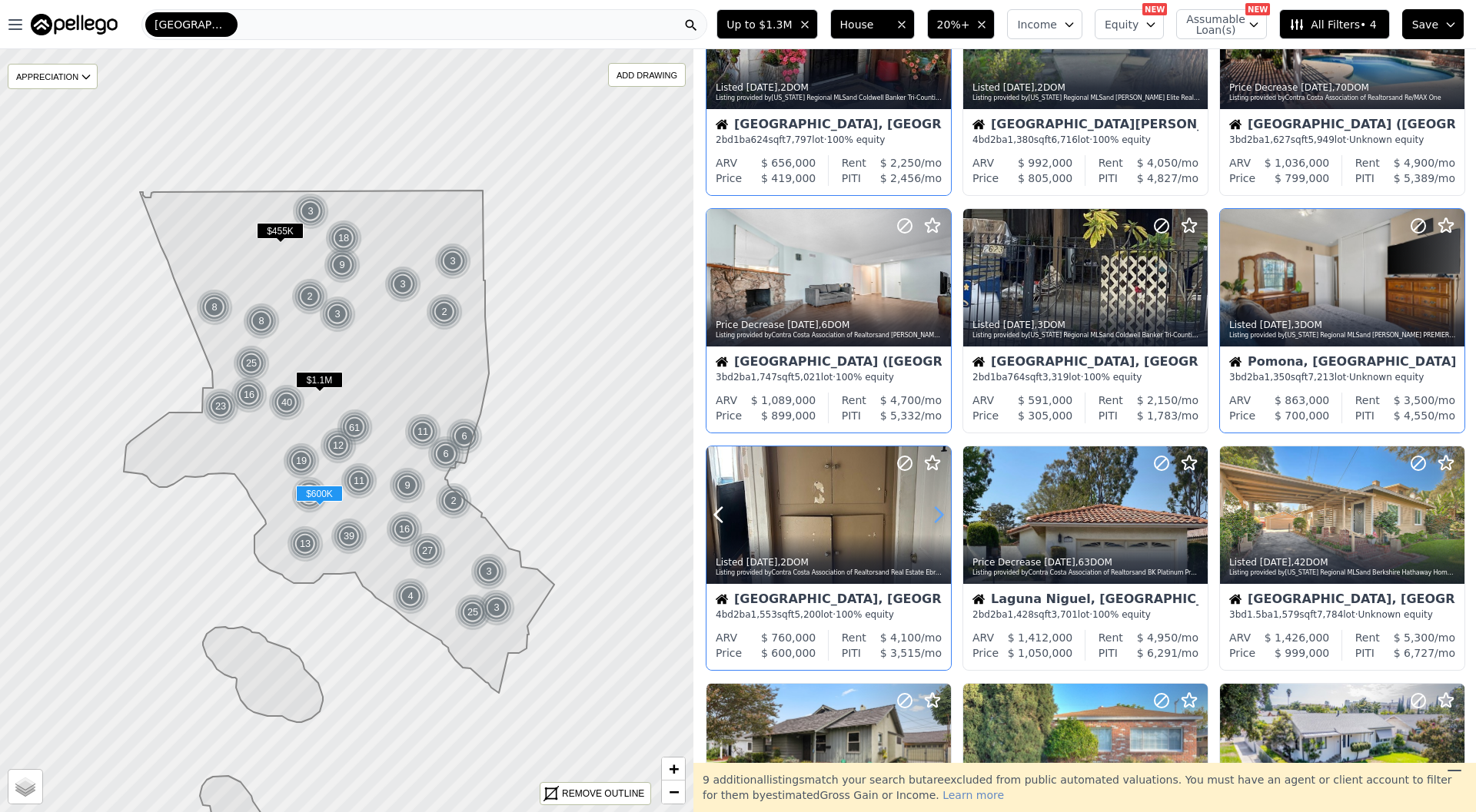
click at [933, 507] on icon at bounding box center [939, 515] width 24 height 24
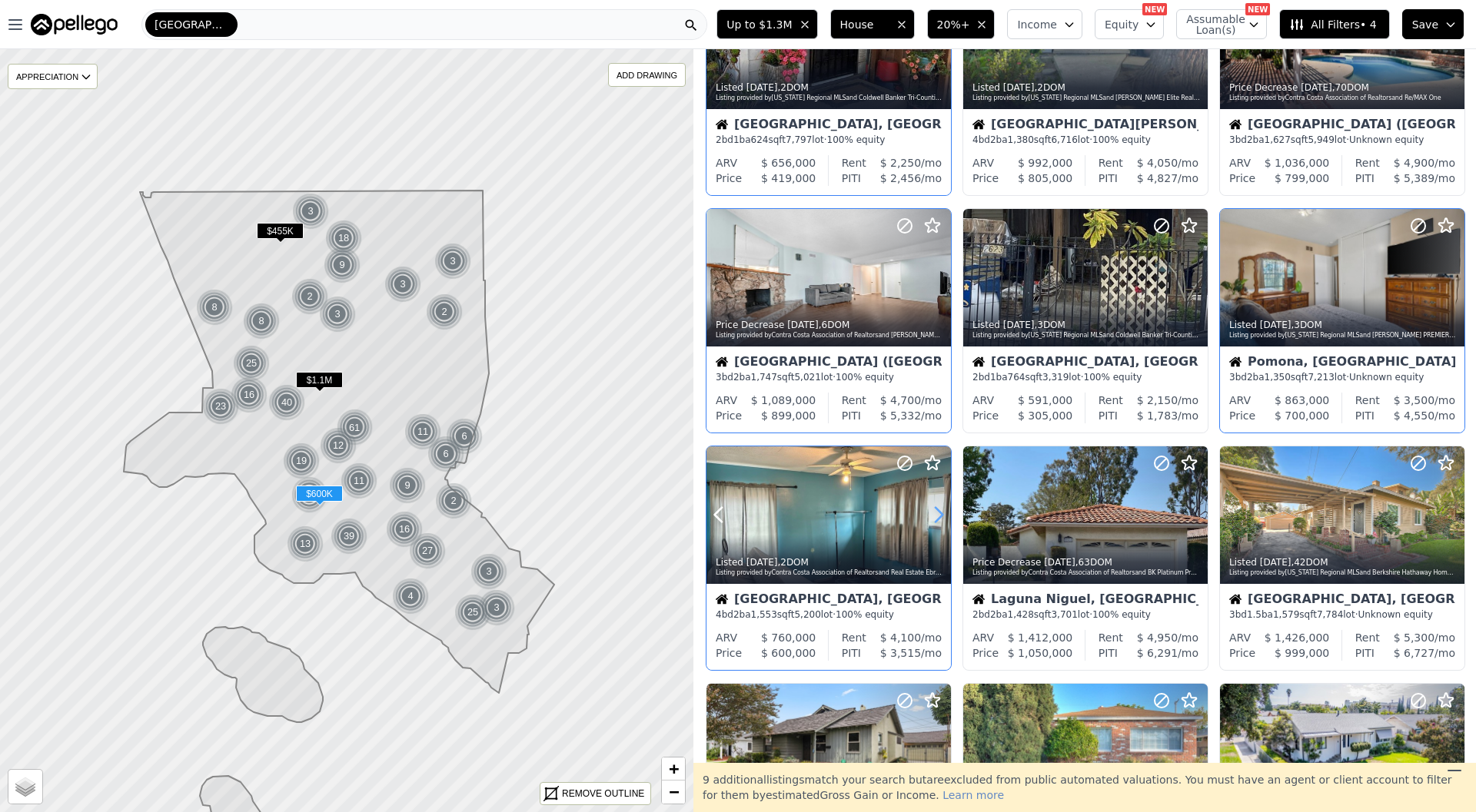
click at [933, 507] on icon at bounding box center [939, 515] width 24 height 24
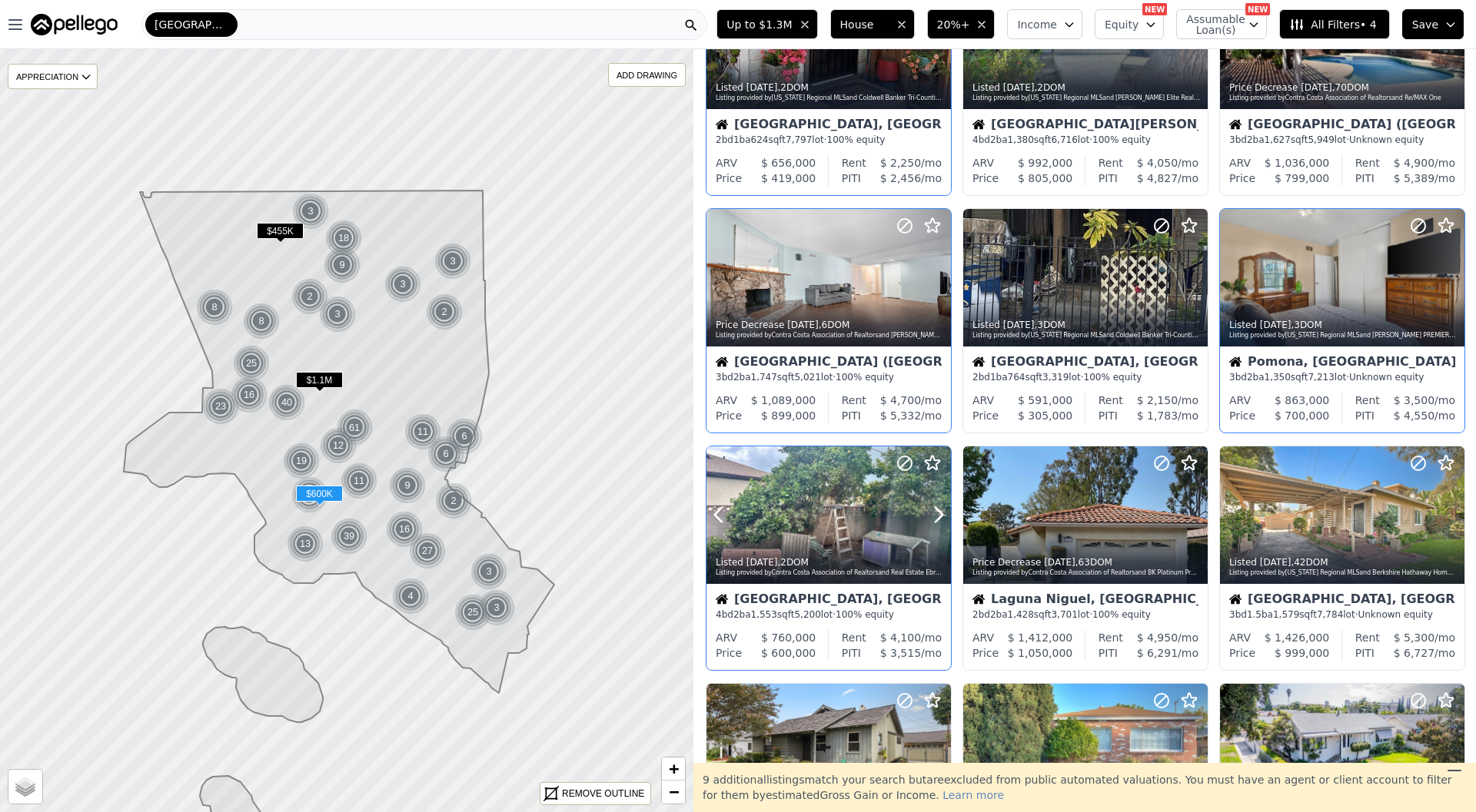
click at [870, 561] on div "Listed 3d ago , 2 DOM" at bounding box center [830, 562] width 228 height 12
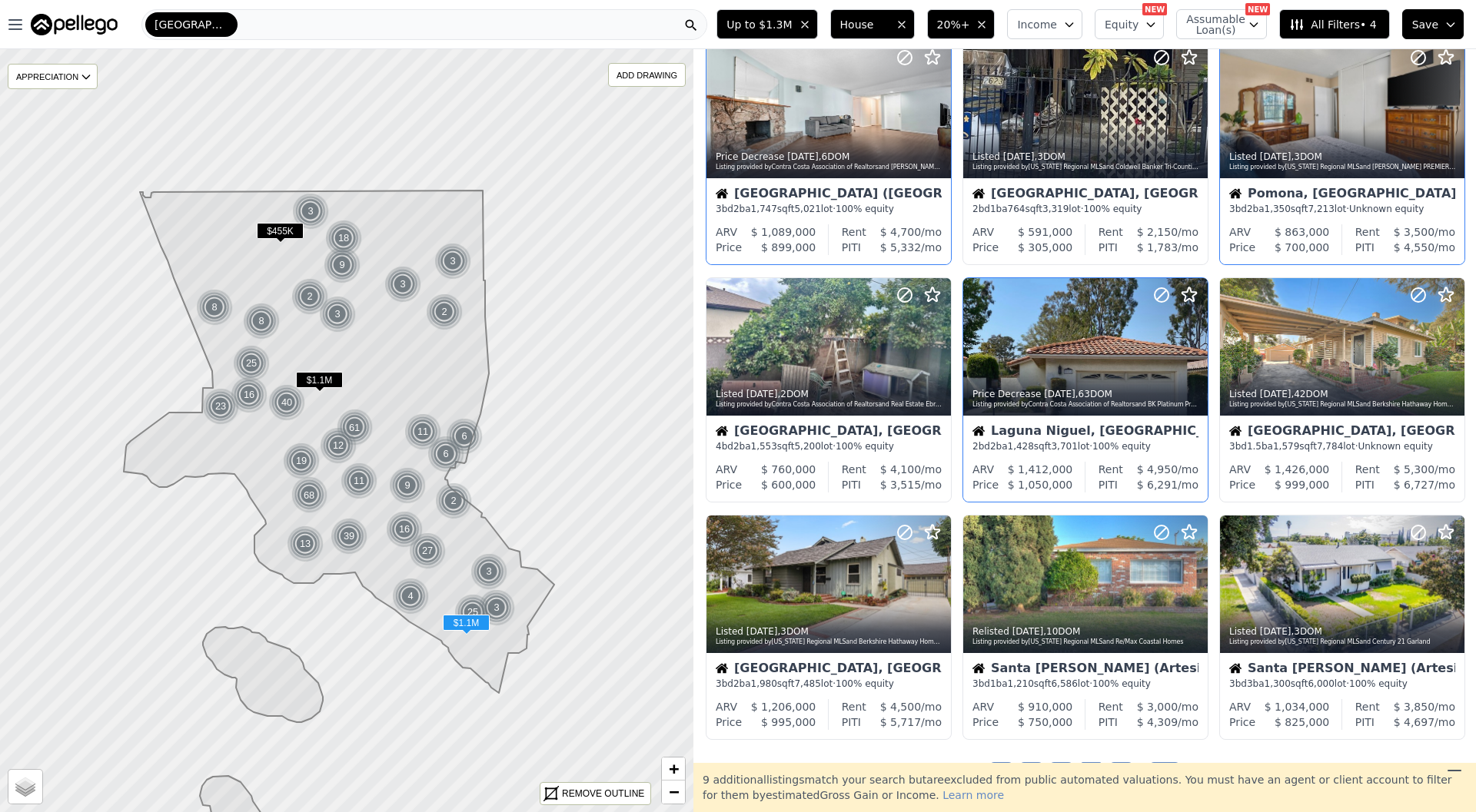
scroll to position [292, 0]
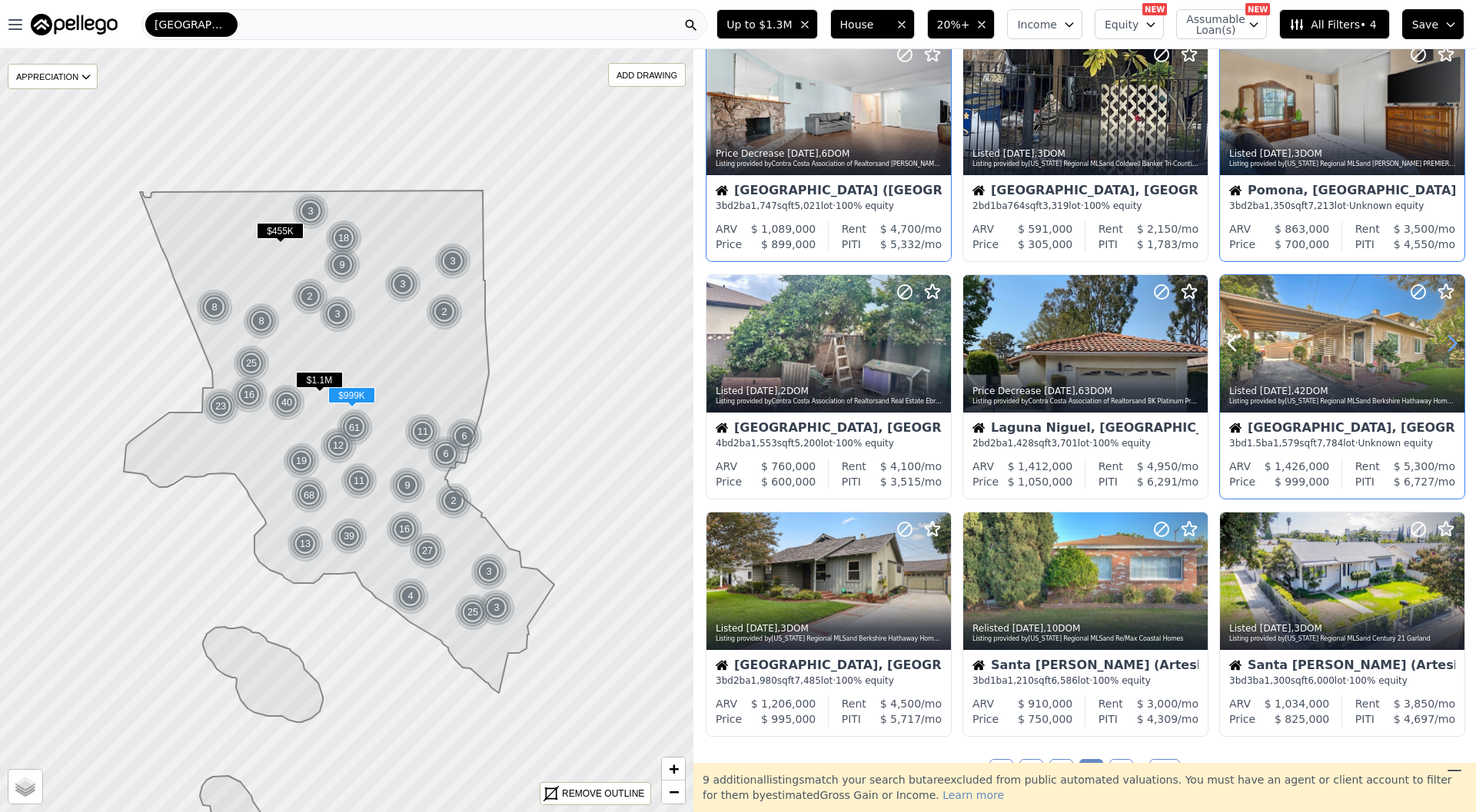
click at [1452, 345] on icon at bounding box center [1452, 343] width 24 height 24
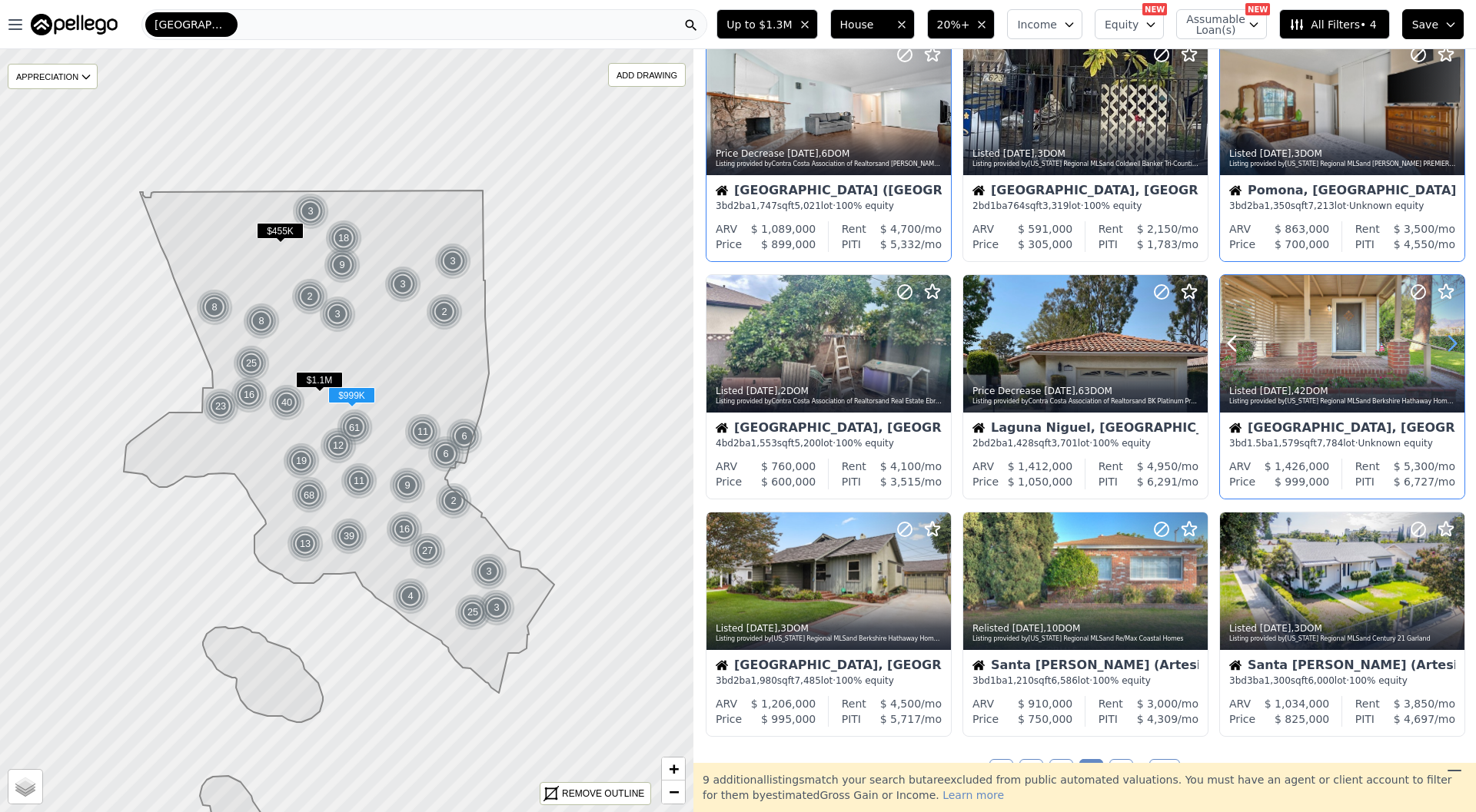
click at [1452, 345] on icon at bounding box center [1452, 343] width 24 height 24
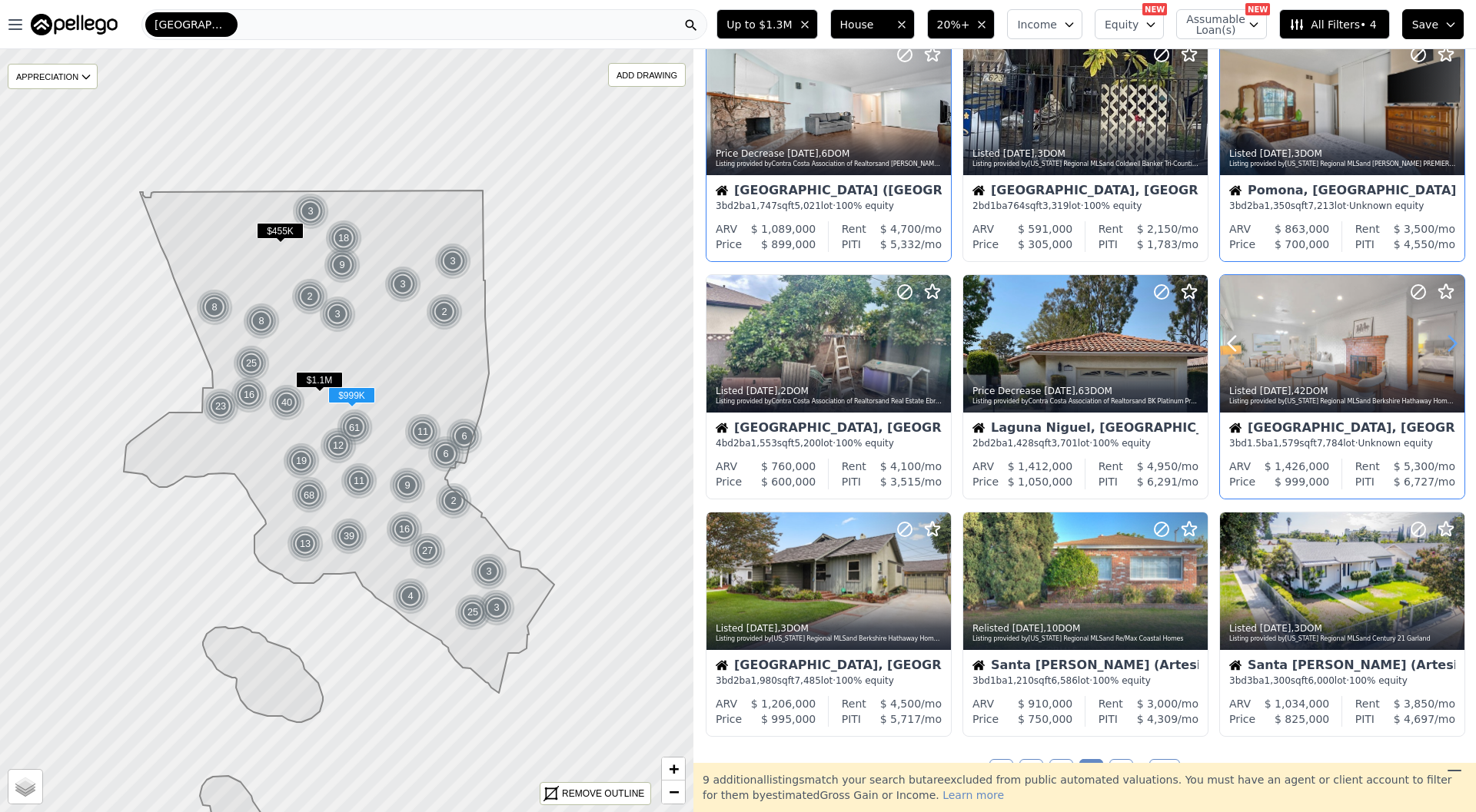
click at [1452, 345] on icon at bounding box center [1452, 343] width 24 height 24
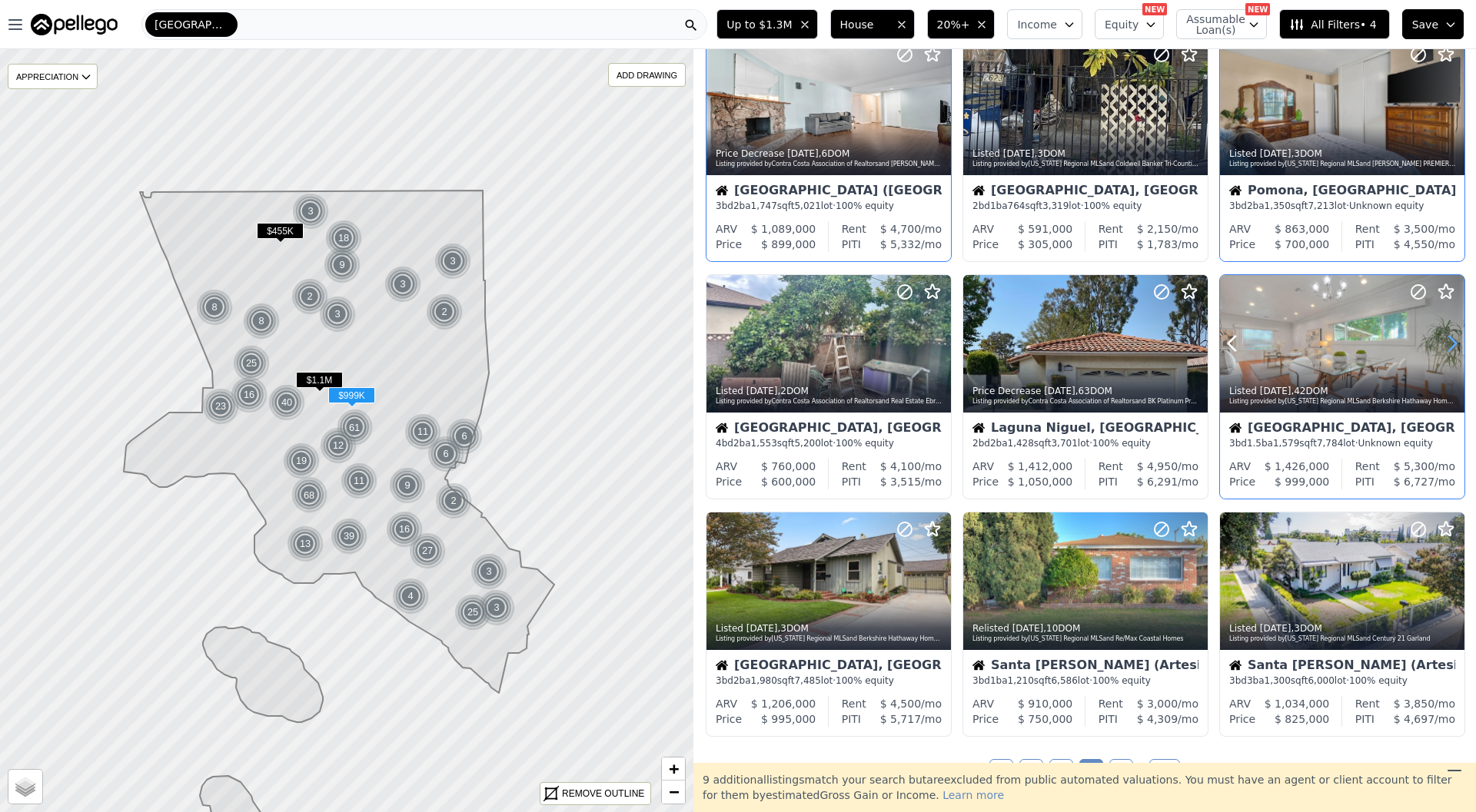
click at [1452, 345] on icon at bounding box center [1452, 343] width 24 height 24
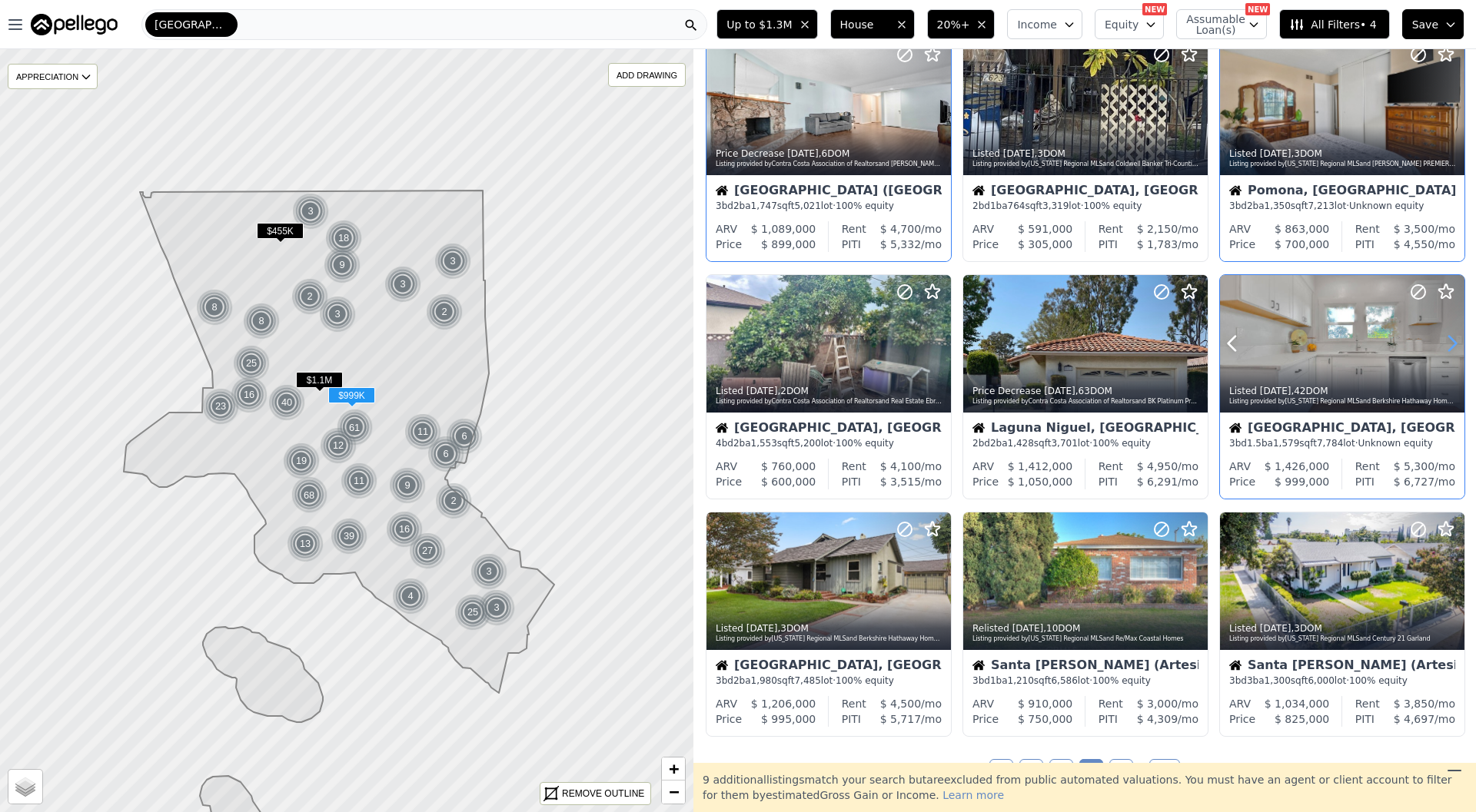
click at [1452, 345] on icon at bounding box center [1452, 343] width 24 height 24
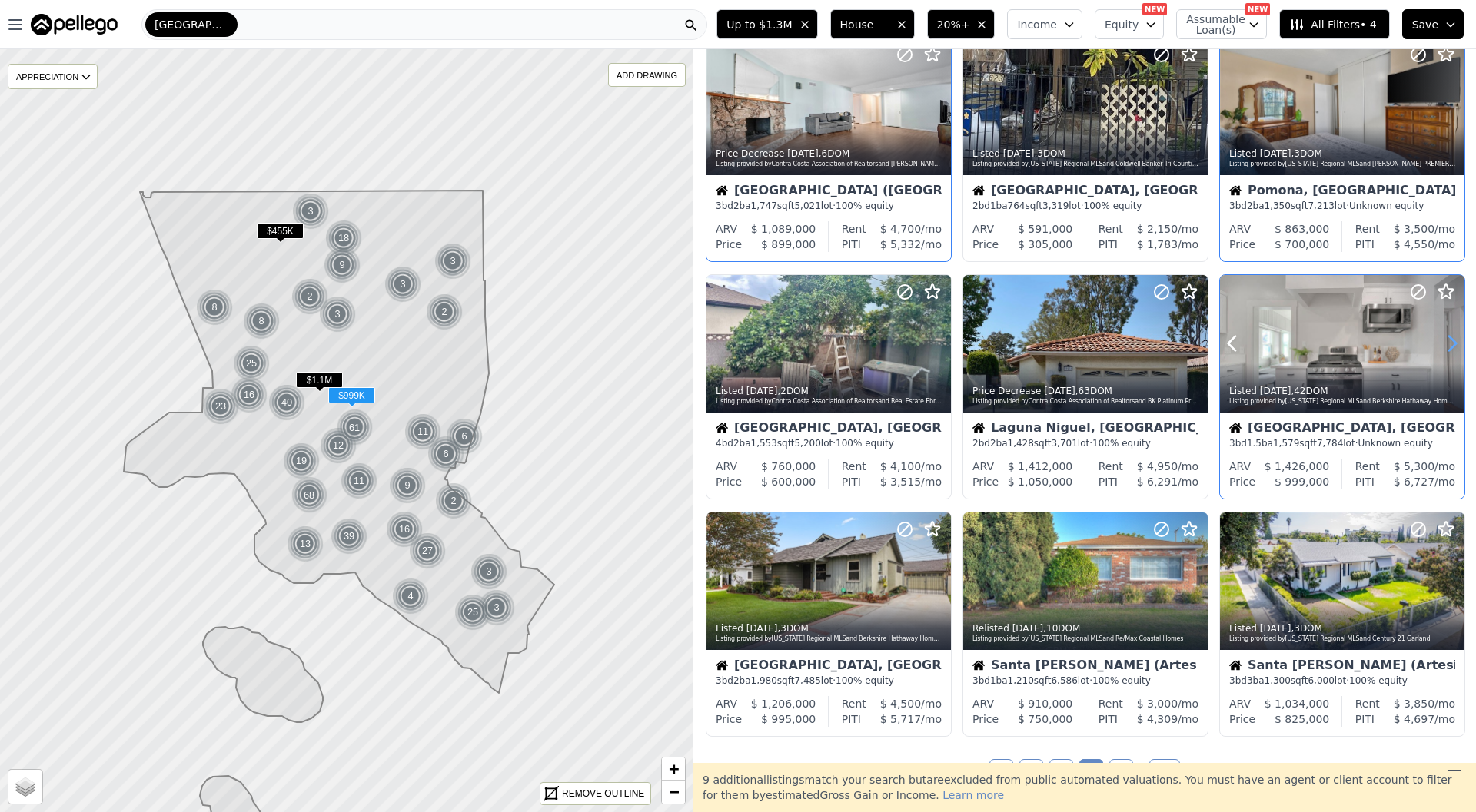
click at [1452, 345] on icon at bounding box center [1452, 343] width 24 height 24
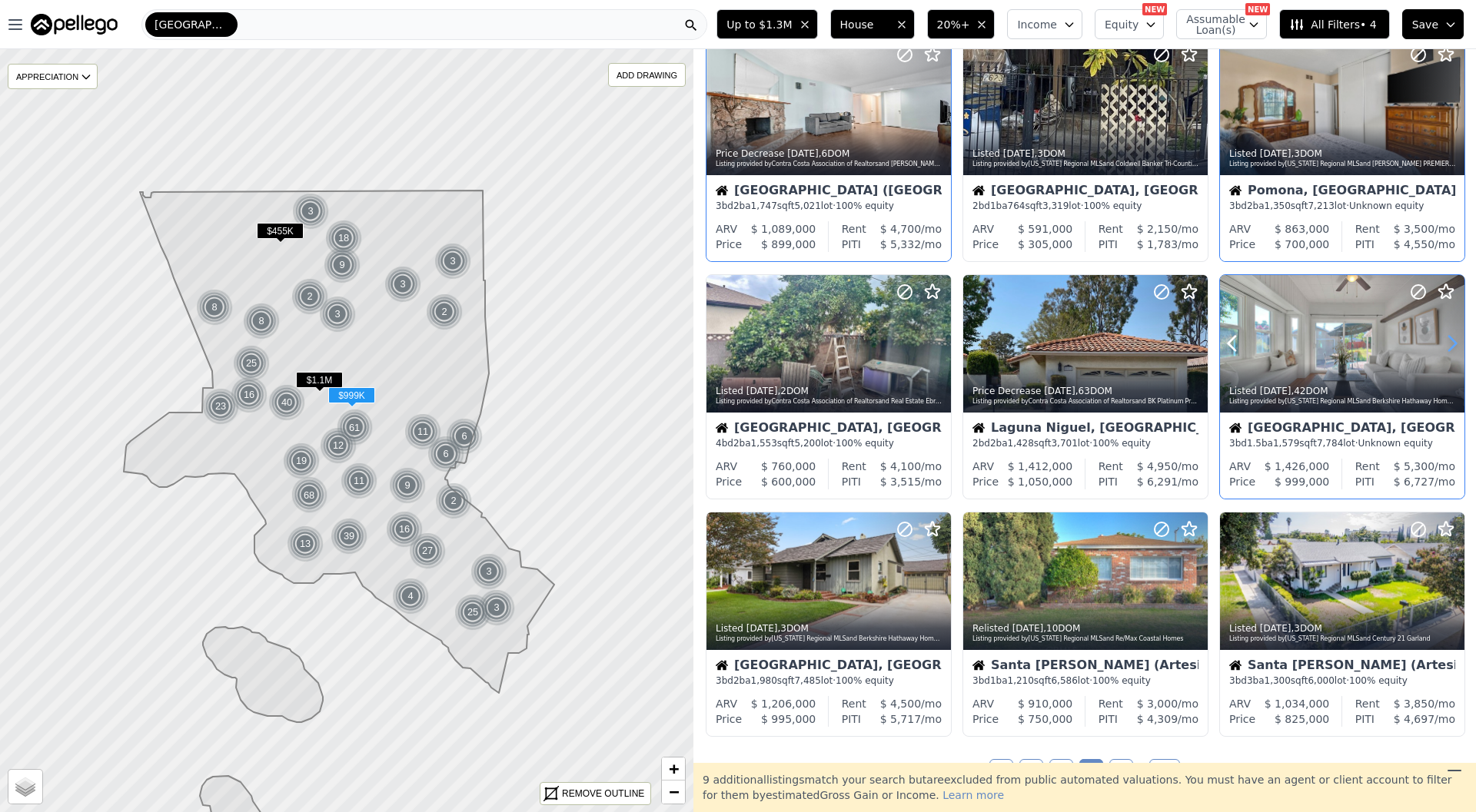
click at [1452, 345] on icon at bounding box center [1452, 343] width 24 height 24
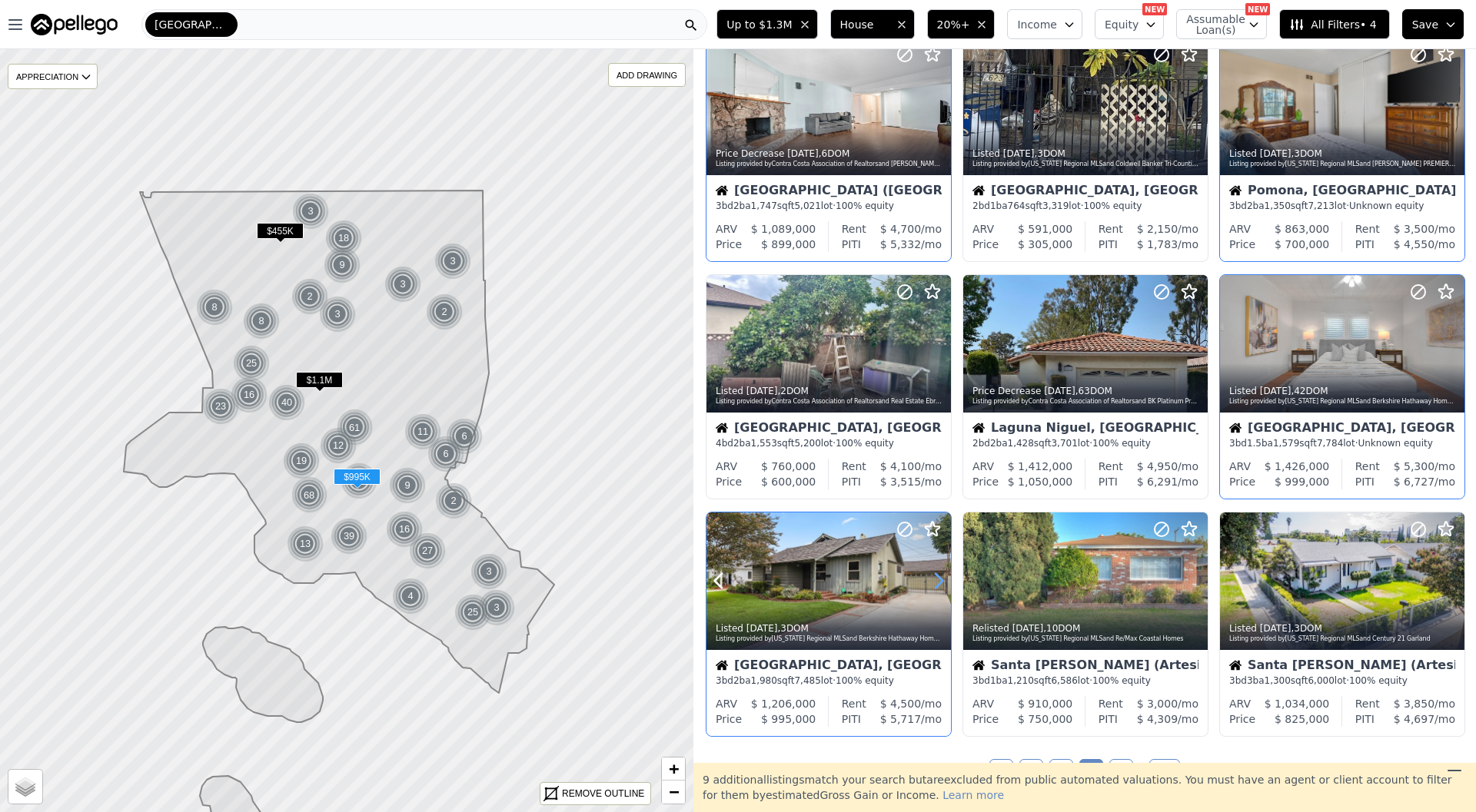
click at [947, 580] on icon at bounding box center [939, 581] width 24 height 24
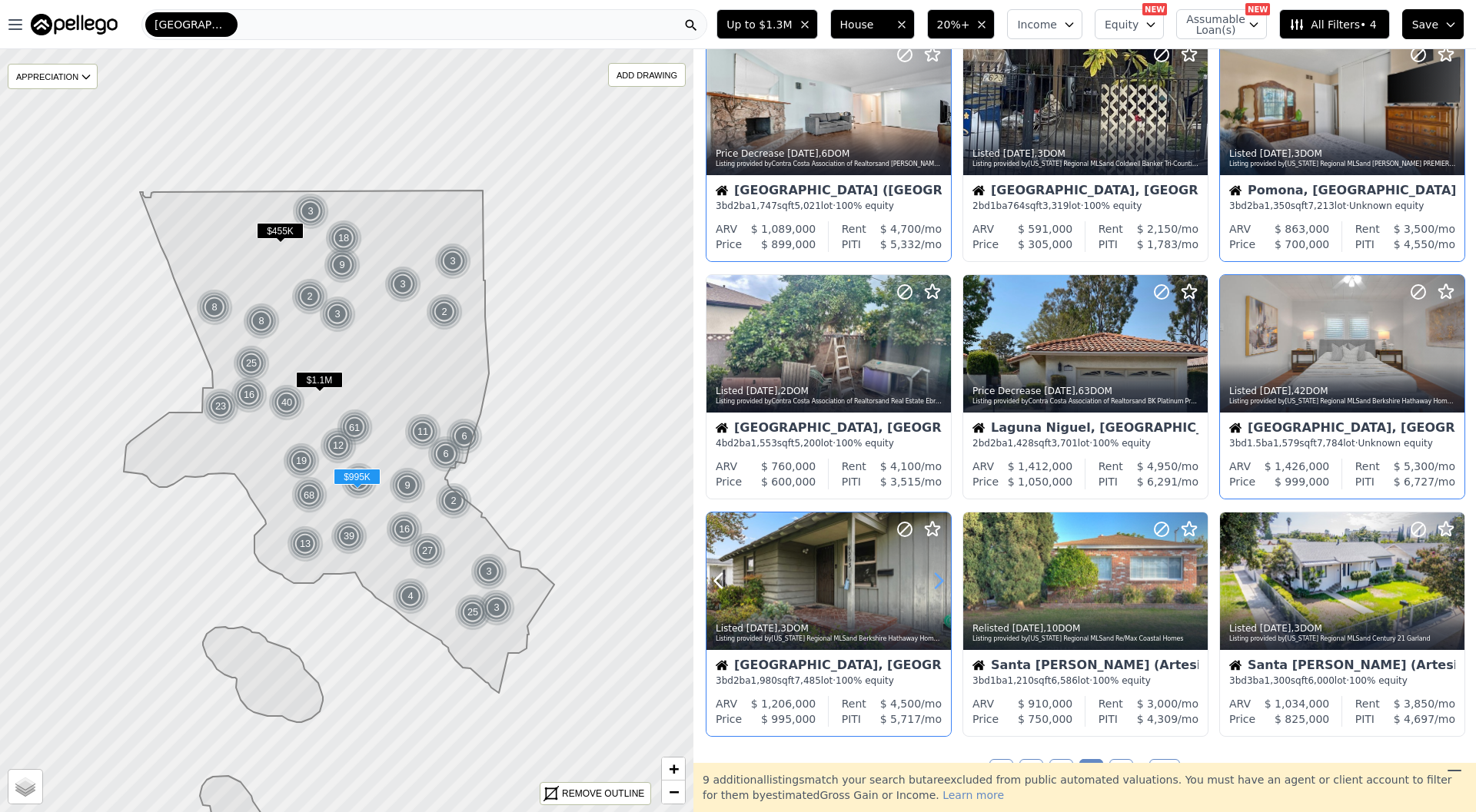
click at [947, 580] on icon at bounding box center [939, 581] width 24 height 24
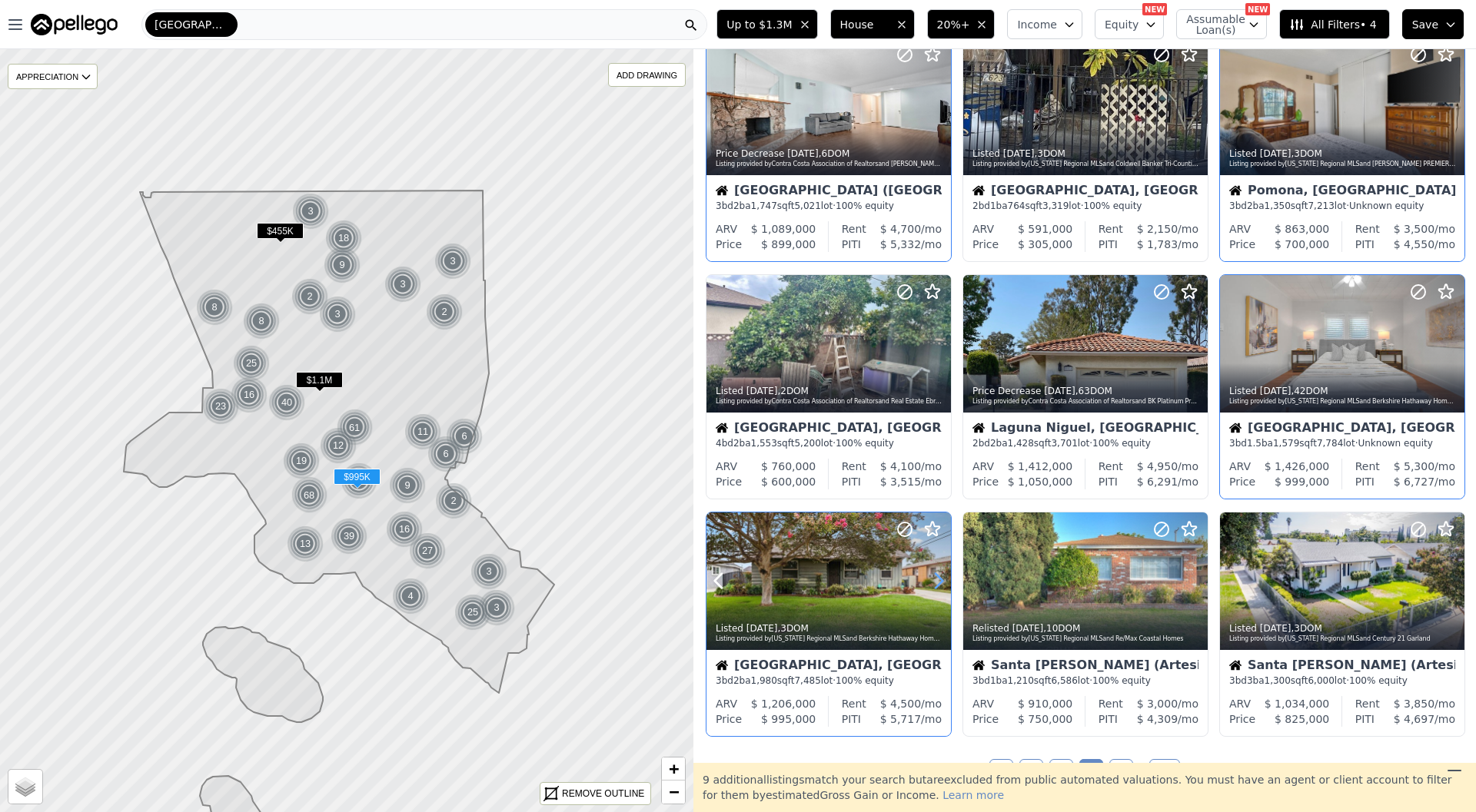
click at [947, 580] on icon at bounding box center [939, 581] width 24 height 24
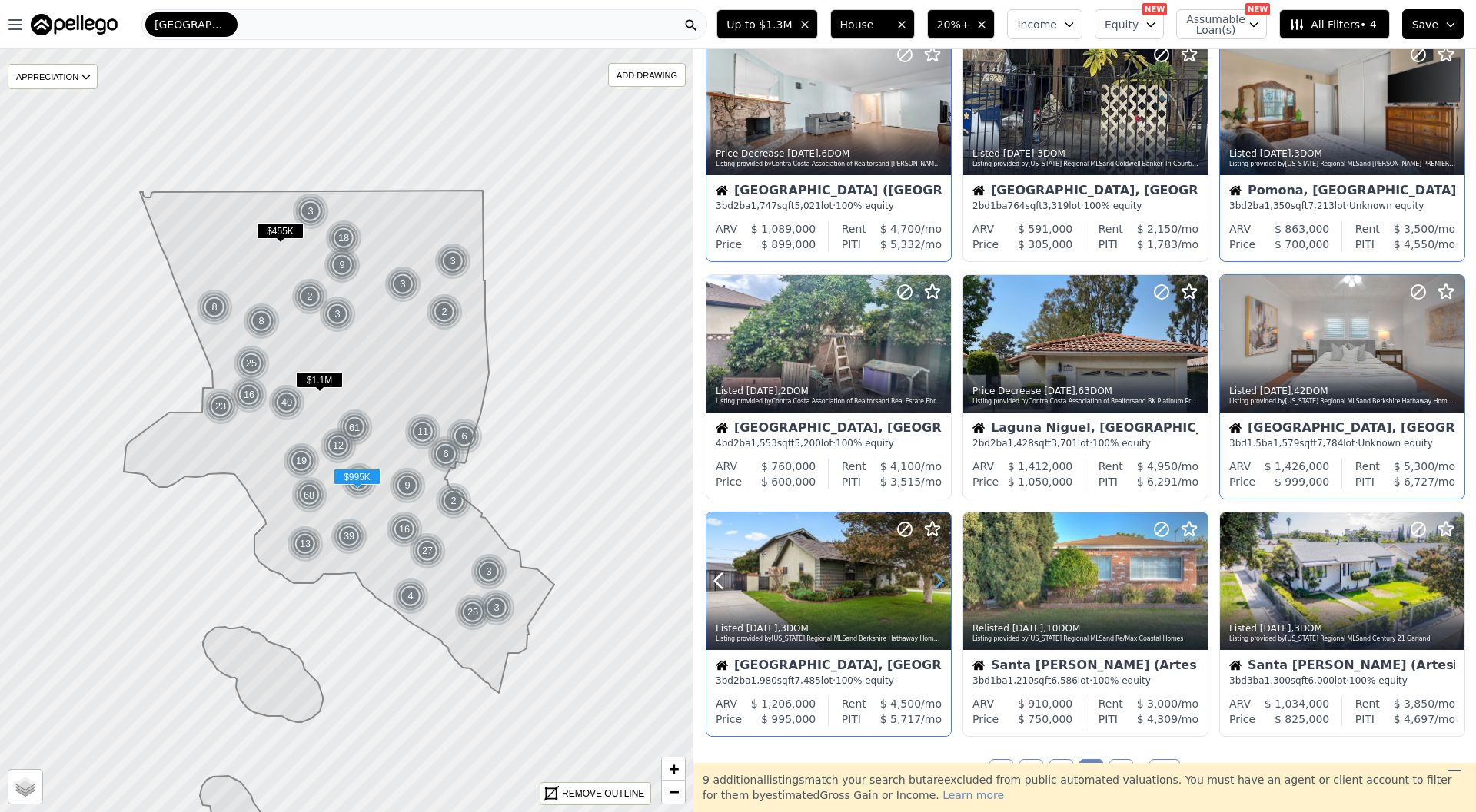
click at [947, 580] on icon at bounding box center [939, 581] width 24 height 24
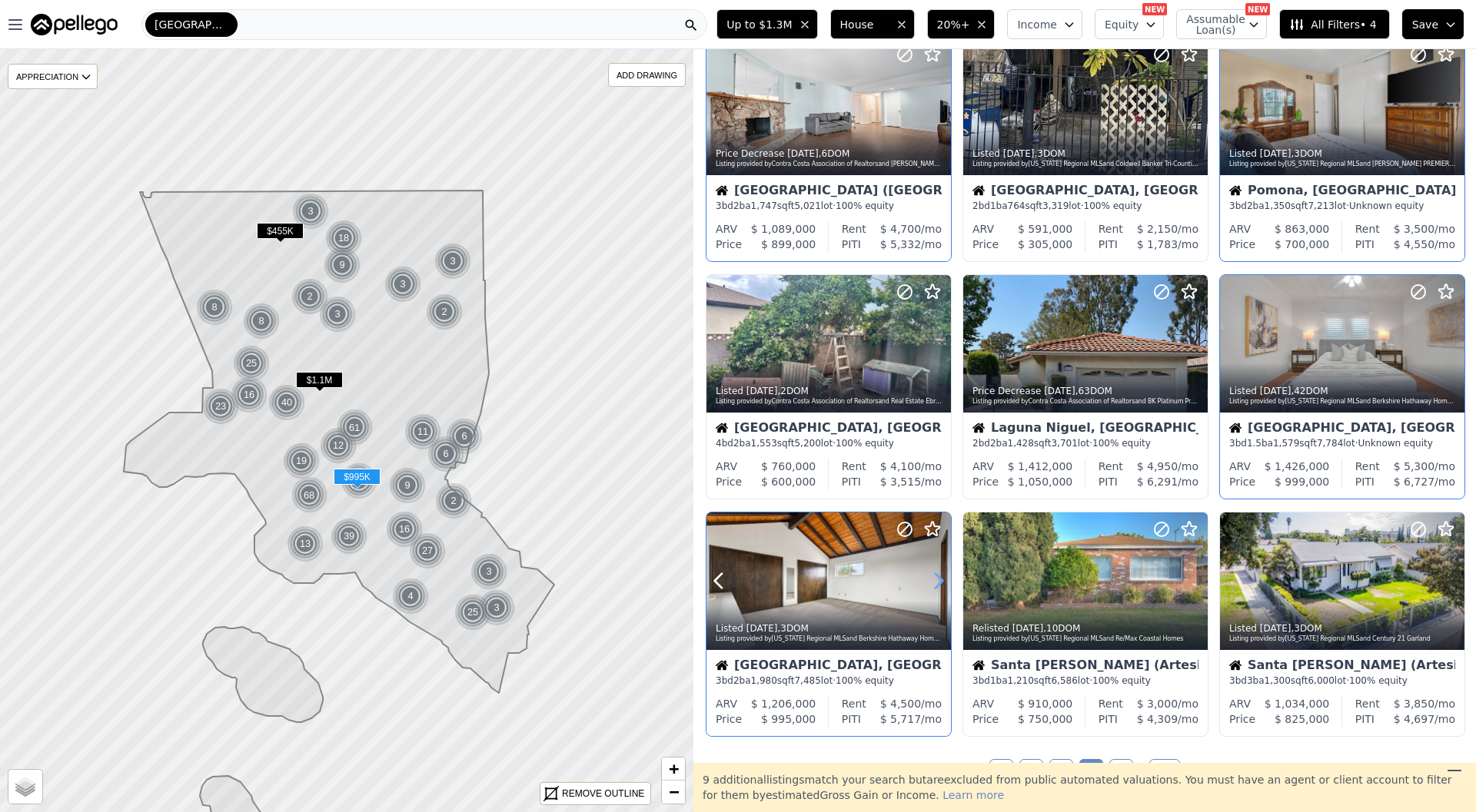
click at [947, 580] on icon at bounding box center [939, 581] width 24 height 24
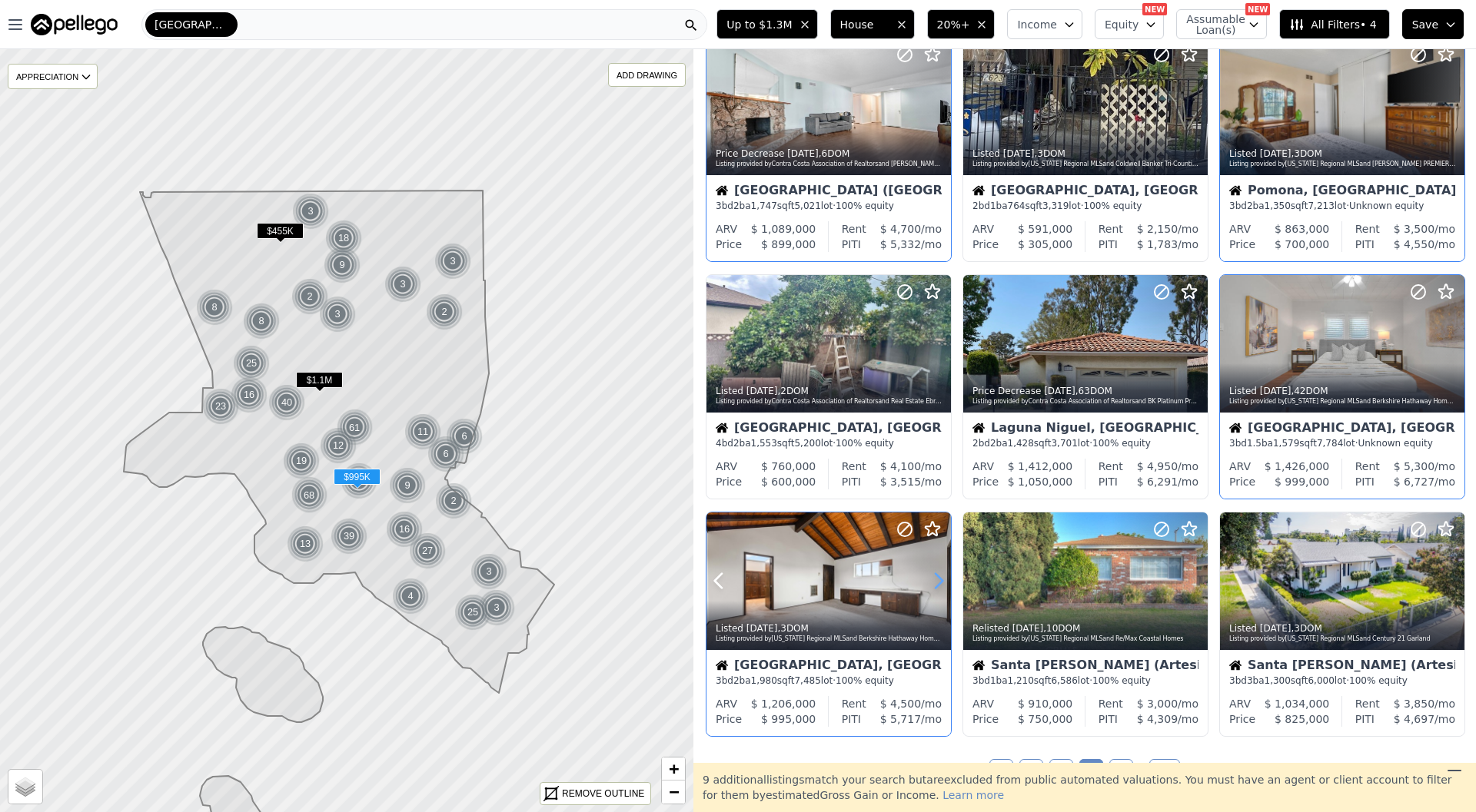
click at [947, 580] on icon at bounding box center [939, 581] width 24 height 24
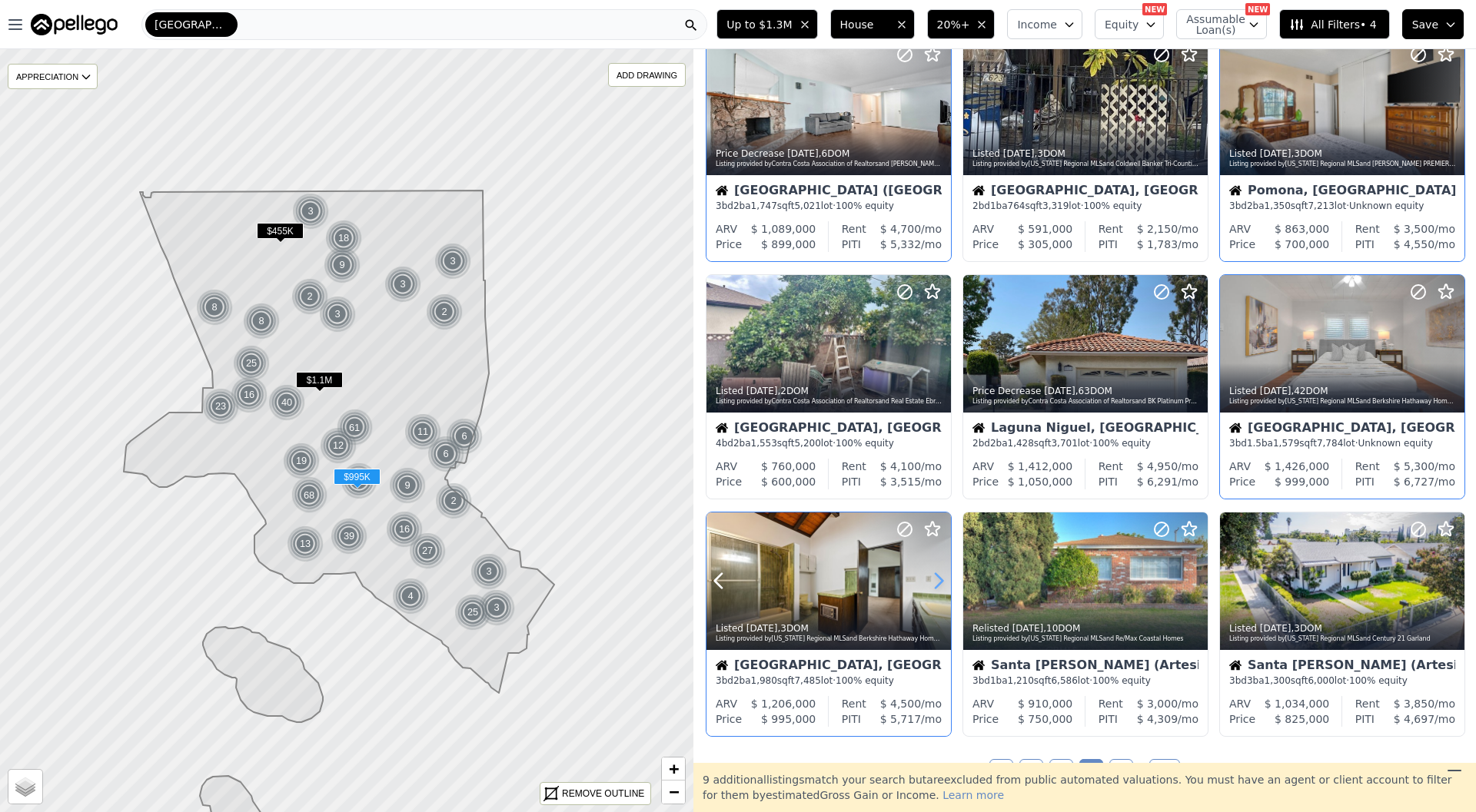
click at [947, 580] on icon at bounding box center [939, 581] width 24 height 24
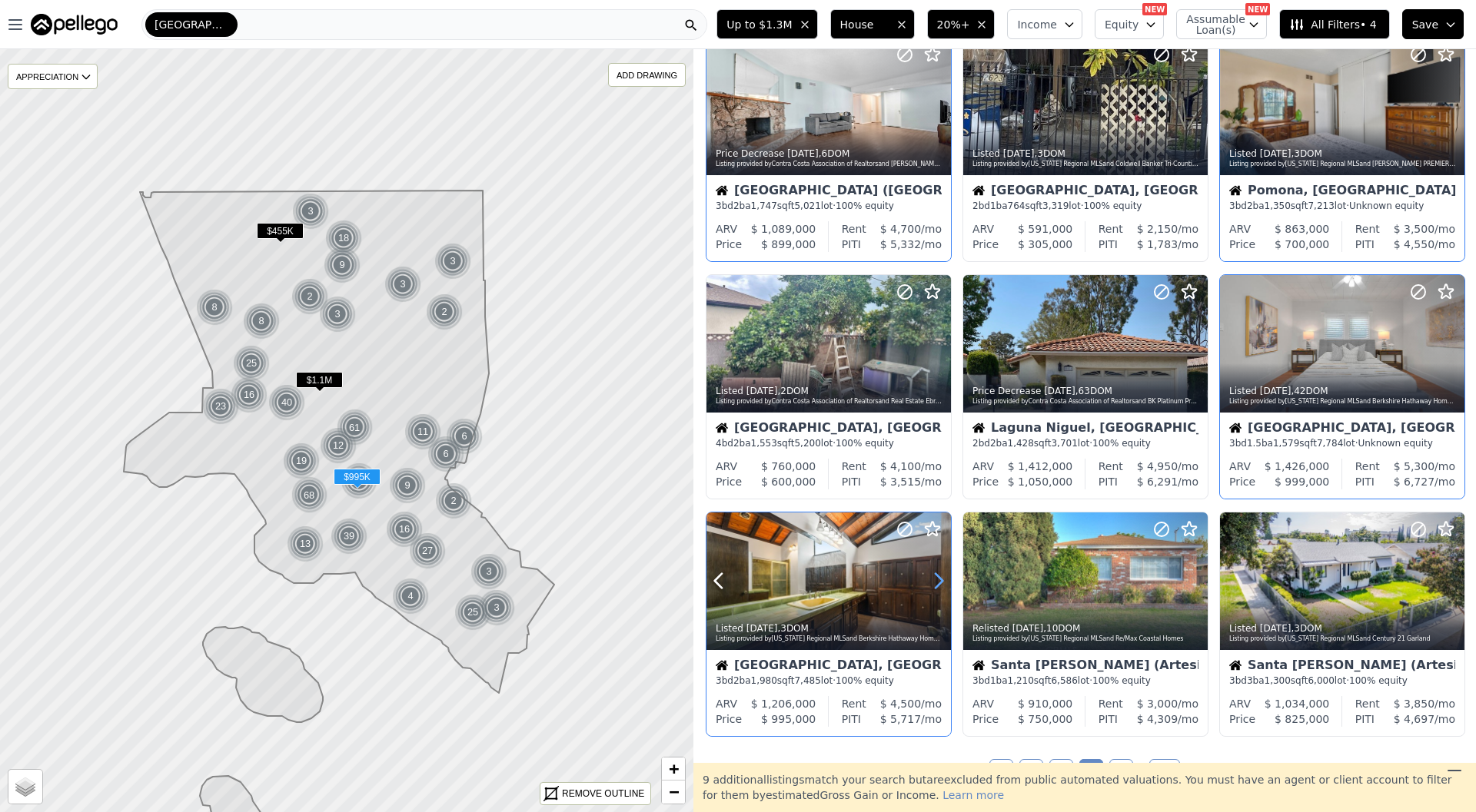
click at [947, 580] on icon at bounding box center [939, 581] width 24 height 24
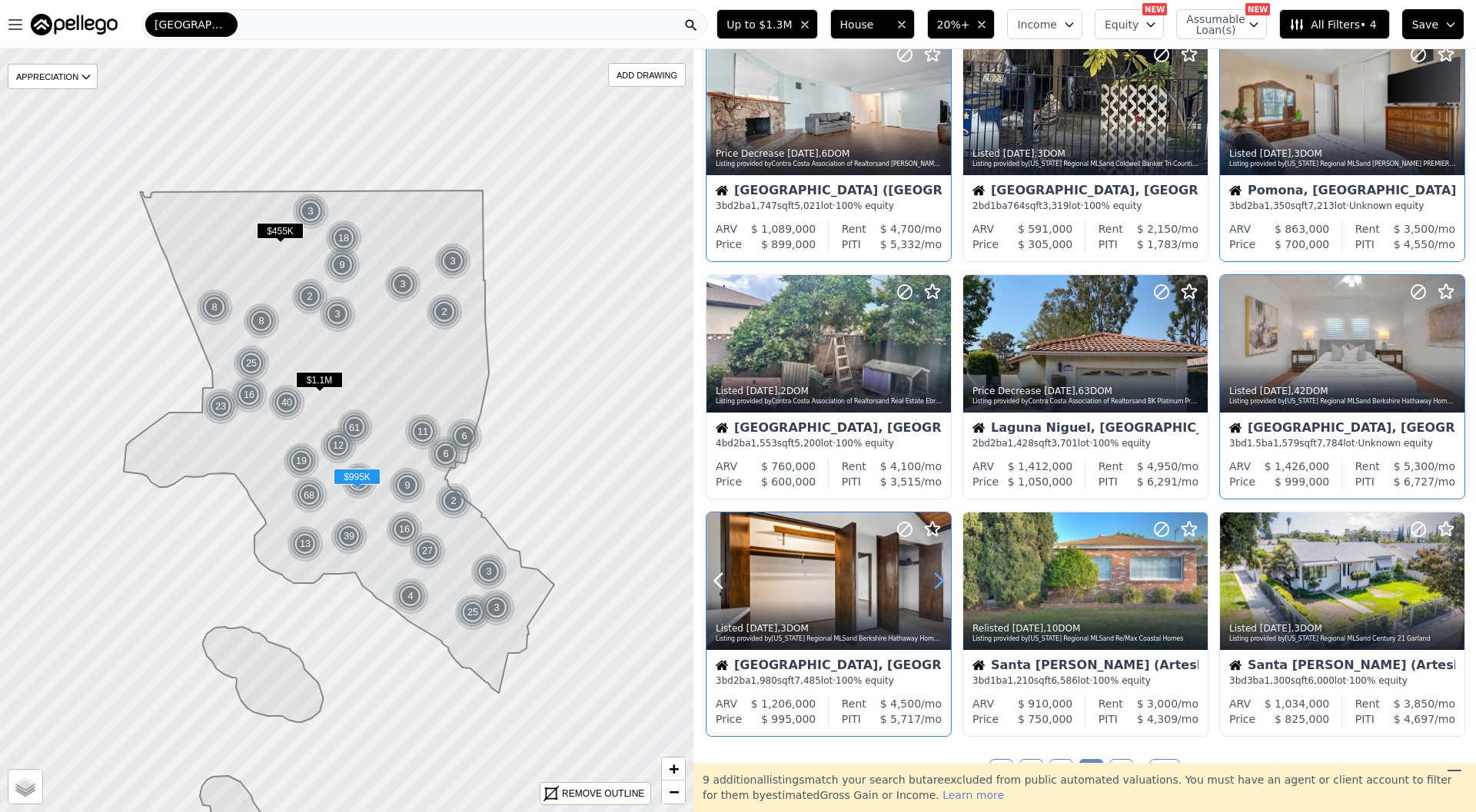
click at [947, 580] on icon at bounding box center [939, 581] width 24 height 24
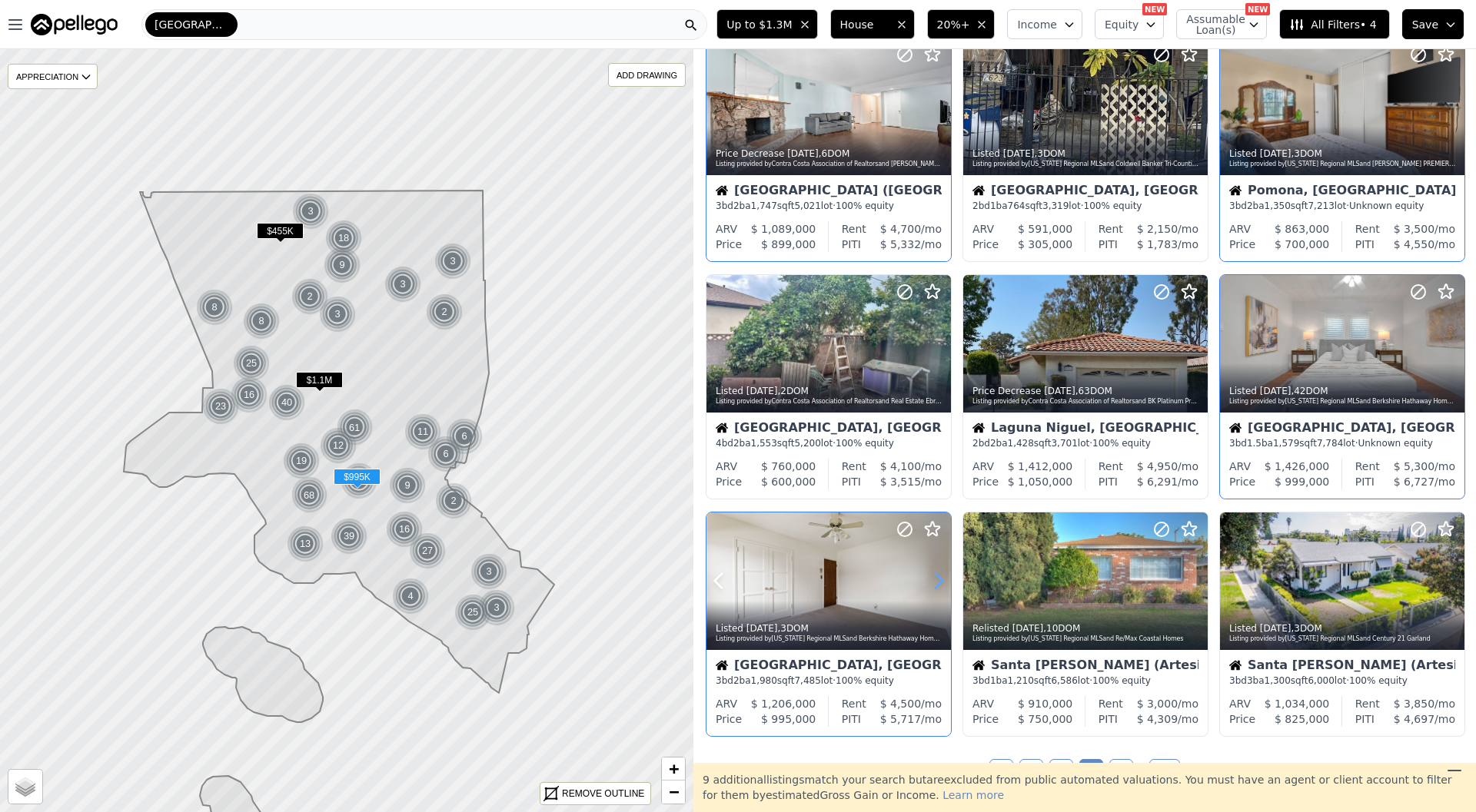
click at [947, 580] on icon at bounding box center [939, 581] width 24 height 24
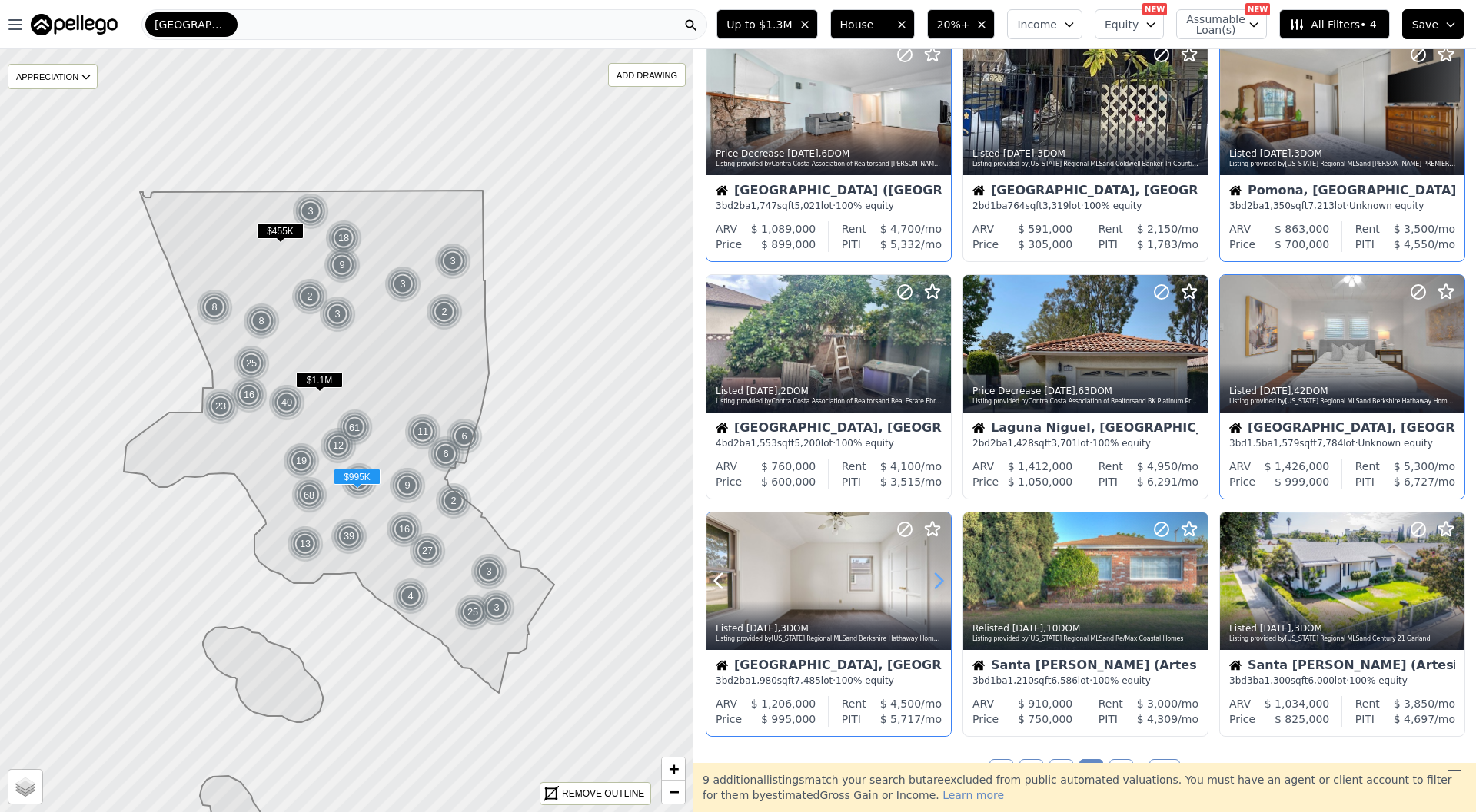
click at [947, 580] on icon at bounding box center [939, 581] width 24 height 24
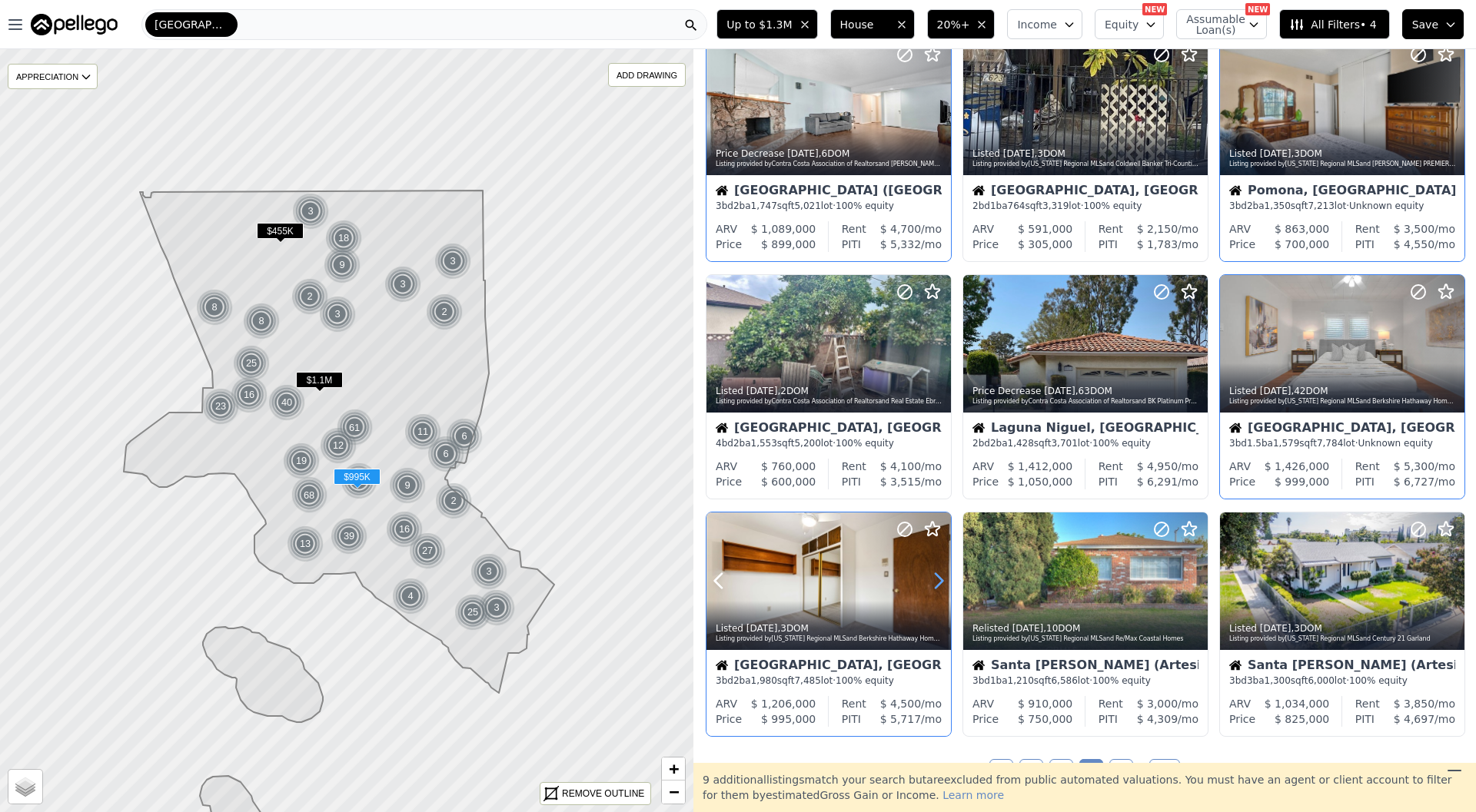
click at [947, 580] on icon at bounding box center [939, 581] width 24 height 24
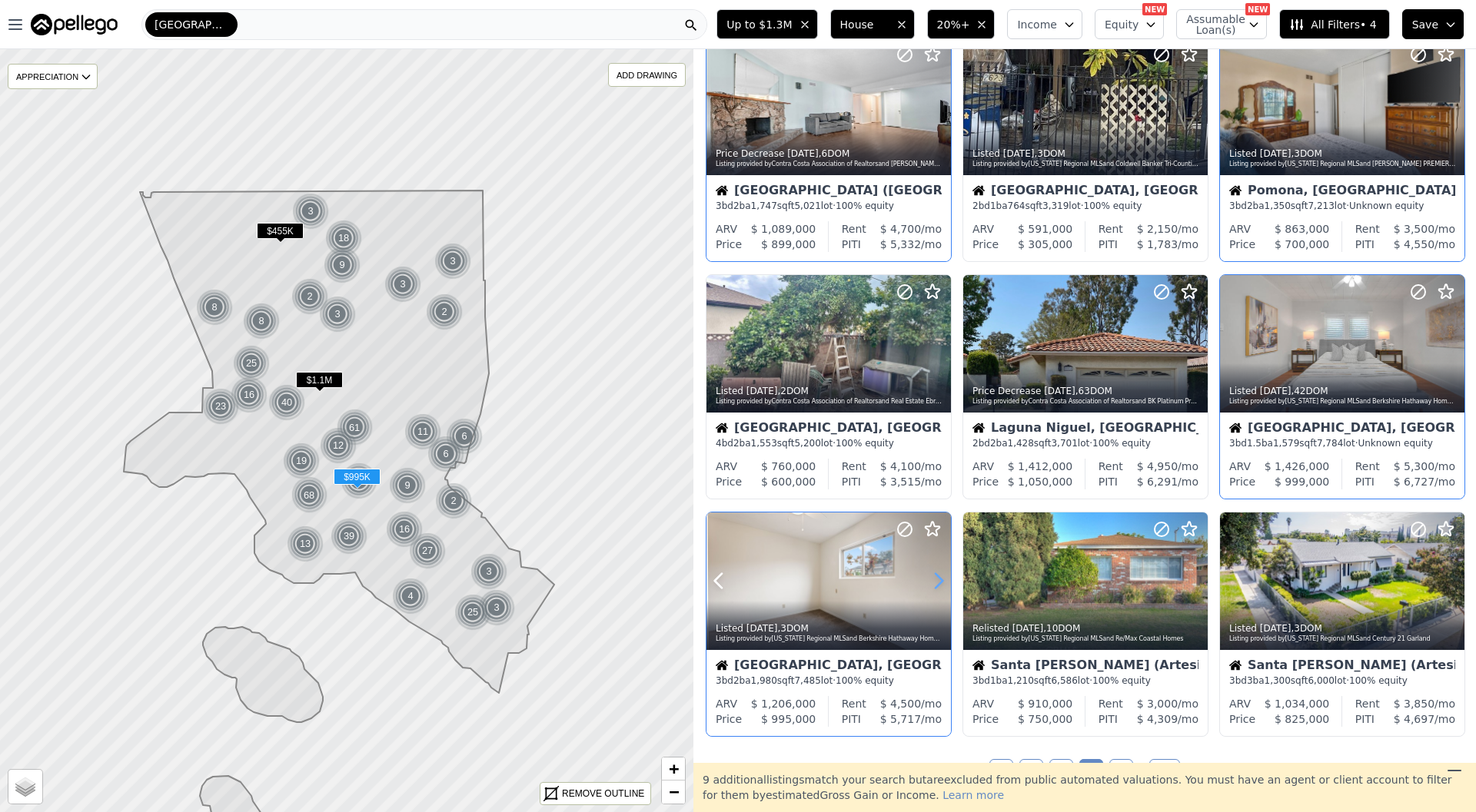
click at [947, 580] on icon at bounding box center [939, 581] width 24 height 24
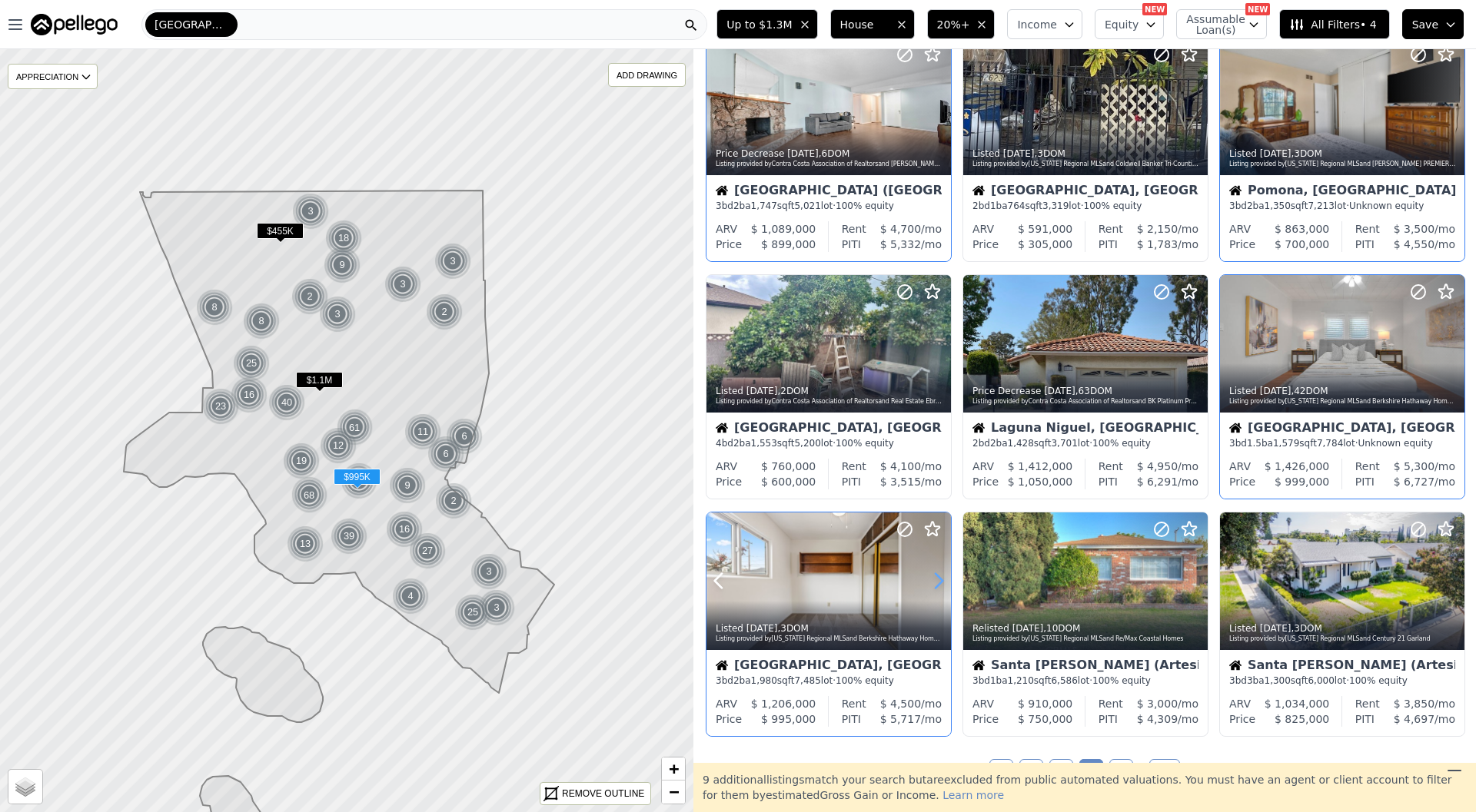
click at [947, 580] on icon at bounding box center [939, 581] width 24 height 24
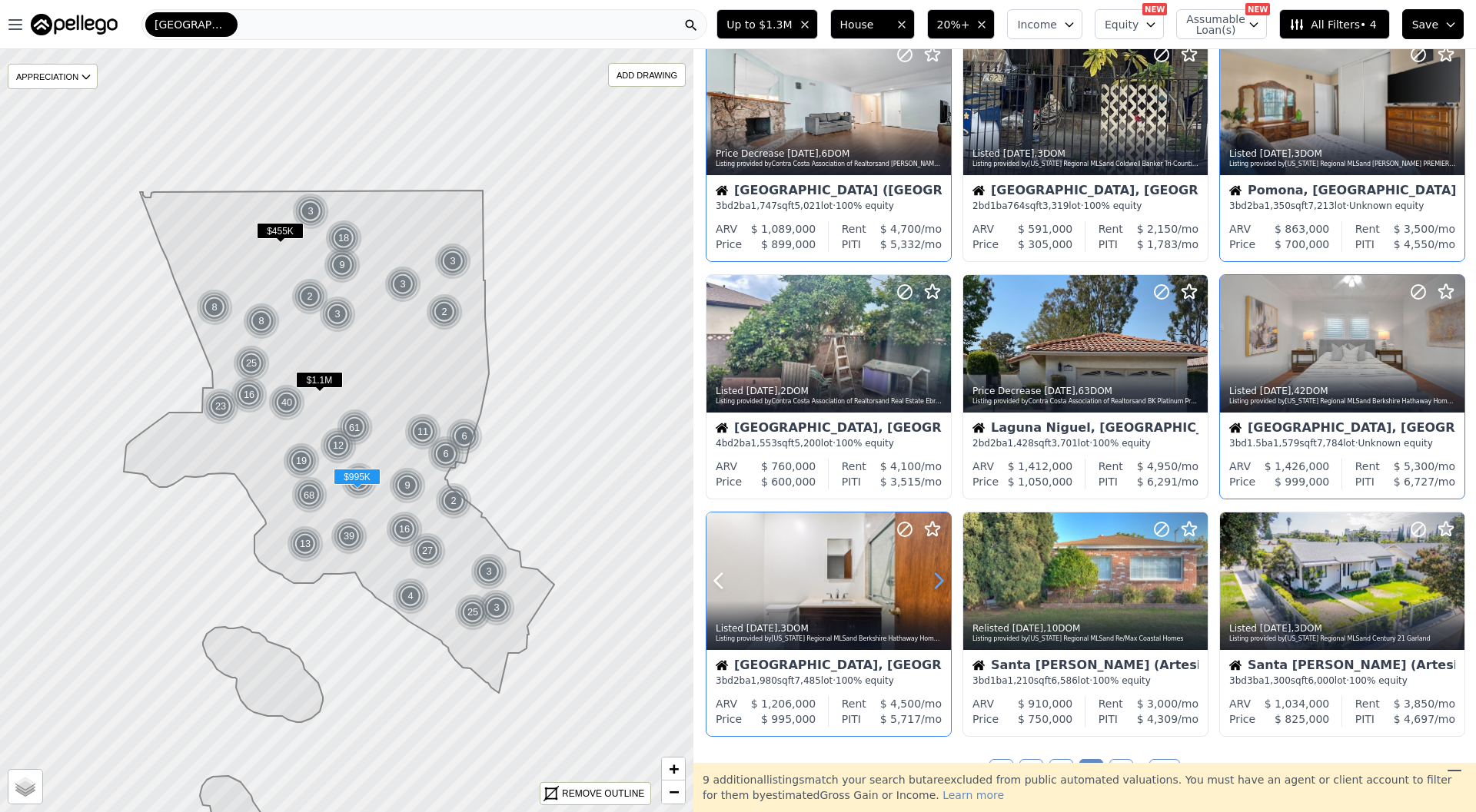
click at [947, 580] on icon at bounding box center [939, 581] width 24 height 24
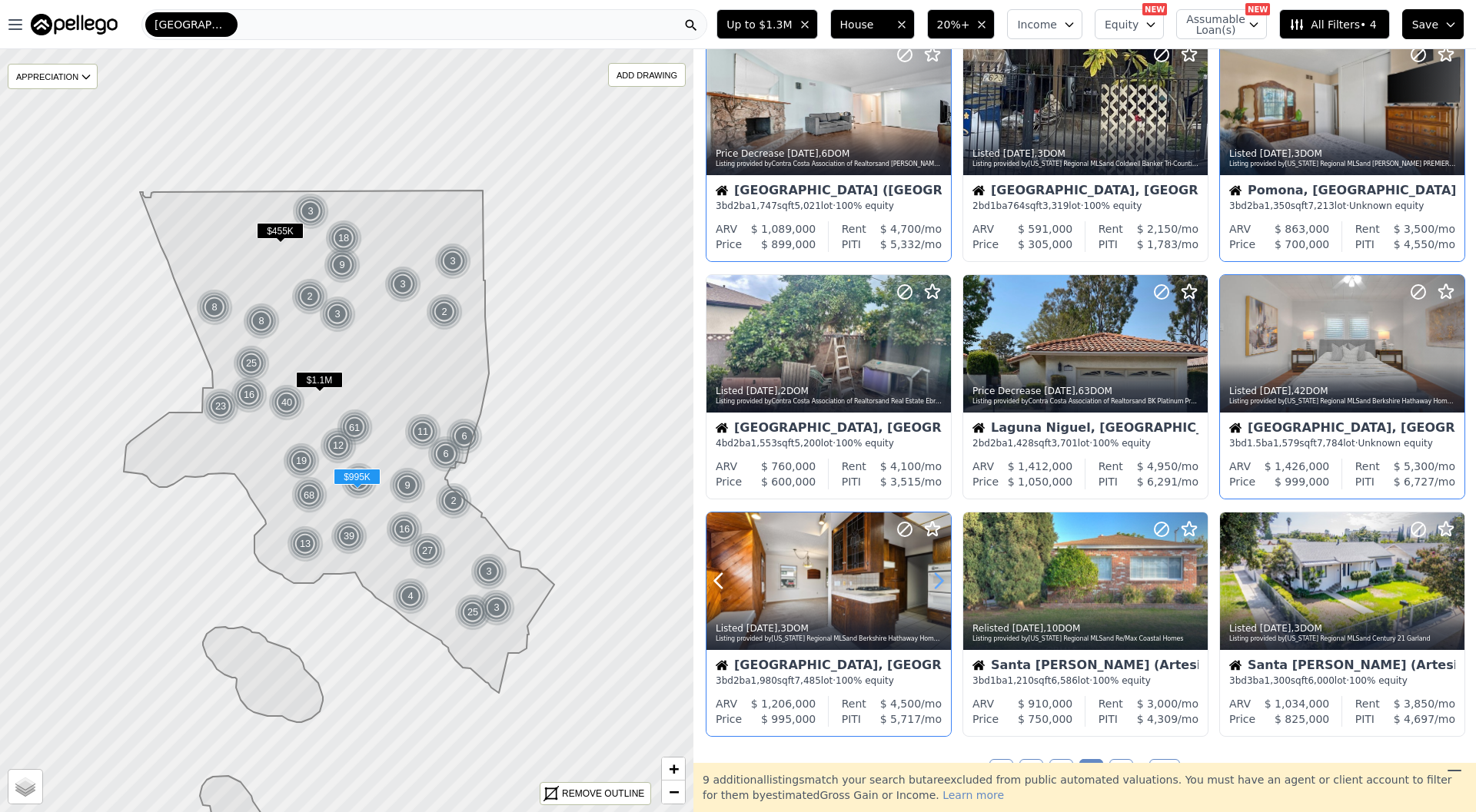
click at [947, 580] on icon at bounding box center [939, 581] width 24 height 24
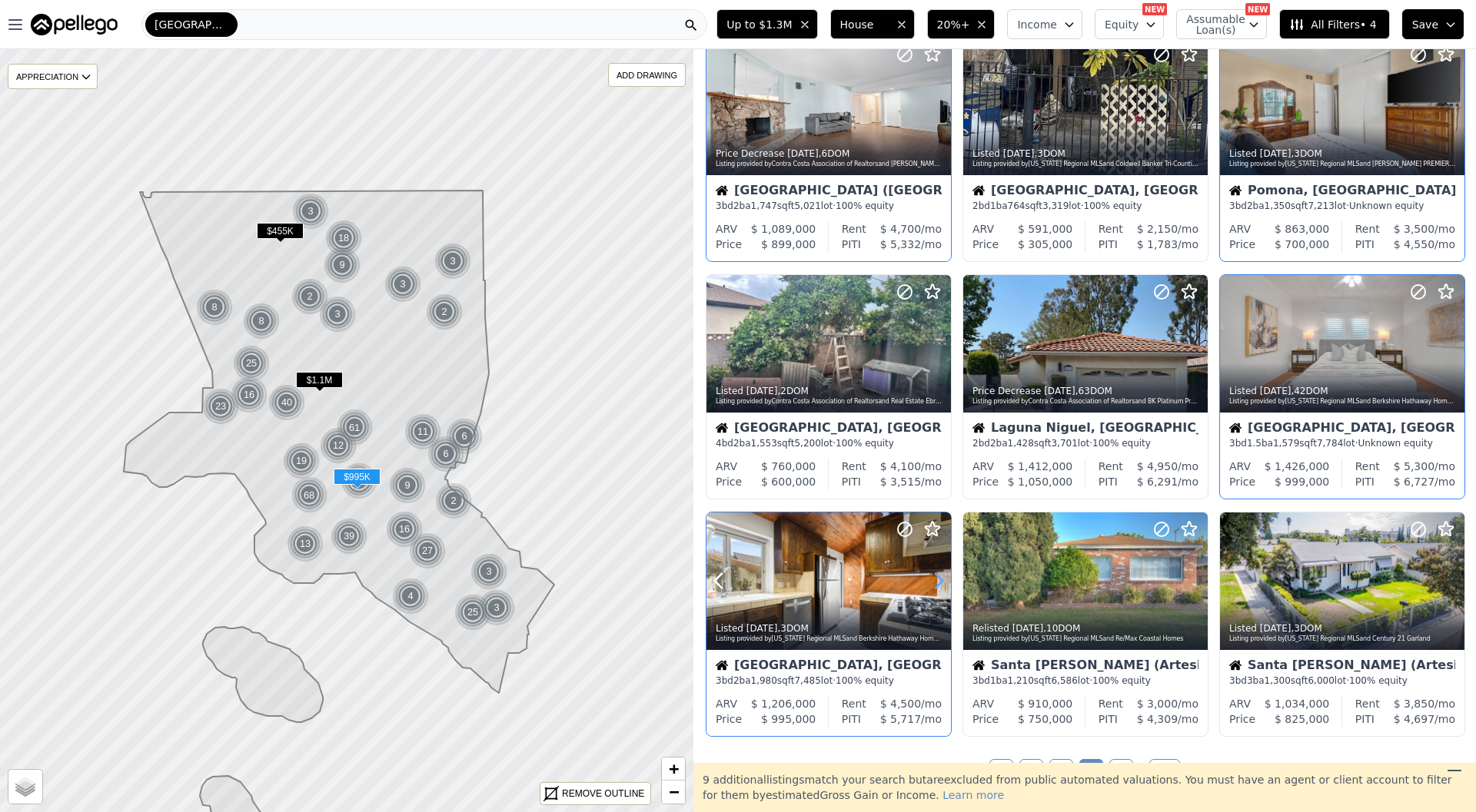
click at [947, 580] on icon at bounding box center [939, 581] width 24 height 24
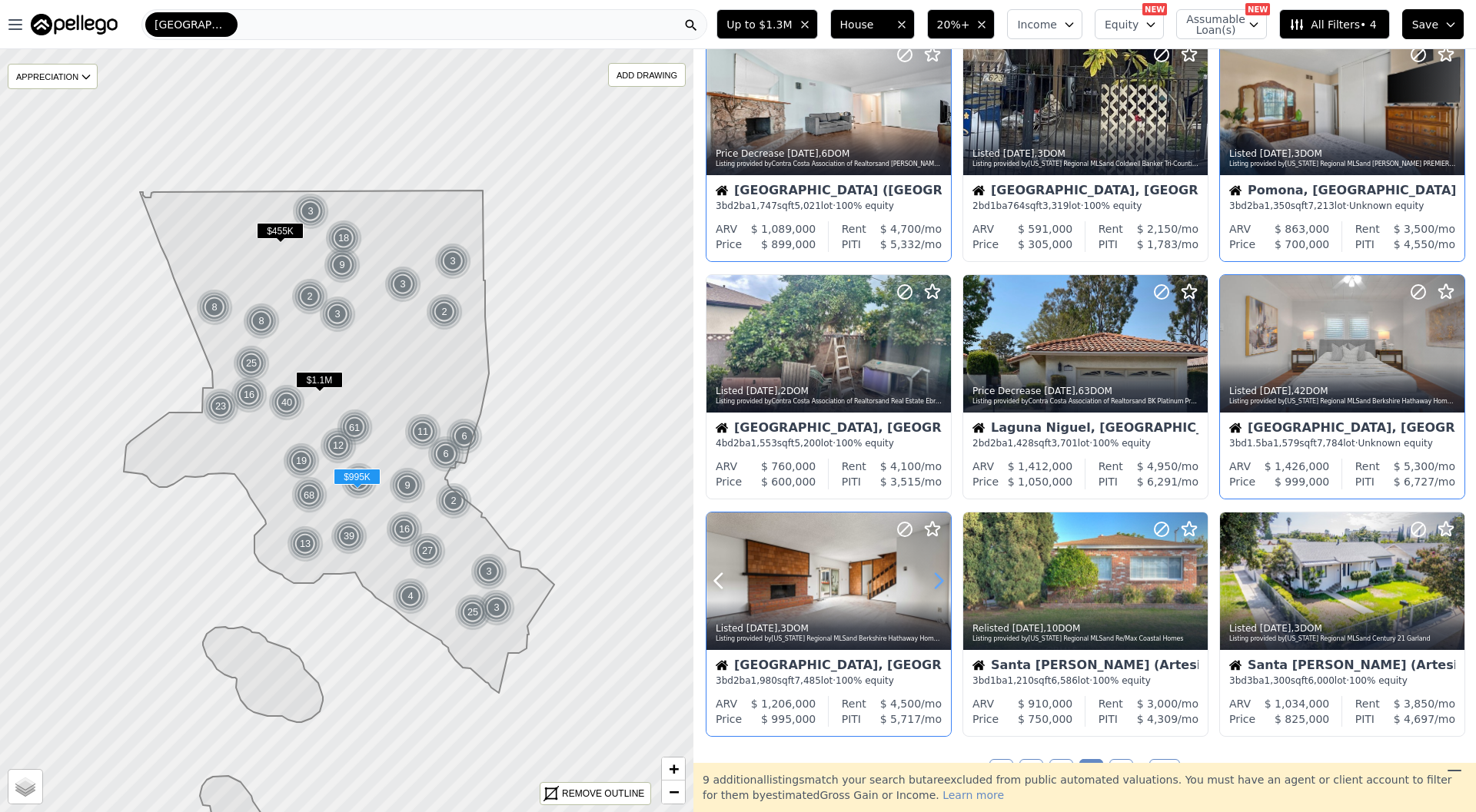
click at [947, 580] on icon at bounding box center [939, 581] width 24 height 24
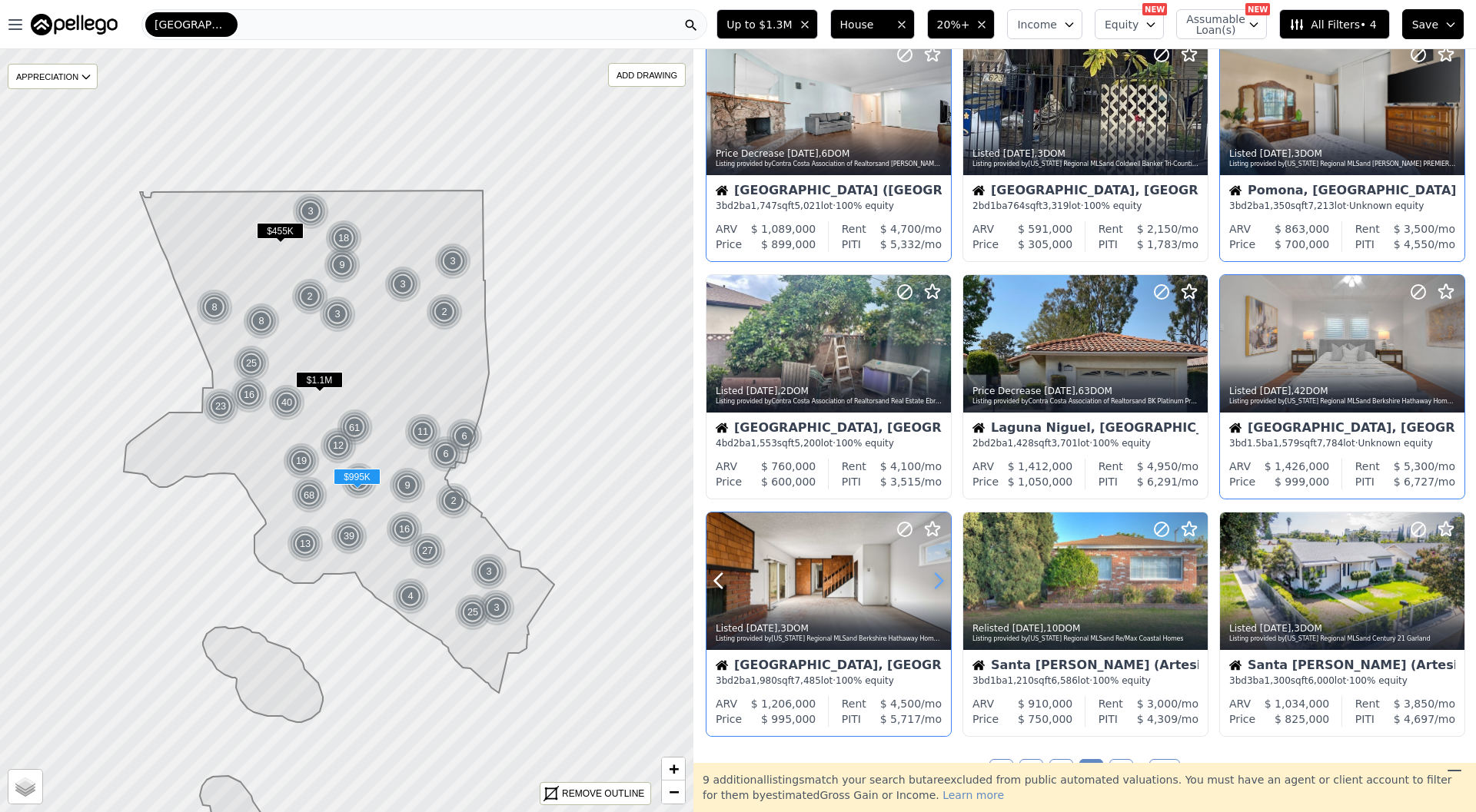
click at [947, 580] on icon at bounding box center [939, 581] width 24 height 24
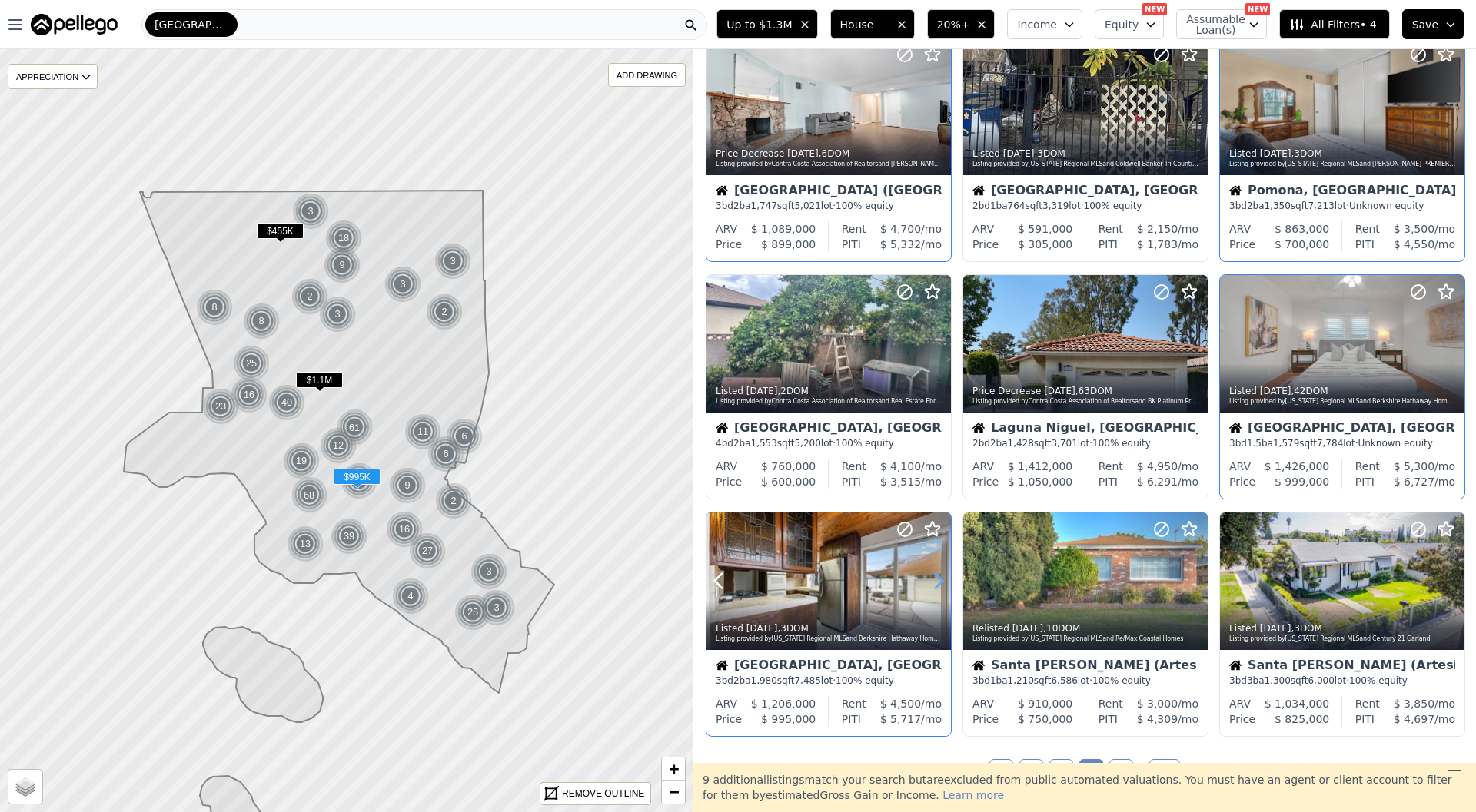
click at [947, 580] on icon at bounding box center [939, 581] width 24 height 24
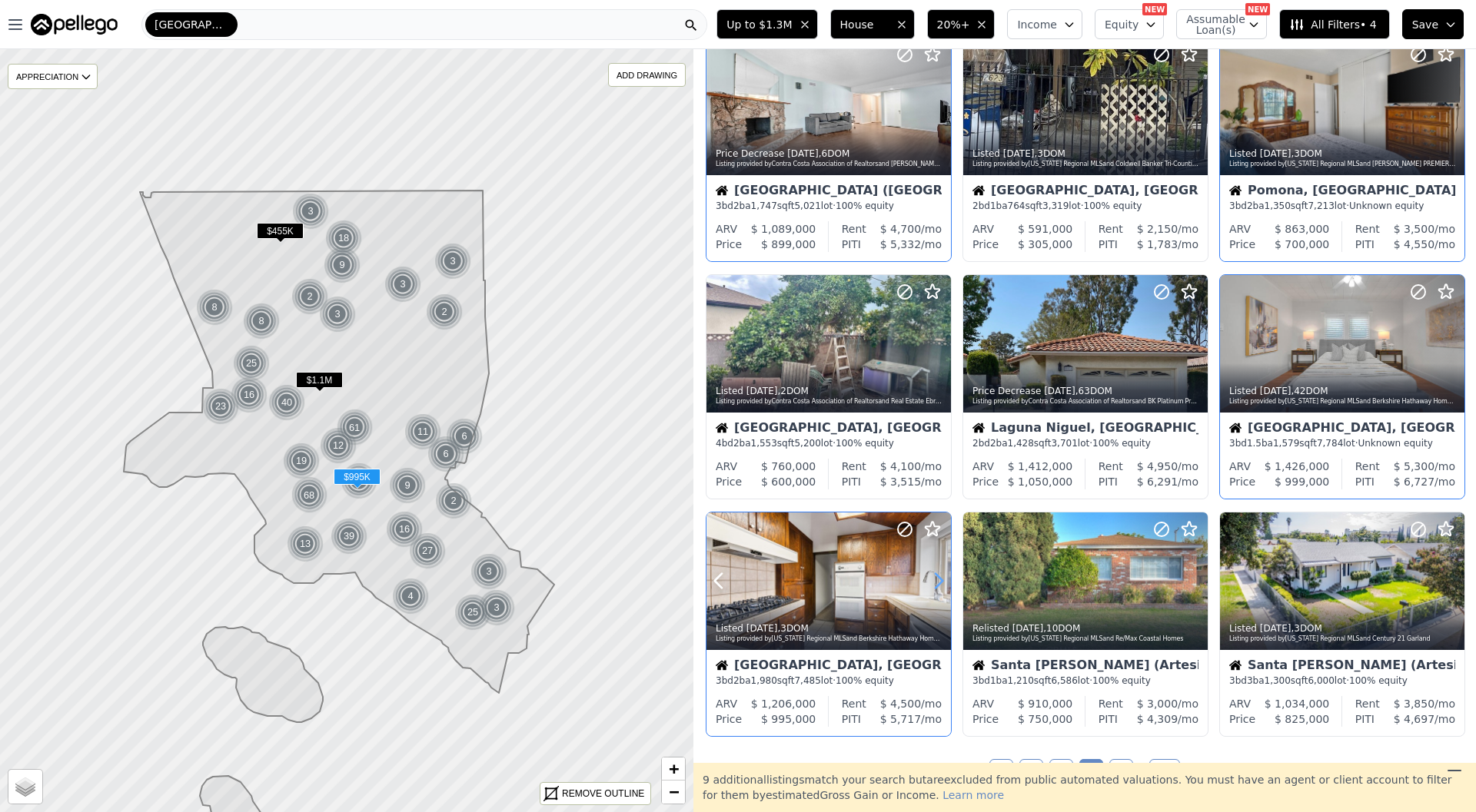
click at [947, 580] on icon at bounding box center [939, 581] width 24 height 24
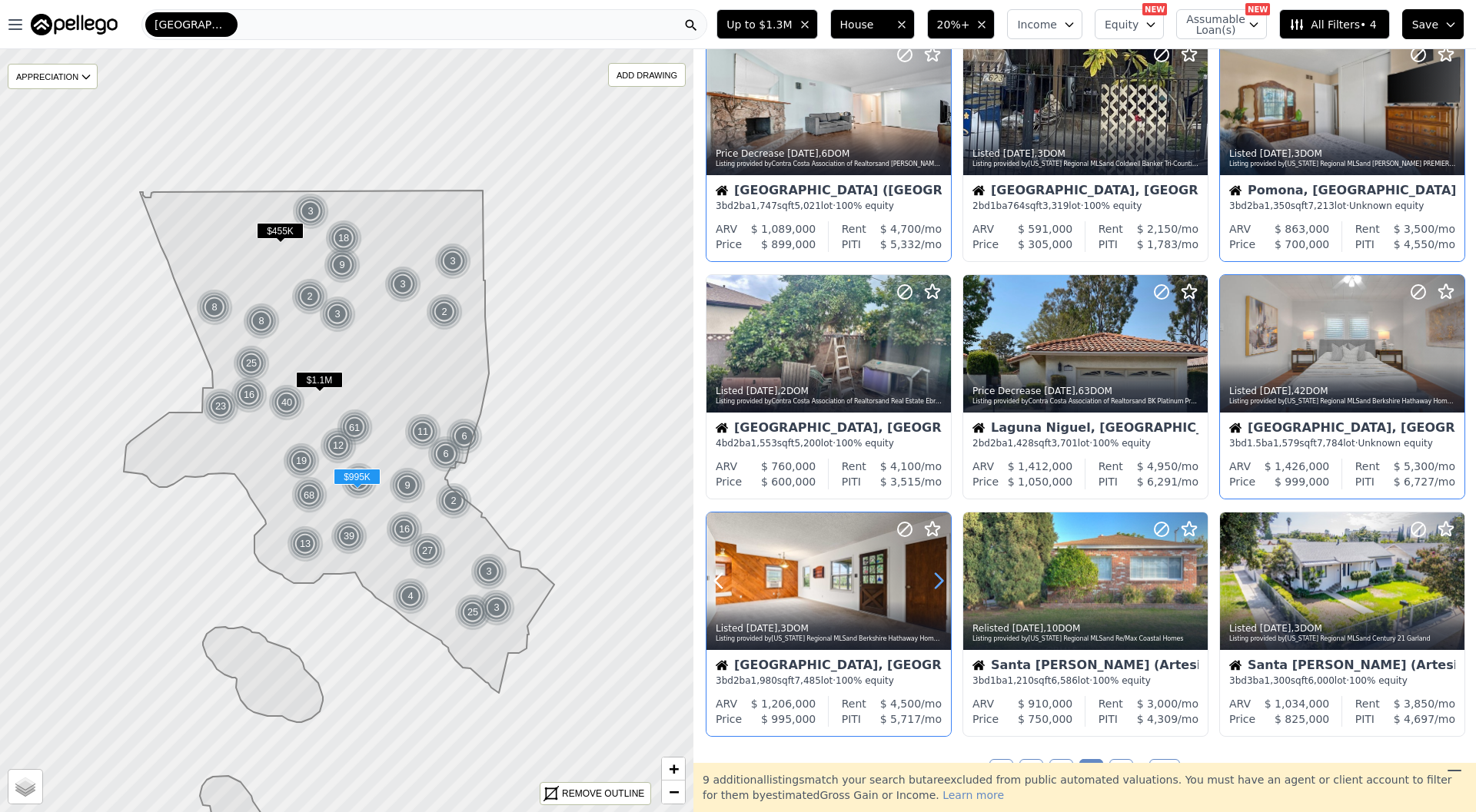
click at [947, 580] on icon at bounding box center [939, 581] width 24 height 24
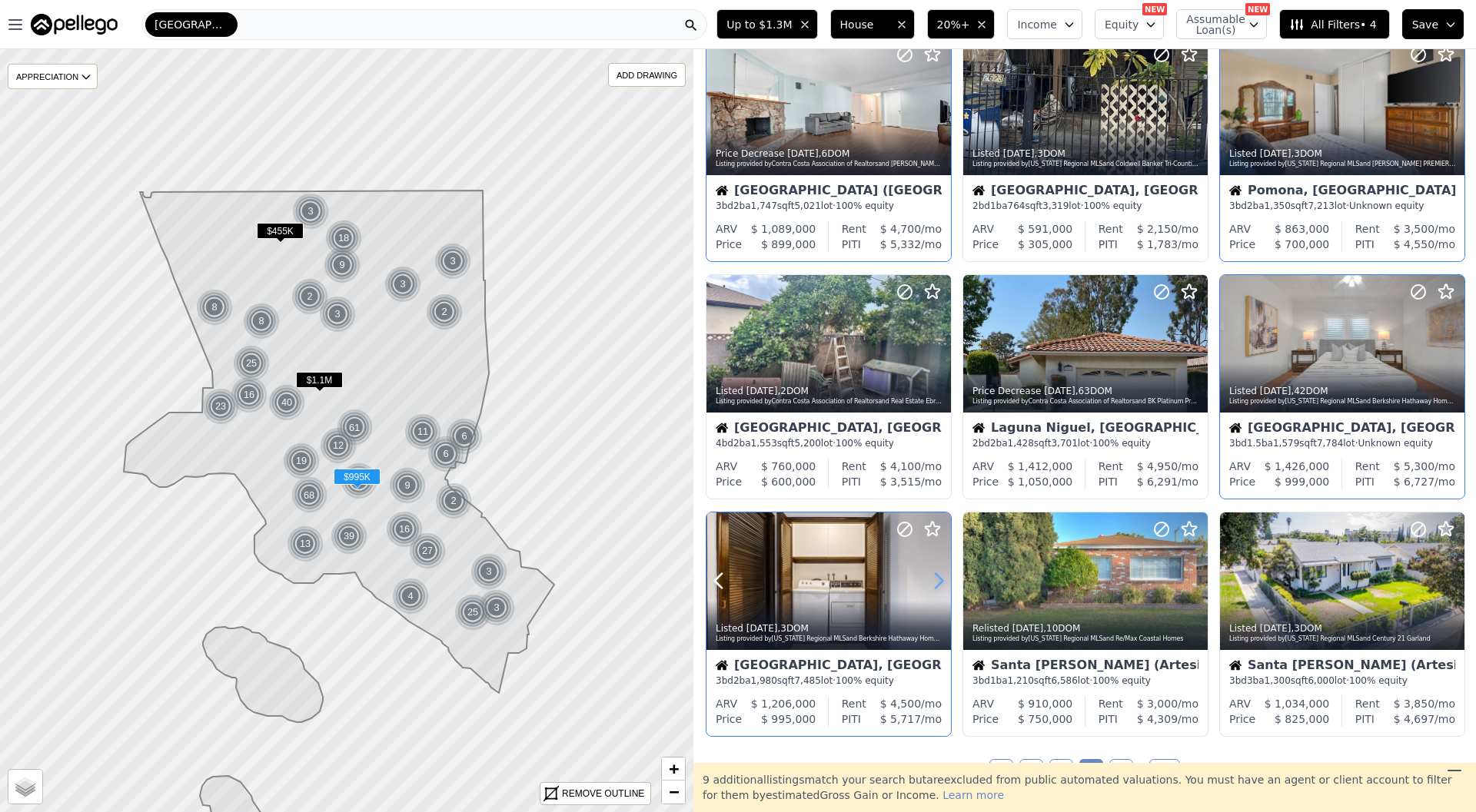
click at [947, 580] on icon at bounding box center [939, 581] width 24 height 24
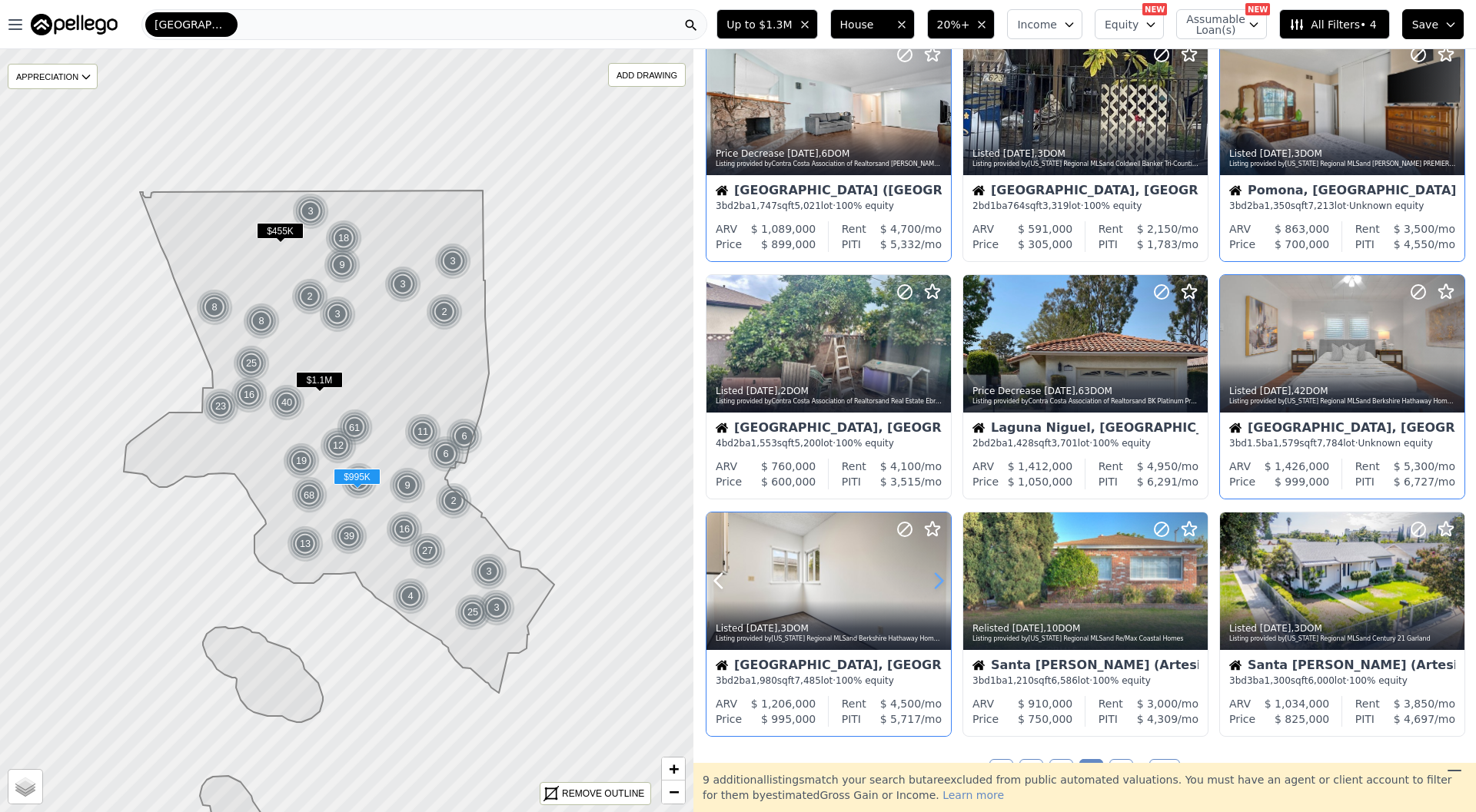
click at [947, 580] on icon at bounding box center [939, 581] width 24 height 24
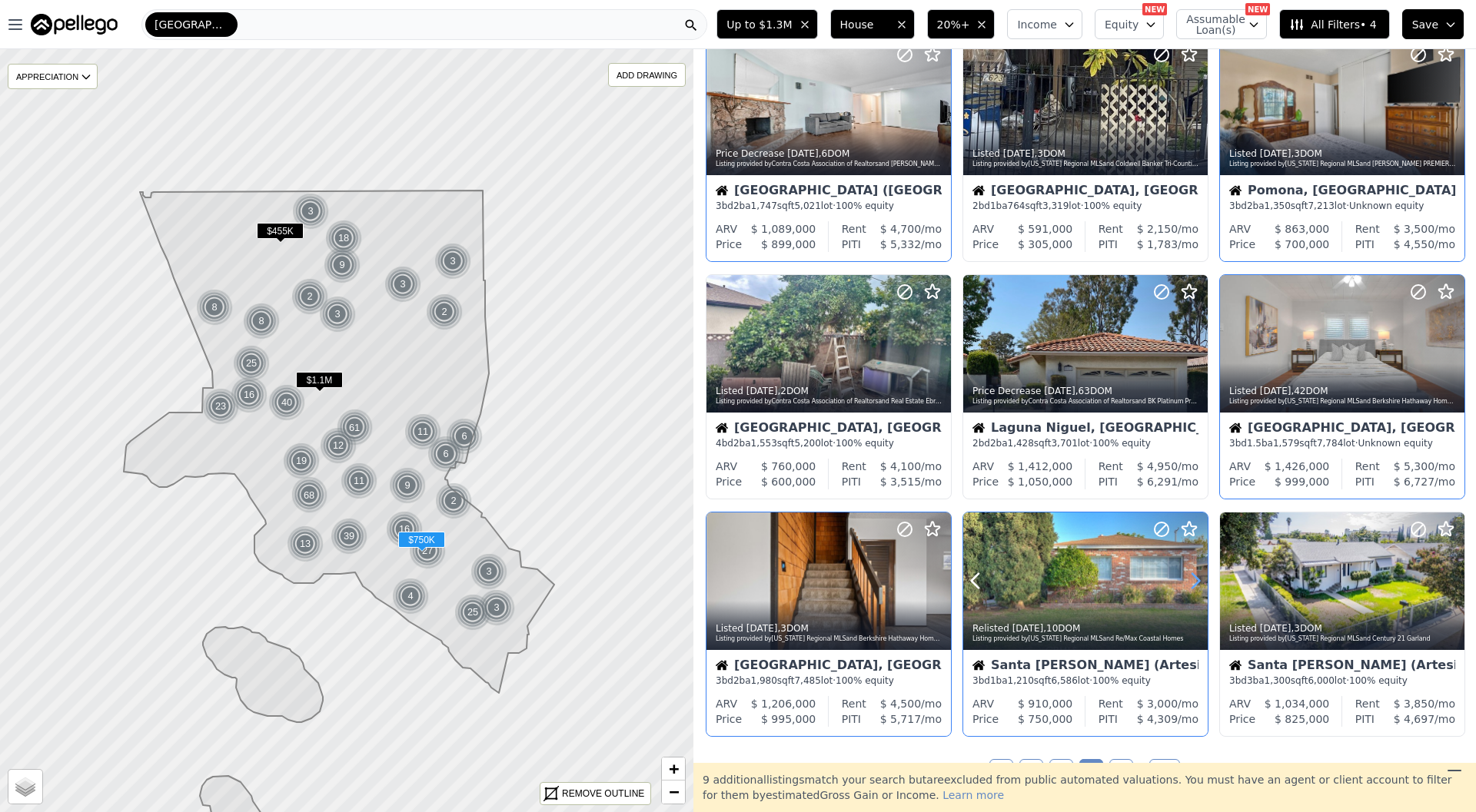
click at [1190, 579] on icon at bounding box center [1195, 581] width 24 height 24
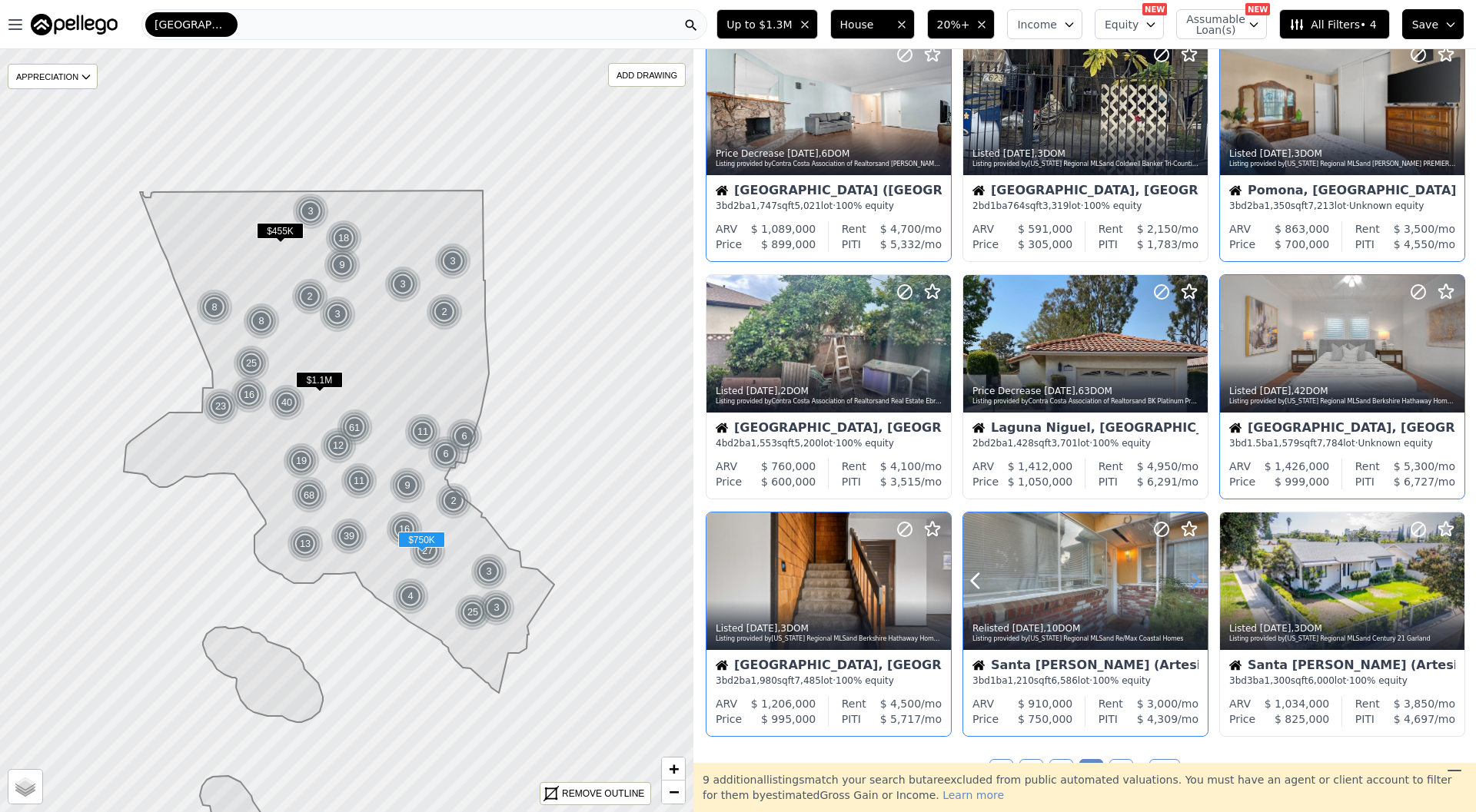
click at [1190, 579] on icon at bounding box center [1195, 581] width 24 height 24
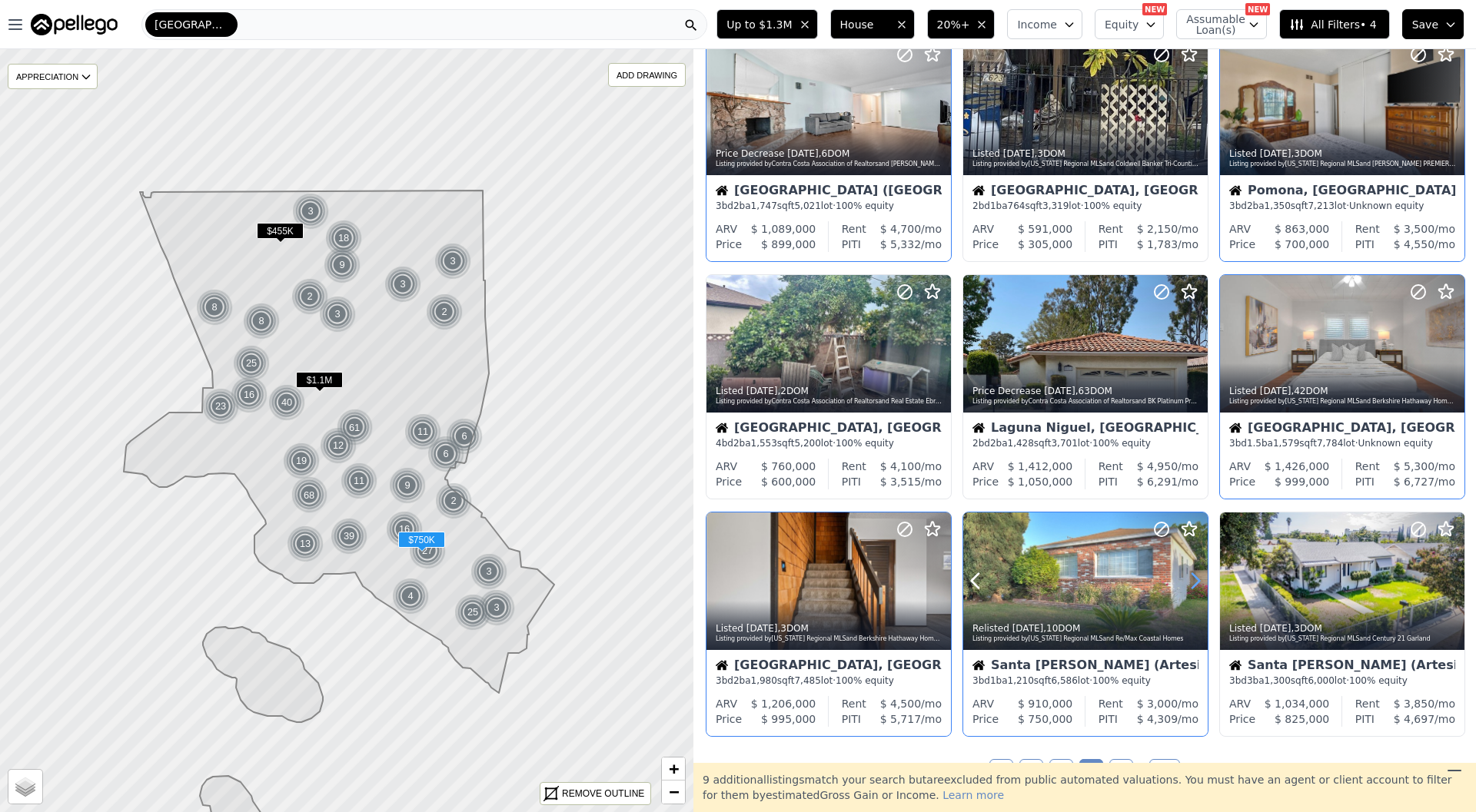
click at [1190, 579] on icon at bounding box center [1195, 581] width 24 height 24
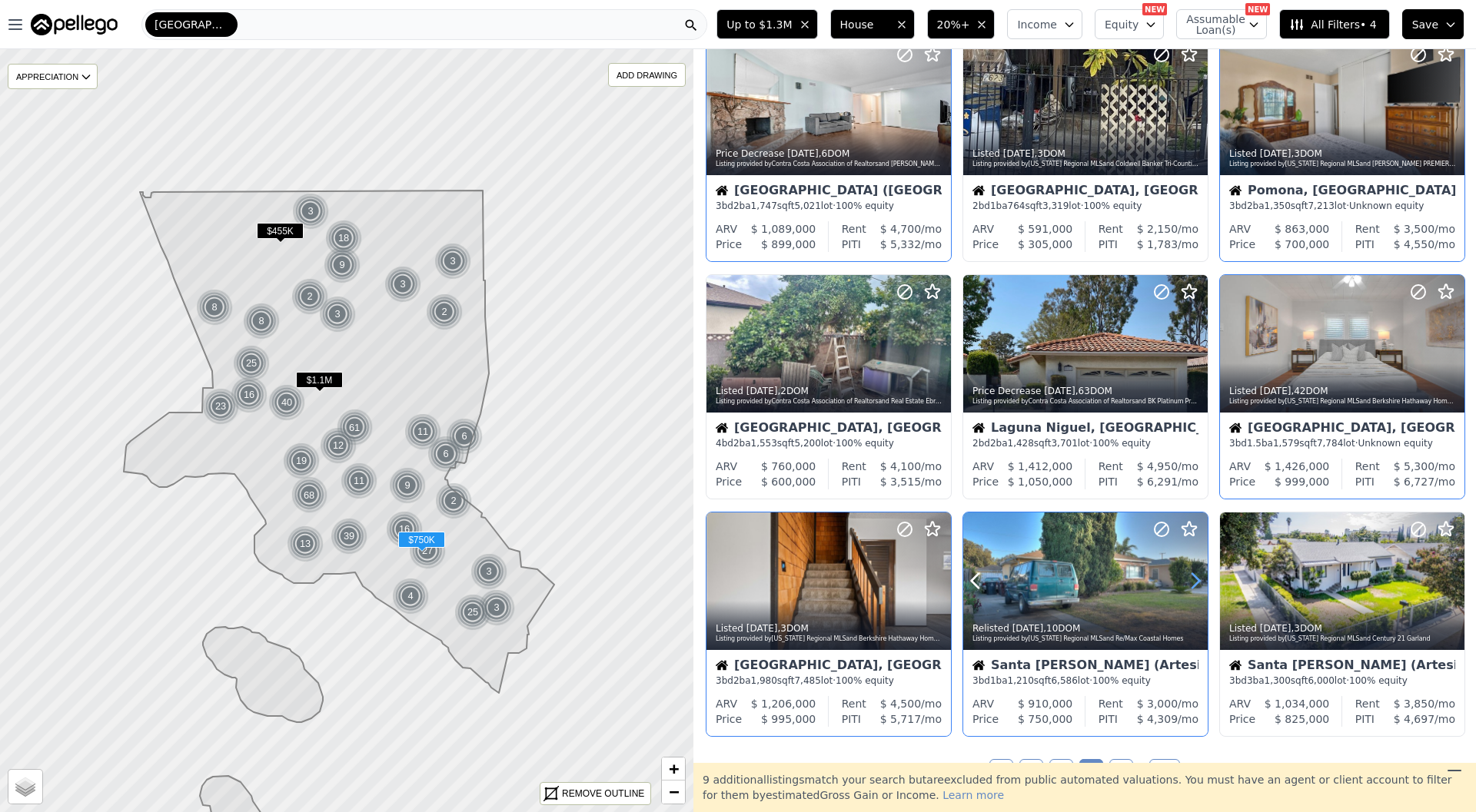
click at [1190, 579] on icon at bounding box center [1195, 581] width 24 height 24
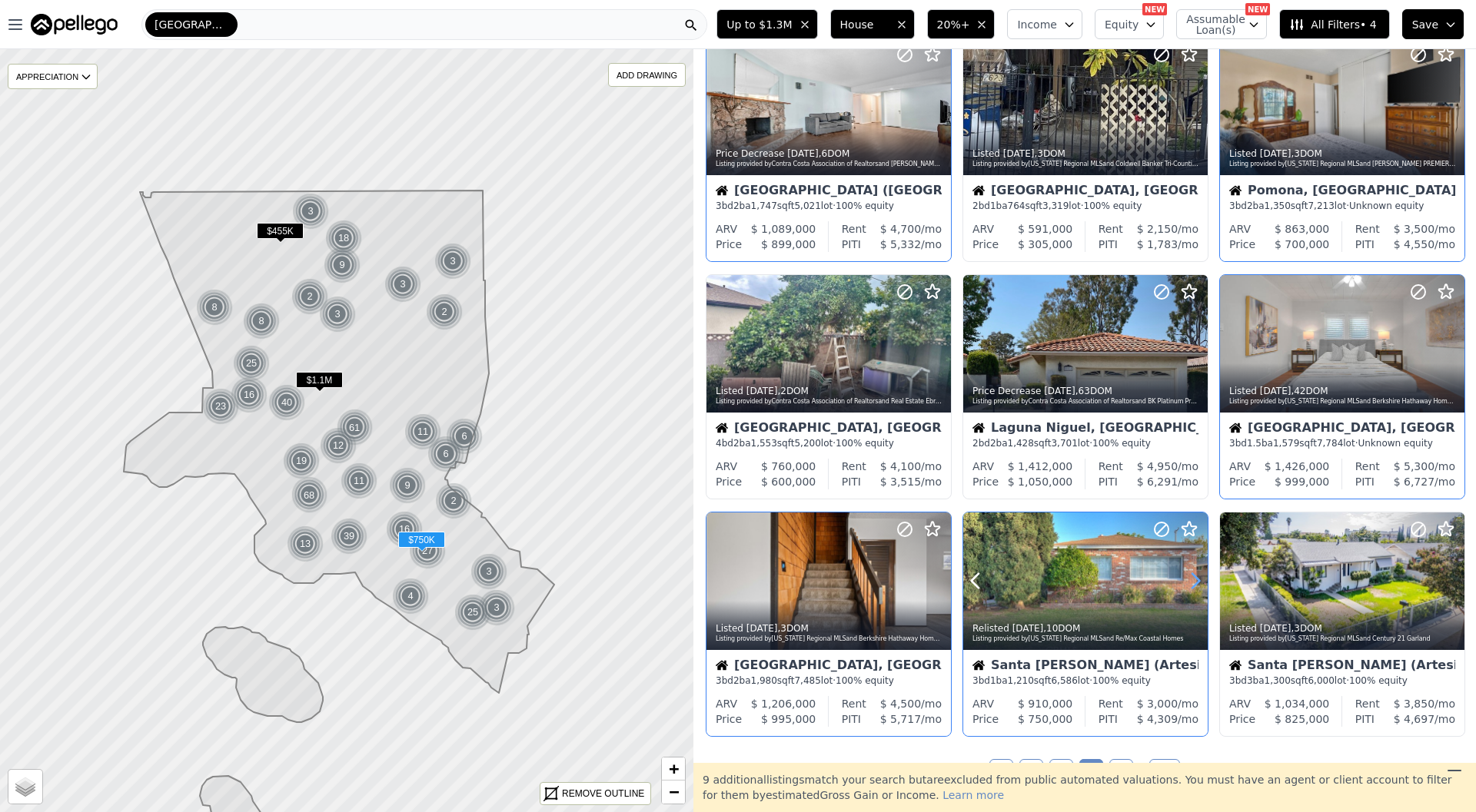
click at [1190, 579] on icon at bounding box center [1195, 581] width 24 height 24
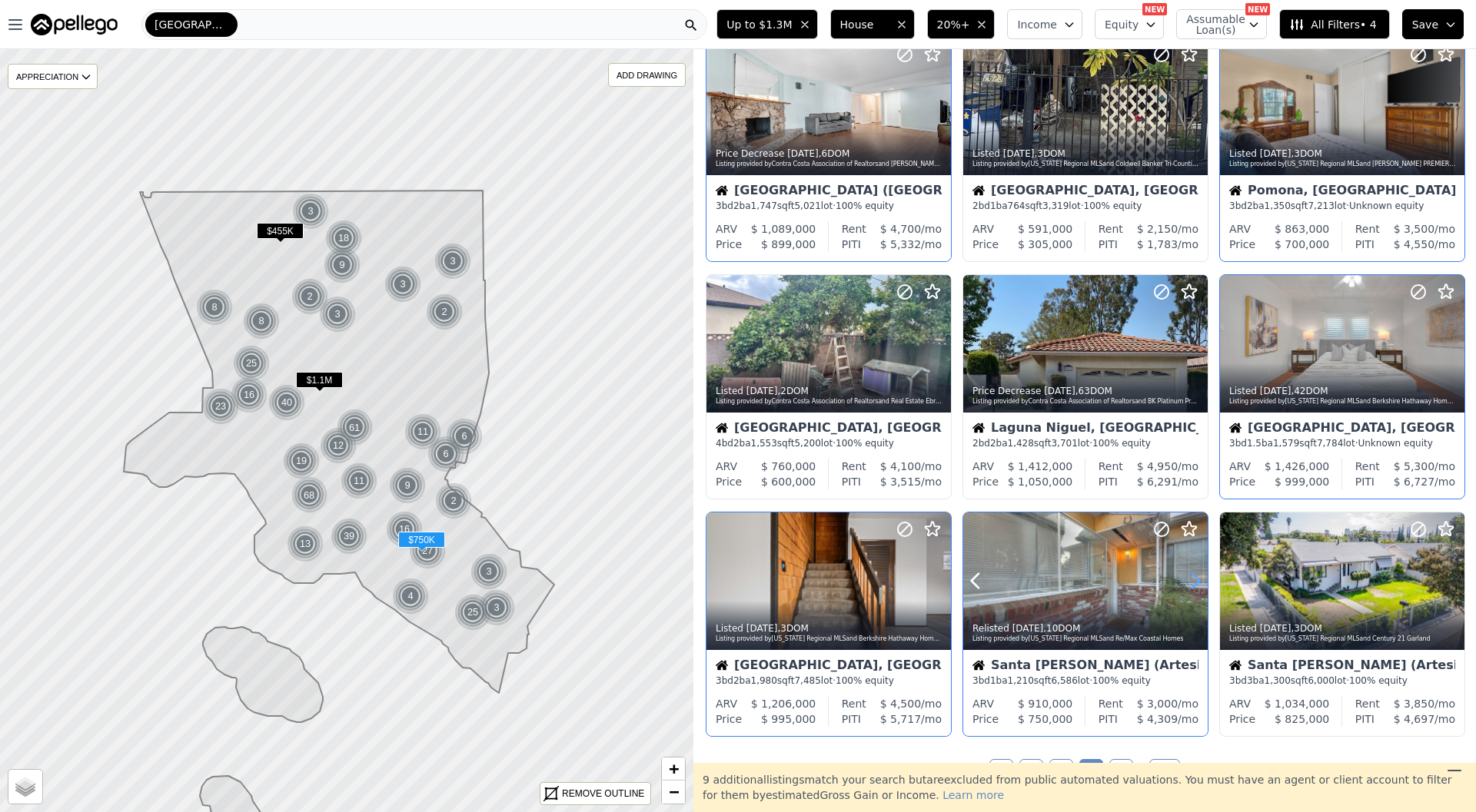
click at [1190, 579] on icon at bounding box center [1195, 581] width 24 height 24
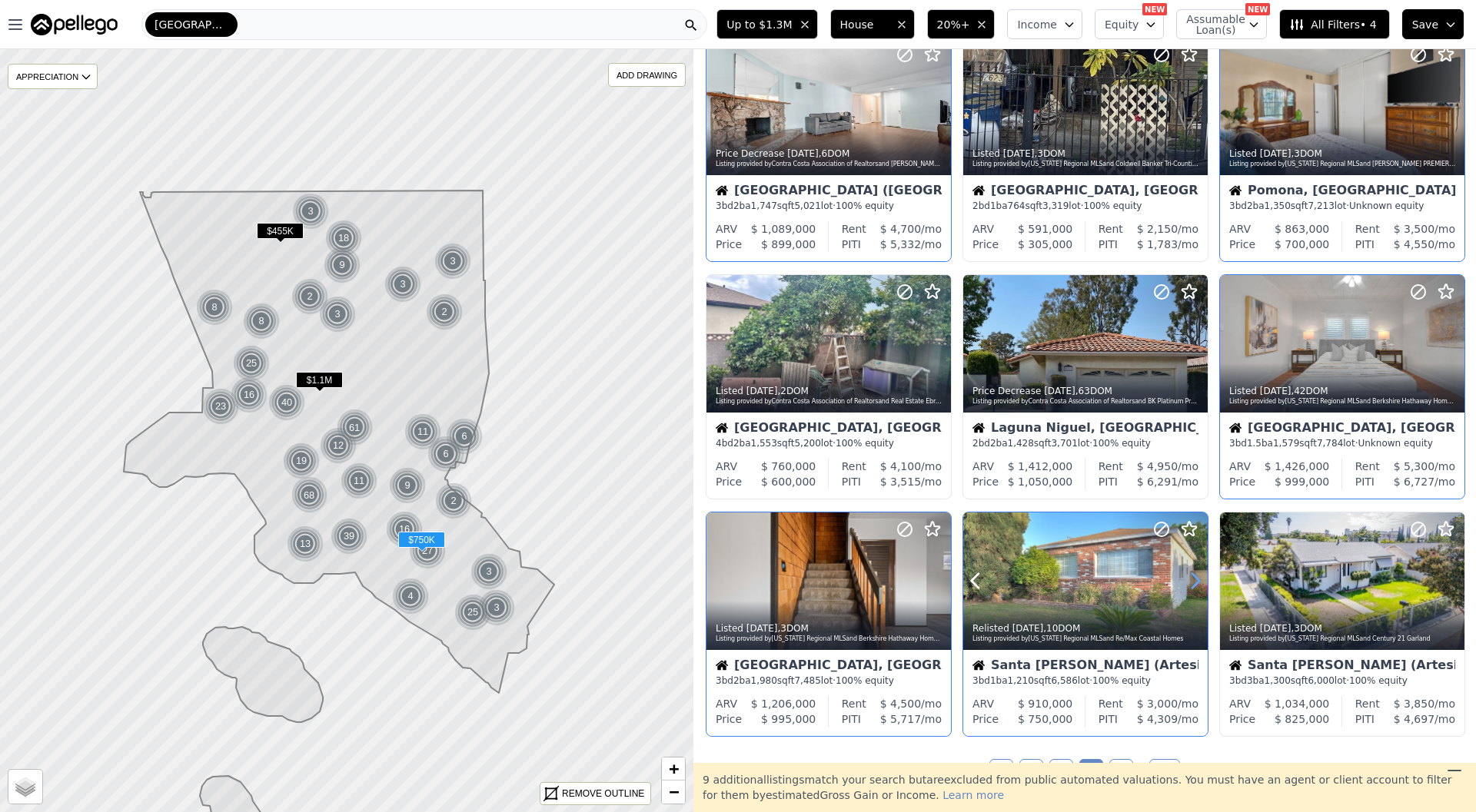
click at [1190, 579] on icon at bounding box center [1195, 581] width 24 height 24
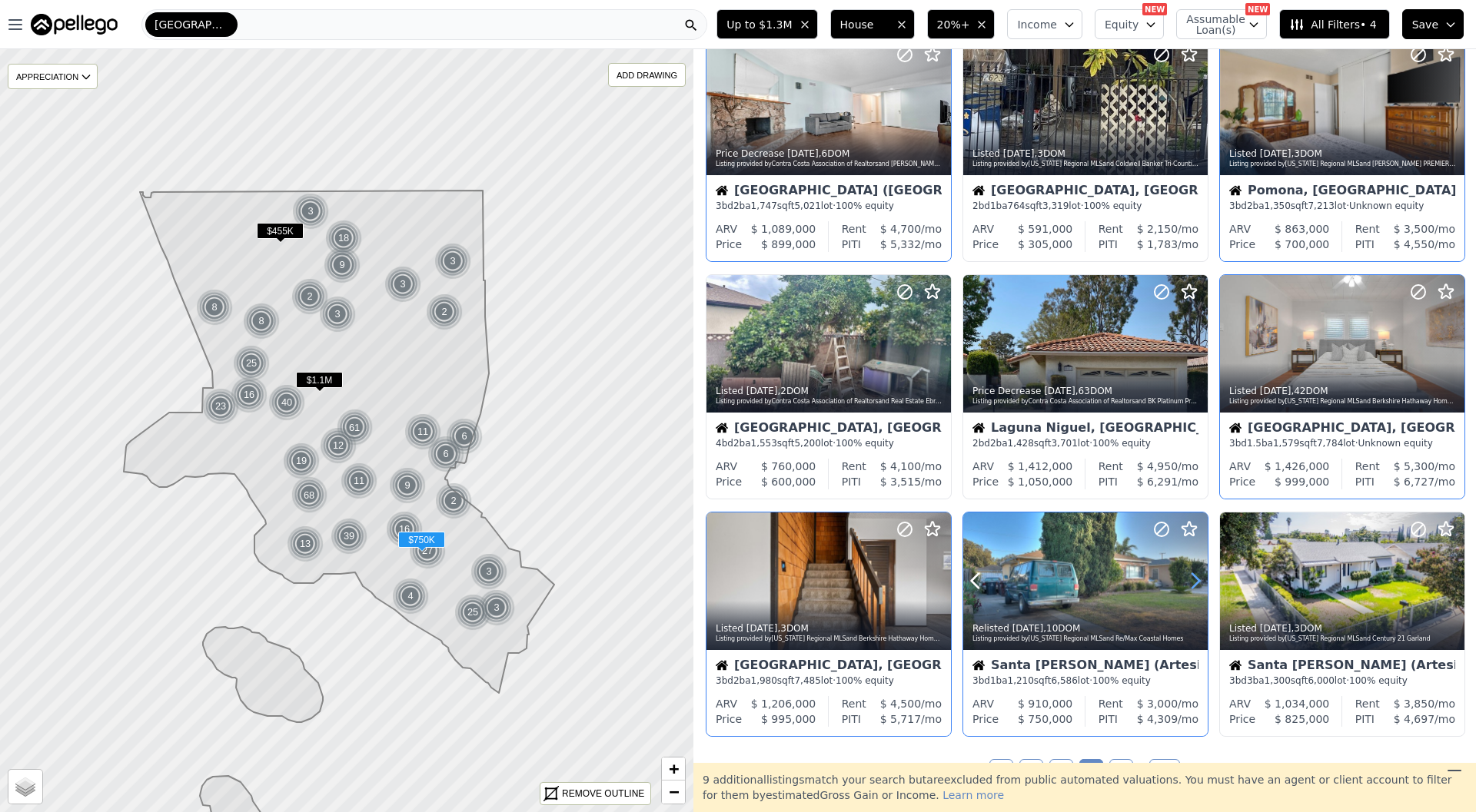
click at [1190, 579] on icon at bounding box center [1195, 581] width 24 height 24
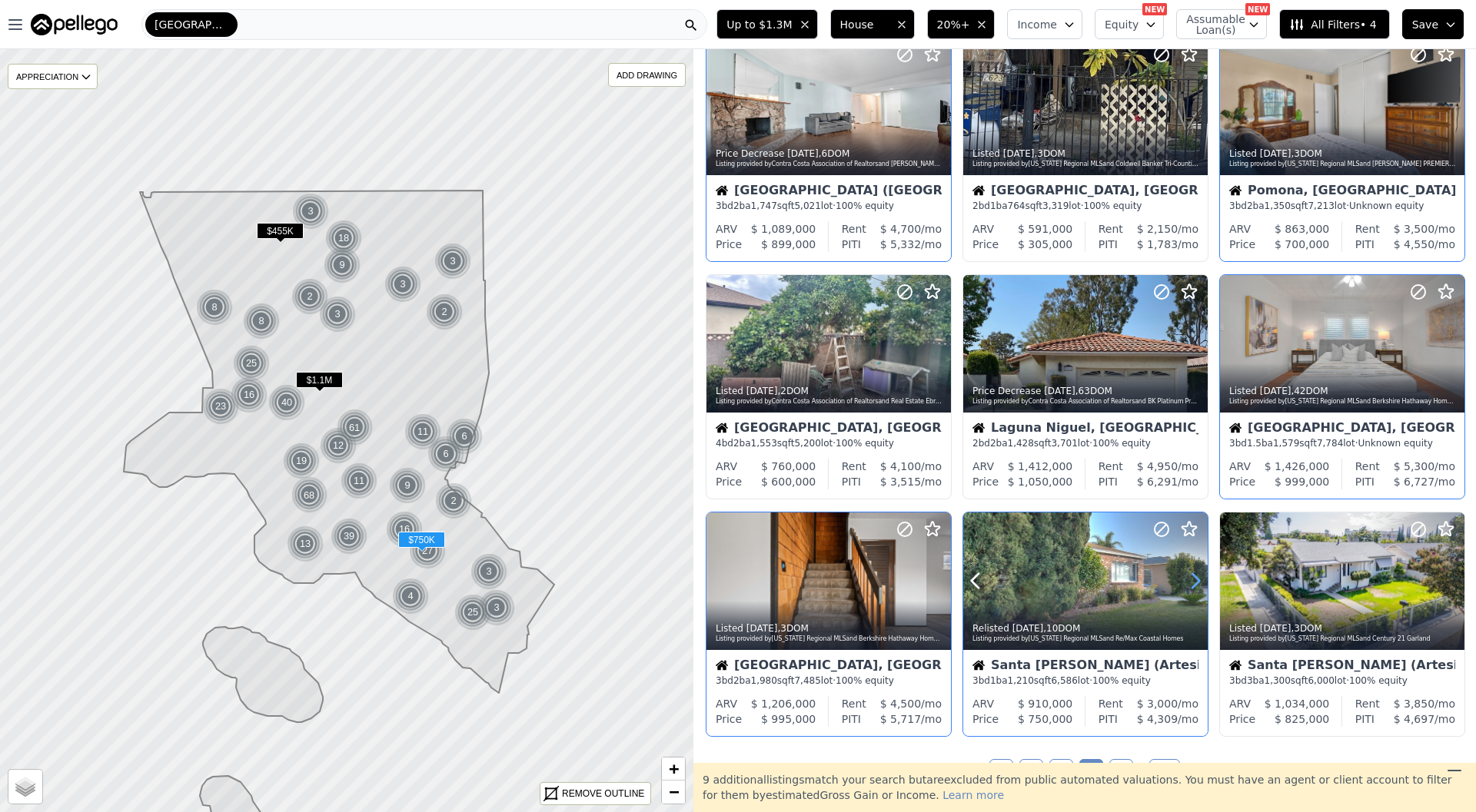
click at [1190, 579] on icon at bounding box center [1195, 581] width 24 height 24
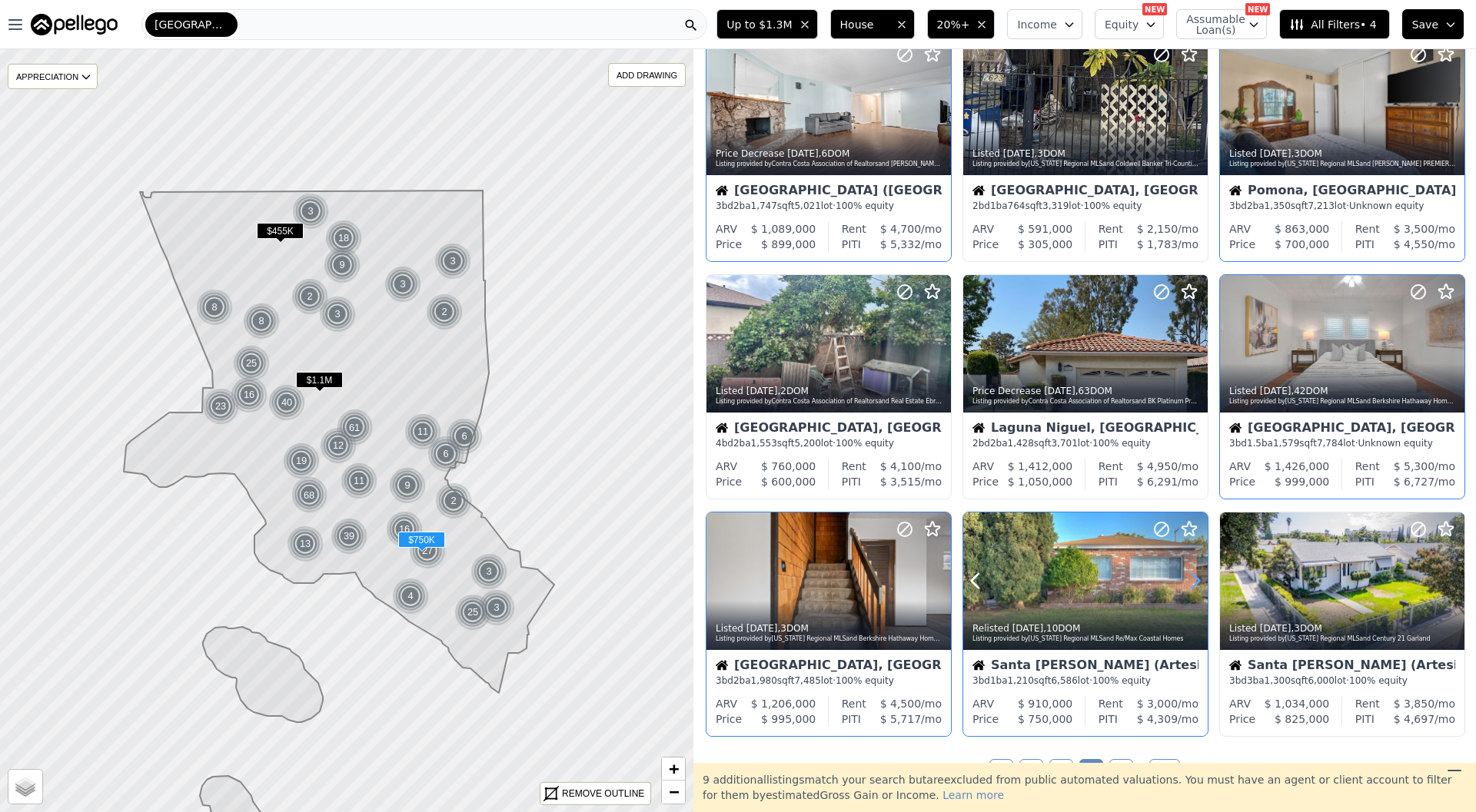
click at [1190, 579] on icon at bounding box center [1195, 581] width 24 height 24
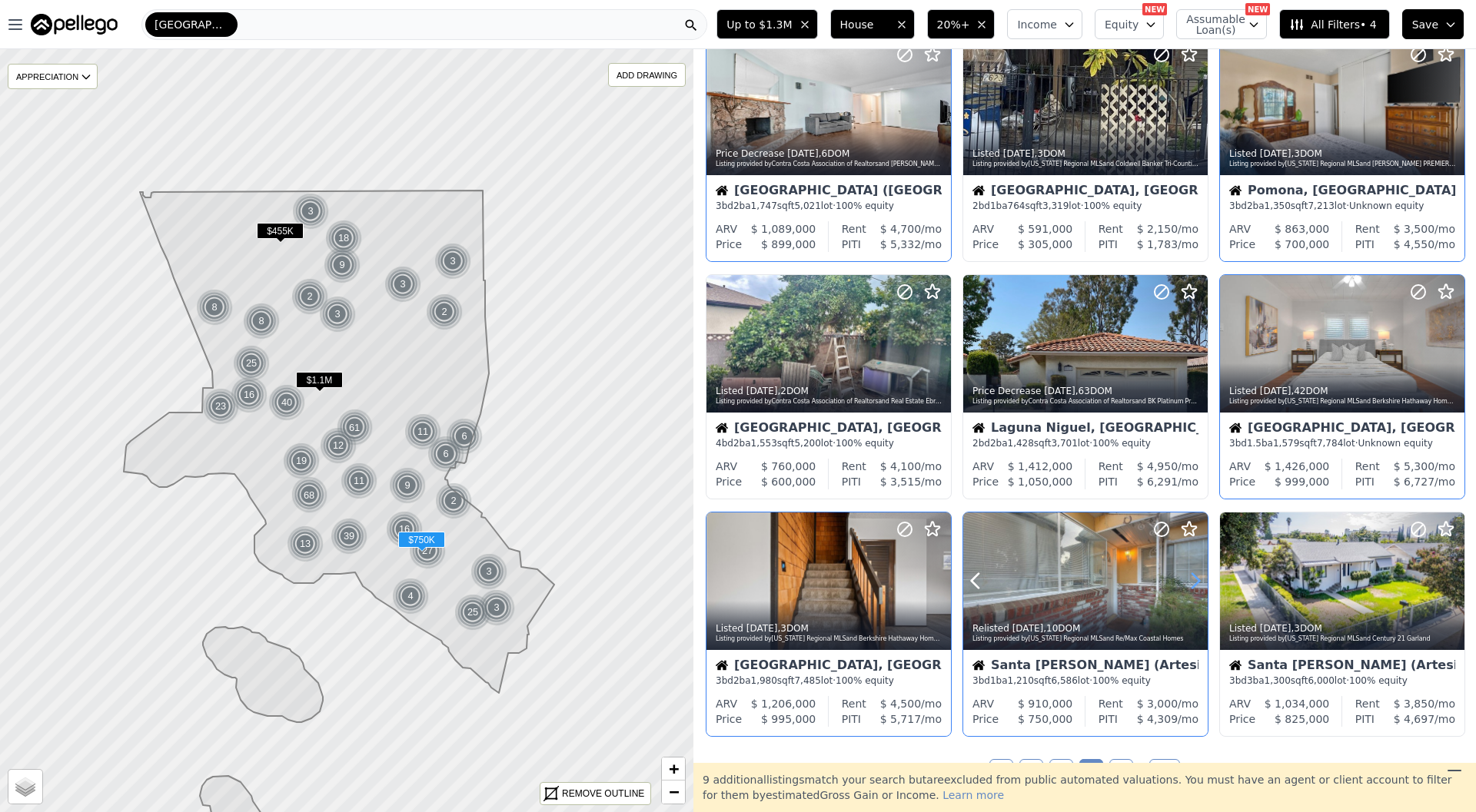
click at [1190, 579] on icon at bounding box center [1195, 581] width 24 height 24
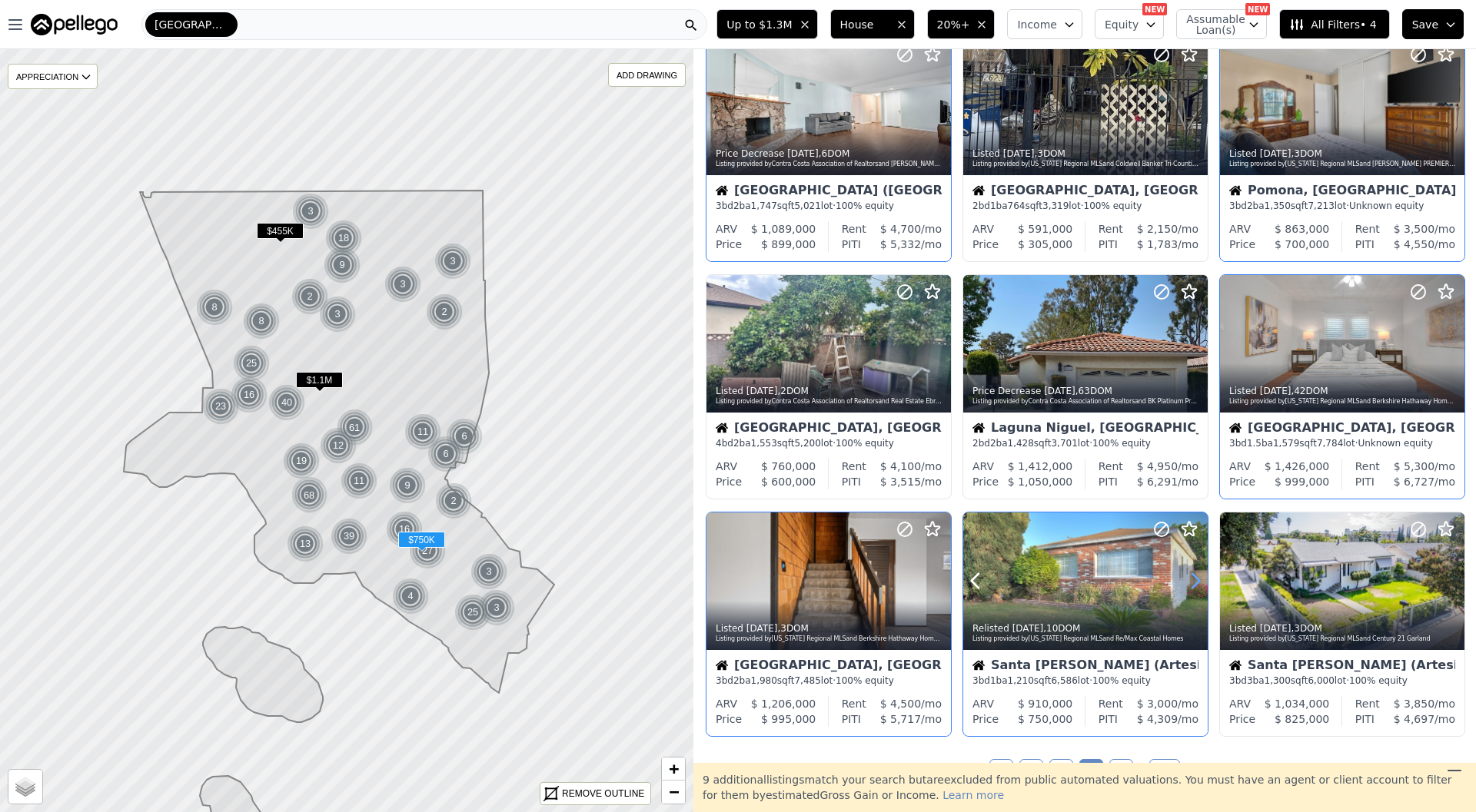
click at [1190, 579] on icon at bounding box center [1195, 581] width 24 height 24
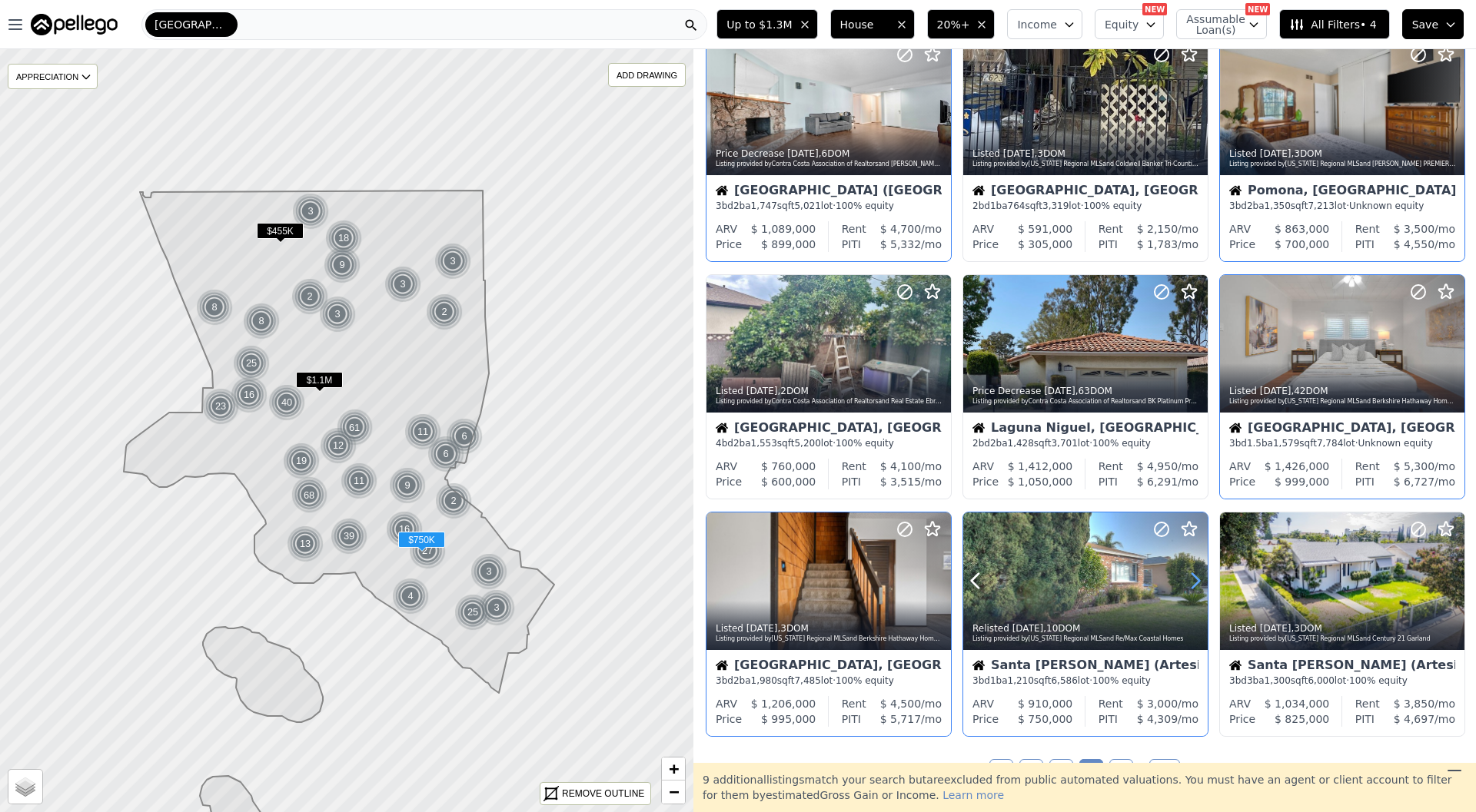
click at [1190, 579] on icon at bounding box center [1195, 581] width 24 height 24
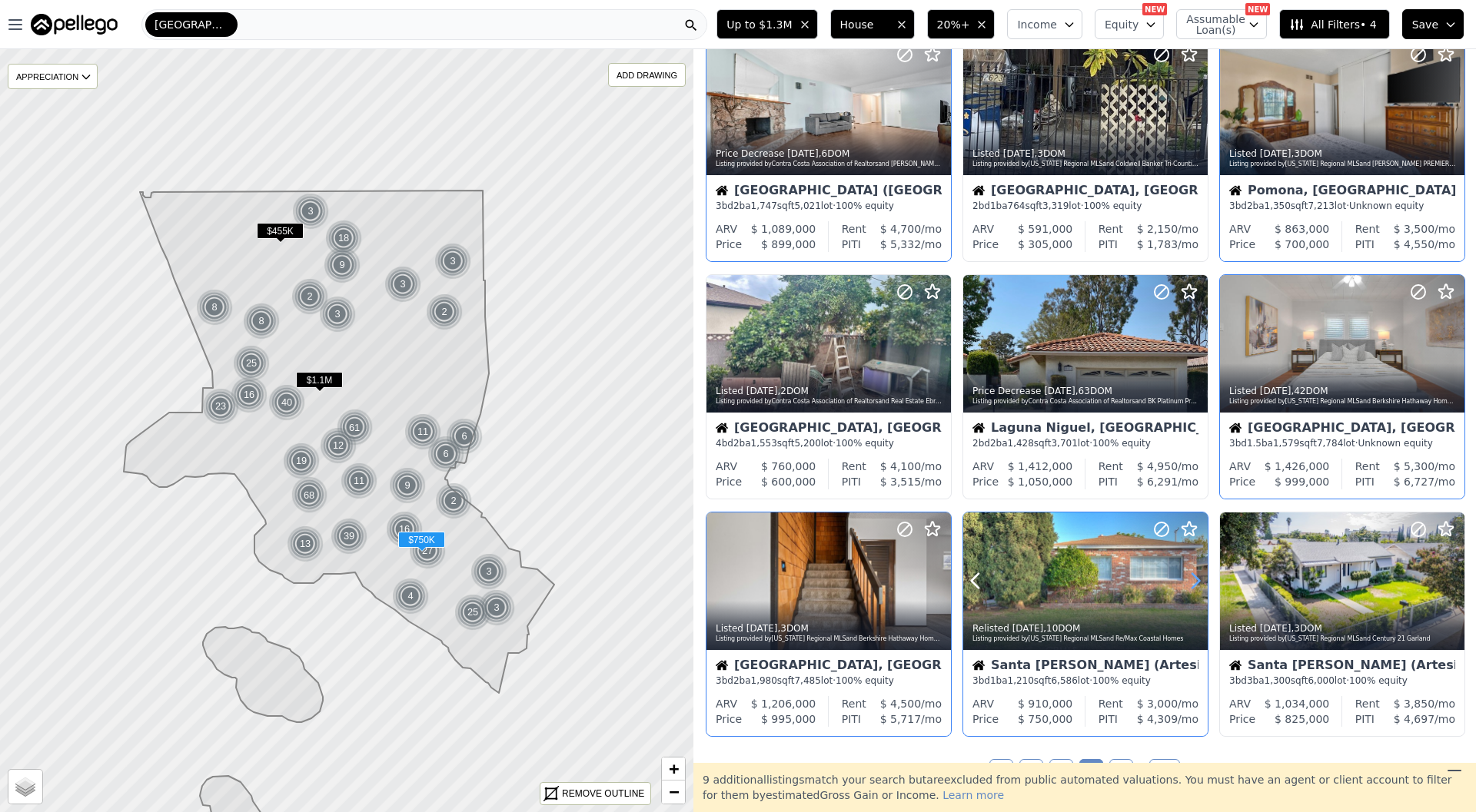
click at [1190, 579] on icon at bounding box center [1195, 581] width 24 height 24
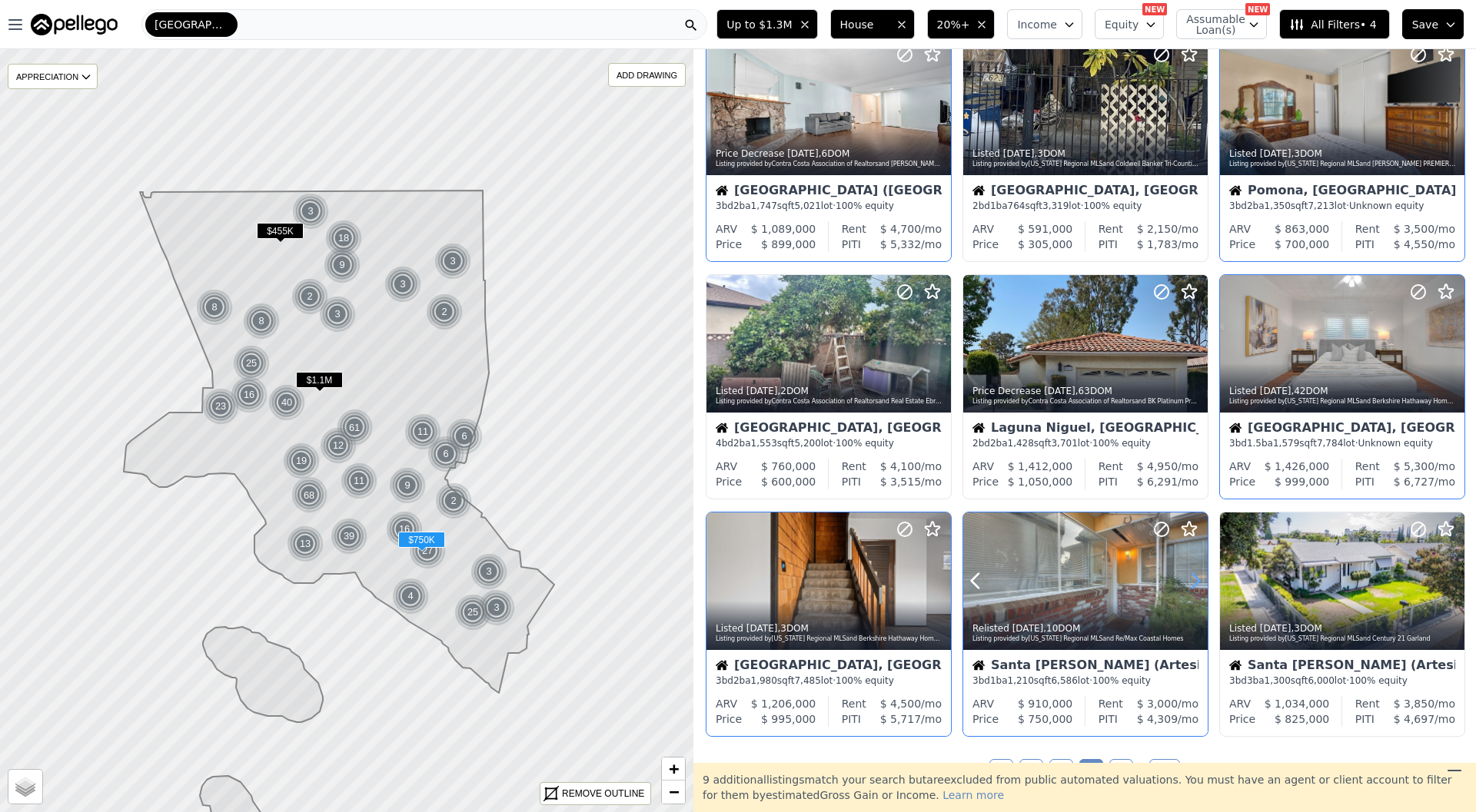
click at [1190, 579] on icon at bounding box center [1195, 581] width 24 height 24
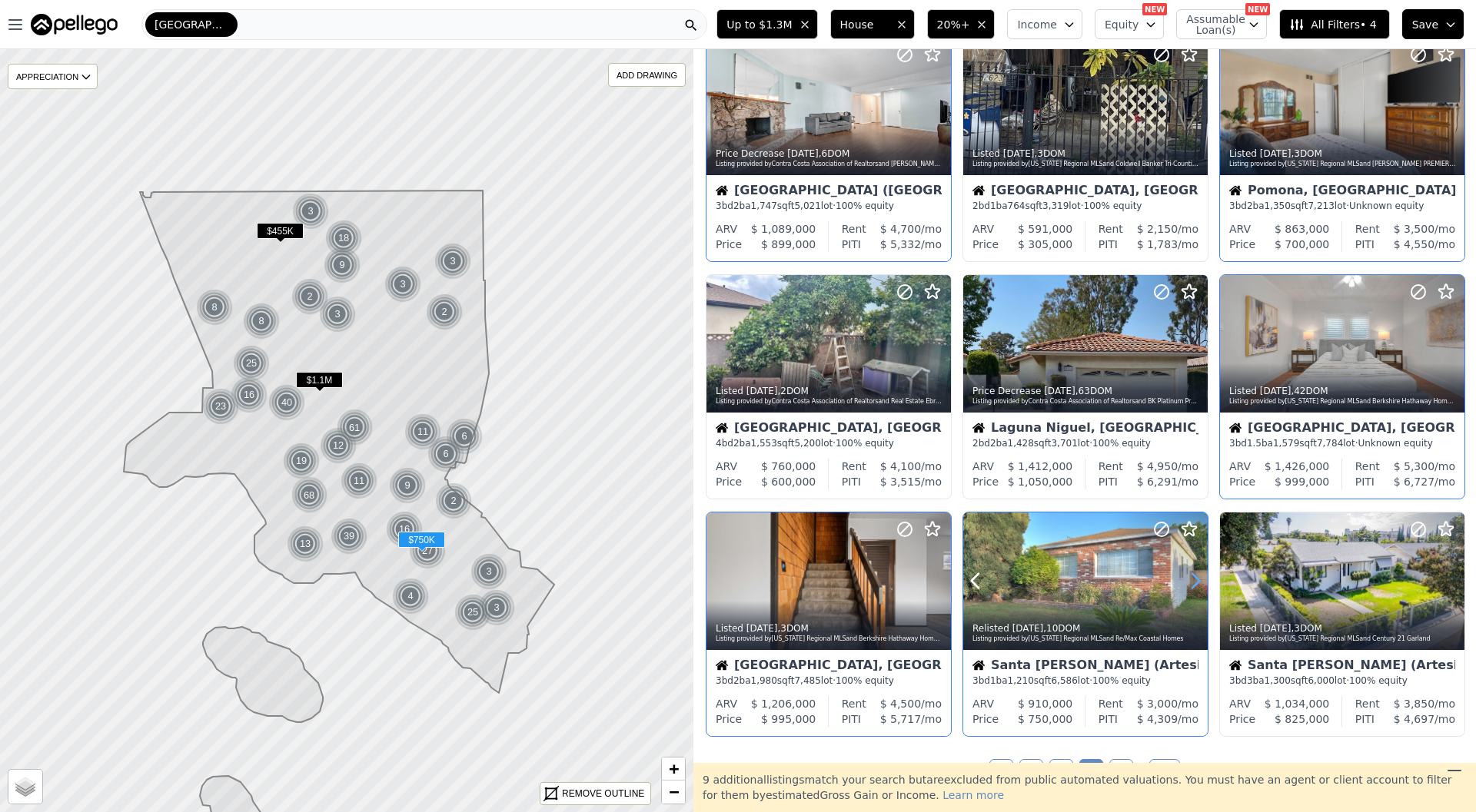
click at [1190, 579] on icon at bounding box center [1195, 581] width 24 height 24
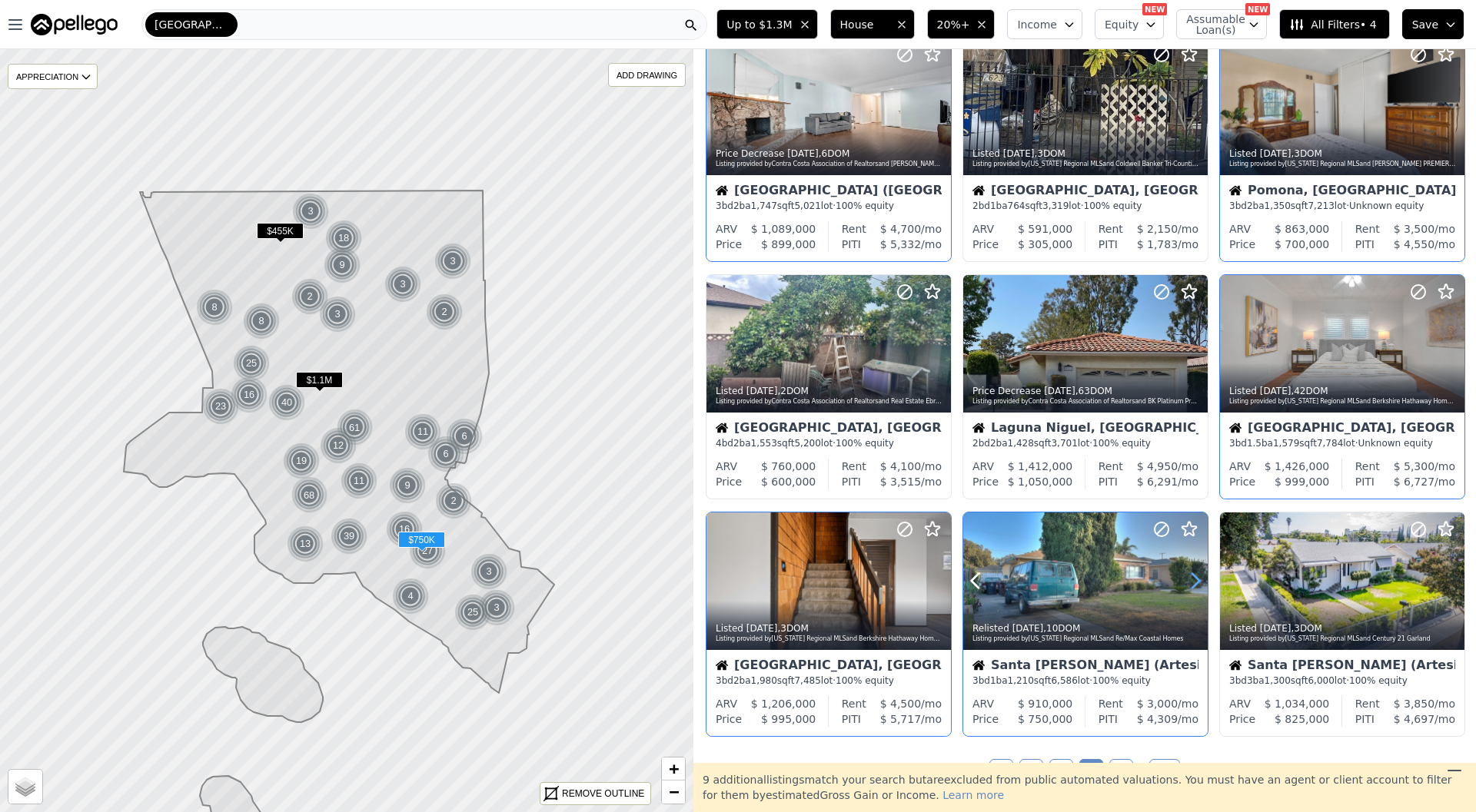
click at [1190, 579] on icon at bounding box center [1195, 581] width 24 height 24
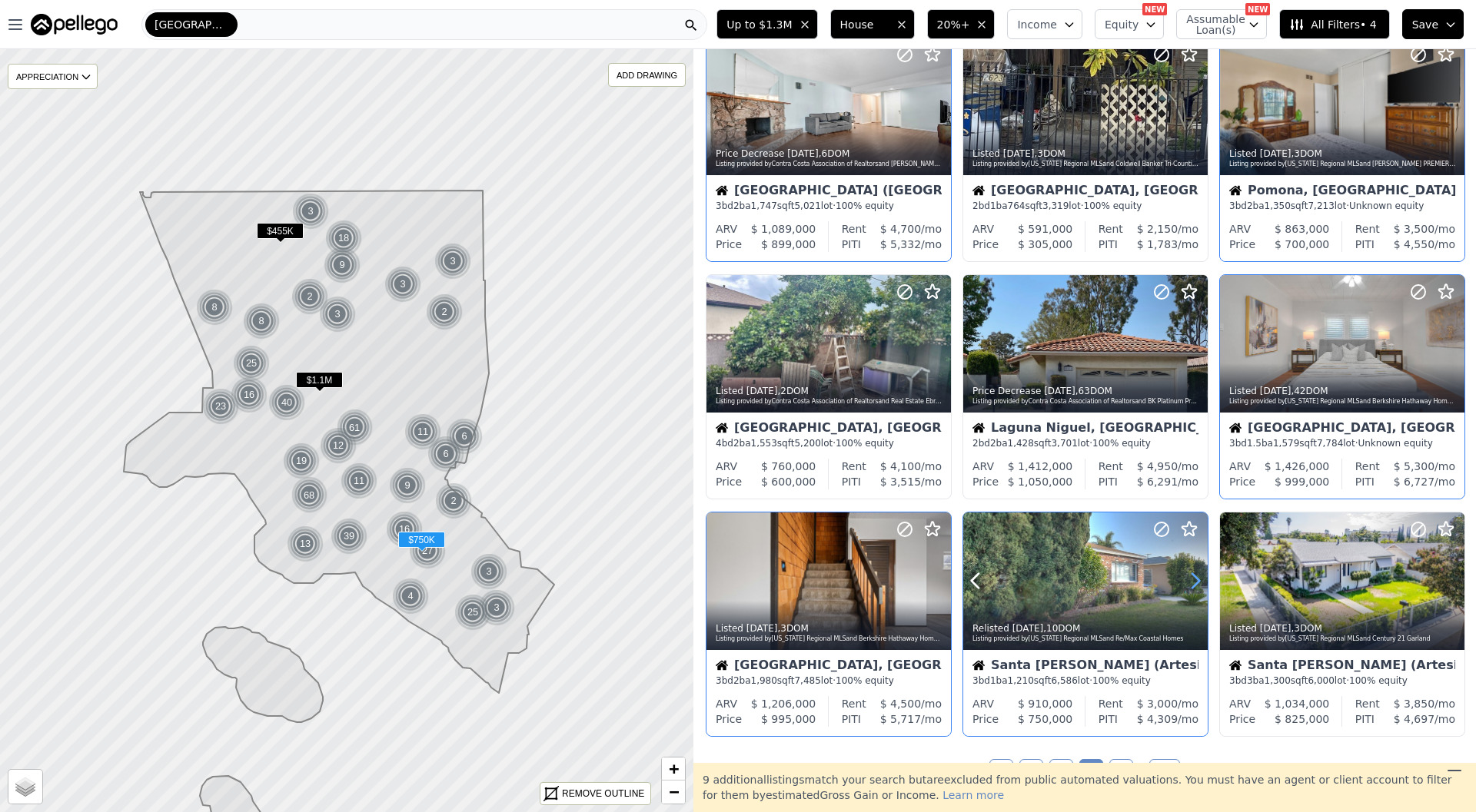
click at [1190, 579] on icon at bounding box center [1195, 581] width 24 height 24
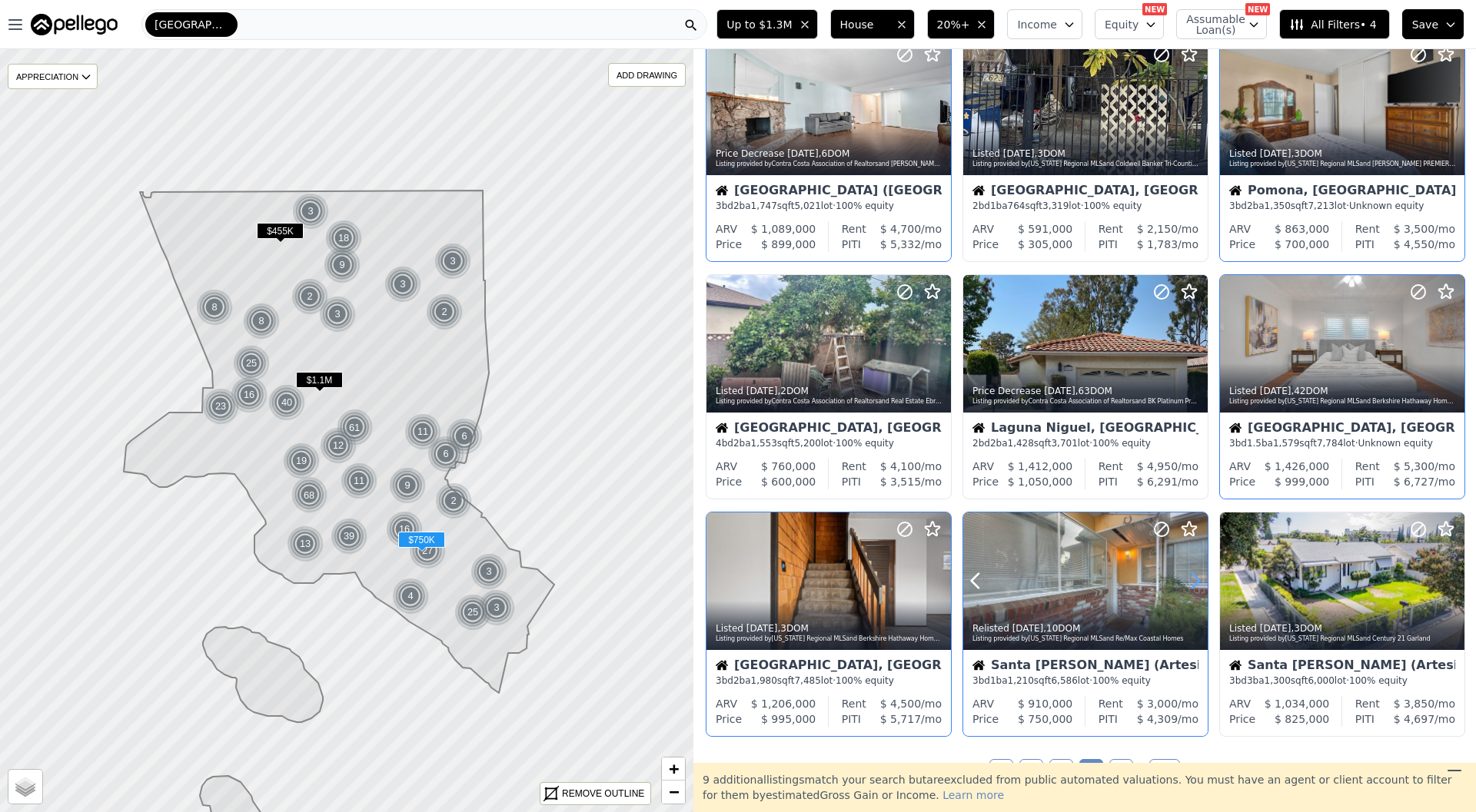
click at [1190, 579] on icon at bounding box center [1195, 581] width 24 height 24
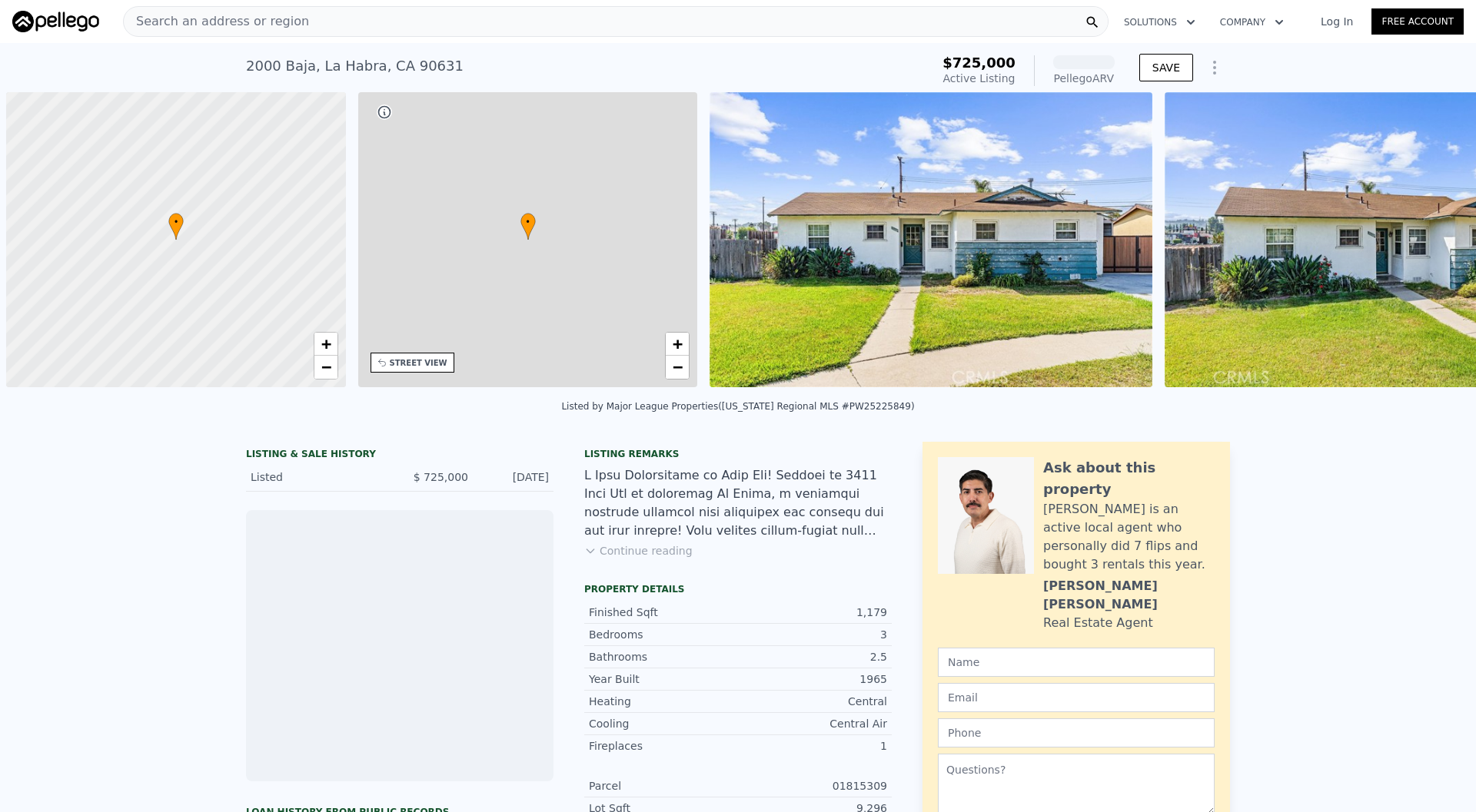
scroll to position [0, 7]
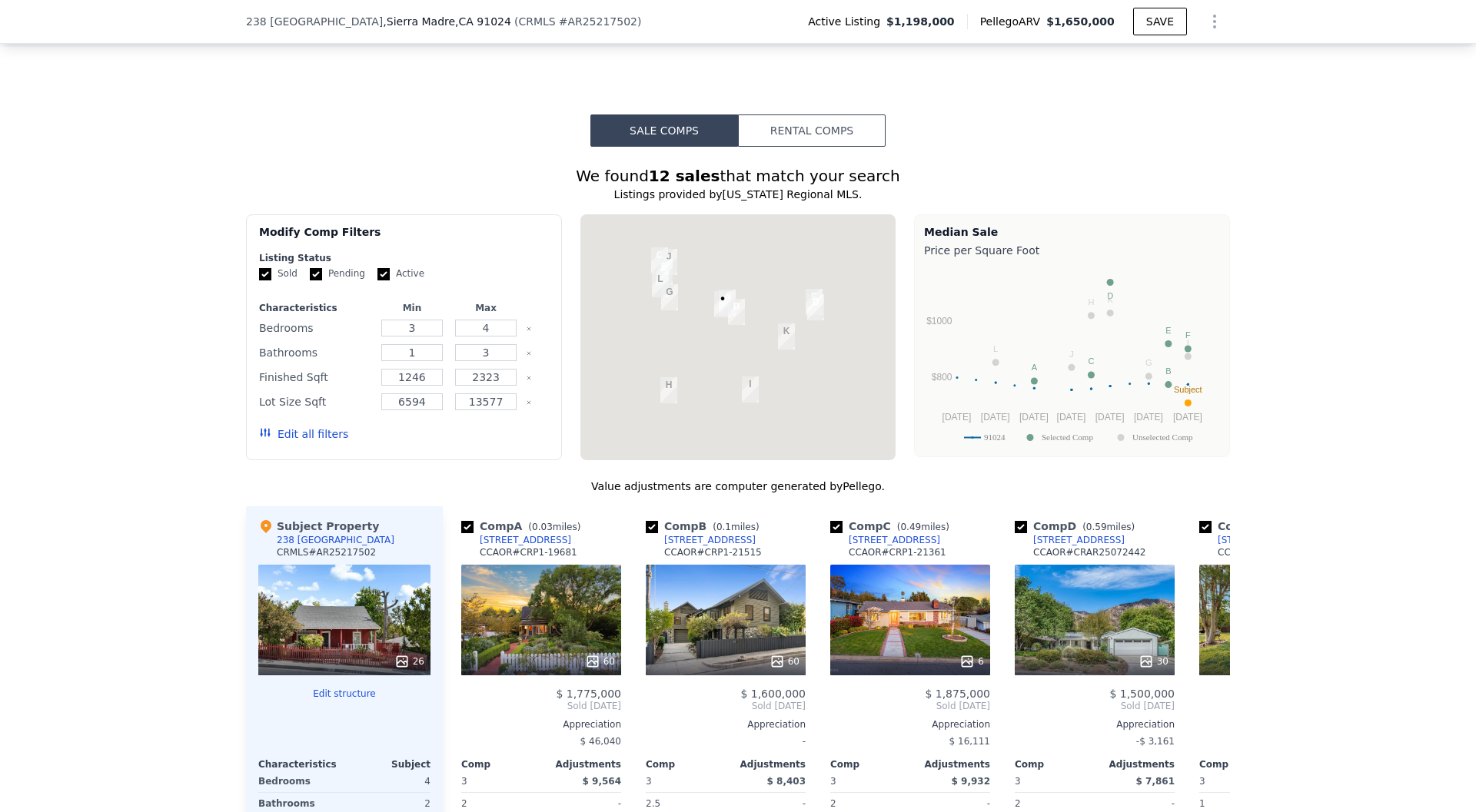
scroll to position [1139, 0]
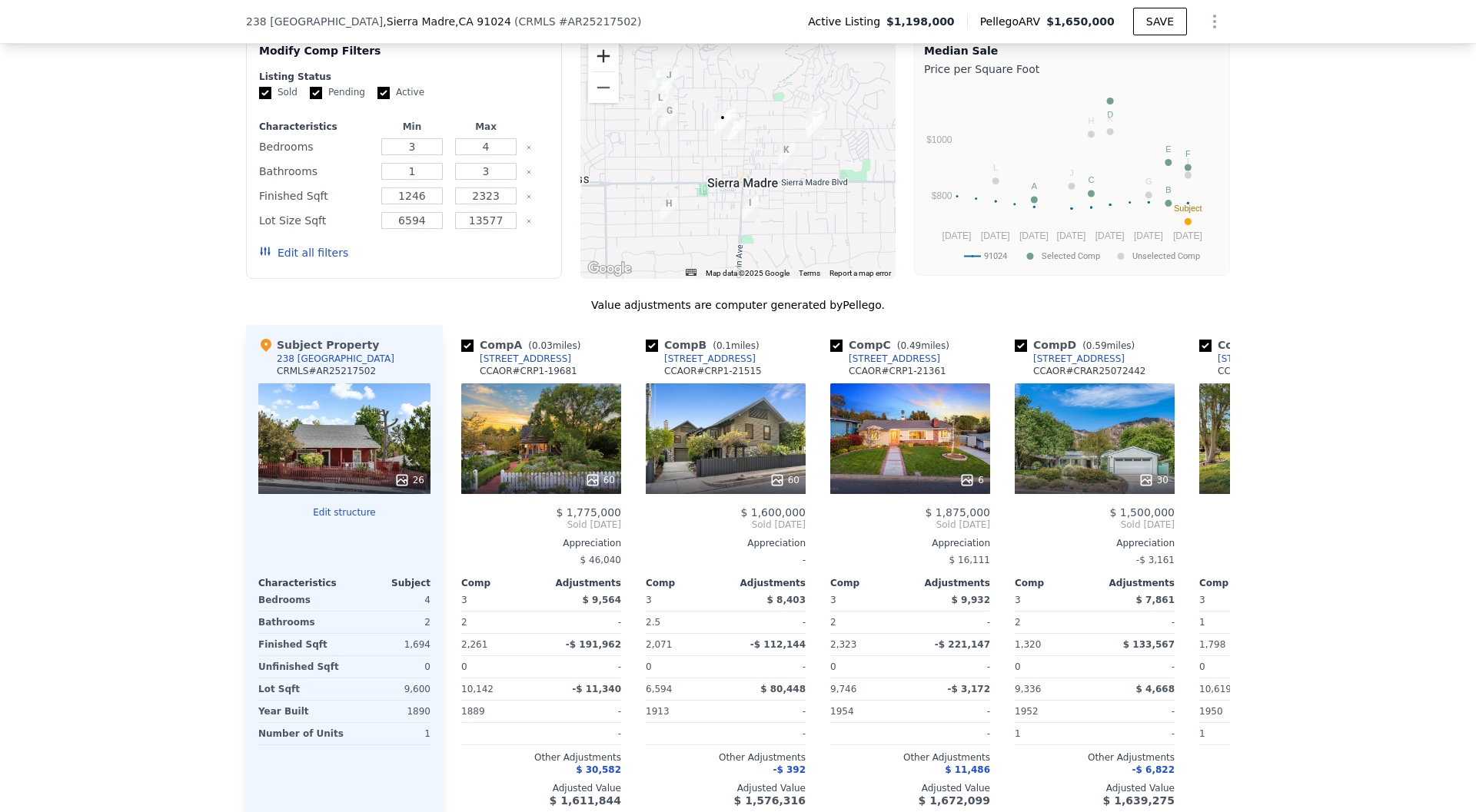
click at [616, 72] on button "Zoom in" at bounding box center [603, 56] width 31 height 31
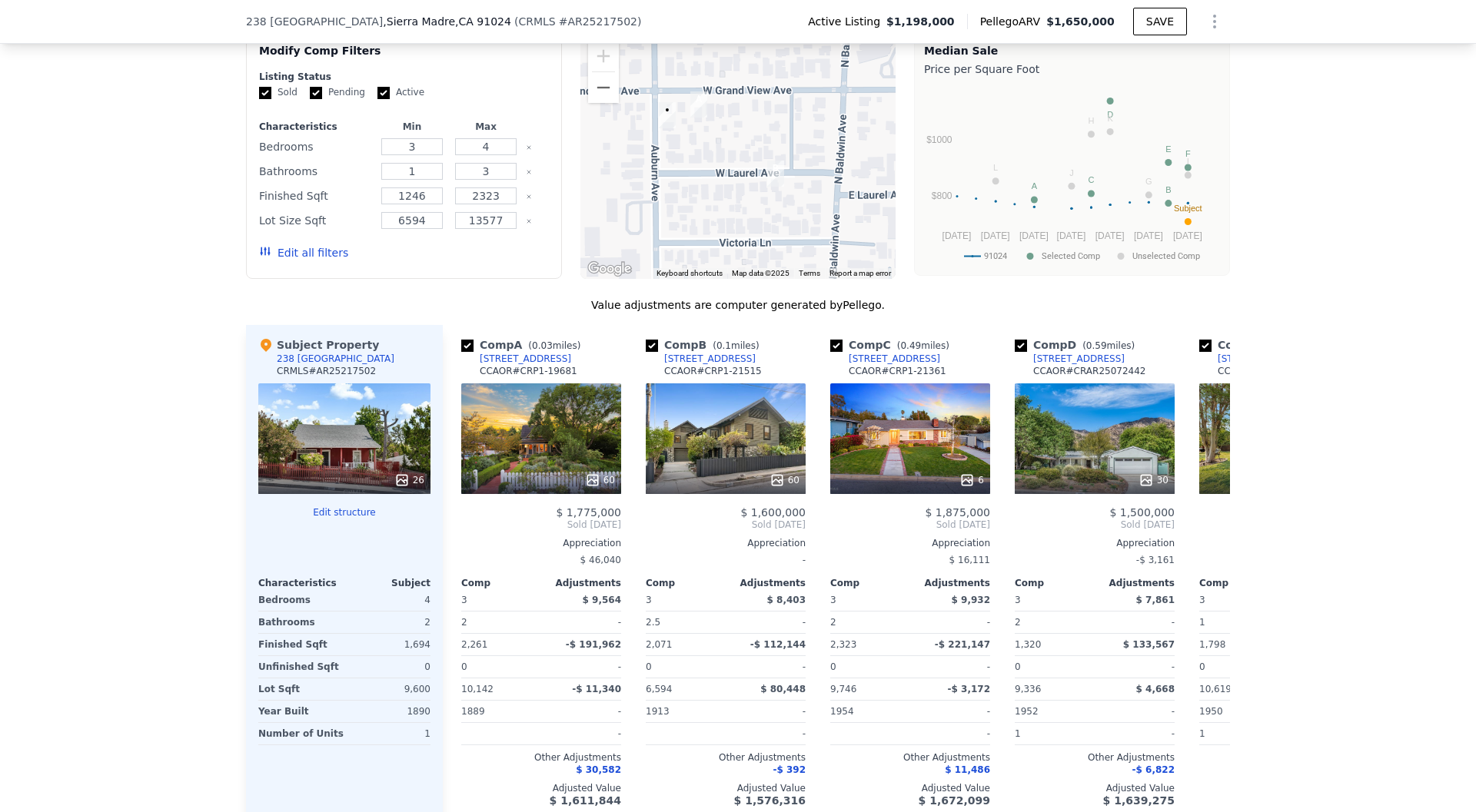
drag, startPoint x: 728, startPoint y: 94, endPoint x: 776, endPoint y: 239, distance: 152.7
click at [776, 239] on div at bounding box center [739, 155] width 316 height 246
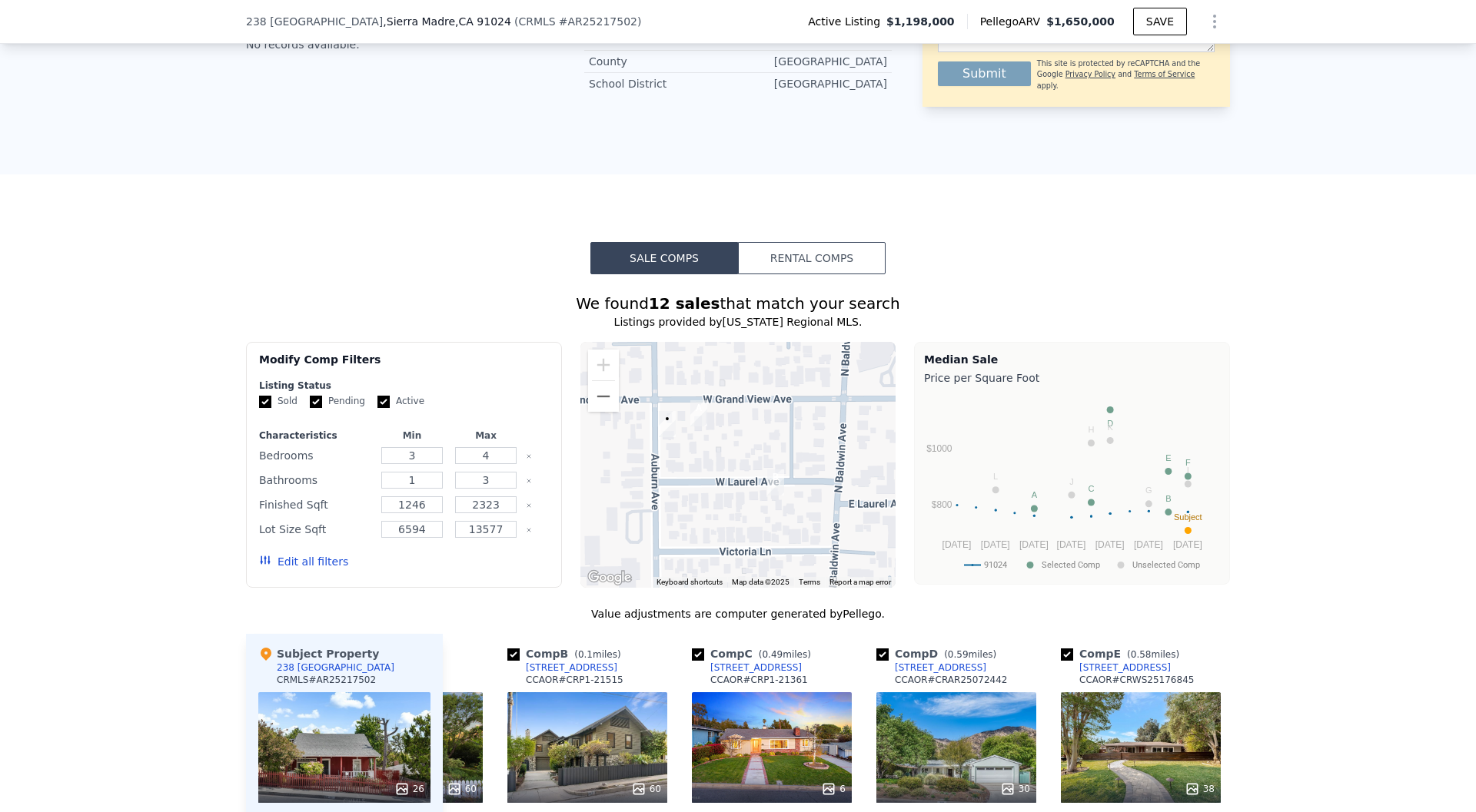
scroll to position [1007, 0]
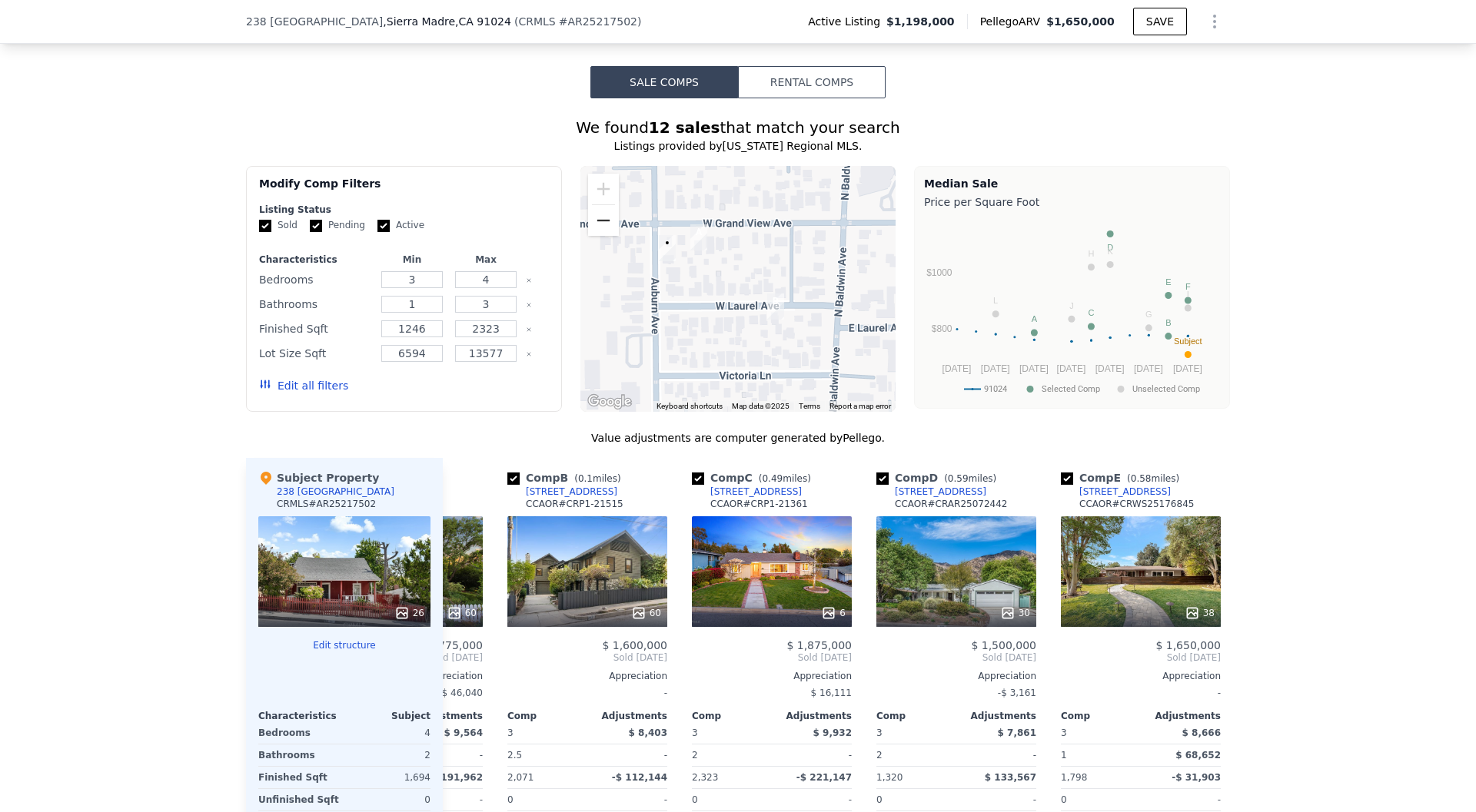
click at [613, 236] on button "Zoom out" at bounding box center [603, 220] width 31 height 31
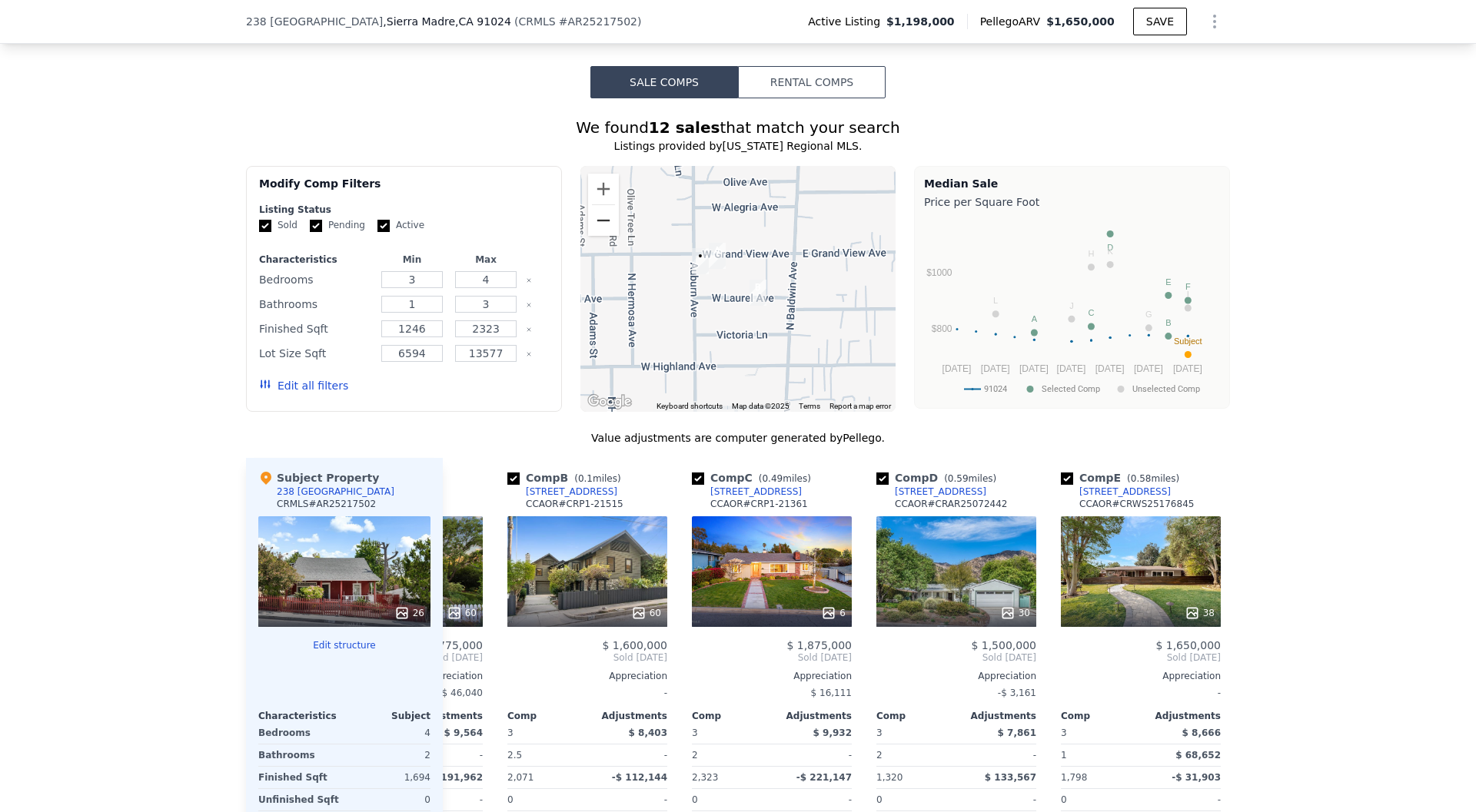
click at [609, 236] on button "Zoom out" at bounding box center [603, 220] width 31 height 31
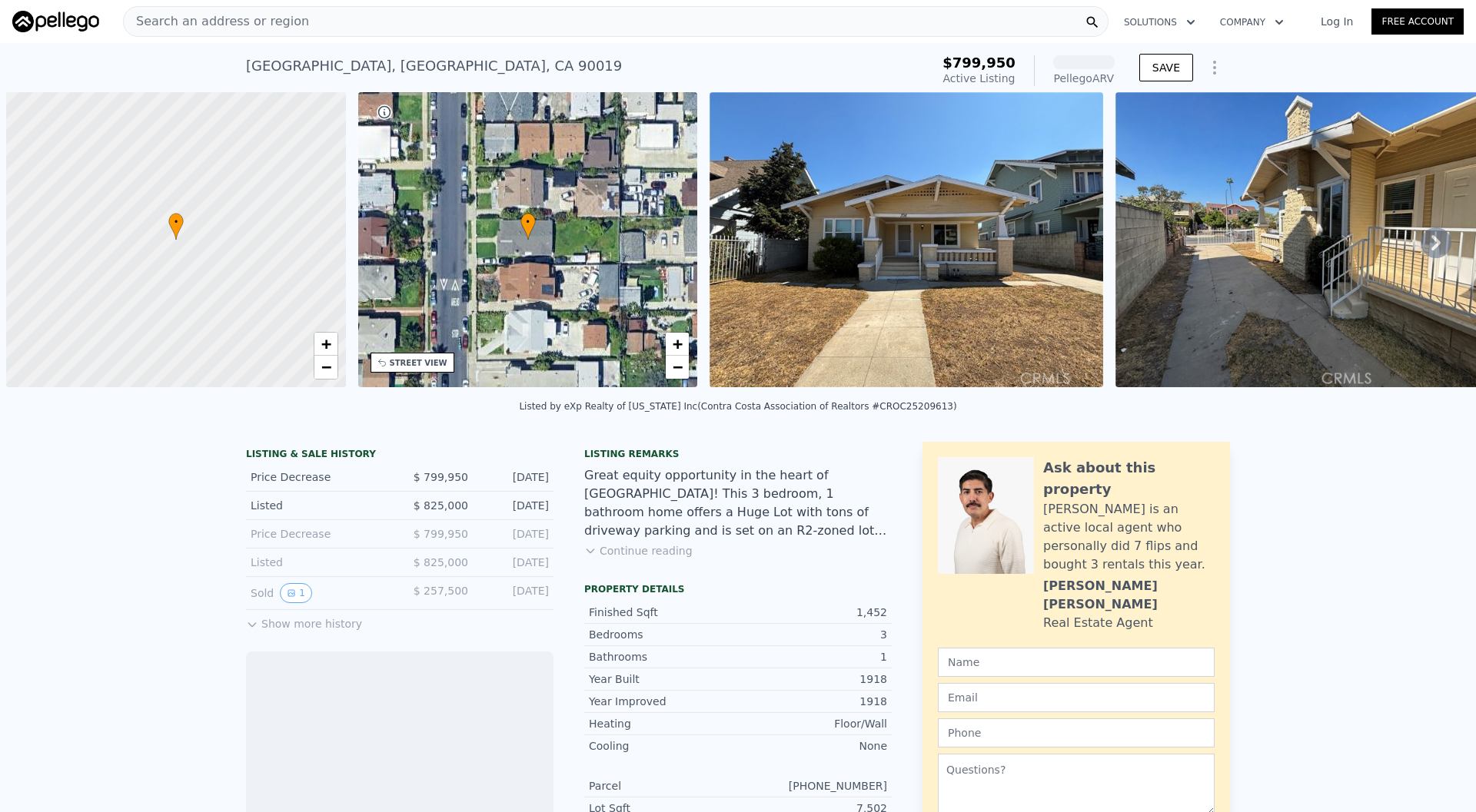
scroll to position [0, 7]
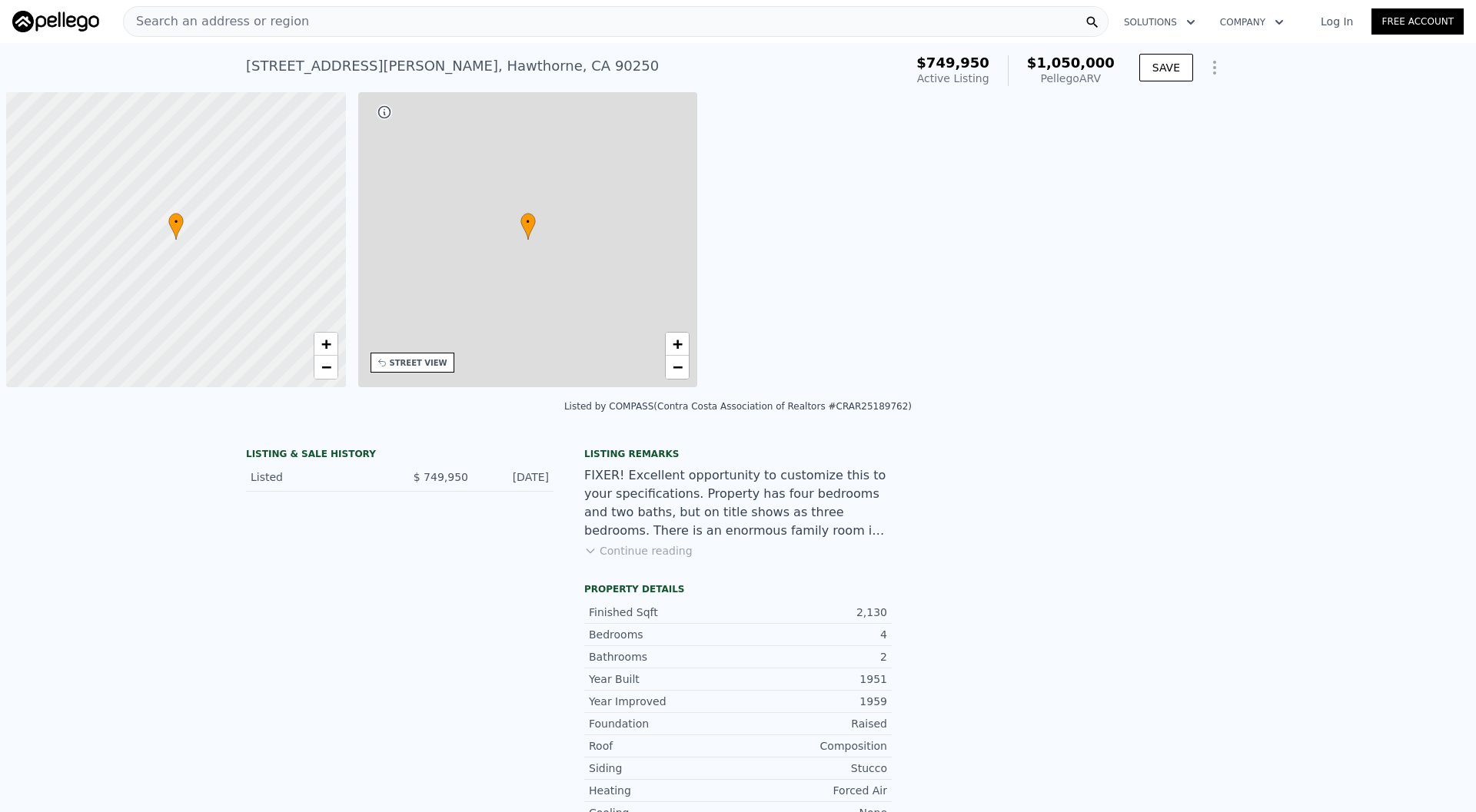
scroll to position [0, 7]
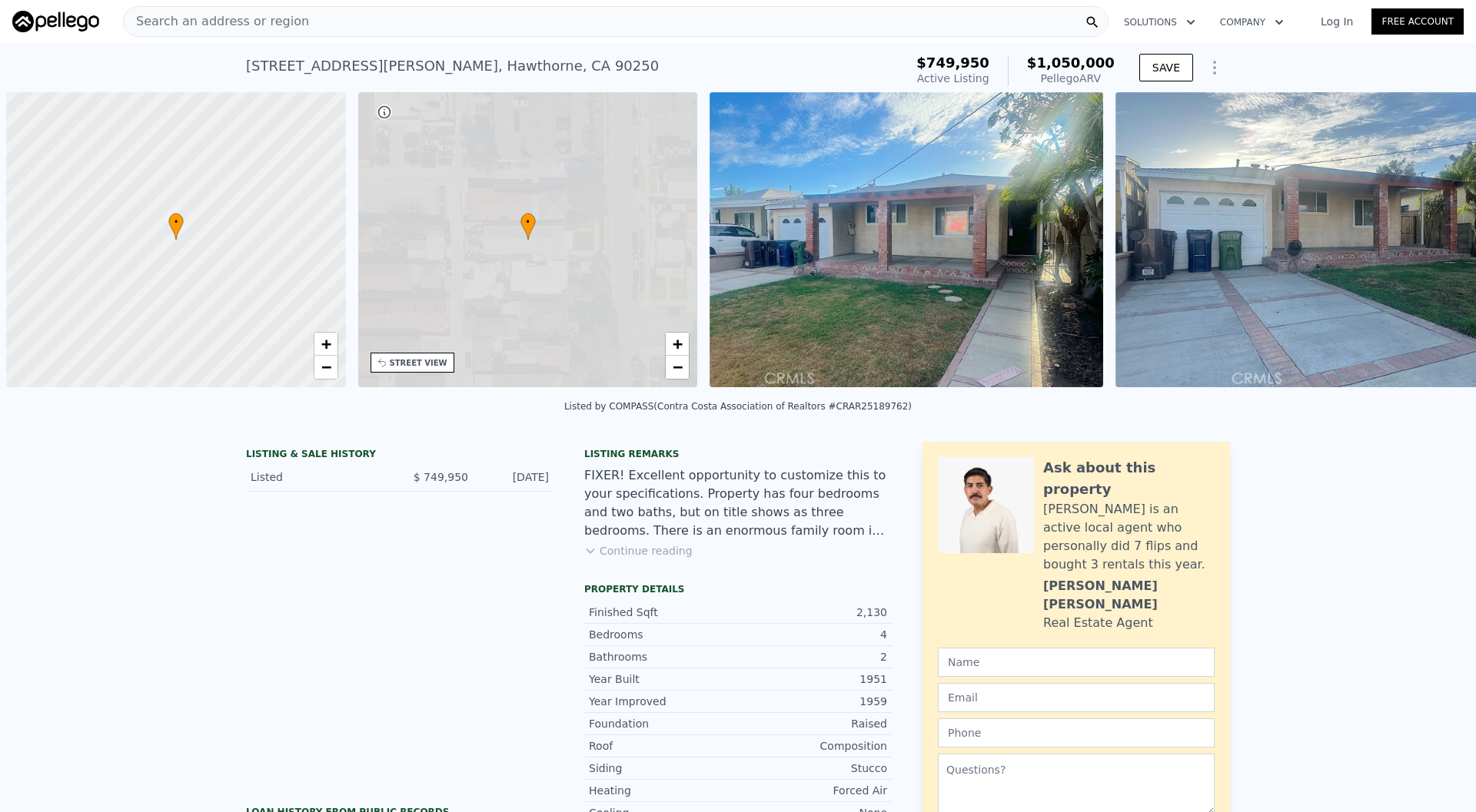
scroll to position [0, 7]
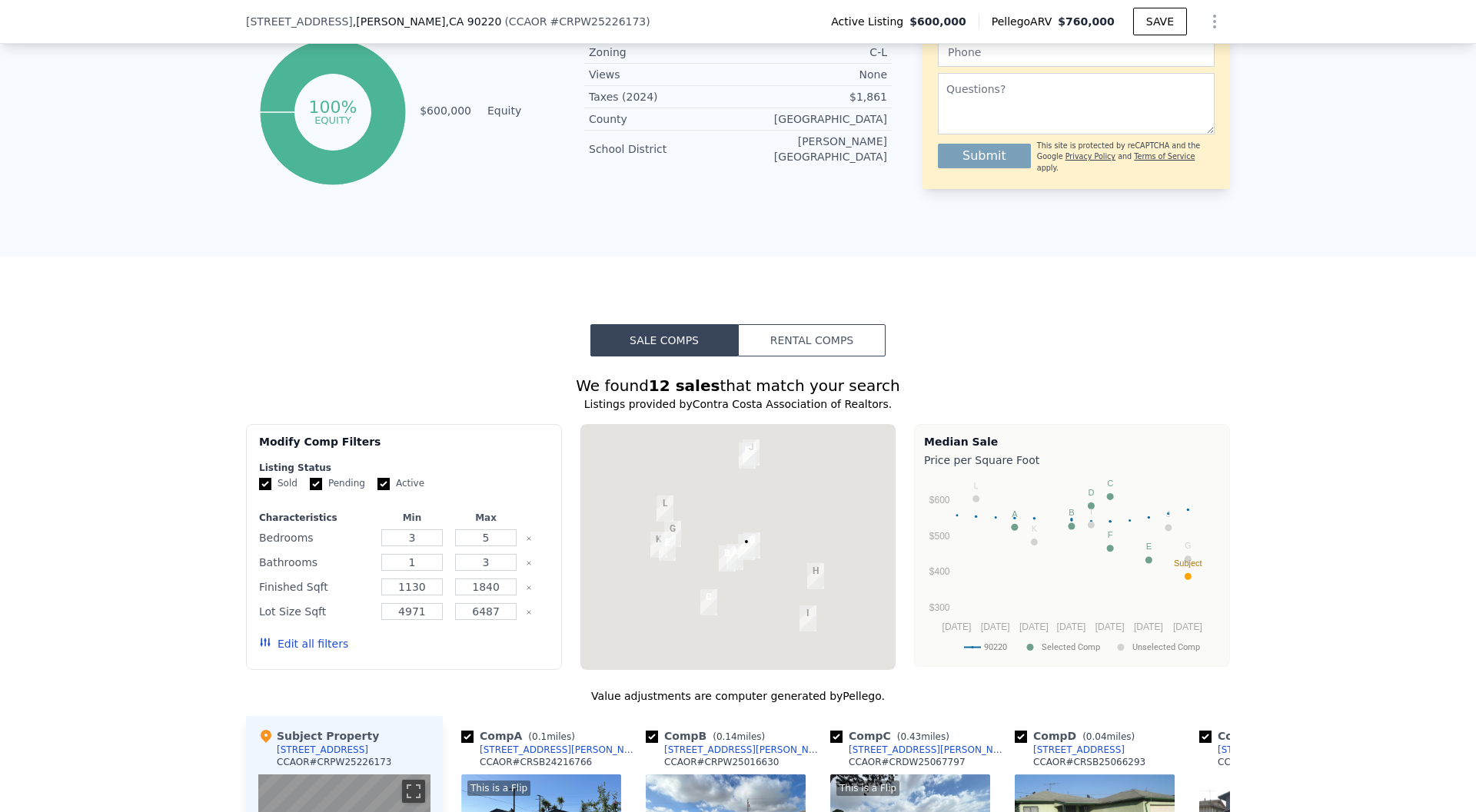
scroll to position [1058, 0]
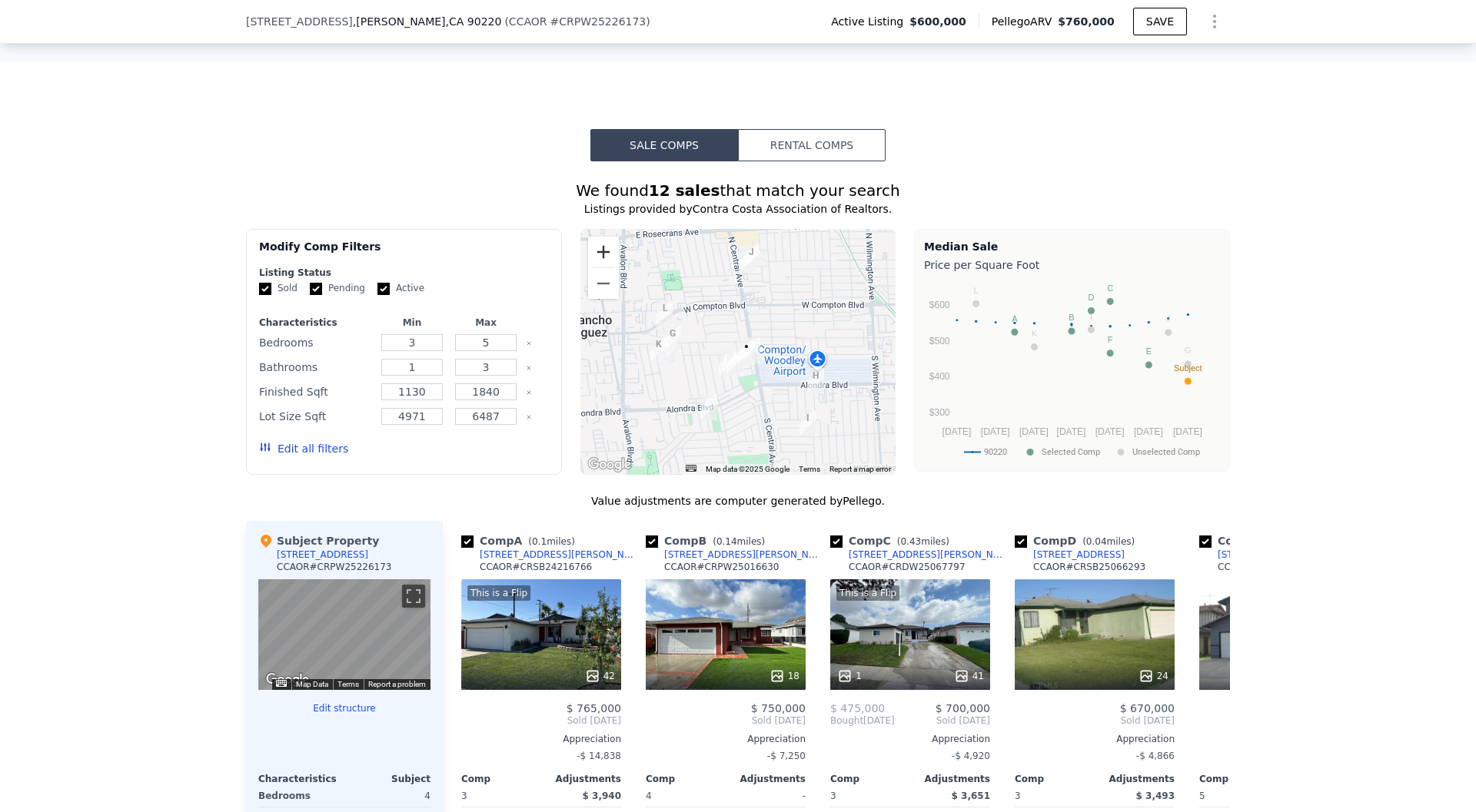
click at [610, 248] on button "Zoom in" at bounding box center [603, 252] width 31 height 31
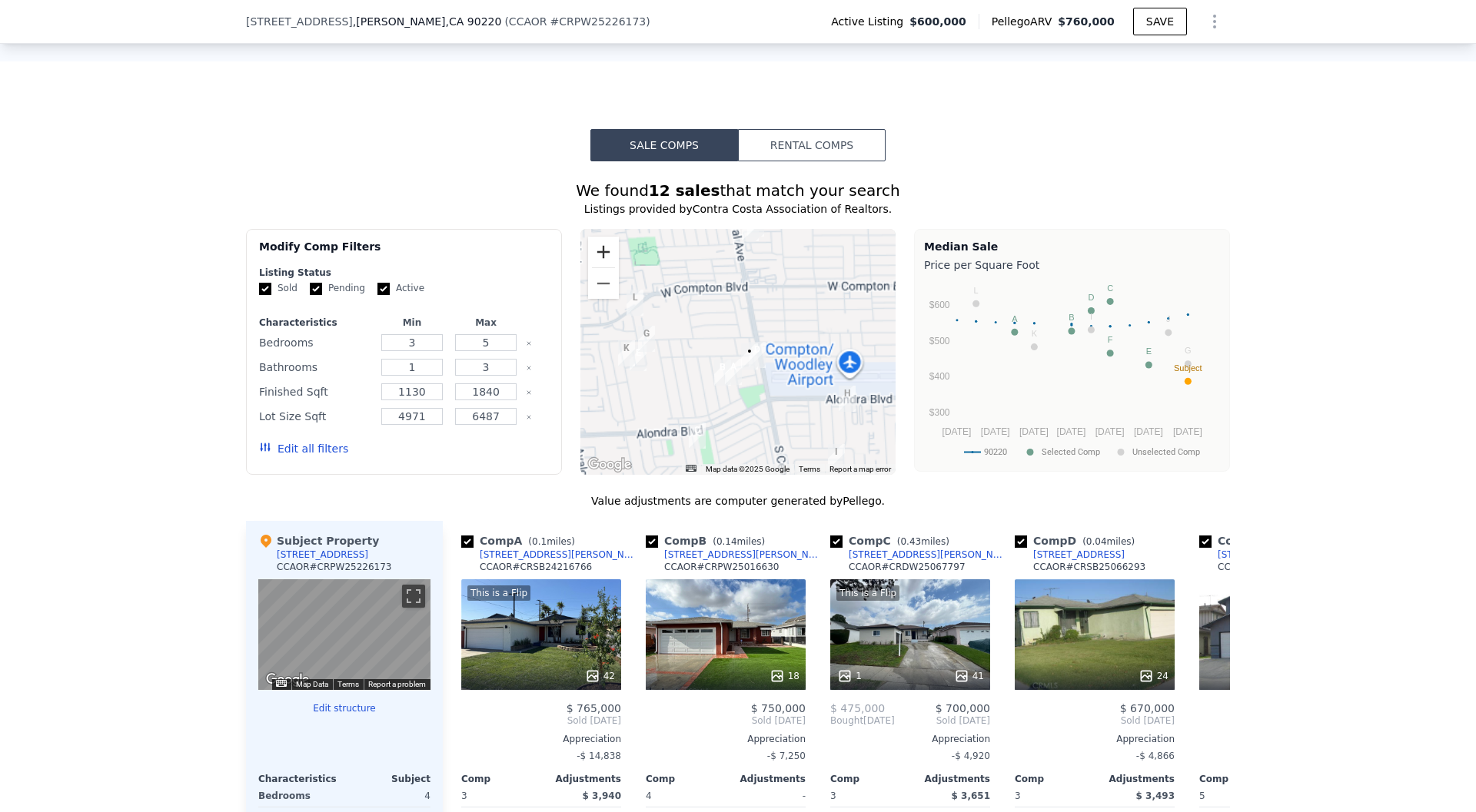
click at [610, 248] on button "Zoom in" at bounding box center [603, 252] width 31 height 31
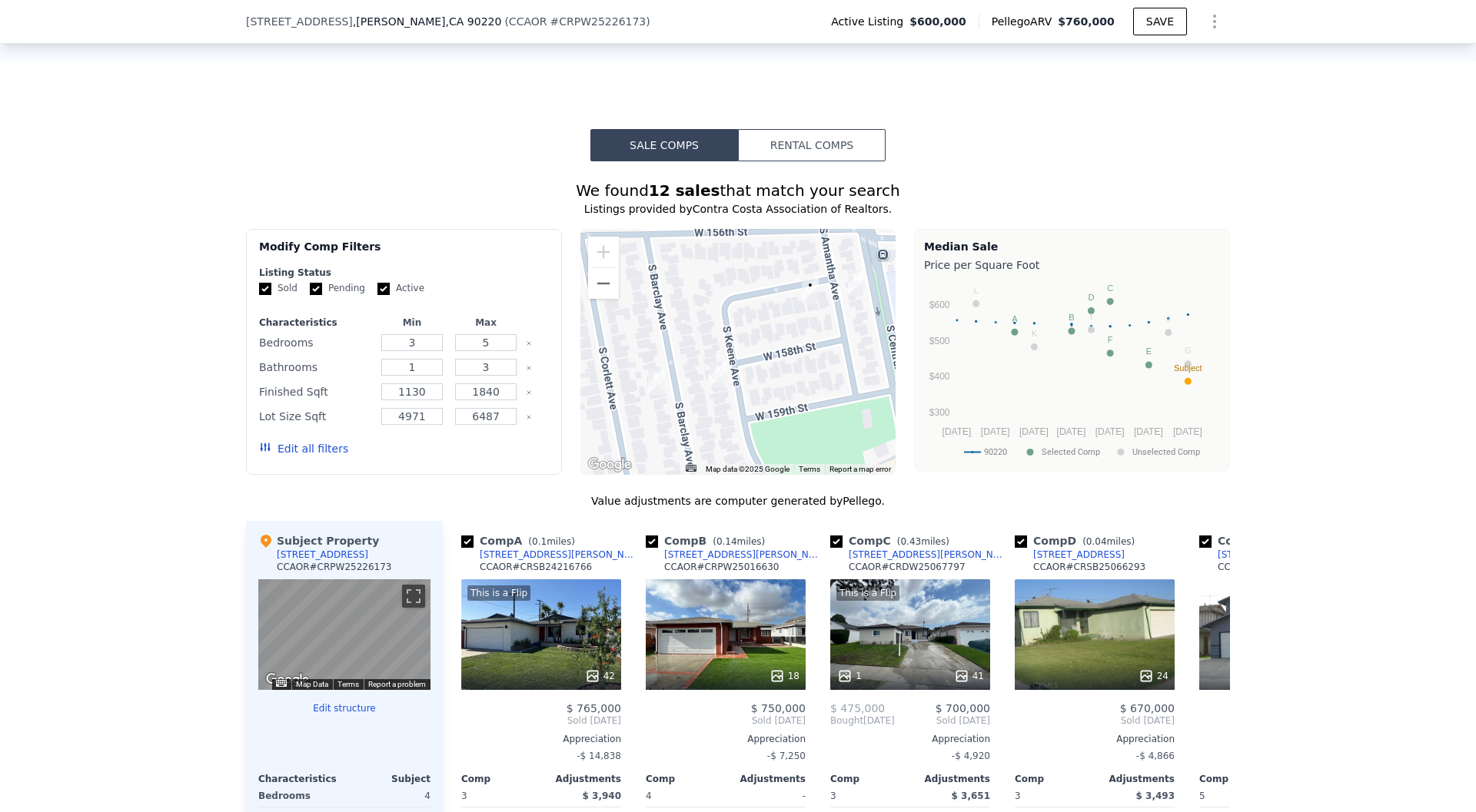
drag, startPoint x: 743, startPoint y: 404, endPoint x: 746, endPoint y: 259, distance: 145.0
click at [746, 259] on div at bounding box center [739, 351] width 316 height 246
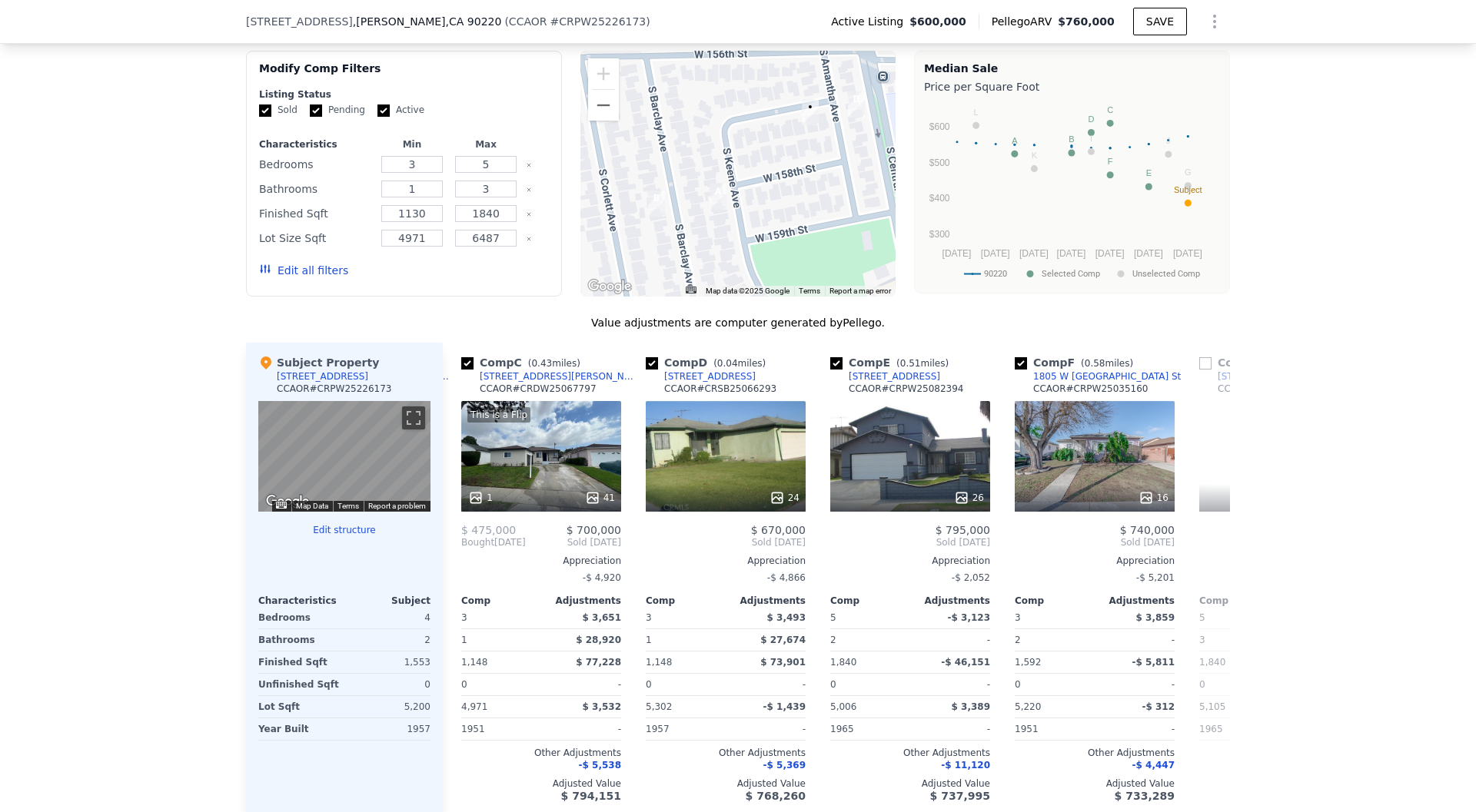
scroll to position [0, 374]
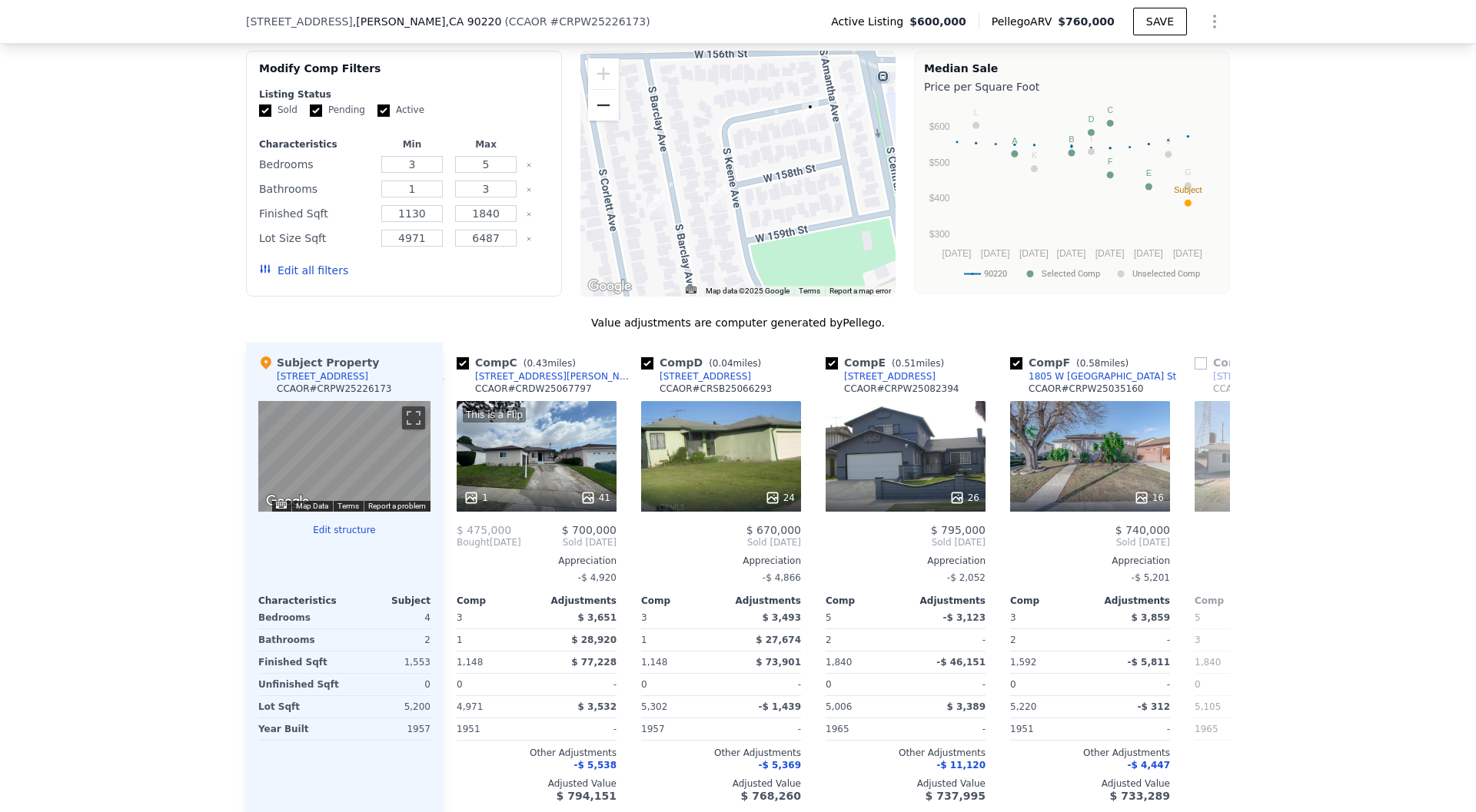
drag, startPoint x: 599, startPoint y: 114, endPoint x: 617, endPoint y: 131, distance: 24.8
click at [599, 115] on button "Zoom out" at bounding box center [603, 105] width 31 height 31
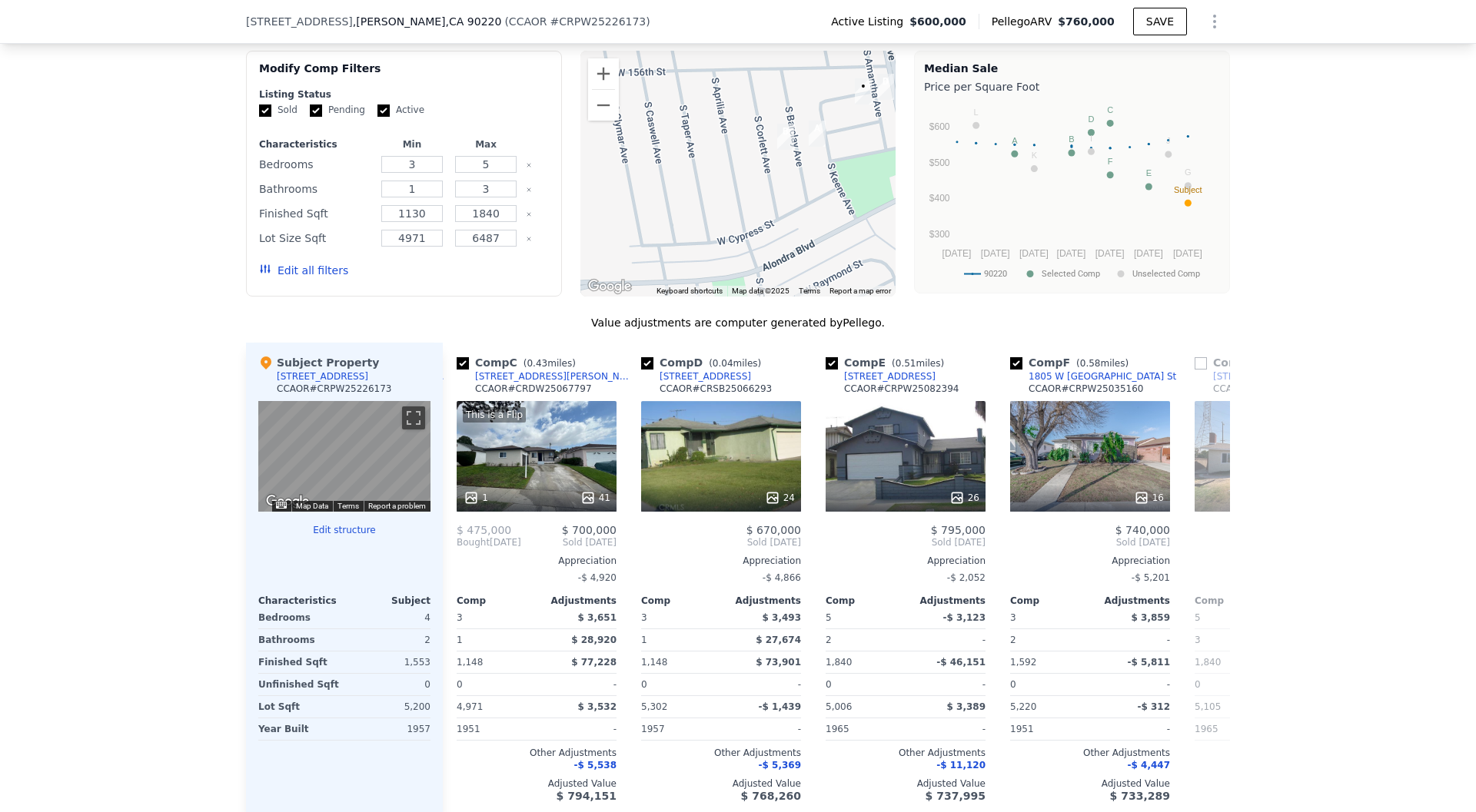
drag, startPoint x: 708, startPoint y: 183, endPoint x: 797, endPoint y: 133, distance: 102.1
click at [797, 133] on div at bounding box center [739, 173] width 316 height 246
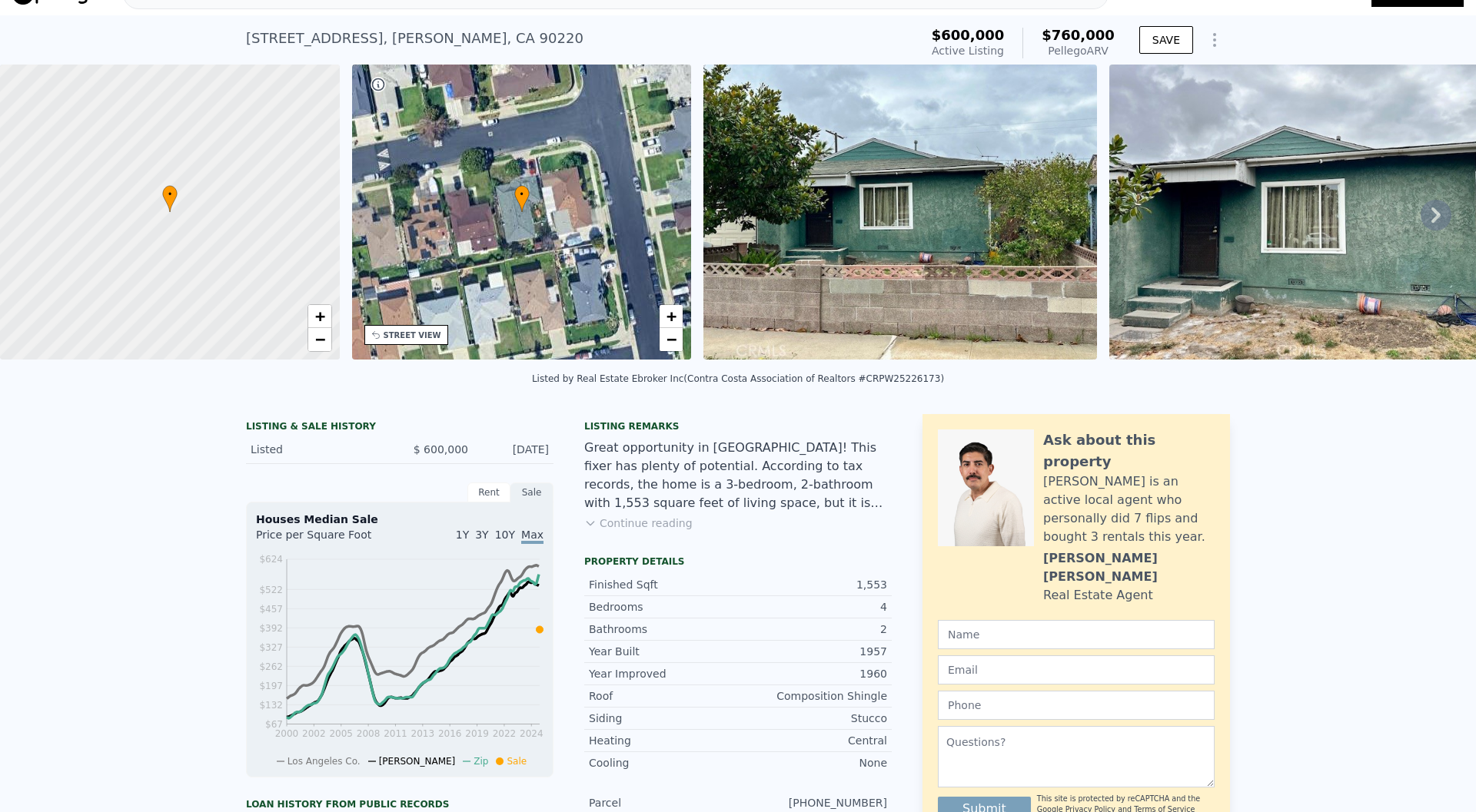
scroll to position [22, 0]
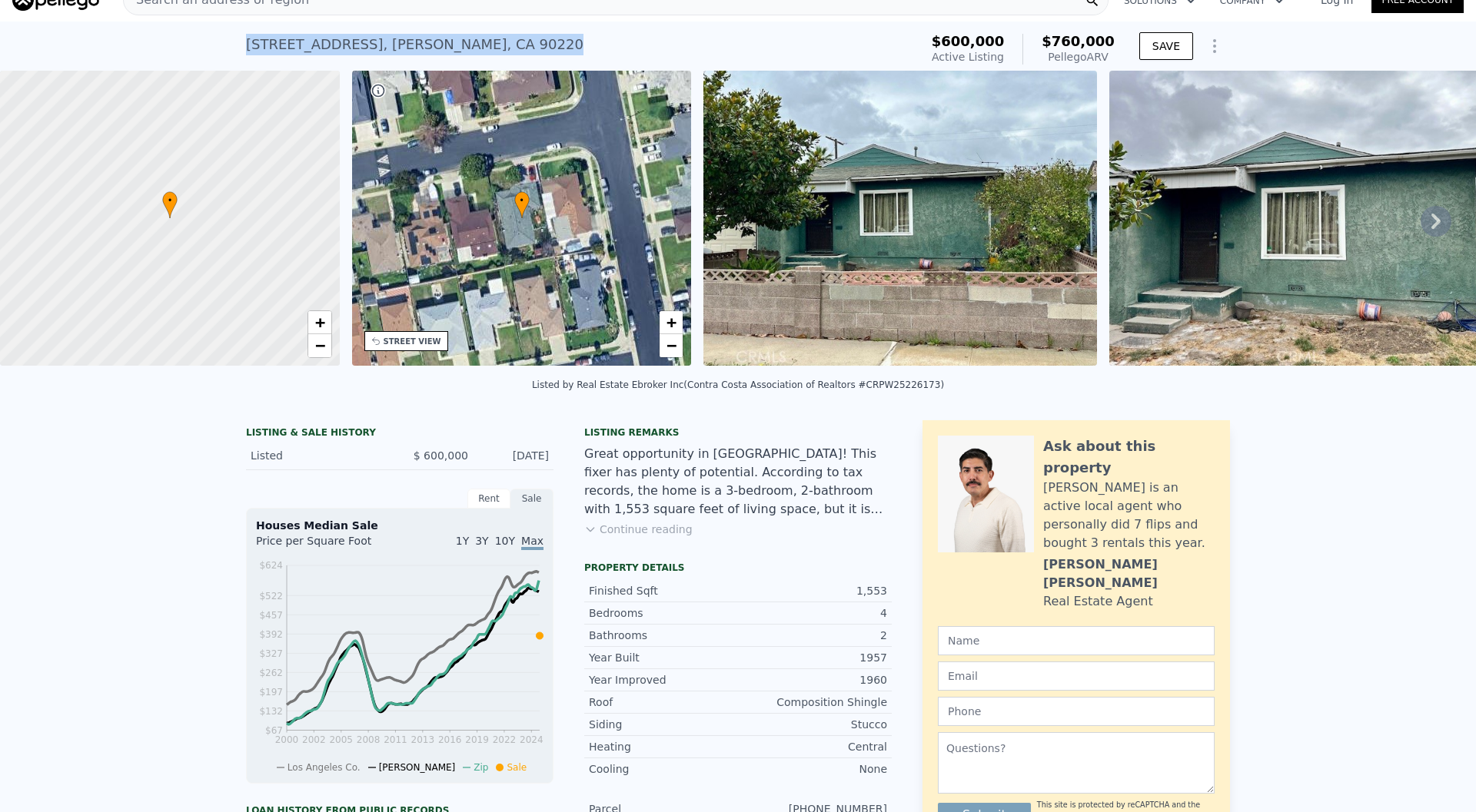
drag, startPoint x: 489, startPoint y: 48, endPoint x: 212, endPoint y: 50, distance: 277.0
click at [212, 50] on div "2106 W 157th St , Compton , CA 90220 Active at $600k (~ARV $760k ) $600,000 Act…" at bounding box center [738, 46] width 1476 height 49
copy div "2106 W 157th St , Compton , CA 90220"
